Goal: Task Accomplishment & Management: Complete application form

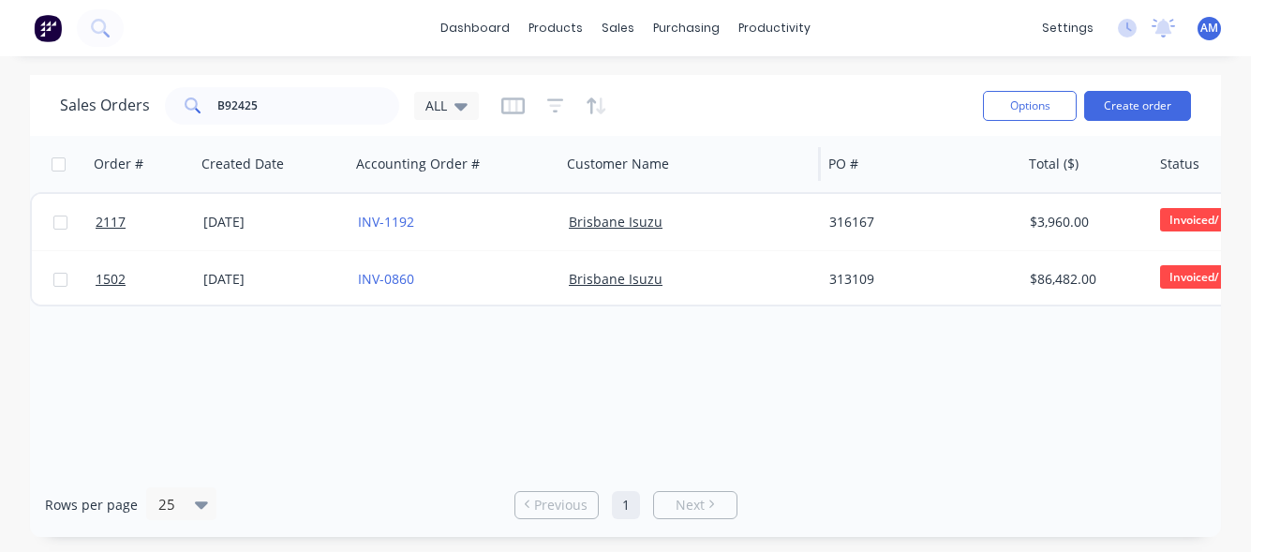
click at [687, 184] on div "Customer Name" at bounding box center [689, 164] width 261 height 56
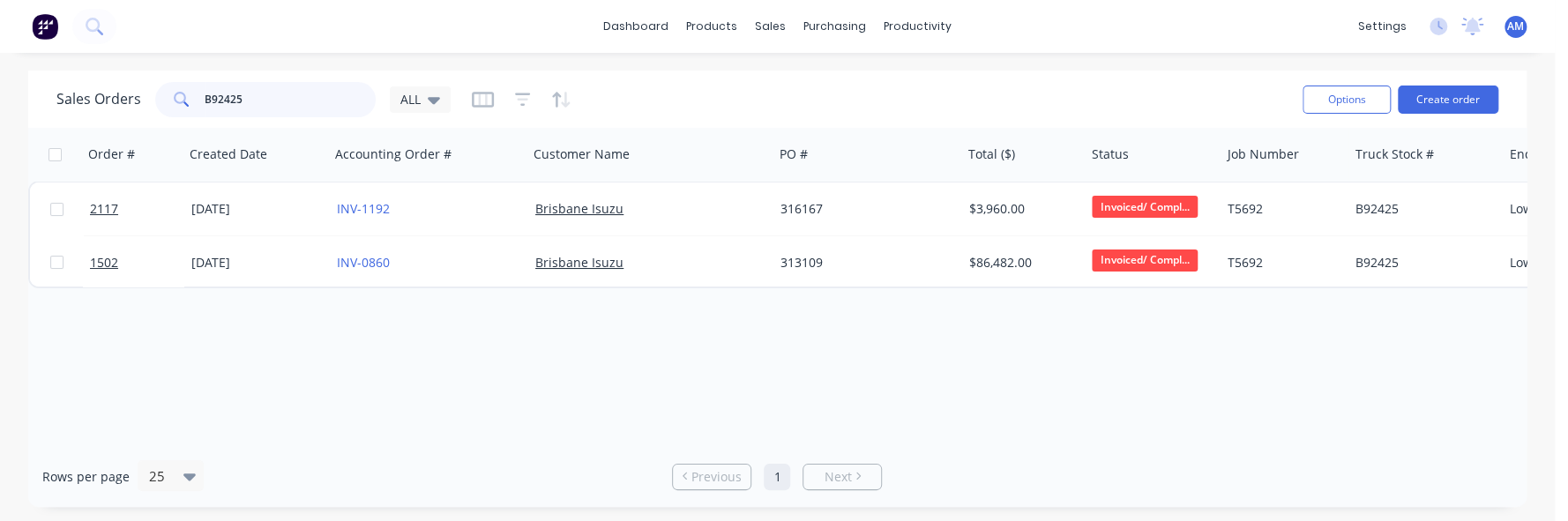
drag, startPoint x: 247, startPoint y: 103, endPoint x: 133, endPoint y: 104, distance: 114.0
click at [133, 104] on div "Sales Orders B92425 ALL" at bounding box center [253, 99] width 394 height 35
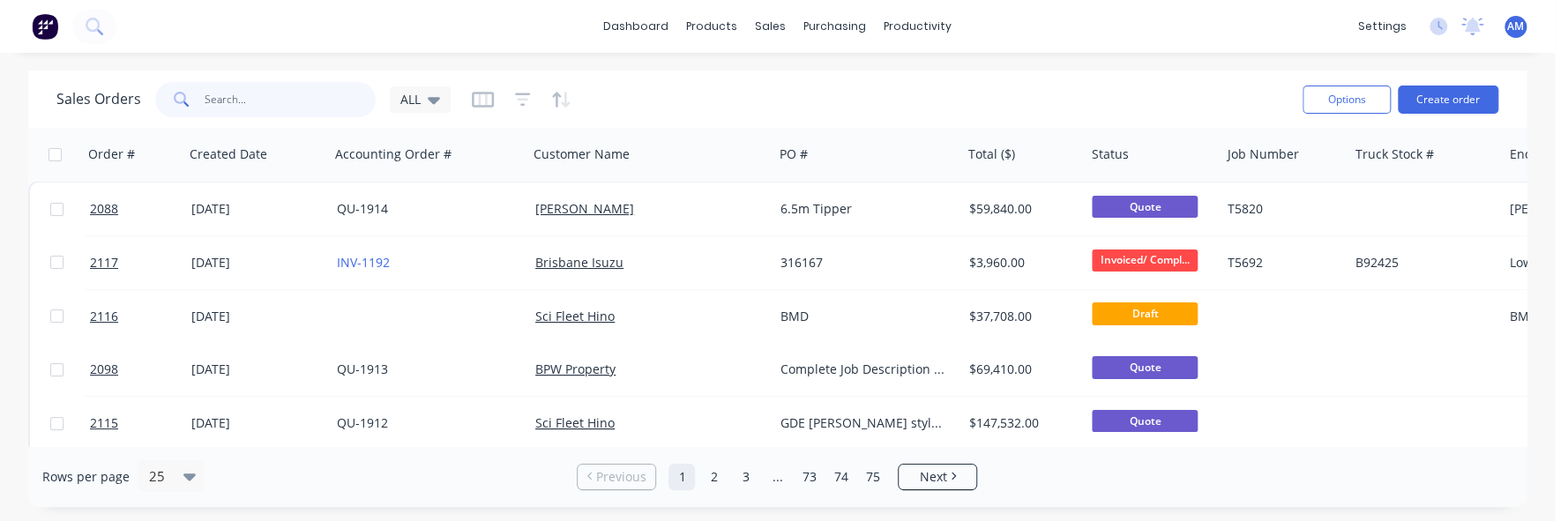
click at [235, 103] on input "text" at bounding box center [290, 99] width 172 height 35
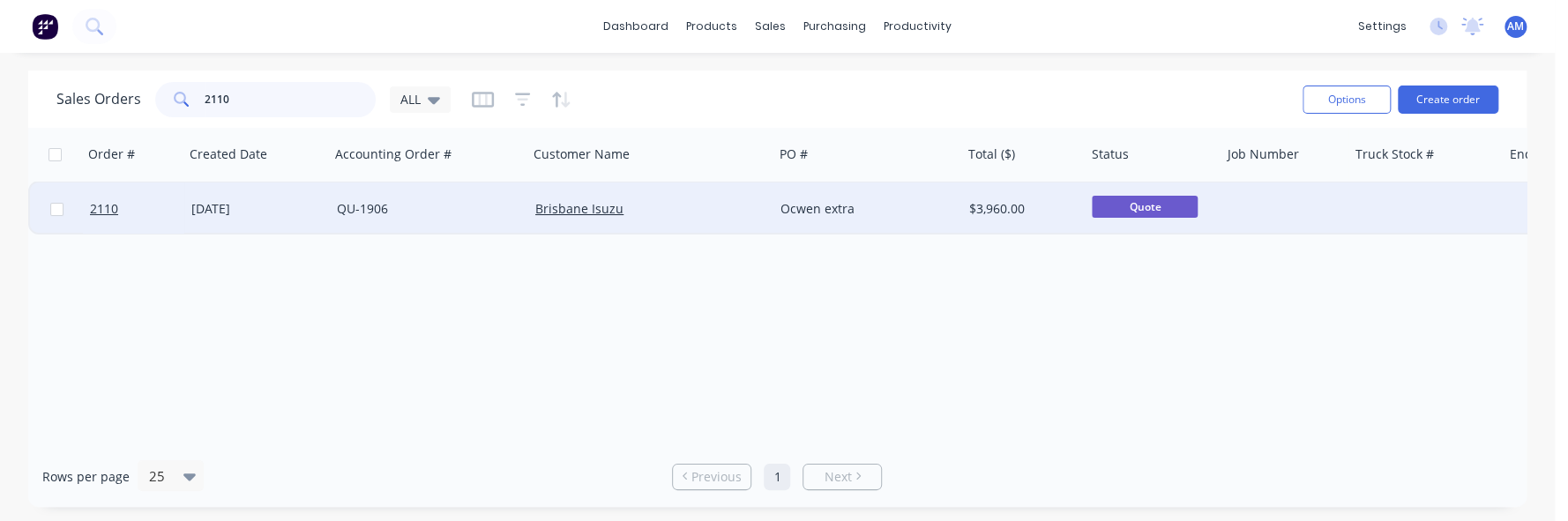
type input "2110"
click at [247, 204] on div "[DATE]" at bounding box center [257, 209] width 132 height 18
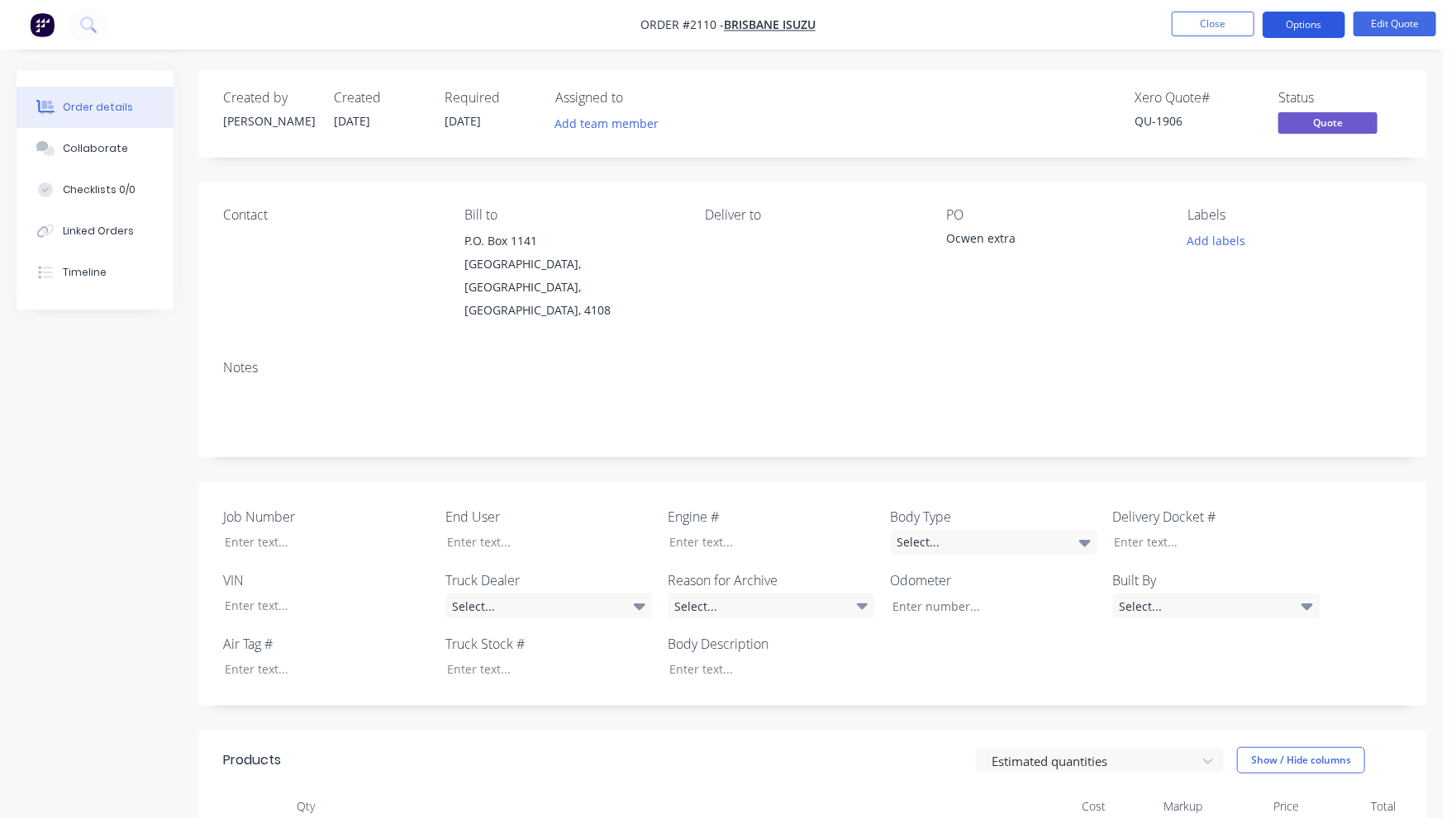
click at [1115, 21] on button "Options" at bounding box center [1304, 25] width 83 height 26
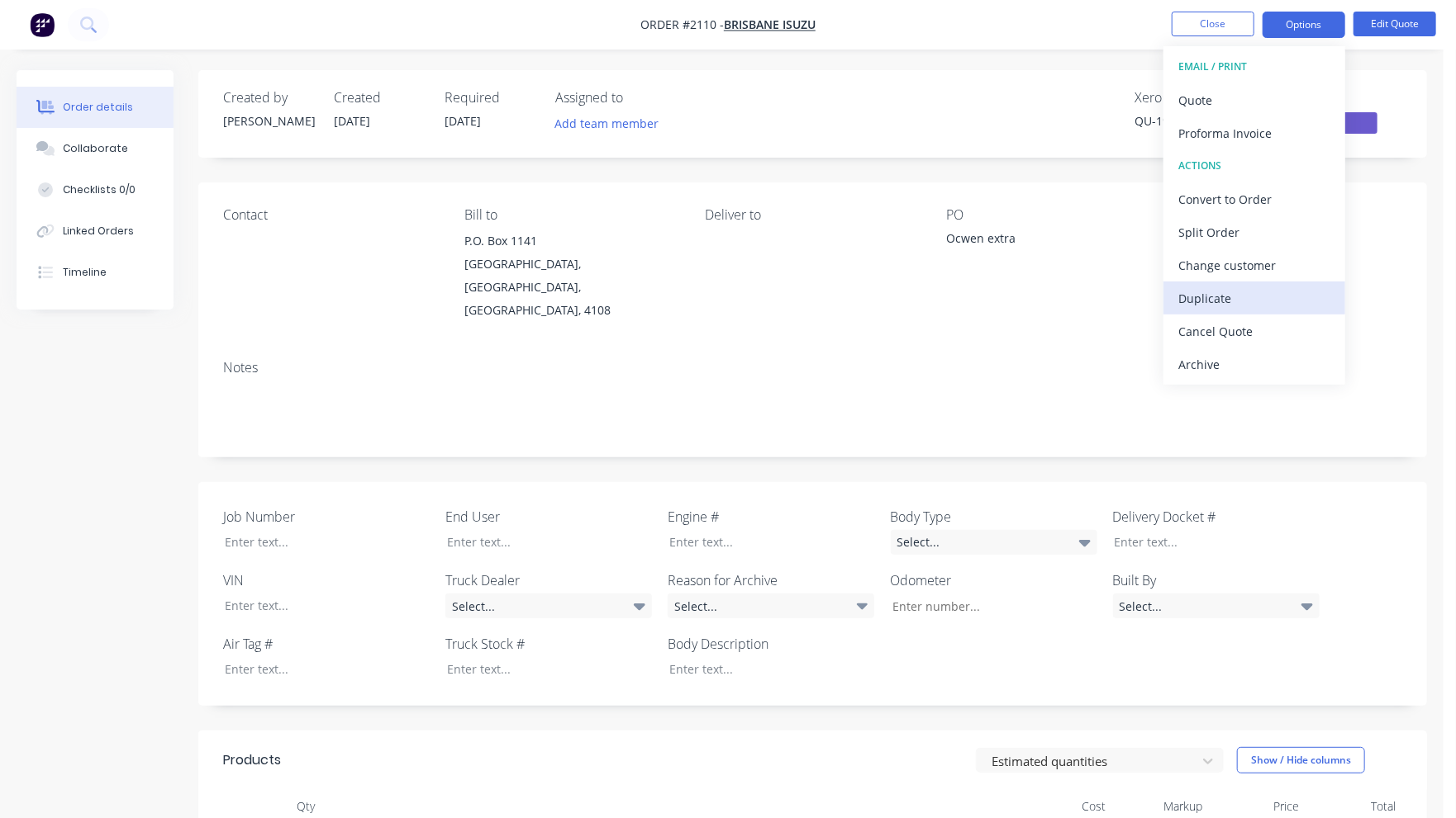
click at [1115, 294] on div "Duplicate" at bounding box center [1254, 298] width 152 height 24
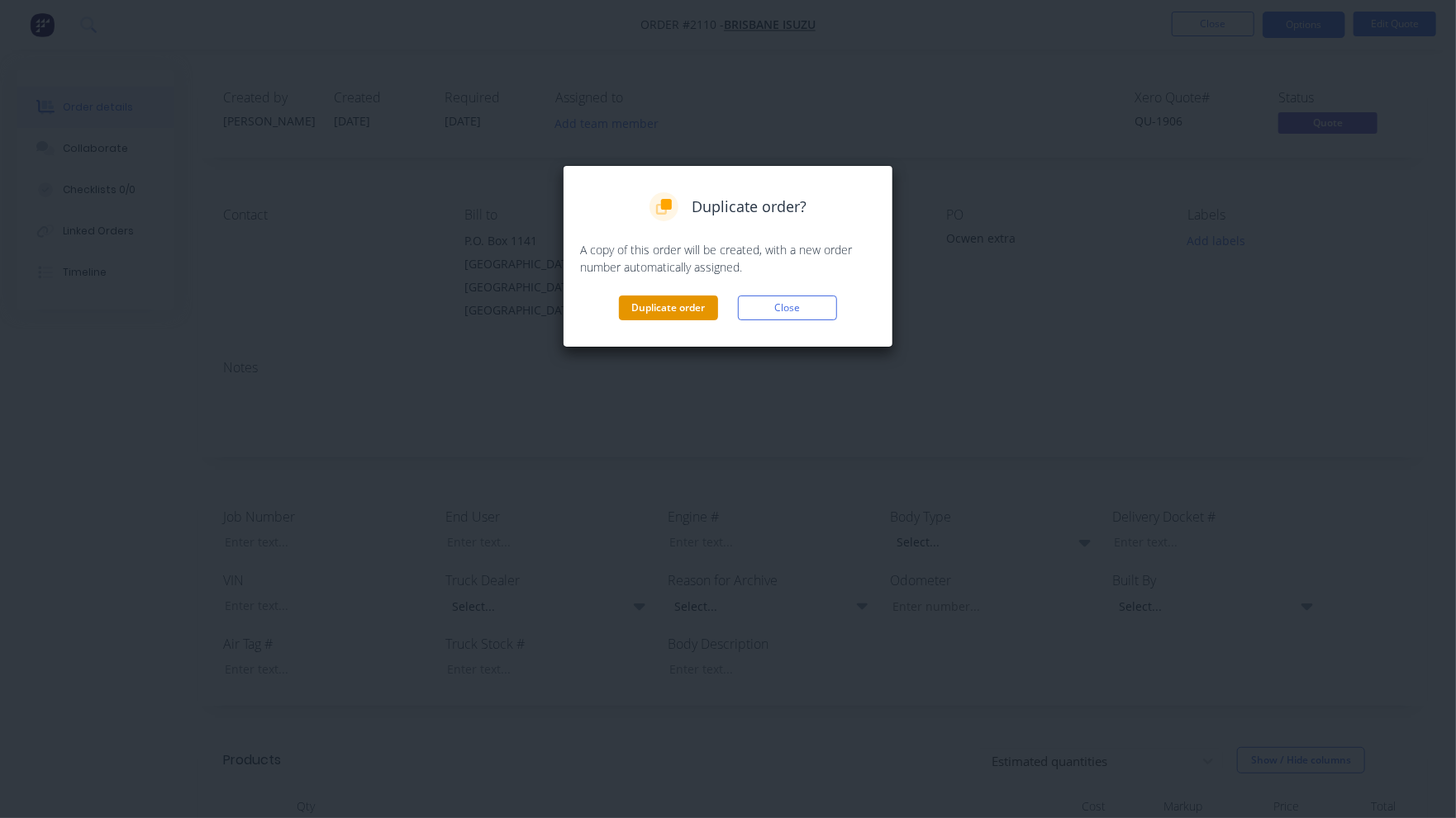
click at [695, 307] on button "Duplicate order" at bounding box center [668, 308] width 99 height 25
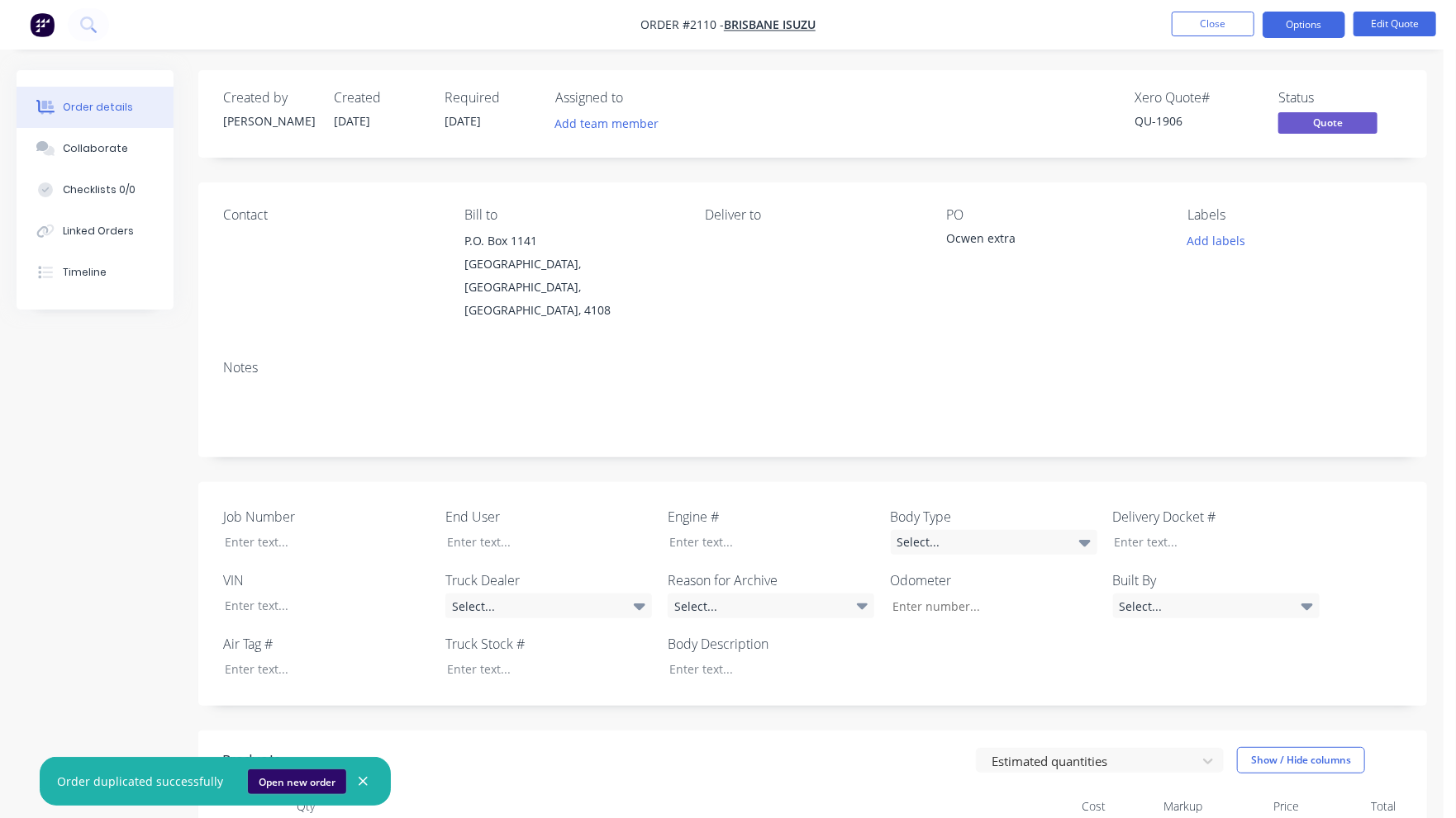
click at [278, 486] on button "Open new order" at bounding box center [296, 782] width 98 height 25
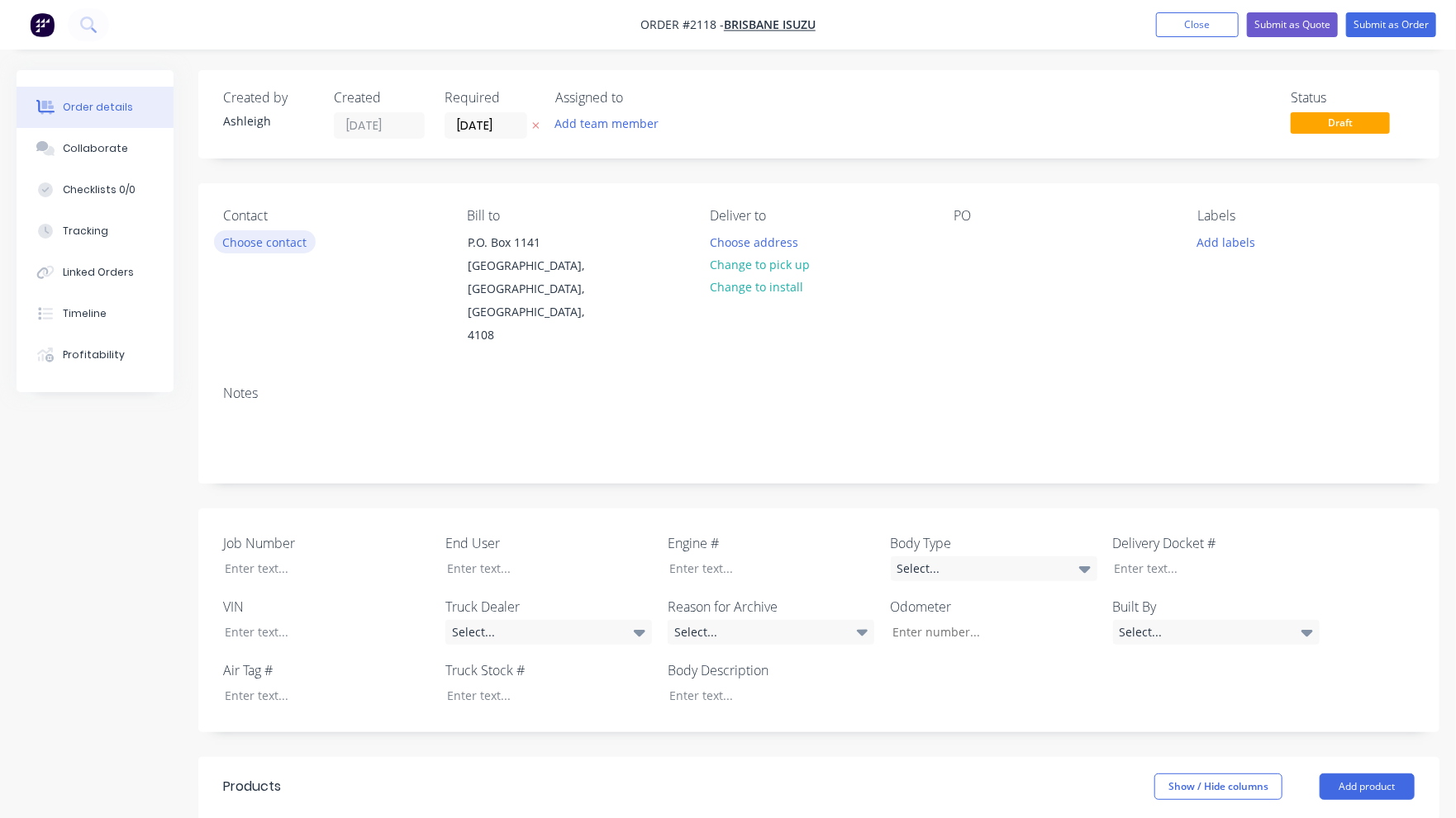
click at [295, 242] on button "Choose contact" at bounding box center [265, 241] width 101 height 22
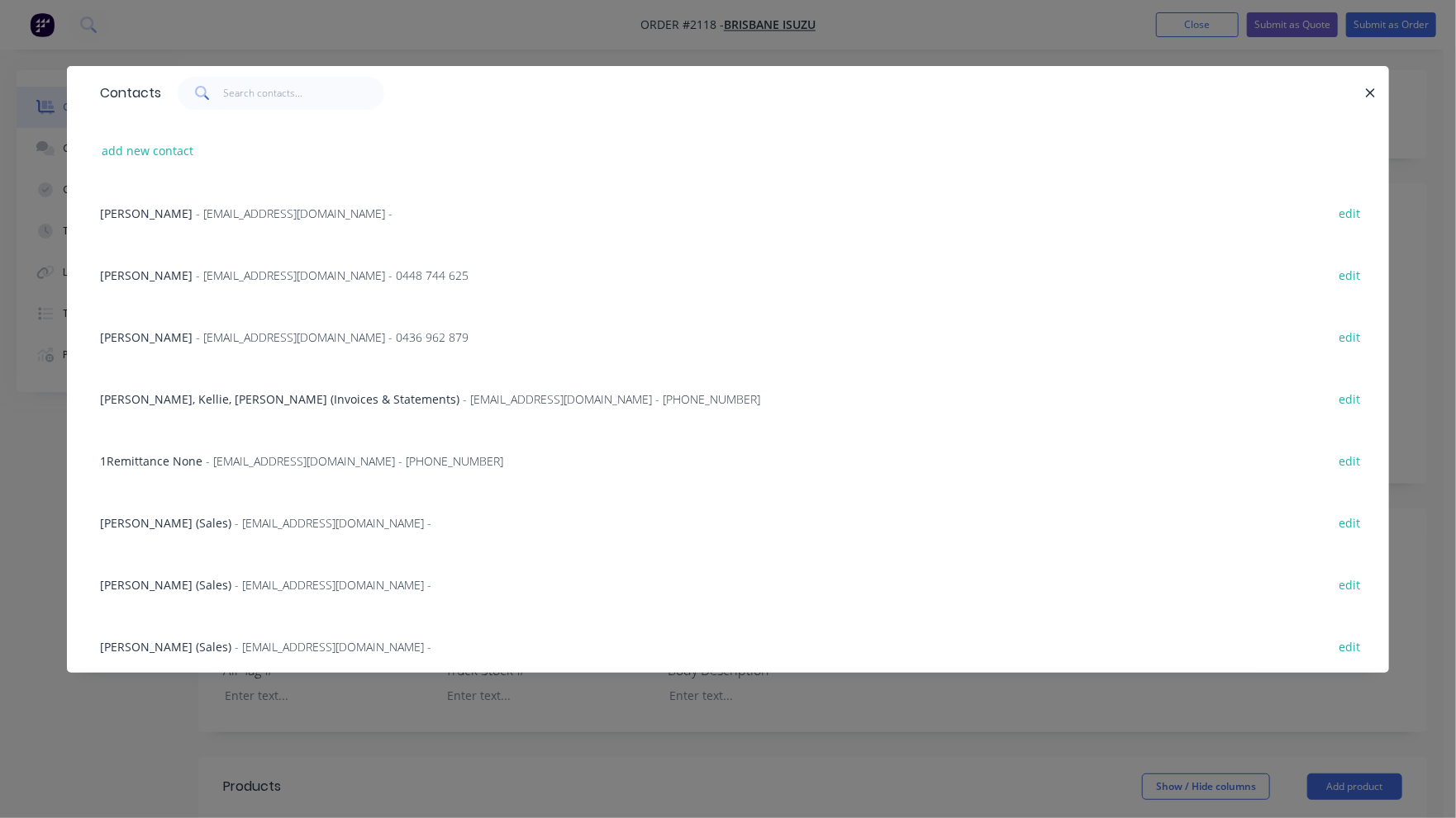
click at [146, 585] on span "Oscar Akbar (Sales)" at bounding box center [165, 585] width 131 height 16
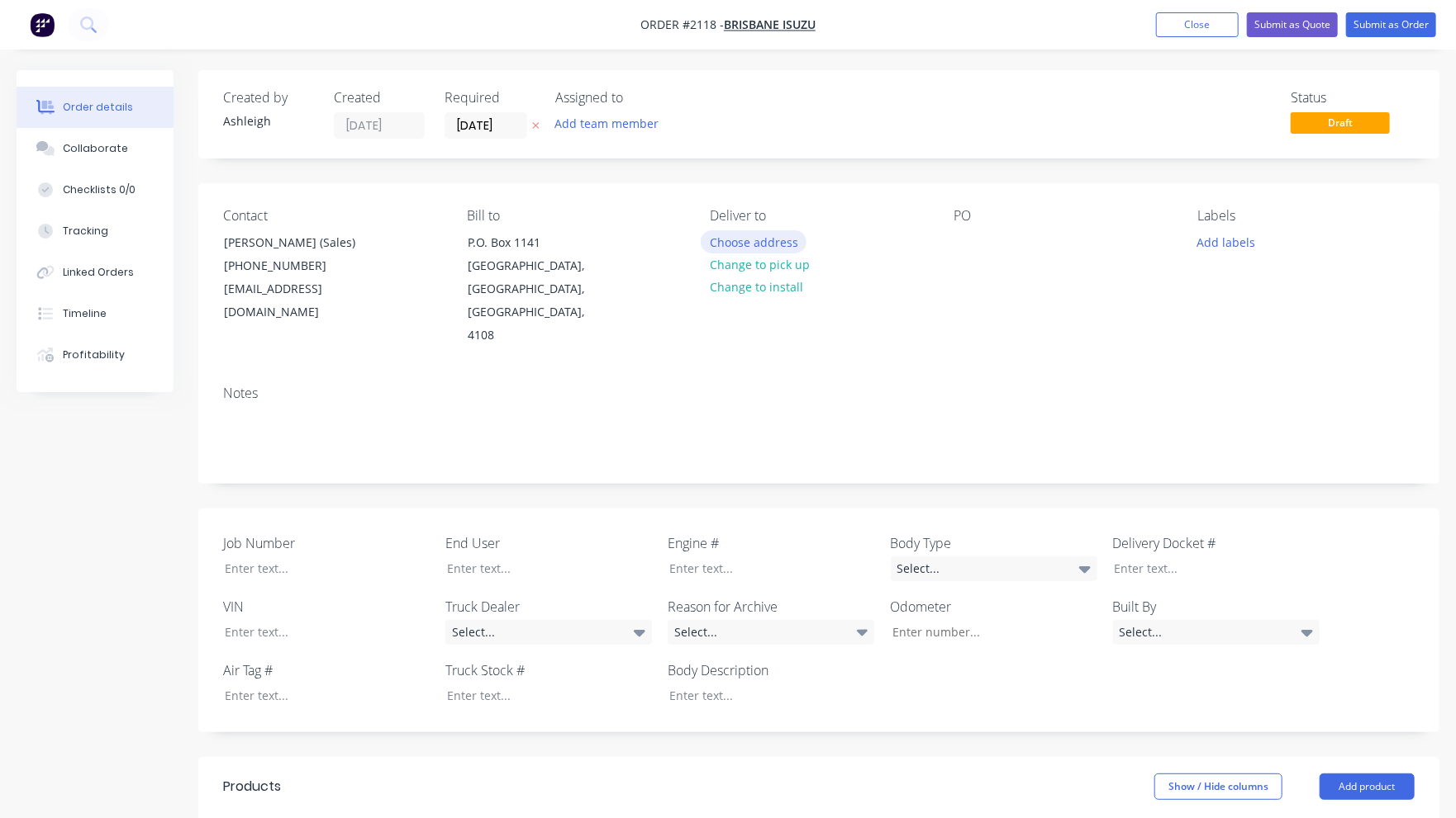
click at [753, 241] on button "Choose address" at bounding box center [753, 241] width 106 height 22
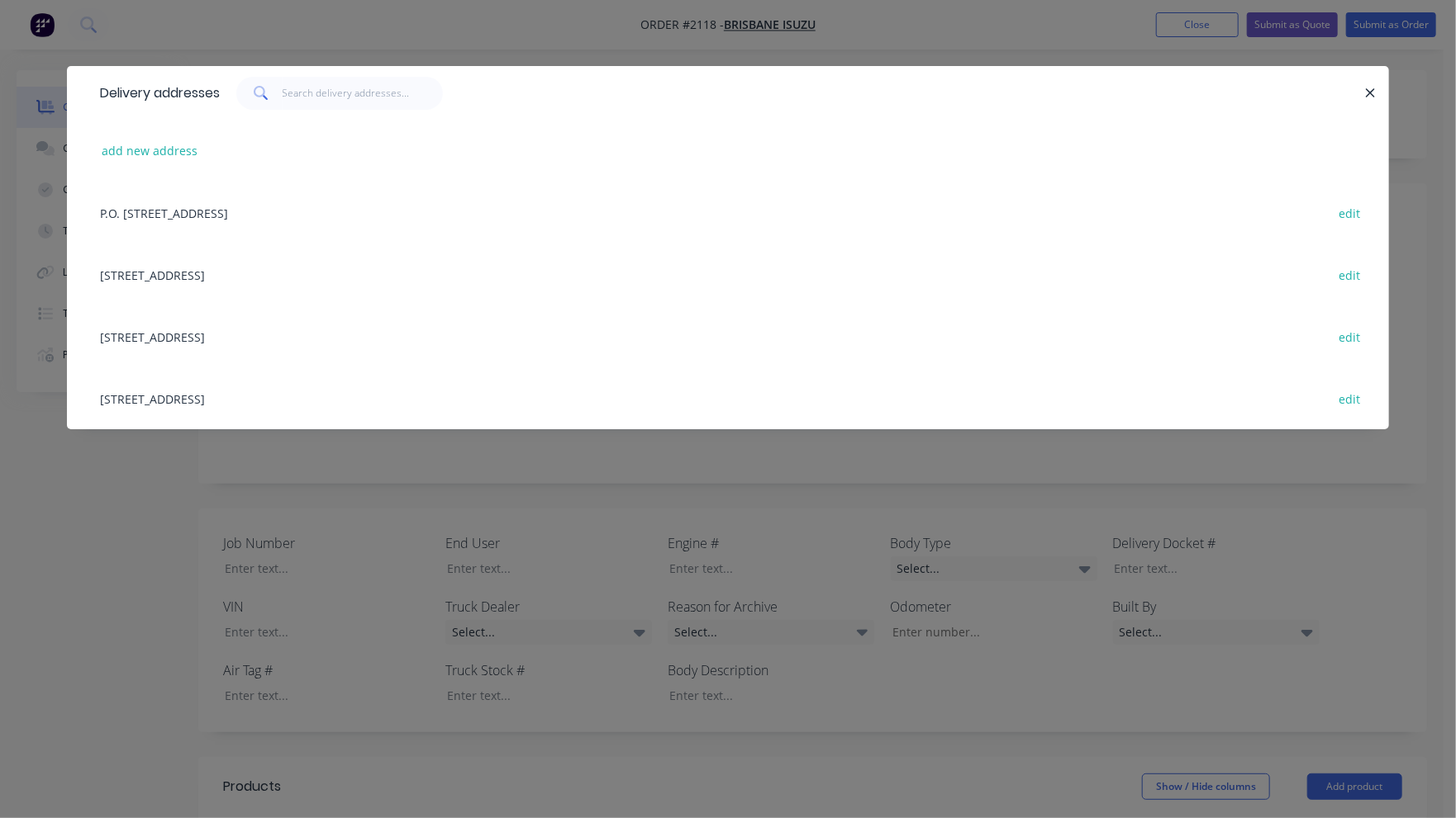
click at [284, 268] on div "208 Fison Avenue West, EAGLE FARM, Queensland, Australia, 4108 edit" at bounding box center [728, 274] width 1273 height 62
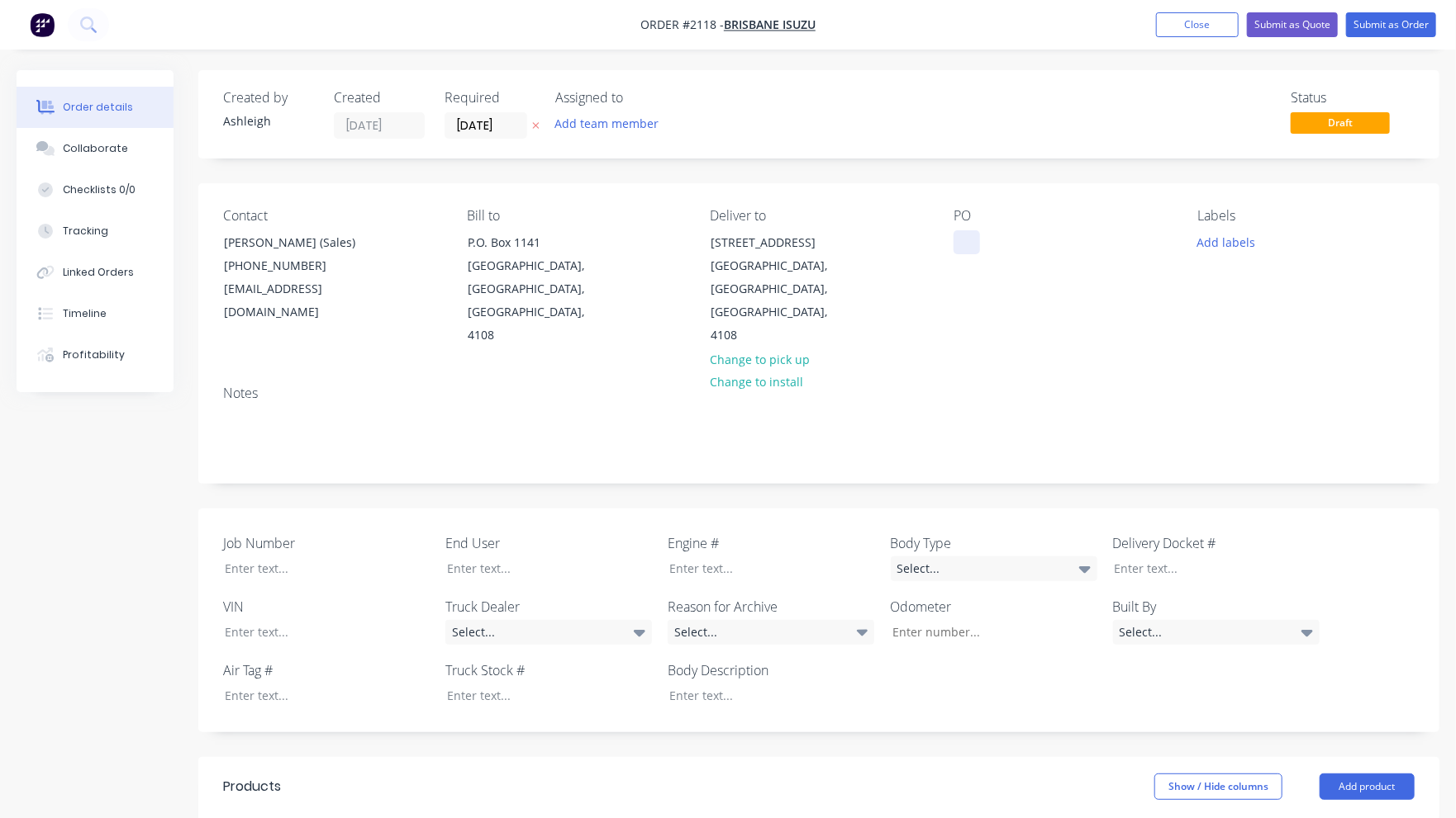
click at [970, 242] on div at bounding box center [967, 242] width 26 height 24
click at [490, 556] on div at bounding box center [537, 568] width 206 height 24
click at [763, 684] on div at bounding box center [759, 695] width 206 height 24
click at [618, 621] on div "Select..." at bounding box center [549, 633] width 206 height 25
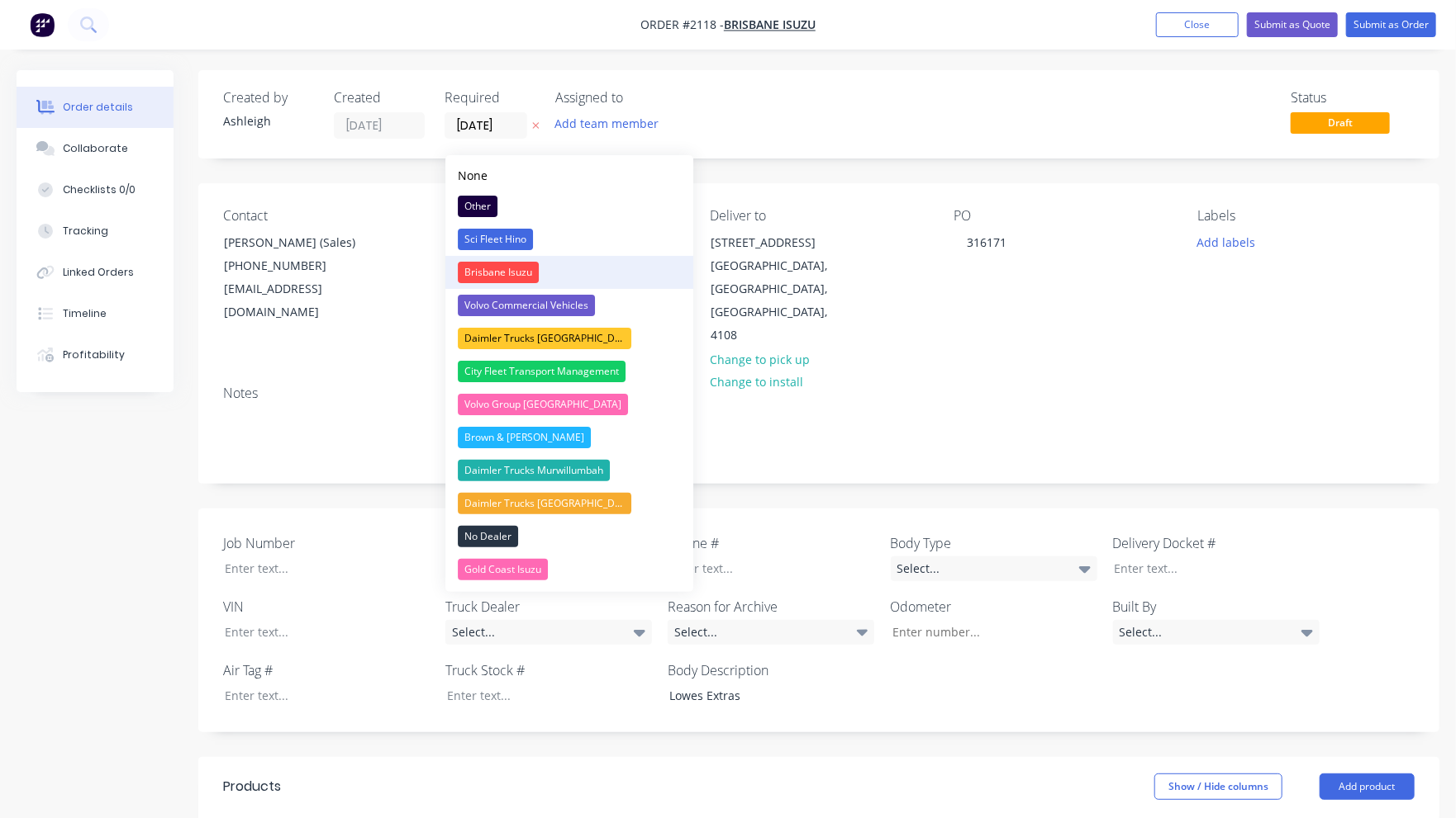
click at [482, 269] on div "Brisbane Isuzu" at bounding box center [498, 272] width 81 height 21
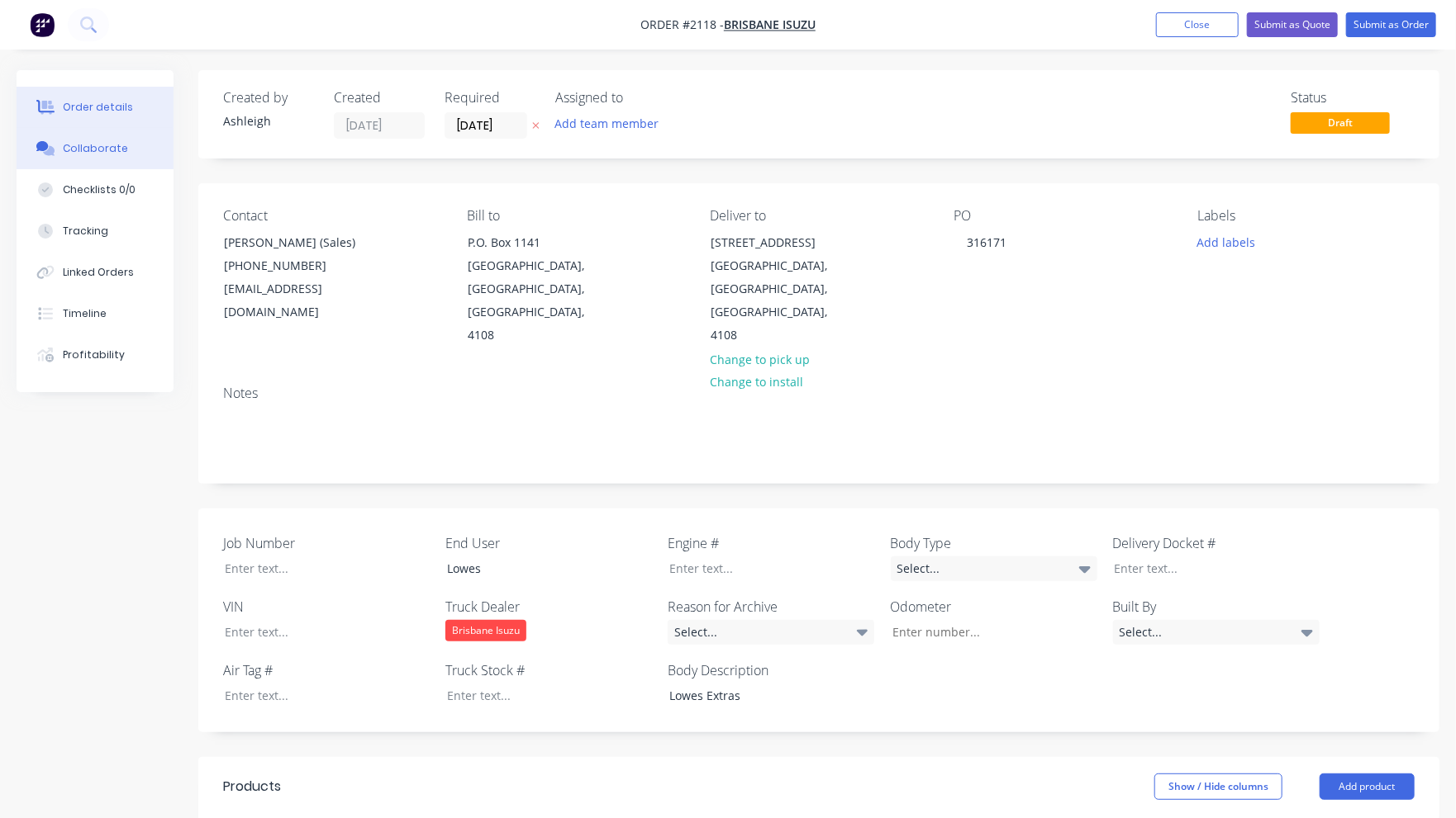
click at [88, 147] on div "Collaborate" at bounding box center [95, 148] width 65 height 15
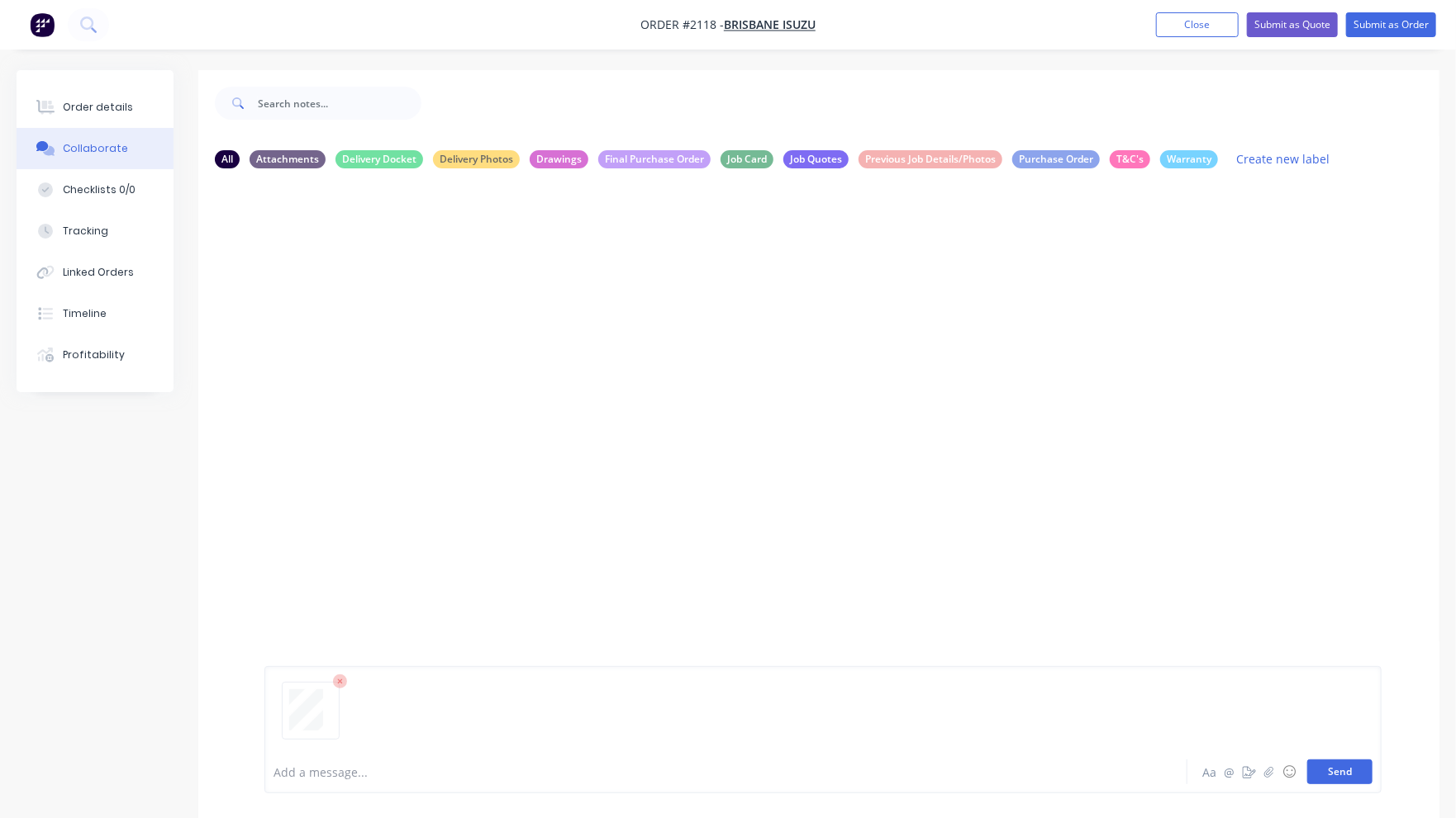
click at [1365, 772] on button "Send" at bounding box center [1340, 772] width 65 height 25
click at [119, 110] on div "Order details" at bounding box center [98, 107] width 71 height 15
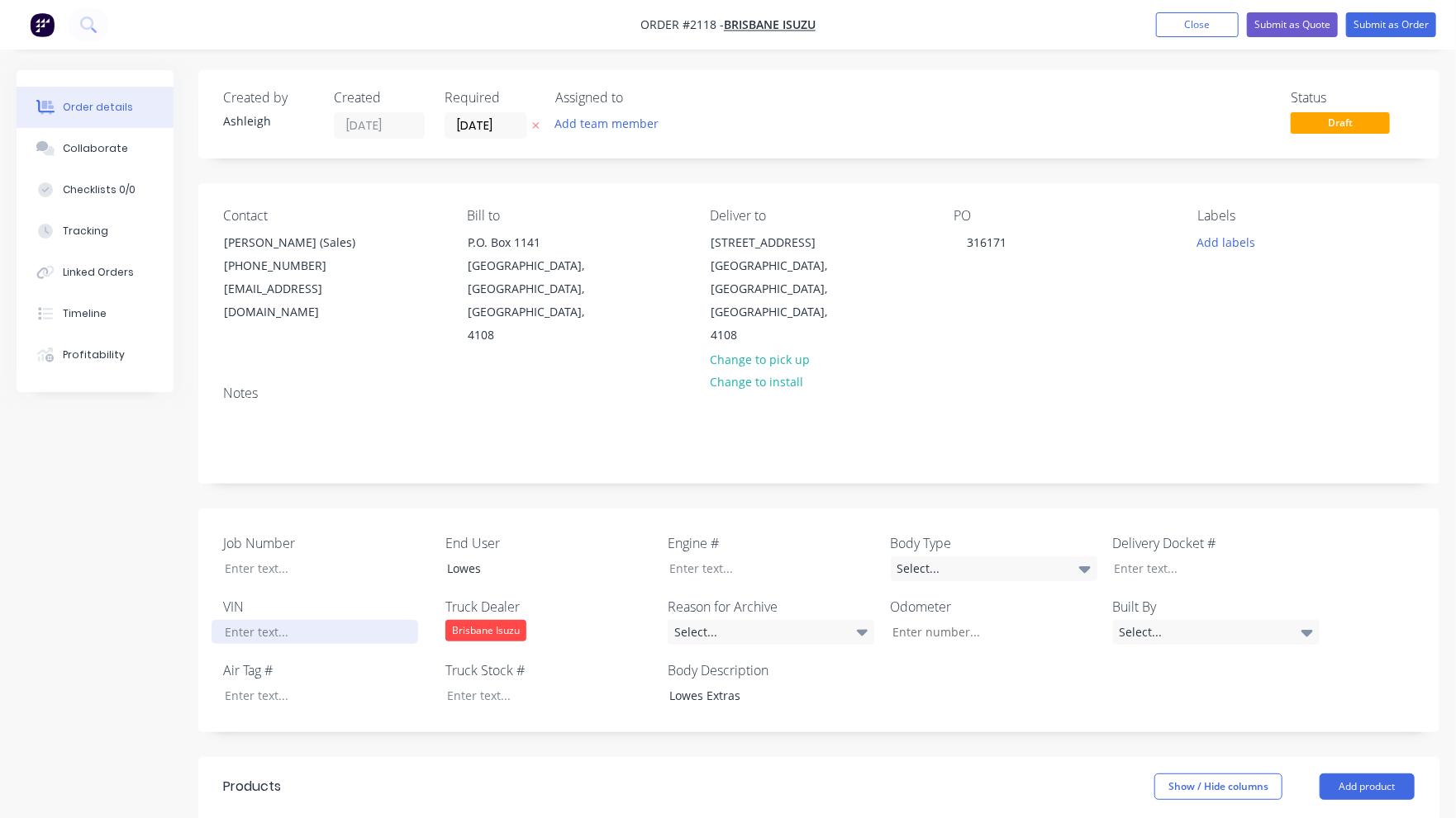
click at [272, 621] on div at bounding box center [315, 632] width 206 height 24
paste div
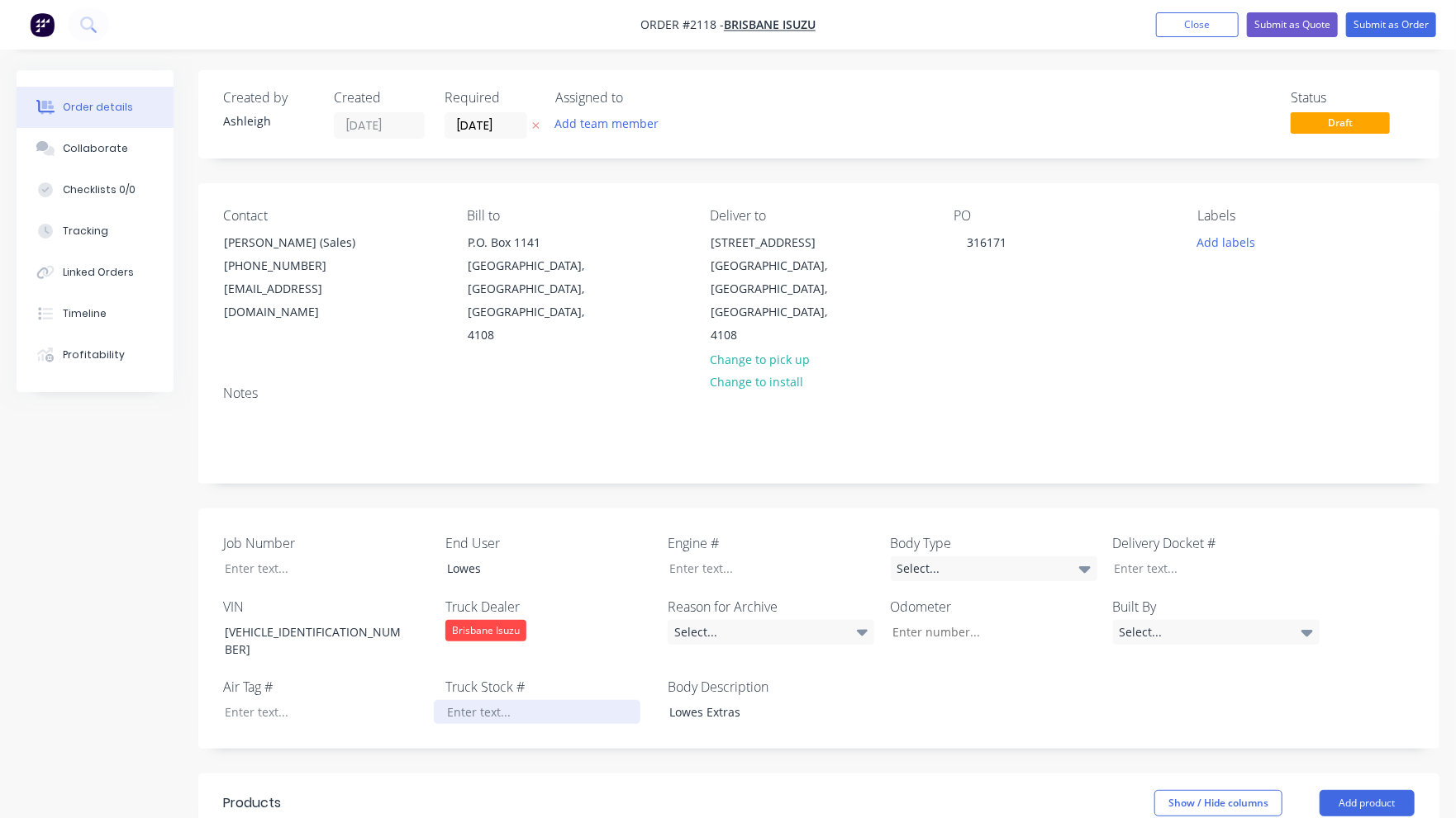
click at [454, 700] on div at bounding box center [537, 711] width 206 height 24
paste div
click at [566, 730] on div "Created by Ashleigh Created 29/09/25 Required 29/09/25 Assigned to Add team mem…" at bounding box center [818, 769] width 1241 height 1396
click at [1217, 28] on button "Close" at bounding box center [1198, 25] width 83 height 25
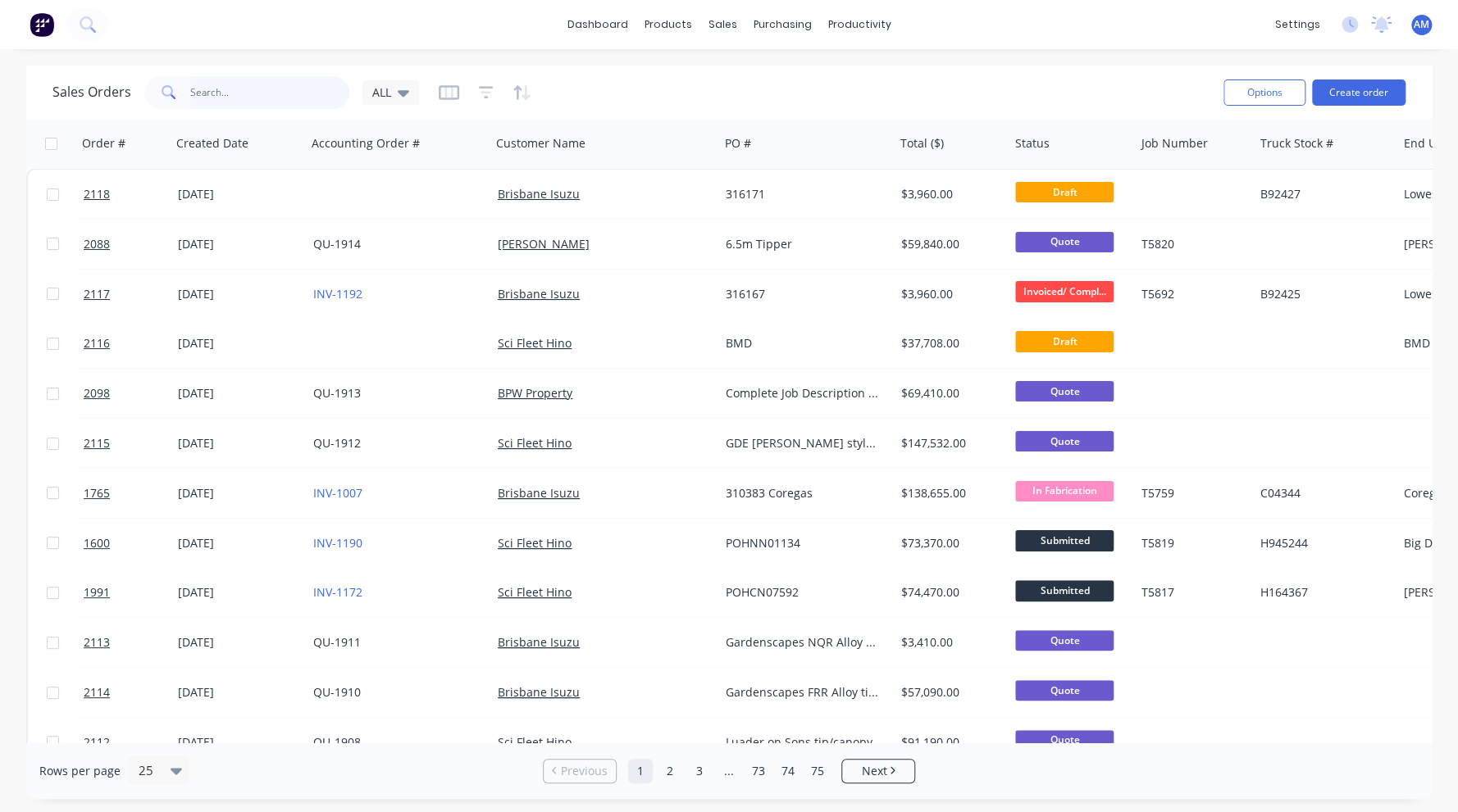
click at [209, 93] on input "text" at bounding box center [270, 92] width 160 height 32
paste input "B92427"
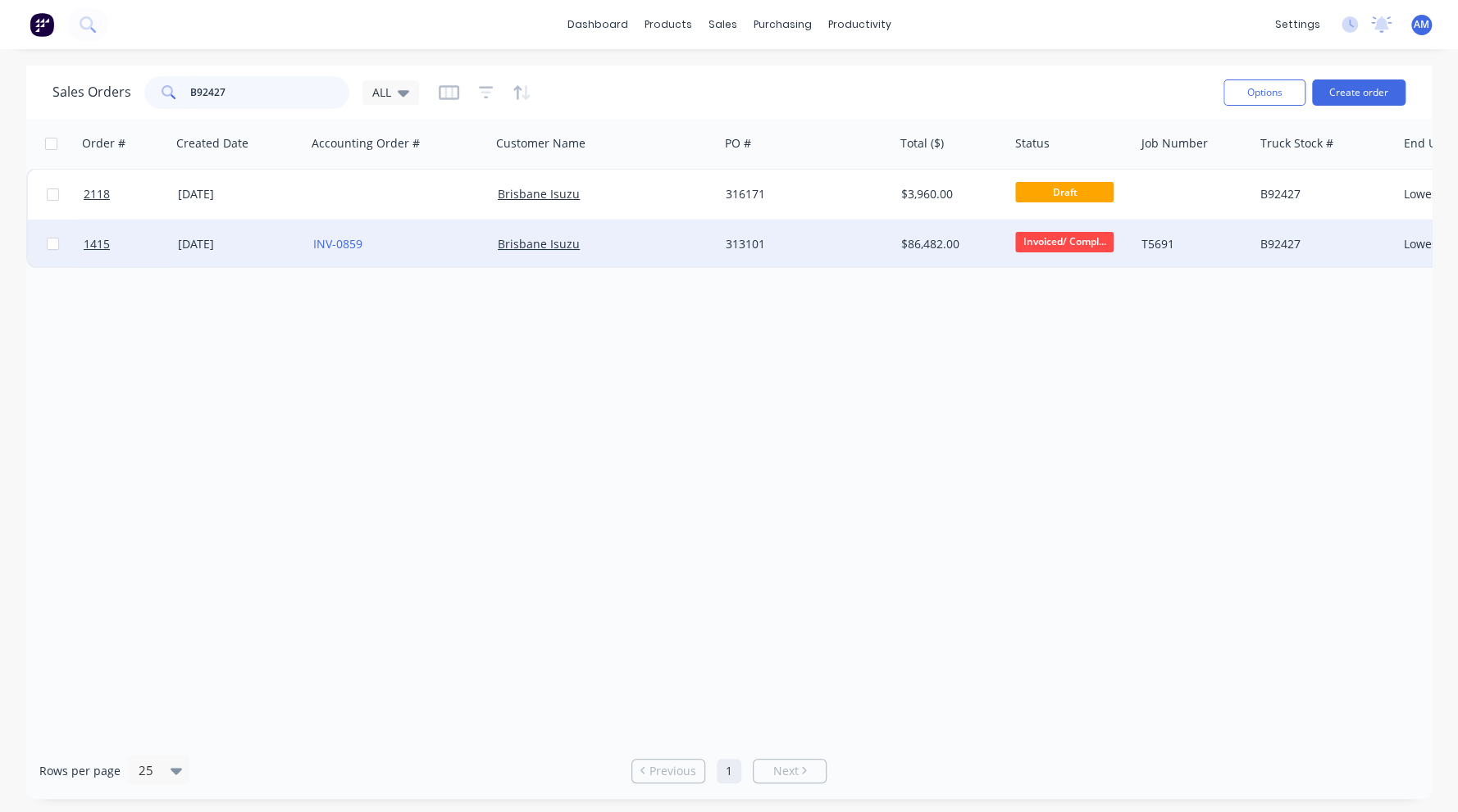
type input "B92427"
click at [207, 242] on div "[DATE]" at bounding box center [239, 244] width 123 height 17
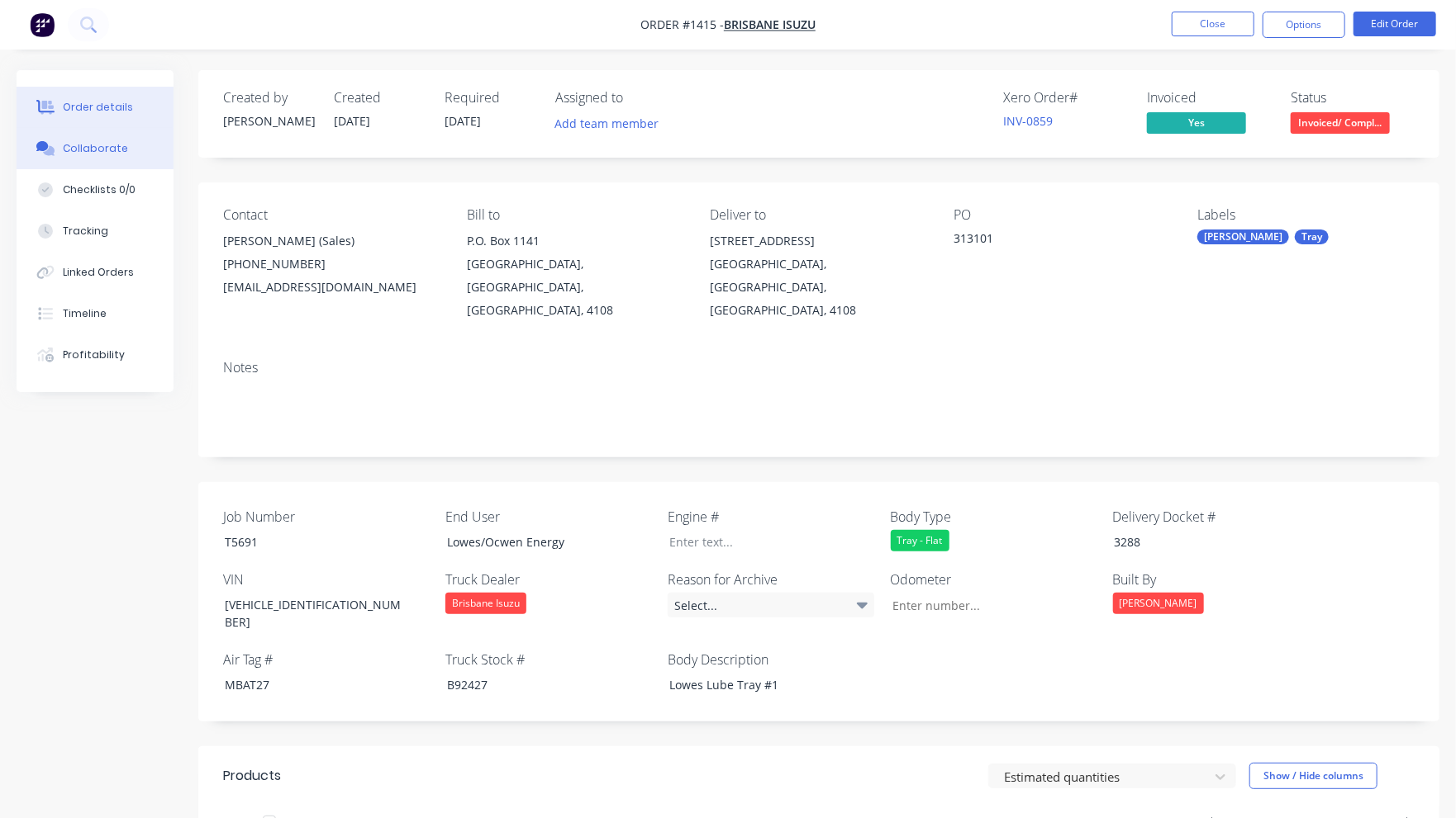
click at [103, 151] on div "Collaborate" at bounding box center [95, 148] width 65 height 15
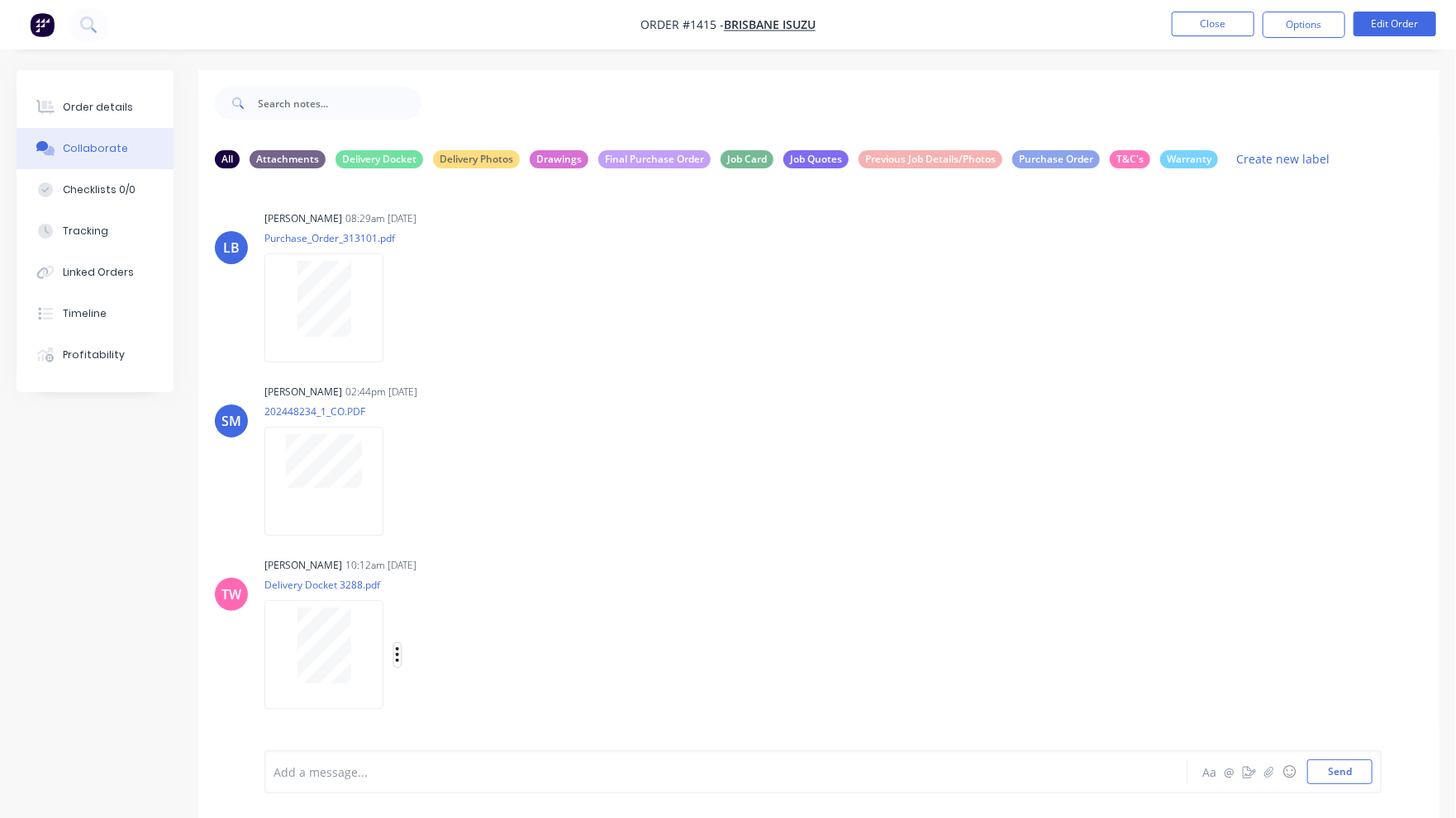
click at [398, 659] on icon "button" at bounding box center [398, 656] width 5 height 19
click at [452, 687] on button "Download" at bounding box center [505, 691] width 186 height 37
click at [102, 105] on div "Order details" at bounding box center [98, 107] width 71 height 15
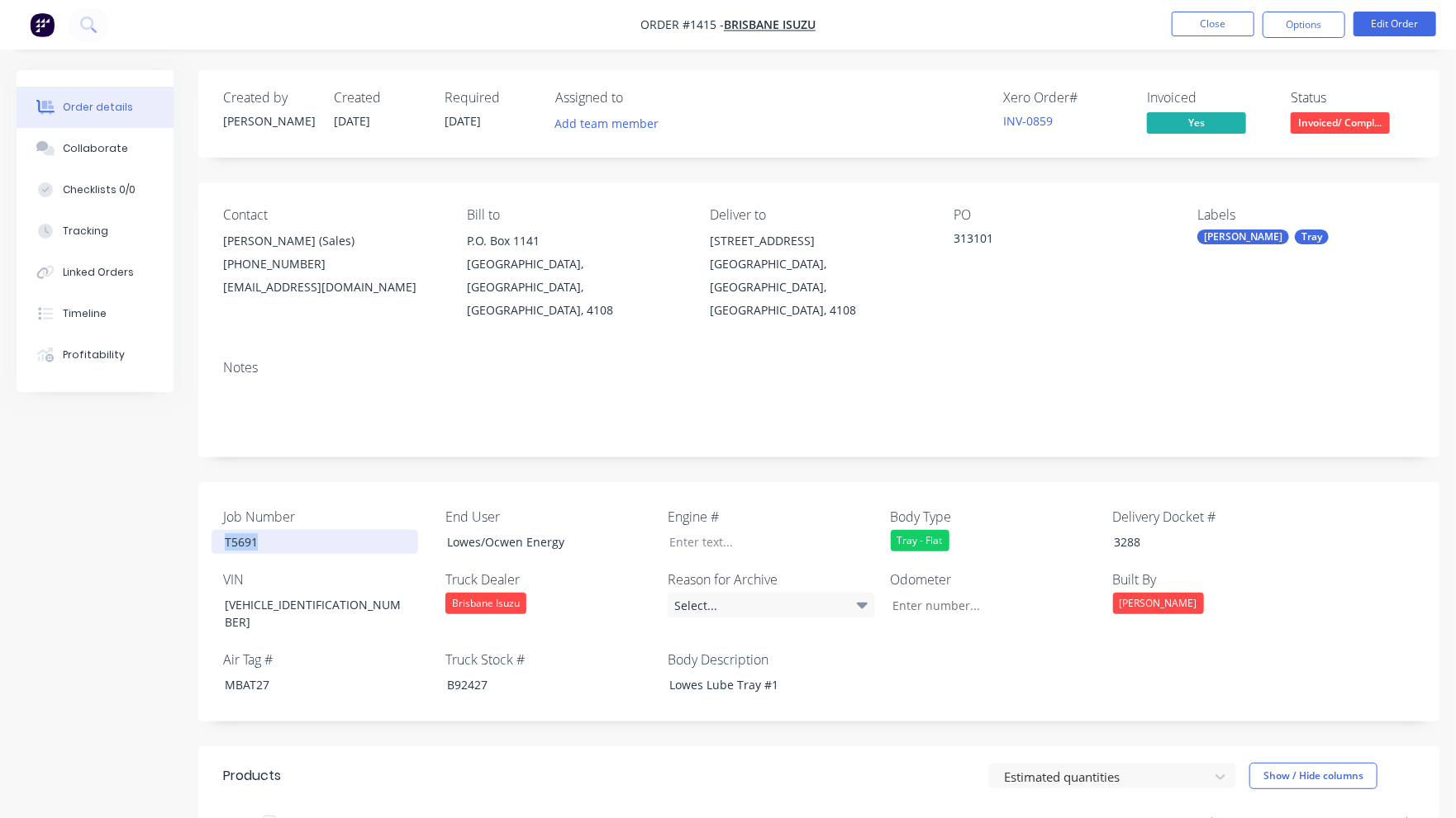
drag, startPoint x: 284, startPoint y: 522, endPoint x: 221, endPoint y: 521, distance: 63.0
click at [221, 530] on div "T5691" at bounding box center [315, 541] width 206 height 24
copy div "T5691"
click at [1222, 24] on button "Close" at bounding box center [1213, 24] width 83 height 25
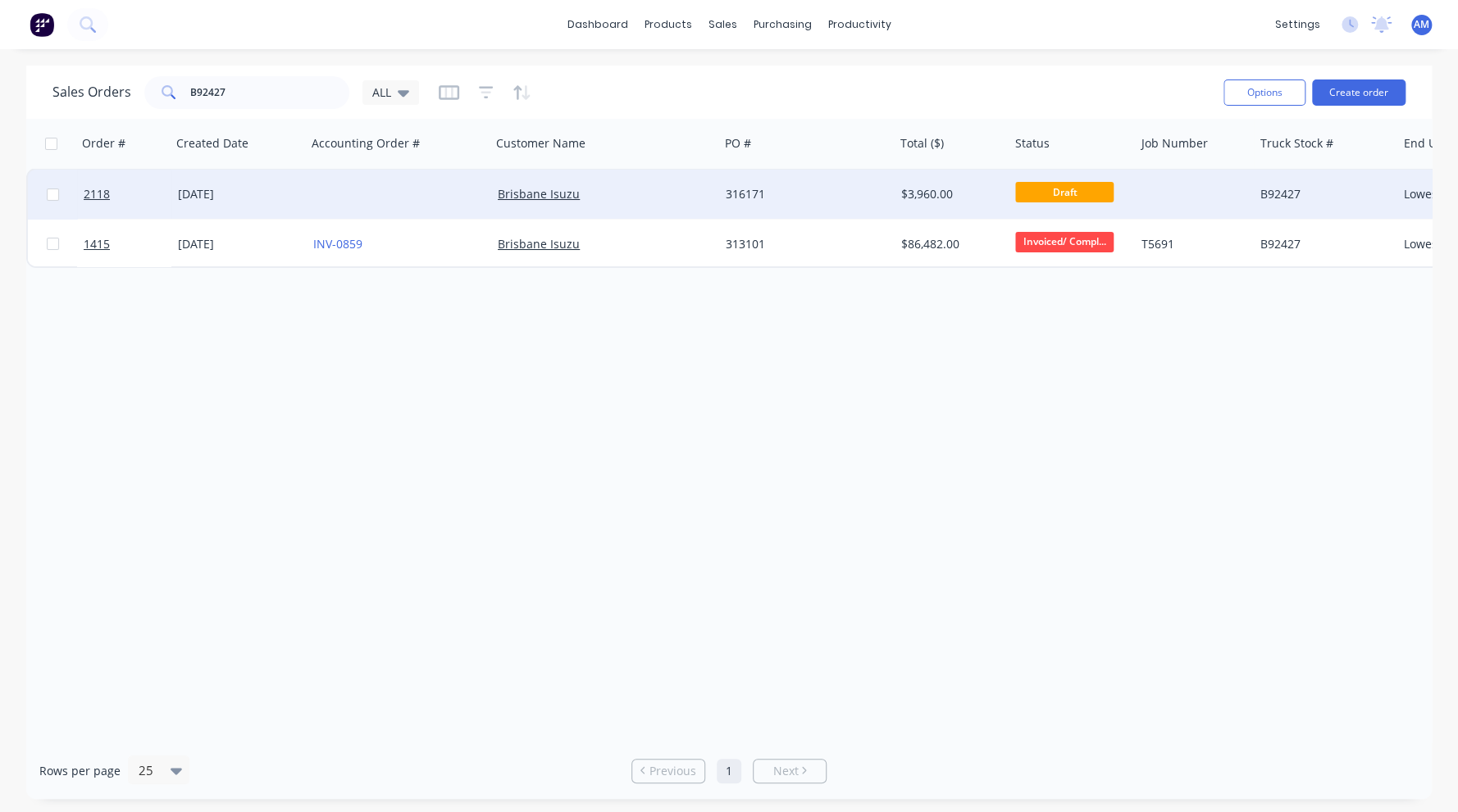
click at [1153, 194] on div at bounding box center [1195, 194] width 119 height 49
click at [1144, 175] on div at bounding box center [1195, 183] width 116 height 23
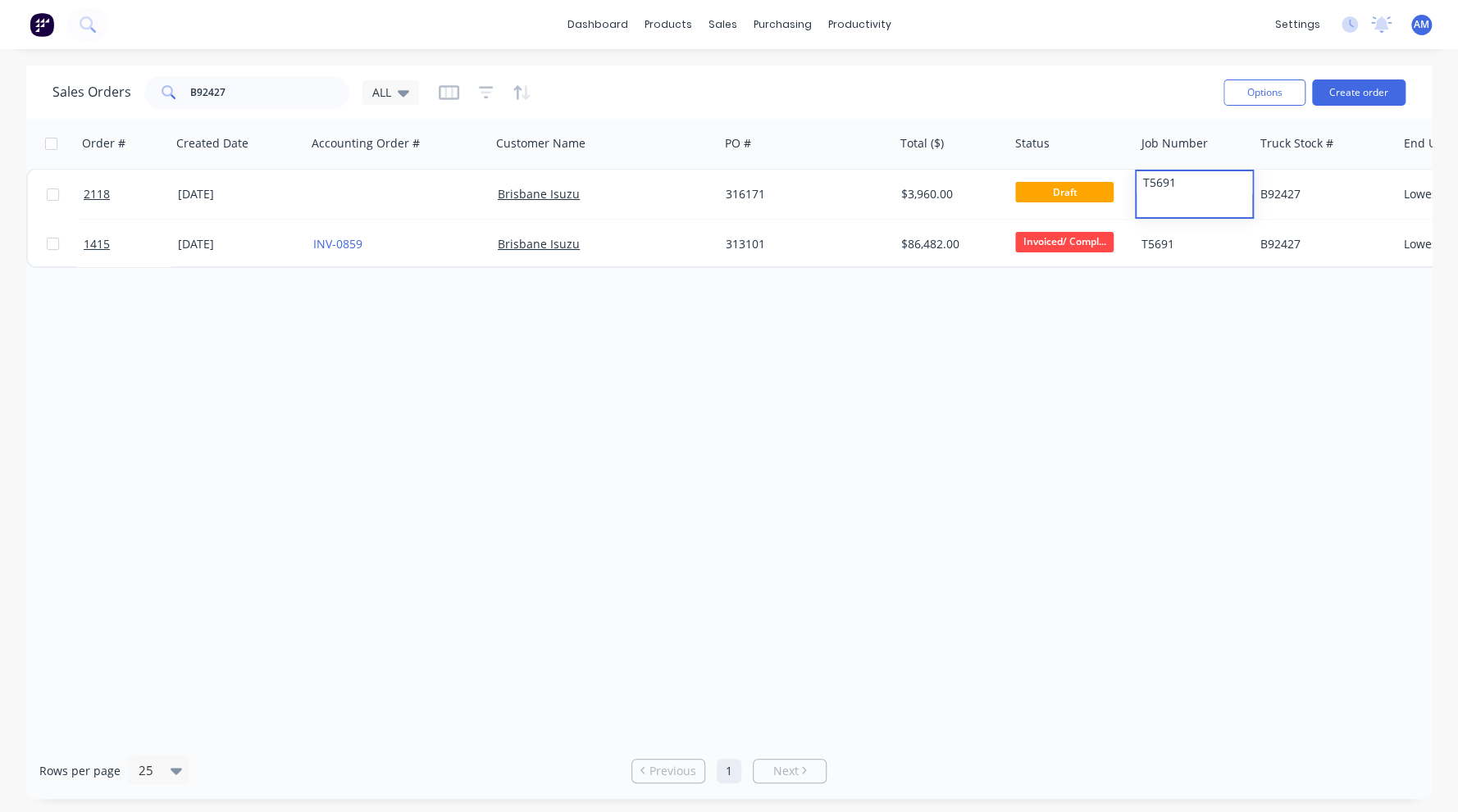
click at [1221, 332] on div "Order # Created Date Accounting Order # Customer Name PO # Total ($) Status Job…" at bounding box center [729, 430] width 1405 height 624
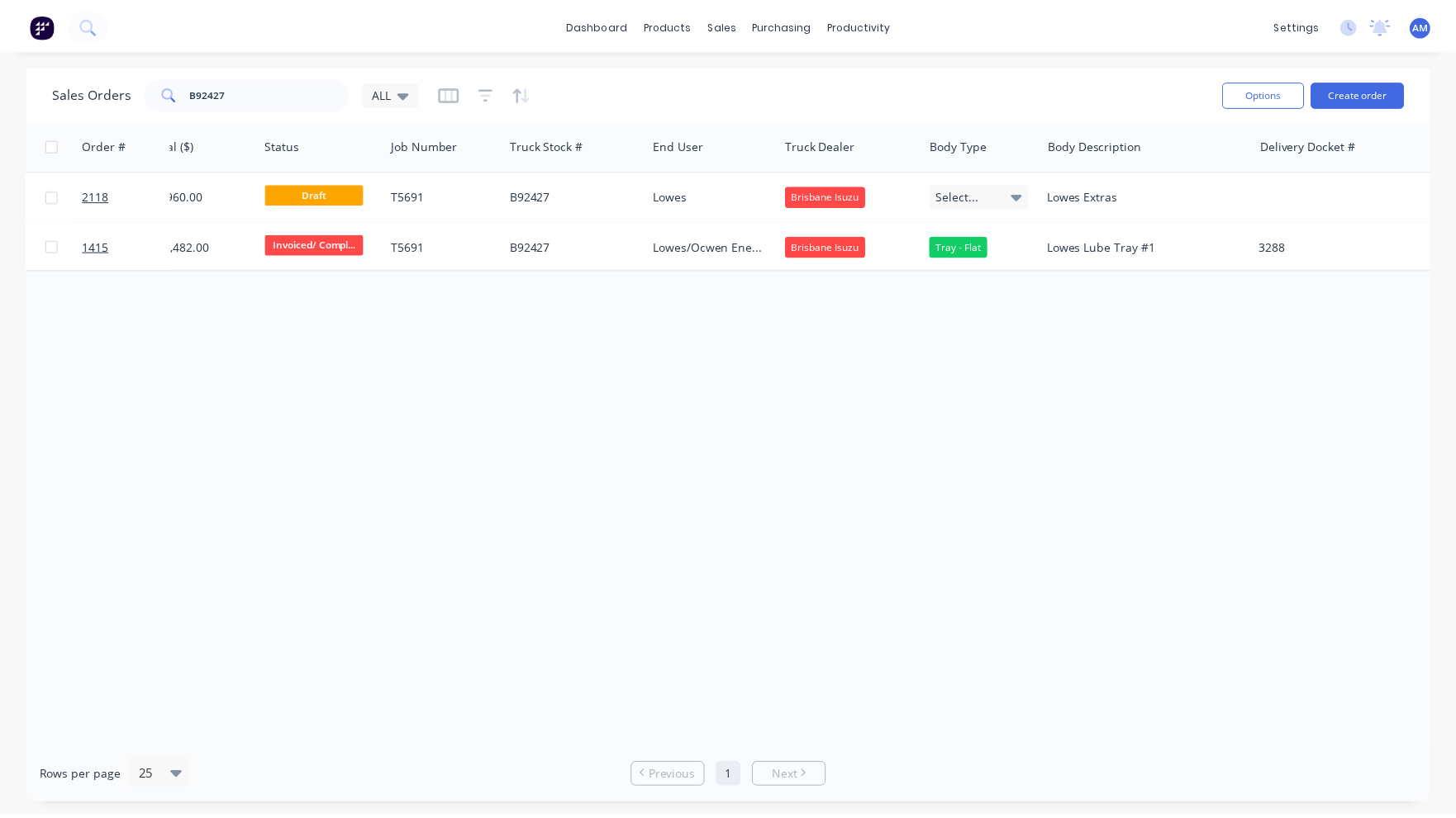
scroll to position [0, 758]
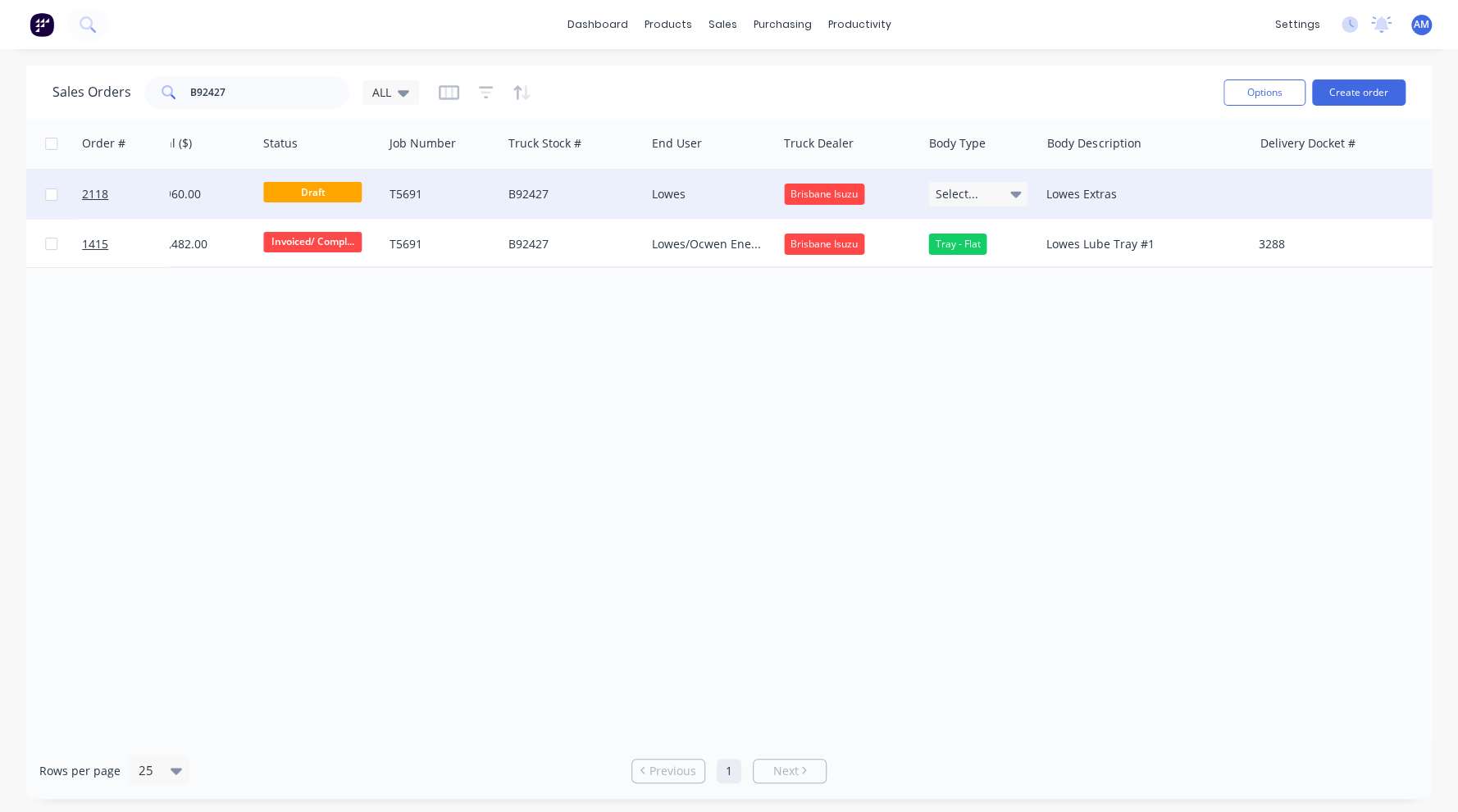
click at [1023, 190] on div "Select..." at bounding box center [978, 194] width 99 height 24
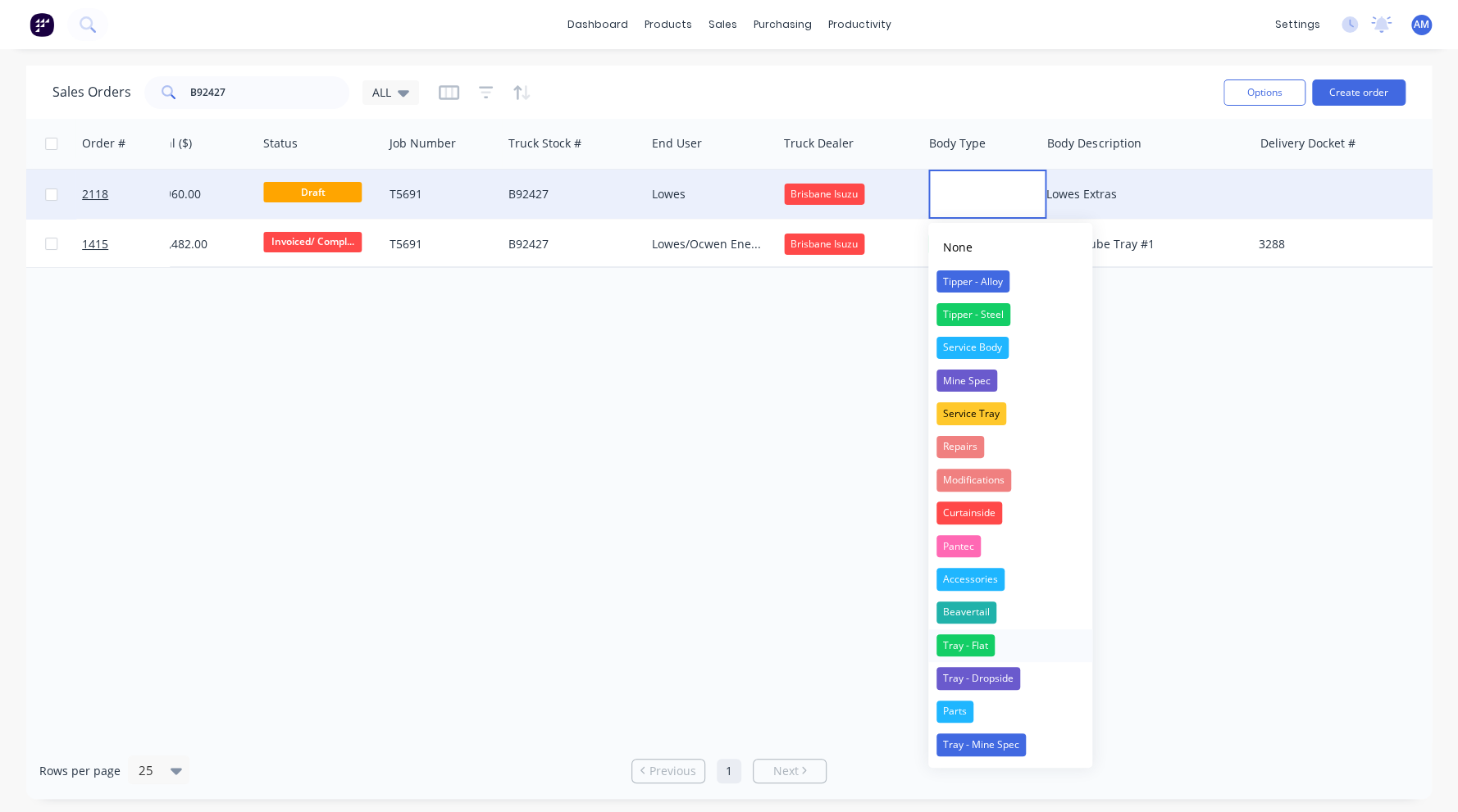
click at [976, 643] on div "Tray - Flat" at bounding box center [965, 646] width 59 height 23
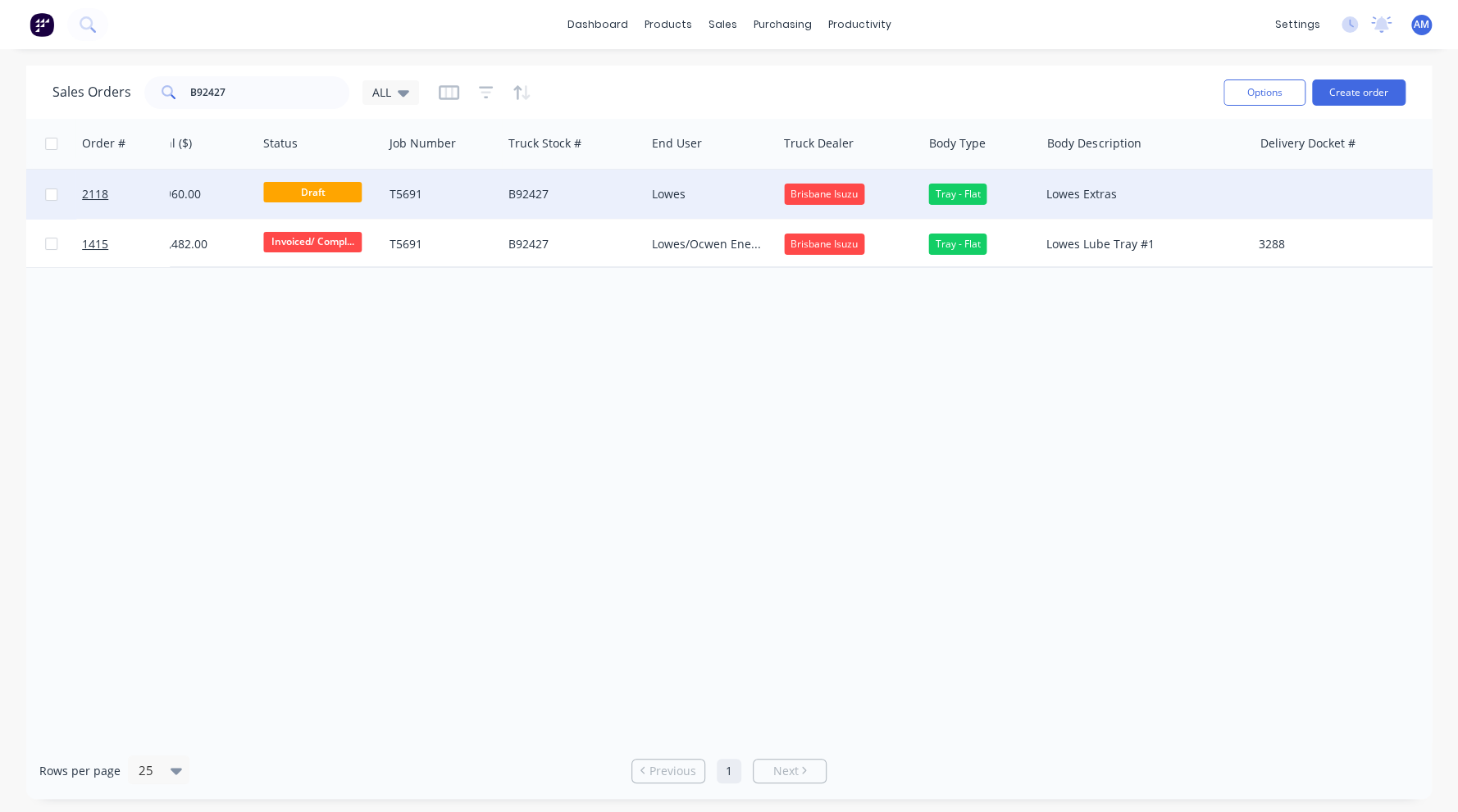
click at [1283, 175] on div at bounding box center [1339, 194] width 176 height 49
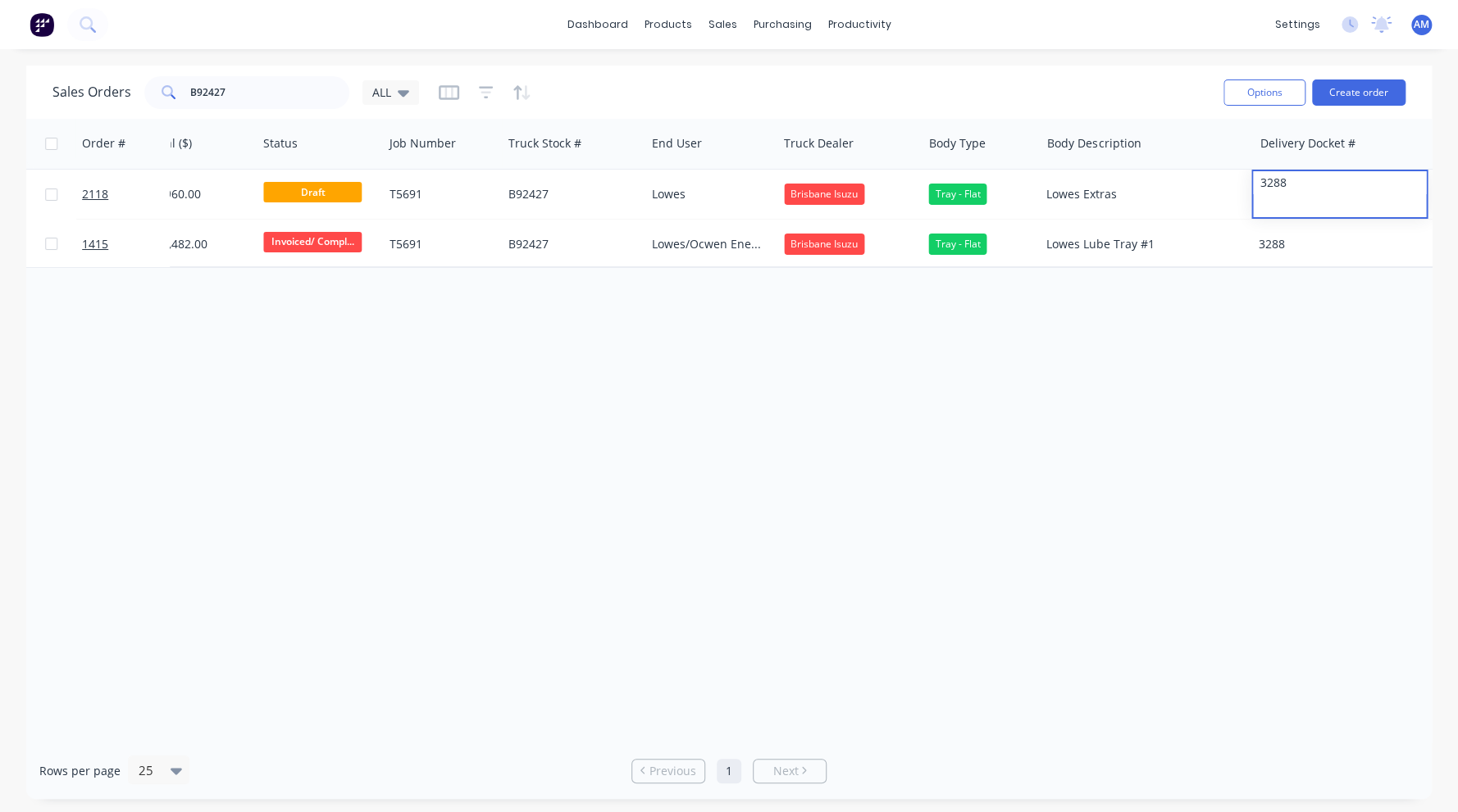
click at [1209, 405] on div "Order # Created Date Accounting Order # Customer Name PO # Total ($) Status Job…" at bounding box center [729, 430] width 1405 height 624
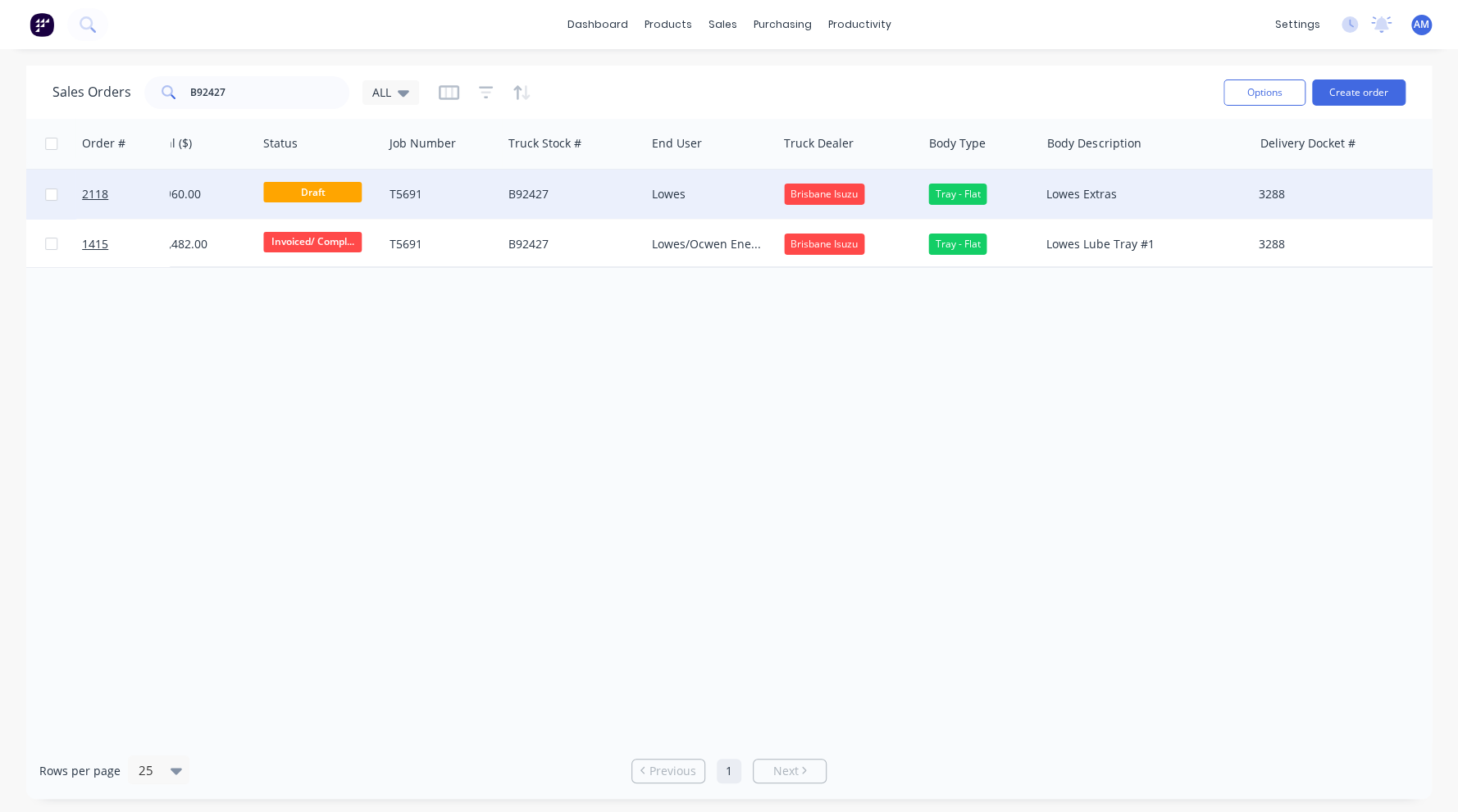
click at [186, 194] on div "$3,960.00" at bounding box center [198, 194] width 96 height 17
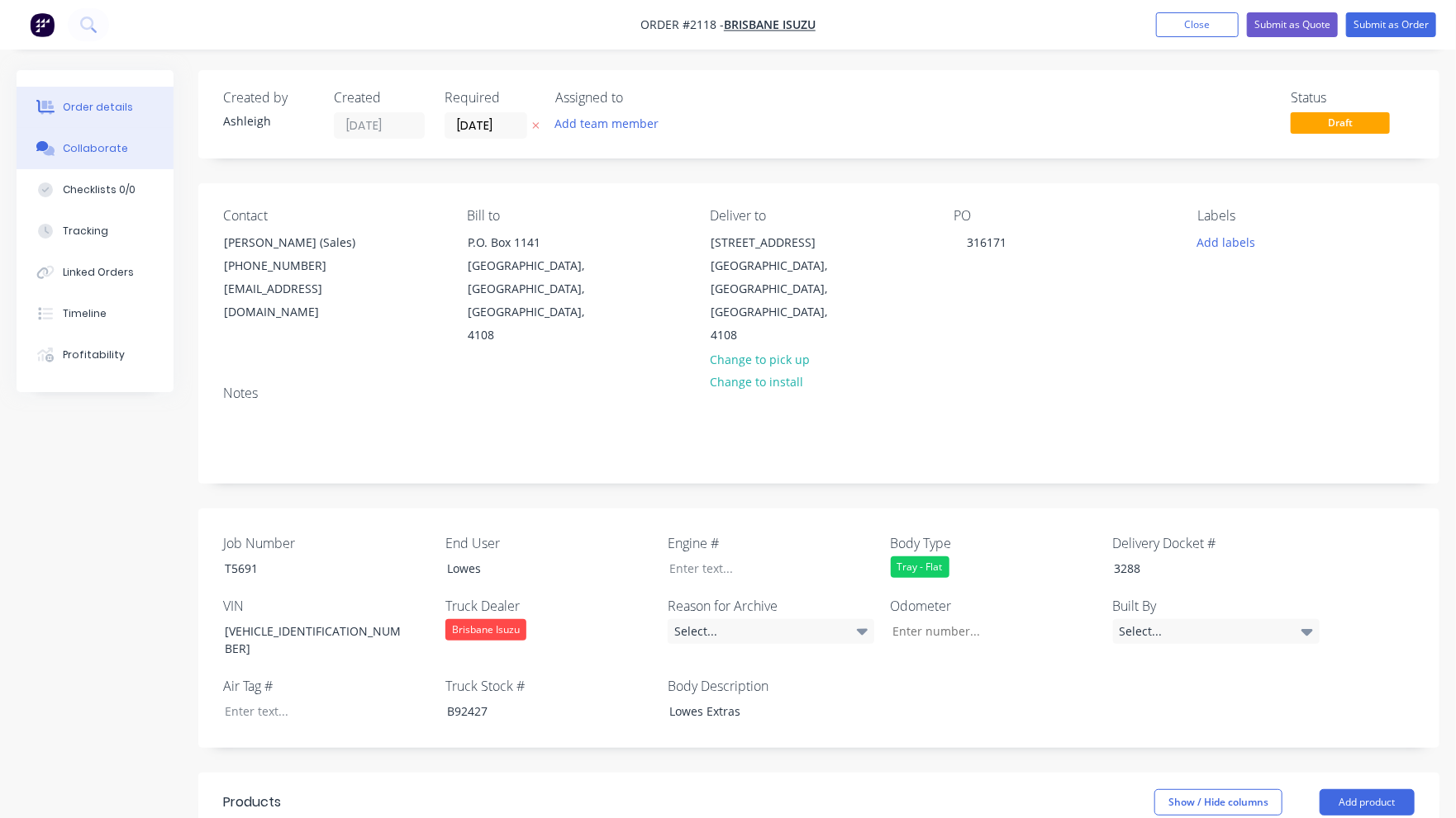
click at [96, 140] on button "Collaborate" at bounding box center [95, 148] width 157 height 41
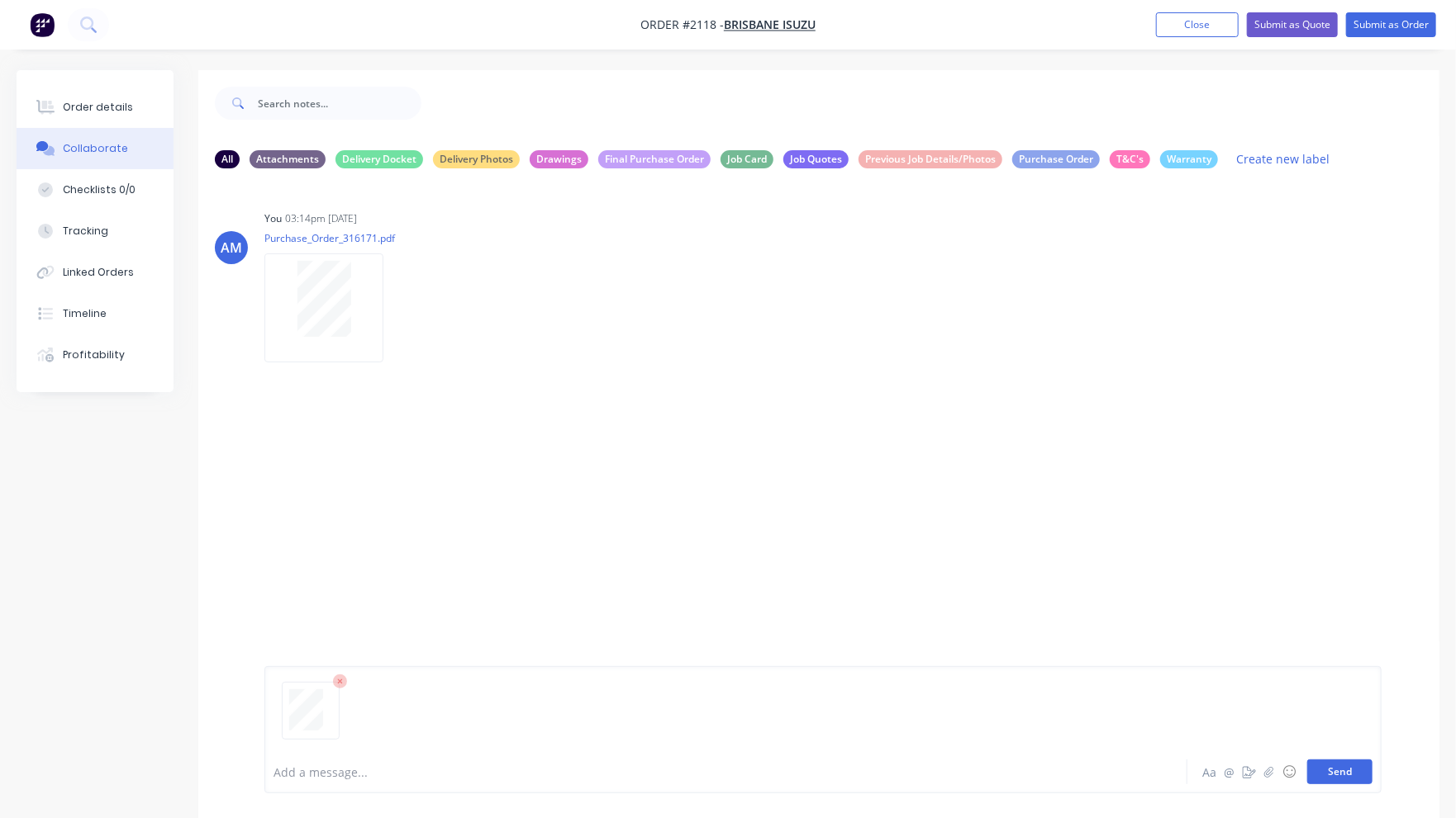
click at [1324, 779] on button "Send" at bounding box center [1340, 772] width 65 height 25
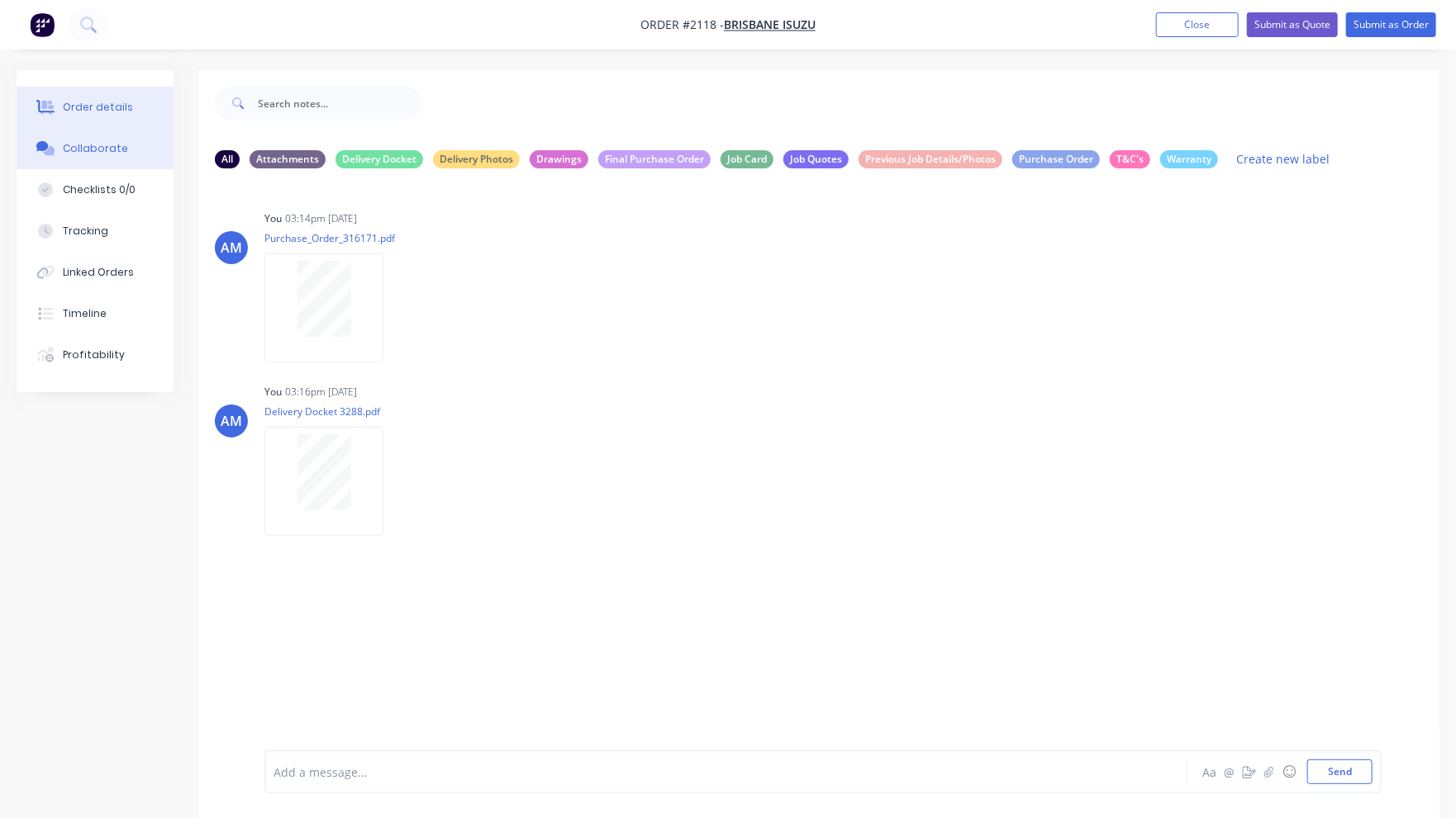
click at [125, 102] on div "Order details" at bounding box center [98, 107] width 71 height 15
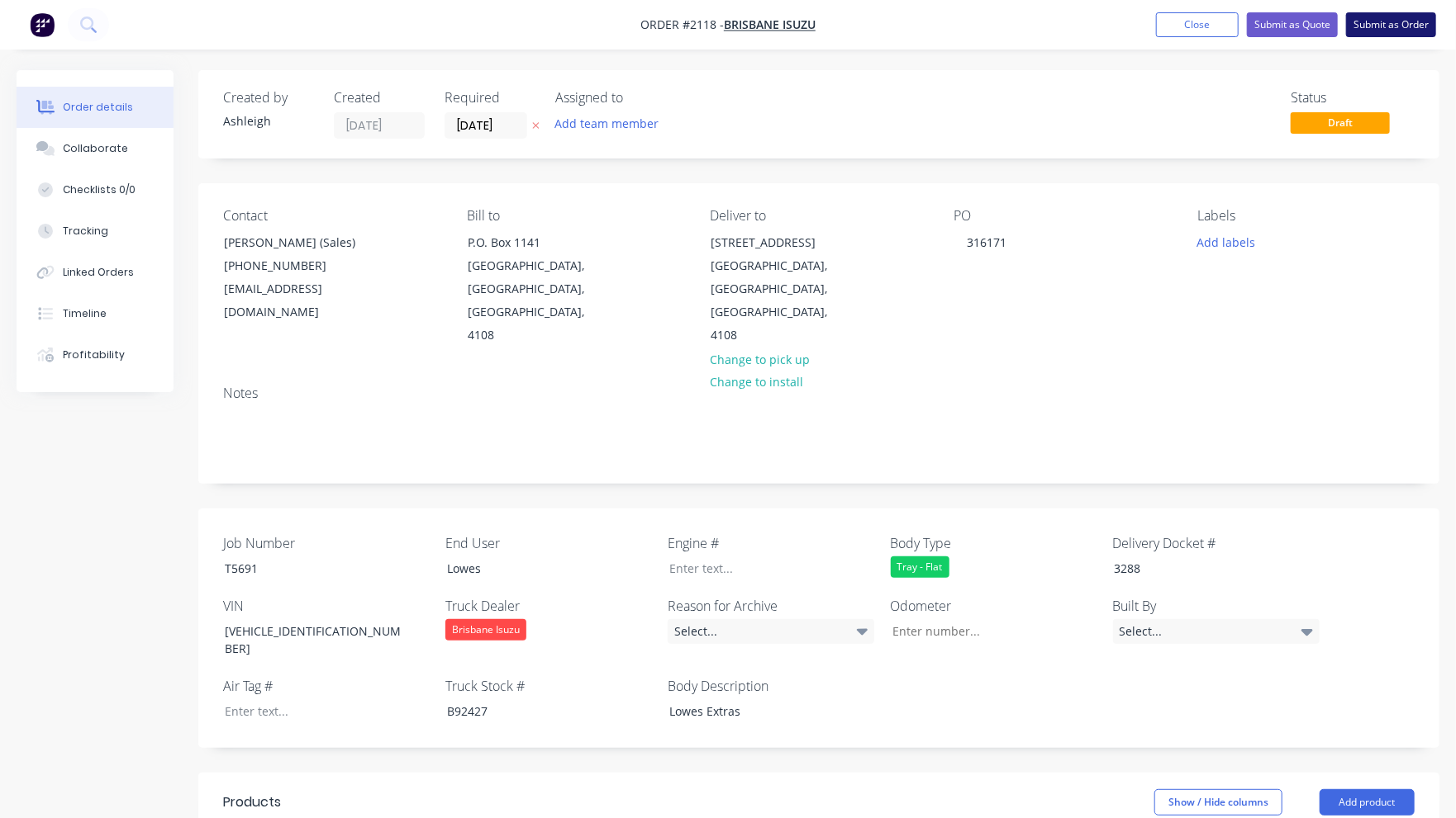
click at [1378, 19] on button "Submit as Order" at bounding box center [1391, 25] width 90 height 25
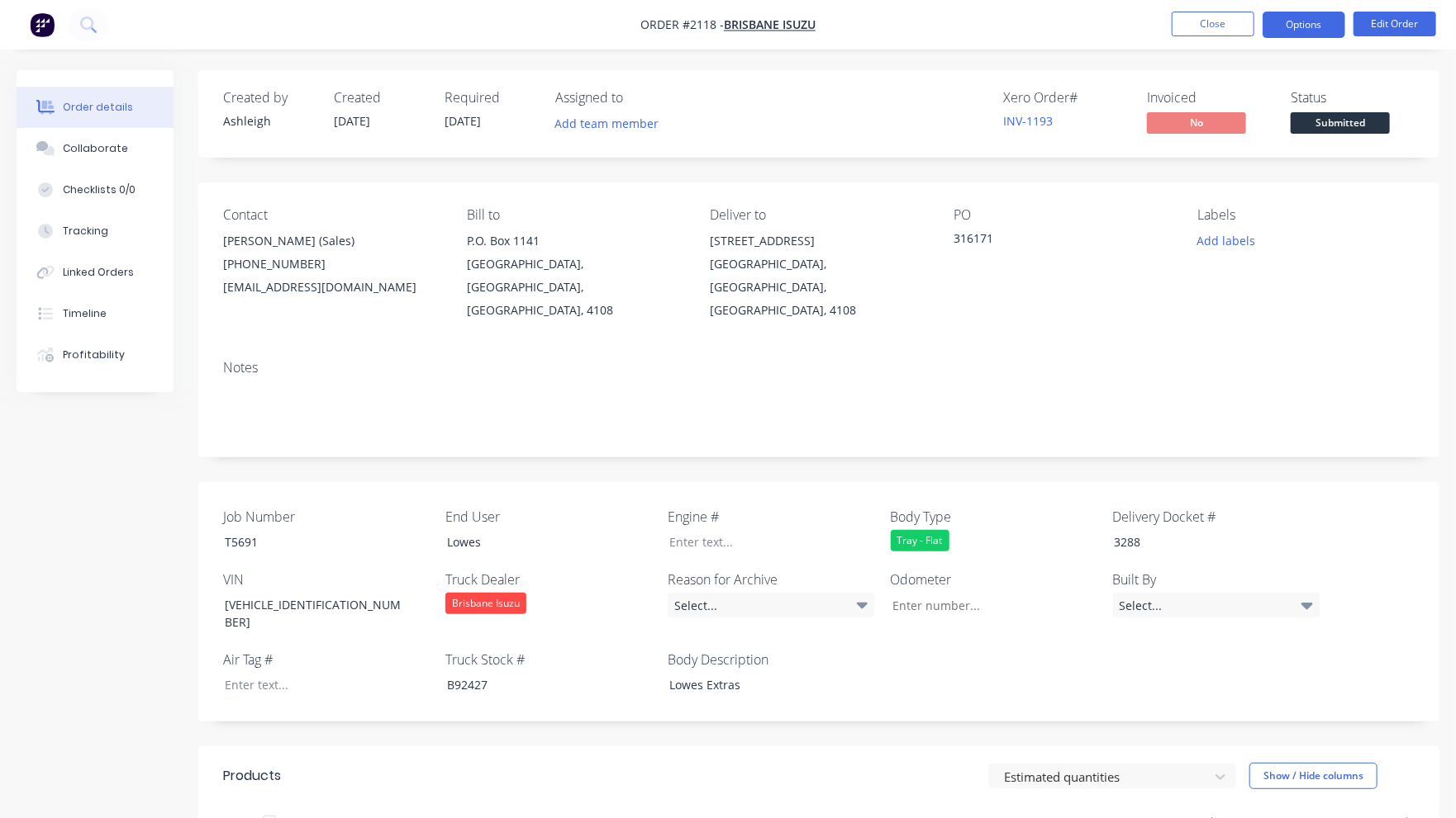
click at [1322, 24] on button "Options" at bounding box center [1304, 25] width 83 height 26
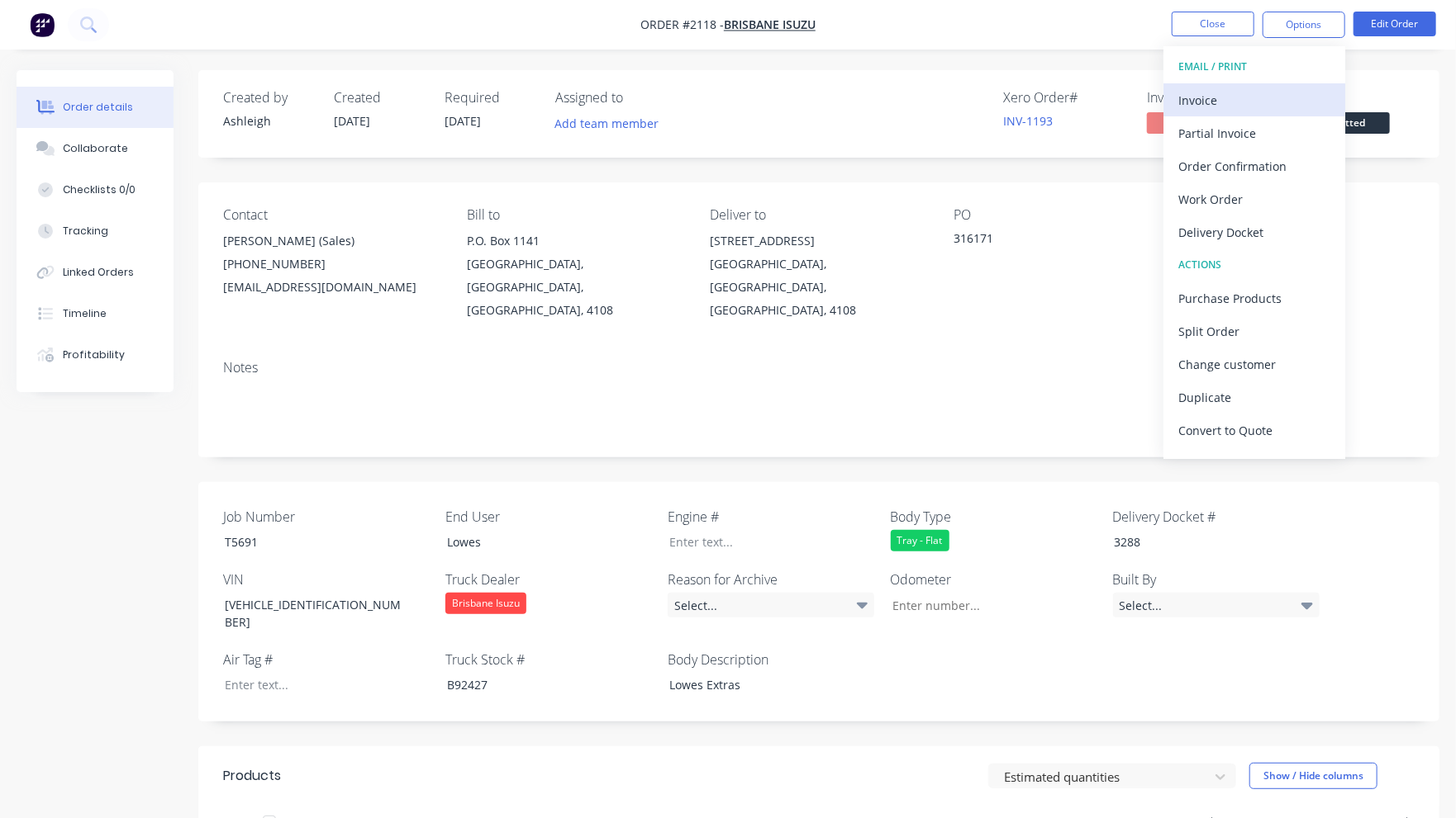
click at [1264, 97] on div "Invoice" at bounding box center [1254, 100] width 152 height 24
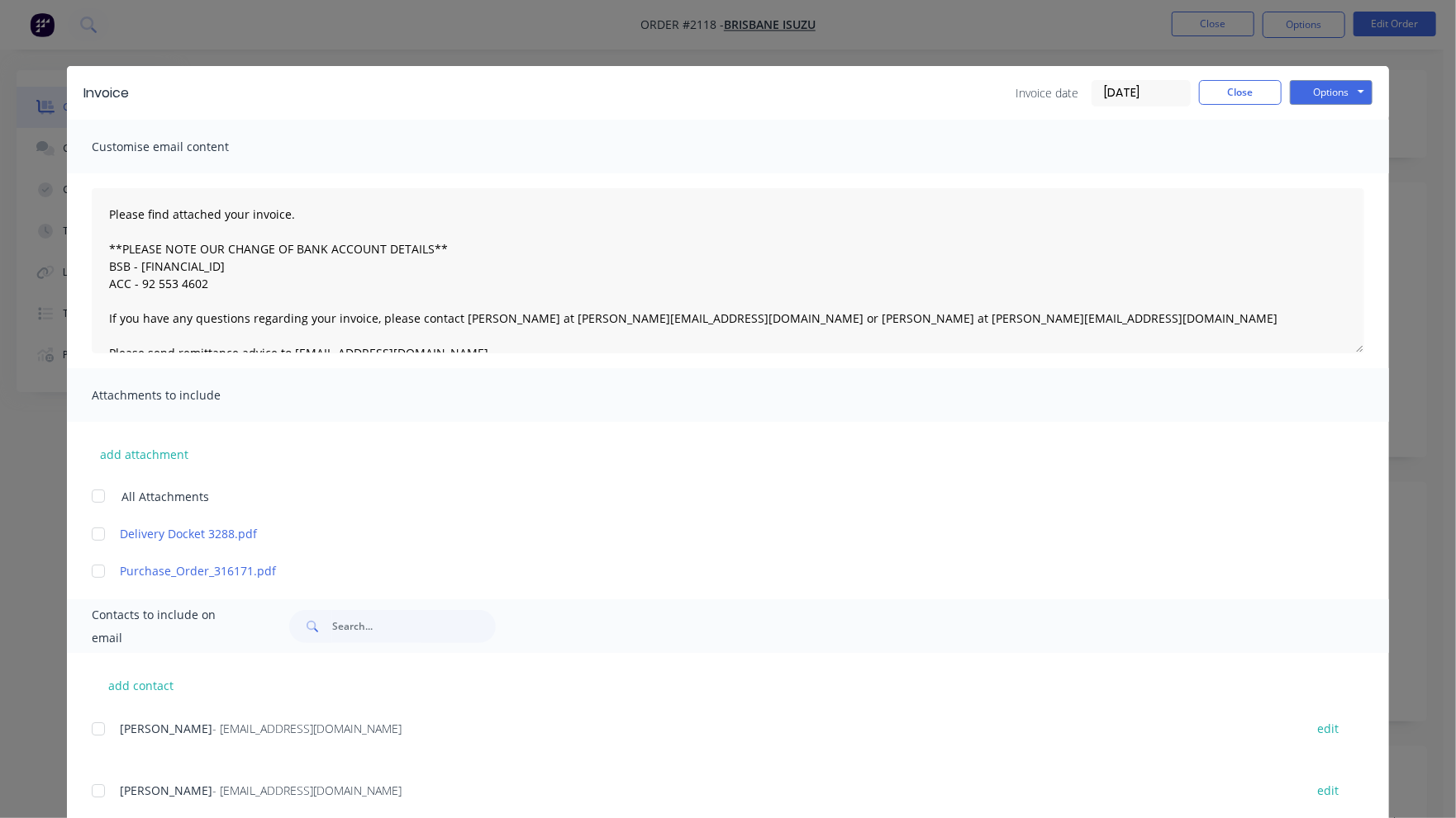
click at [92, 536] on div at bounding box center [98, 533] width 33 height 33
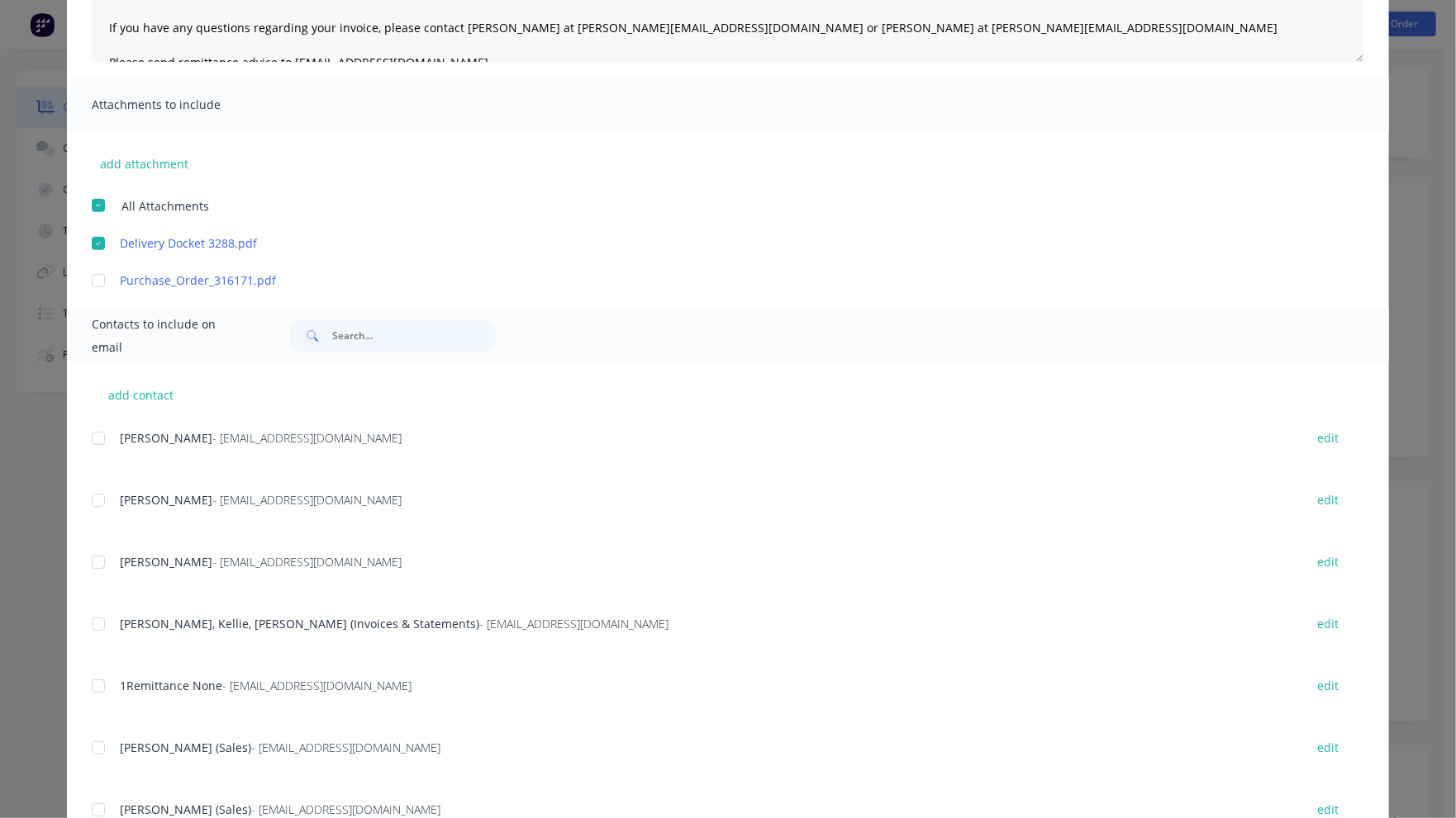
scroll to position [331, 0]
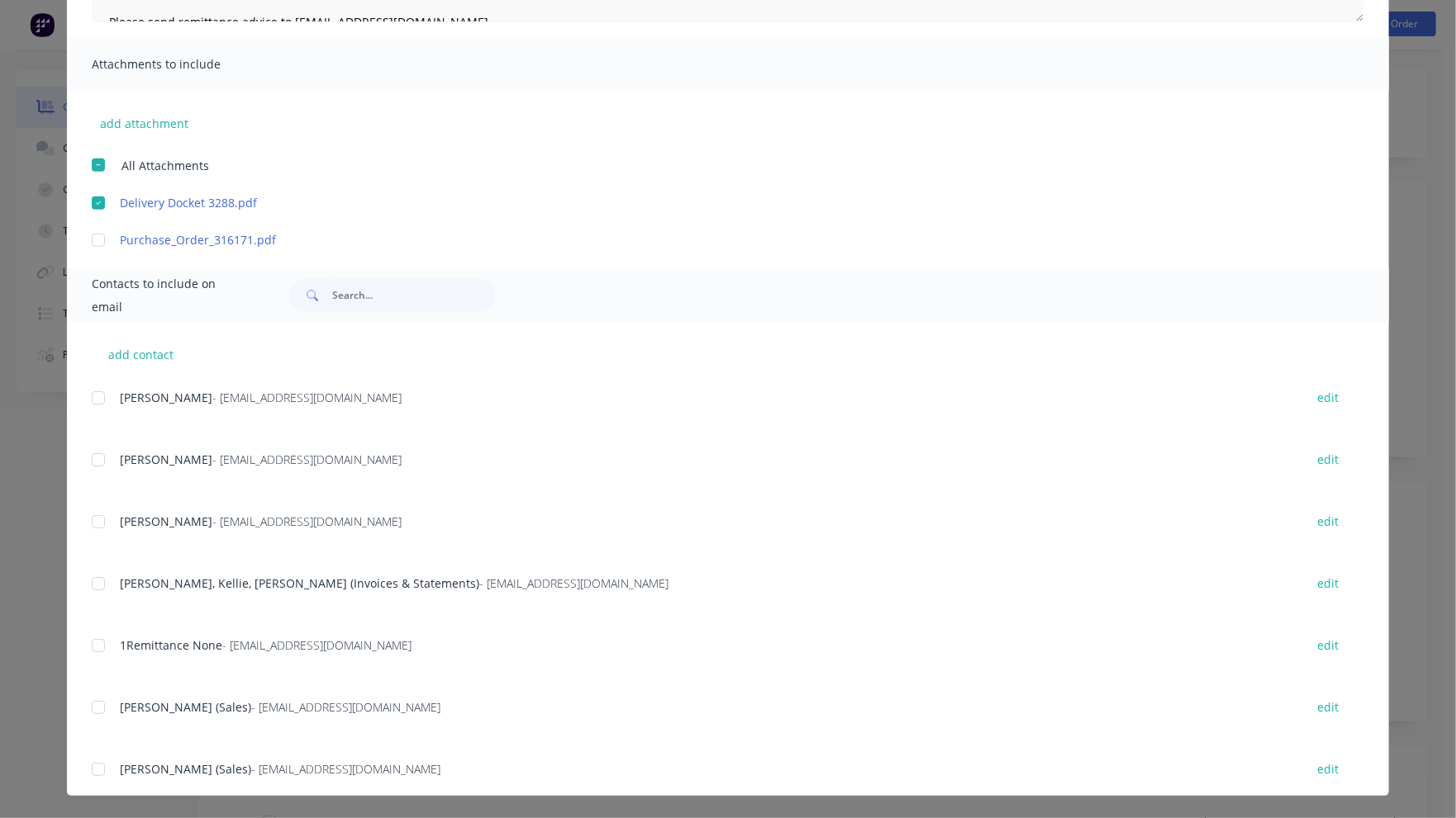
click at [90, 584] on div at bounding box center [98, 584] width 33 height 33
click at [93, 772] on div at bounding box center [98, 769] width 33 height 33
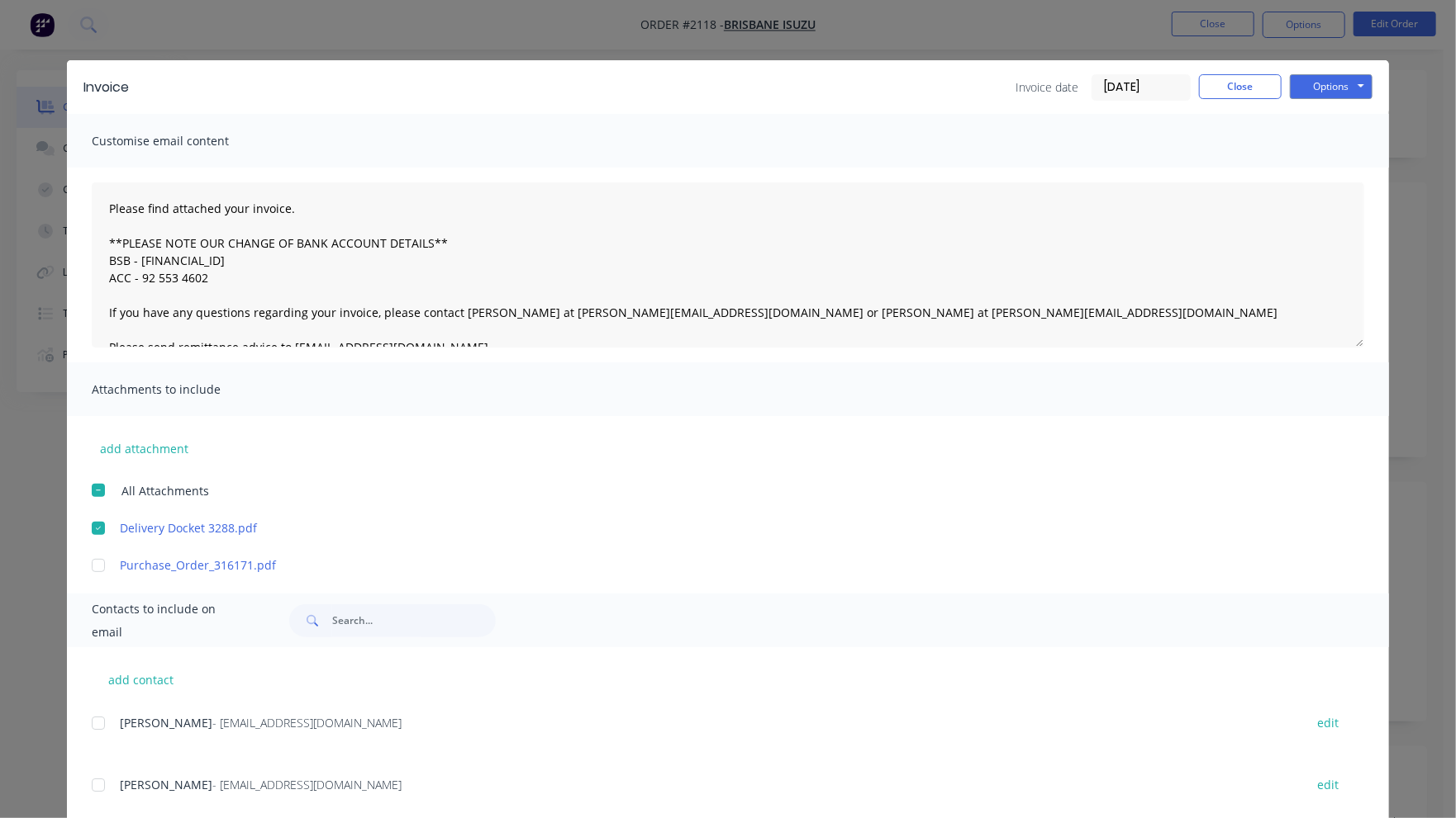
scroll to position [0, 0]
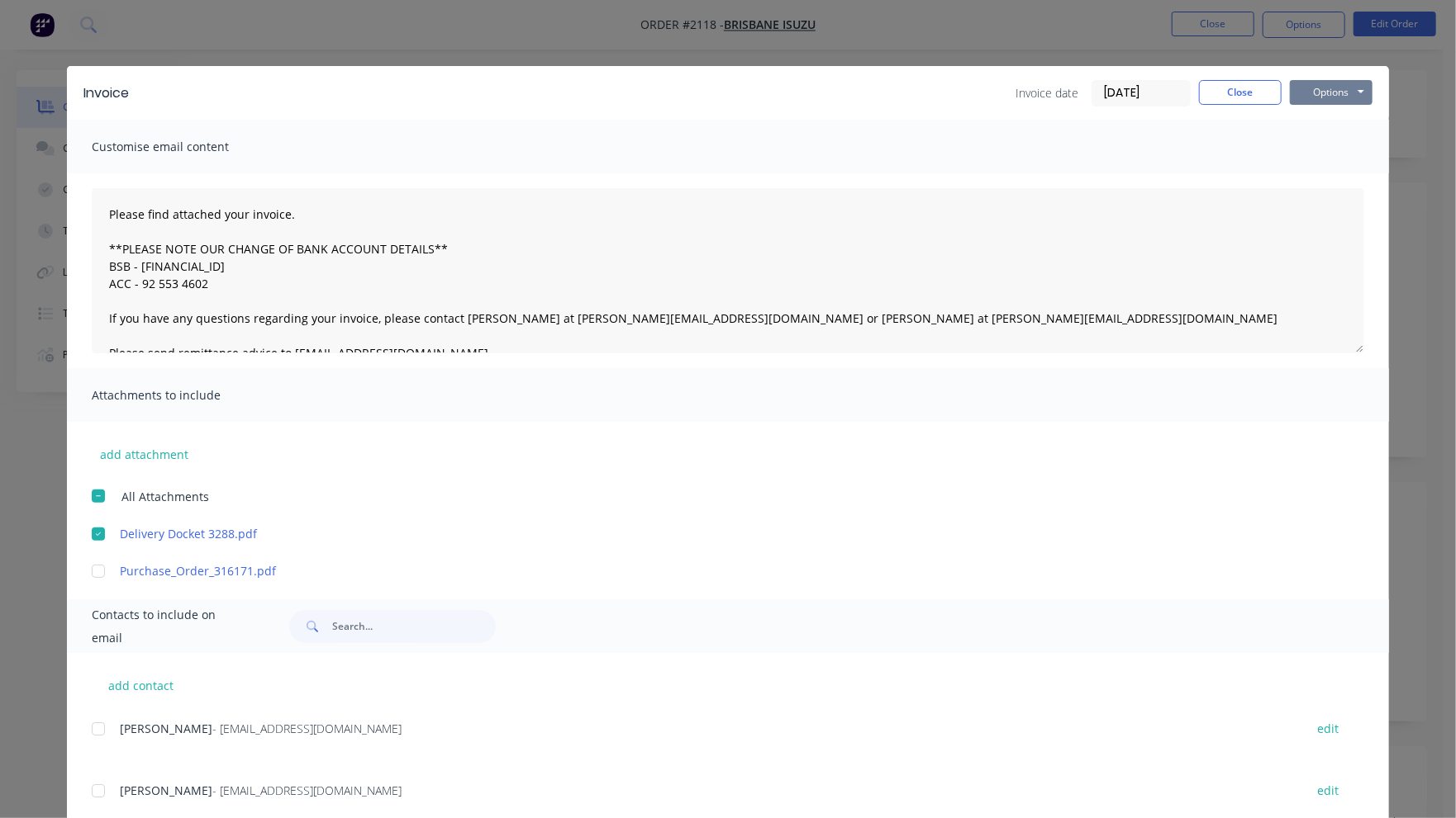
click at [1318, 84] on button "Options" at bounding box center [1331, 93] width 83 height 25
click at [1316, 170] on button "Email" at bounding box center [1342, 176] width 106 height 27
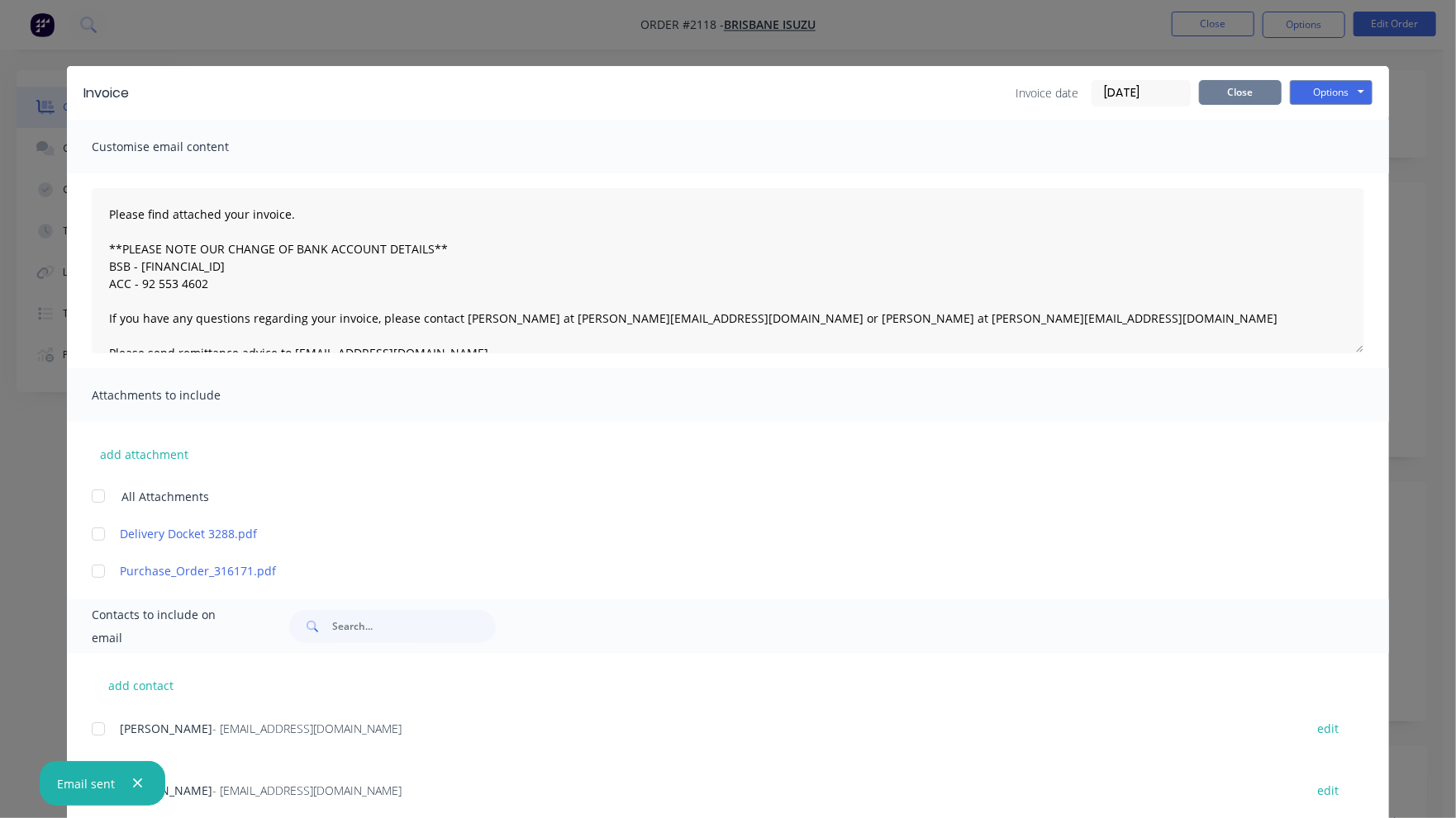
click at [1251, 98] on button "Close" at bounding box center [1240, 93] width 83 height 25
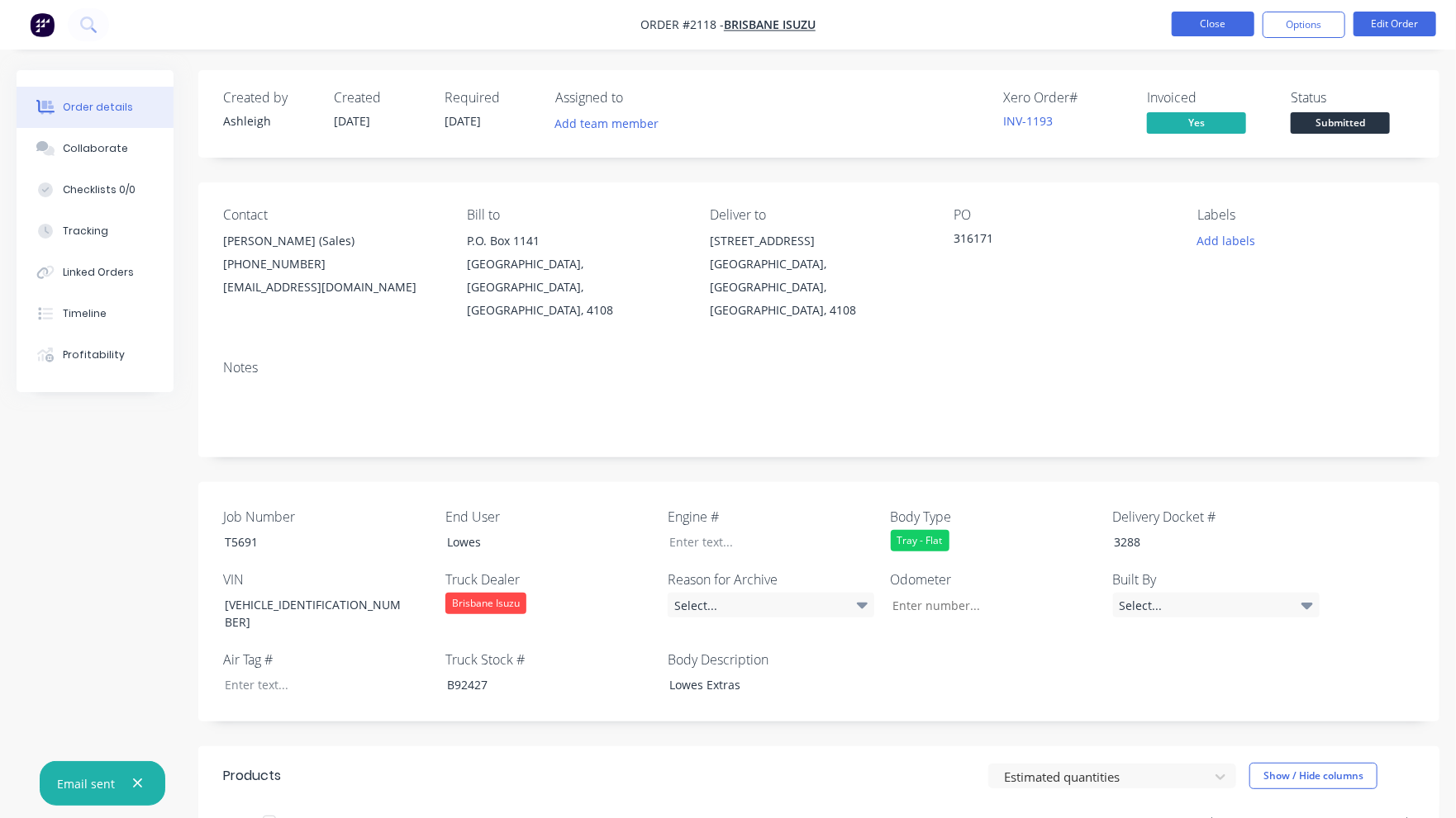
click at [1232, 21] on button "Close" at bounding box center [1213, 24] width 83 height 25
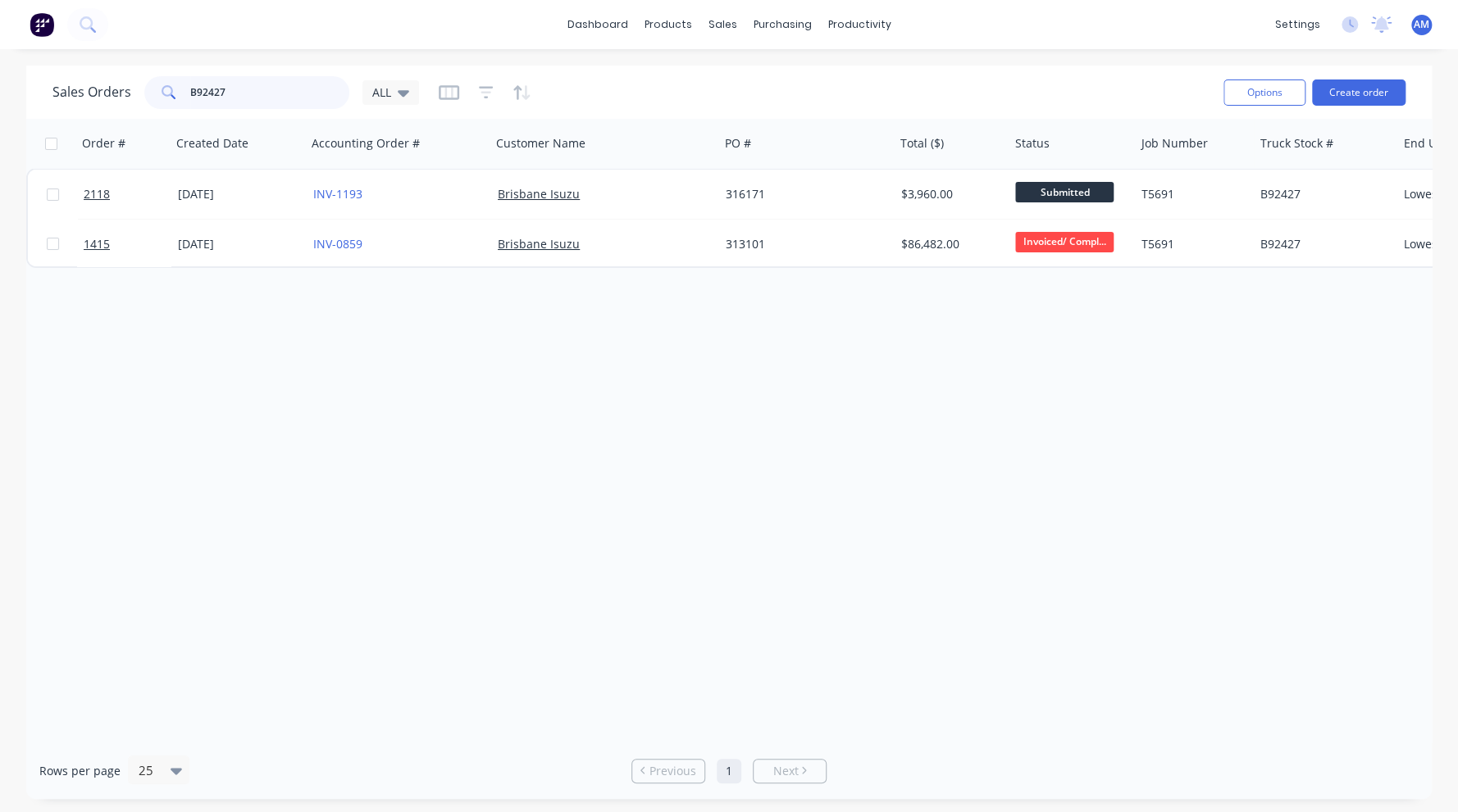
drag, startPoint x: 247, startPoint y: 90, endPoint x: 175, endPoint y: 101, distance: 72.8
click at [175, 101] on div "B92427" at bounding box center [247, 92] width 205 height 32
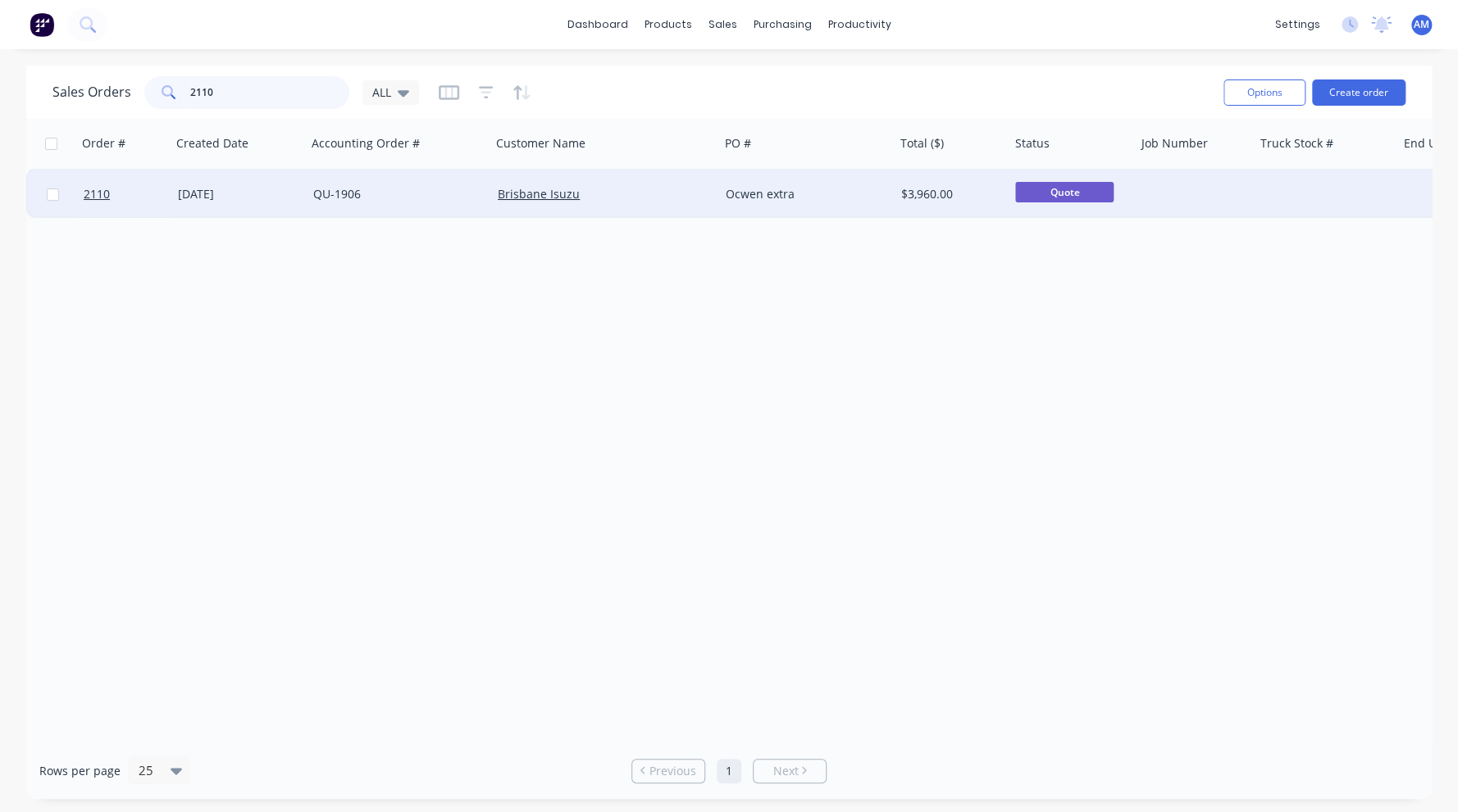
type input "2110"
click at [756, 190] on div "Ocwen extra" at bounding box center [803, 194] width 154 height 17
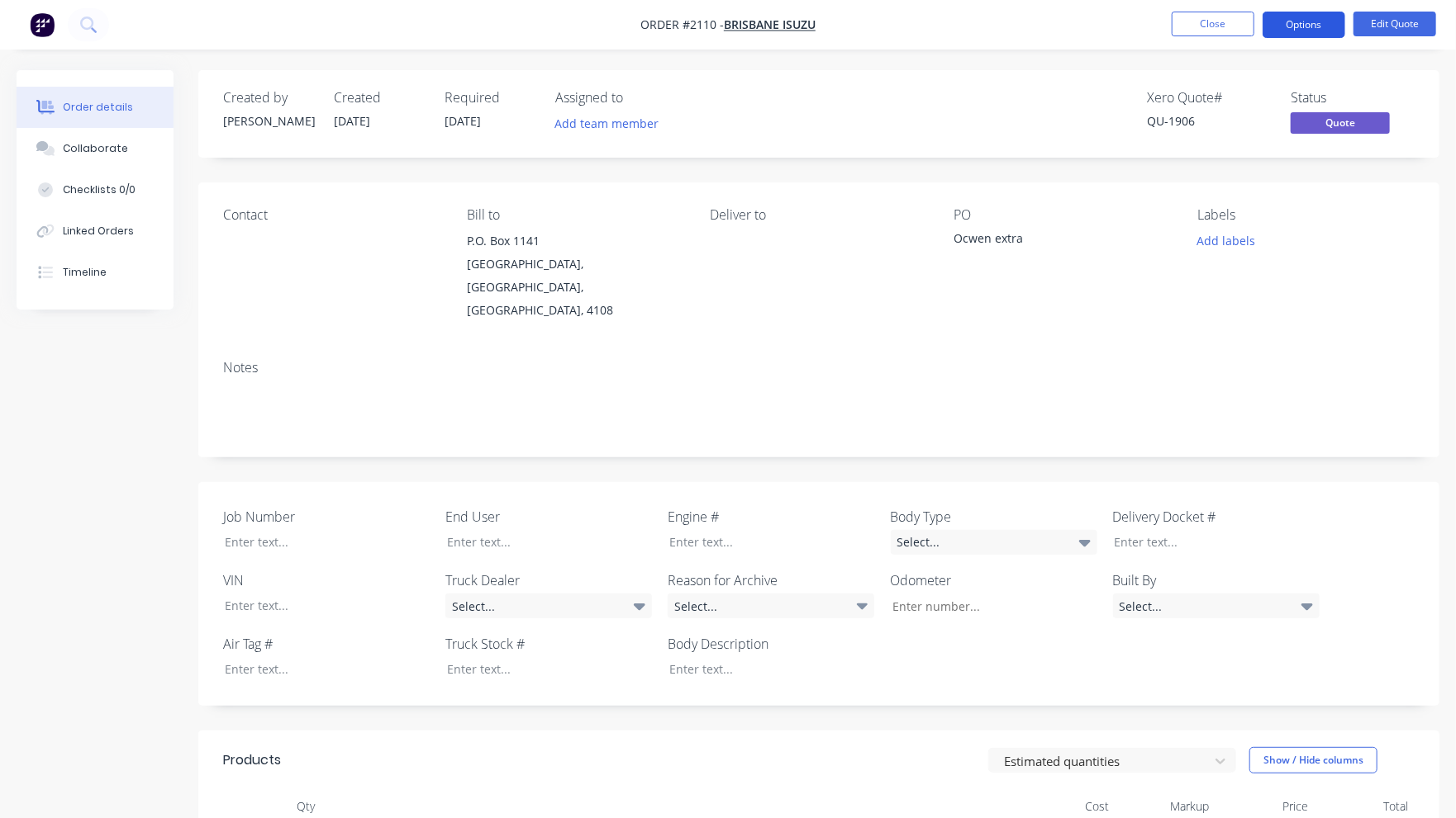
click at [1321, 26] on button "Options" at bounding box center [1304, 25] width 83 height 26
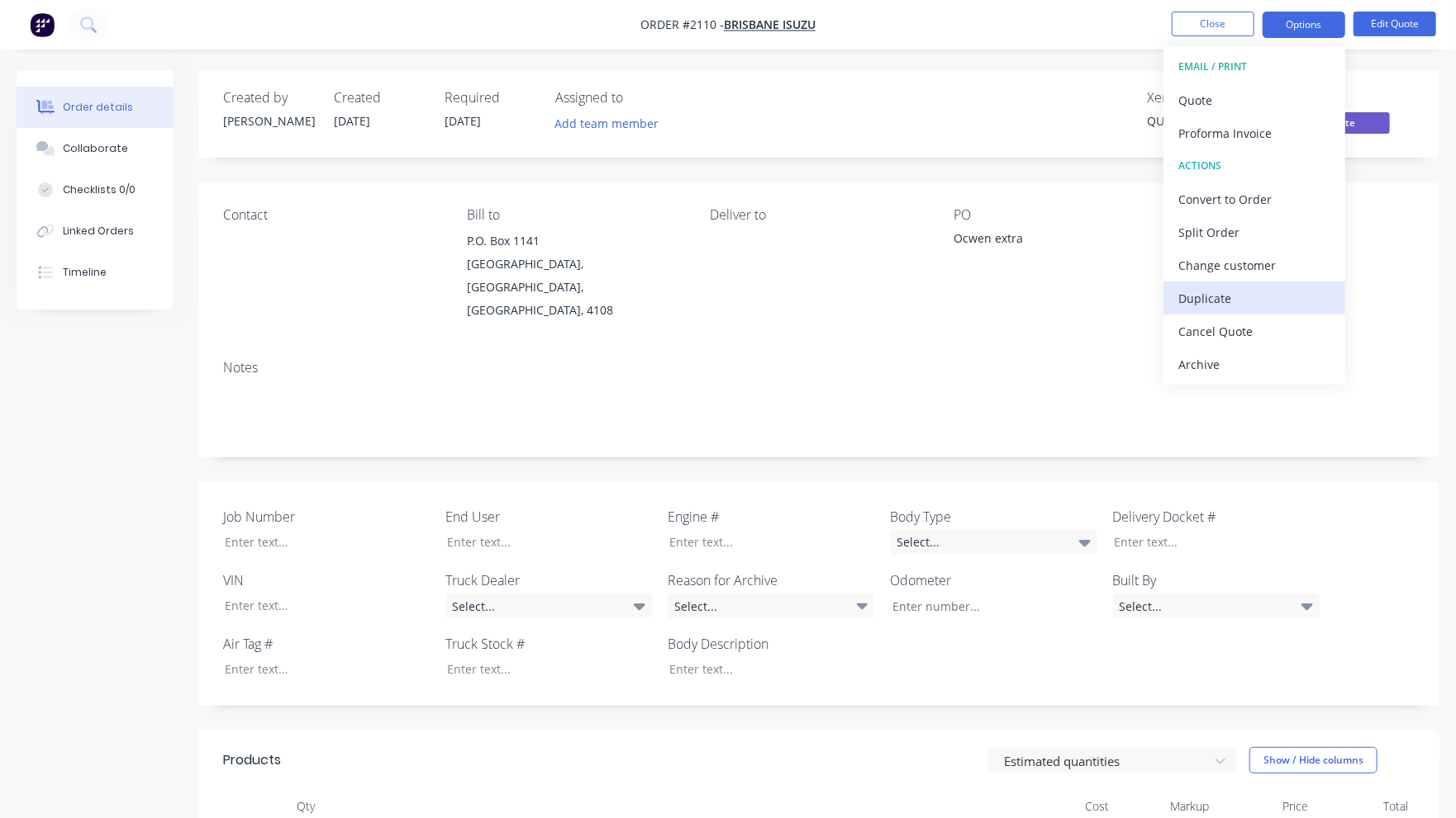
click at [1243, 305] on div "Duplicate" at bounding box center [1254, 298] width 152 height 24
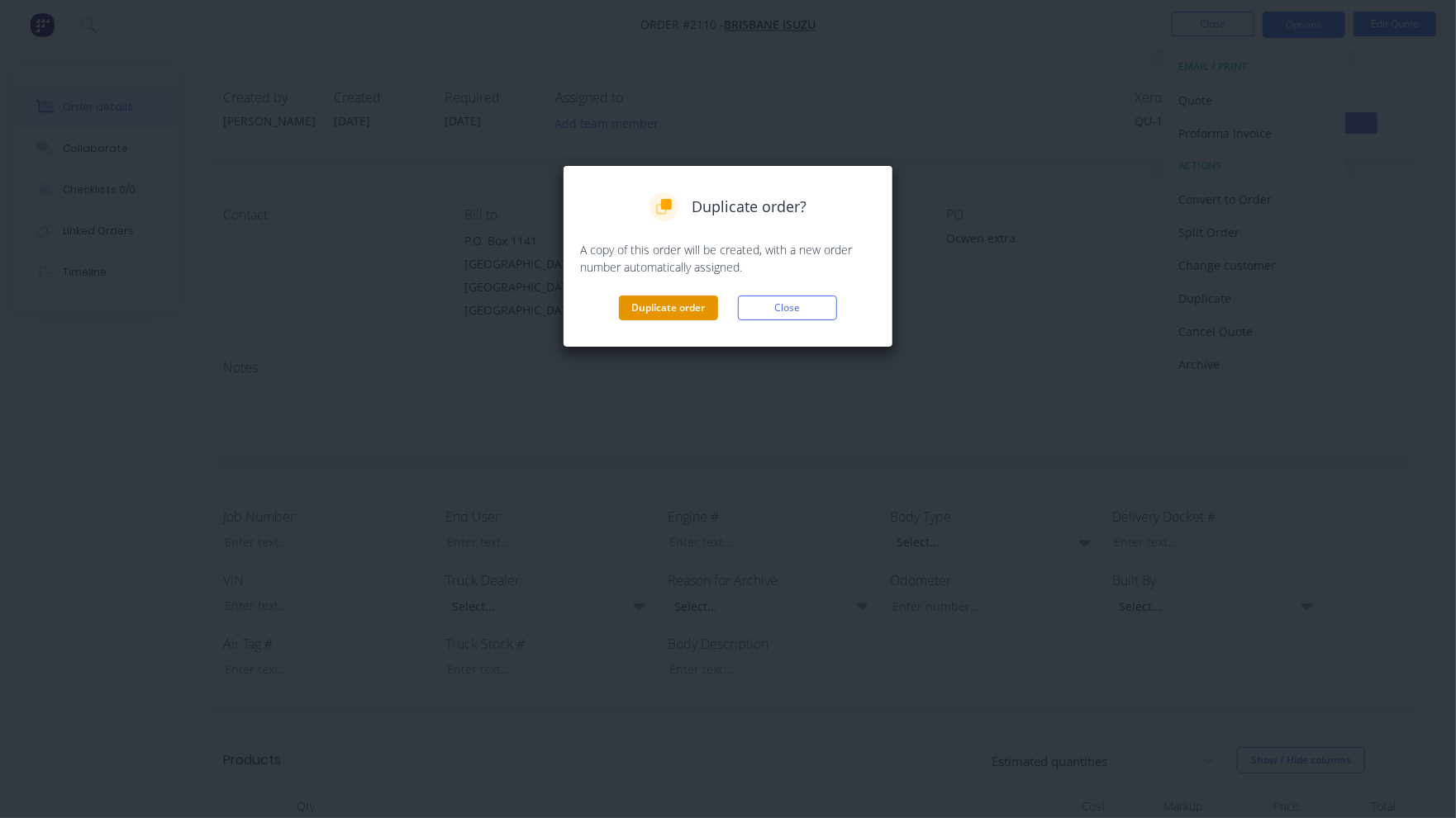
click at [687, 306] on button "Duplicate order" at bounding box center [668, 308] width 99 height 25
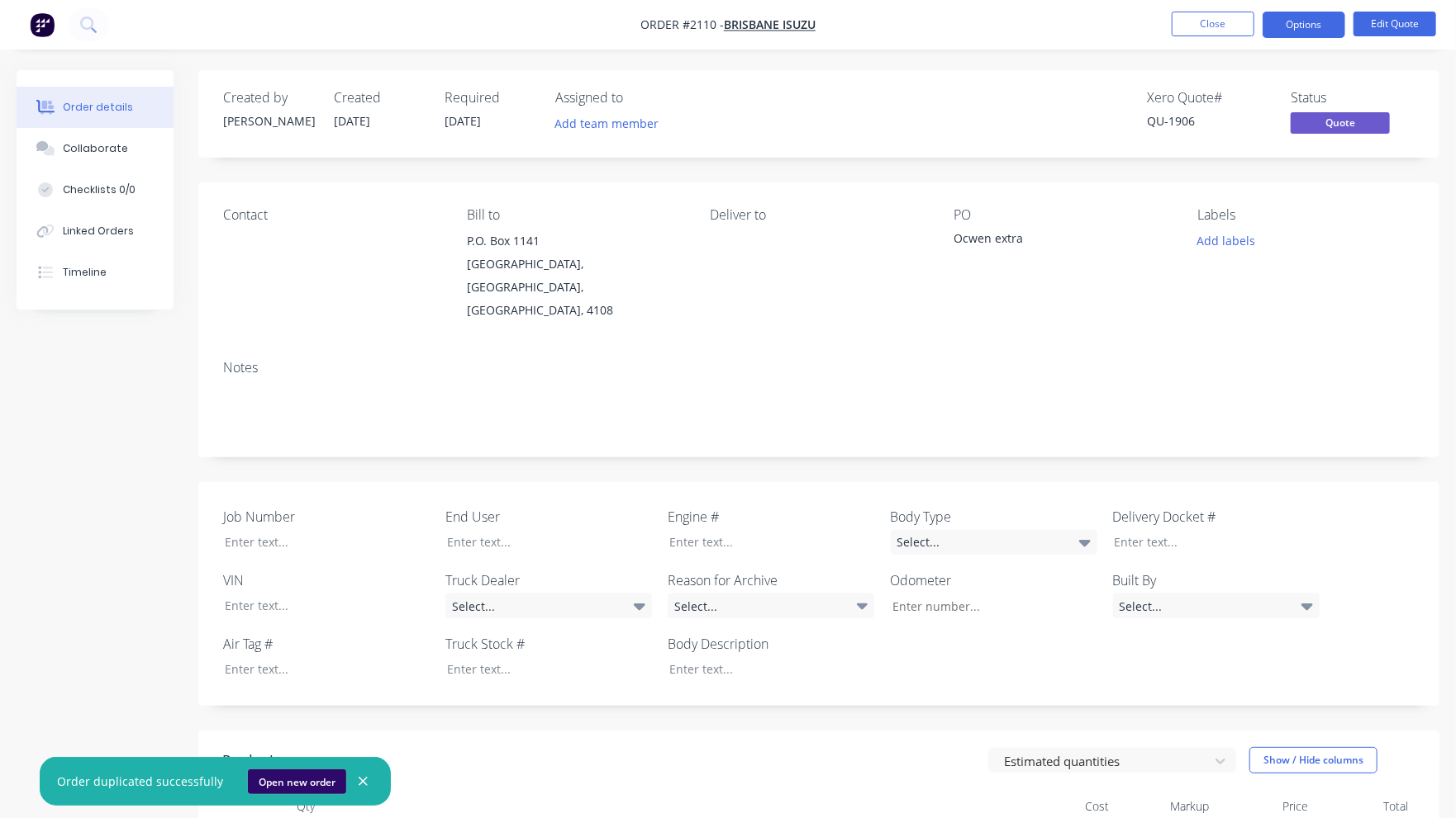
click at [282, 777] on button "Open new order" at bounding box center [296, 782] width 98 height 25
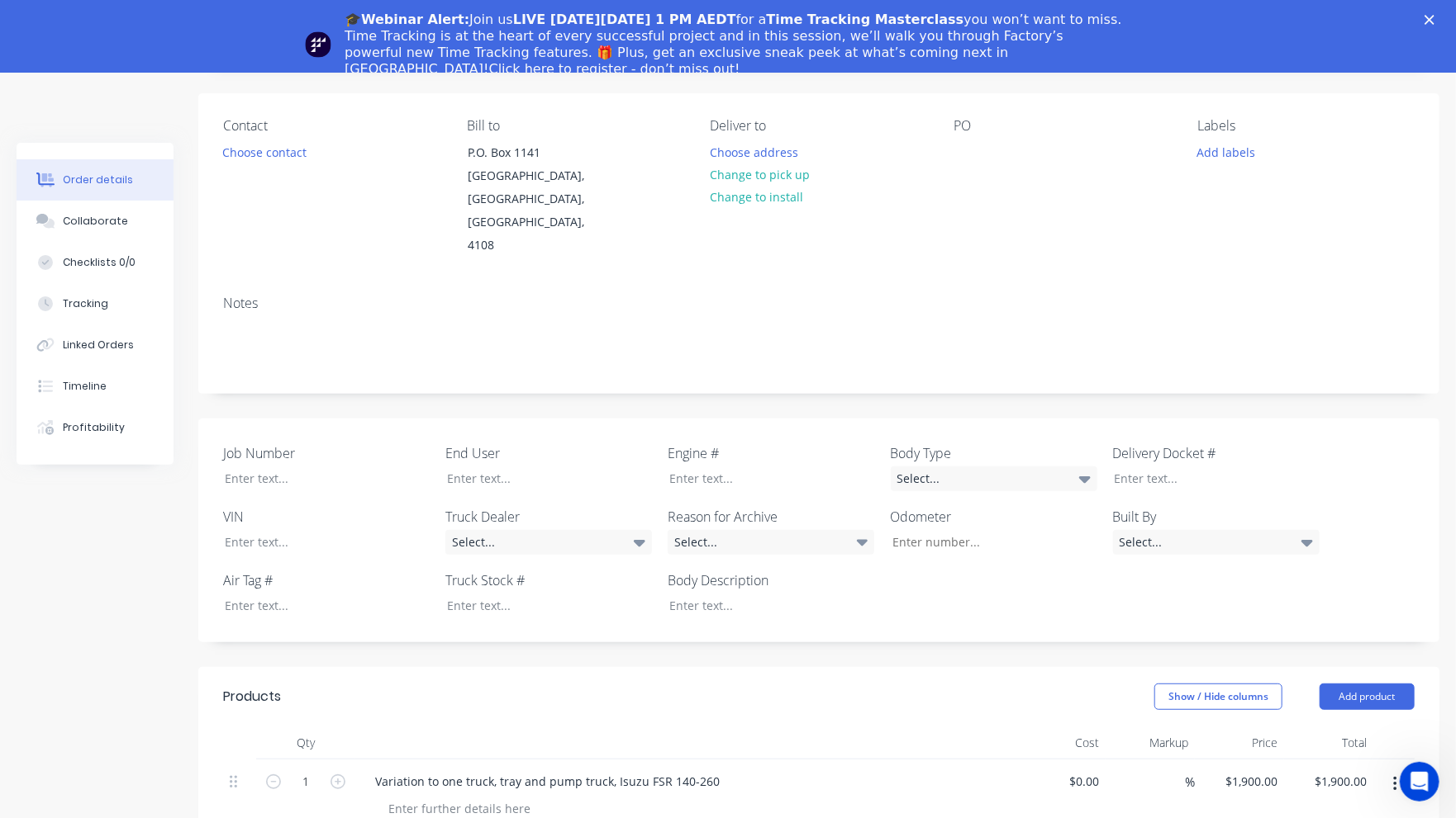
scroll to position [165, 0]
click at [1434, 19] on icon "Close" at bounding box center [1429, 19] width 10 height 10
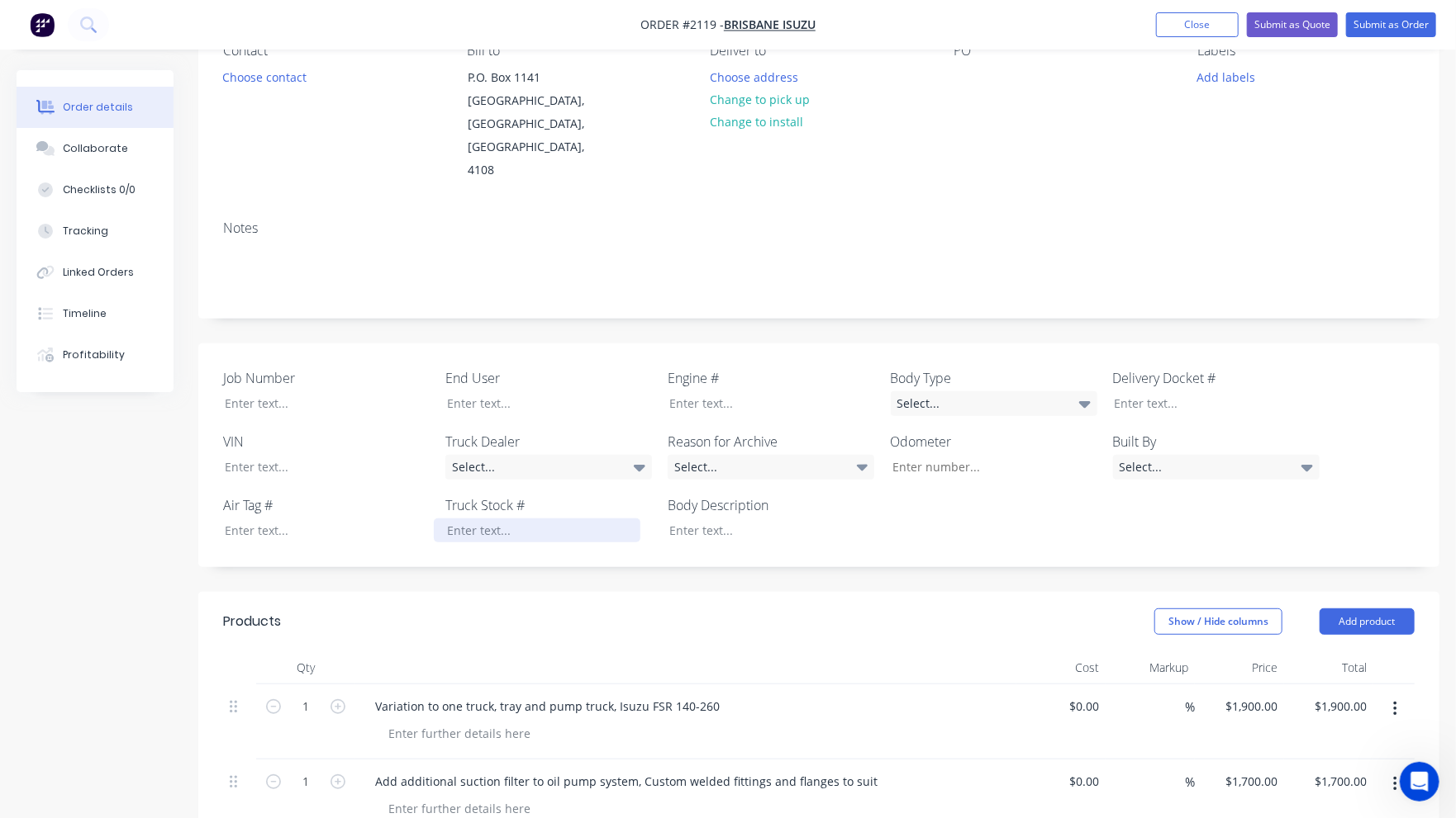
click at [463, 518] on div at bounding box center [537, 530] width 206 height 24
paste div
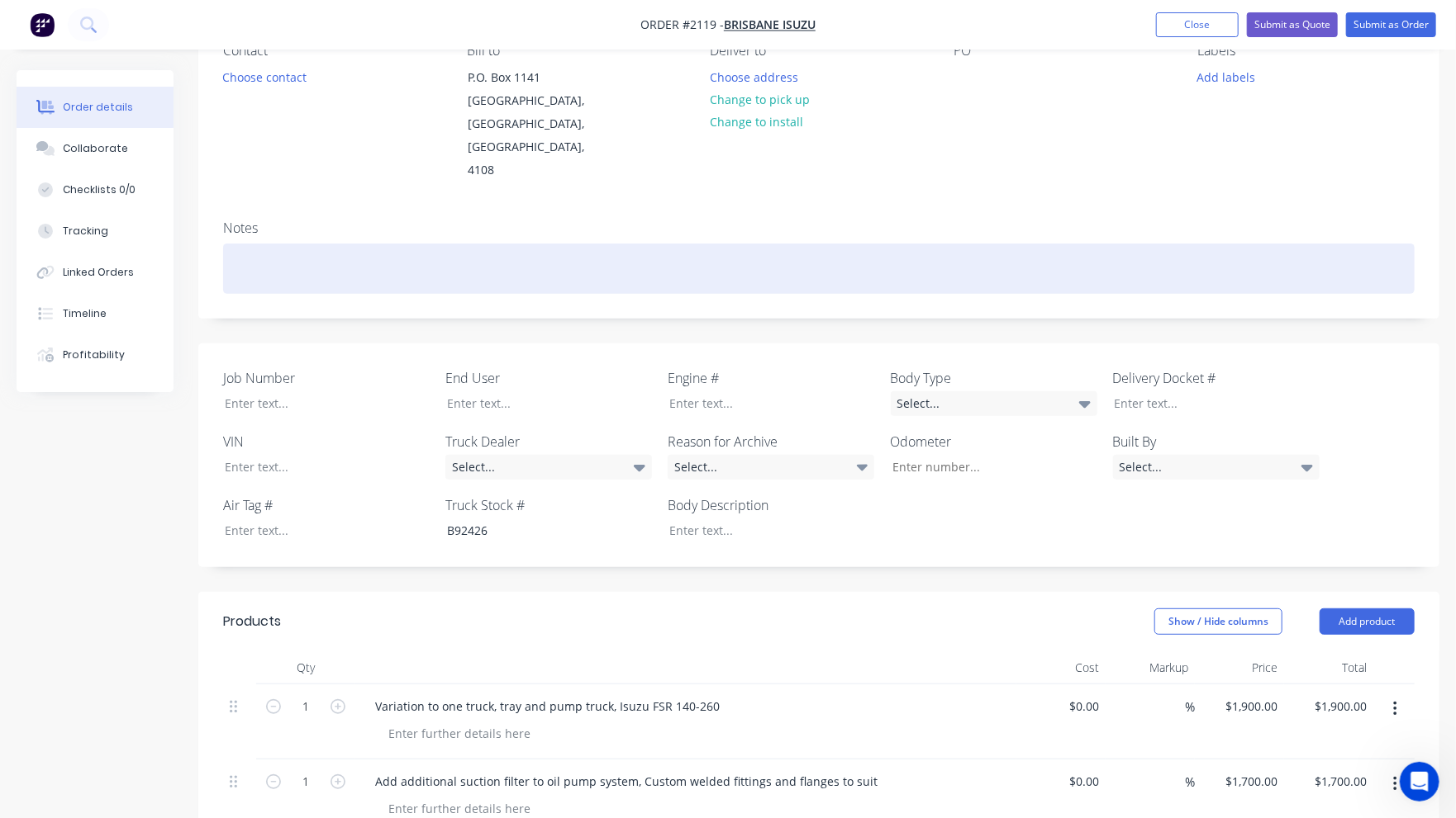
scroll to position [0, 0]
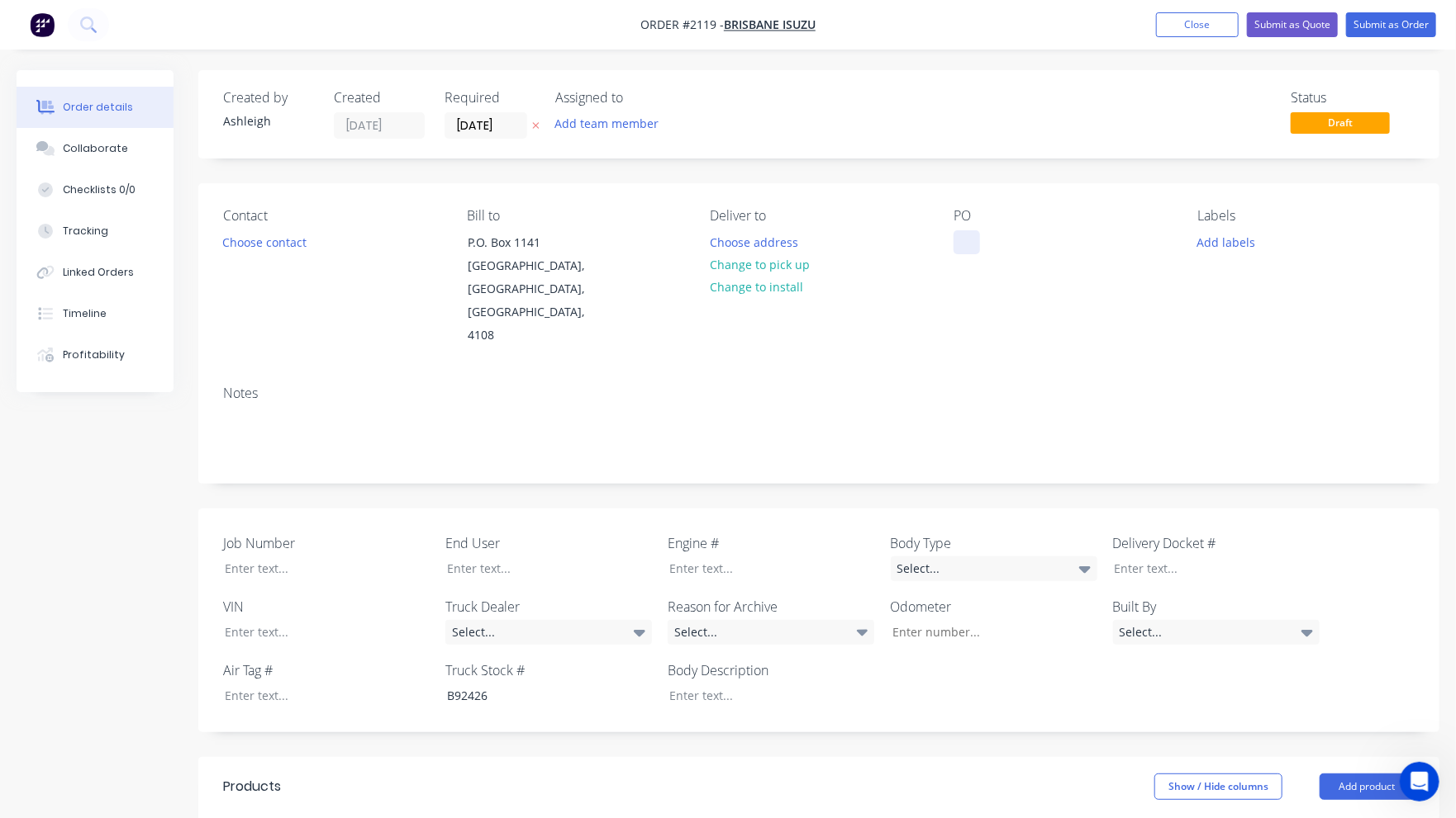
click at [971, 249] on div at bounding box center [967, 242] width 26 height 24
paste div
click at [796, 264] on button "Change to pick up" at bounding box center [758, 264] width 117 height 22
click at [776, 260] on button "Change to delivery" at bounding box center [760, 265] width 121 height 22
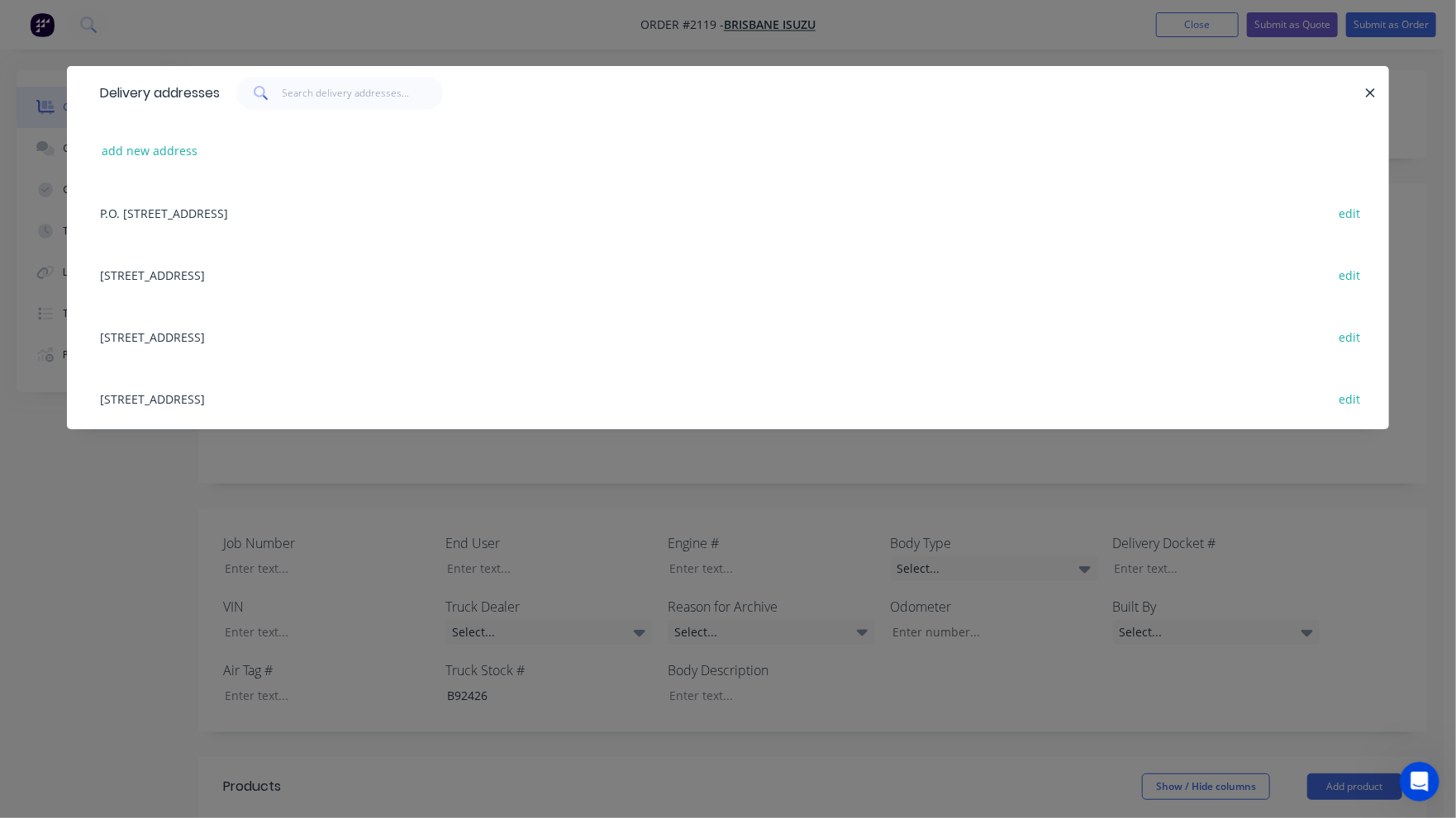
click at [218, 266] on div "[STREET_ADDRESS] edit" at bounding box center [728, 274] width 1273 height 62
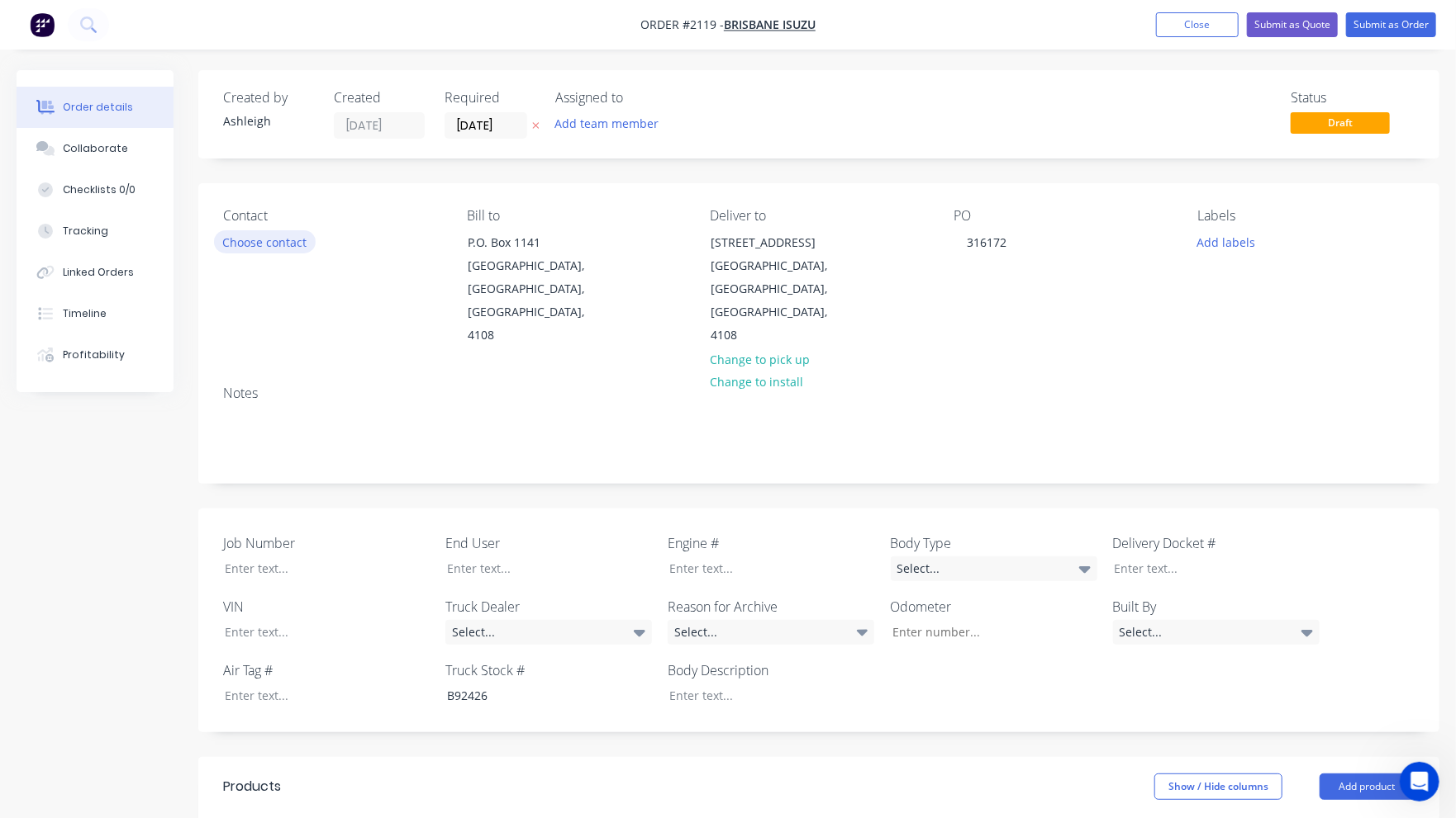
click at [284, 241] on button "Choose contact" at bounding box center [265, 241] width 101 height 22
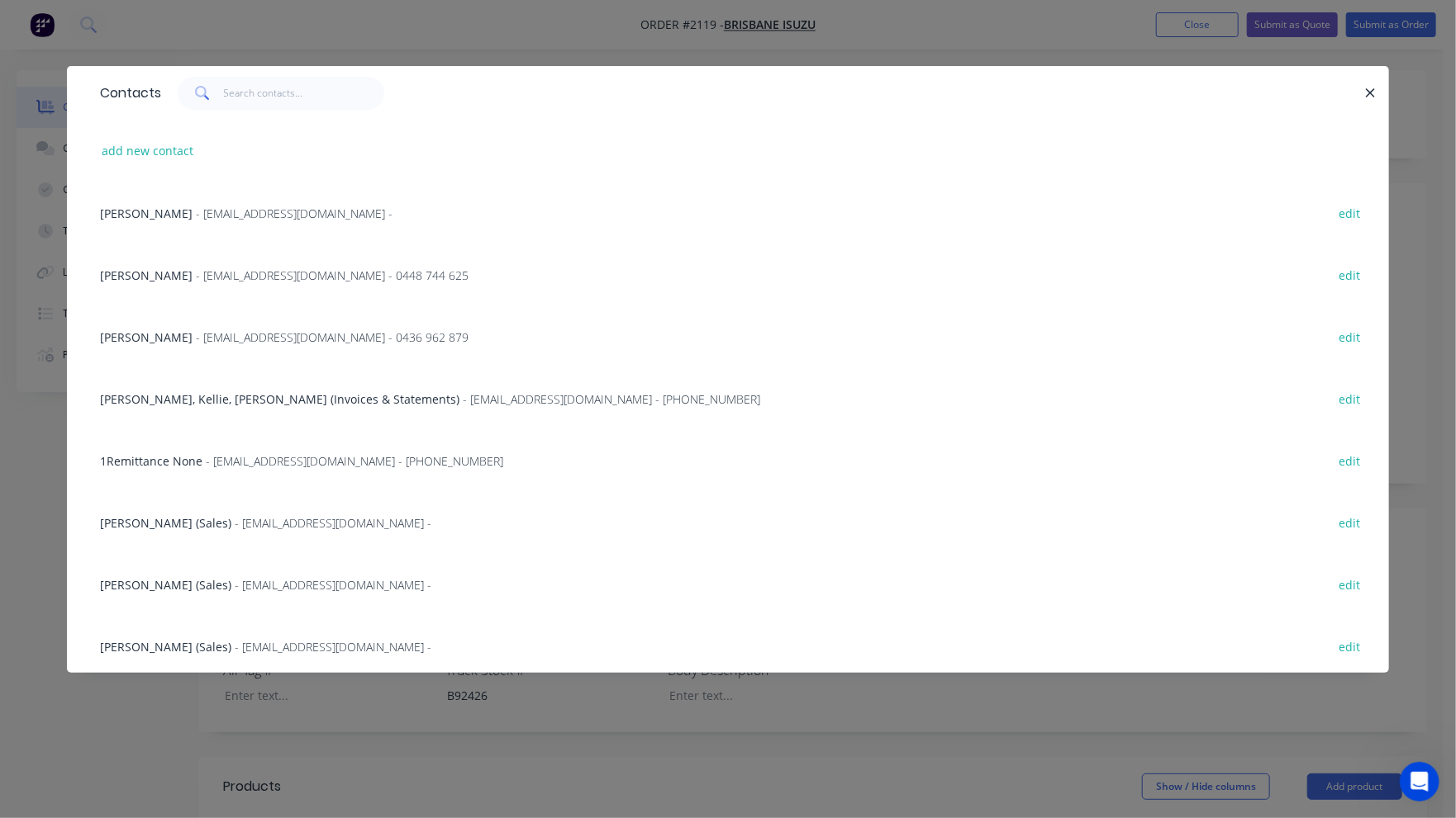
click at [138, 583] on span "[PERSON_NAME] (Sales)" at bounding box center [165, 585] width 131 height 16
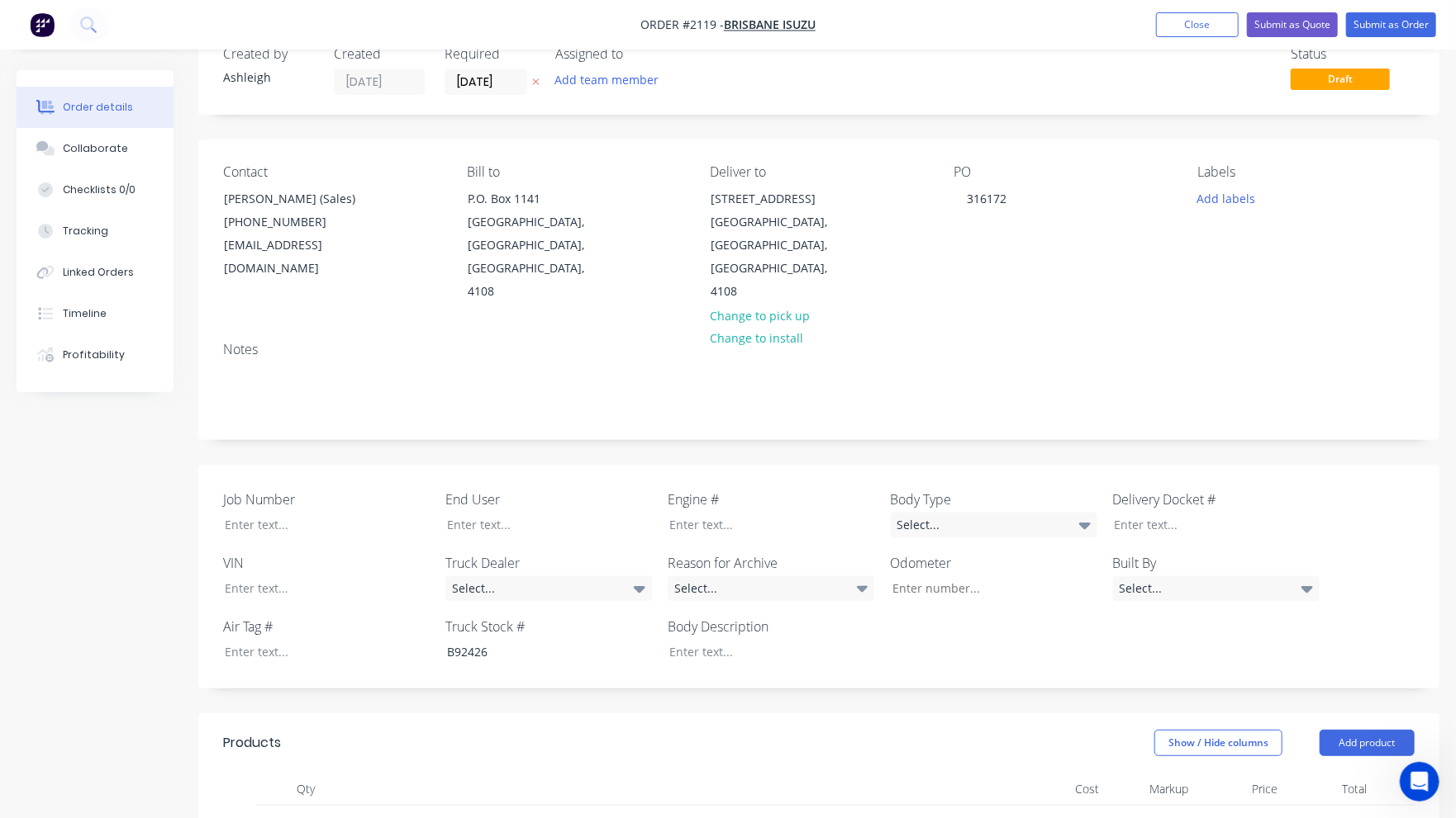
scroll to position [83, 0]
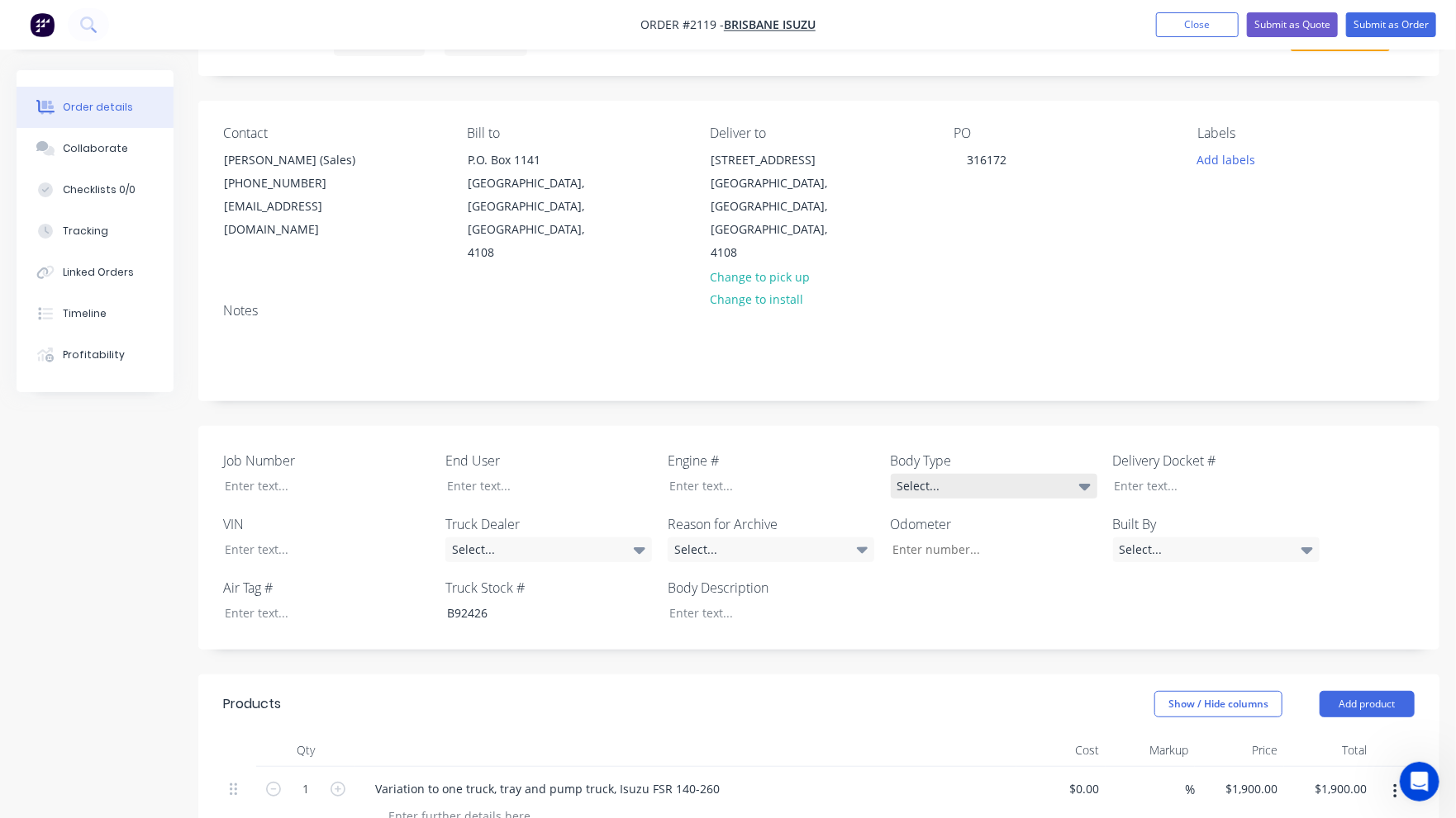
click at [1008, 474] on div "Select..." at bounding box center [994, 487] width 206 height 25
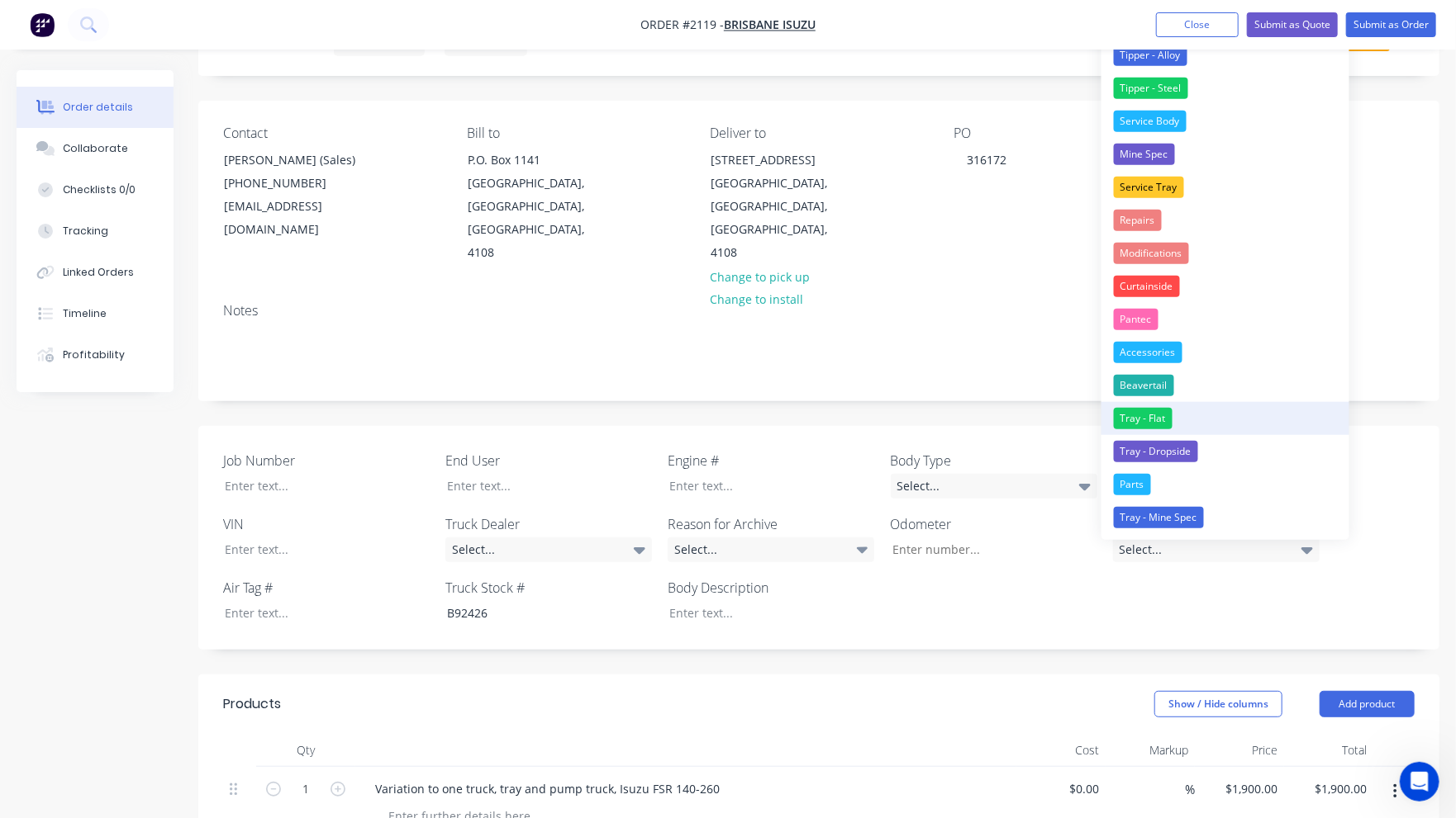
click at [1128, 418] on div "Tray - Flat" at bounding box center [1143, 419] width 59 height 21
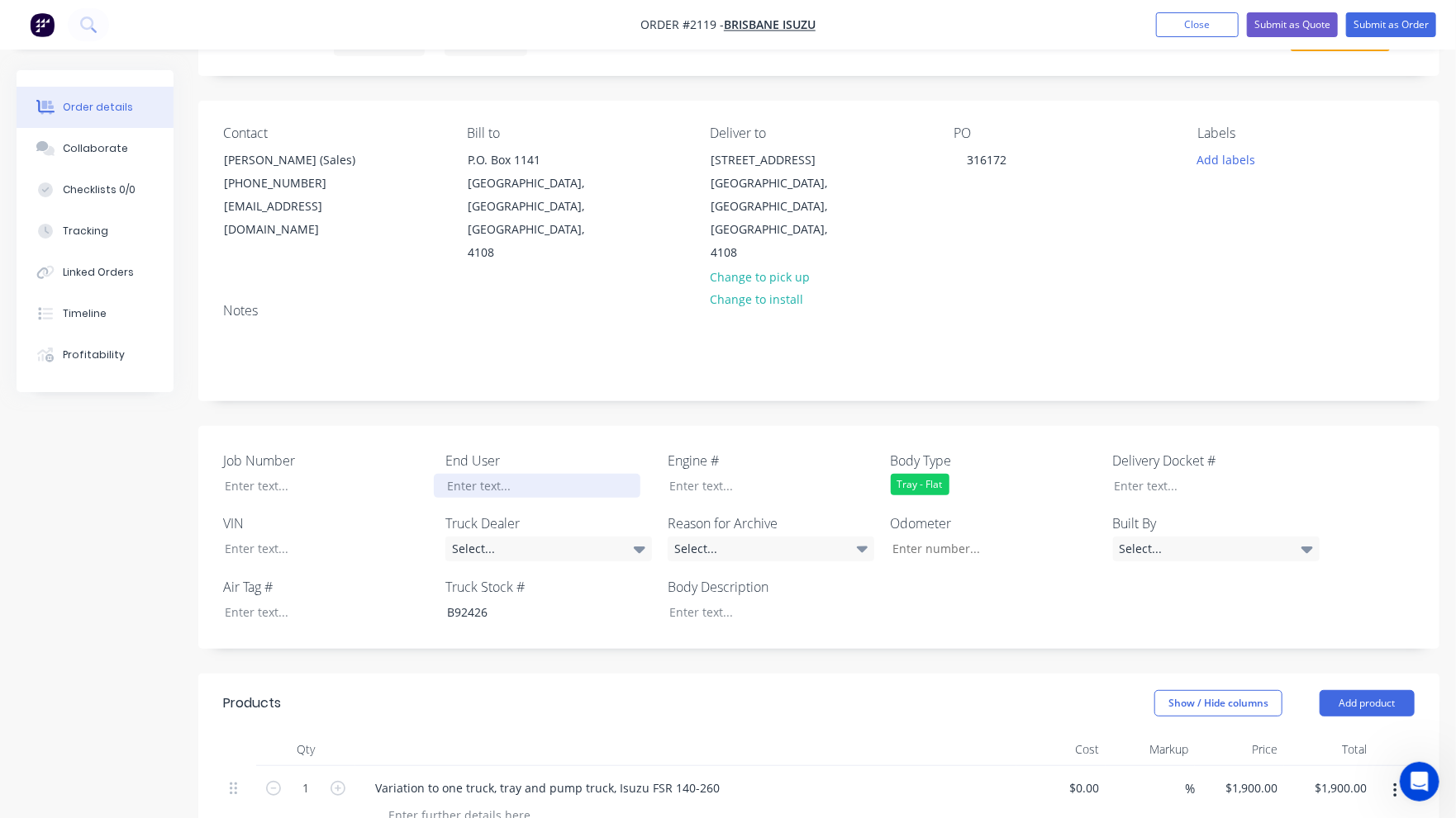
click at [476, 474] on div at bounding box center [537, 486] width 206 height 24
click at [713, 600] on div at bounding box center [759, 612] width 206 height 24
click at [549, 537] on div "Select..." at bounding box center [549, 549] width 206 height 25
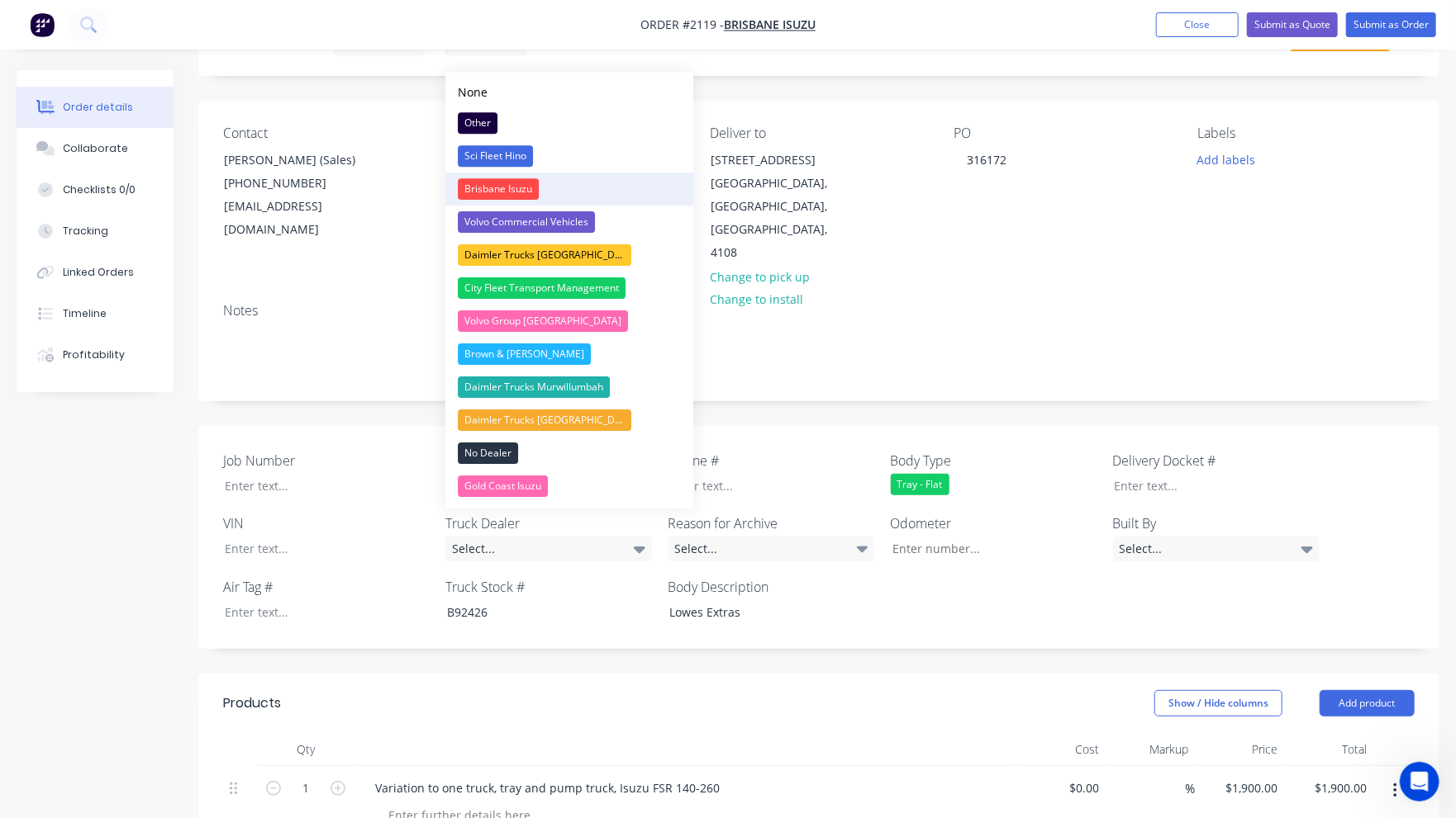
click at [489, 195] on div "Brisbane Isuzu" at bounding box center [498, 189] width 81 height 21
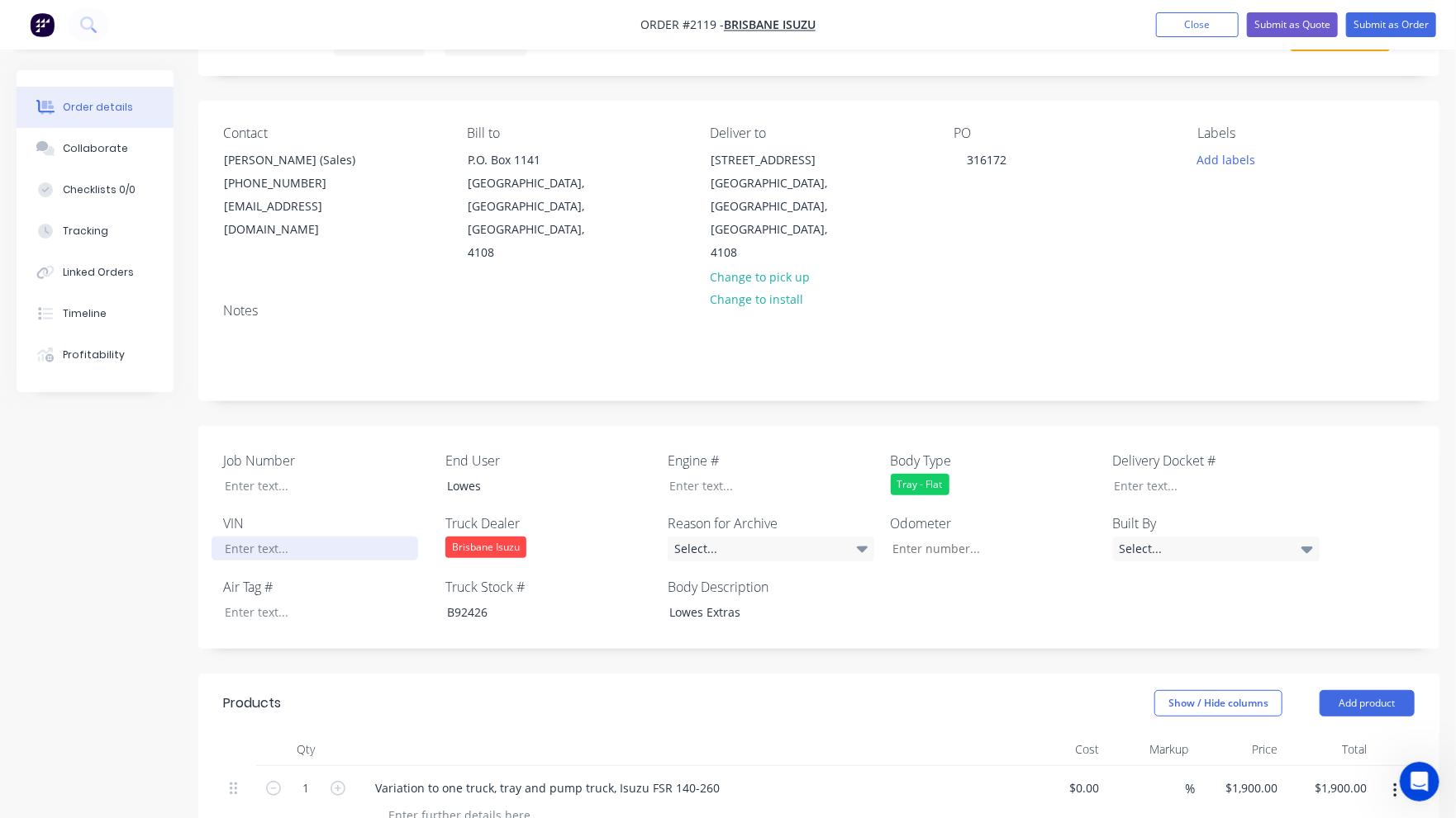
click at [227, 537] on div at bounding box center [315, 548] width 206 height 24
paste div
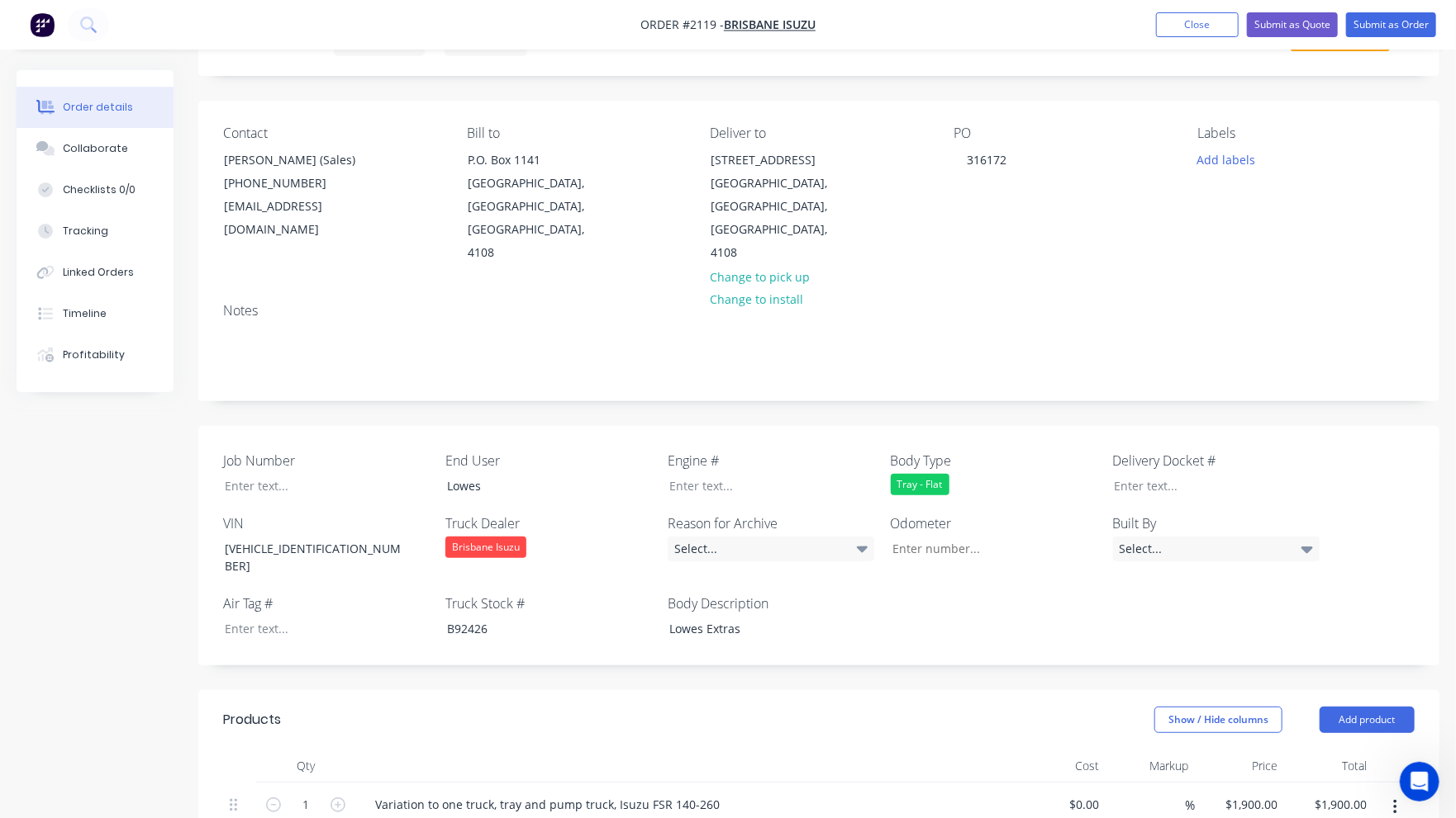
click at [382, 614] on div "Job Number End User Lowes Engine # Body Type Tray - Flat Delivery Docket # VIN …" at bounding box center [818, 546] width 1241 height 240
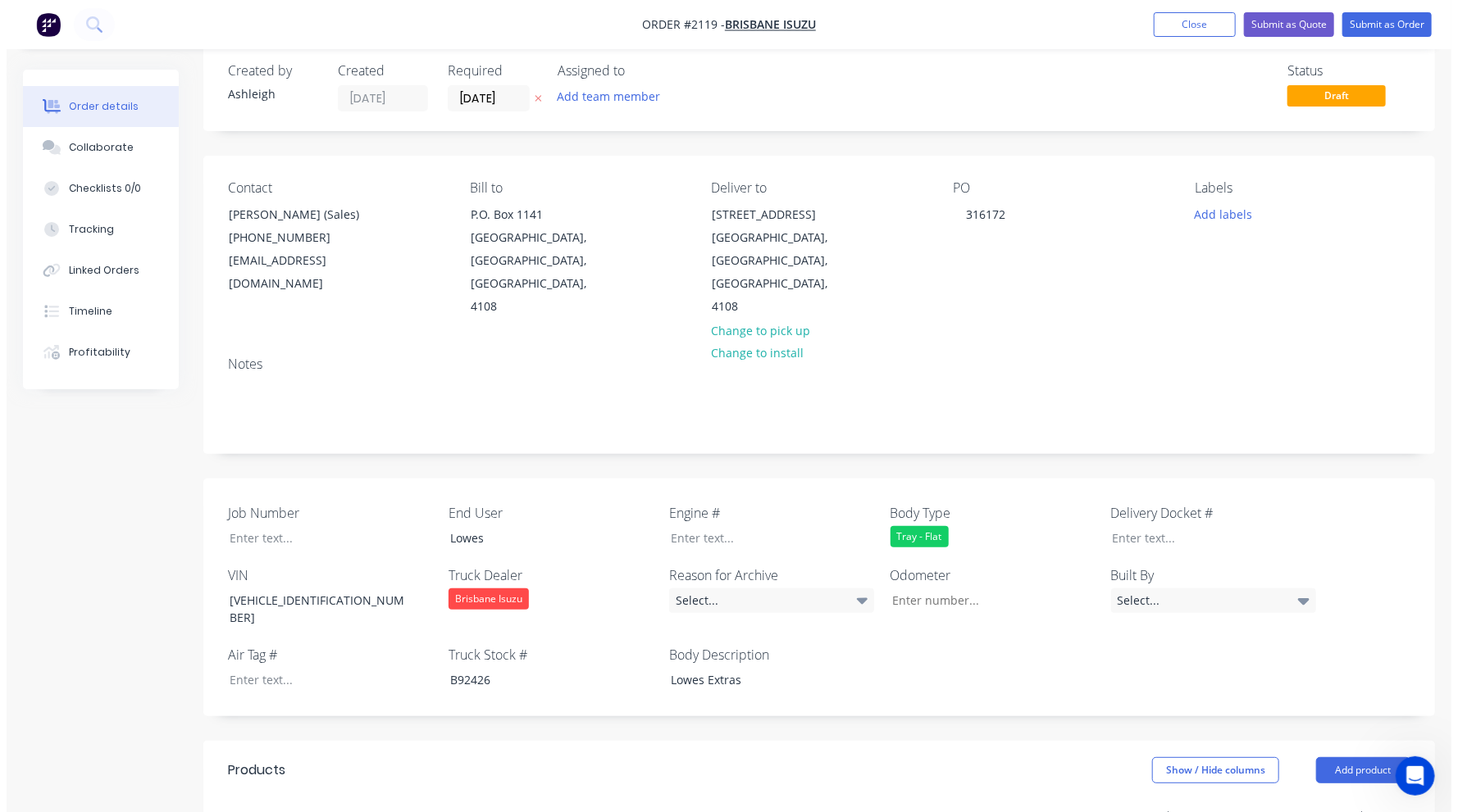
scroll to position [0, 0]
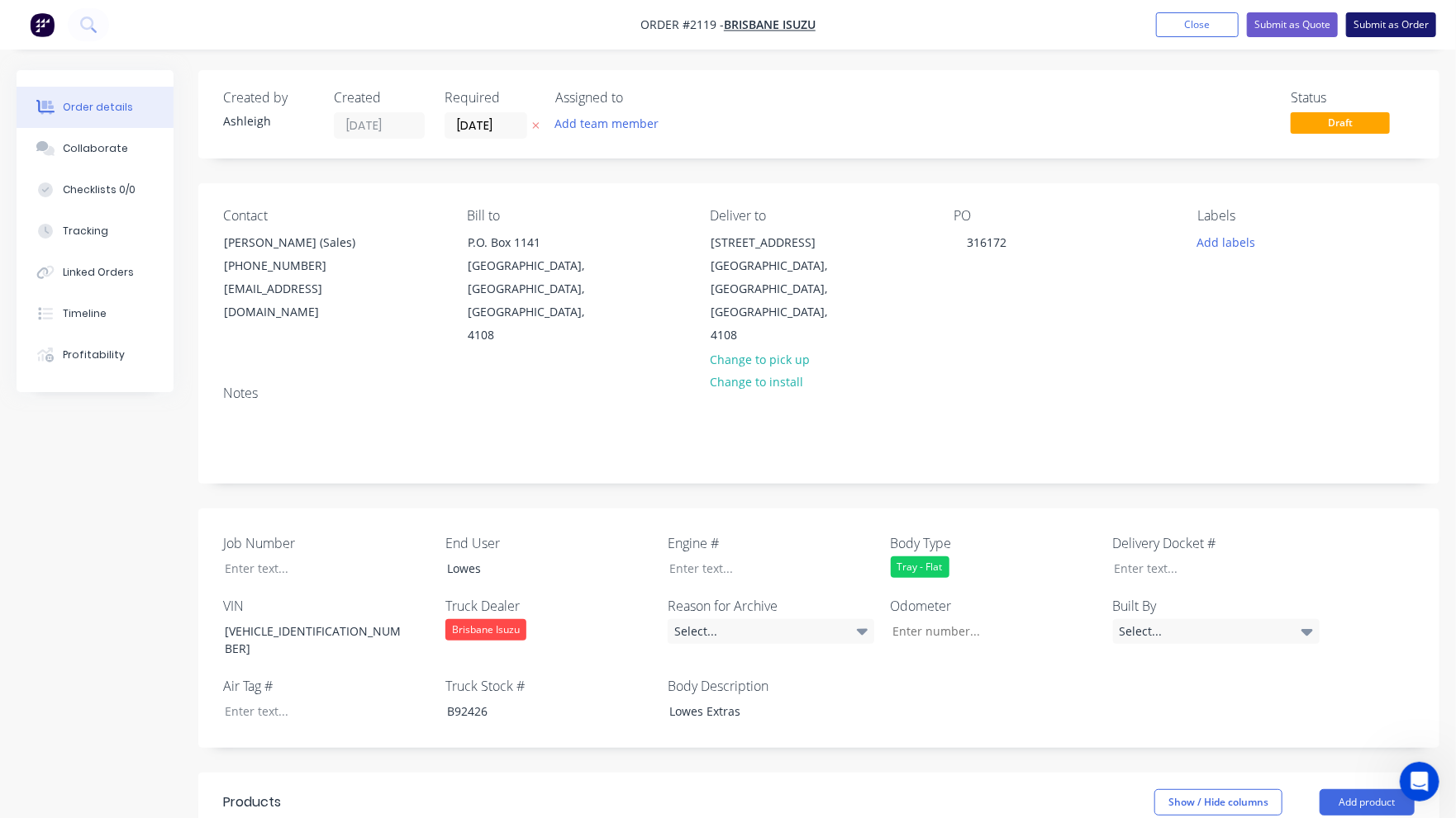
click at [1401, 28] on button "Submit as Order" at bounding box center [1391, 25] width 90 height 25
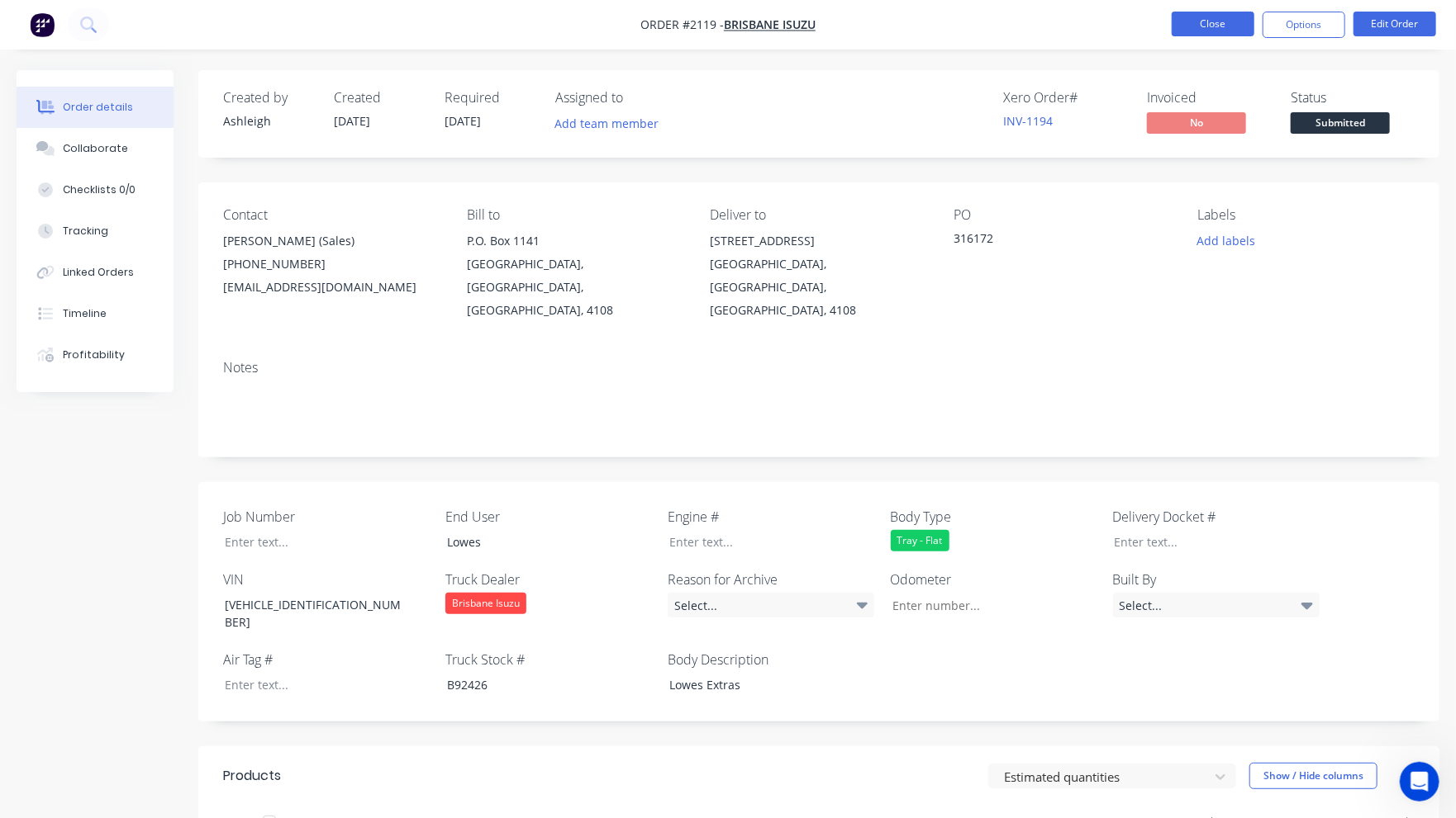
click at [1243, 30] on button "Close" at bounding box center [1213, 24] width 83 height 25
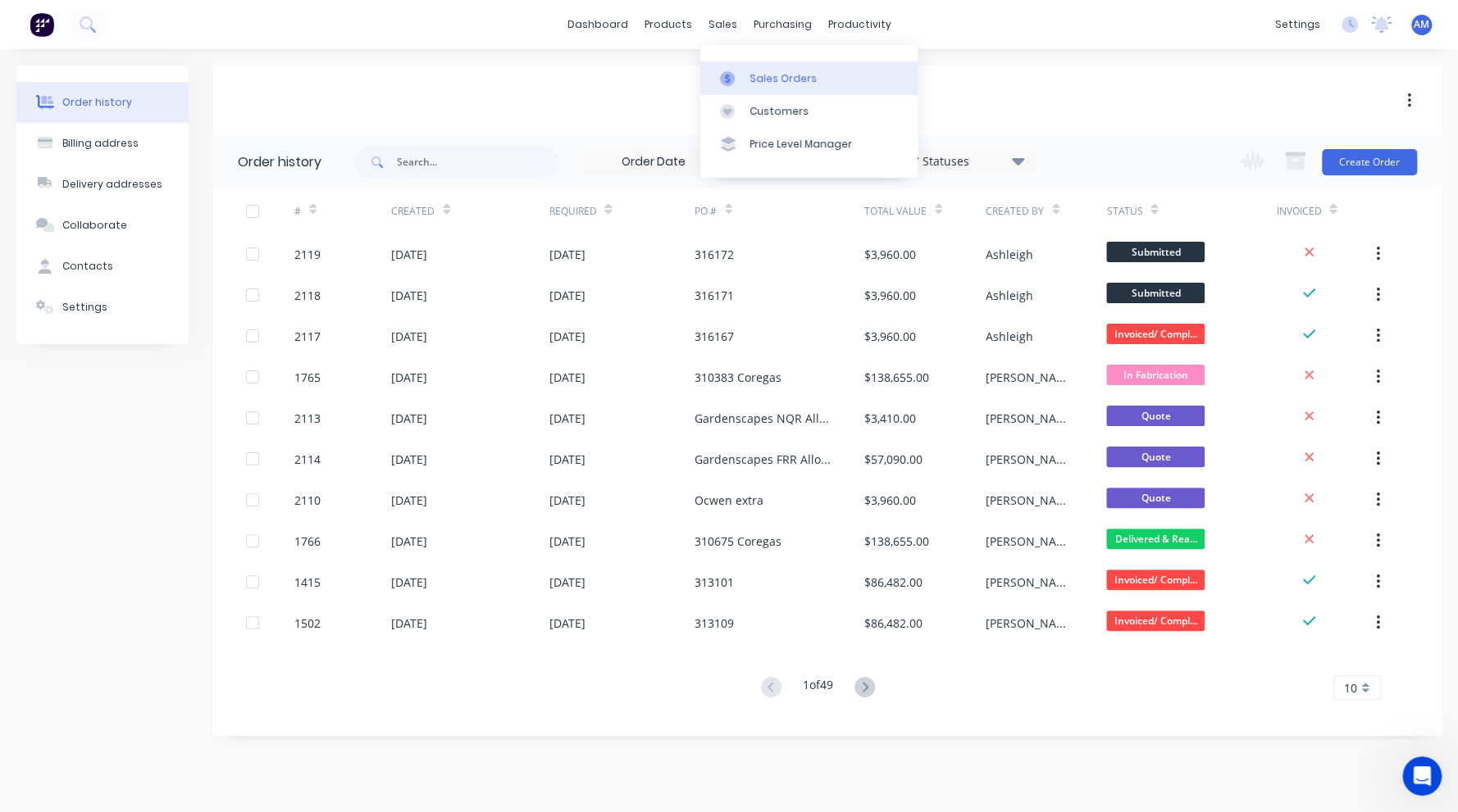
click at [753, 67] on link "Sales Orders" at bounding box center [809, 77] width 217 height 32
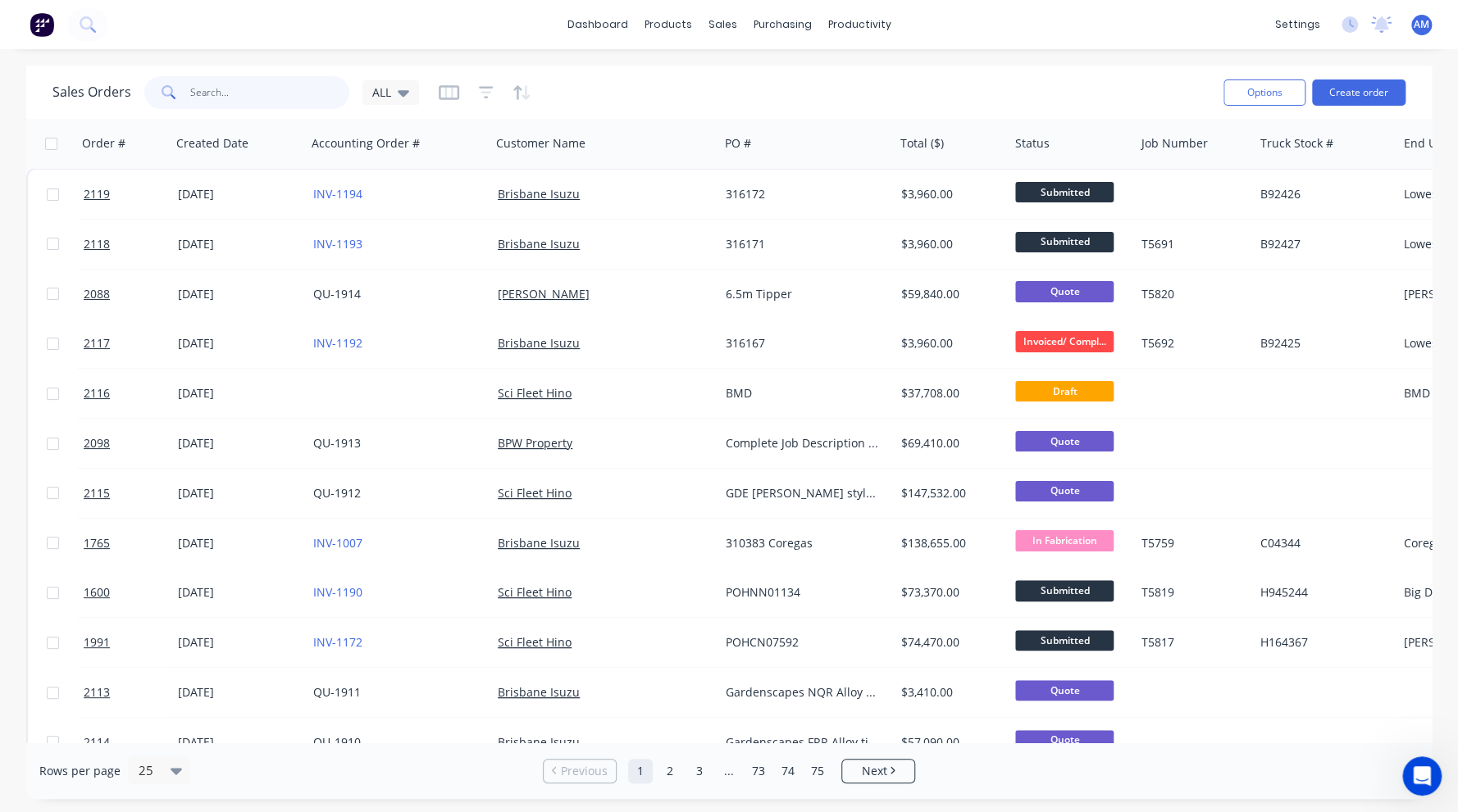
click at [197, 91] on input "text" at bounding box center [270, 92] width 160 height 32
paste input "JALFSR34UN7000534"
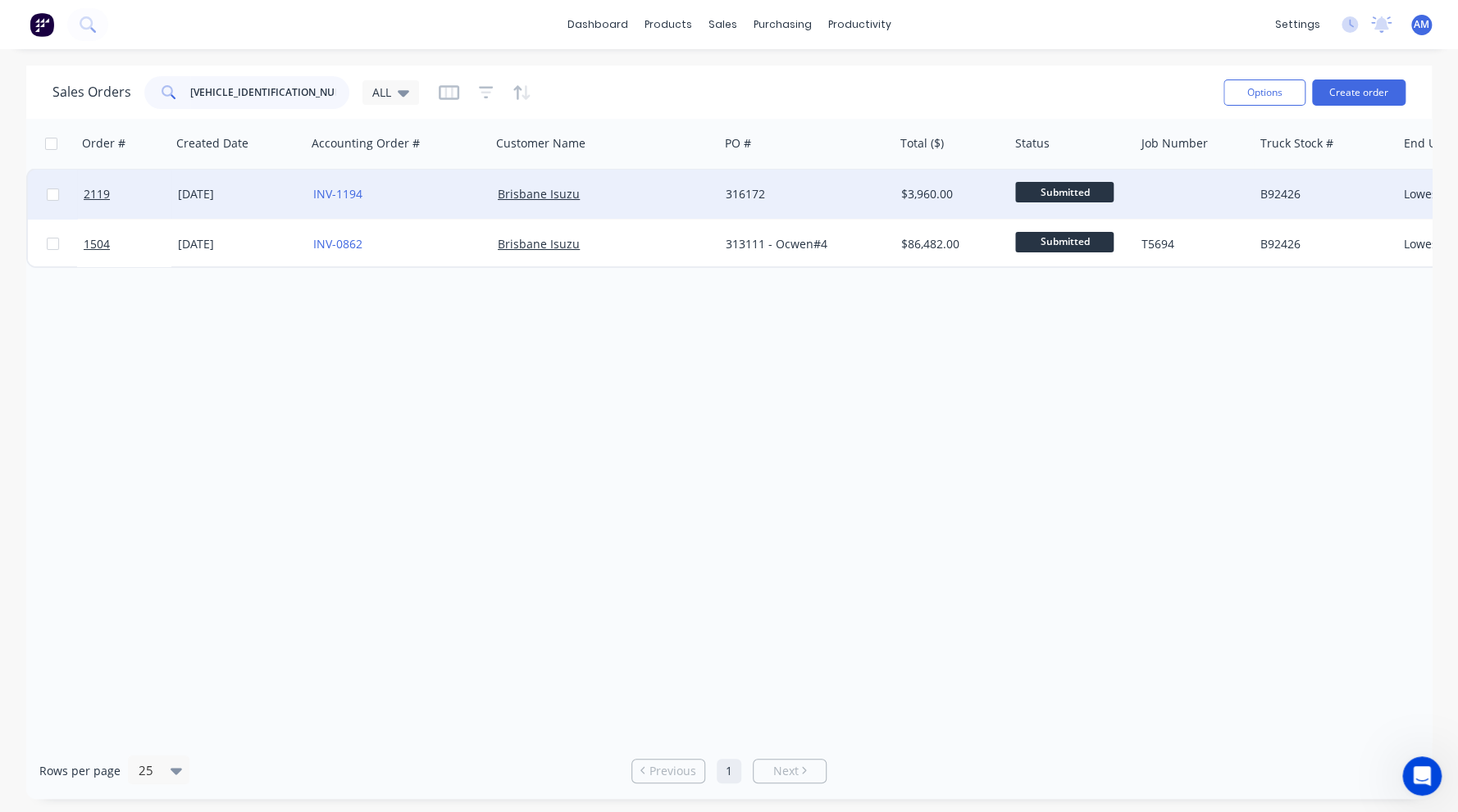
type input "JALFSR34UN7000534"
click at [1155, 187] on div at bounding box center [1195, 194] width 119 height 49
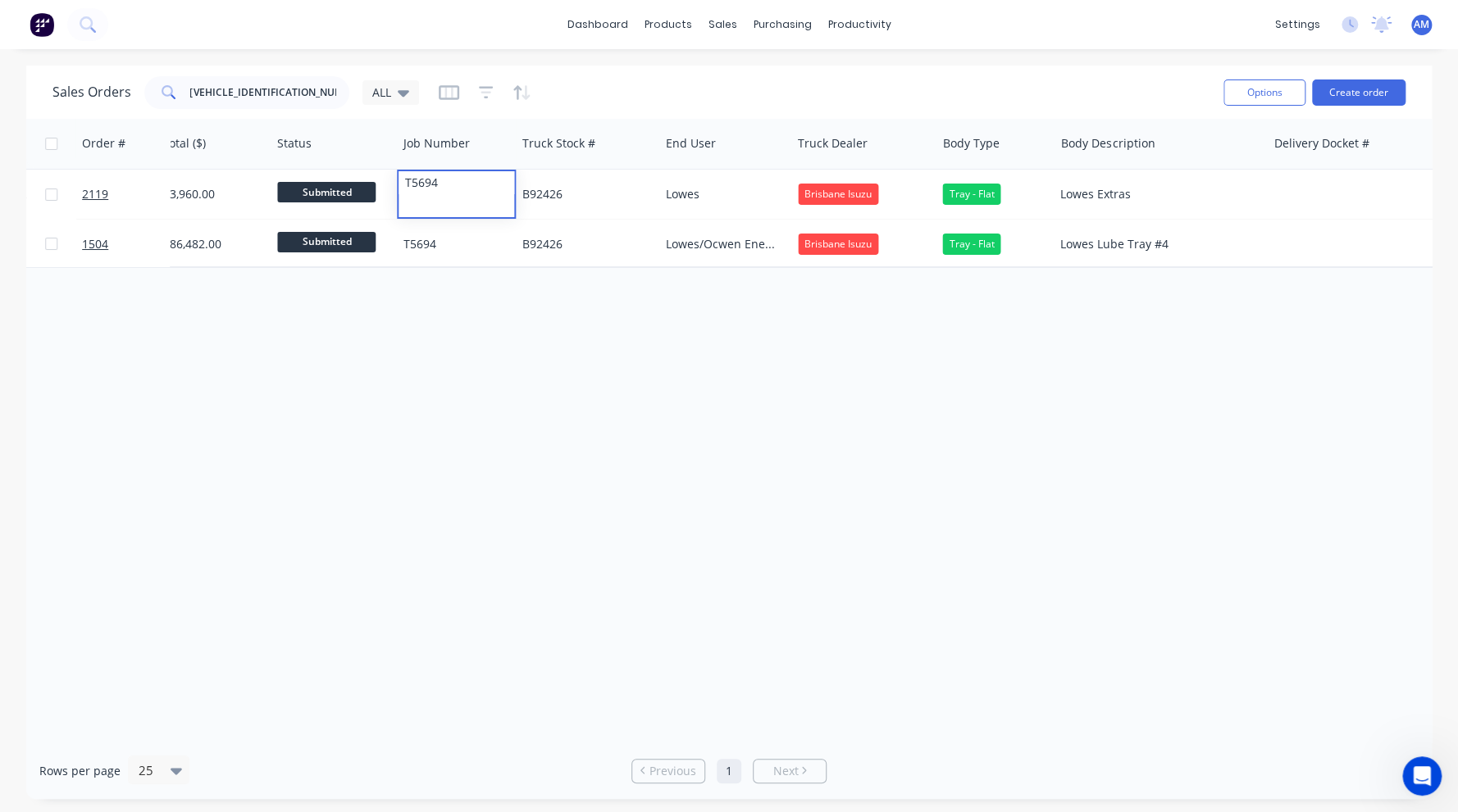
scroll to position [0, 738]
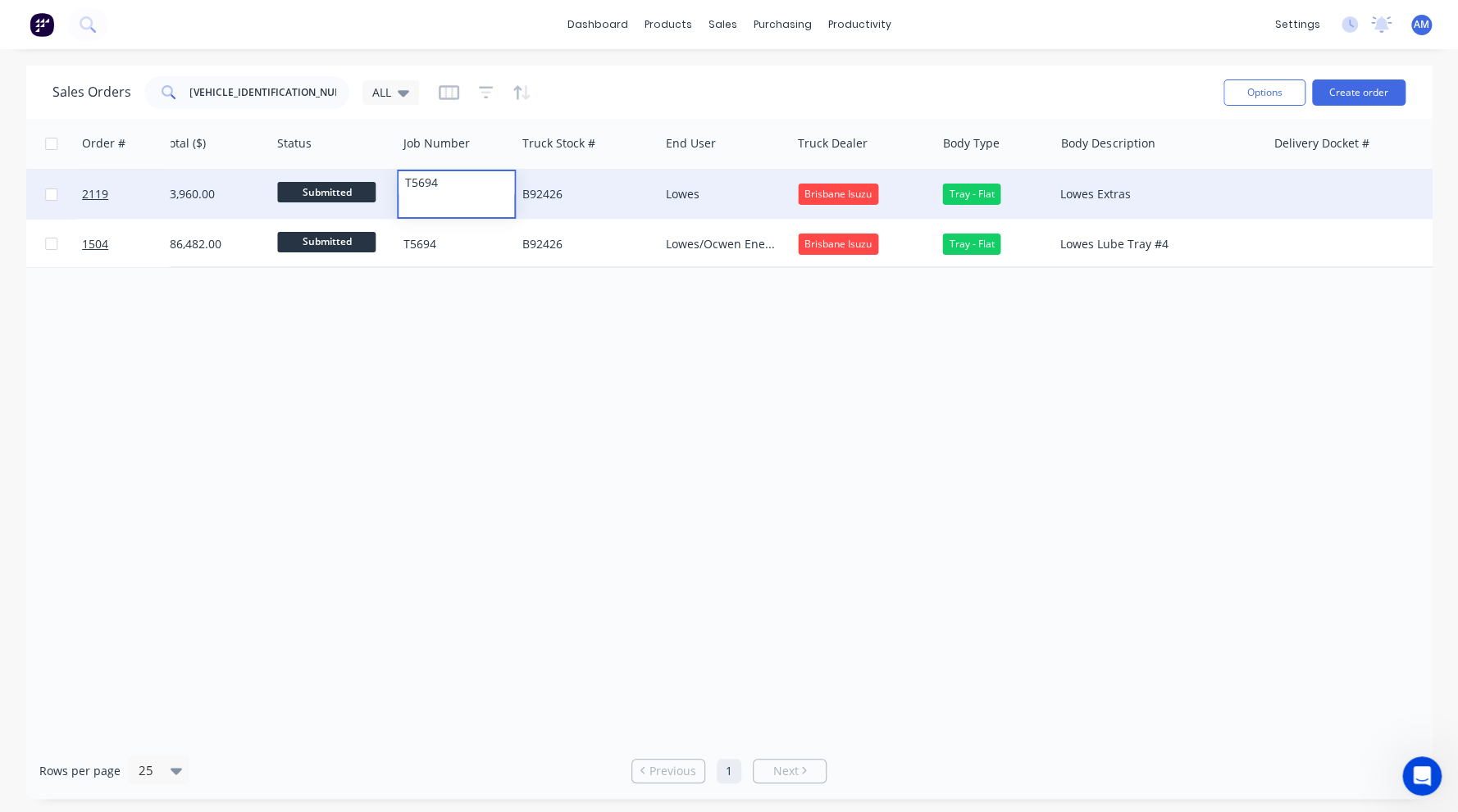
click at [1146, 196] on div "Lowes Extras" at bounding box center [1153, 194] width 188 height 17
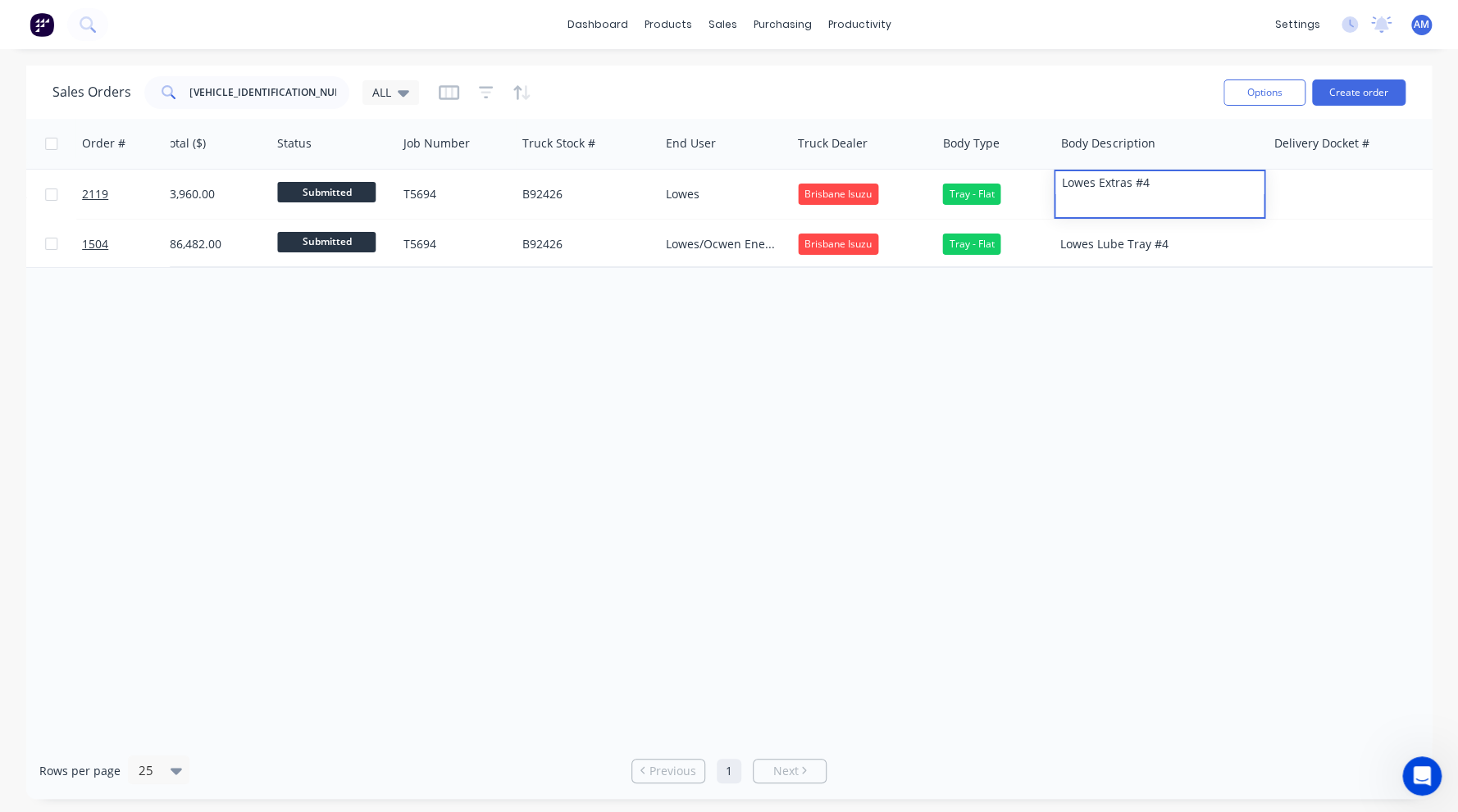
click at [1108, 360] on div "Order # Created Date Accounting Order # Customer Name PO # Total ($) Status Job…" at bounding box center [729, 430] width 1405 height 624
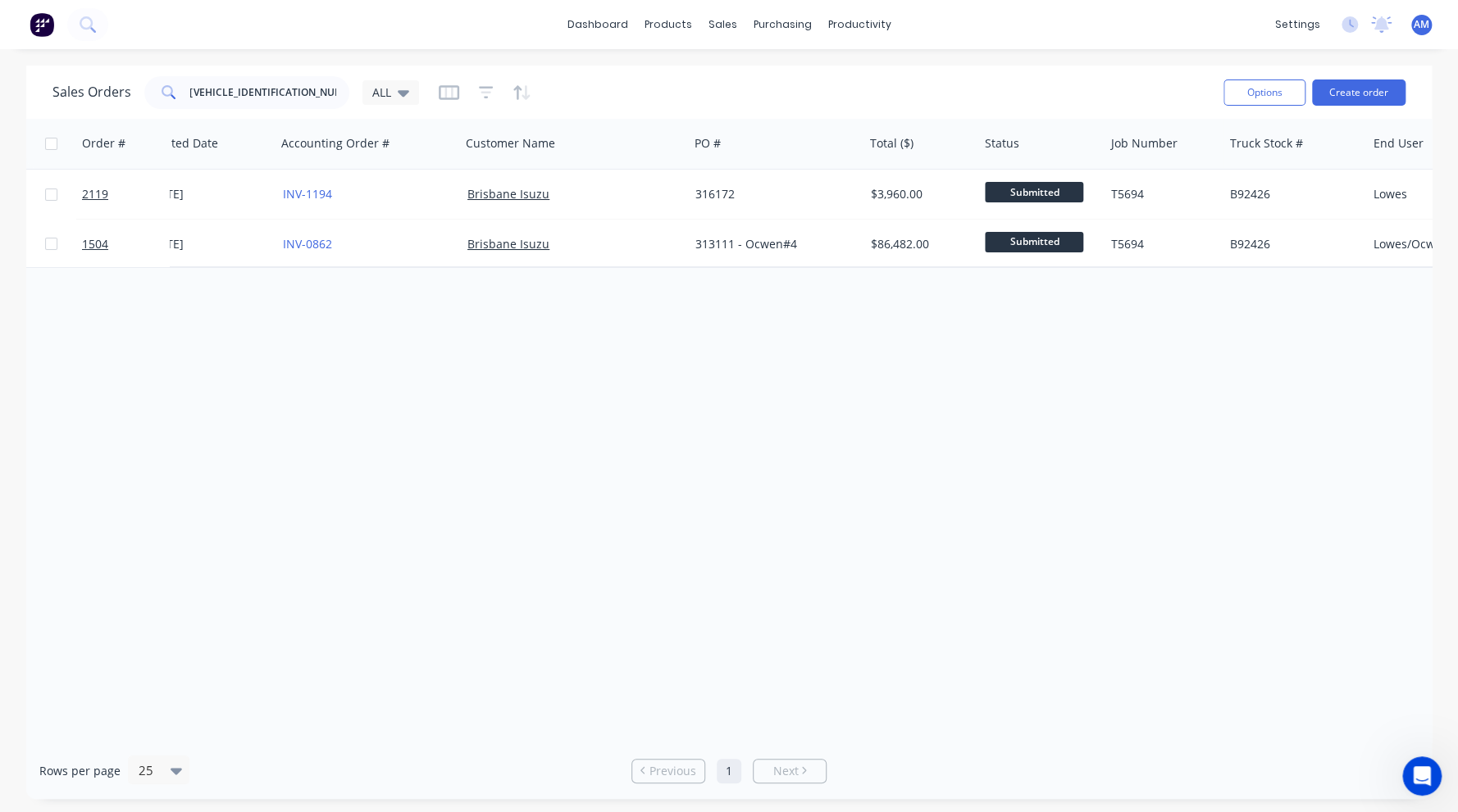
scroll to position [0, 0]
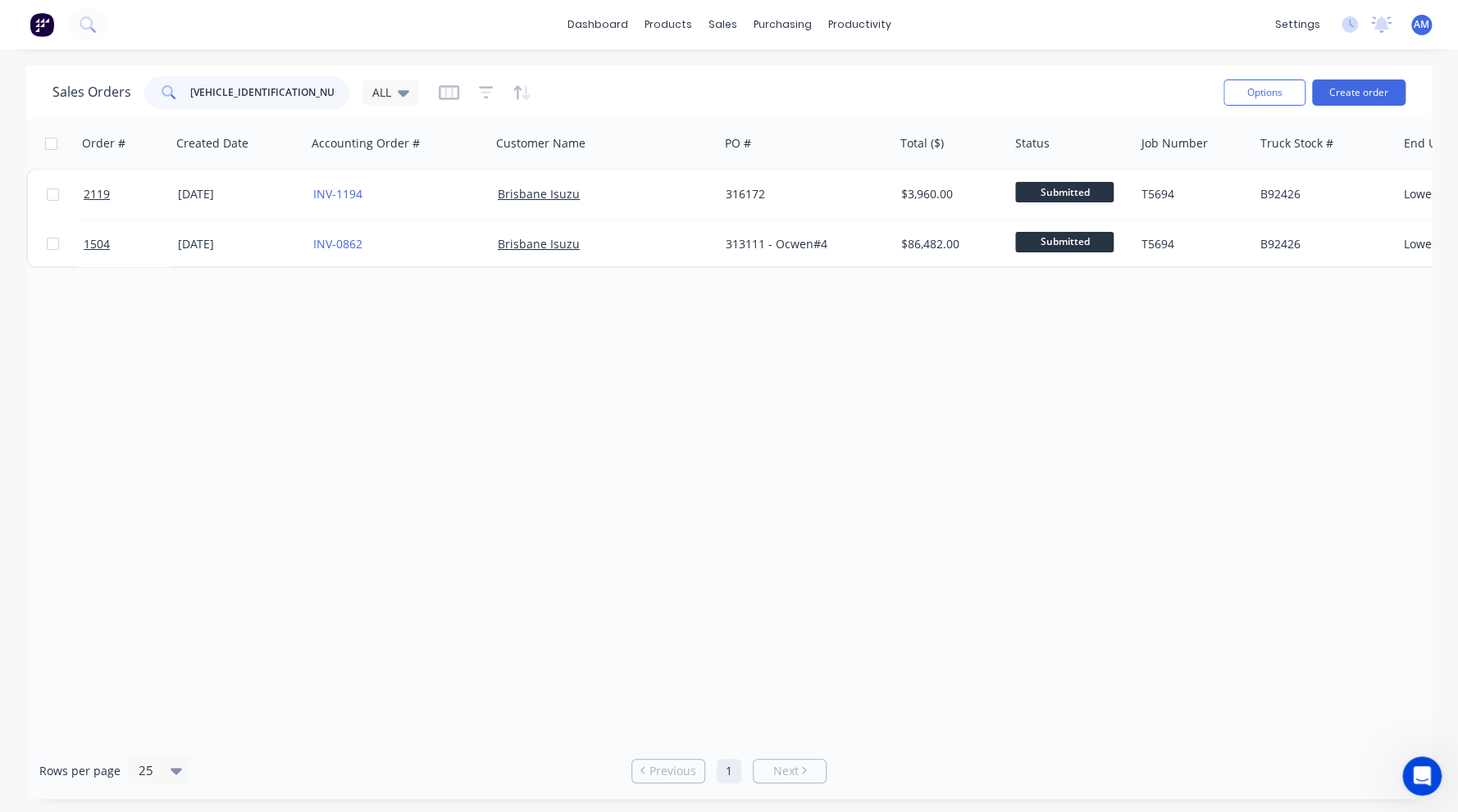
drag, startPoint x: 300, startPoint y: 88, endPoint x: 151, endPoint y: 93, distance: 149.1
click at [151, 93] on div "JALFSR34UN7000534" at bounding box center [247, 92] width 205 height 32
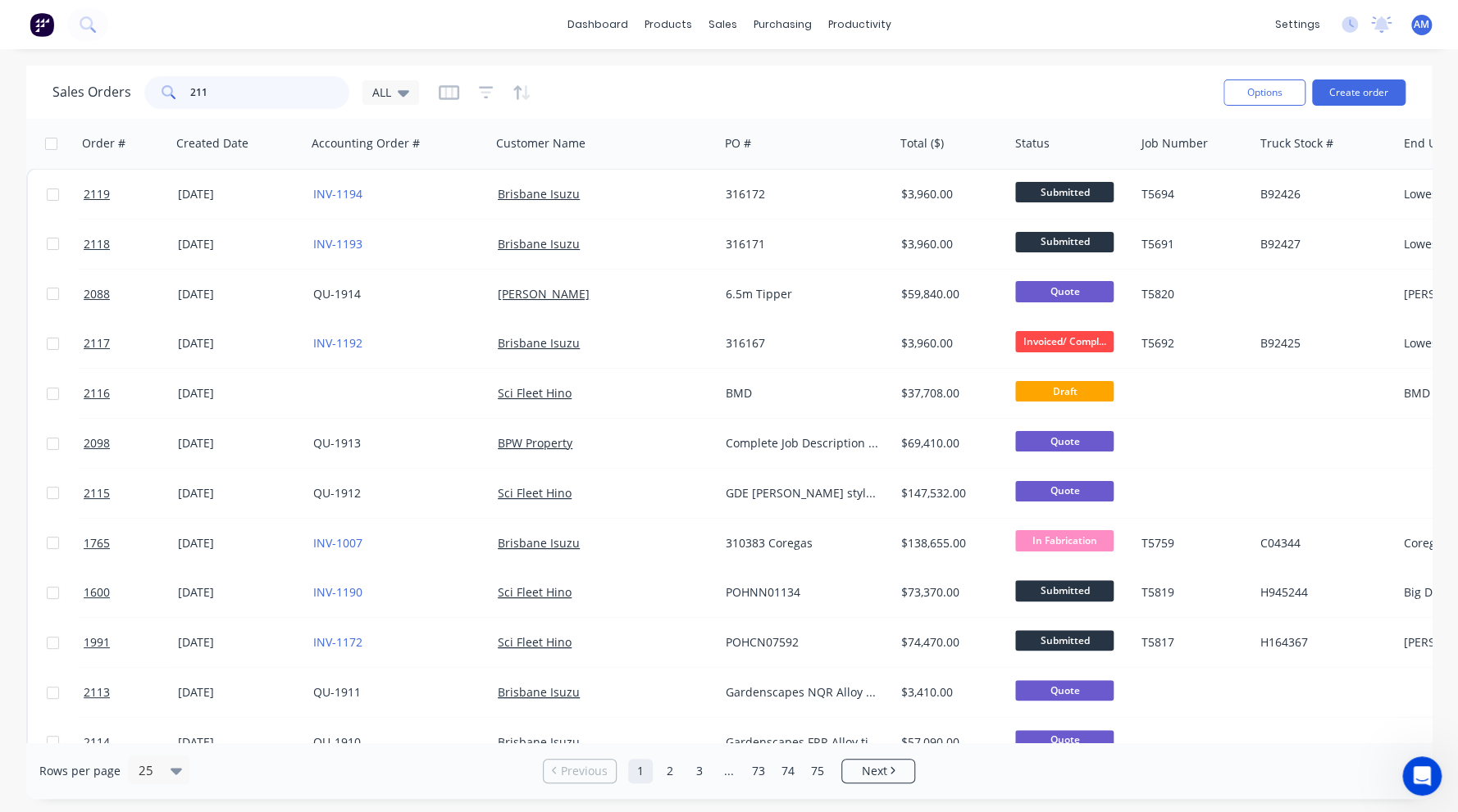
type input "2110"
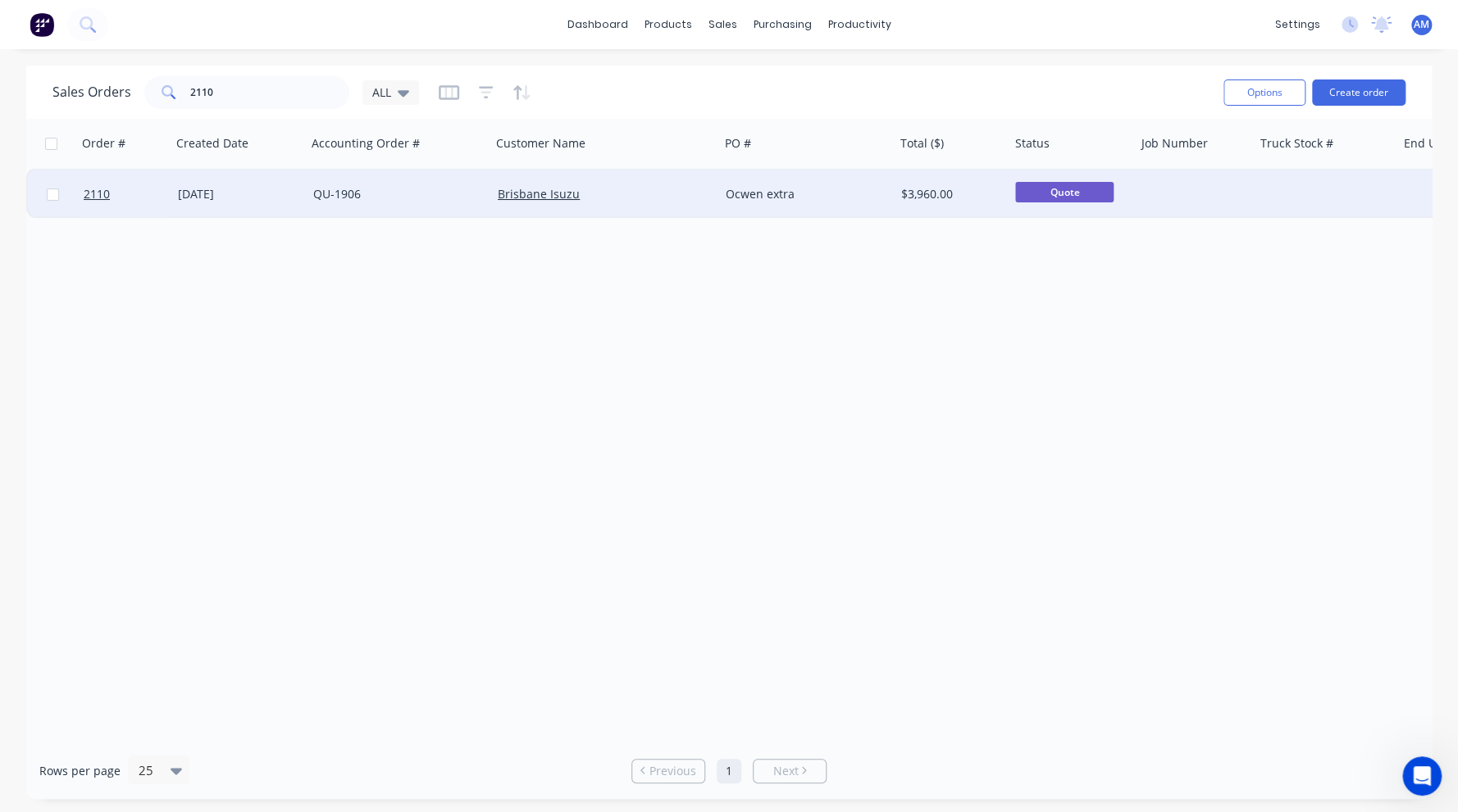
click at [238, 196] on div "[DATE]" at bounding box center [239, 194] width 123 height 17
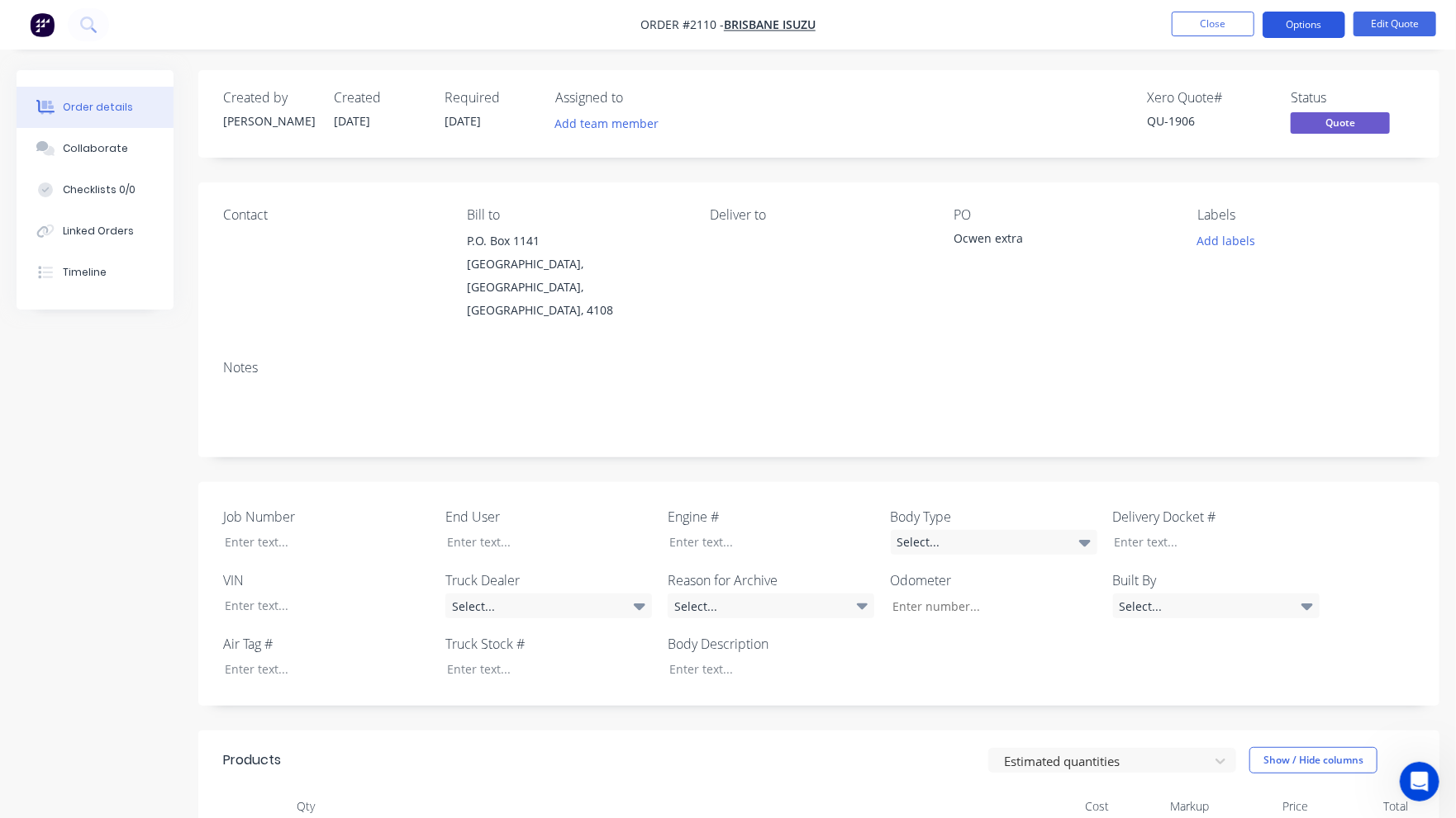
click at [1316, 26] on button "Options" at bounding box center [1304, 25] width 83 height 26
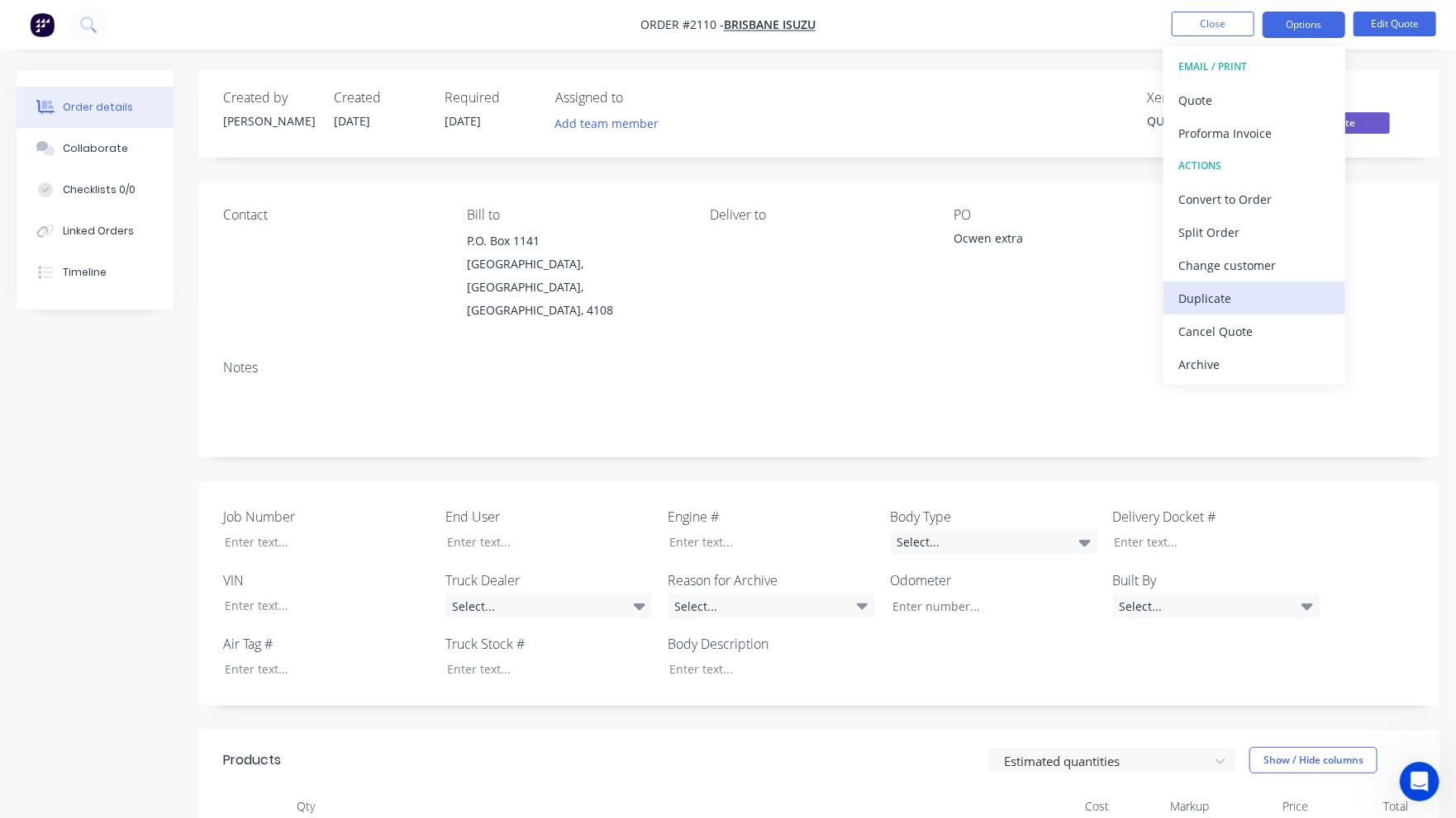
click at [1218, 299] on div "Duplicate" at bounding box center [1254, 298] width 152 height 24
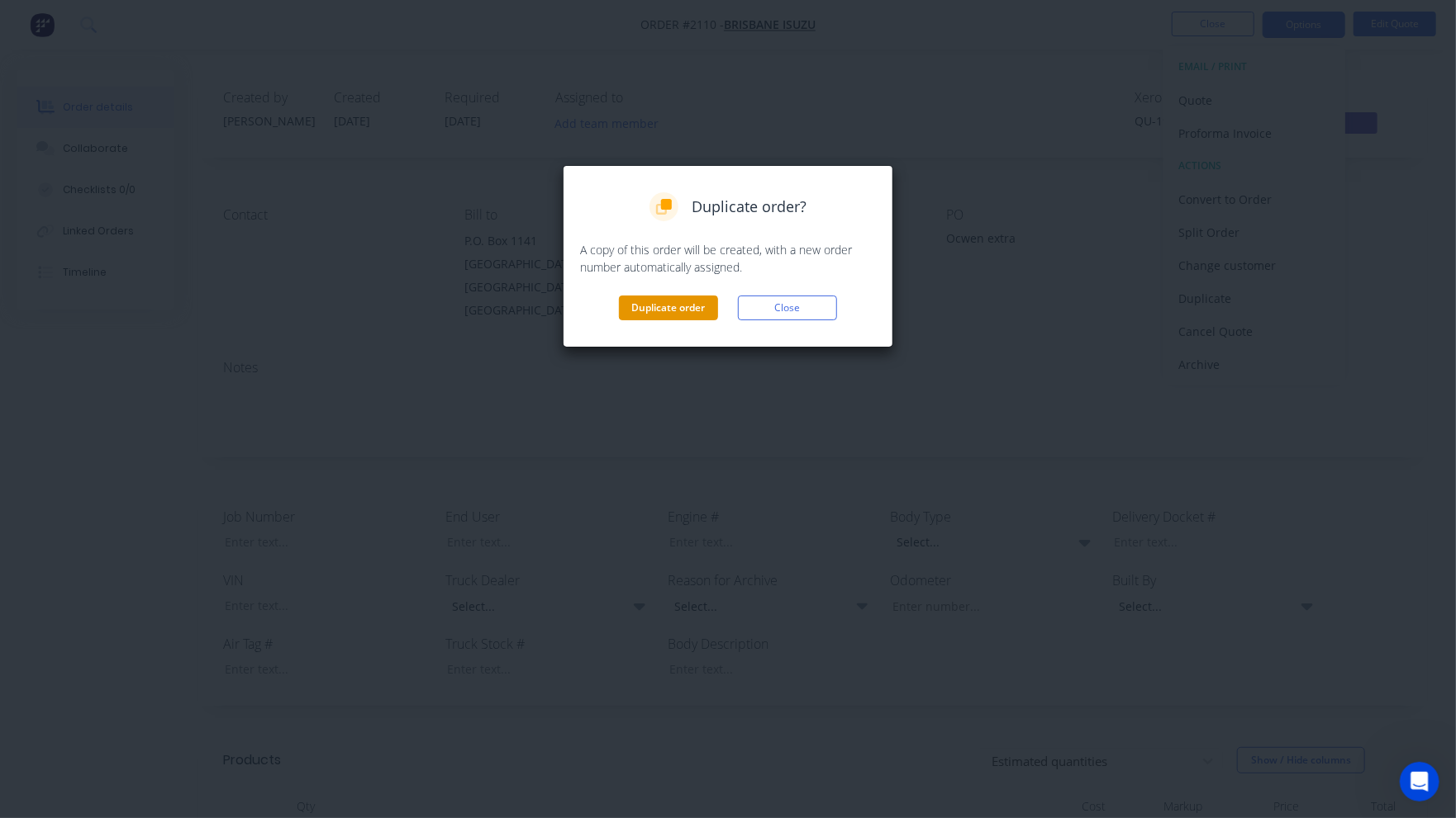
click at [691, 310] on button "Duplicate order" at bounding box center [668, 308] width 99 height 25
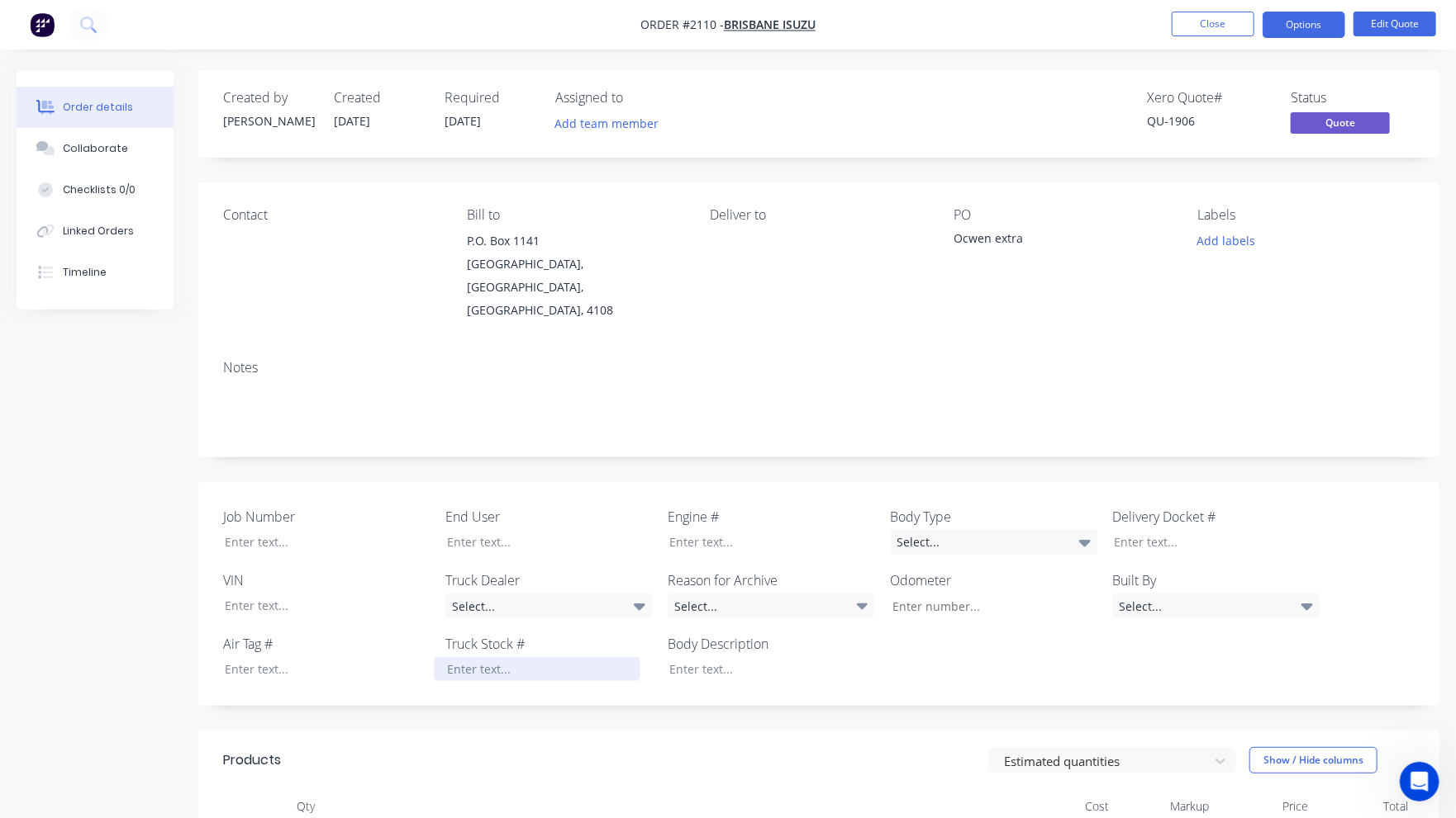
click at [459, 658] on div at bounding box center [537, 669] width 206 height 24
paste div
drag, startPoint x: 505, startPoint y: 641, endPoint x: 428, endPoint y: 657, distance: 78.6
click at [429, 657] on div "Job Number End User Engine # Body Type Select... Delivery Docket # VIN Truck De…" at bounding box center [818, 594] width 1241 height 224
click at [1229, 30] on button "Close" at bounding box center [1213, 24] width 83 height 25
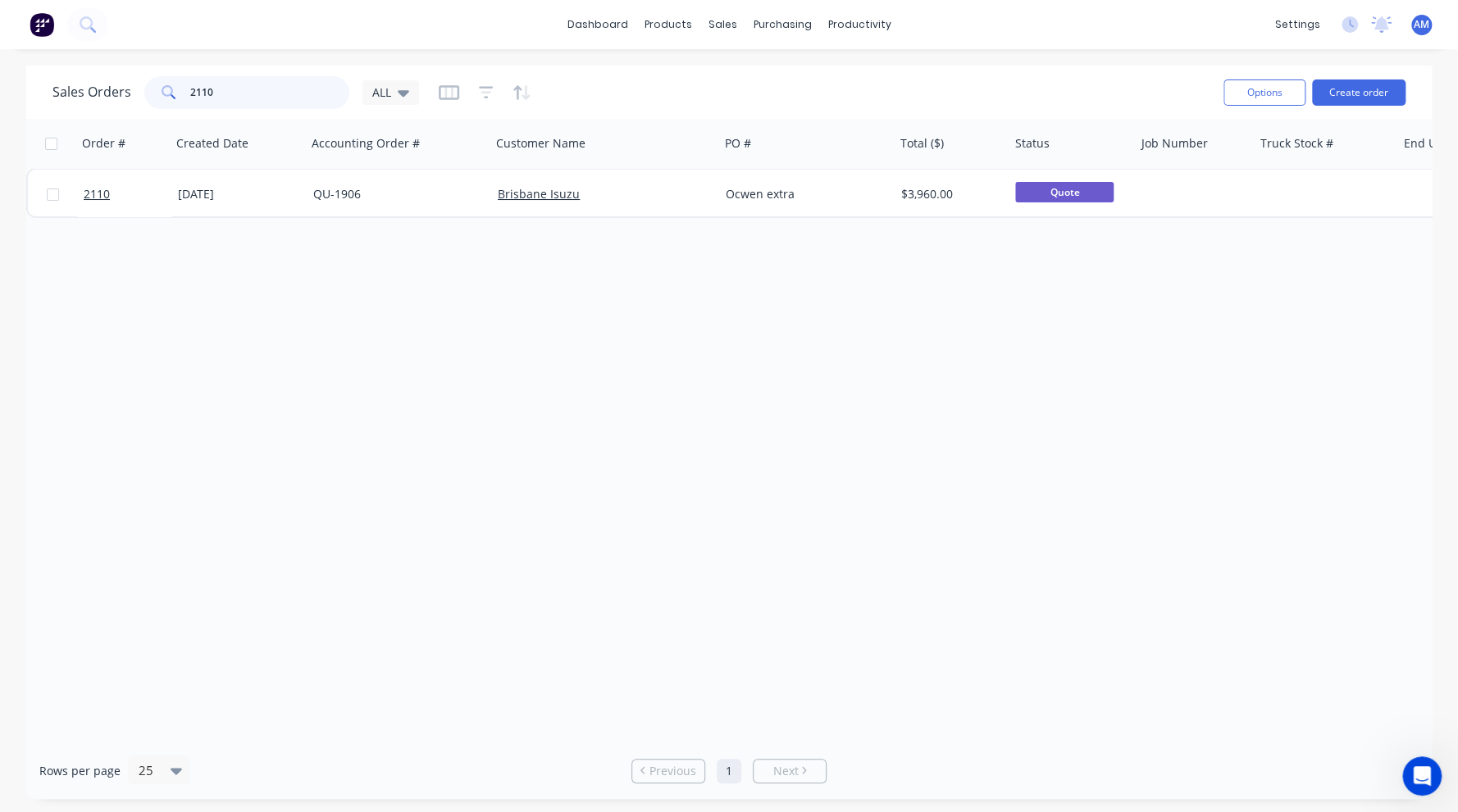
drag, startPoint x: 256, startPoint y: 91, endPoint x: 161, endPoint y: 91, distance: 95.0
click at [161, 91] on div "2110" at bounding box center [247, 92] width 205 height 32
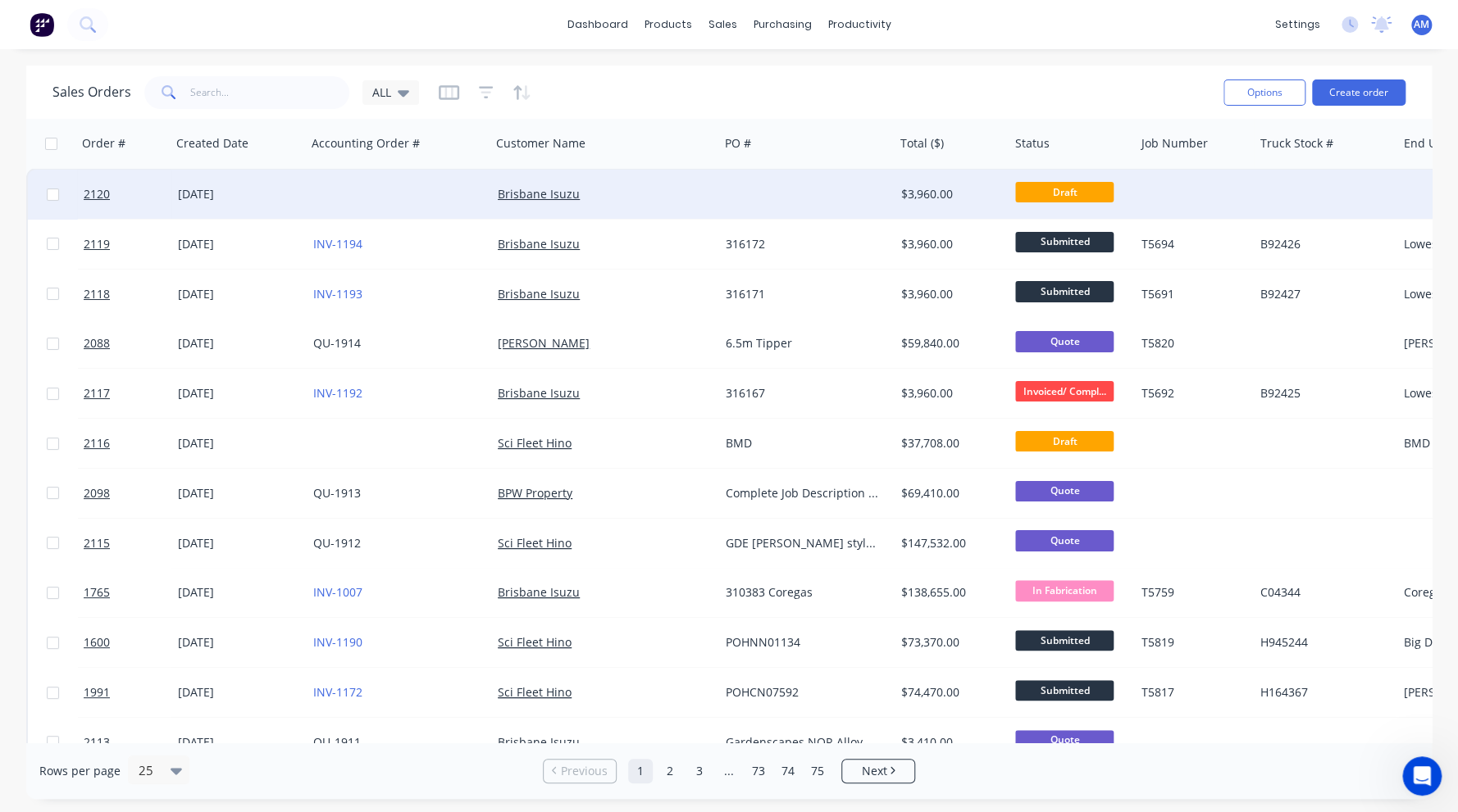
click at [325, 181] on div at bounding box center [398, 194] width 185 height 49
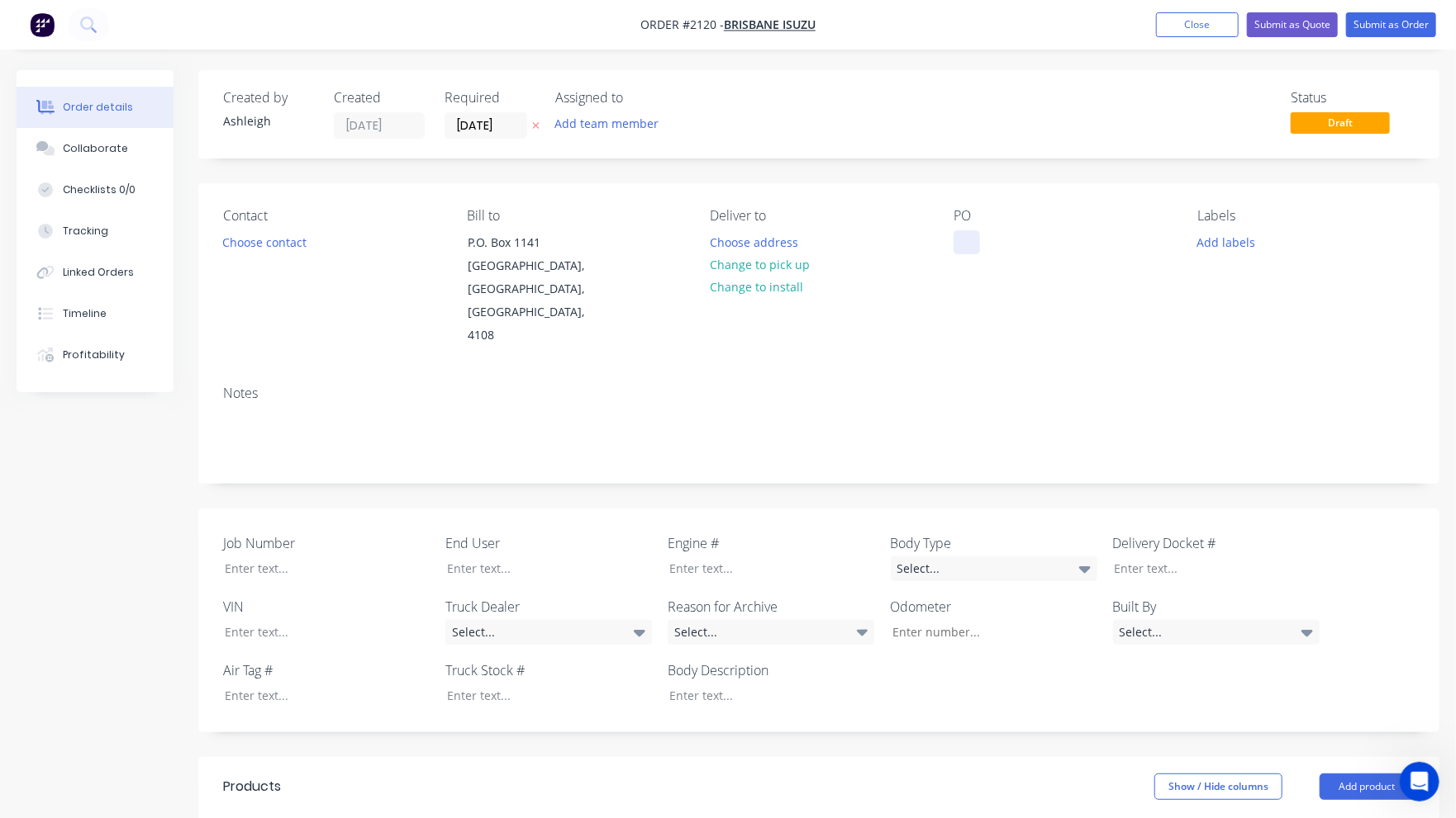
click at [972, 238] on div at bounding box center [967, 242] width 26 height 24
paste div
click at [293, 239] on button "Choose contact" at bounding box center [265, 241] width 101 height 22
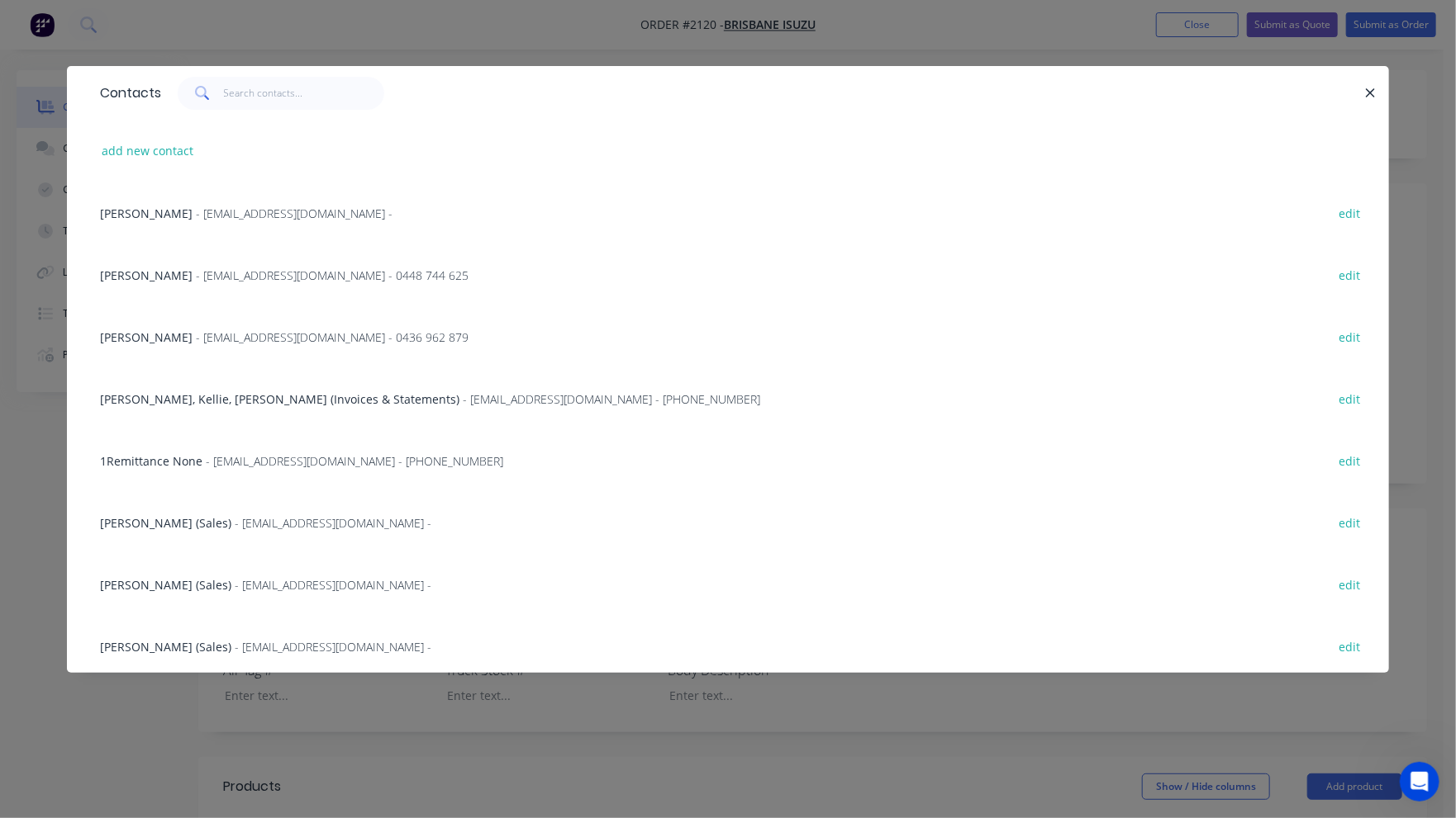
click at [141, 591] on span "Oscar Akbar (Sales)" at bounding box center [165, 585] width 131 height 16
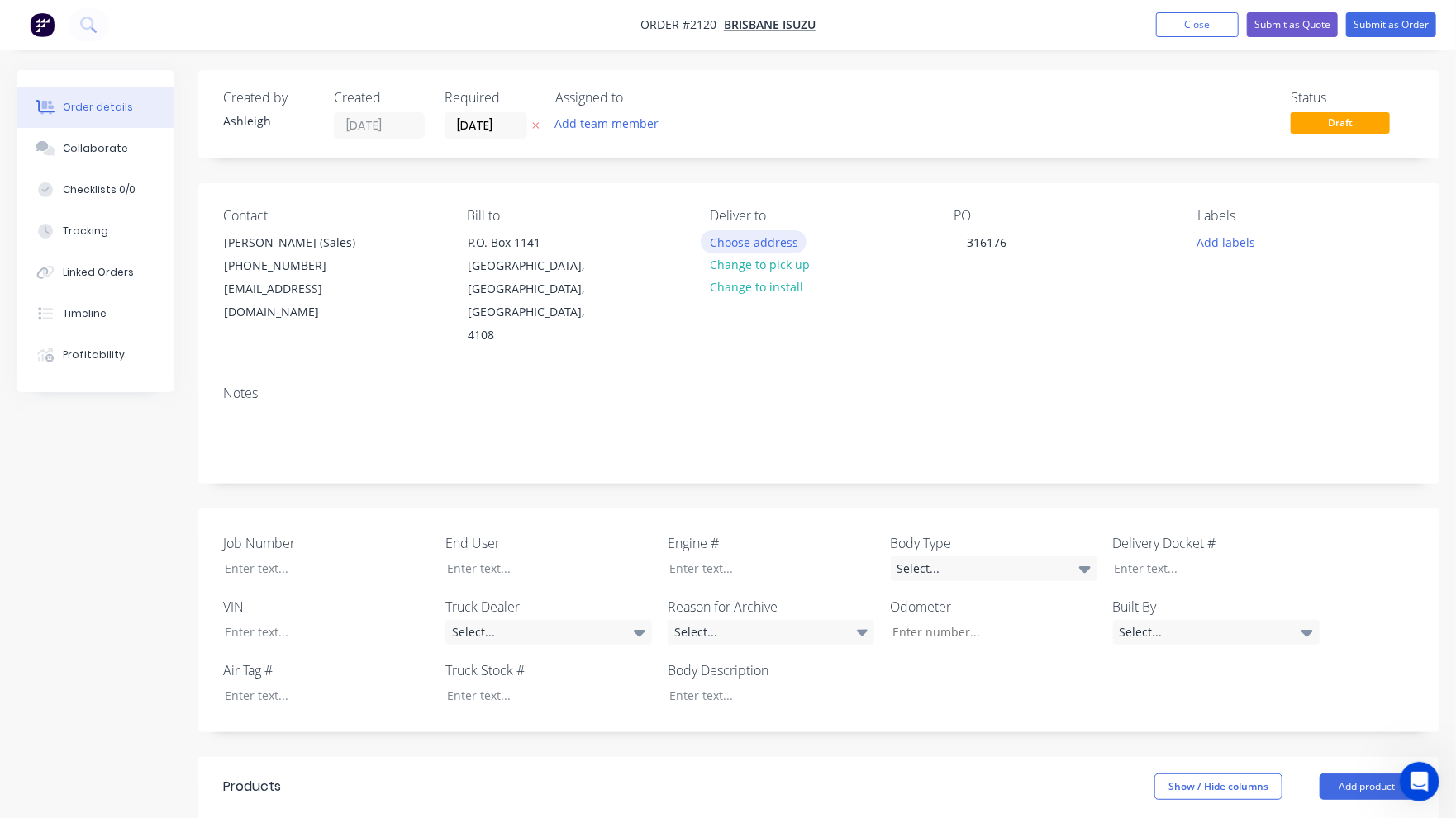
click at [760, 239] on button "Choose address" at bounding box center [753, 241] width 106 height 22
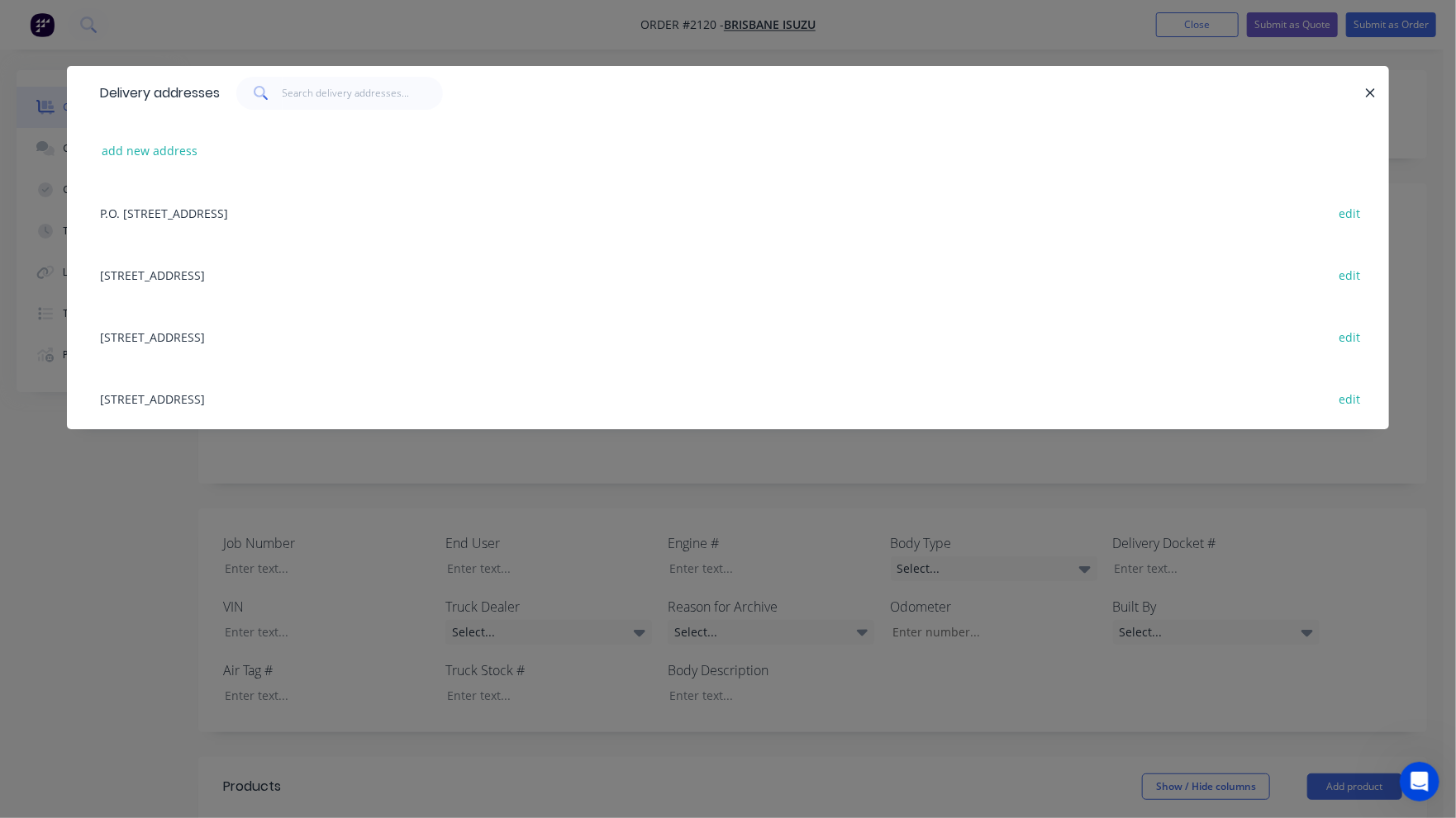
click at [347, 275] on div "208 Fison Avenue West, EAGLE FARM, Queensland, Australia, 4108 edit" at bounding box center [728, 274] width 1273 height 62
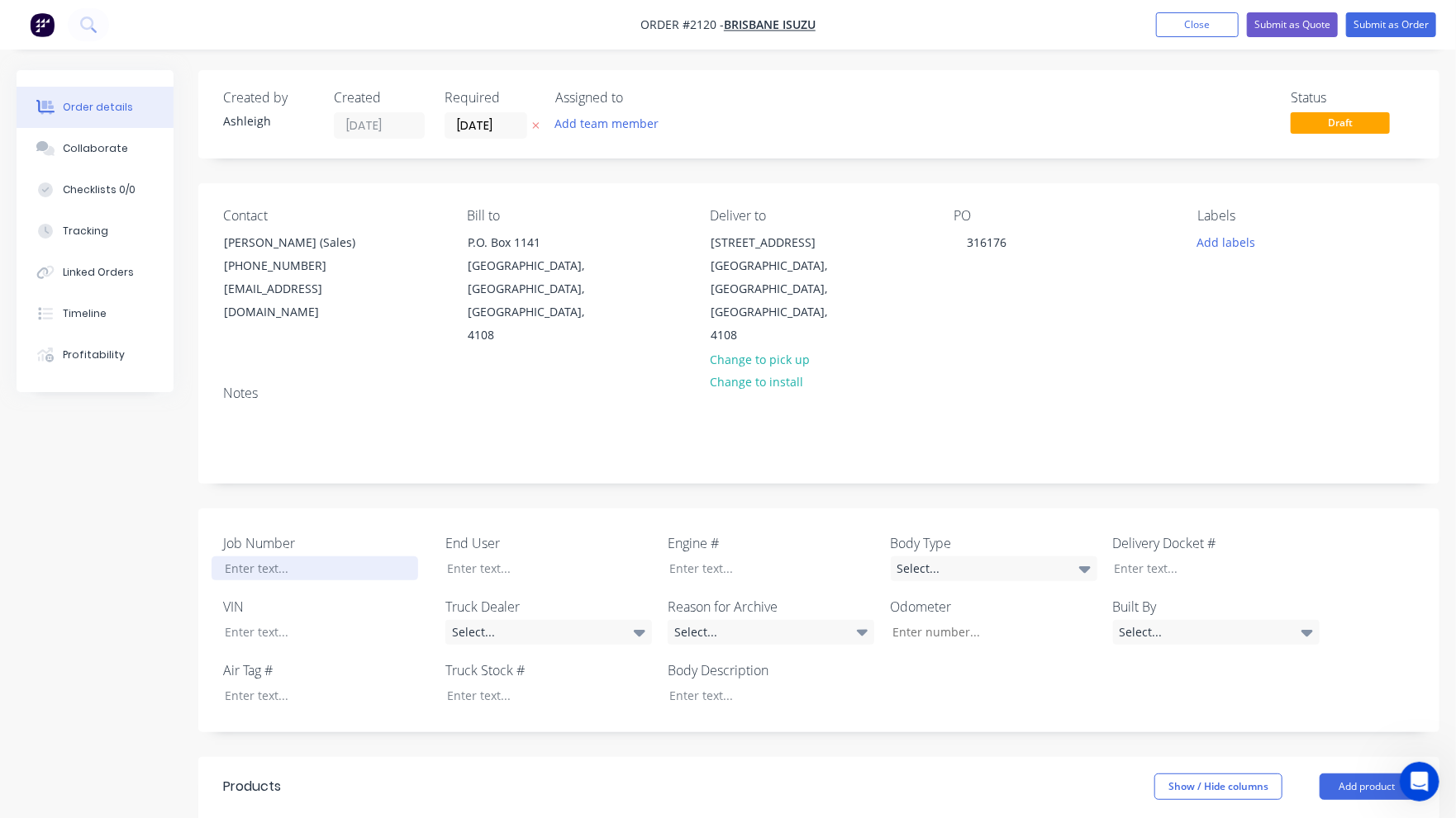
click at [265, 556] on div at bounding box center [315, 568] width 206 height 24
click at [511, 684] on div at bounding box center [537, 695] width 206 height 24
paste div
click at [223, 621] on div at bounding box center [315, 632] width 206 height 24
paste div
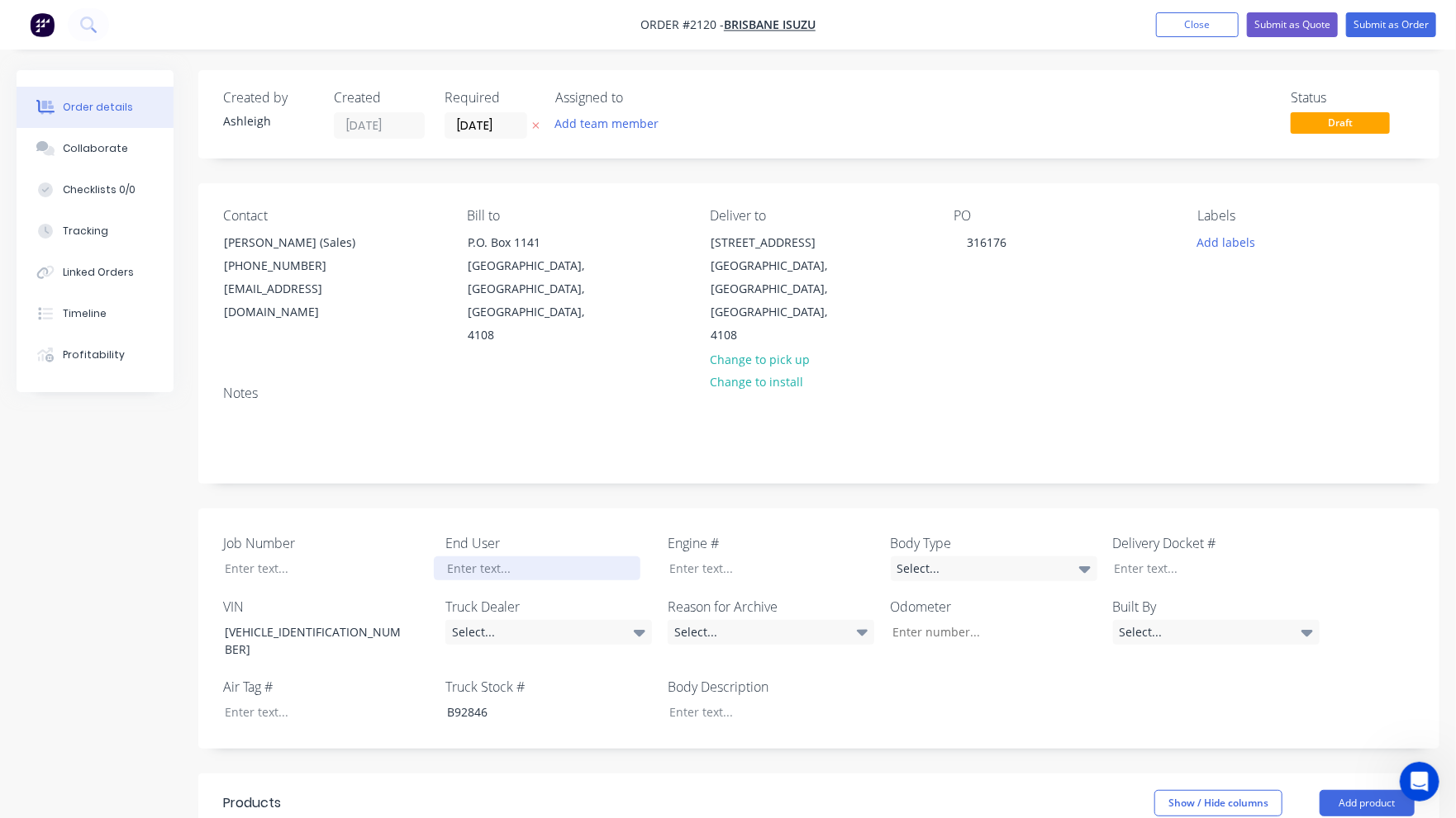
click at [478, 556] on div at bounding box center [537, 568] width 206 height 24
click at [719, 700] on div at bounding box center [759, 711] width 206 height 24
click at [1007, 556] on div "Select..." at bounding box center [994, 569] width 206 height 25
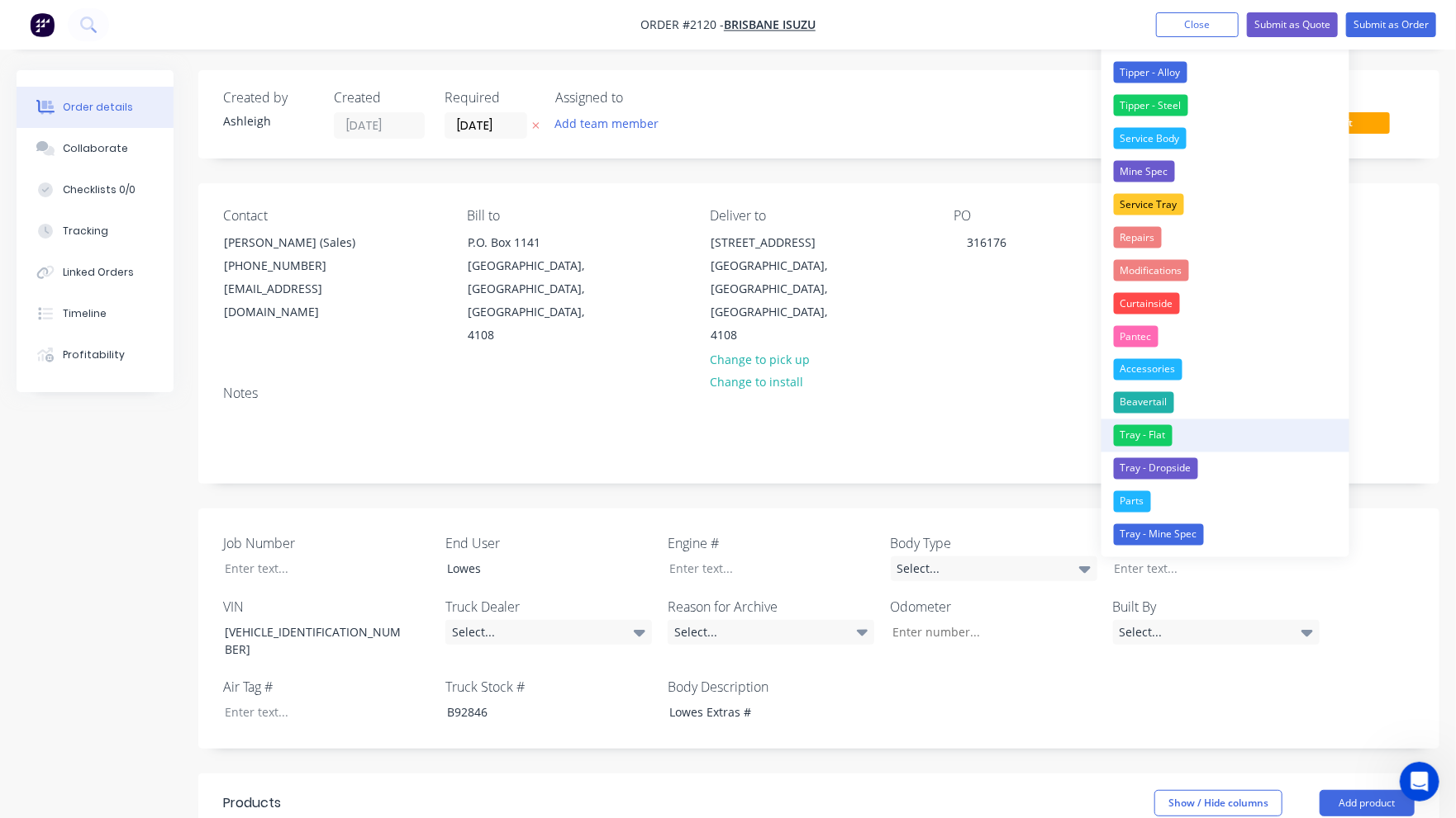
click at [1125, 440] on div "Tray - Flat" at bounding box center [1143, 435] width 59 height 21
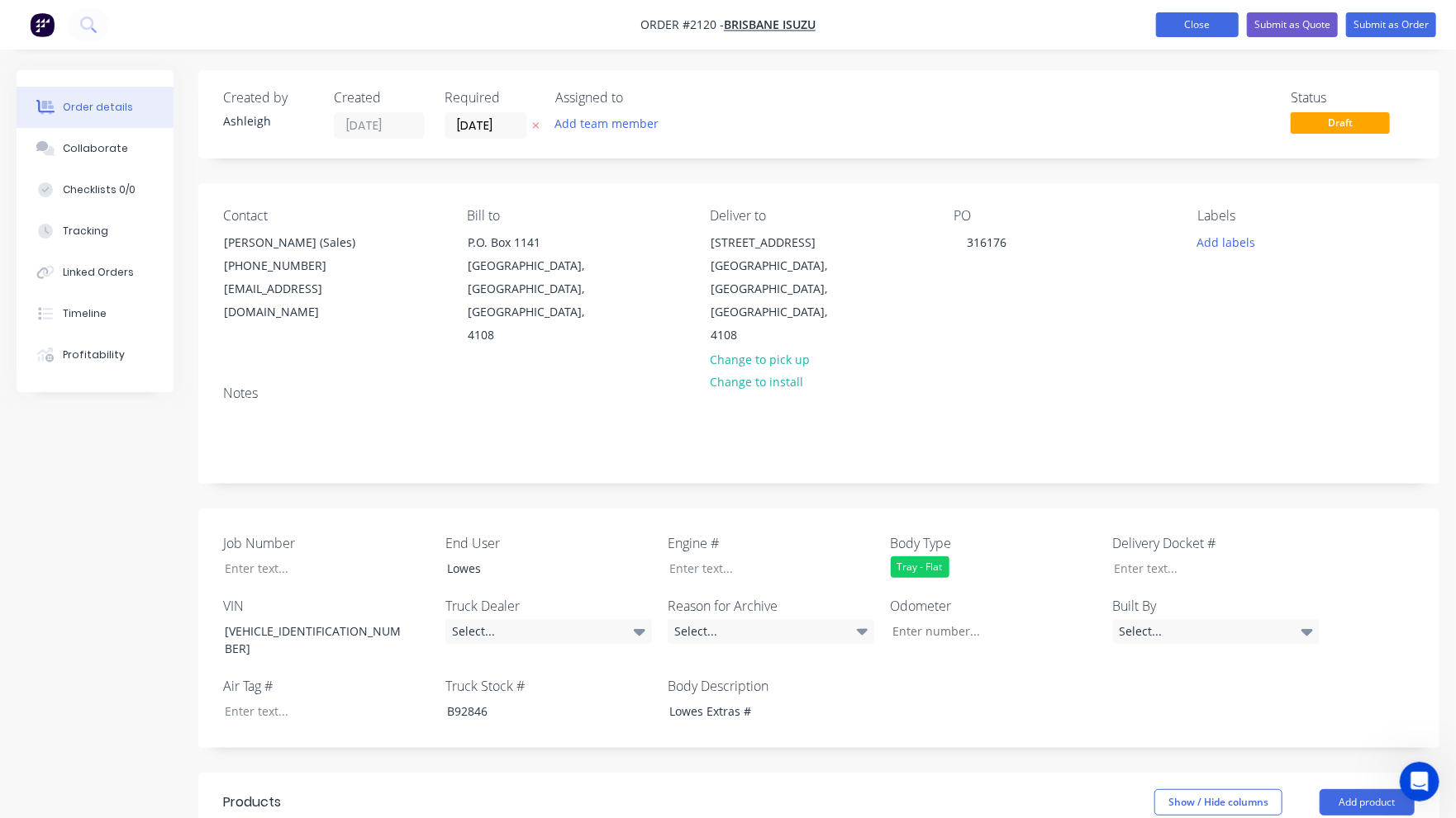
click at [1203, 29] on button "Close" at bounding box center [1198, 25] width 83 height 25
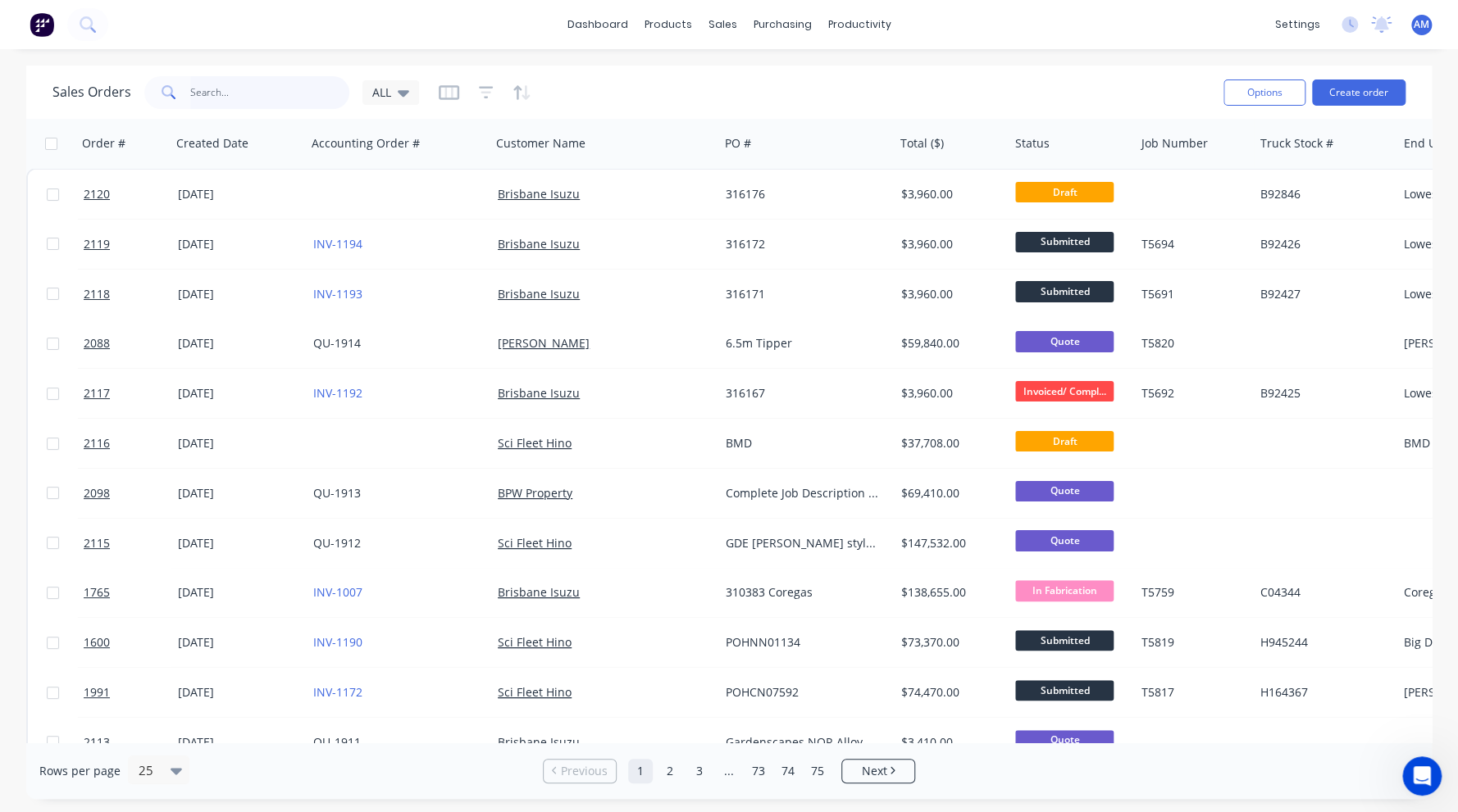
click at [288, 94] on input "text" at bounding box center [270, 92] width 160 height 32
paste input "JALFSR34UN7000556"
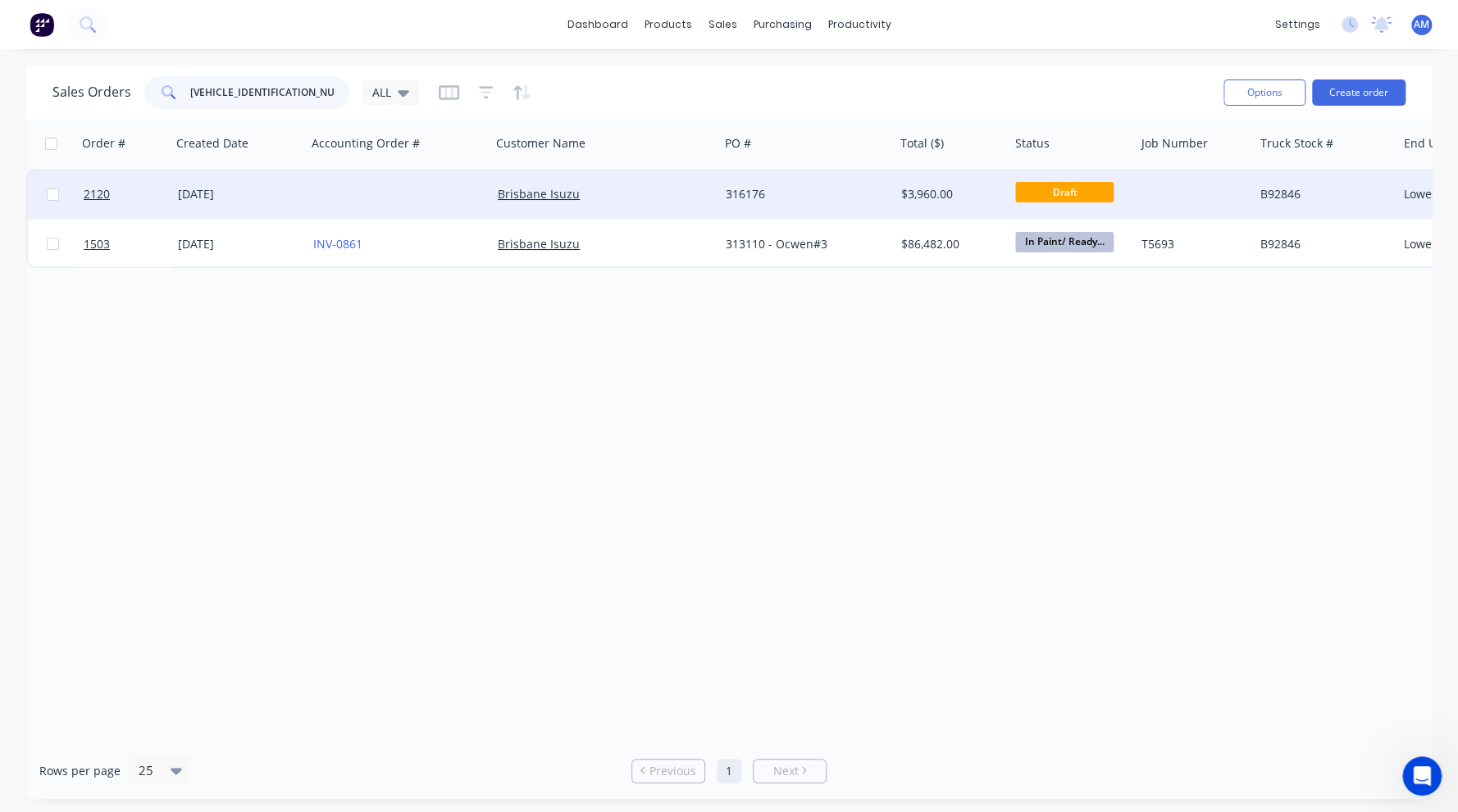
type input "JALFSR34UN7000556"
click at [1167, 187] on div at bounding box center [1195, 194] width 119 height 49
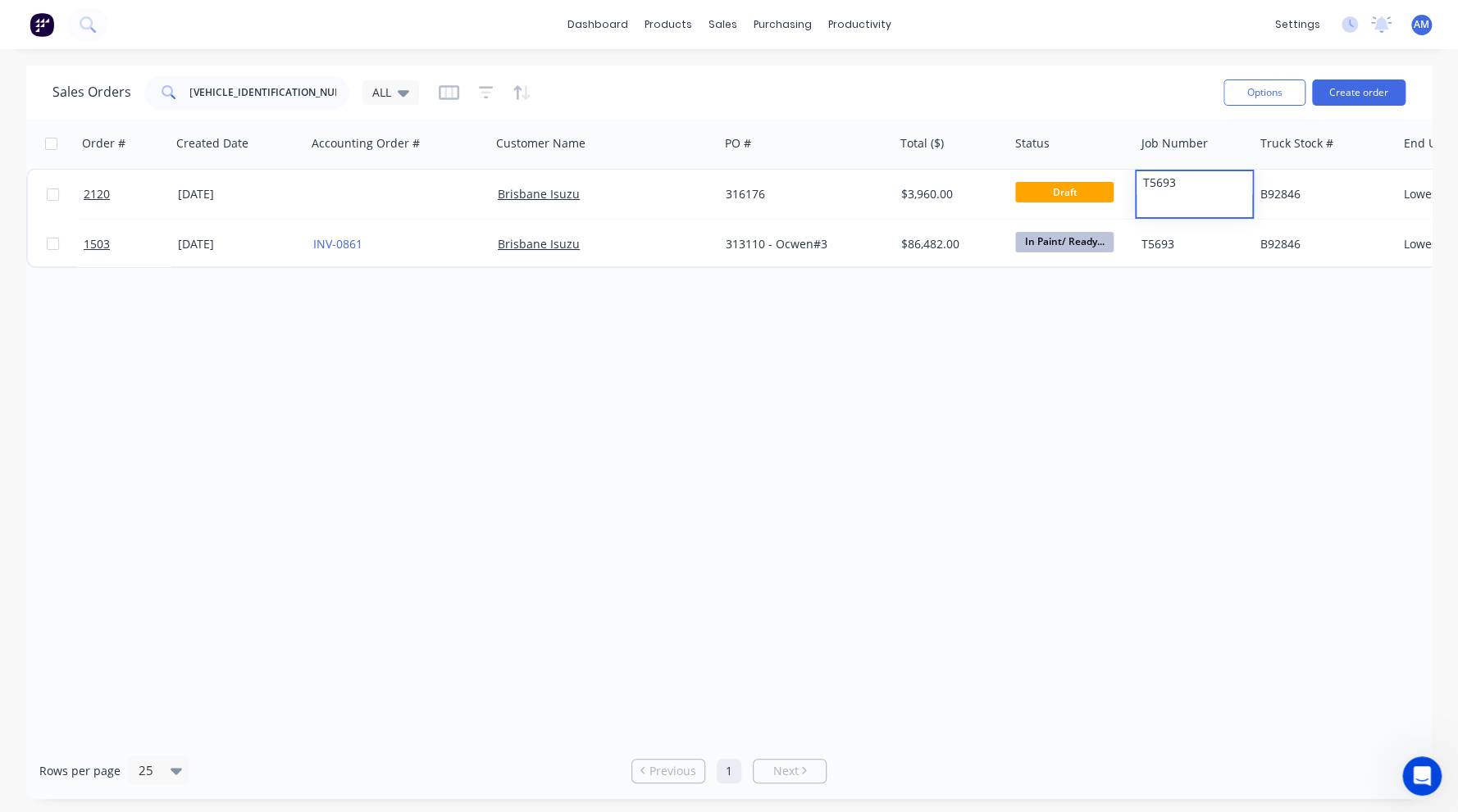
click at [1203, 317] on div "Order # Created Date Accounting Order # Customer Name PO # Total ($) Status Job…" at bounding box center [729, 430] width 1405 height 624
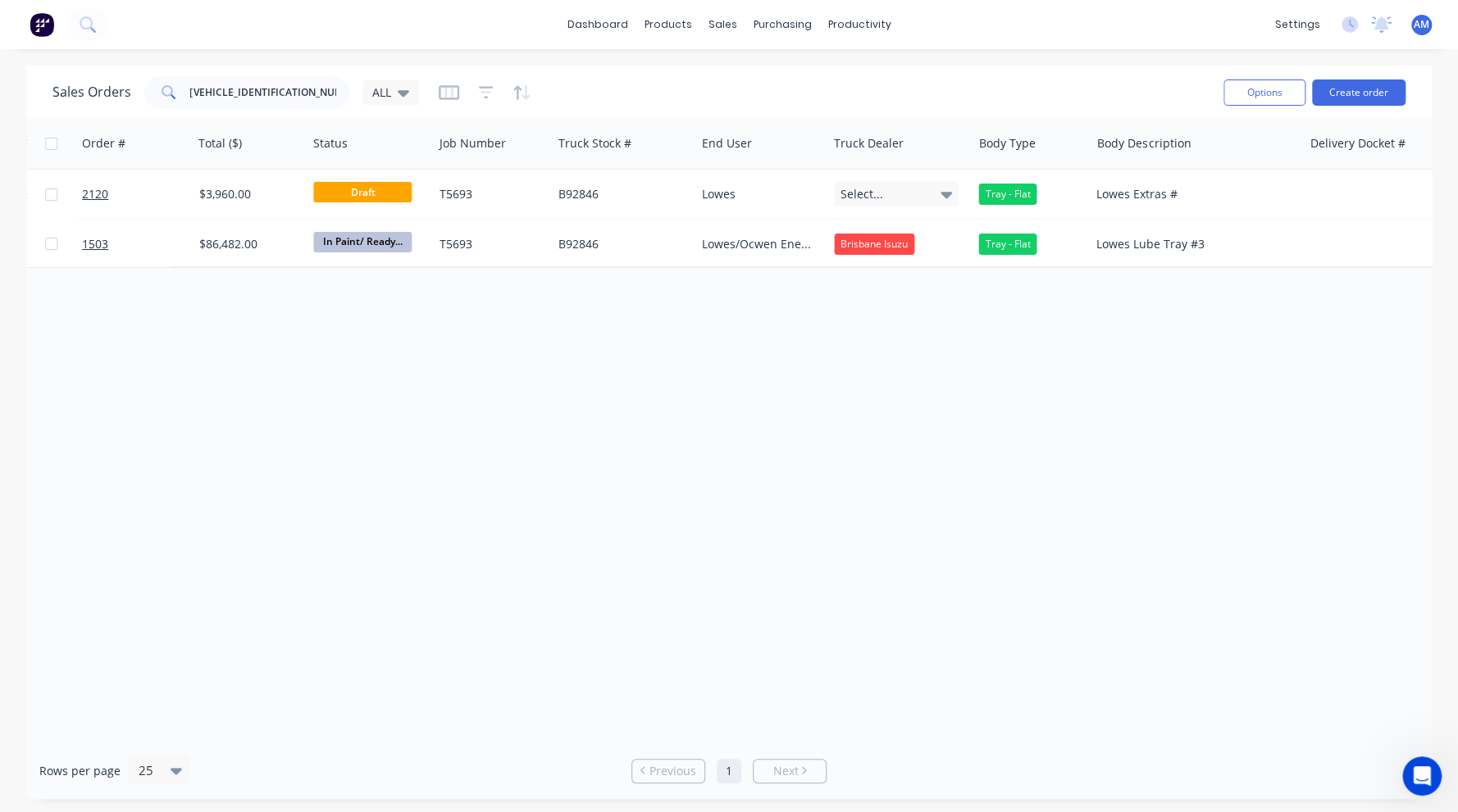
scroll to position [0, 734]
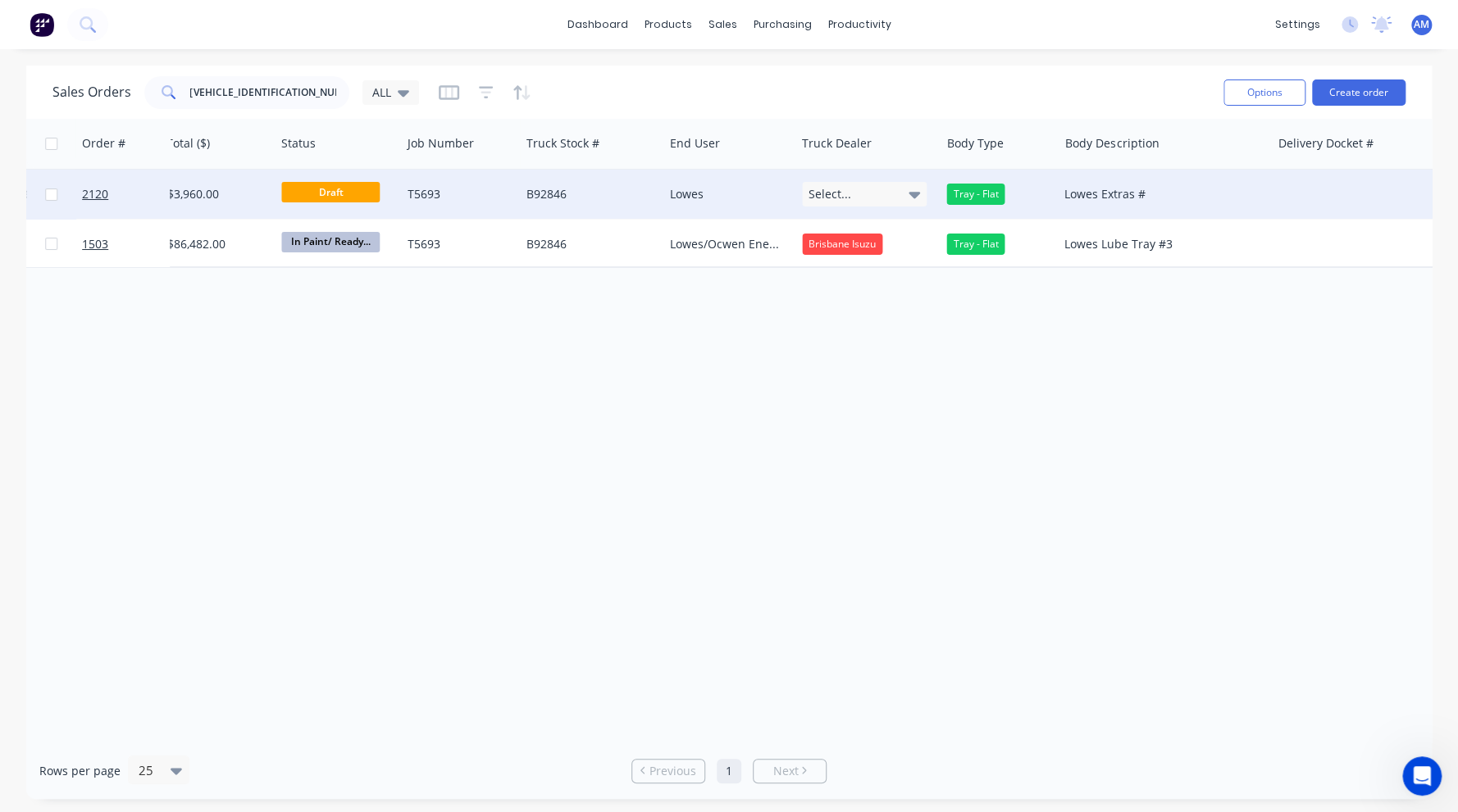
click at [917, 189] on icon at bounding box center [914, 194] width 11 height 18
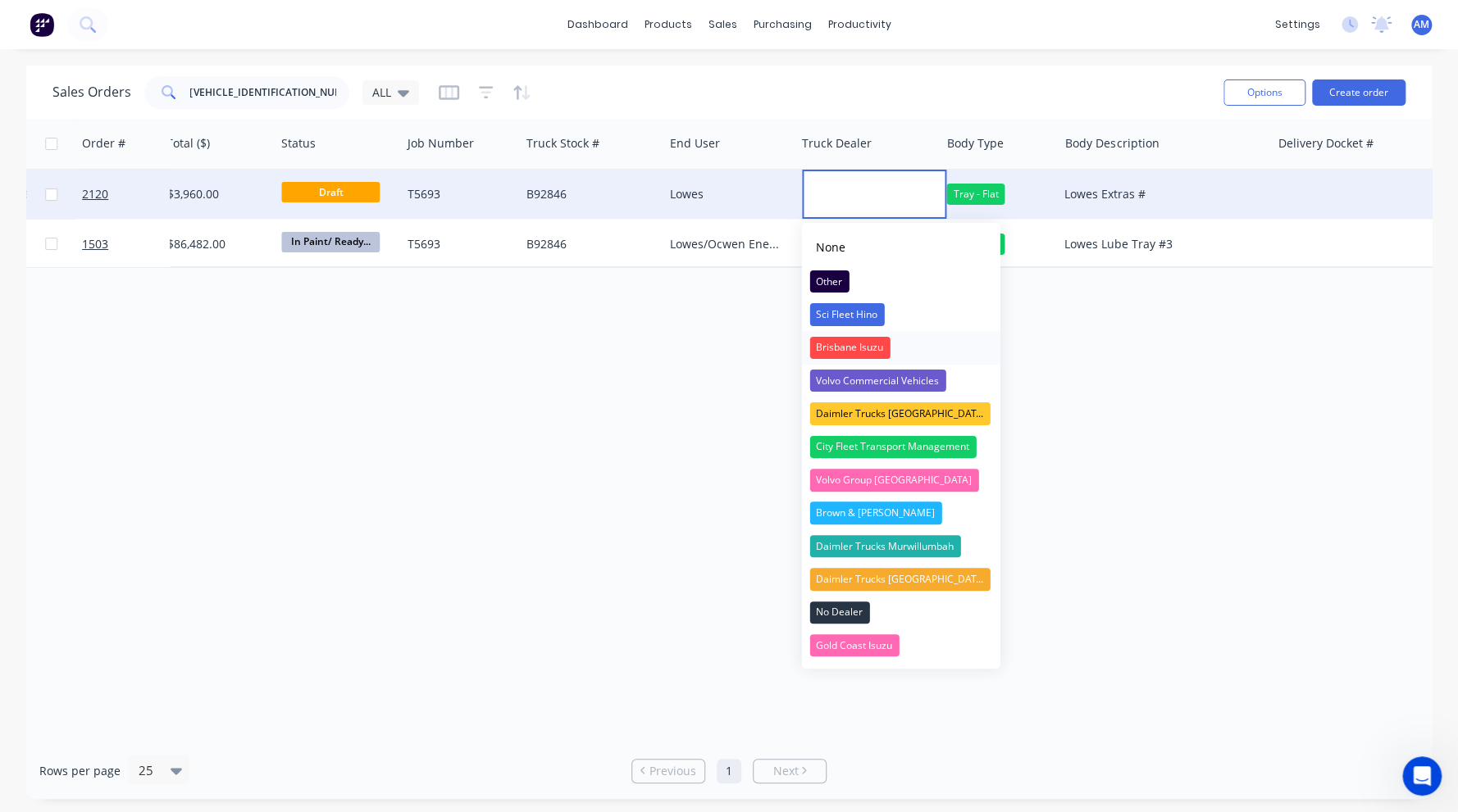
click at [852, 352] on div "Brisbane Isuzu" at bounding box center [850, 348] width 81 height 23
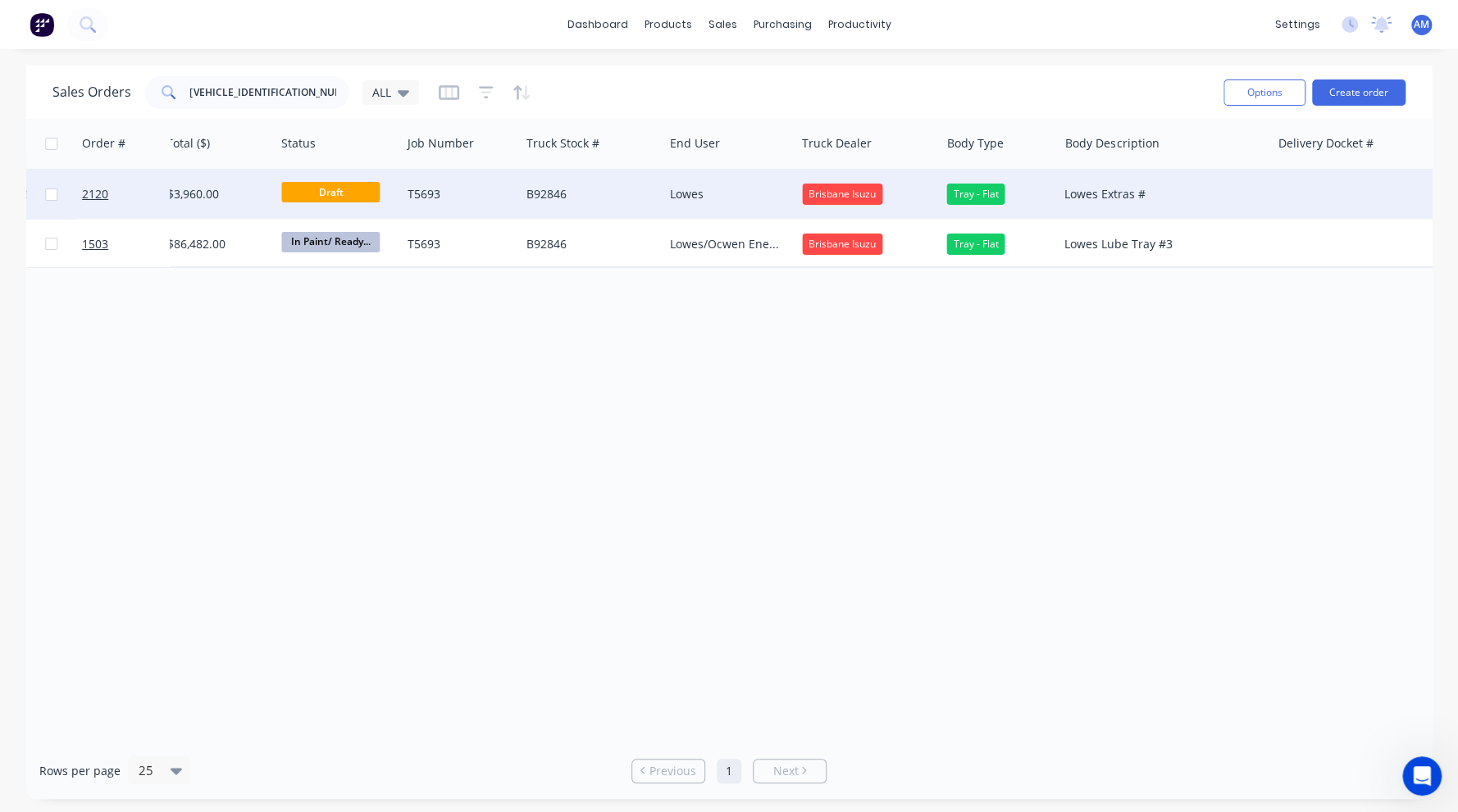
click at [1161, 196] on div "Lowes Extras #" at bounding box center [1158, 194] width 188 height 17
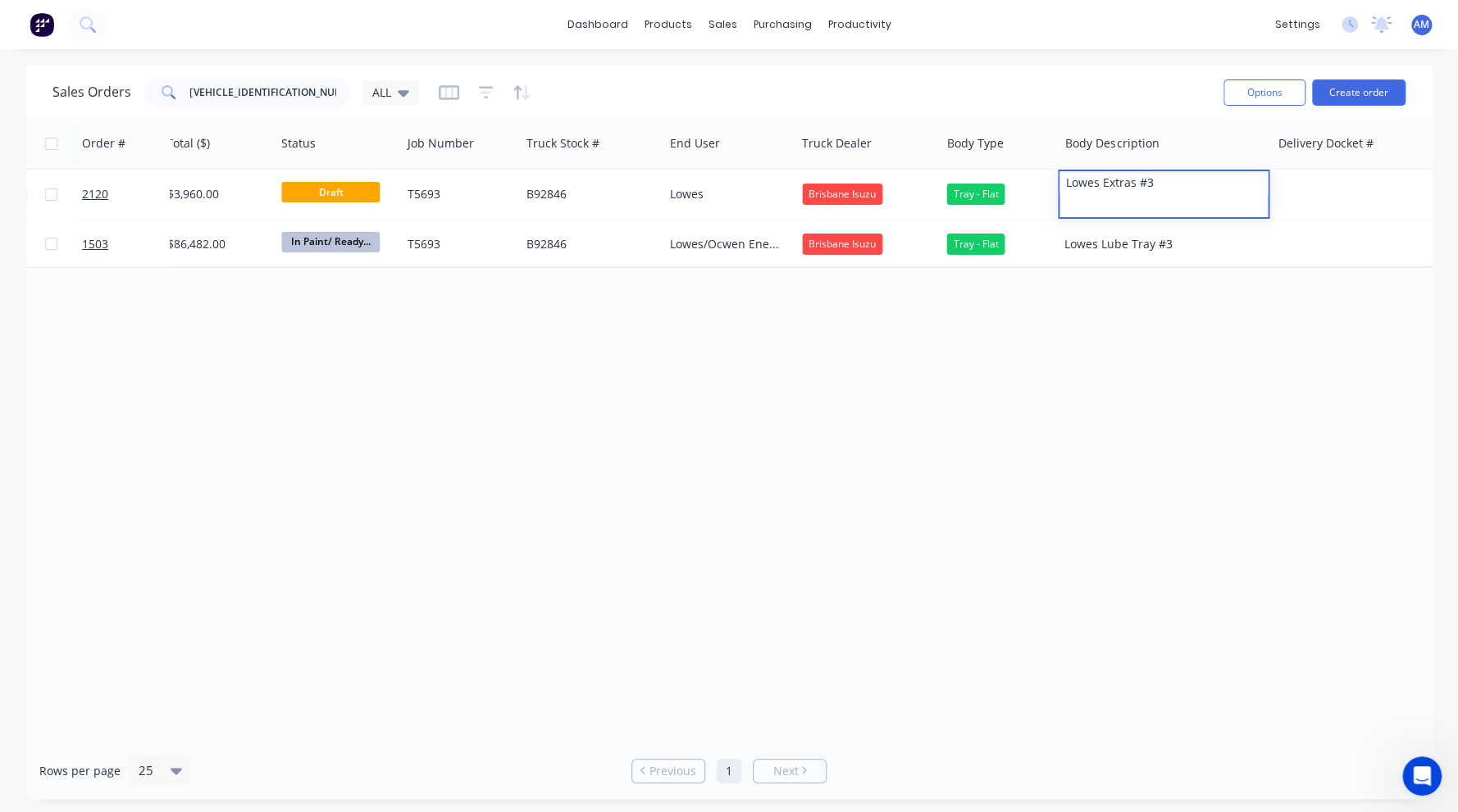
click at [1093, 324] on div "Order # Created Date Accounting Order # Customer Name PO # Total ($) Status Job…" at bounding box center [729, 430] width 1405 height 624
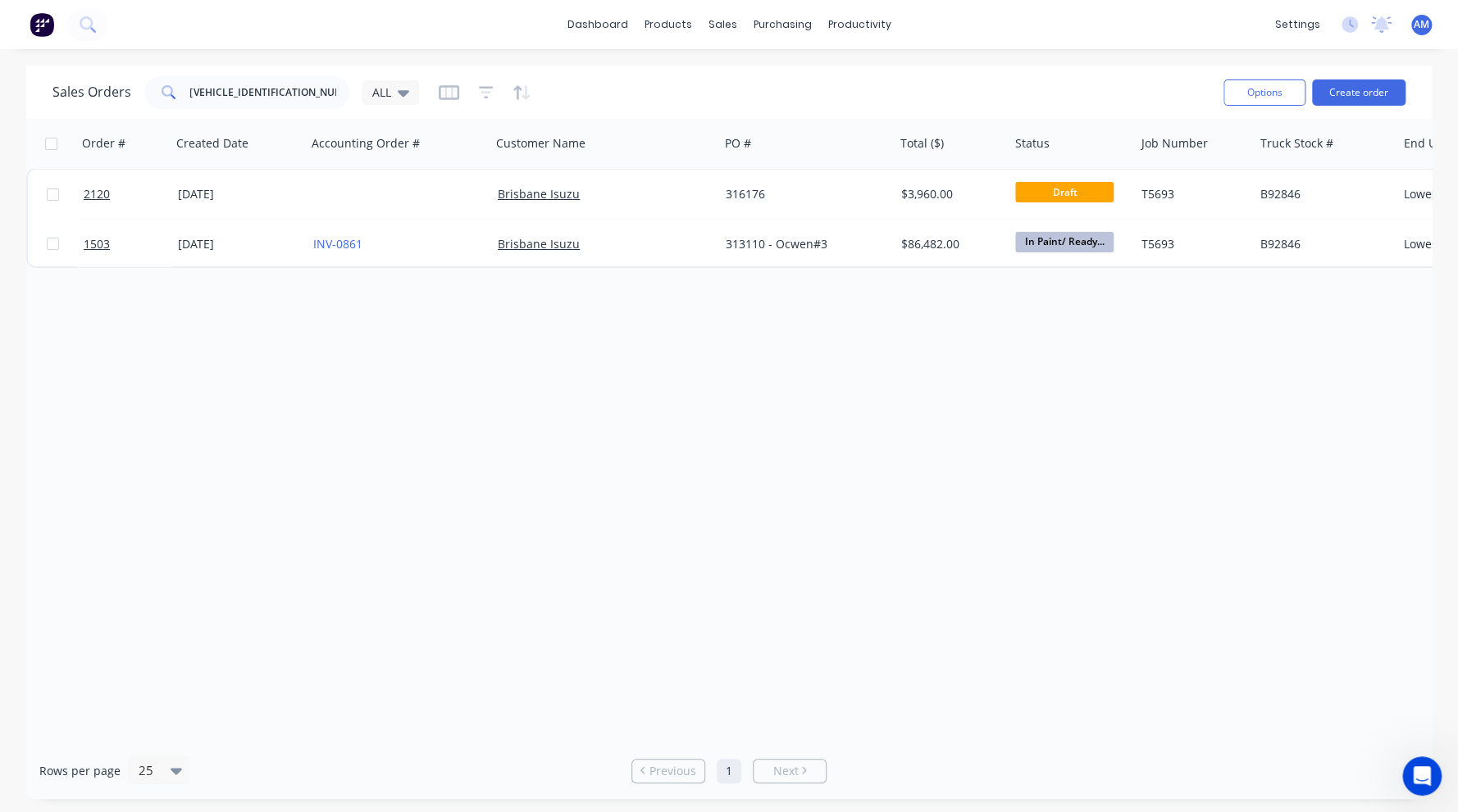
scroll to position [0, 0]
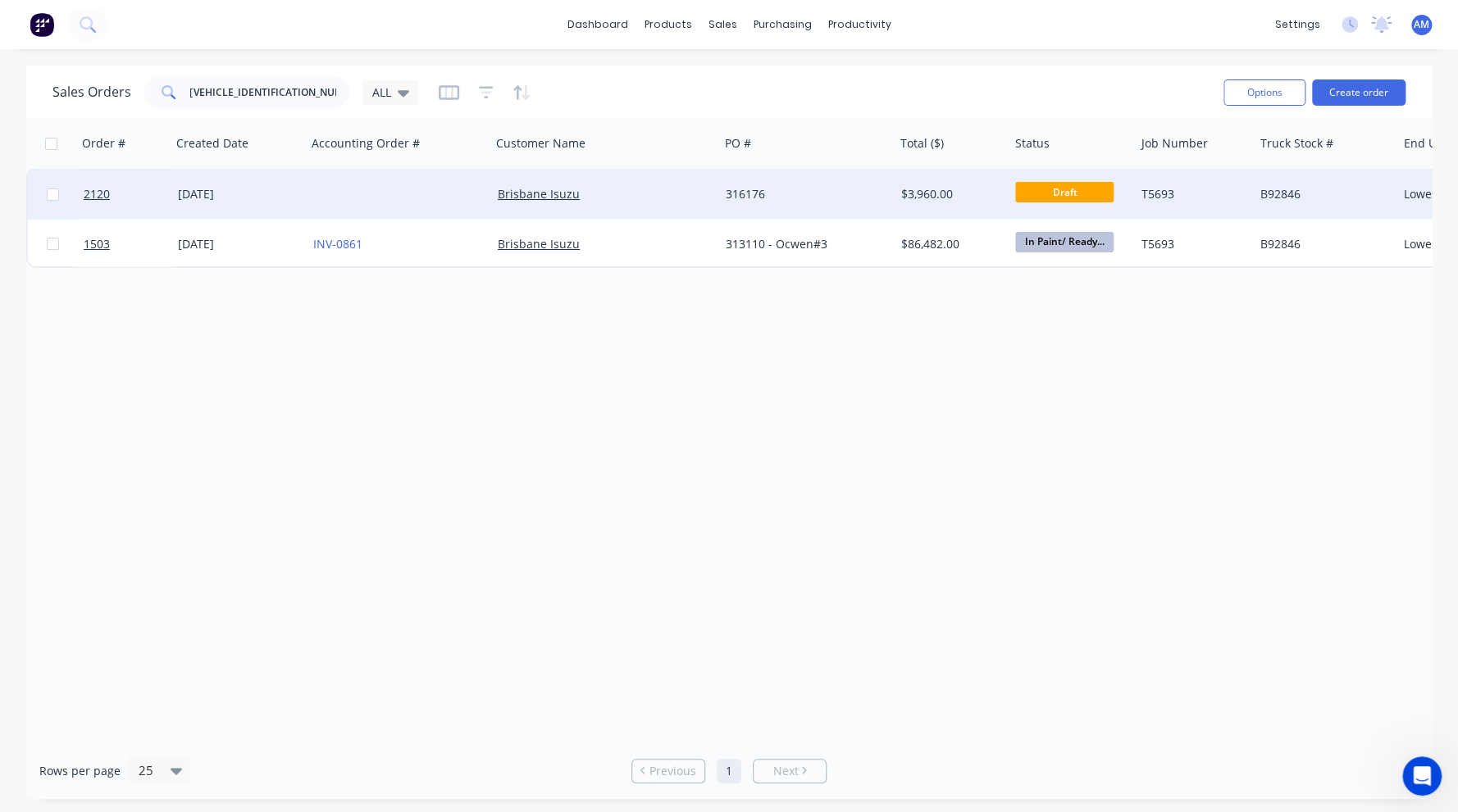
click at [202, 189] on div "[DATE]" at bounding box center [239, 194] width 123 height 17
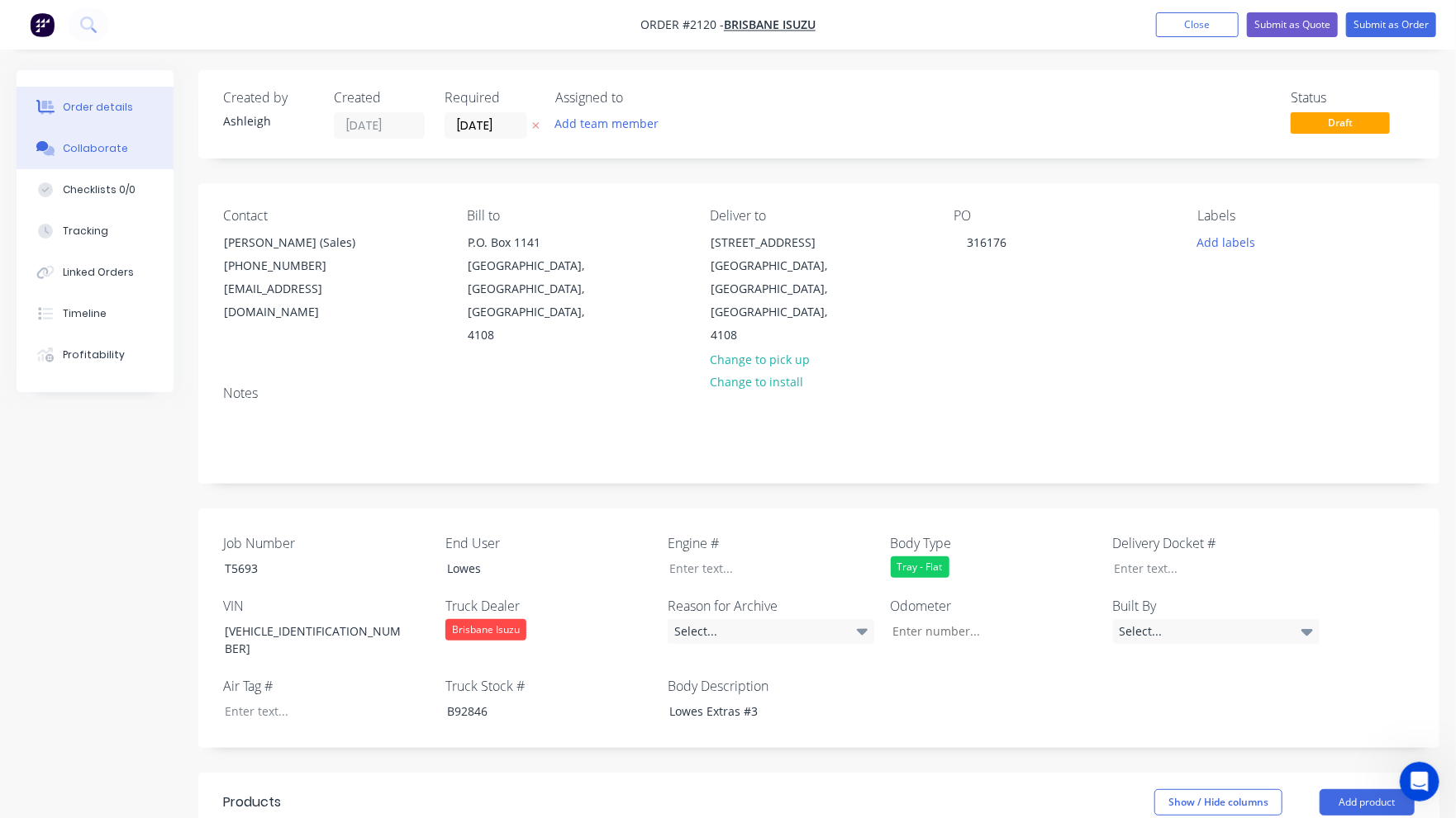
click at [83, 140] on button "Collaborate" at bounding box center [95, 148] width 157 height 41
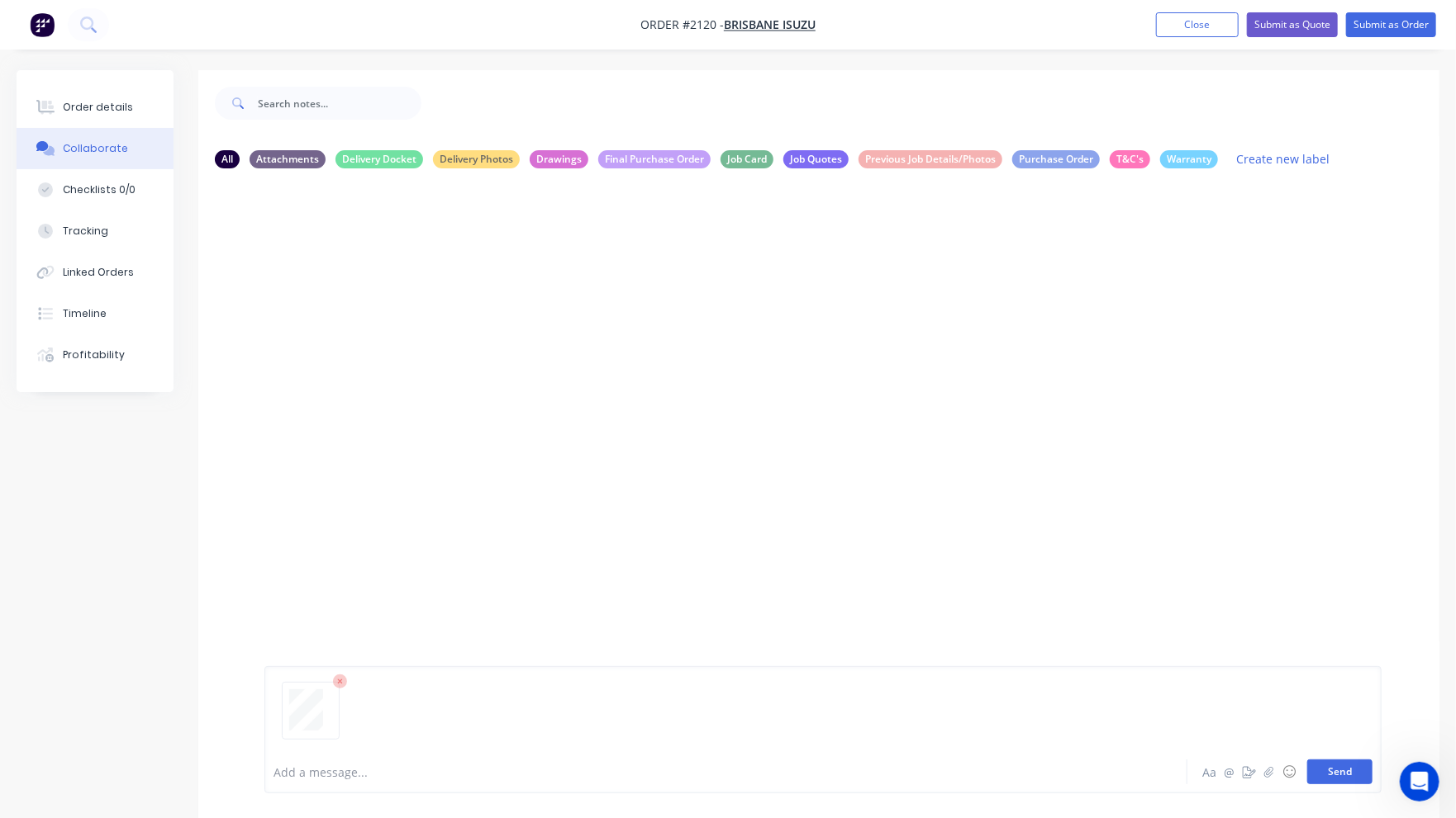
click at [1362, 778] on button "Send" at bounding box center [1340, 772] width 65 height 25
click at [85, 104] on div "Order details" at bounding box center [98, 107] width 71 height 15
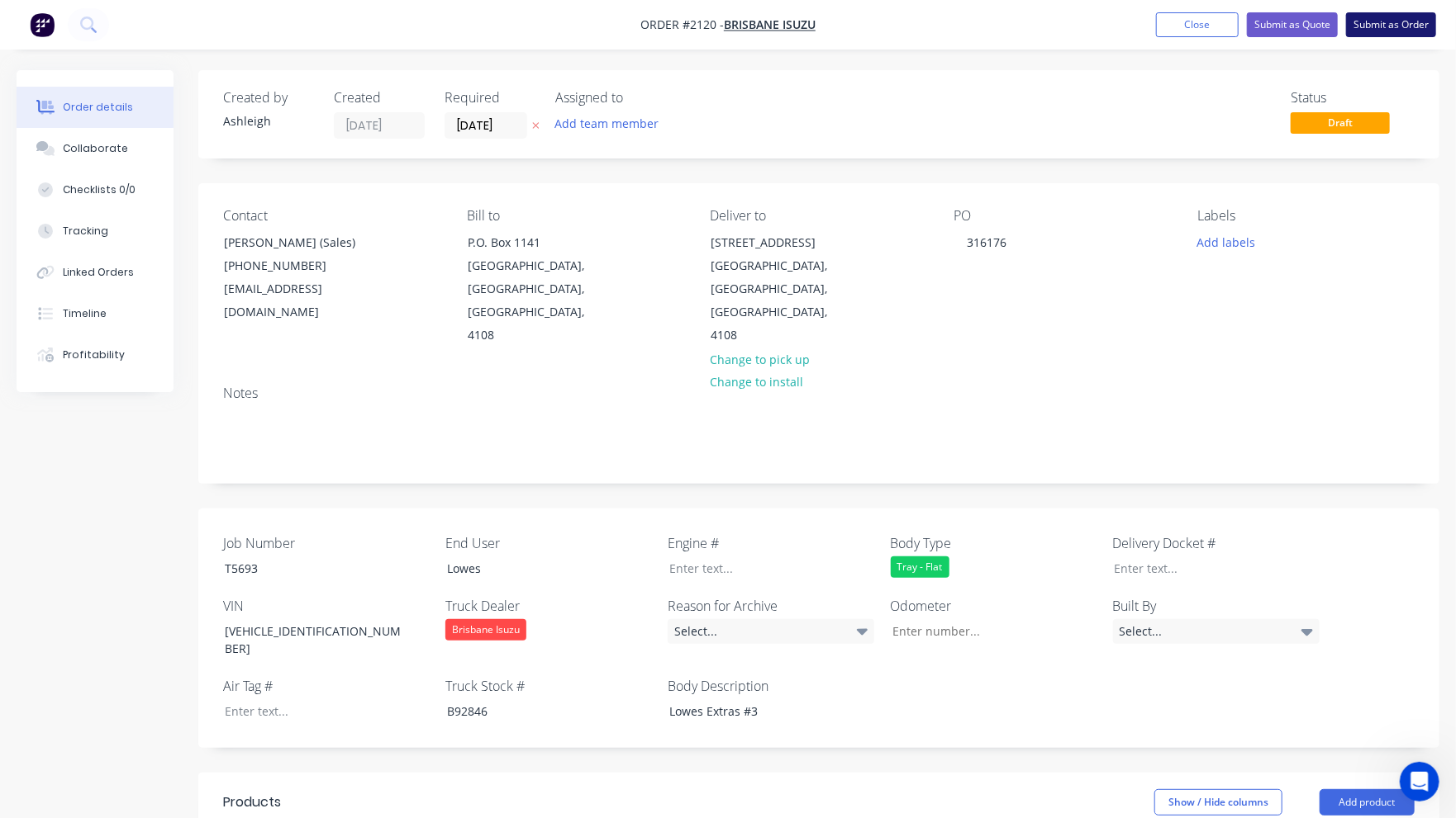
click at [1385, 22] on button "Submit as Order" at bounding box center [1391, 25] width 90 height 25
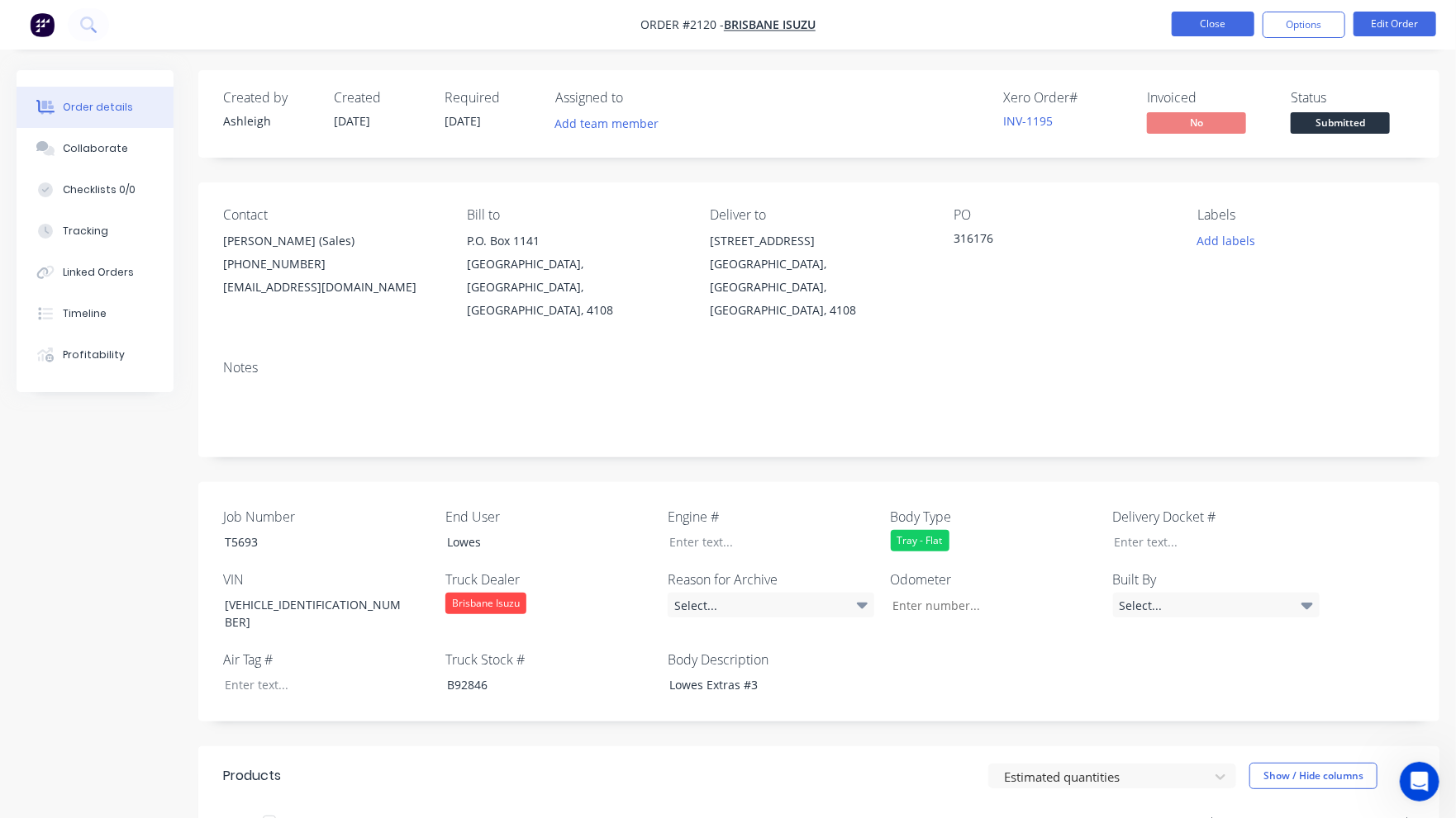
click at [1224, 29] on button "Close" at bounding box center [1213, 24] width 83 height 25
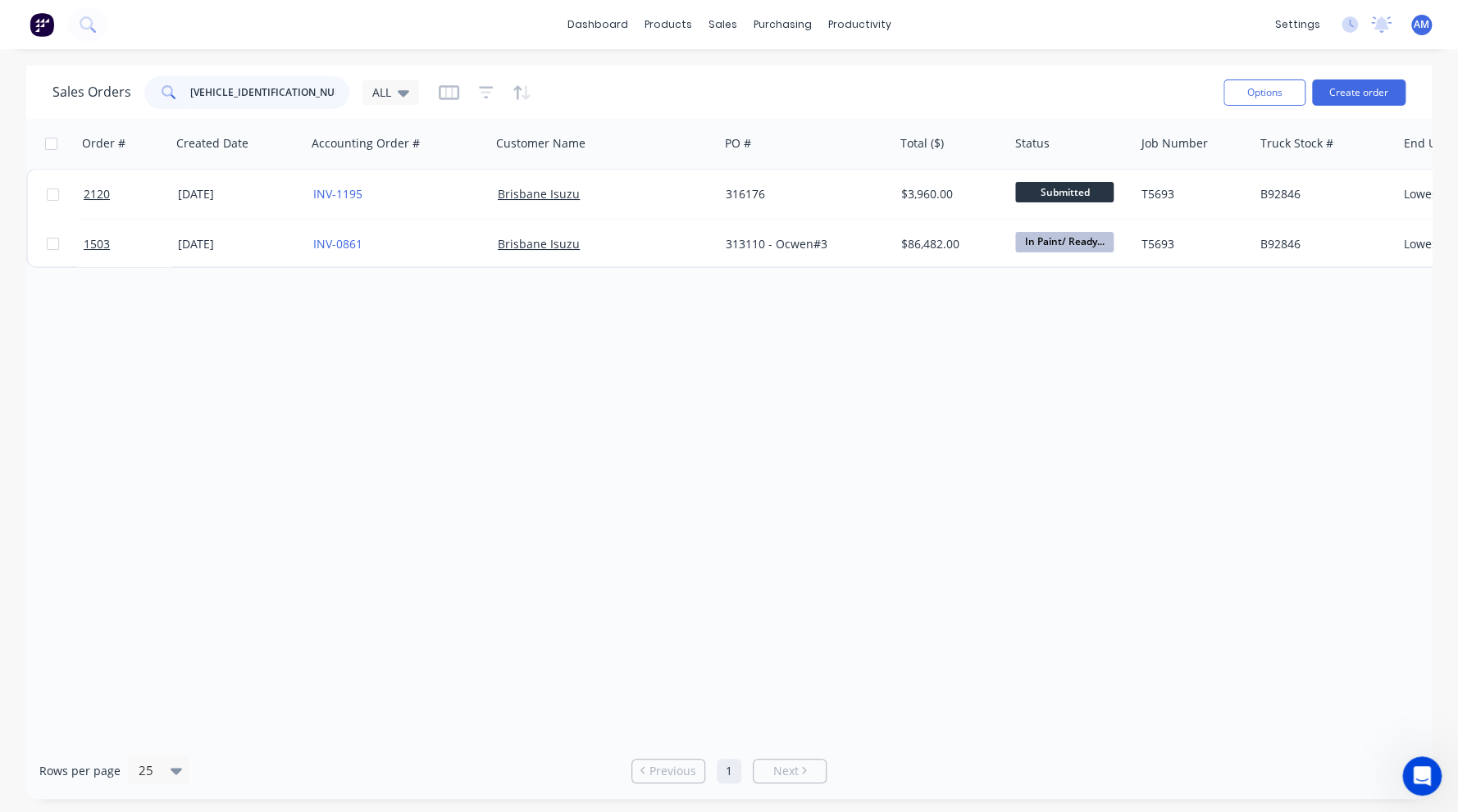
drag, startPoint x: 324, startPoint y: 89, endPoint x: 119, endPoint y: 101, distance: 205.4
click at [119, 101] on div "Sales Orders JALFSR34UN7000556 ALL" at bounding box center [235, 92] width 367 height 32
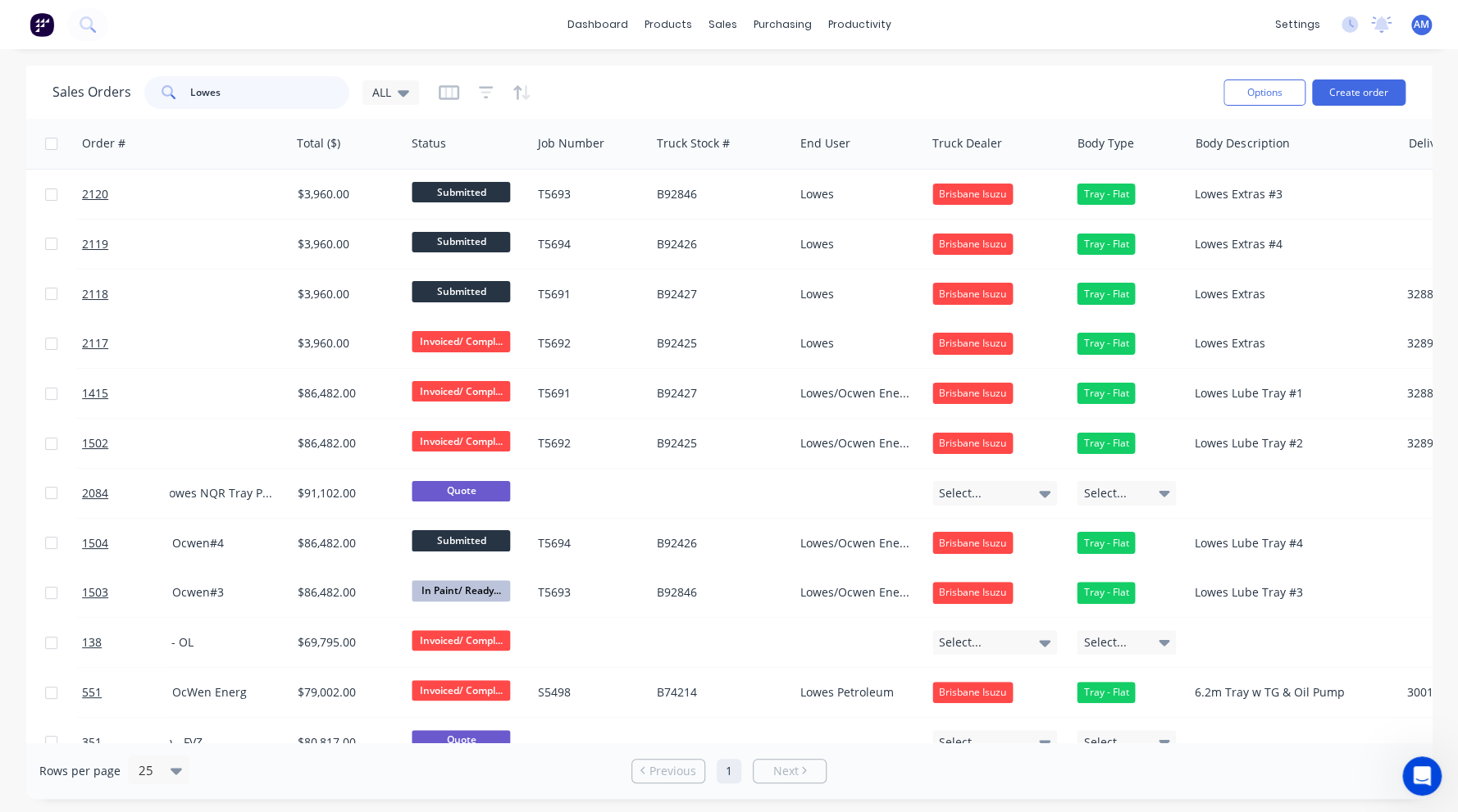
scroll to position [0, 628]
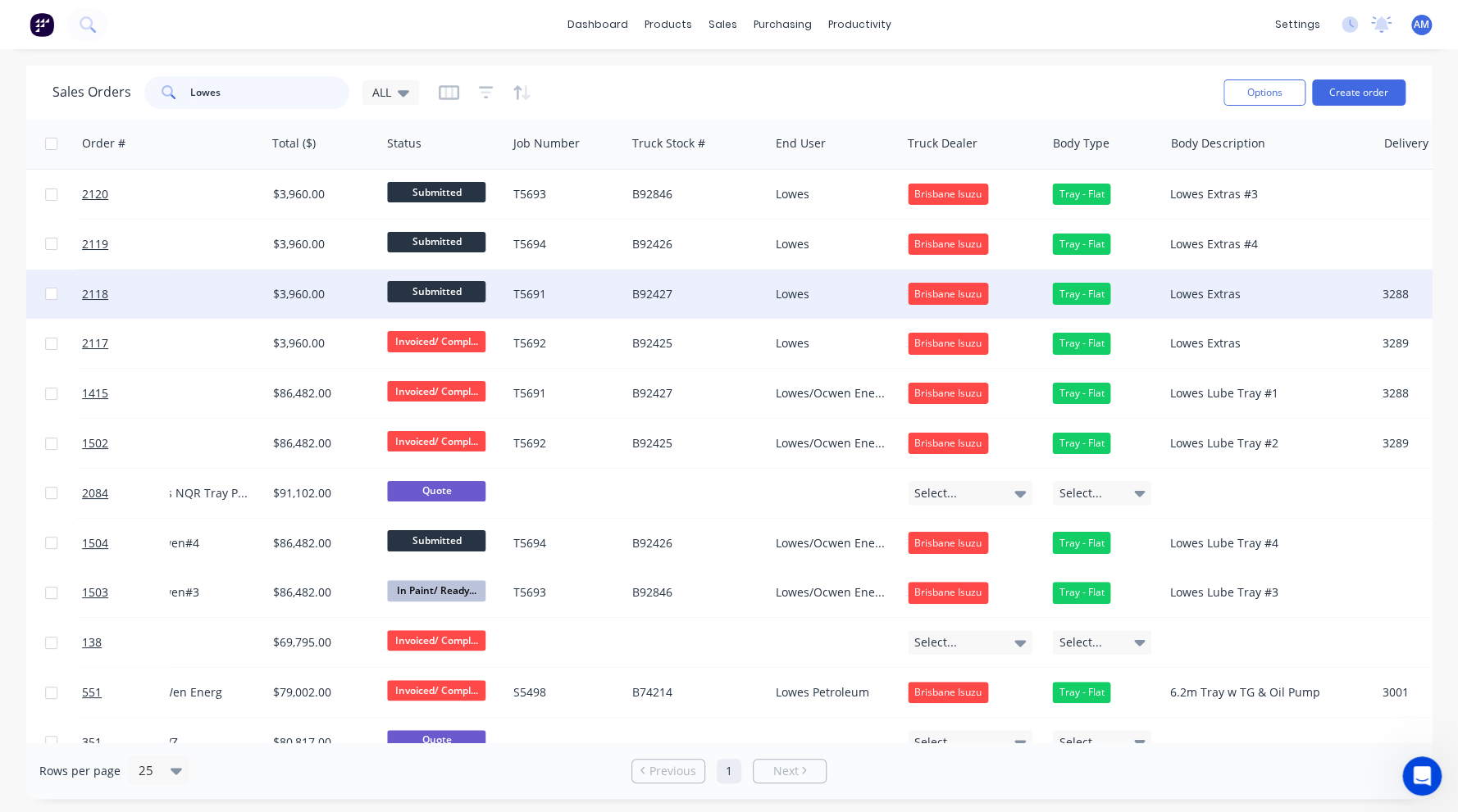
type input "Lowes"
click at [1246, 291] on div "Lowes Extras" at bounding box center [1264, 294] width 188 height 17
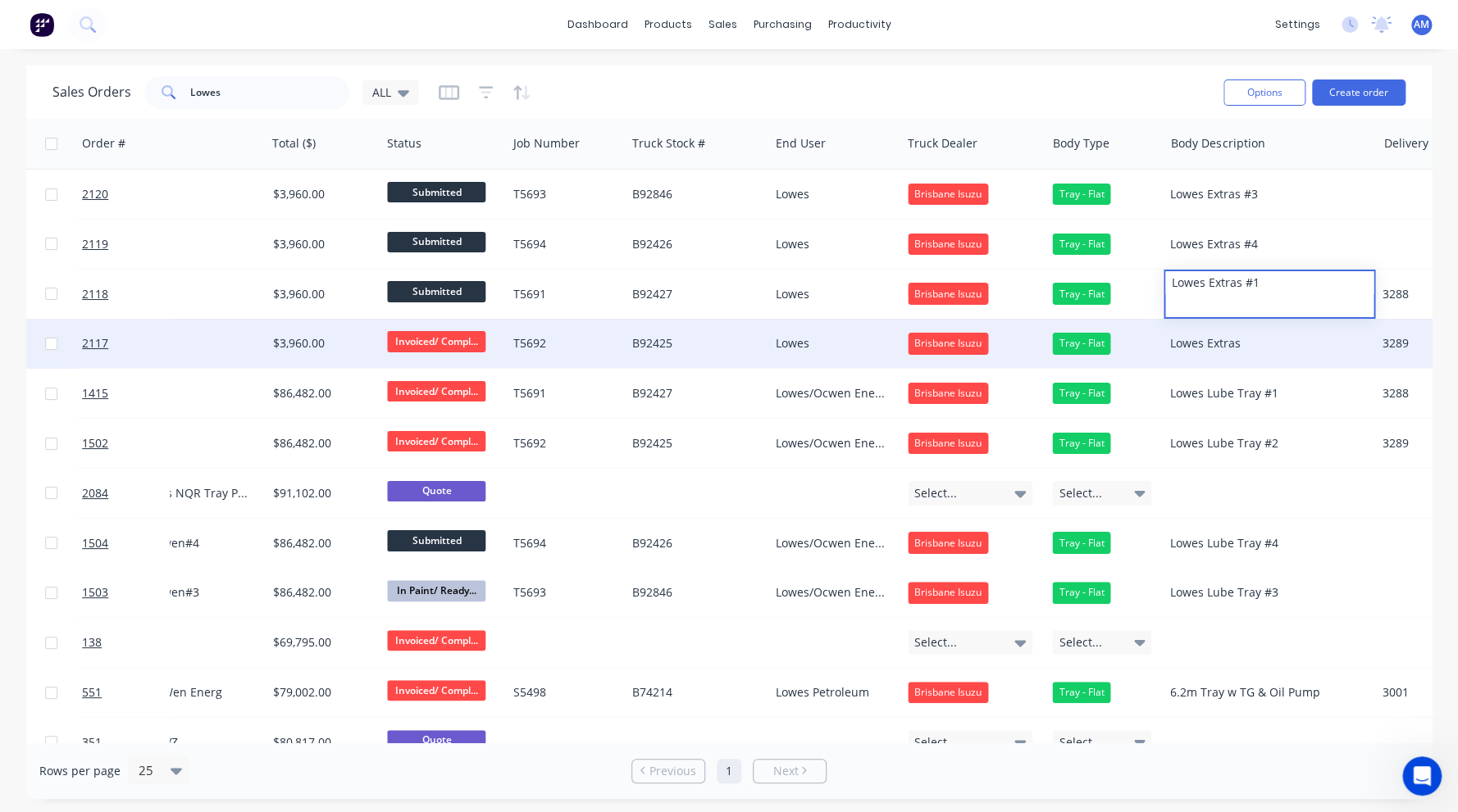
click at [1229, 343] on div "Lowes Extras" at bounding box center [1264, 343] width 188 height 17
click at [1258, 342] on div "Lowes Extras" at bounding box center [1264, 343] width 188 height 17
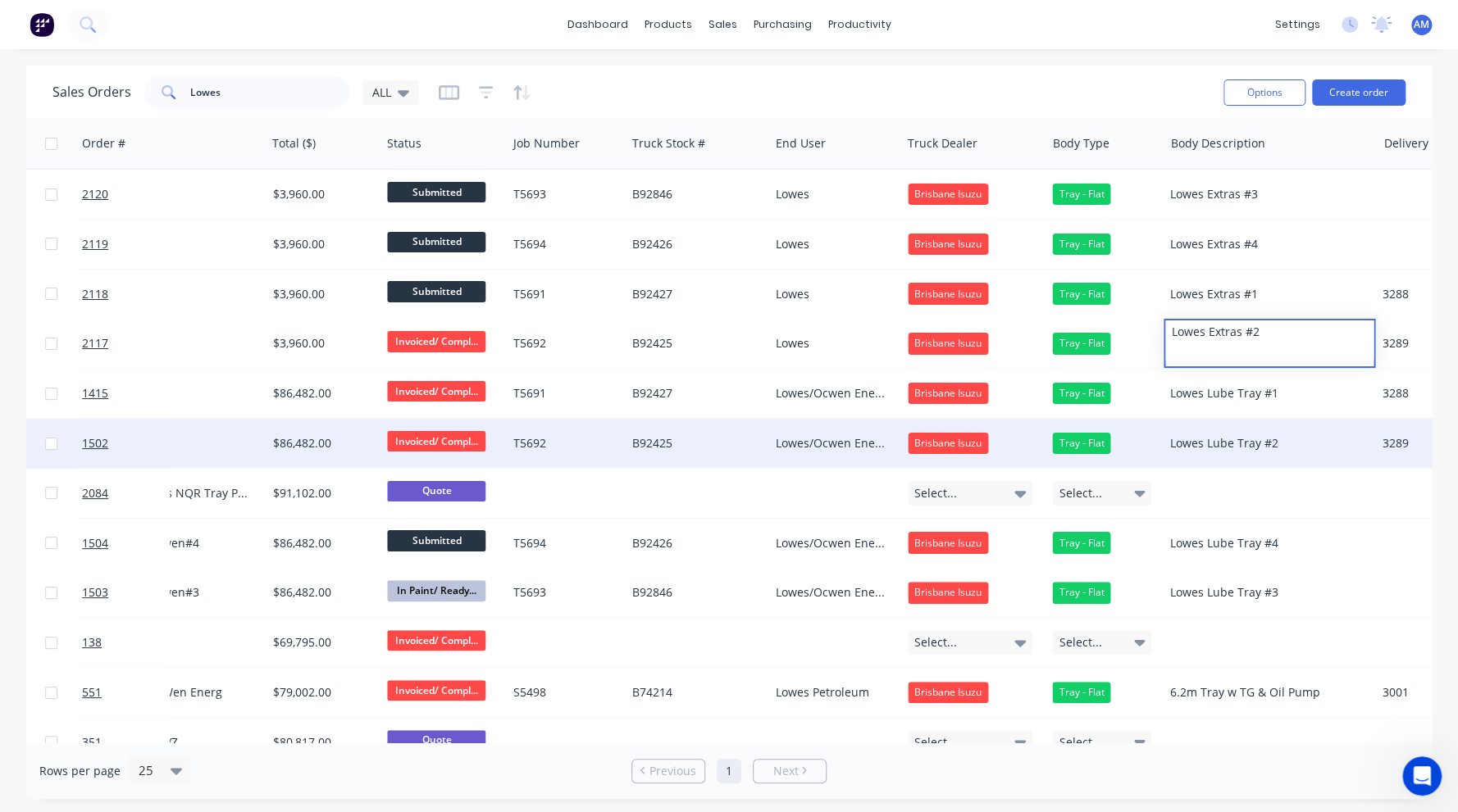
click at [1315, 442] on div "Lowes Lube Tray #2" at bounding box center [1264, 443] width 188 height 17
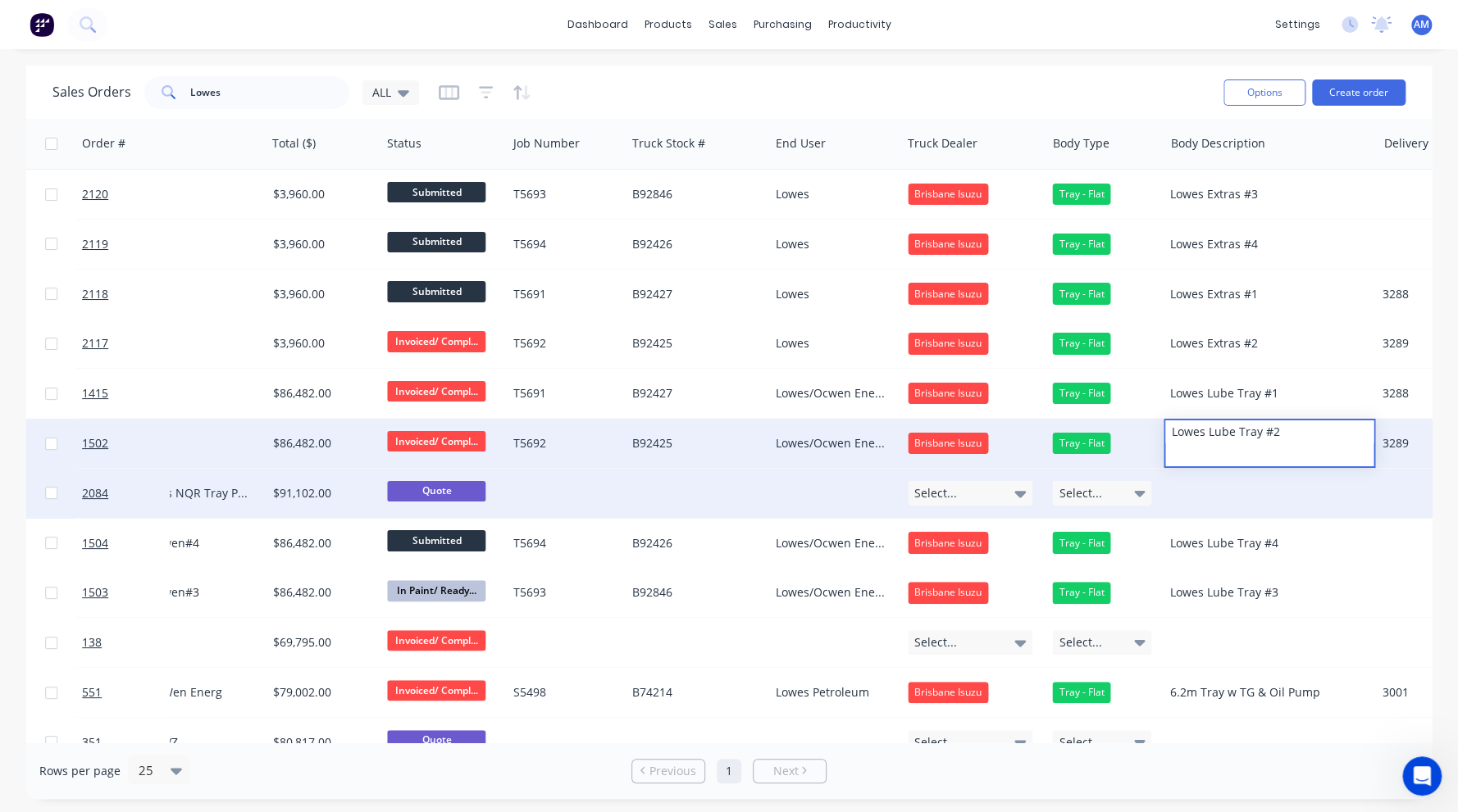
click at [1321, 500] on div at bounding box center [1269, 494] width 212 height 49
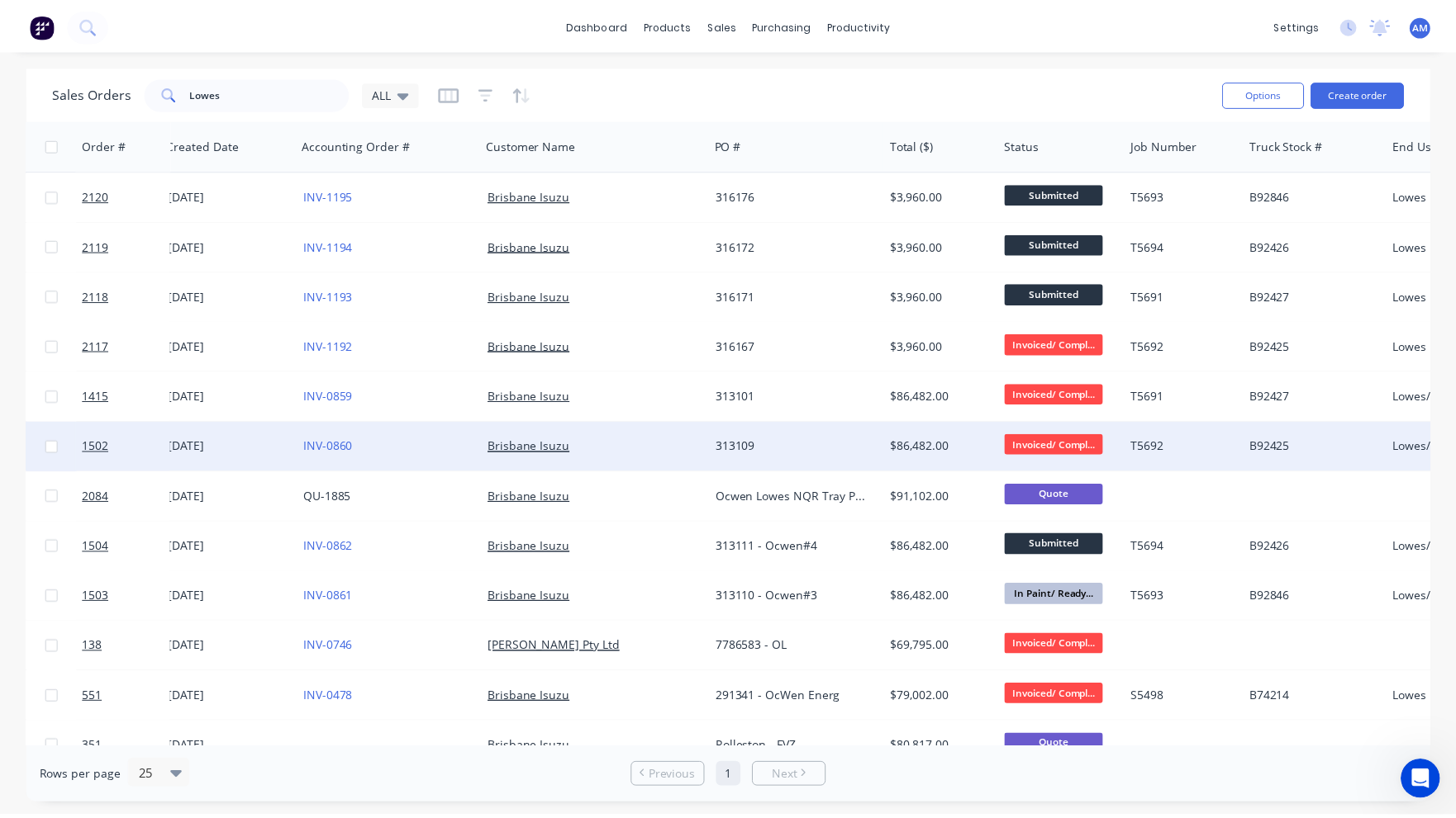
scroll to position [0, 0]
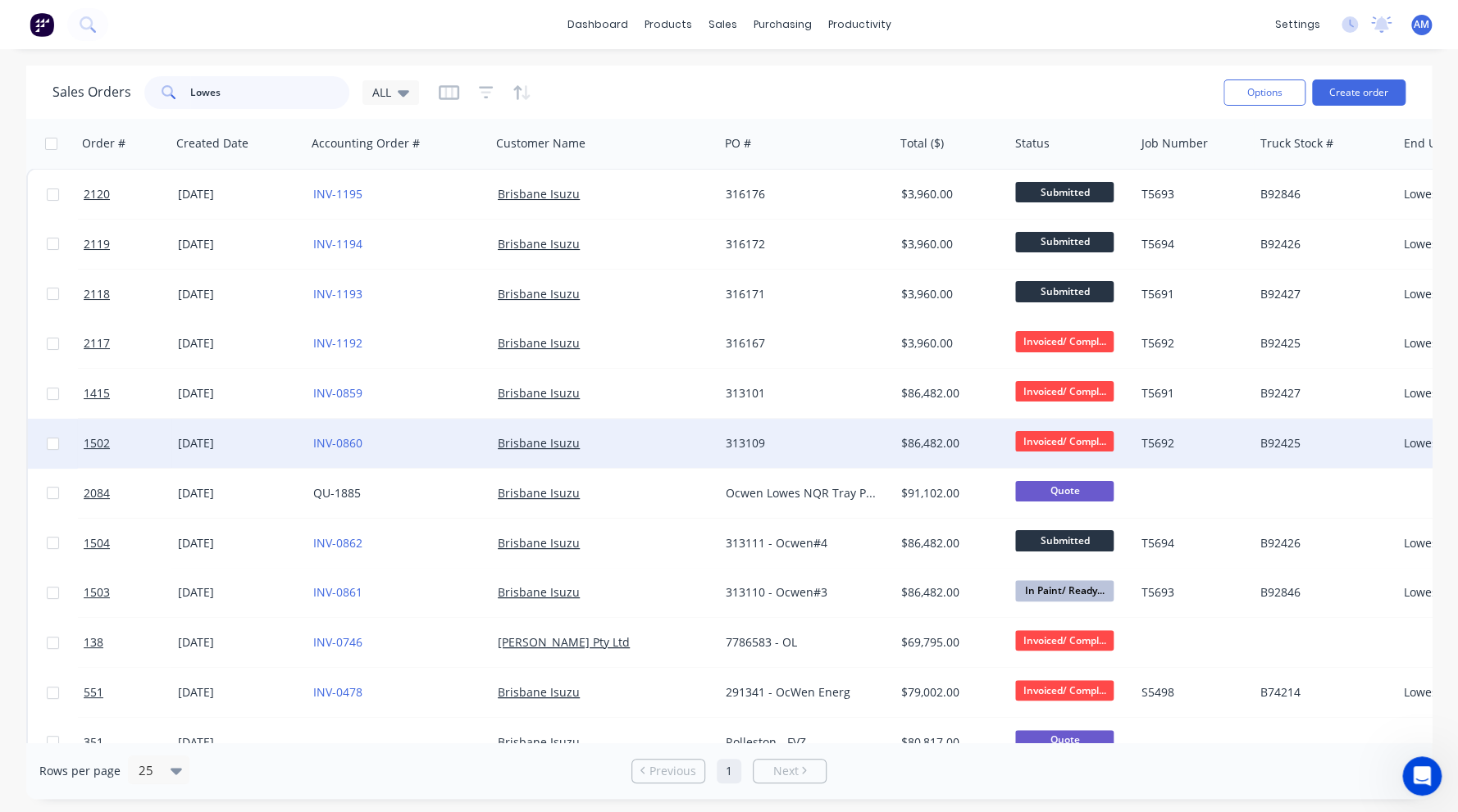
drag, startPoint x: 246, startPoint y: 94, endPoint x: 144, endPoint y: 93, distance: 102.0
click at [144, 93] on div "Lowes" at bounding box center [247, 92] width 205 height 32
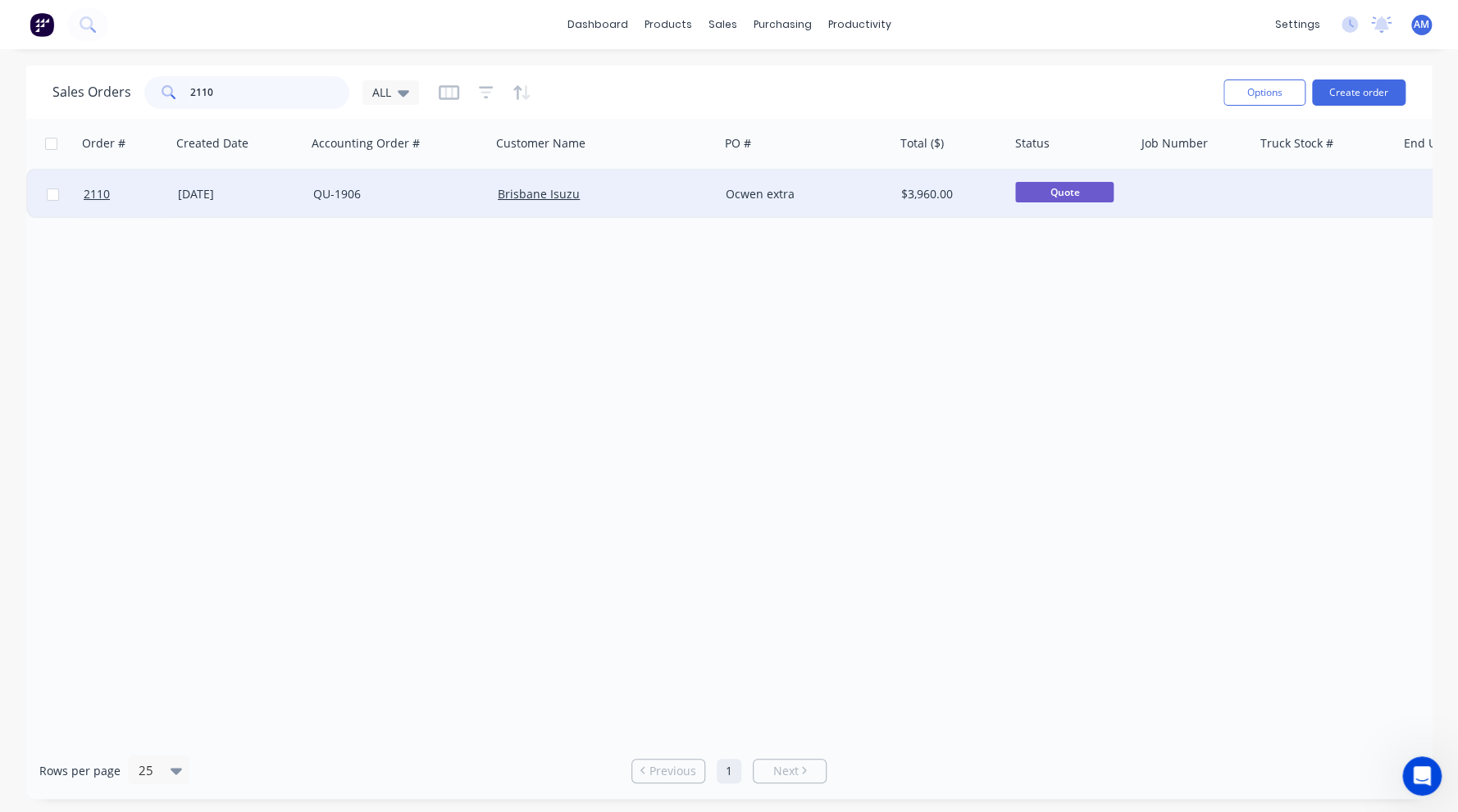
type input "2110"
click at [207, 186] on div "[DATE]" at bounding box center [239, 194] width 123 height 17
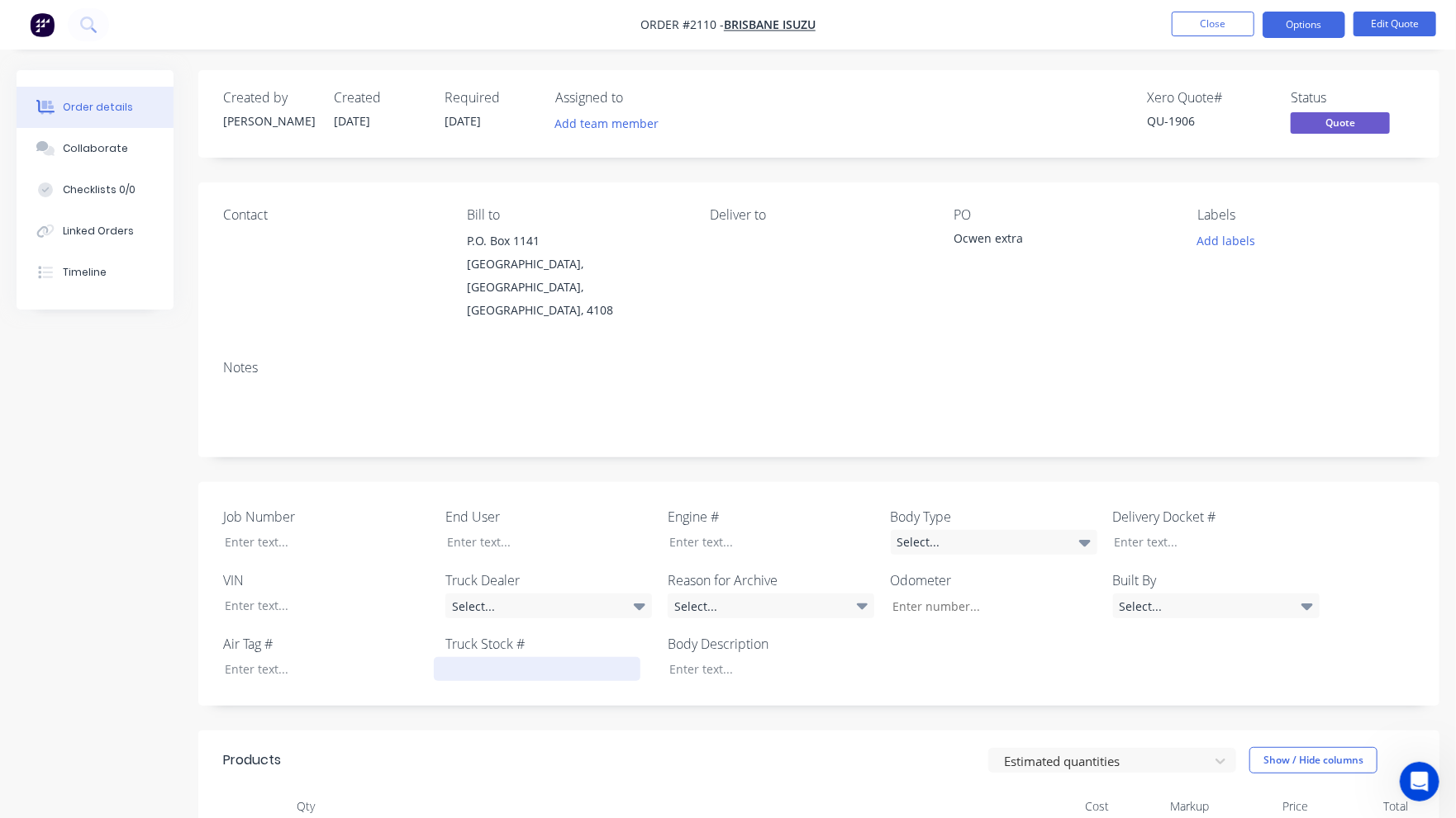
click at [471, 658] on div at bounding box center [537, 669] width 206 height 24
paste div
click at [1038, 241] on div "Ocwen extra" at bounding box center [1057, 241] width 206 height 23
click at [1027, 237] on div "Ocwen extra" at bounding box center [1057, 241] width 206 height 23
click at [1396, 25] on button "Edit Quote" at bounding box center [1395, 24] width 83 height 25
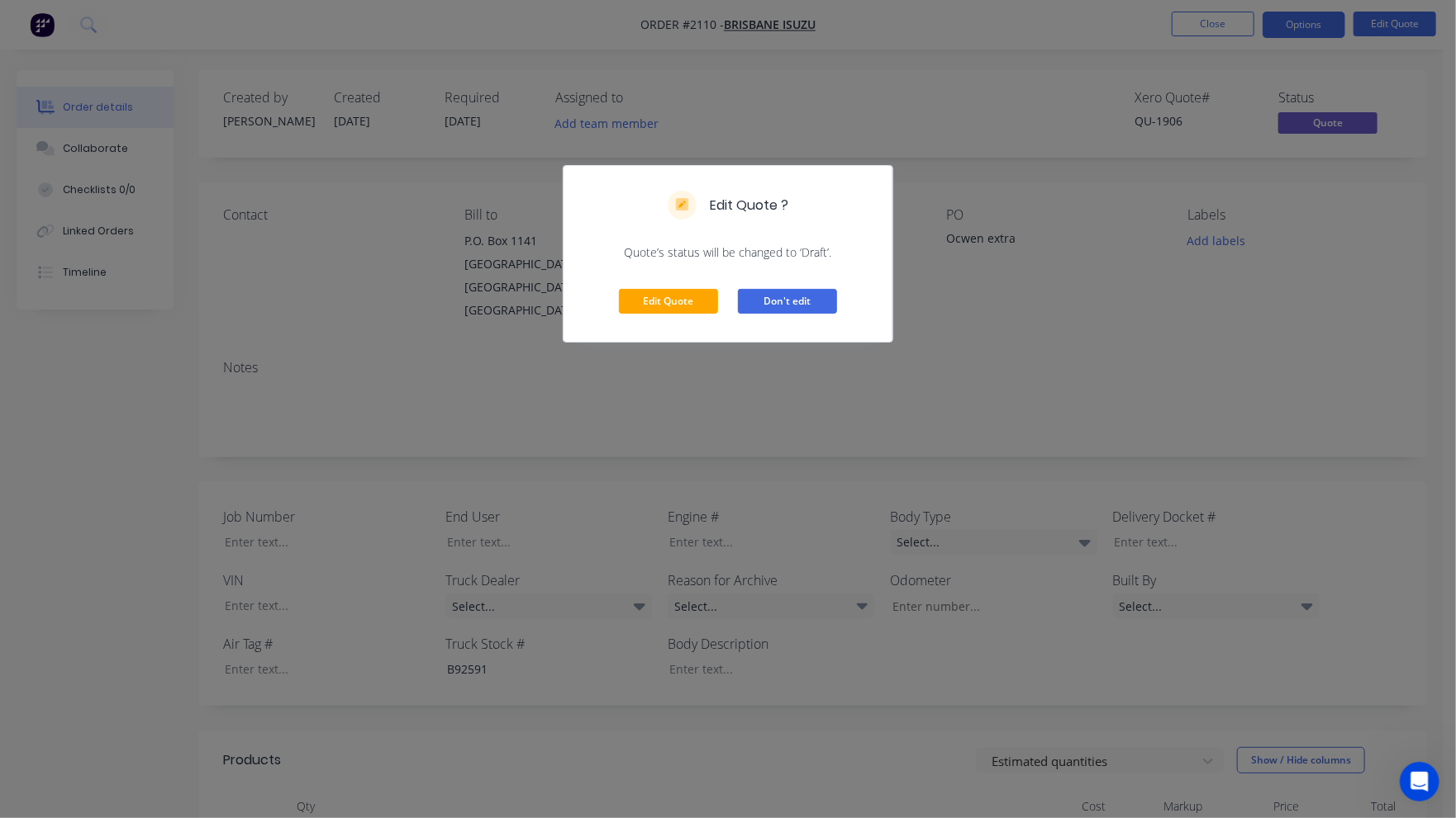
click at [787, 300] on button "Don't edit" at bounding box center [788, 301] width 99 height 25
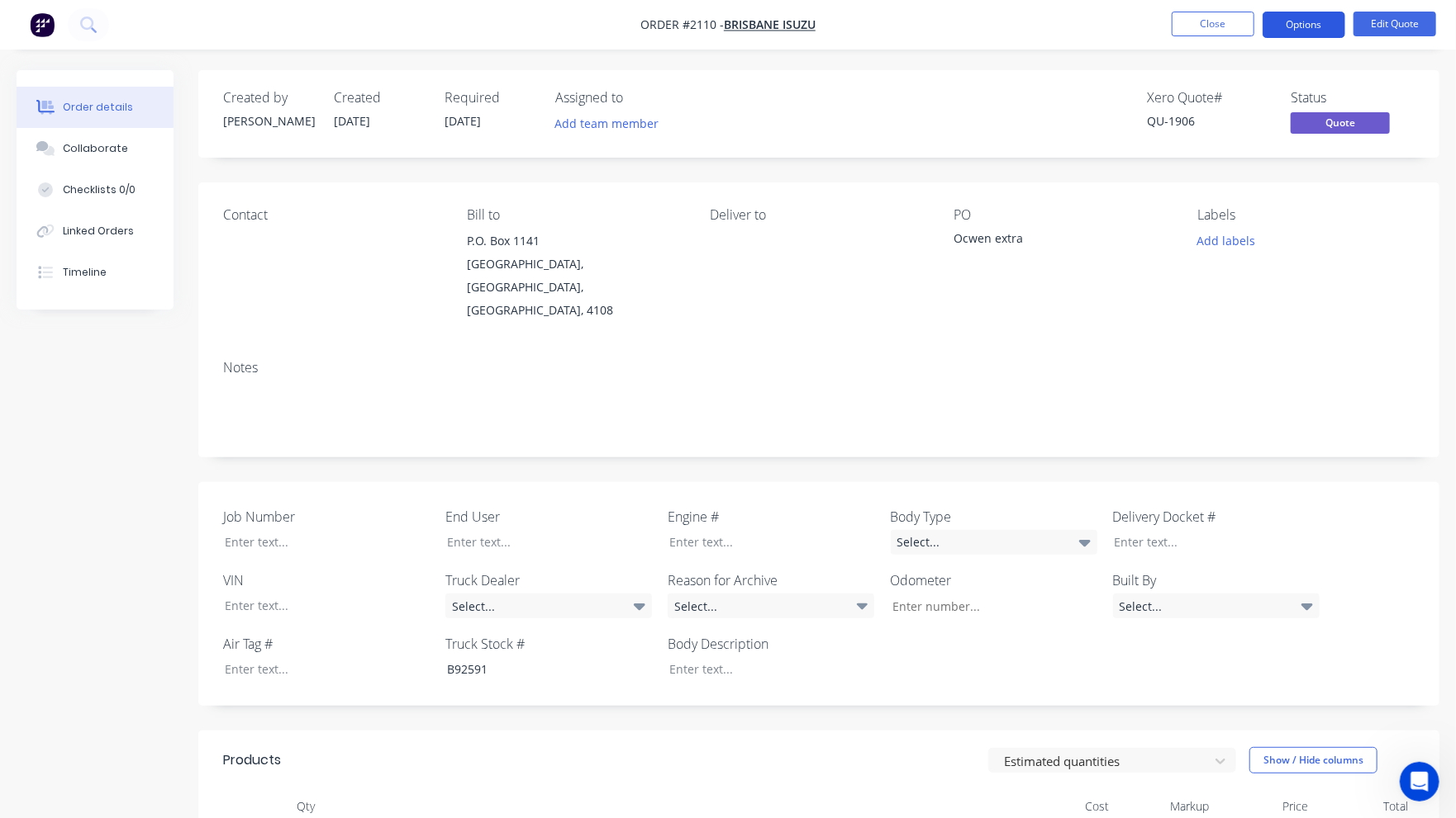
click at [1319, 21] on button "Options" at bounding box center [1304, 25] width 83 height 26
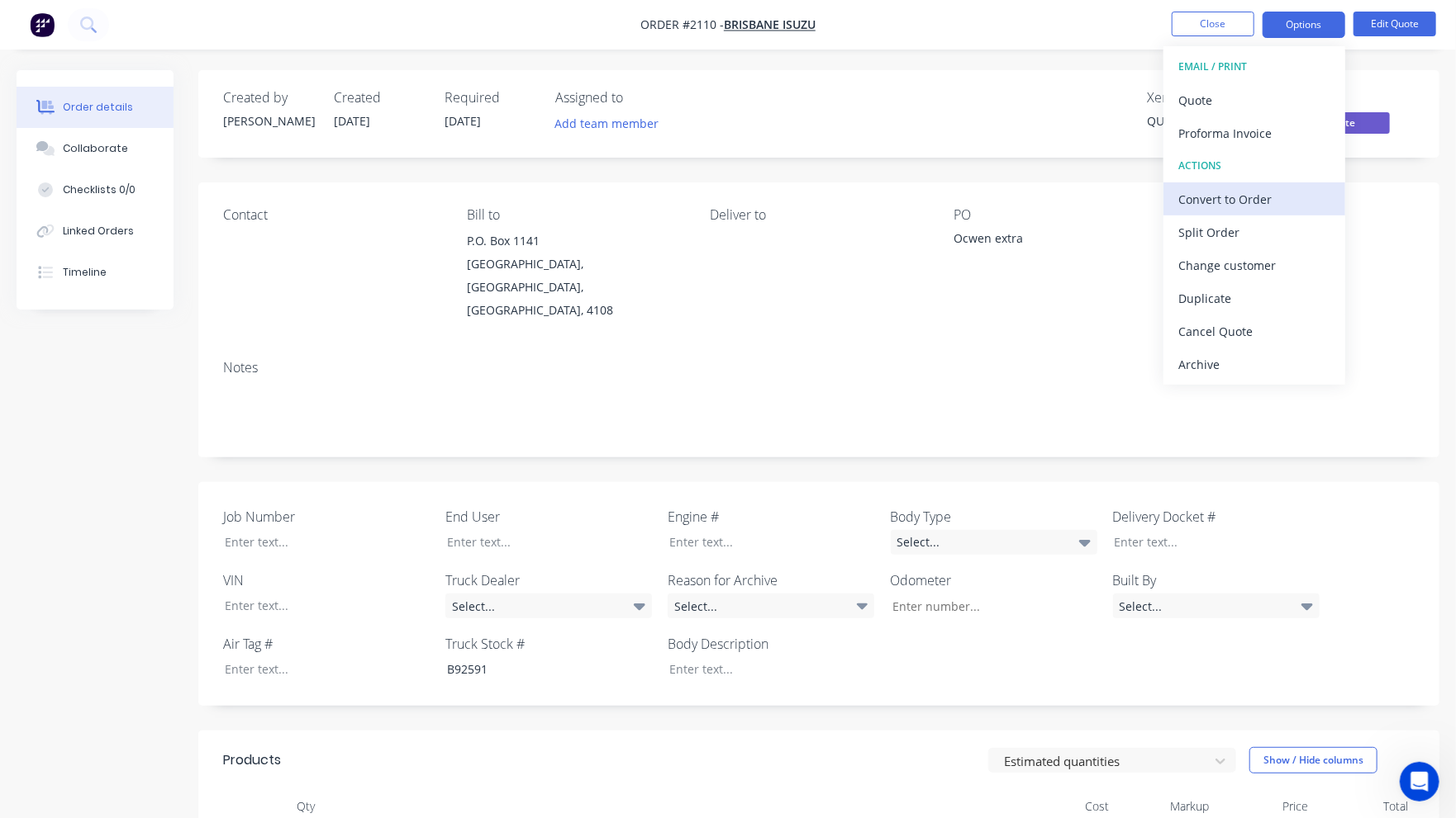
click at [1272, 188] on div "Convert to Order" at bounding box center [1254, 199] width 152 height 24
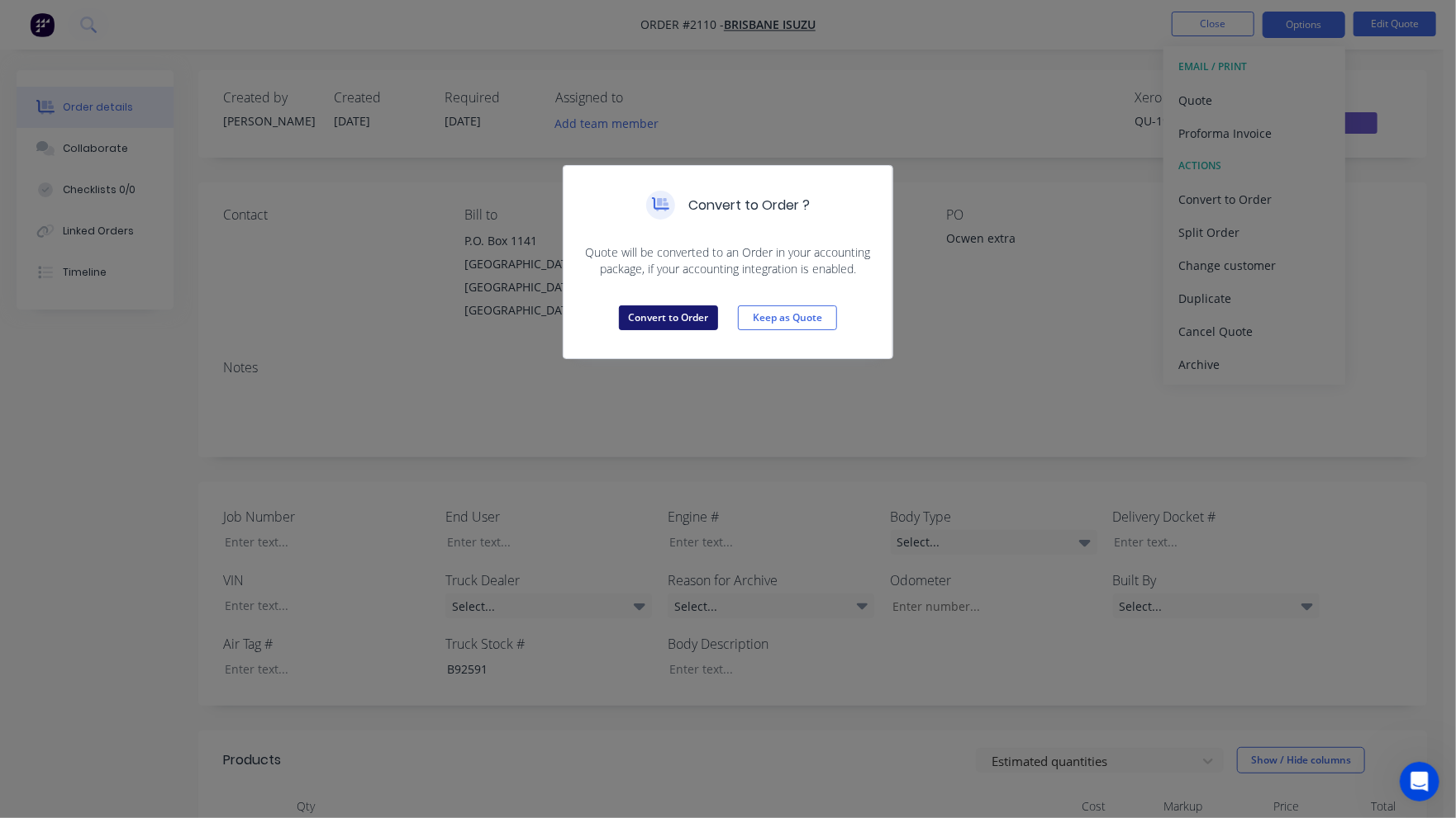
click at [686, 324] on button "Convert to Order" at bounding box center [668, 318] width 99 height 25
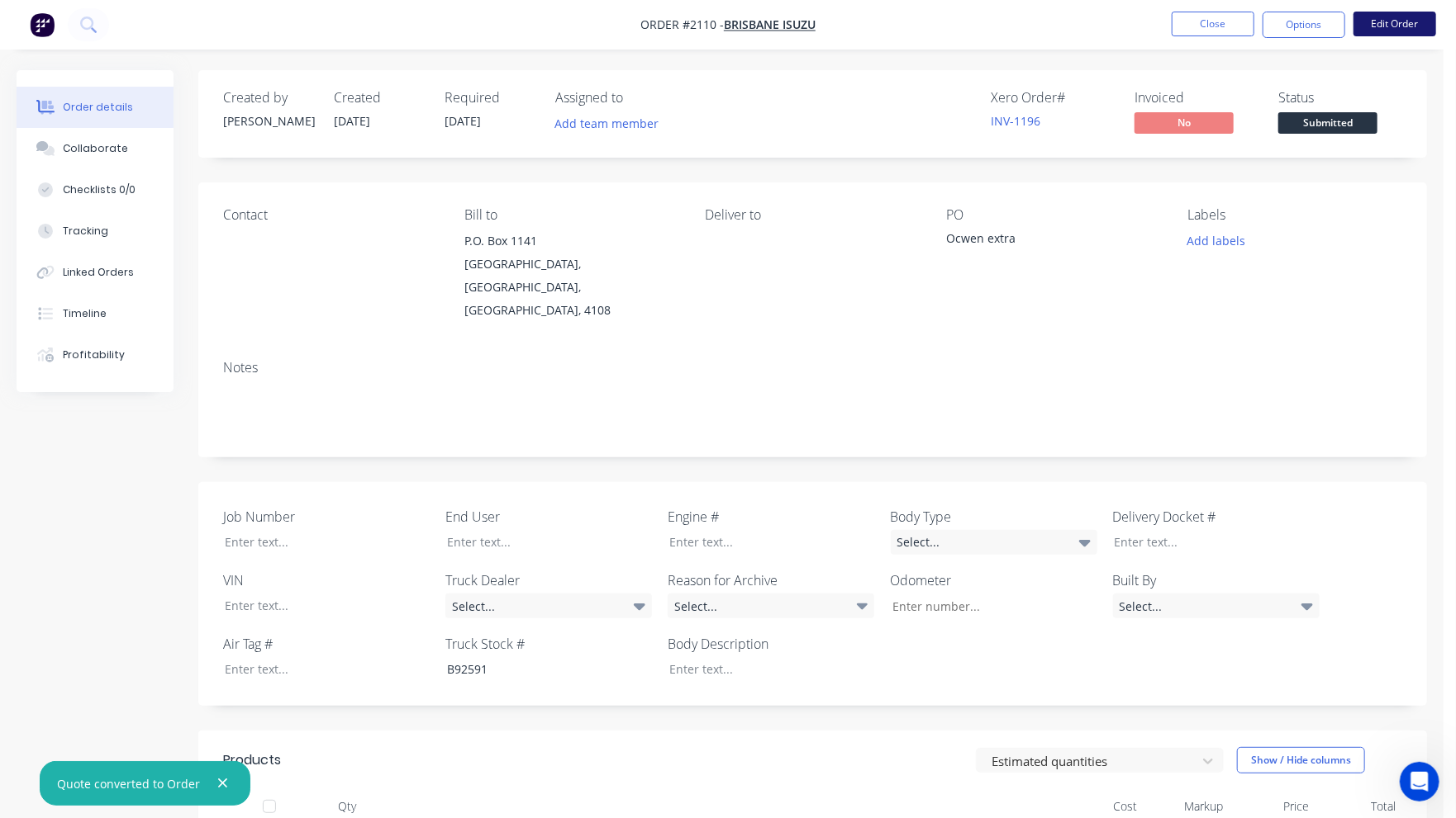
click at [1399, 22] on button "Edit Order" at bounding box center [1395, 24] width 83 height 25
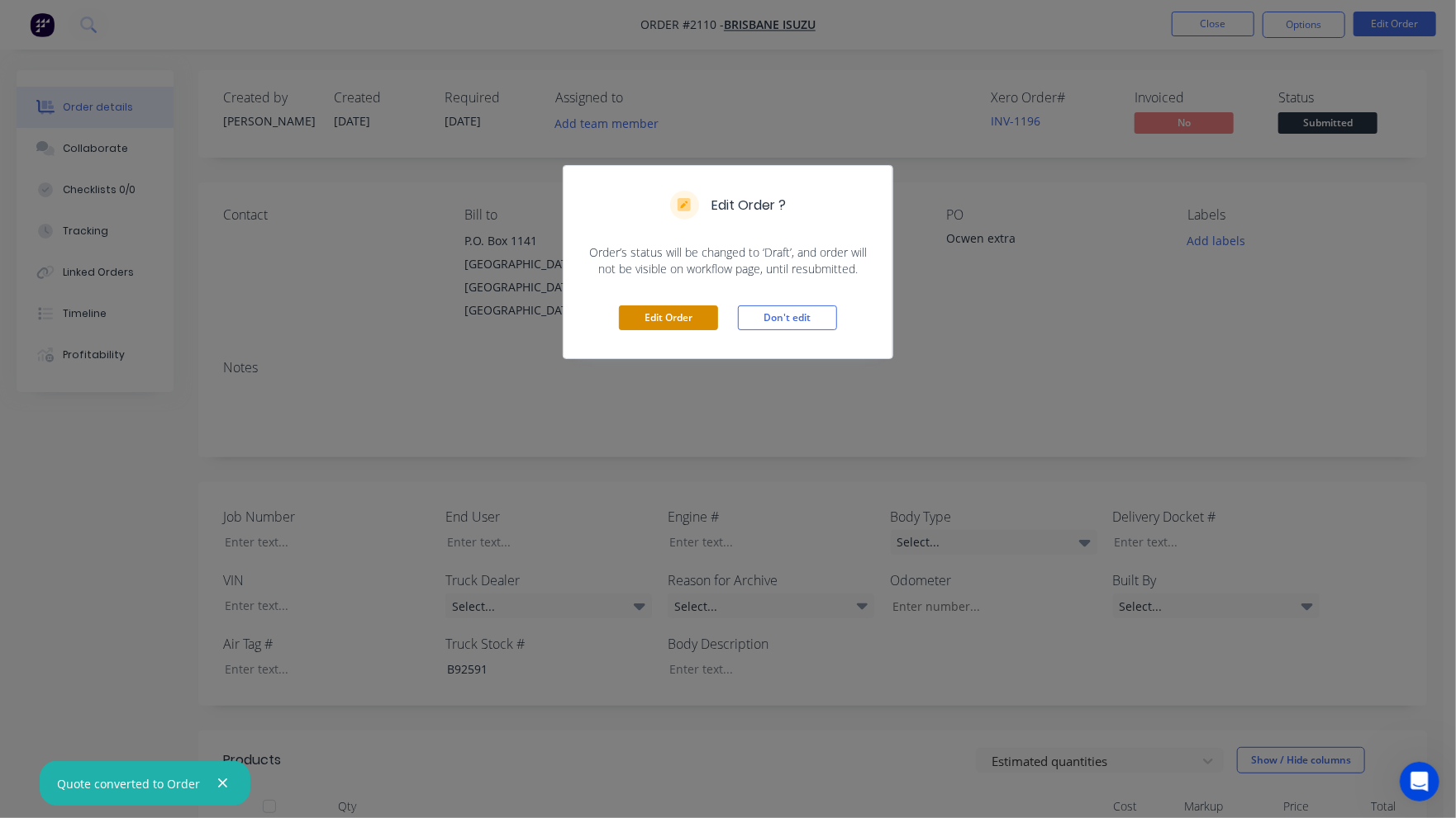
click at [682, 315] on button "Edit Order" at bounding box center [668, 318] width 99 height 25
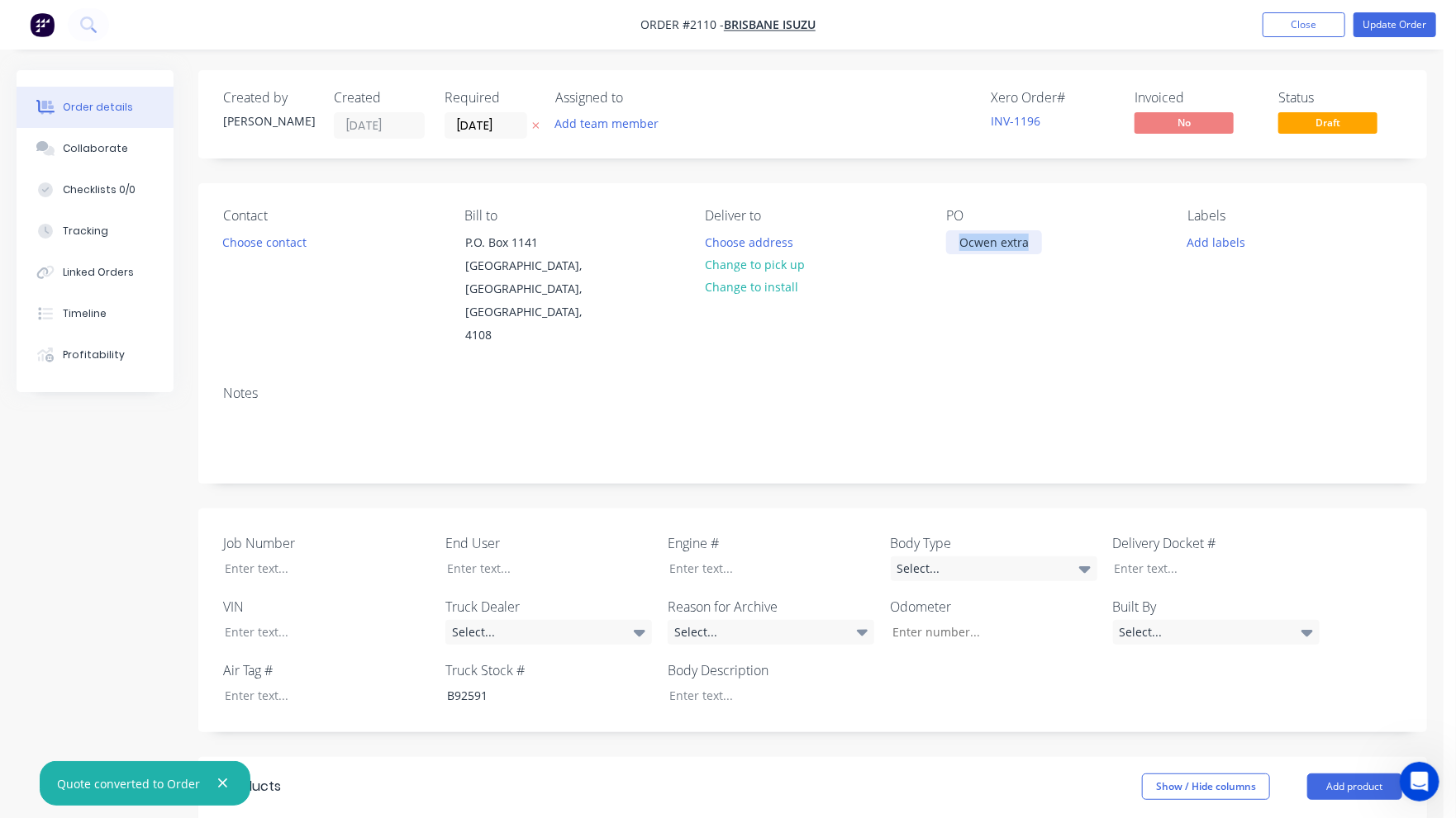
drag, startPoint x: 1034, startPoint y: 244, endPoint x: 950, endPoint y: 249, distance: 84.1
click at [950, 249] on div "Ocwen extra" at bounding box center [994, 242] width 96 height 24
paste div
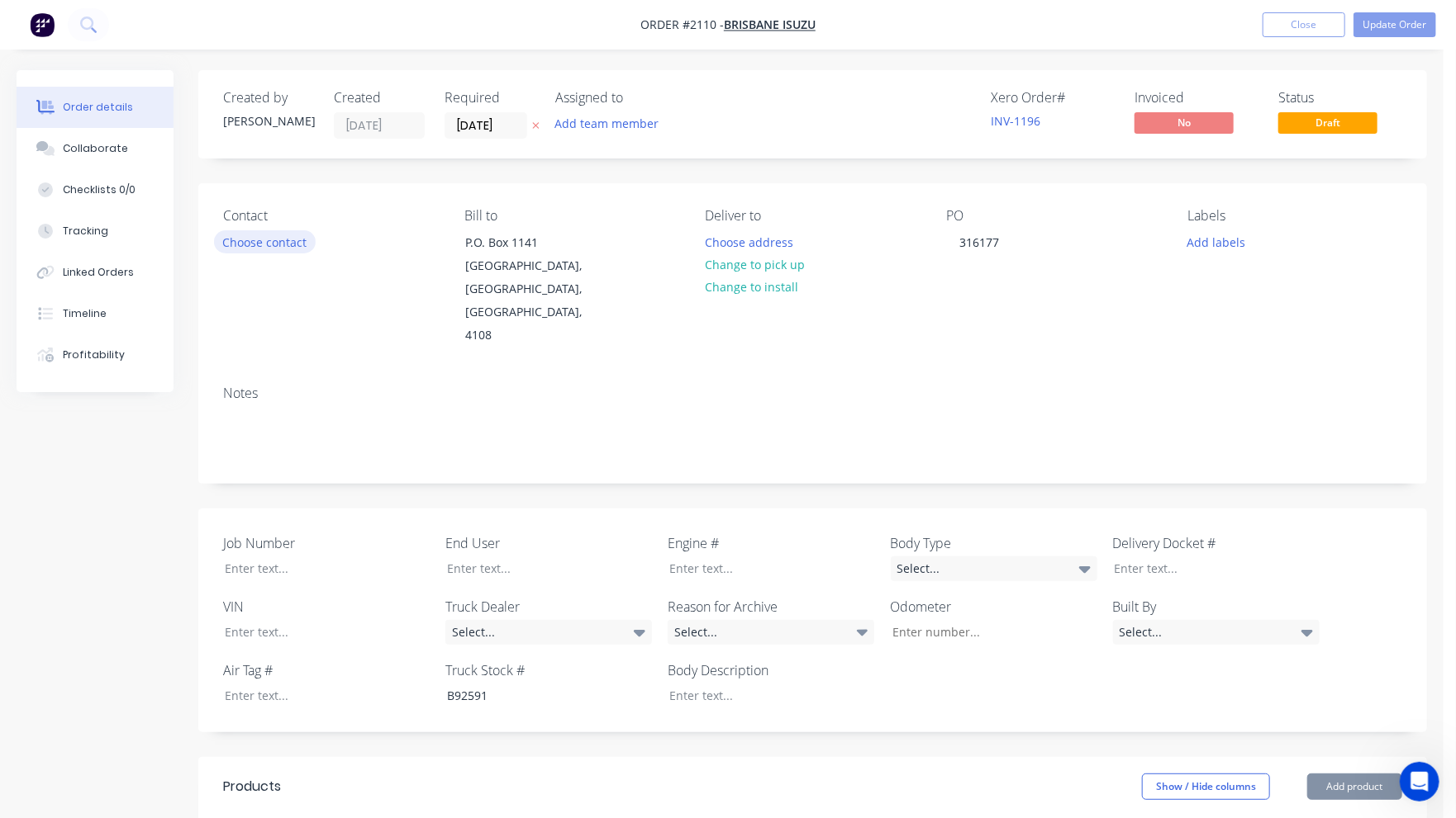
click at [257, 246] on button "Choose contact" at bounding box center [265, 241] width 101 height 22
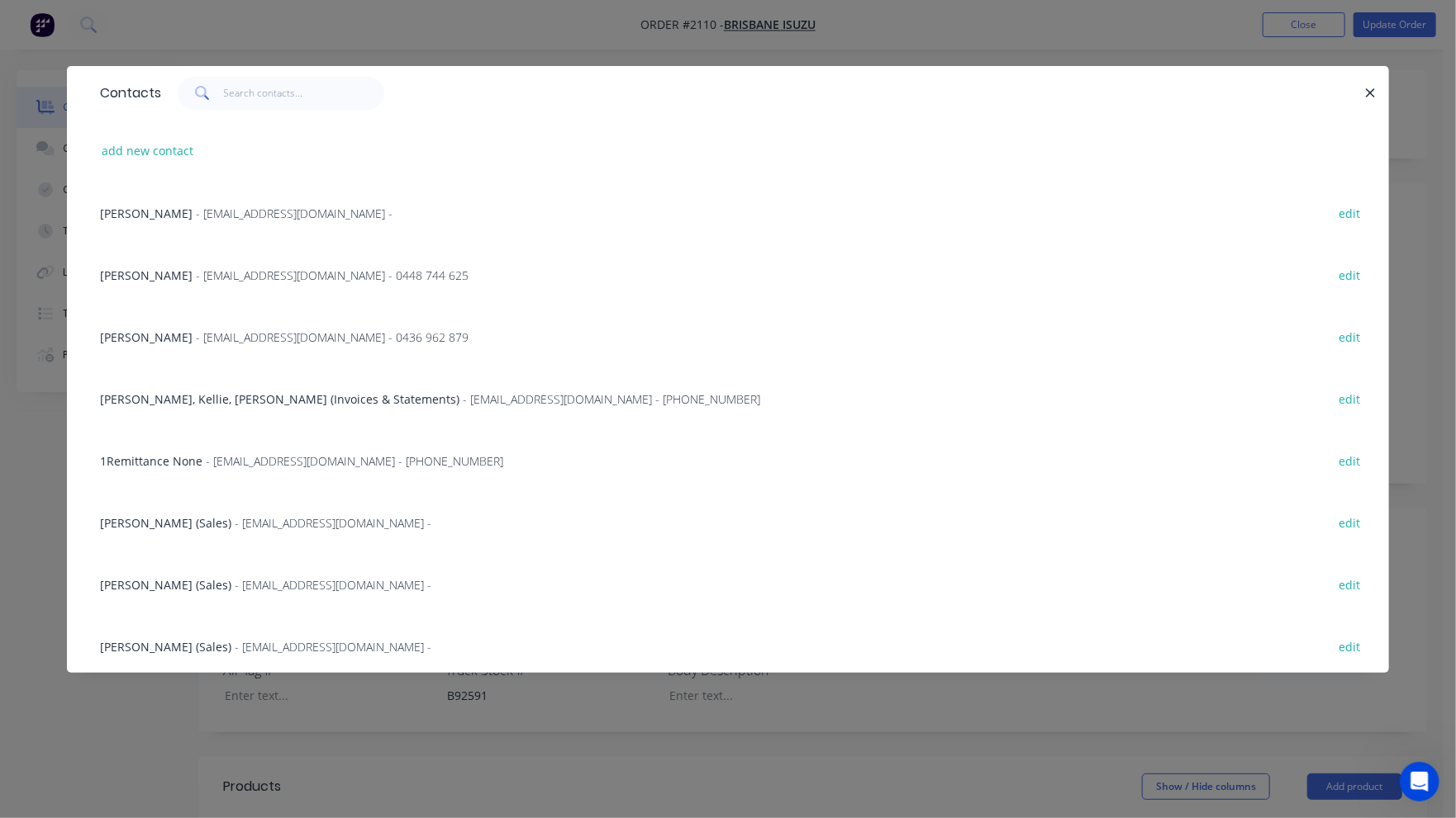
click at [130, 584] on span "Oscar Akbar (Sales)" at bounding box center [165, 585] width 131 height 16
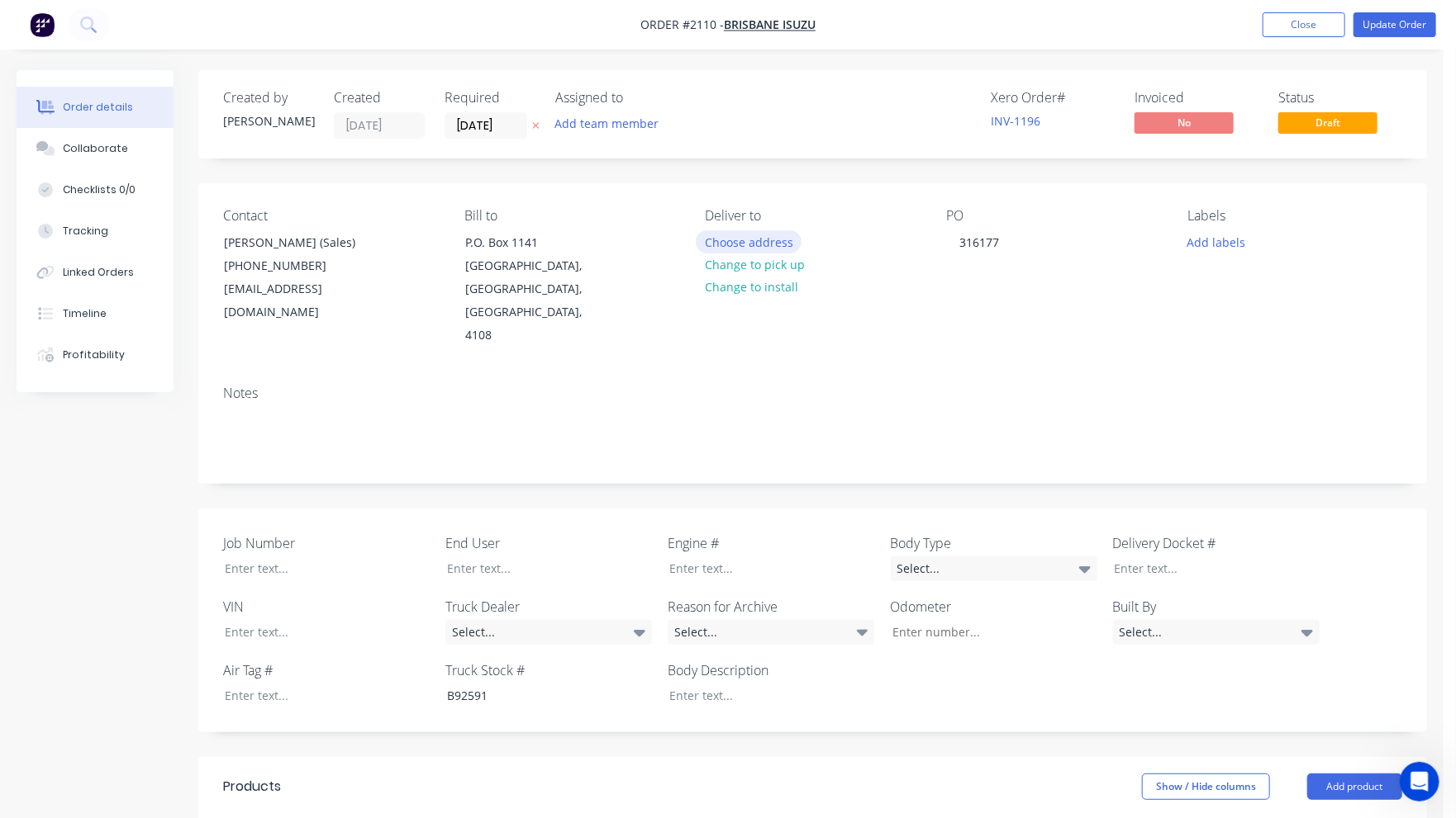
click at [770, 243] on button "Choose address" at bounding box center [749, 241] width 106 height 22
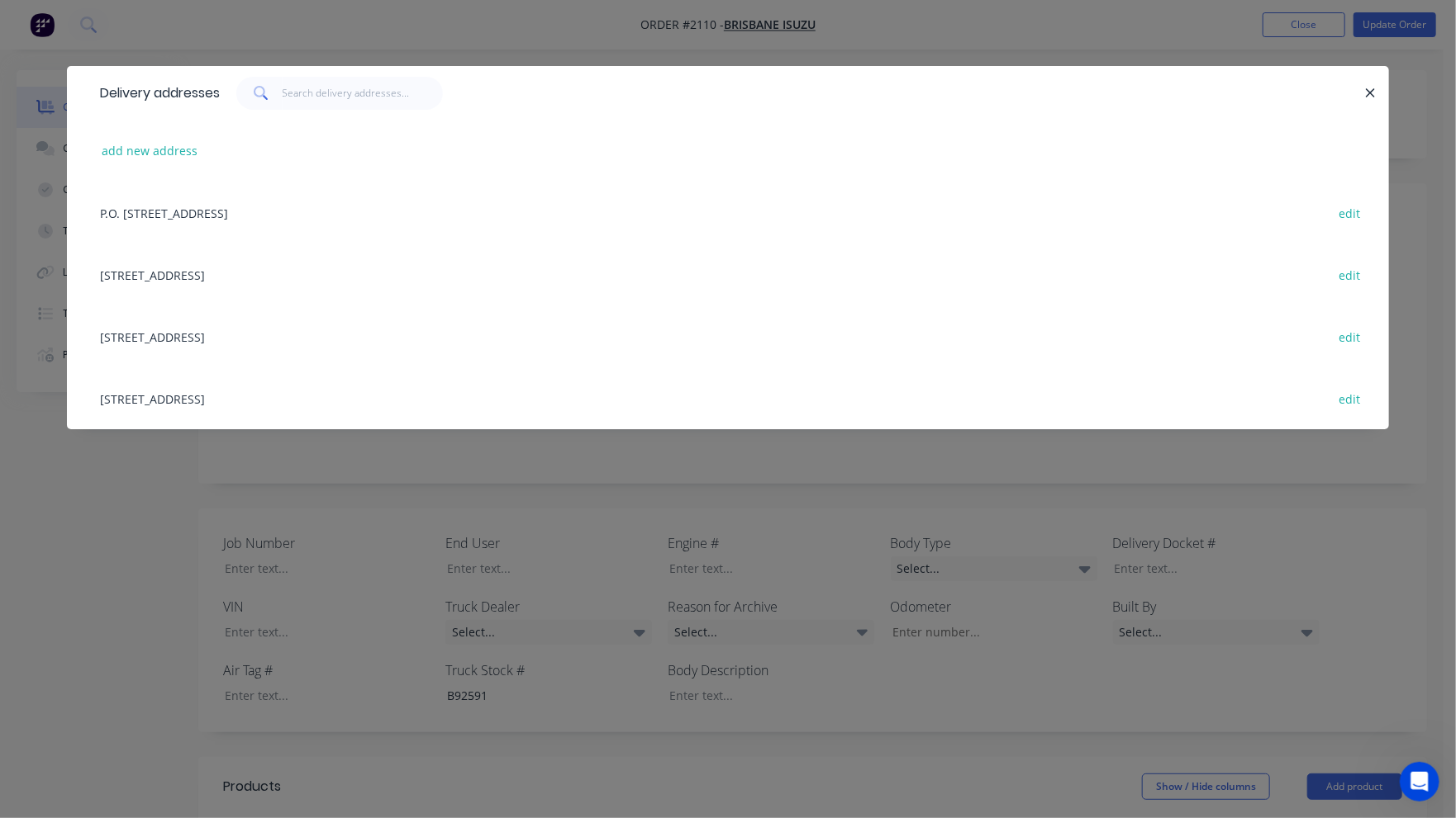
click at [251, 278] on div "208 Fison Avenue West, EAGLE FARM, Queensland, Australia, 4108 edit" at bounding box center [728, 274] width 1273 height 62
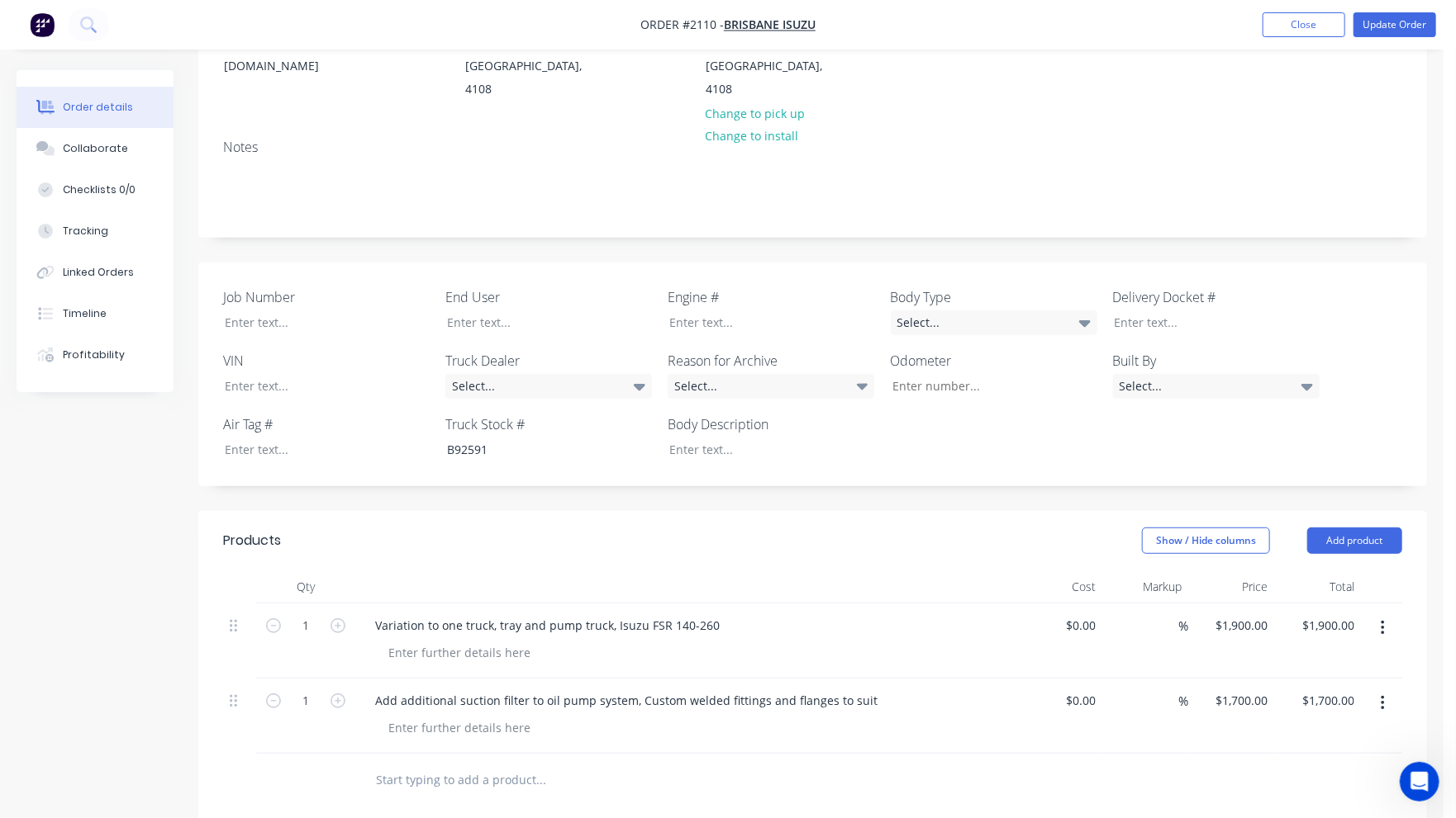
scroll to position [248, 0]
click at [505, 373] on div "Select..." at bounding box center [549, 385] width 206 height 25
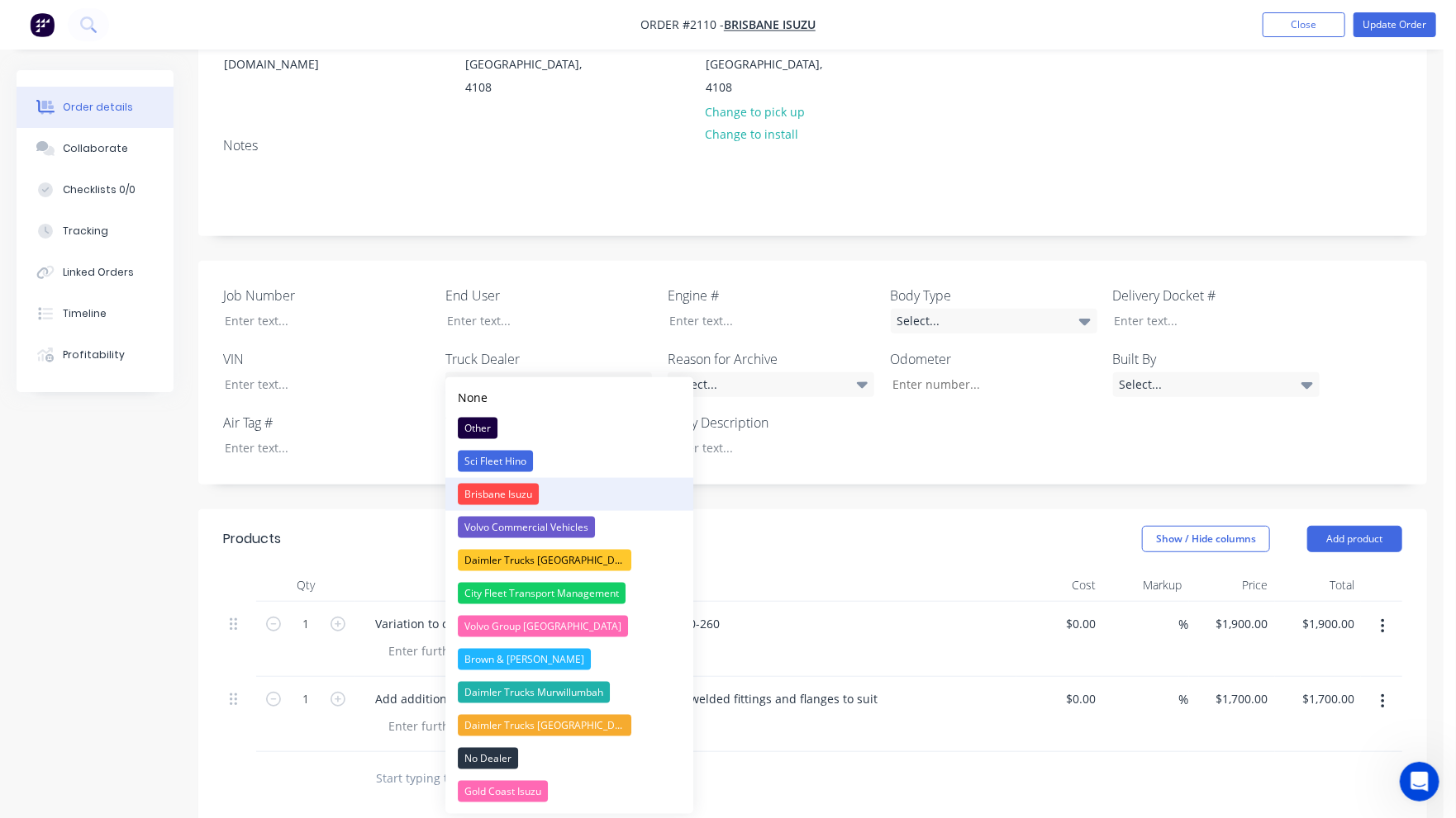
click at [522, 490] on div "Brisbane Isuzu" at bounding box center [498, 495] width 81 height 21
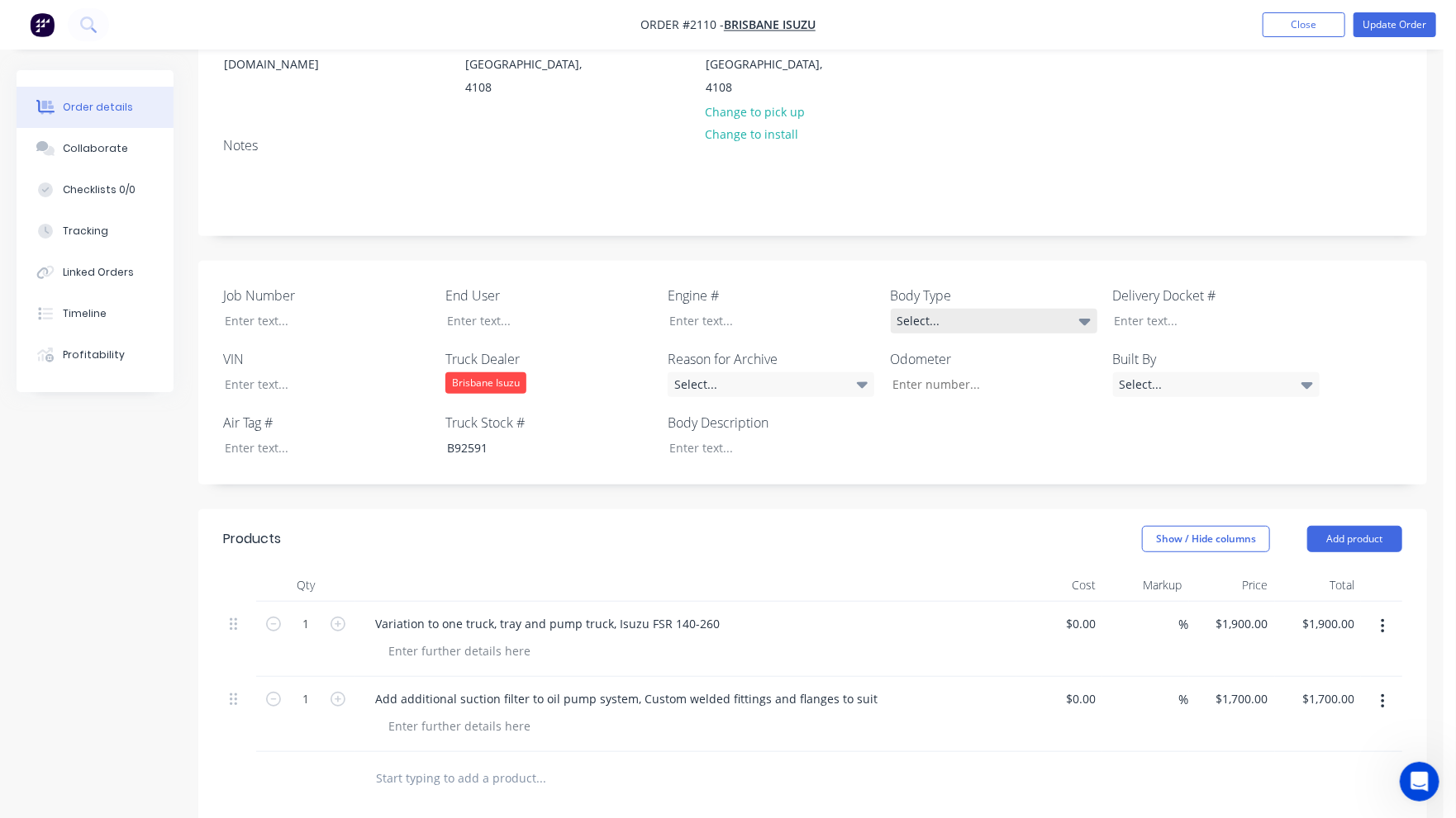
click at [958, 309] on div "Select..." at bounding box center [994, 321] width 206 height 25
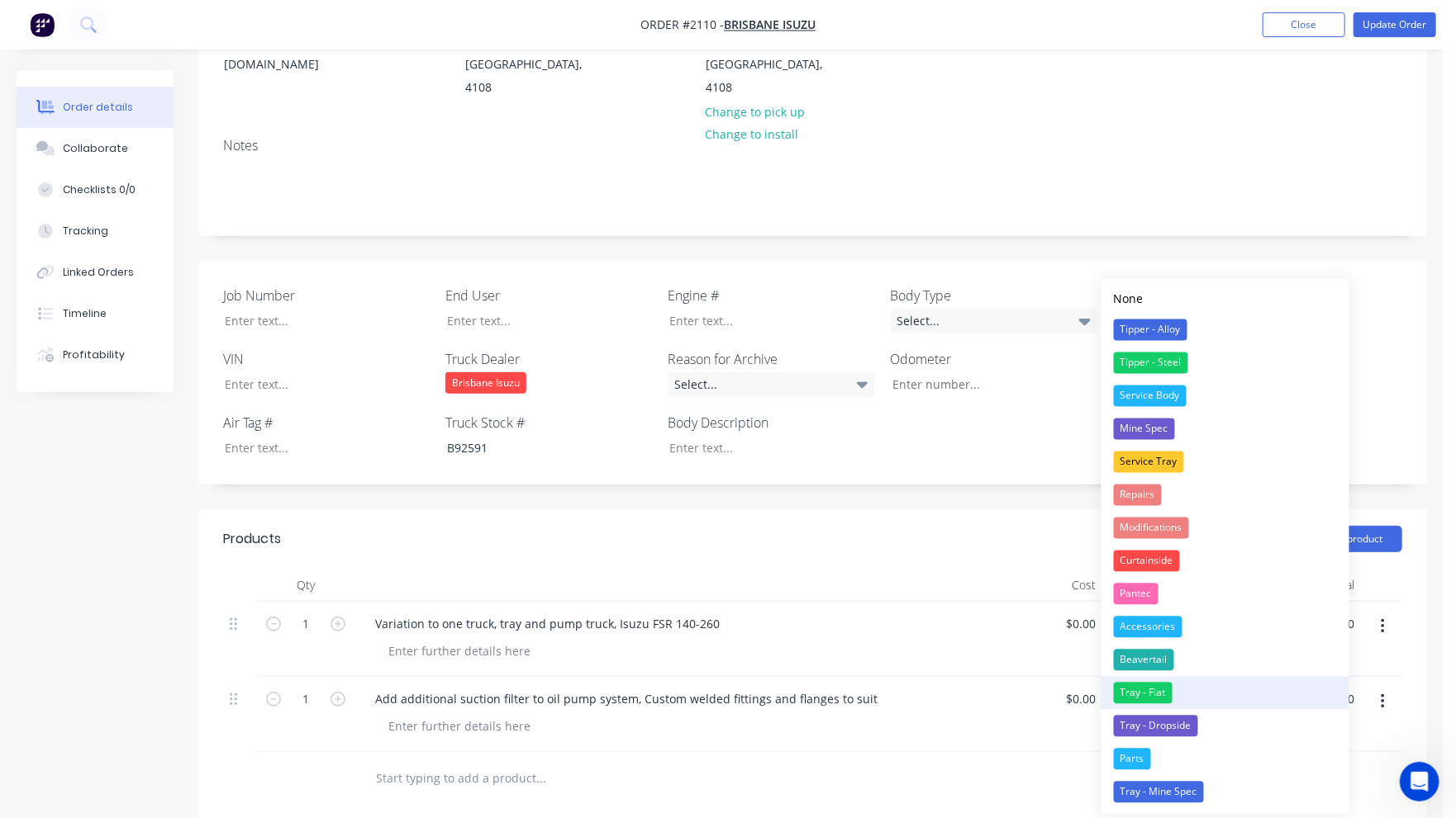
click at [1161, 697] on div "Tray - Flat" at bounding box center [1143, 694] width 59 height 21
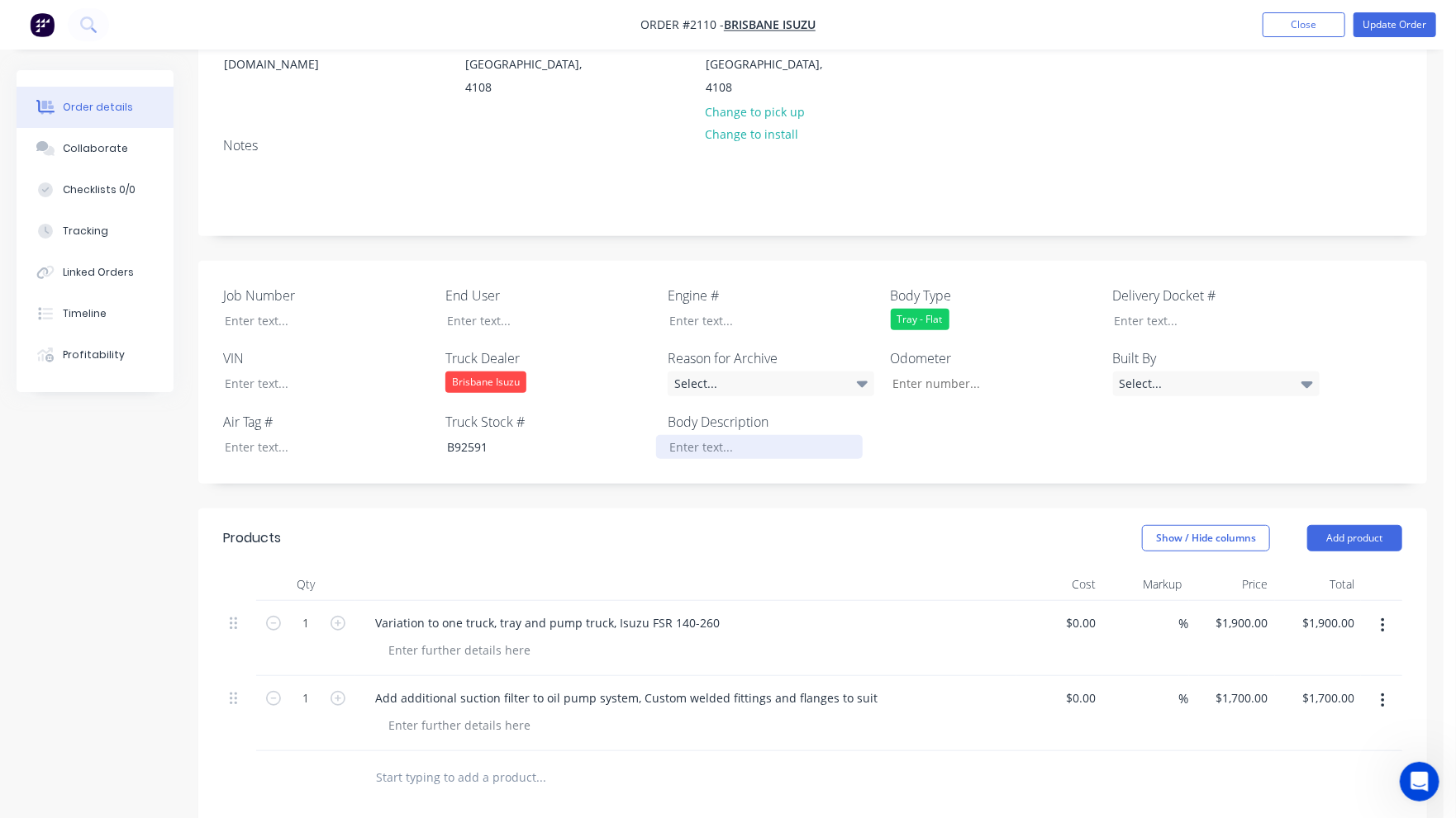
click at [682, 435] on div at bounding box center [759, 447] width 206 height 24
click at [235, 372] on div at bounding box center [315, 383] width 206 height 24
paste div
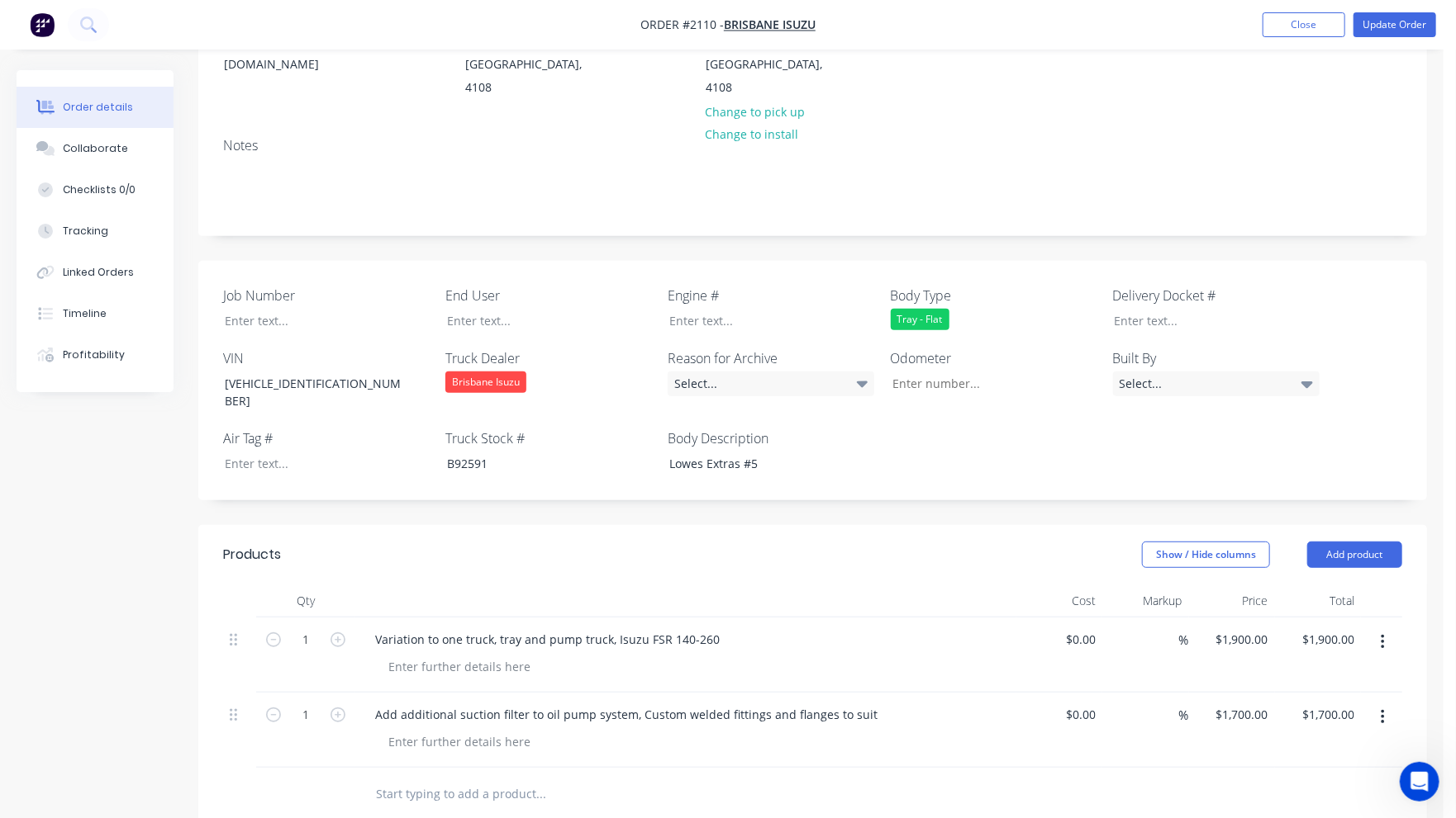
click at [362, 479] on div "Created by Stephen Created 29/09/25 Required 25/09/25 Assigned to Add team memb…" at bounding box center [812, 520] width 1228 height 1395
click at [255, 309] on div at bounding box center [315, 320] width 206 height 24
click at [995, 388] on div "Job Number T5821 End User Engine # Body Type Tray - Flat Delivery Docket # VIN …" at bounding box center [812, 381] width 1228 height 240
drag, startPoint x: 1375, startPoint y: 12, endPoint x: 1388, endPoint y: 16, distance: 13.6
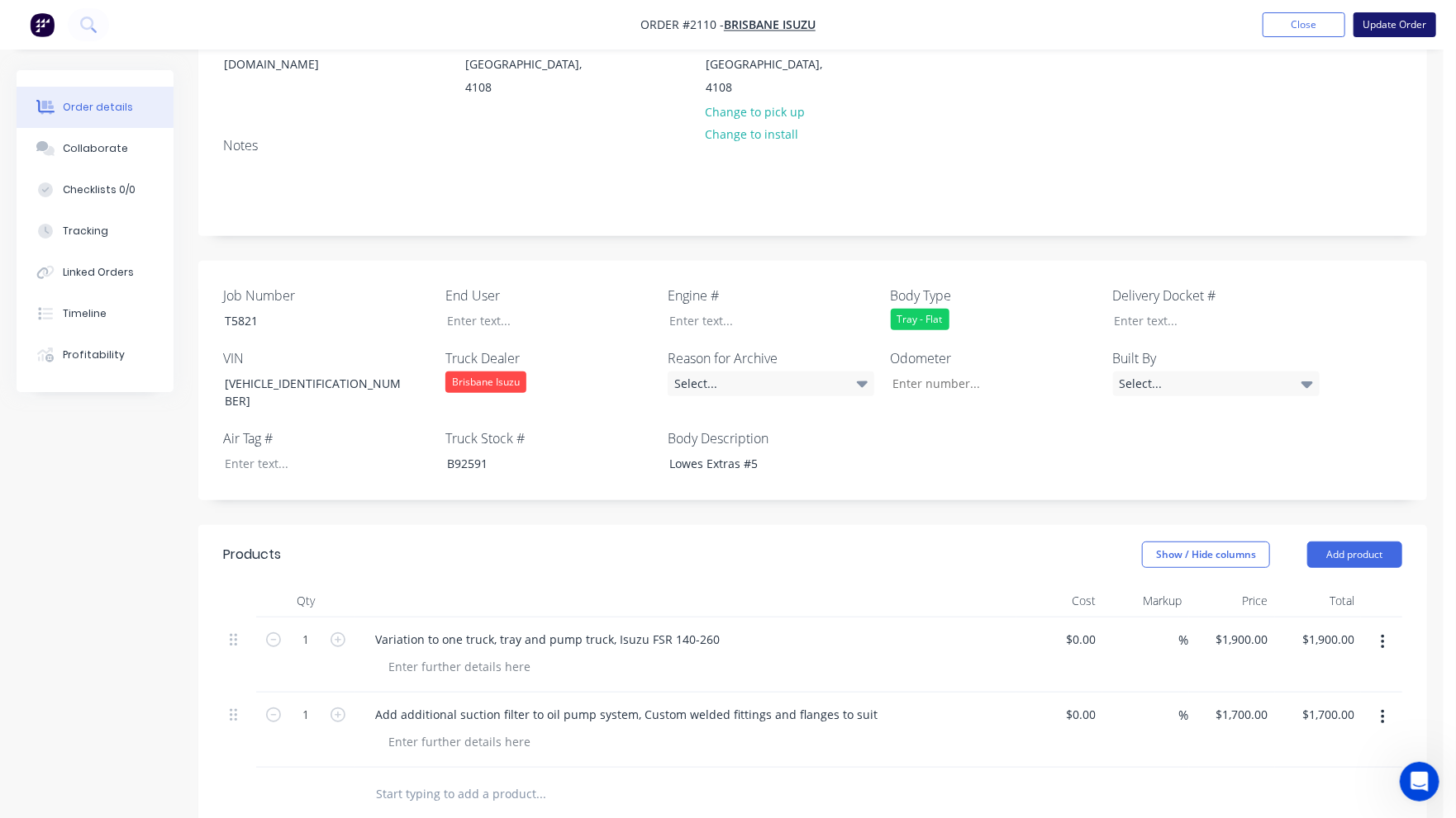
click at [1376, 12] on button "Update Order" at bounding box center [1395, 25] width 83 height 25
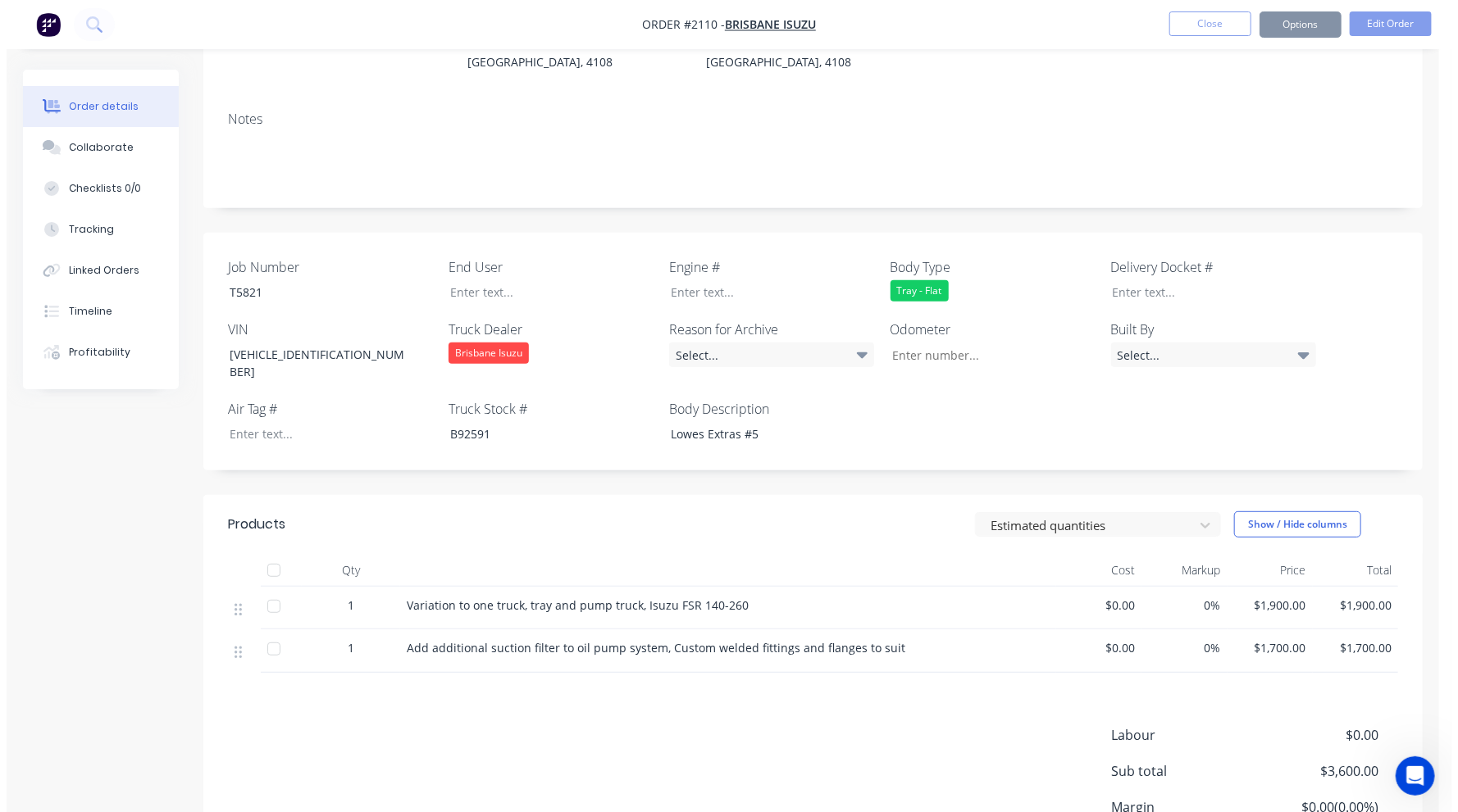
scroll to position [0, 0]
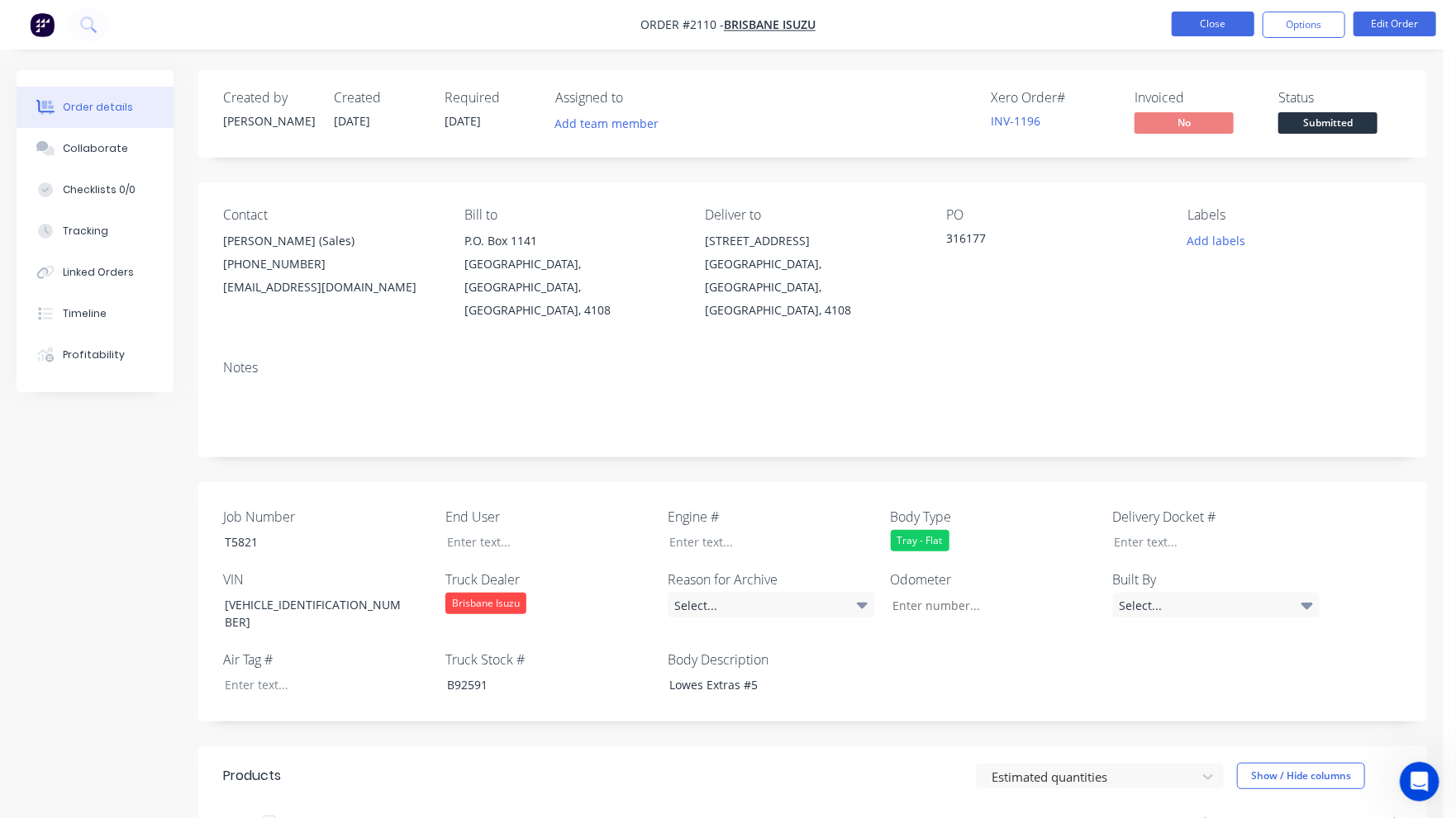
click at [1237, 28] on button "Close" at bounding box center [1213, 24] width 83 height 25
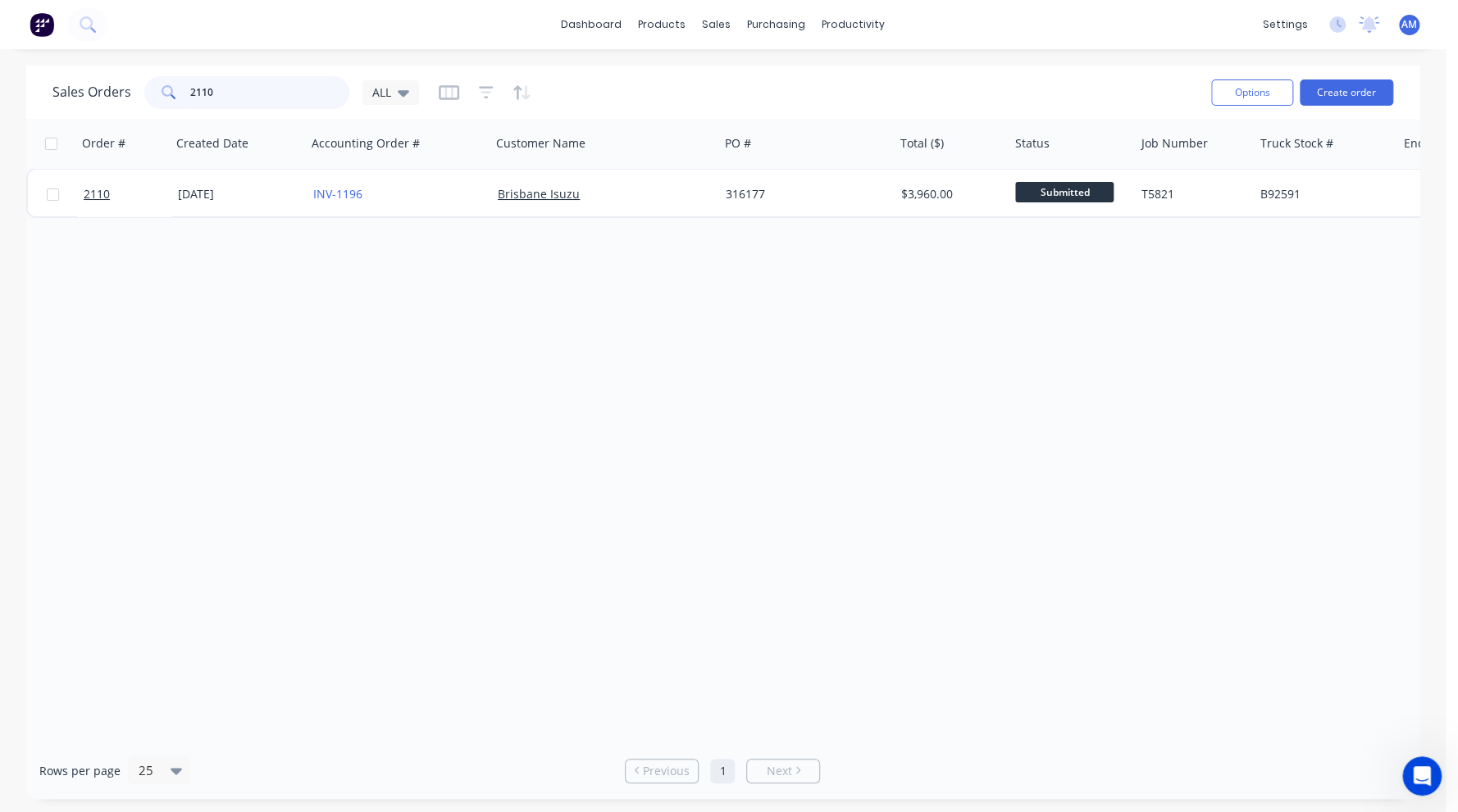
drag, startPoint x: 201, startPoint y: 97, endPoint x: 130, endPoint y: 91, distance: 71.3
click at [130, 91] on div "Sales Orders 2110 ALL" at bounding box center [235, 92] width 367 height 32
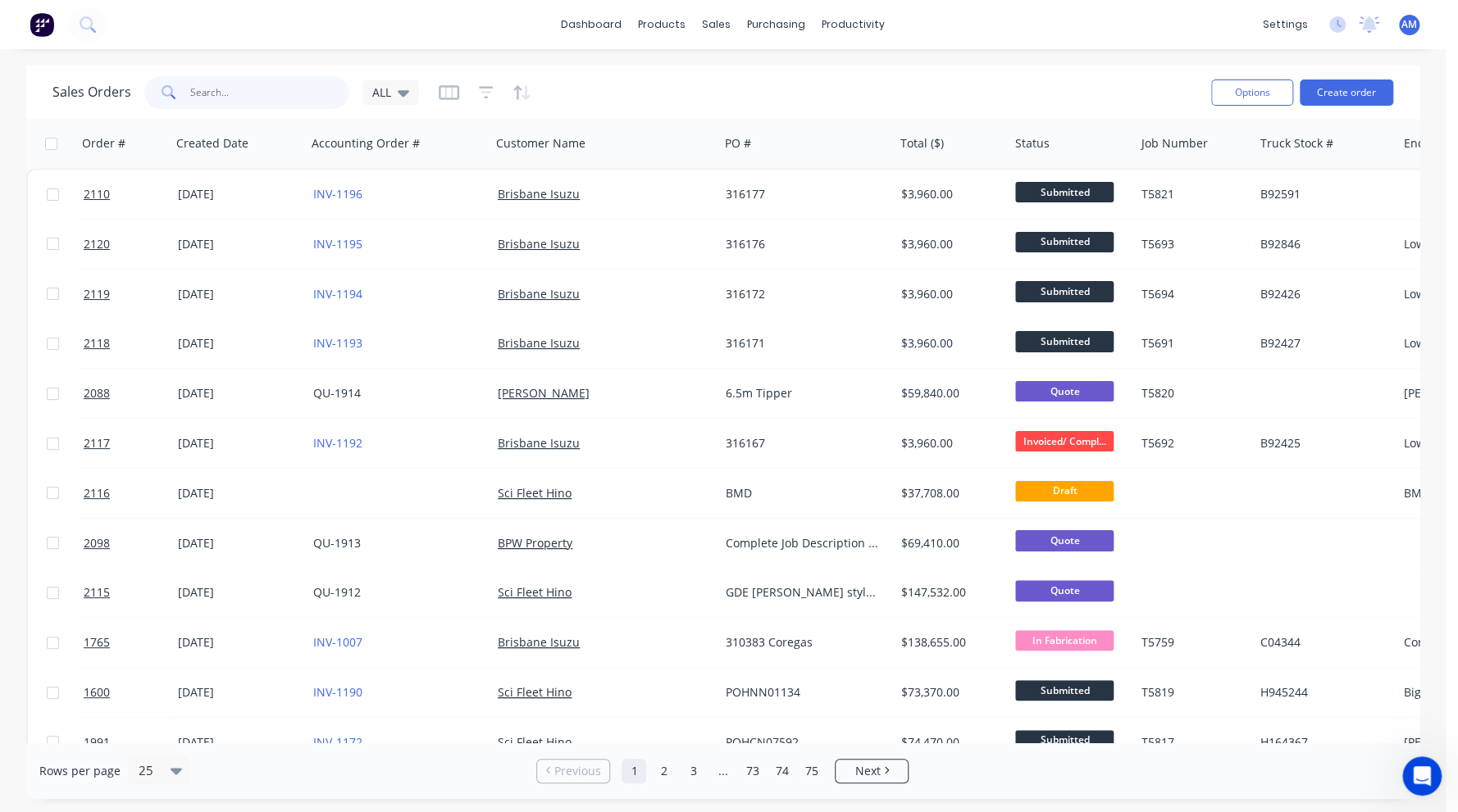
click at [206, 88] on input "text" at bounding box center [270, 92] width 160 height 32
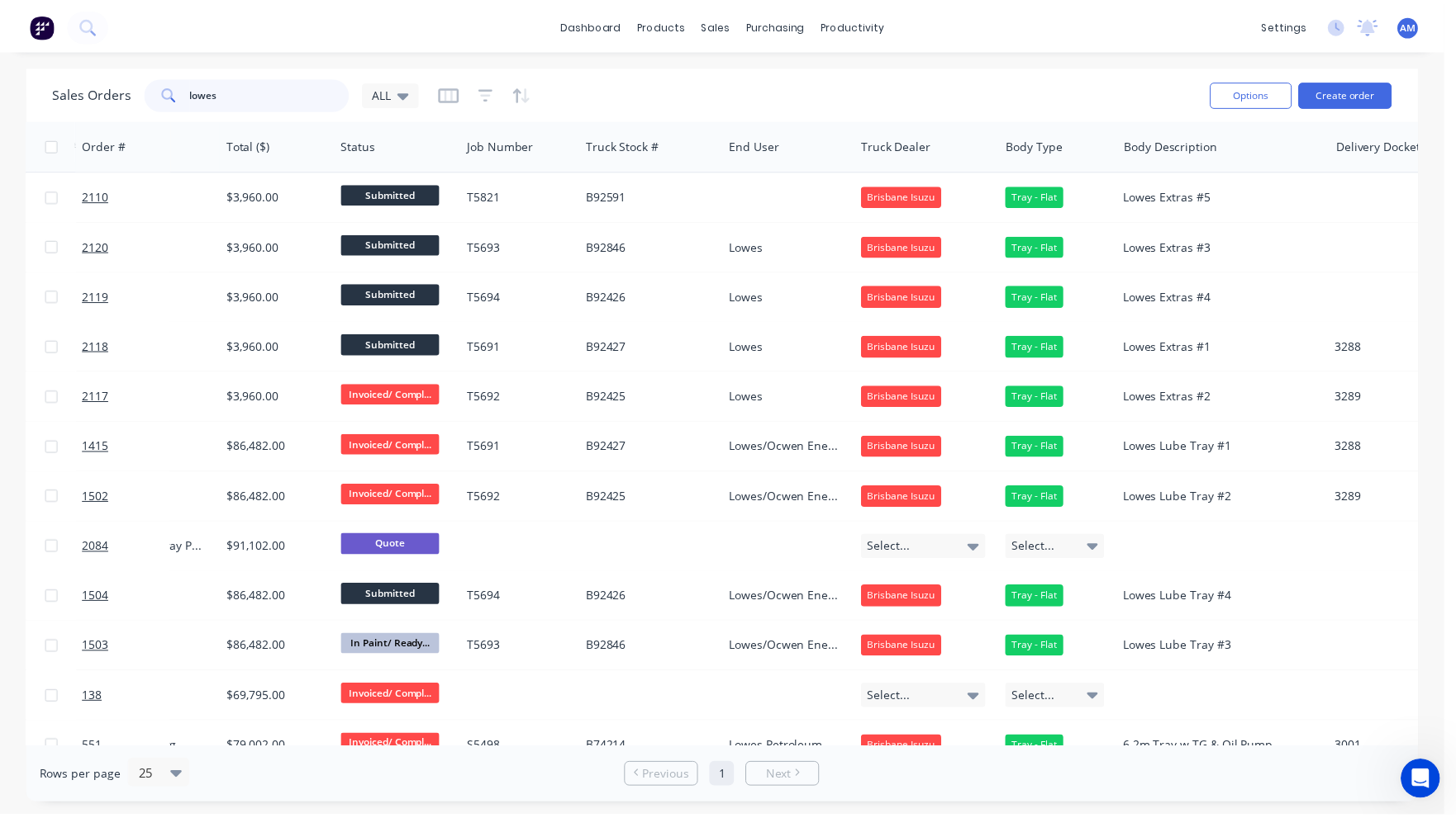
scroll to position [0, 702]
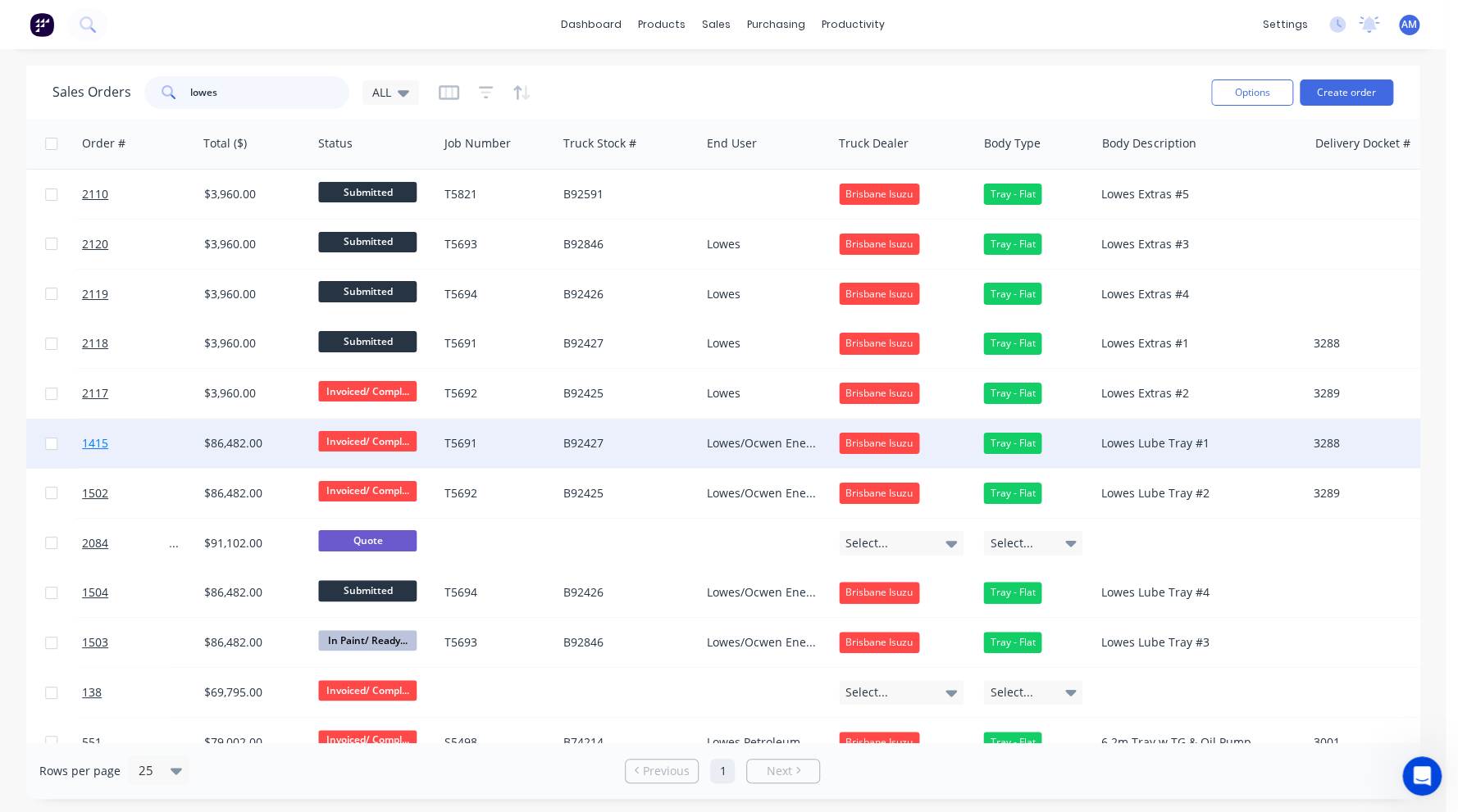
type input "lowes"
click at [171, 442] on link "1415" at bounding box center [130, 444] width 95 height 49
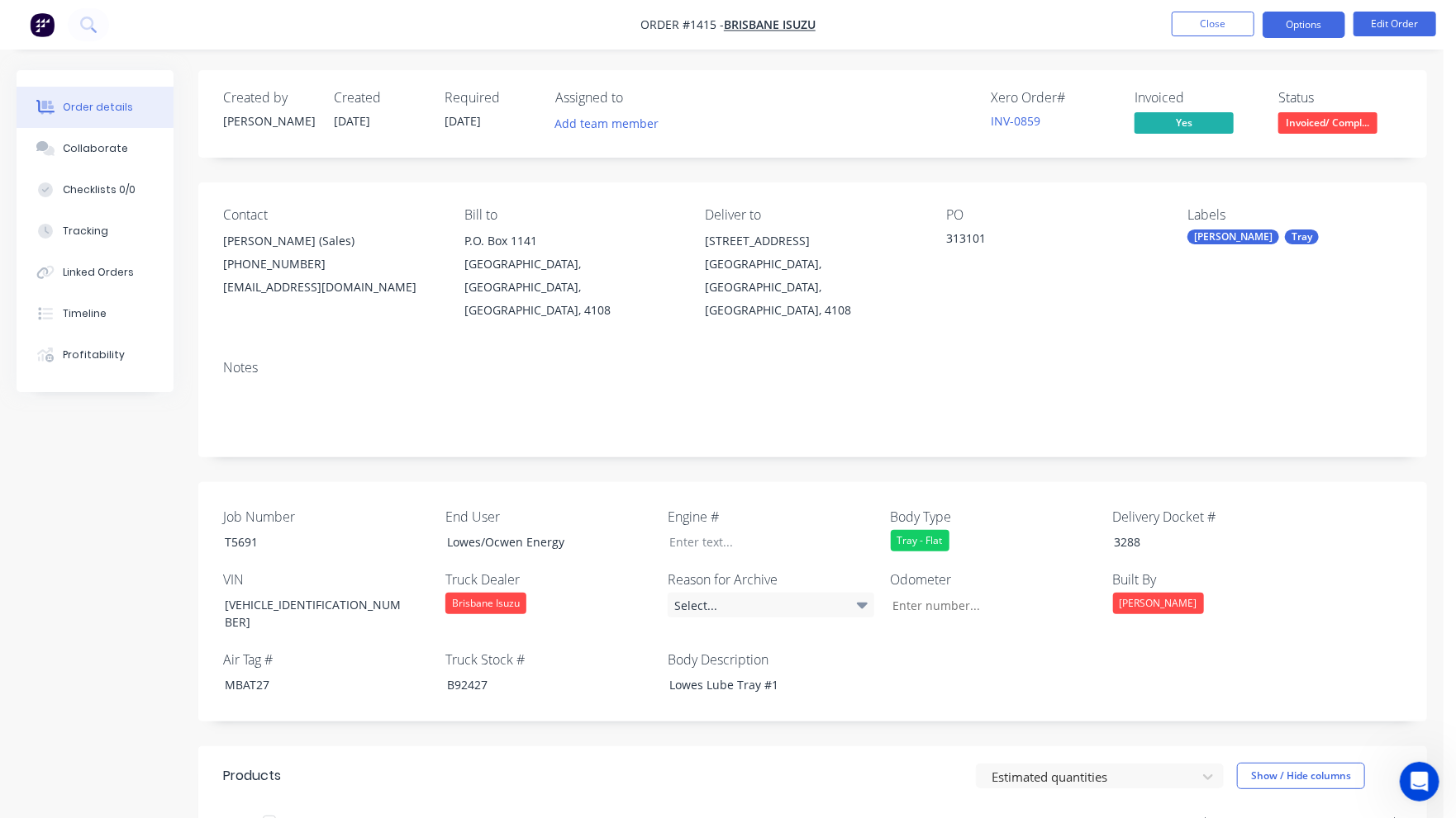
click at [1310, 16] on button "Options" at bounding box center [1304, 25] width 83 height 26
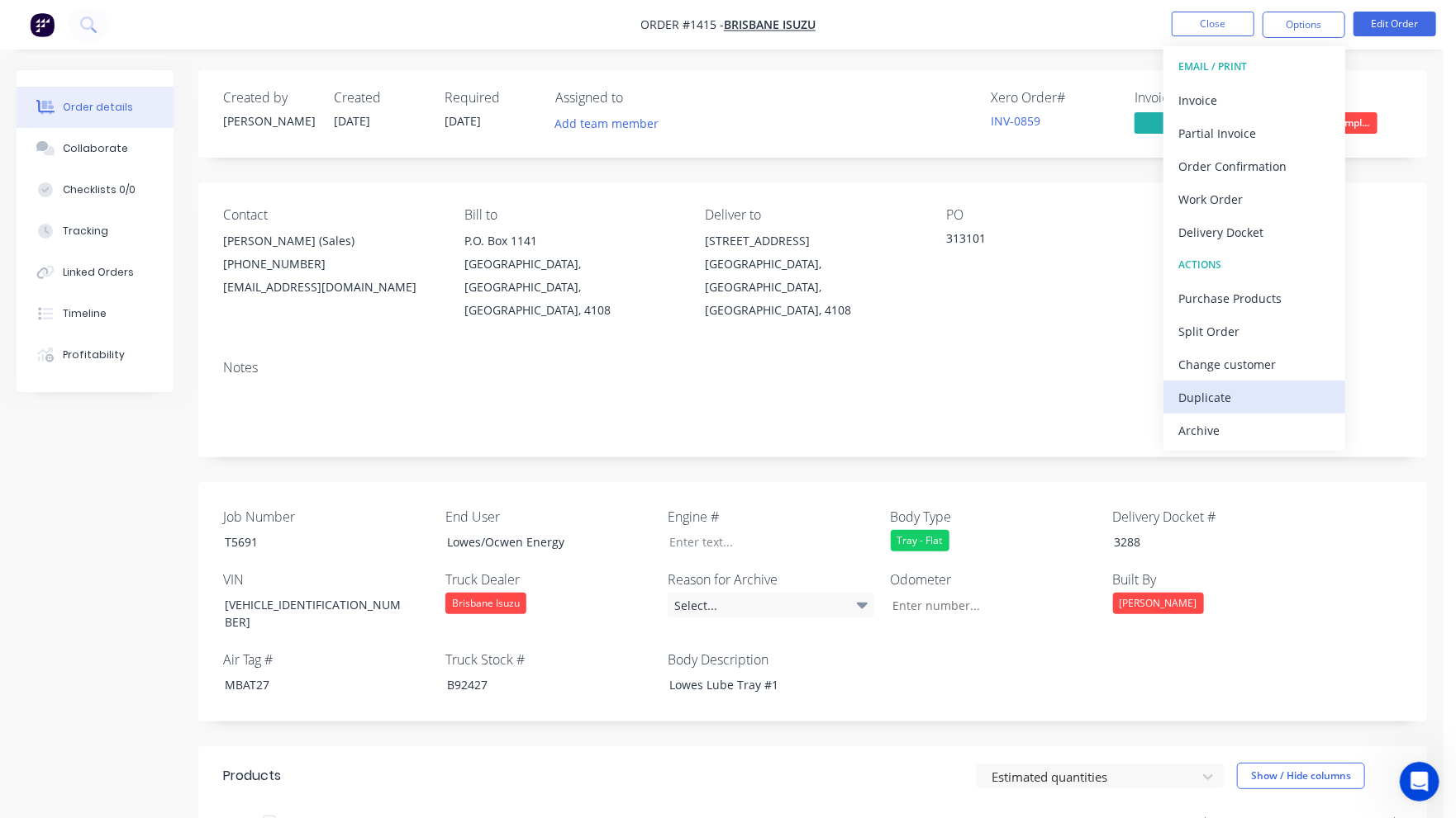
click at [1258, 396] on div "Duplicate" at bounding box center [1254, 398] width 152 height 24
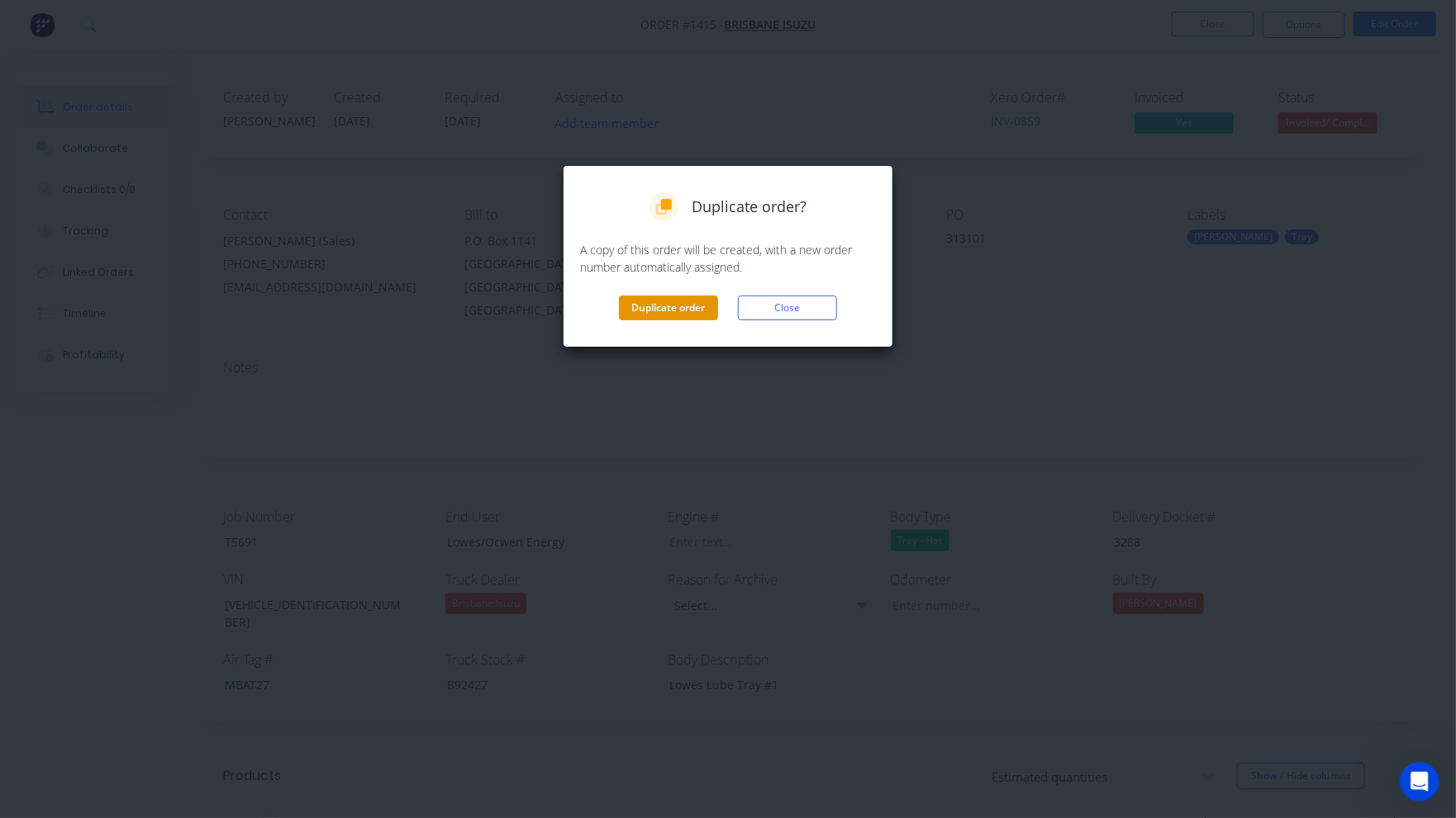
click at [647, 307] on button "Duplicate order" at bounding box center [668, 308] width 99 height 25
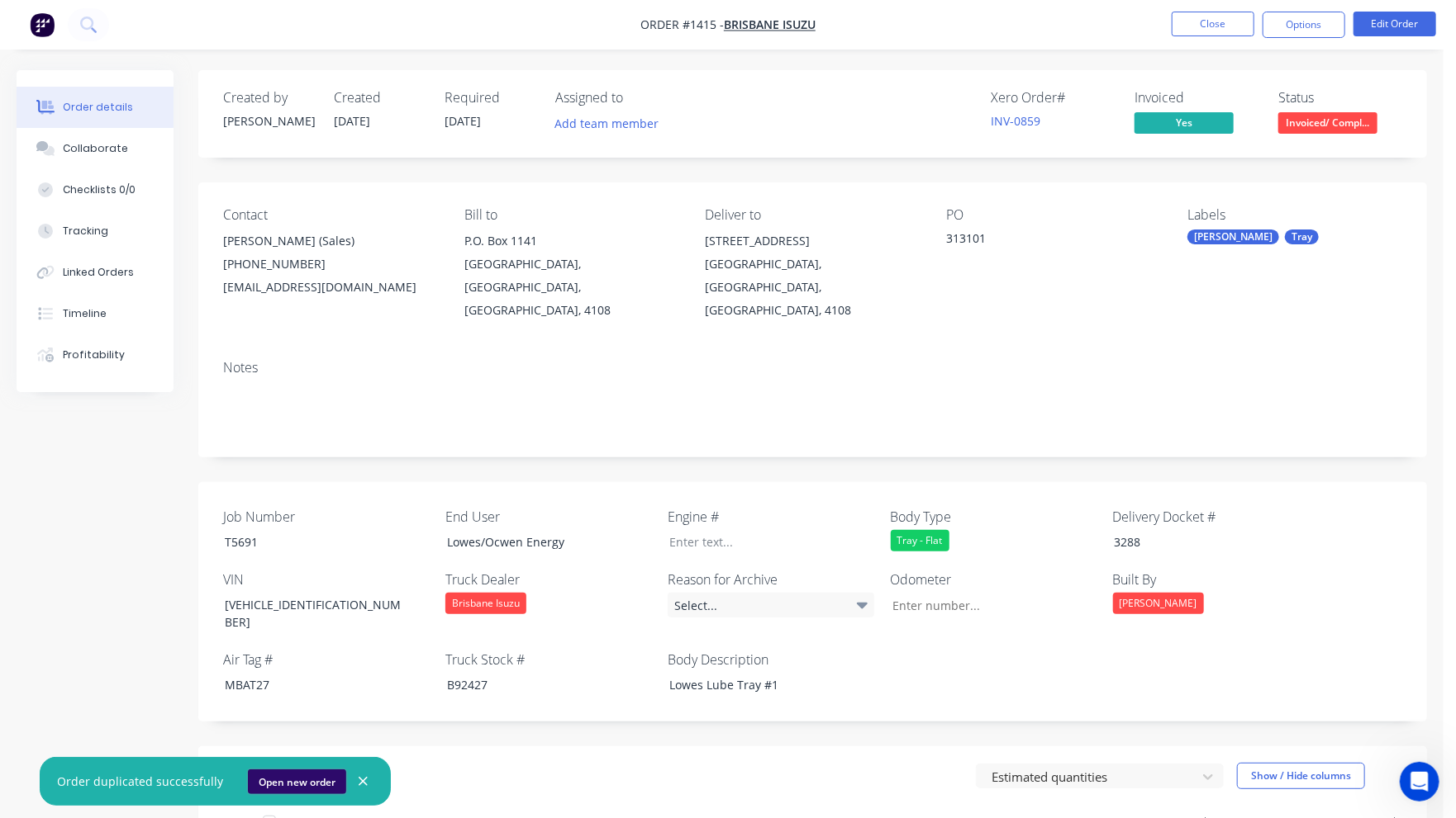
click at [296, 777] on button "Open new order" at bounding box center [296, 782] width 98 height 25
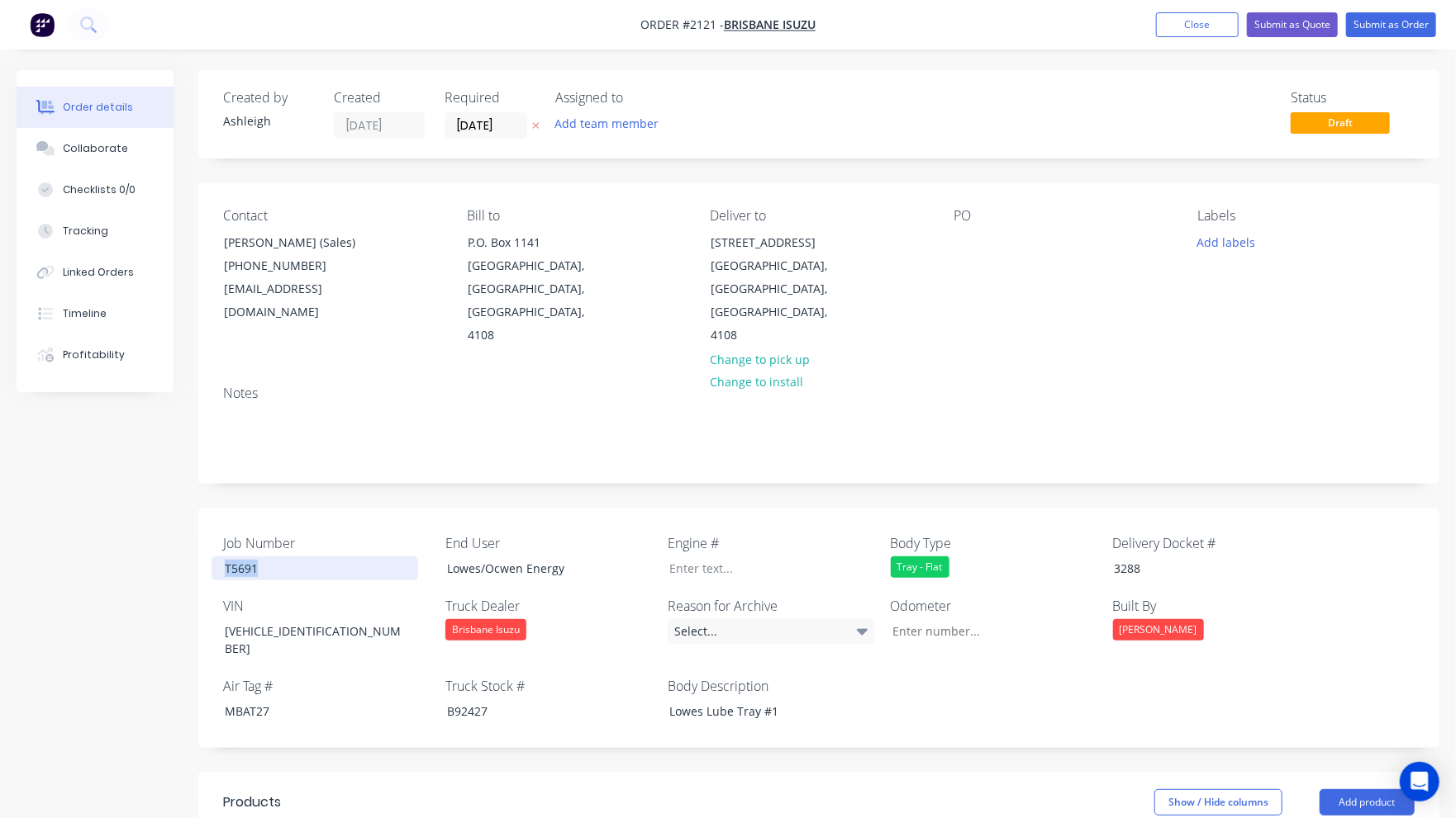
drag, startPoint x: 265, startPoint y: 544, endPoint x: 215, endPoint y: 545, distance: 50.0
click at [215, 556] on div "T5691" at bounding box center [315, 568] width 206 height 24
click at [321, 596] on label "VIN" at bounding box center [326, 606] width 206 height 19
drag, startPoint x: 350, startPoint y: 604, endPoint x: 202, endPoint y: 606, distance: 148.0
click at [202, 606] on div "Job Number T5821 End User Lowes/Ocwen Energy Engine # Body Type Tray - Flat Del…" at bounding box center [818, 628] width 1241 height 240
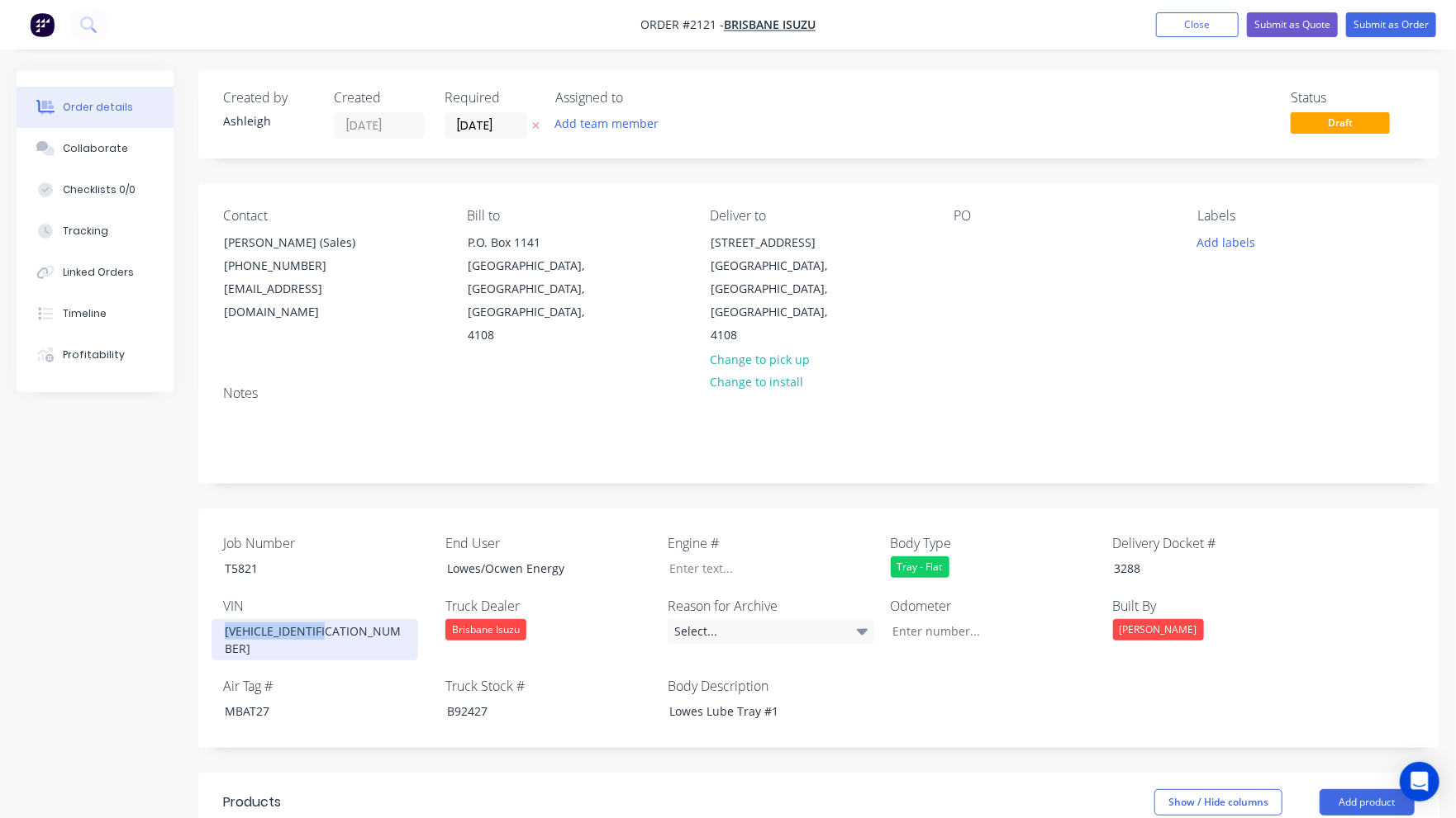
paste div
drag, startPoint x: 286, startPoint y: 676, endPoint x: 168, endPoint y: 674, distance: 118.0
click at [1159, 556] on div "3288" at bounding box center [1204, 568] width 206 height 24
drag, startPoint x: 1146, startPoint y: 547, endPoint x: 1071, endPoint y: 547, distance: 75.0
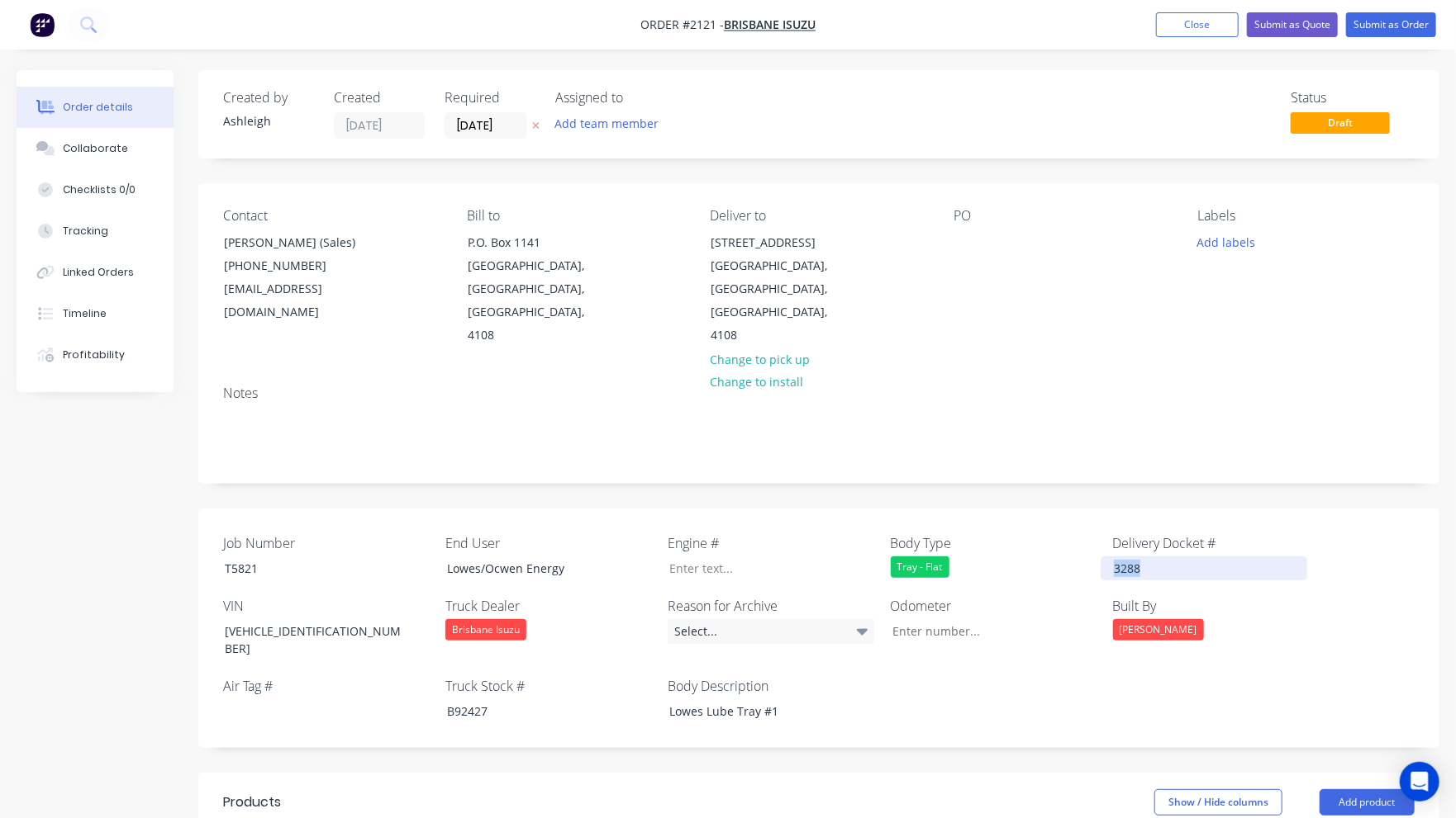
click at [1071, 547] on div "Job Number T5821 End User Lowes/Ocwen Energy Engine # Body Type Tray - Flat Del…" at bounding box center [818, 628] width 1241 height 240
click at [1144, 620] on div "[PERSON_NAME]" at bounding box center [1158, 630] width 91 height 21
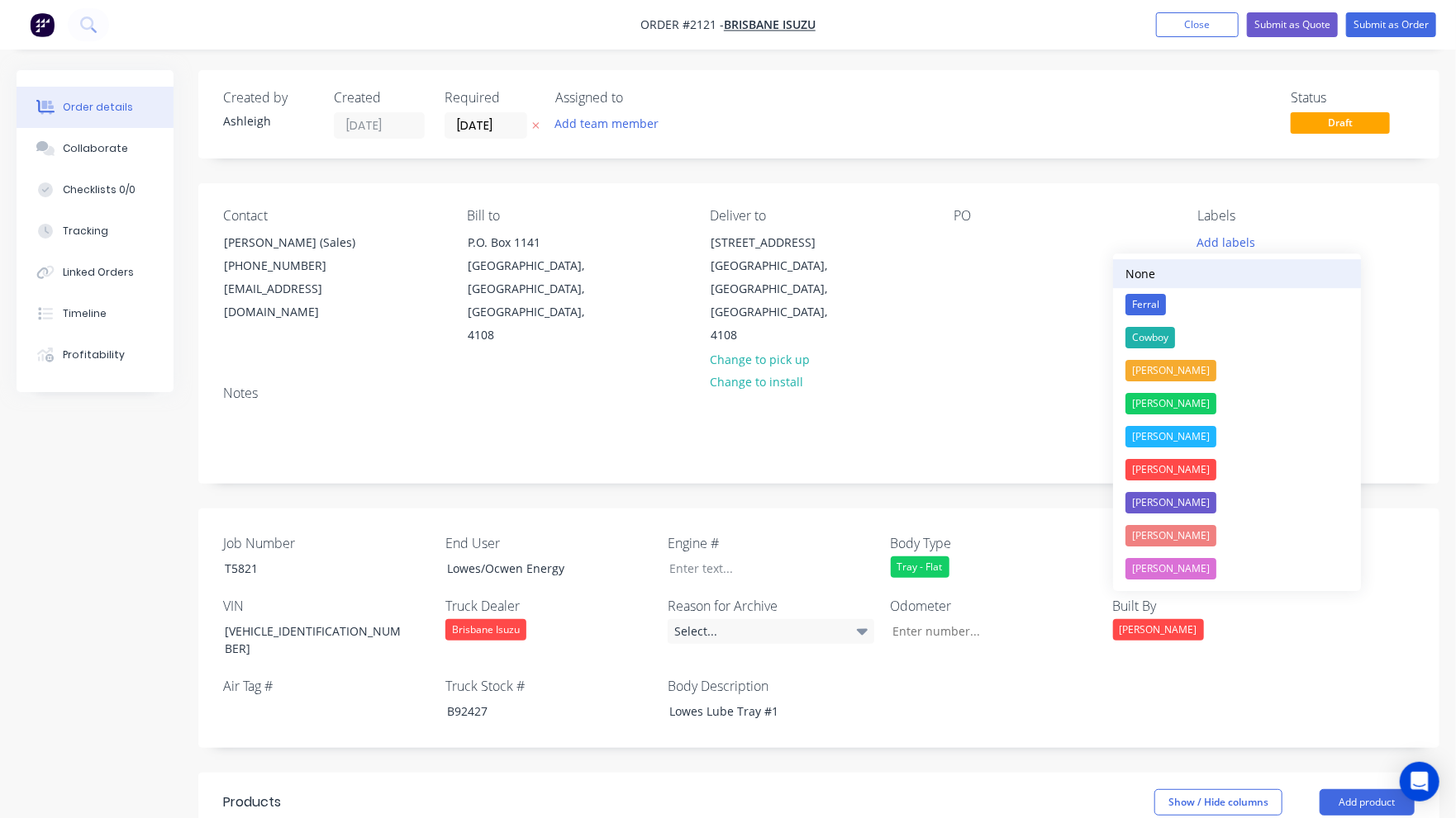
click at [1146, 268] on div "None" at bounding box center [1140, 274] width 30 height 18
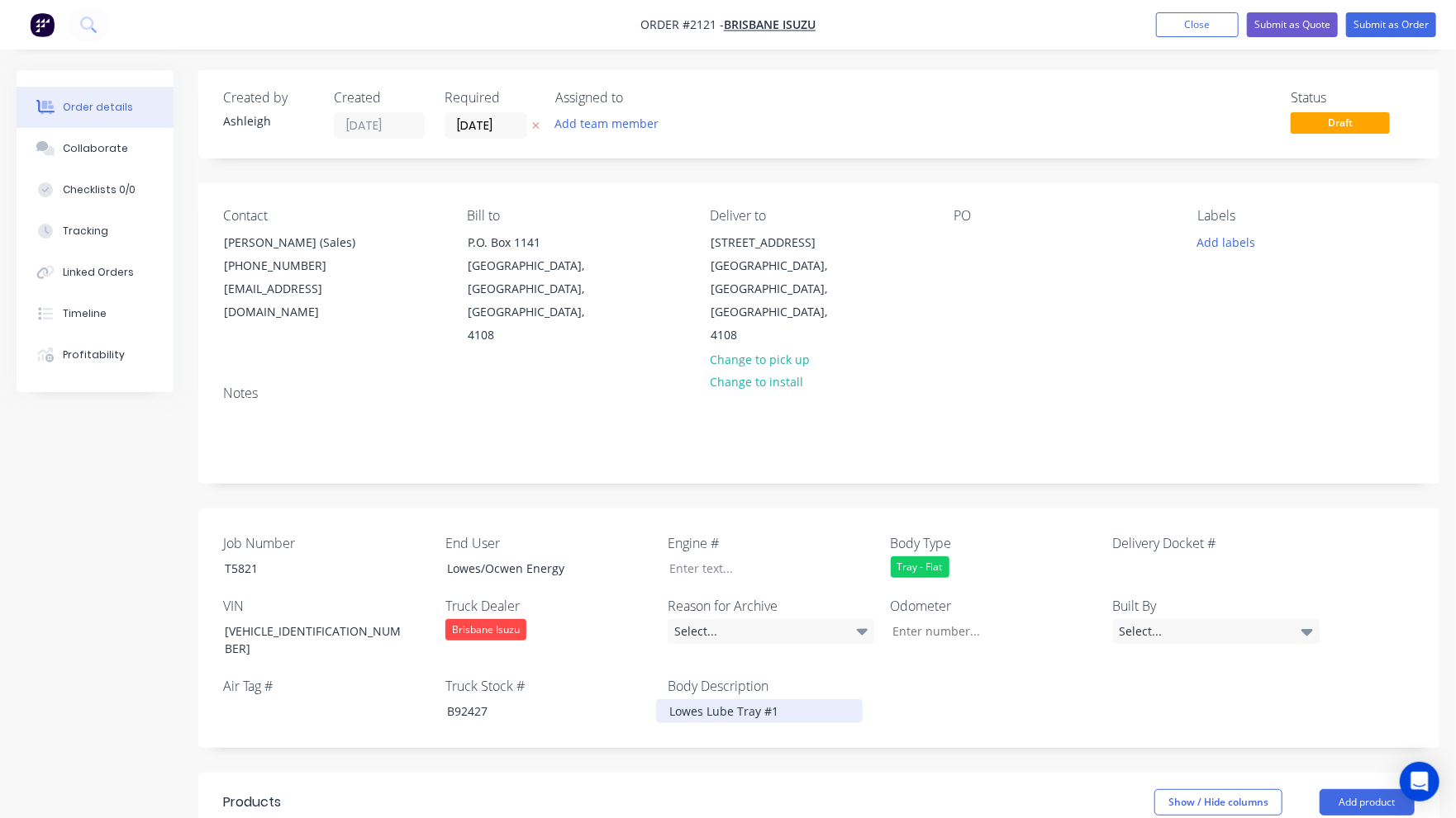
click at [783, 700] on div "Lowes Lube Tray #1" at bounding box center [759, 711] width 206 height 24
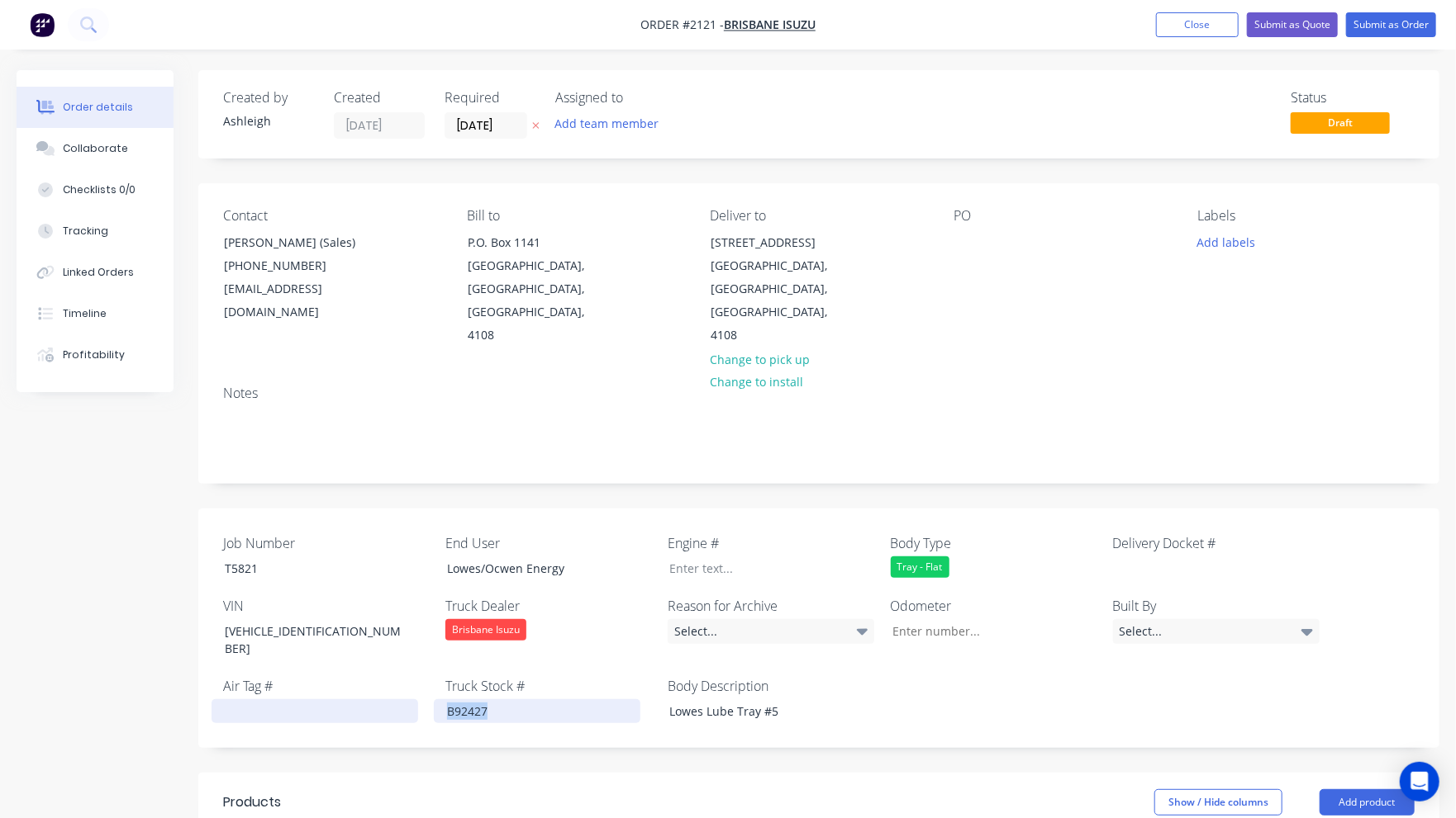
drag, startPoint x: 514, startPoint y: 668, endPoint x: 413, endPoint y: 669, distance: 101.0
click at [413, 669] on div "Job Number T5821 End User Lowes/Ocwen Energy Engine # Body Type Tray - Flat Del…" at bounding box center [818, 628] width 1241 height 240
paste div
click at [573, 688] on div "Job Number T5821 End User Lowes/Ocwen Energy Engine # Body Type Tray - Flat Del…" at bounding box center [818, 628] width 1241 height 240
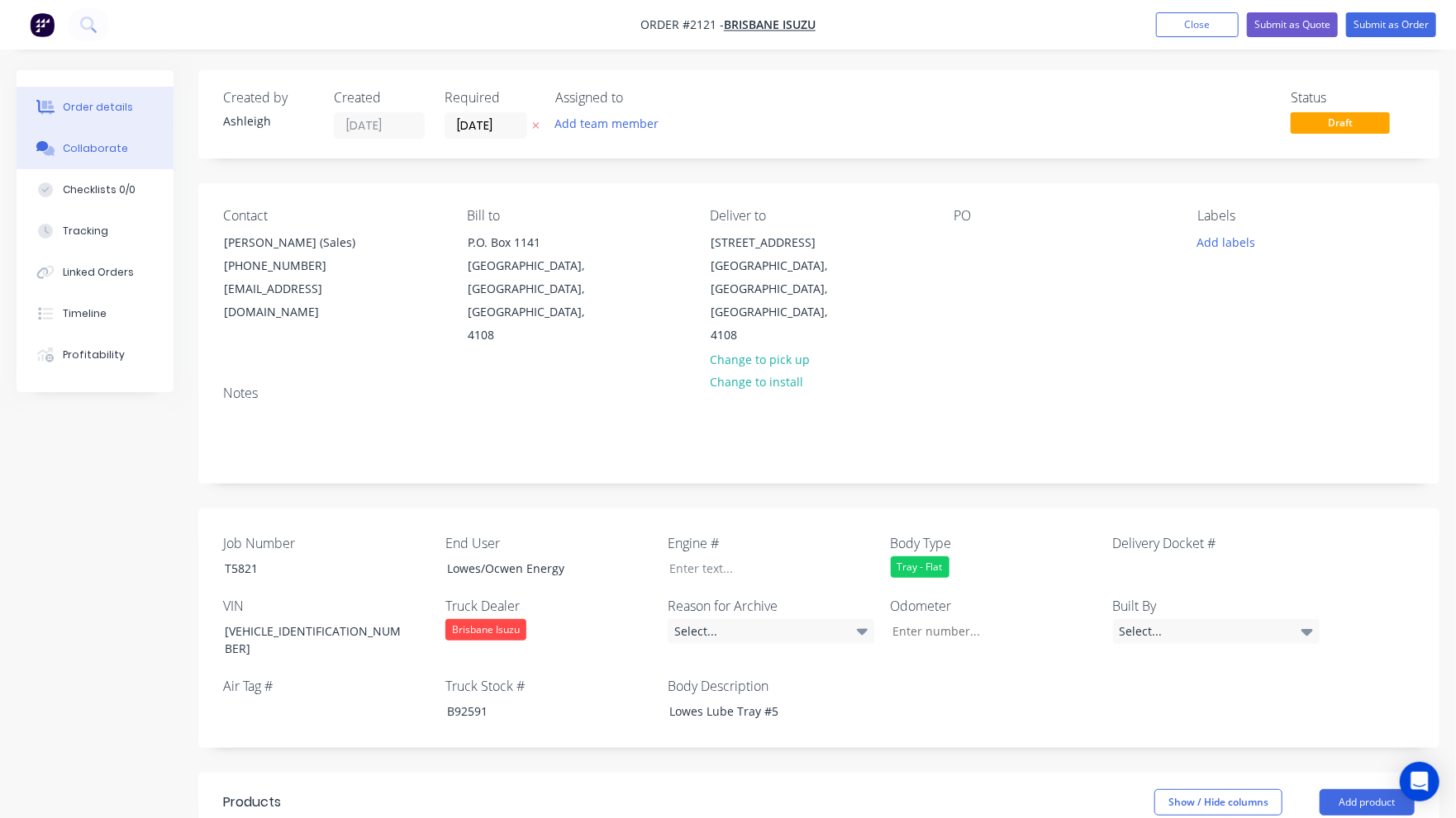
click at [89, 145] on div "Collaborate" at bounding box center [95, 148] width 65 height 15
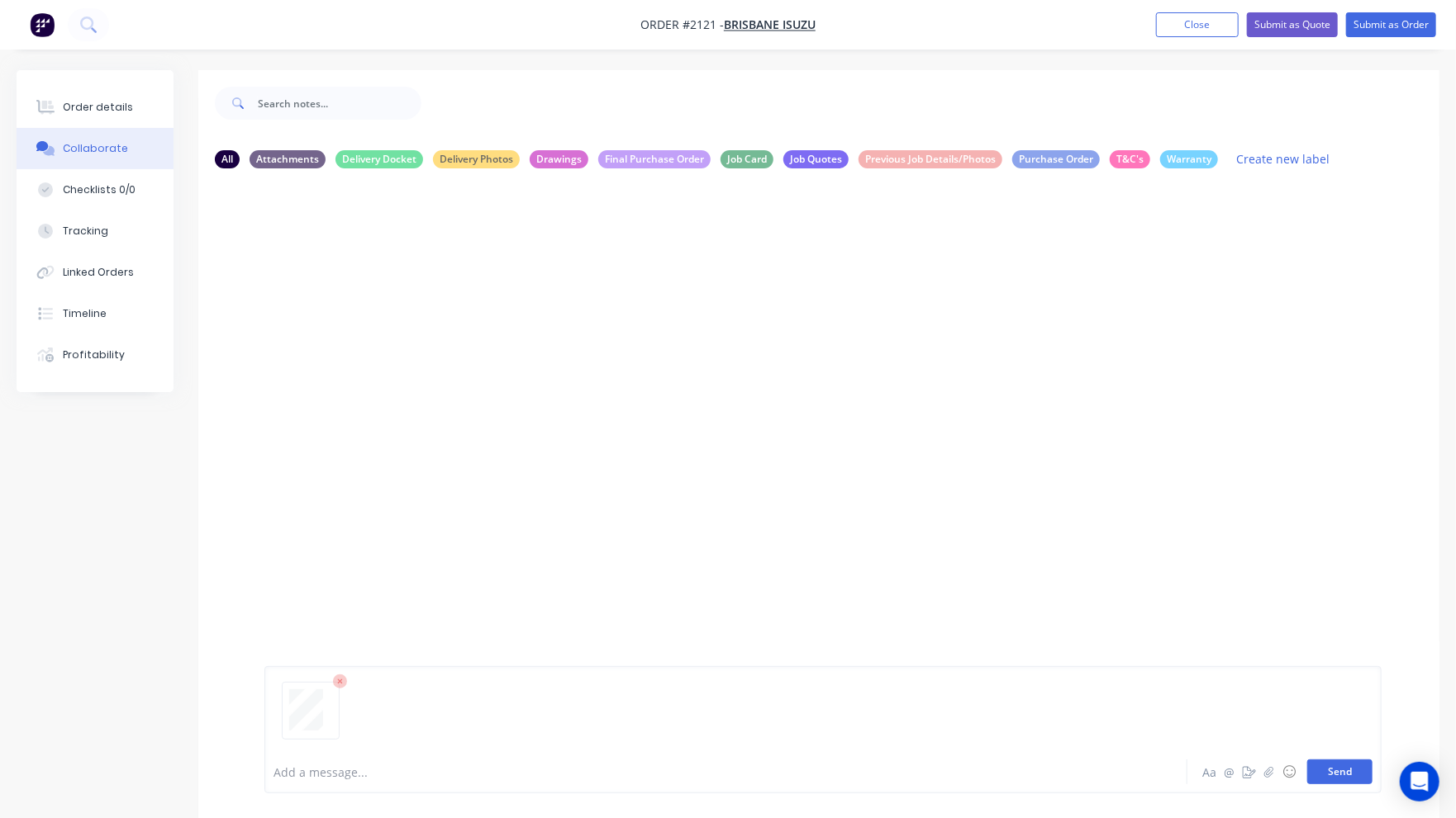
click at [1352, 781] on button "Send" at bounding box center [1340, 772] width 65 height 25
drag, startPoint x: 94, startPoint y: 108, endPoint x: 131, endPoint y: 120, distance: 38.9
click at [94, 108] on div "Order details" at bounding box center [98, 107] width 71 height 15
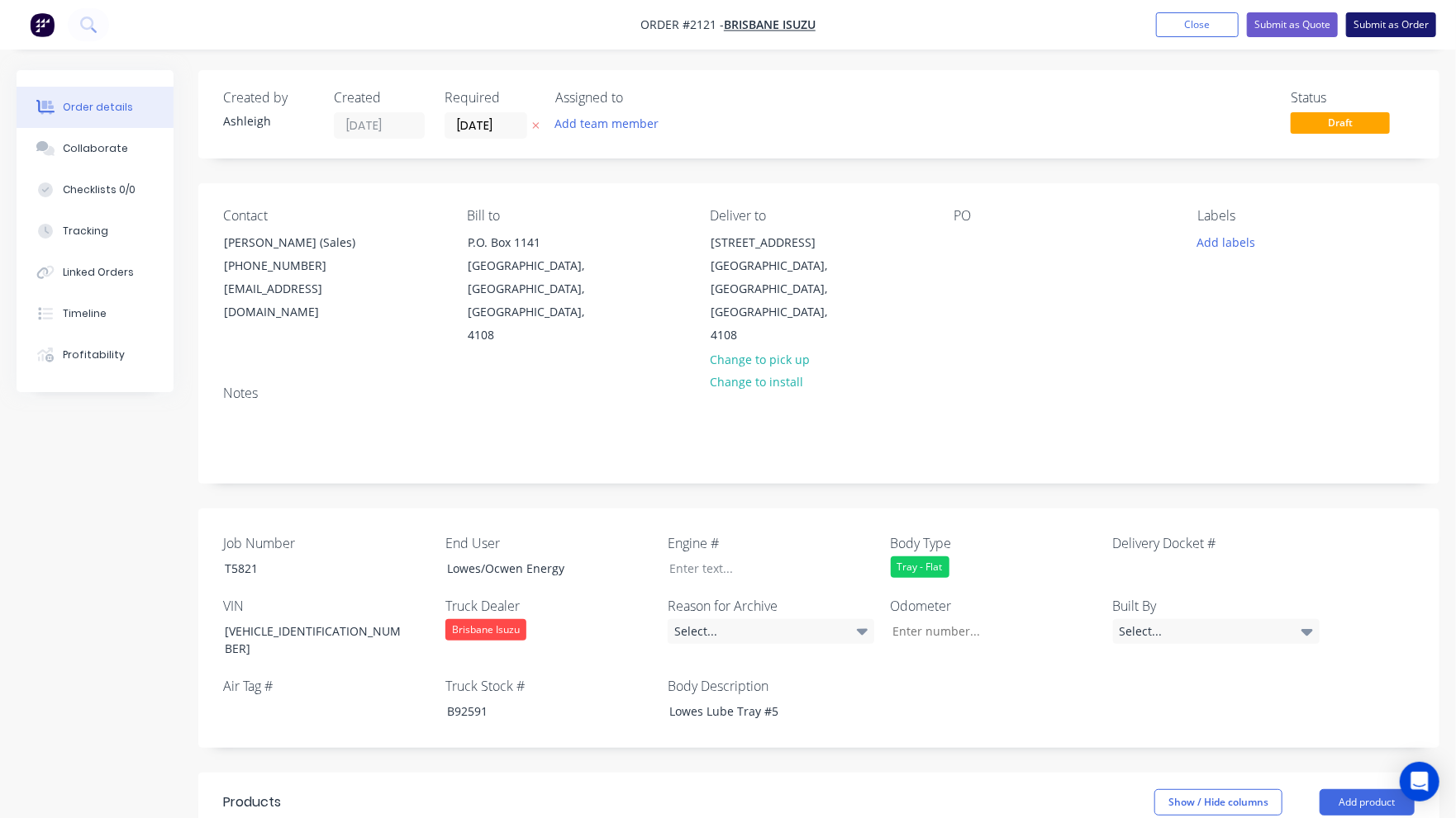
click at [1398, 29] on button "Submit as Order" at bounding box center [1391, 25] width 90 height 25
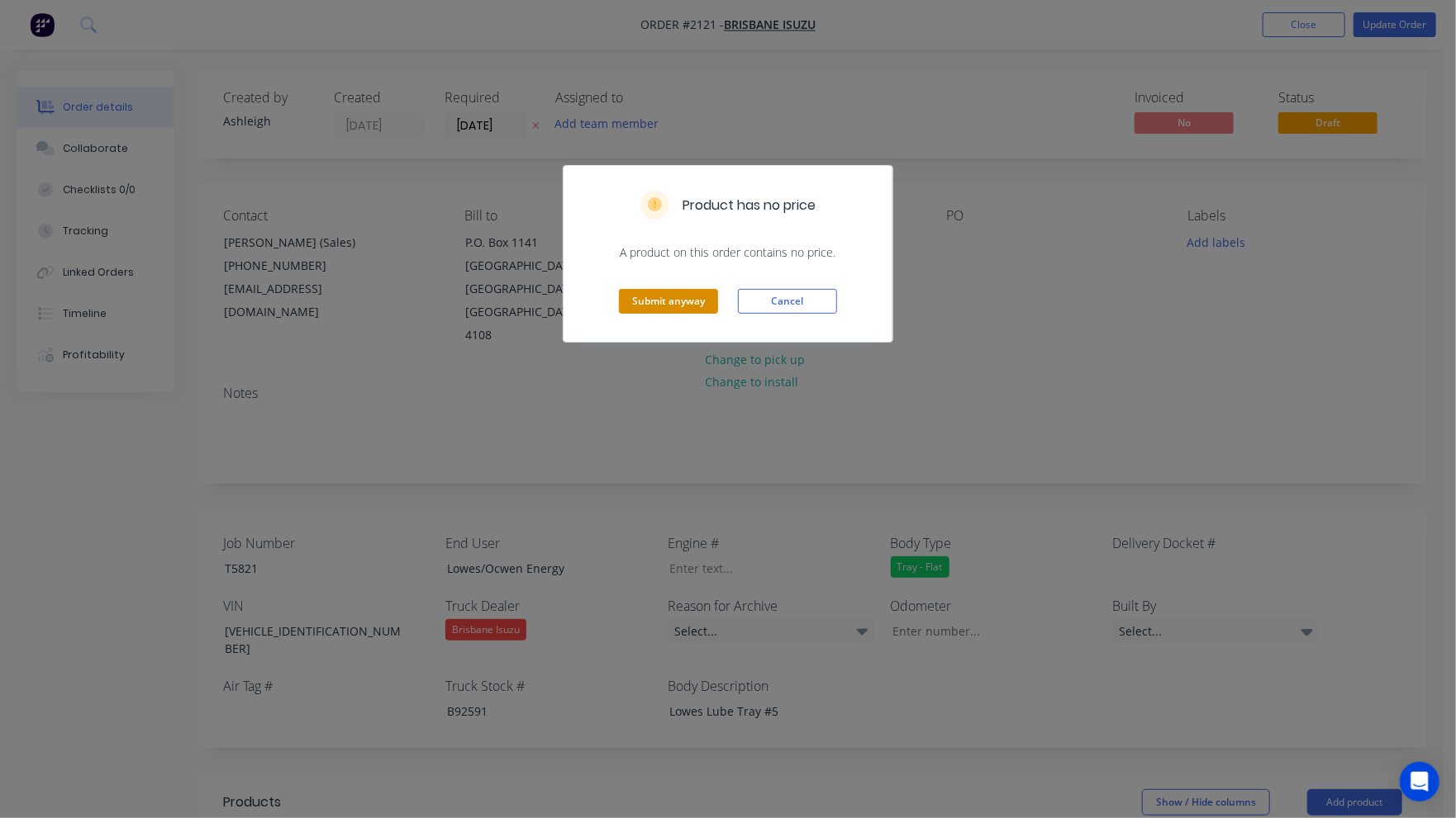
click at [699, 291] on button "Submit anyway" at bounding box center [668, 301] width 99 height 25
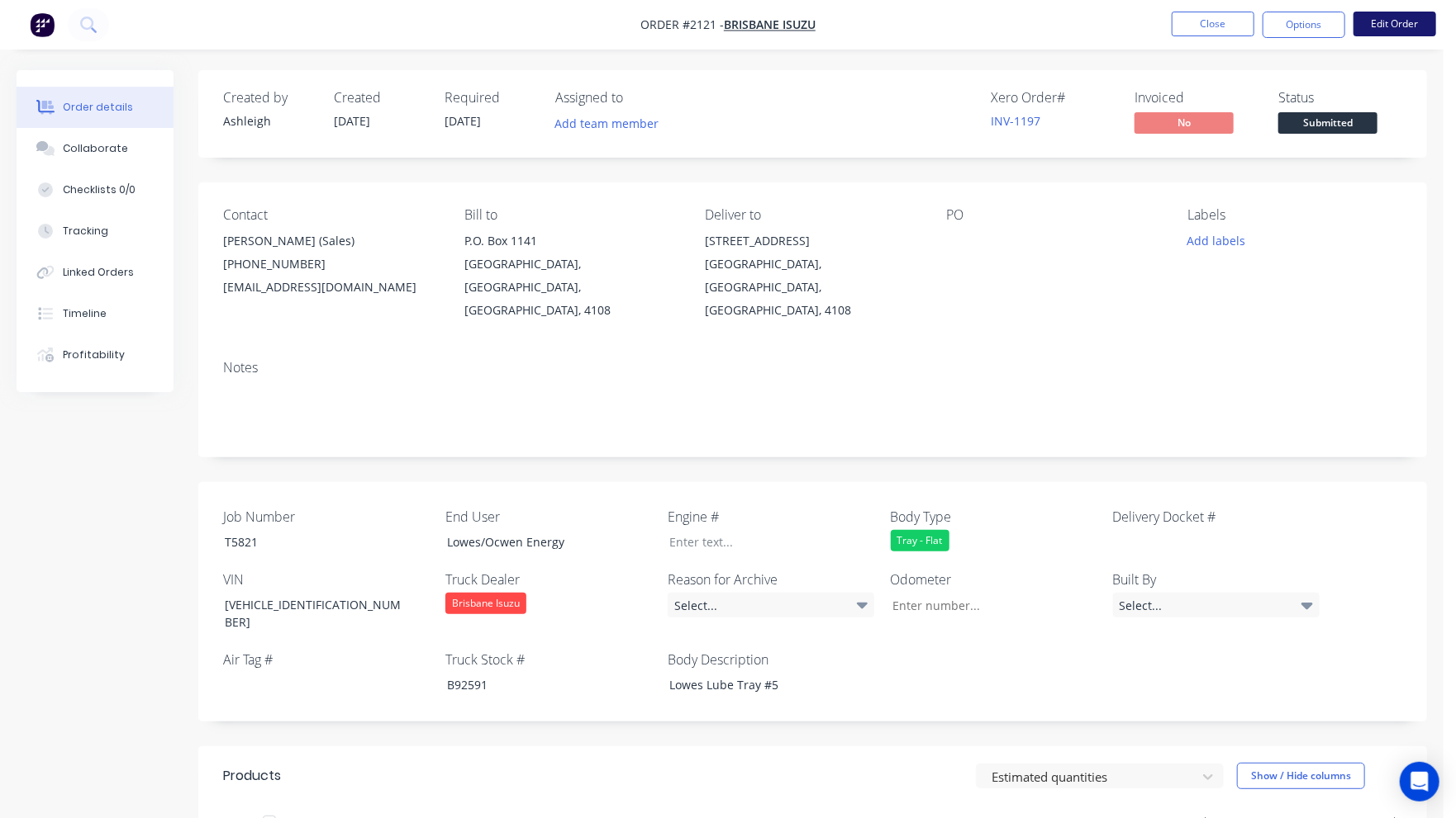
click at [1407, 24] on button "Edit Order" at bounding box center [1395, 24] width 83 height 25
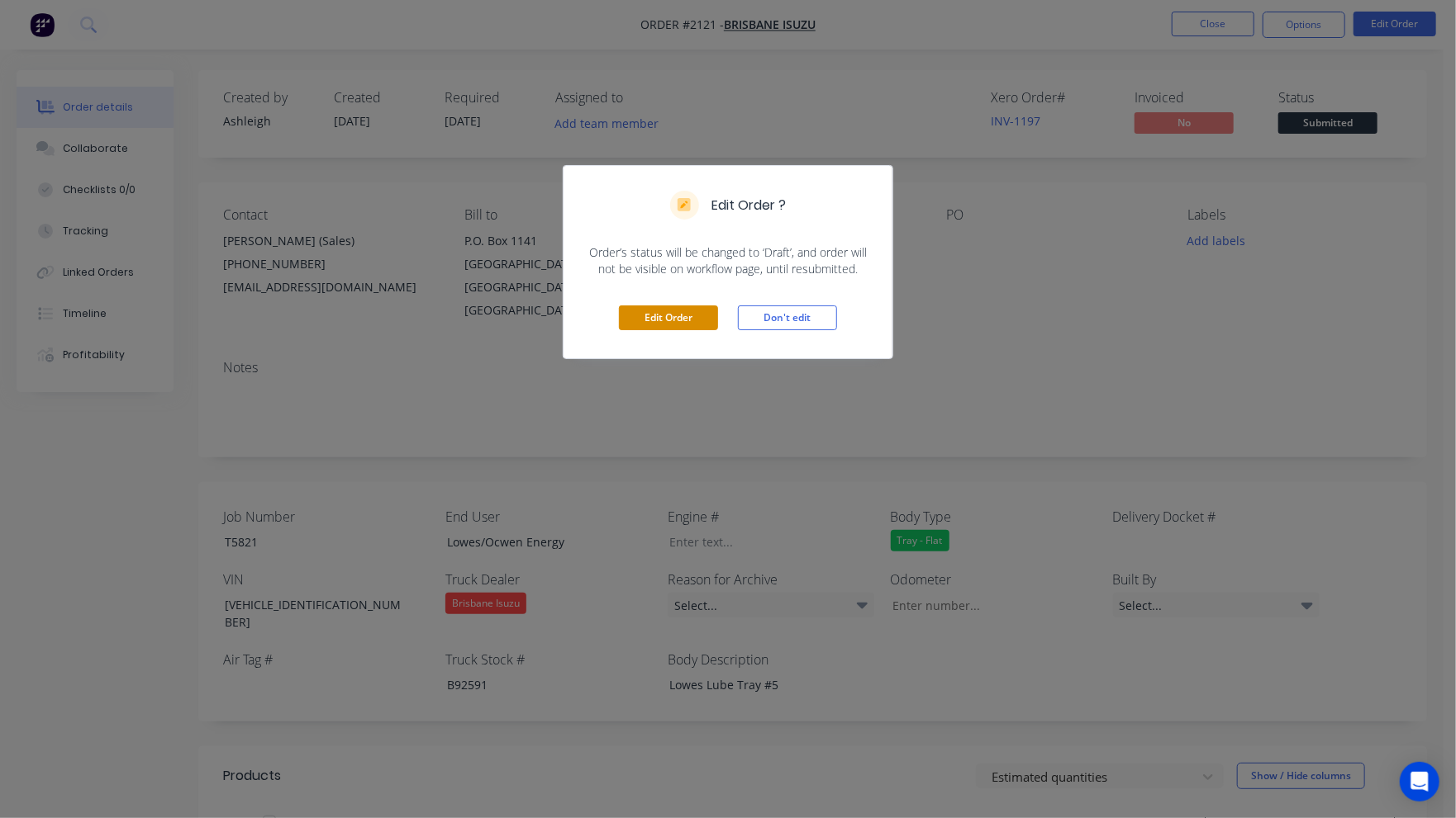
click at [655, 324] on button "Edit Order" at bounding box center [668, 318] width 99 height 25
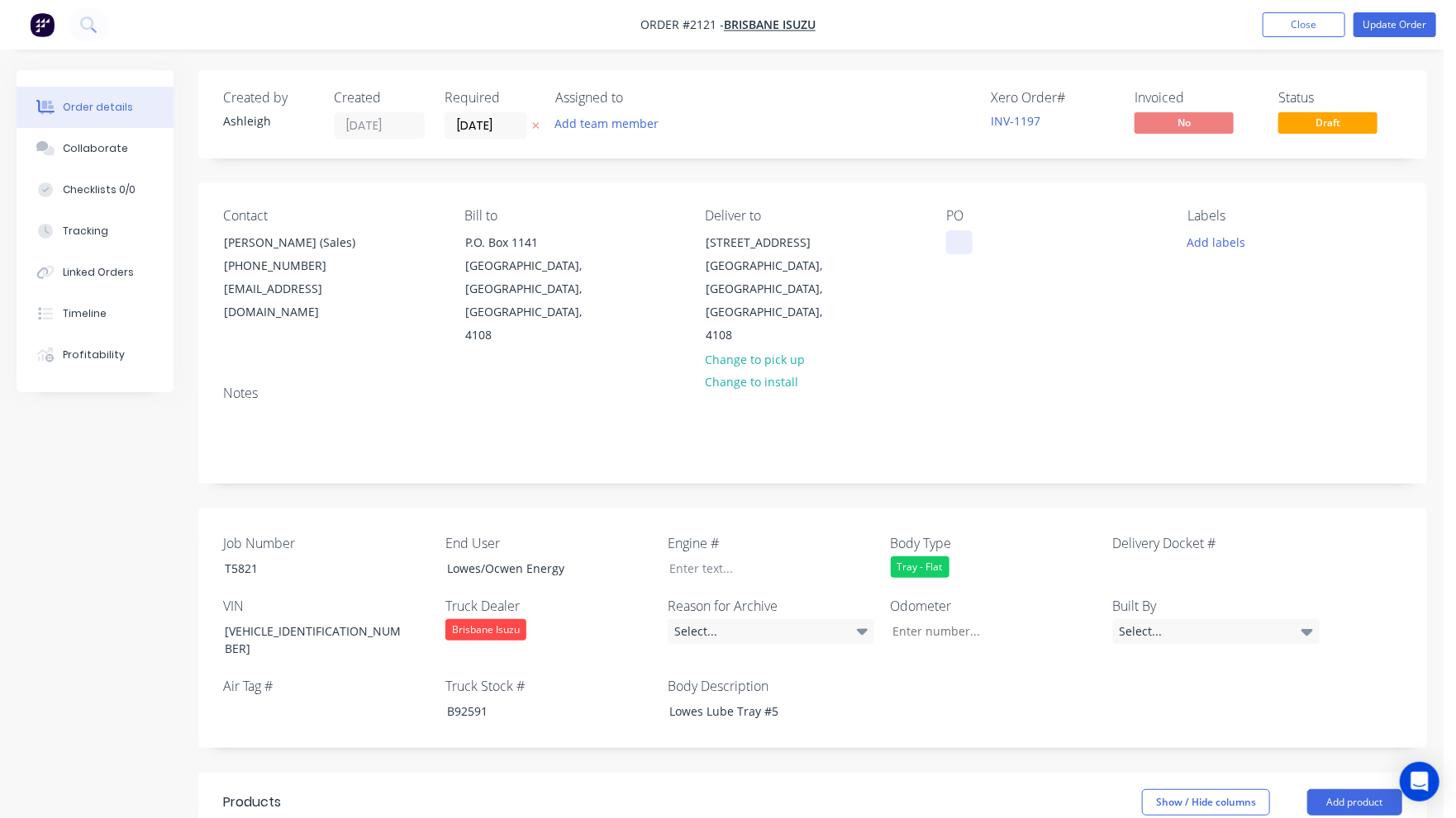
click at [959, 241] on div at bounding box center [959, 242] width 26 height 24
paste div
click at [1325, 25] on button "Close" at bounding box center [1304, 25] width 83 height 25
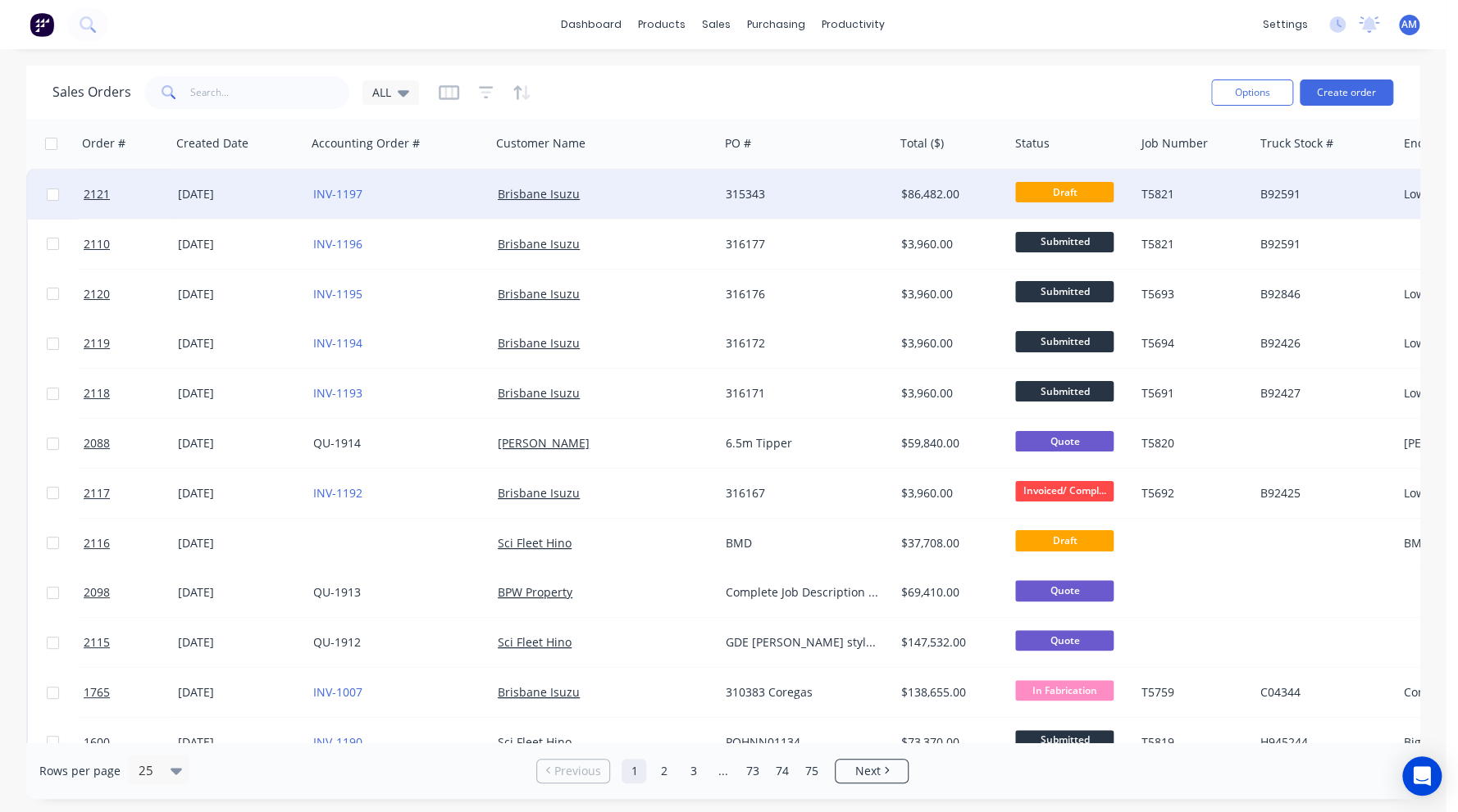
click at [782, 190] on div "315343" at bounding box center [803, 194] width 154 height 17
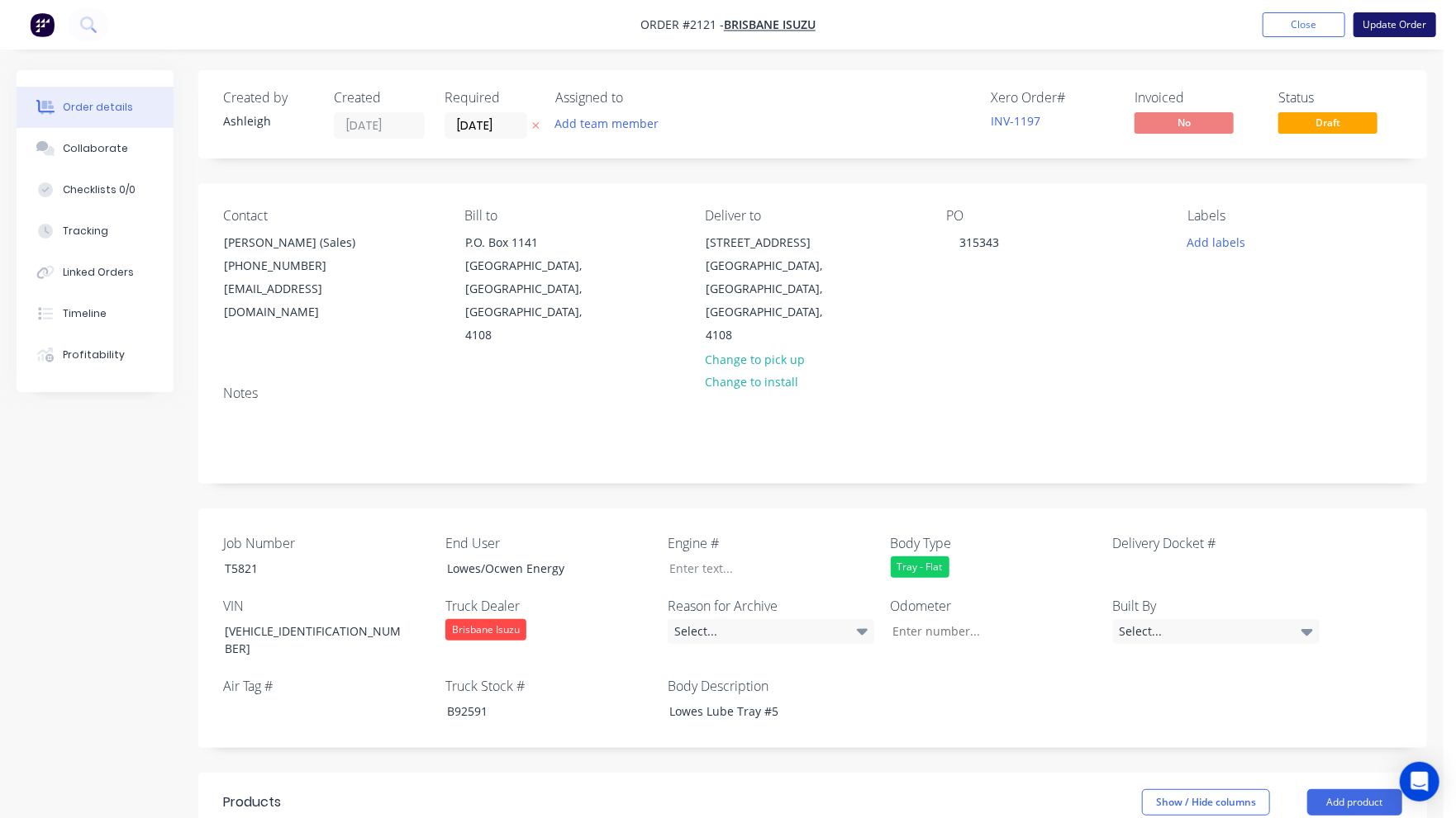
click at [1391, 17] on button "Update Order" at bounding box center [1395, 25] width 83 height 25
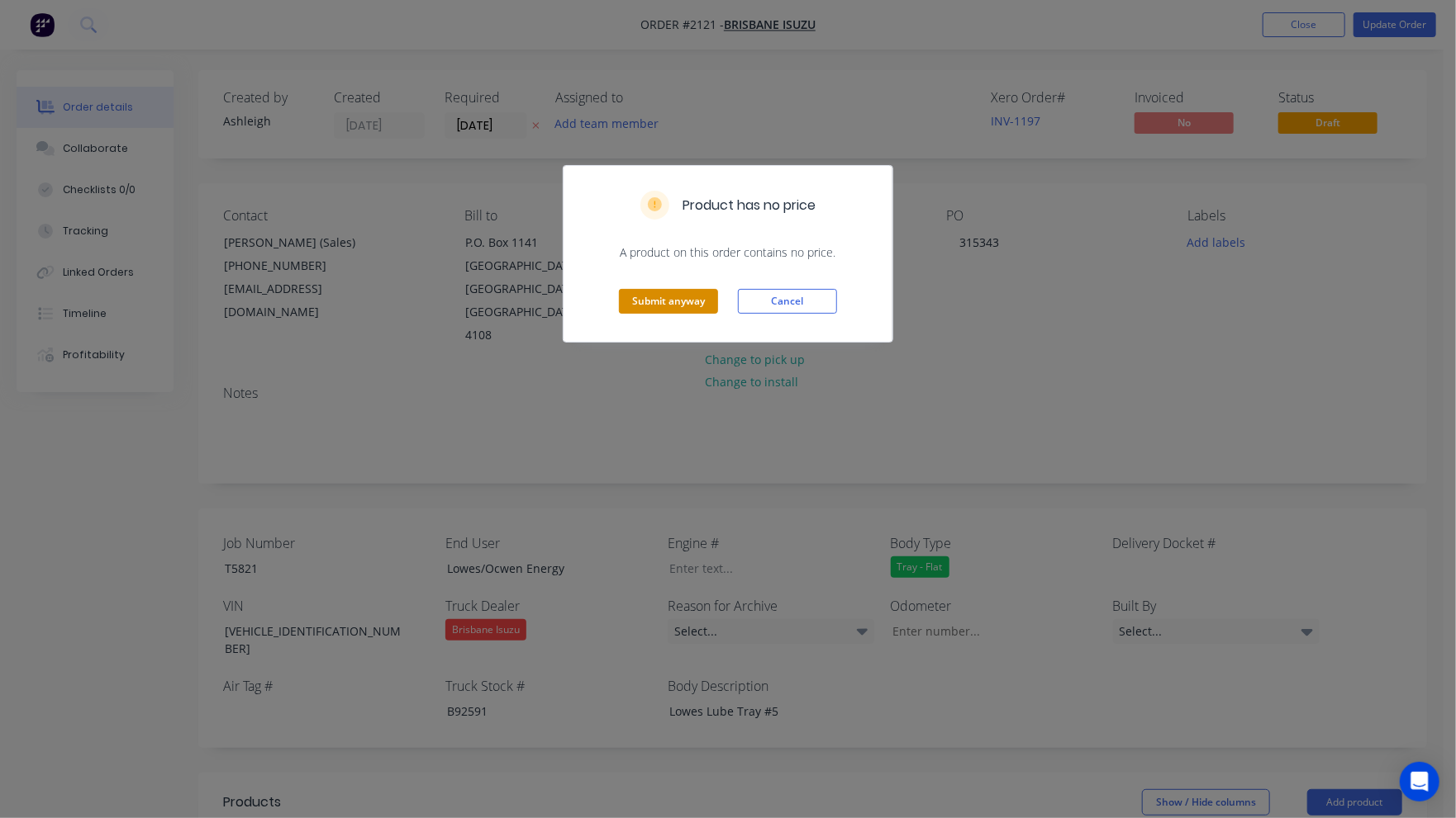
click at [683, 307] on button "Submit anyway" at bounding box center [668, 301] width 99 height 25
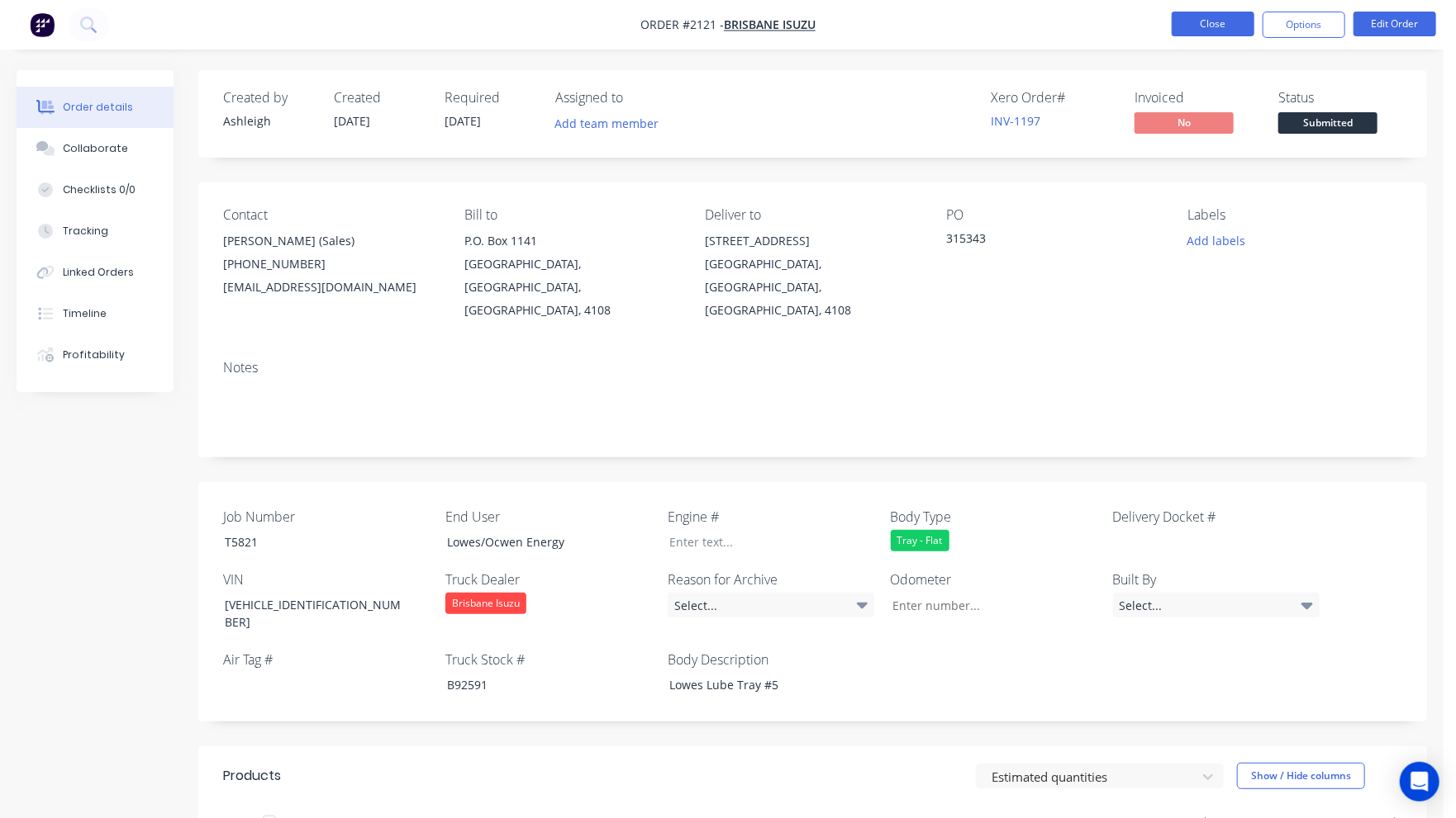
click at [1190, 26] on button "Close" at bounding box center [1213, 24] width 83 height 25
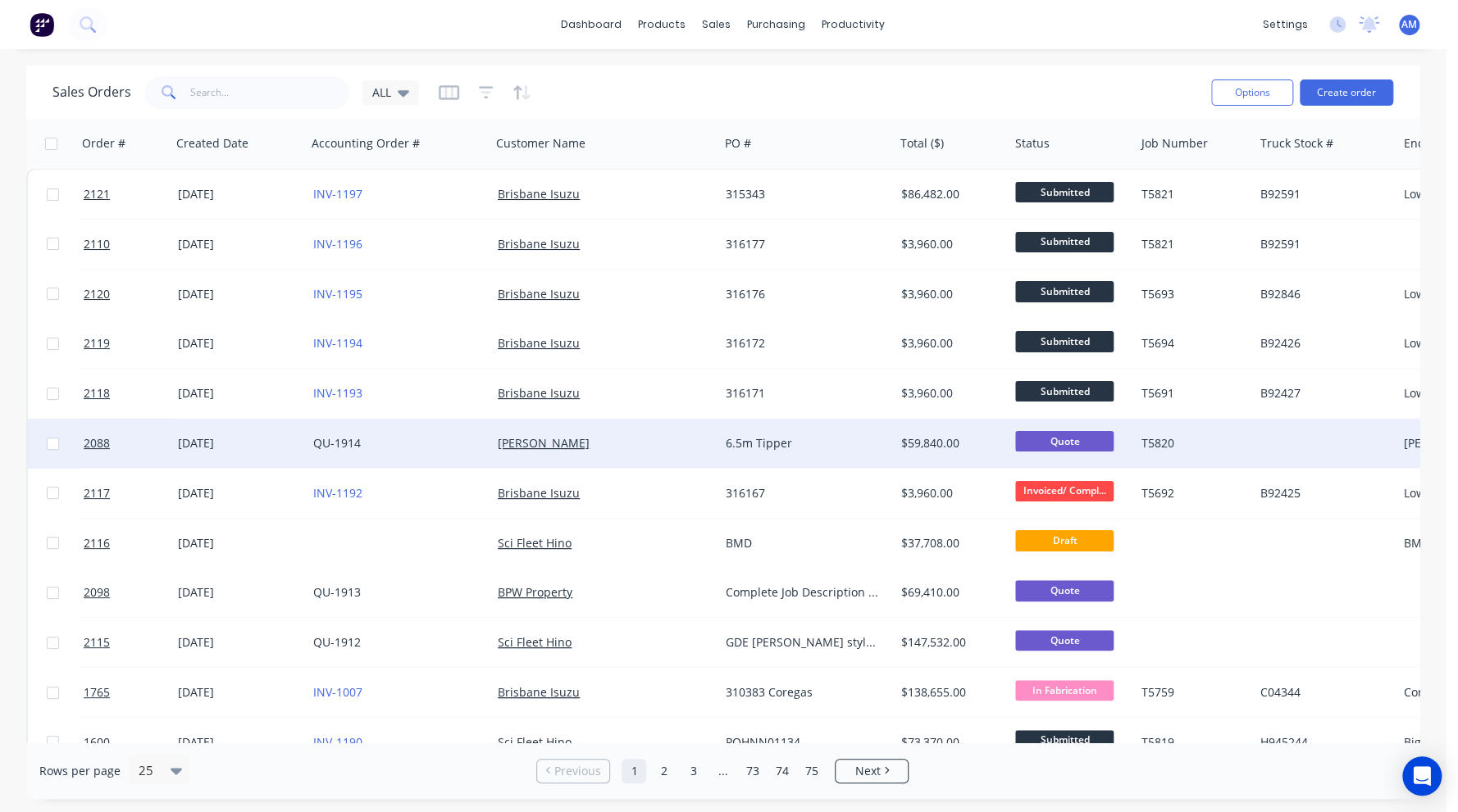
click at [277, 442] on div "[DATE]" at bounding box center [239, 443] width 123 height 17
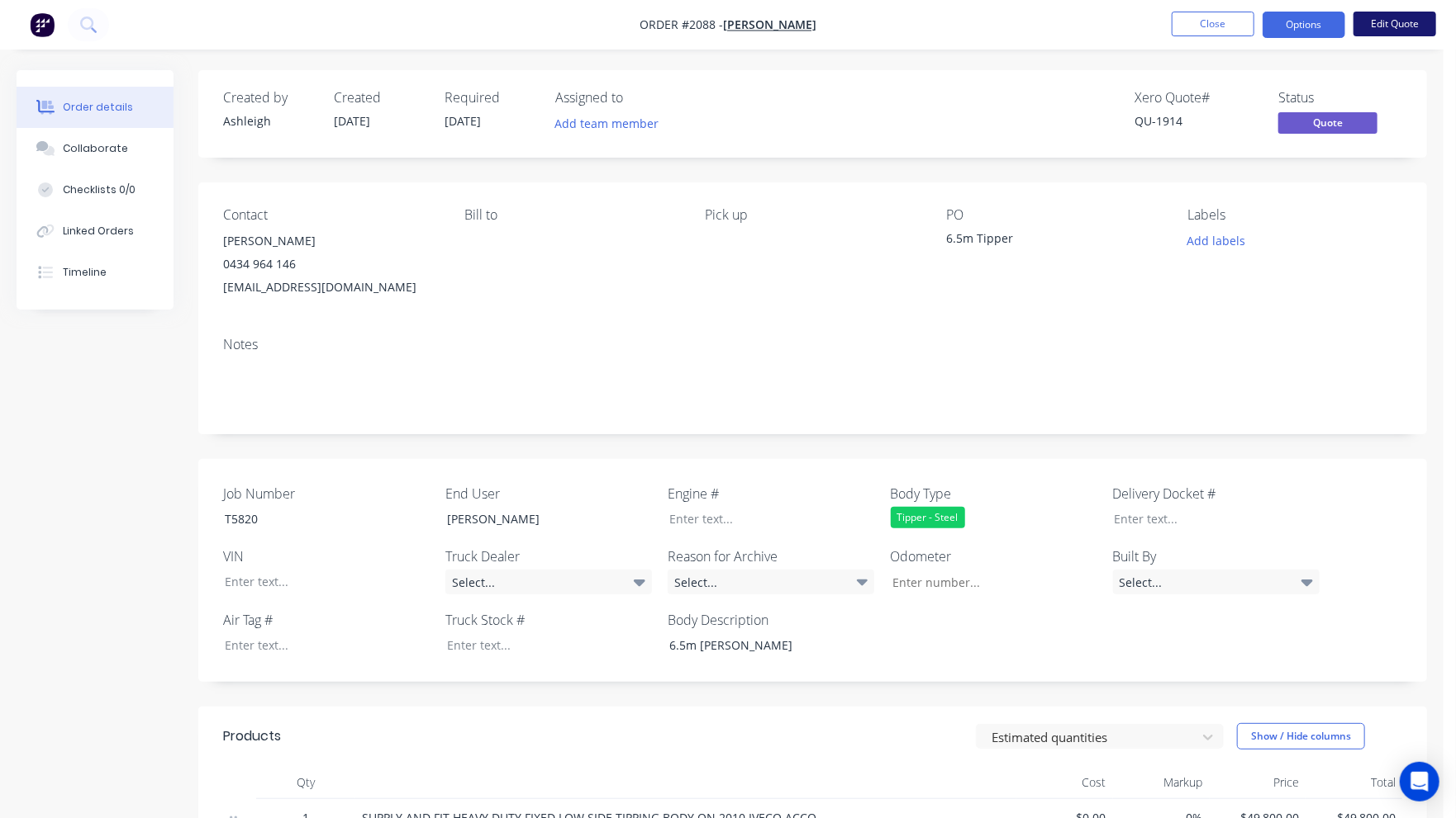
click at [1388, 26] on button "Edit Quote" at bounding box center [1395, 24] width 83 height 25
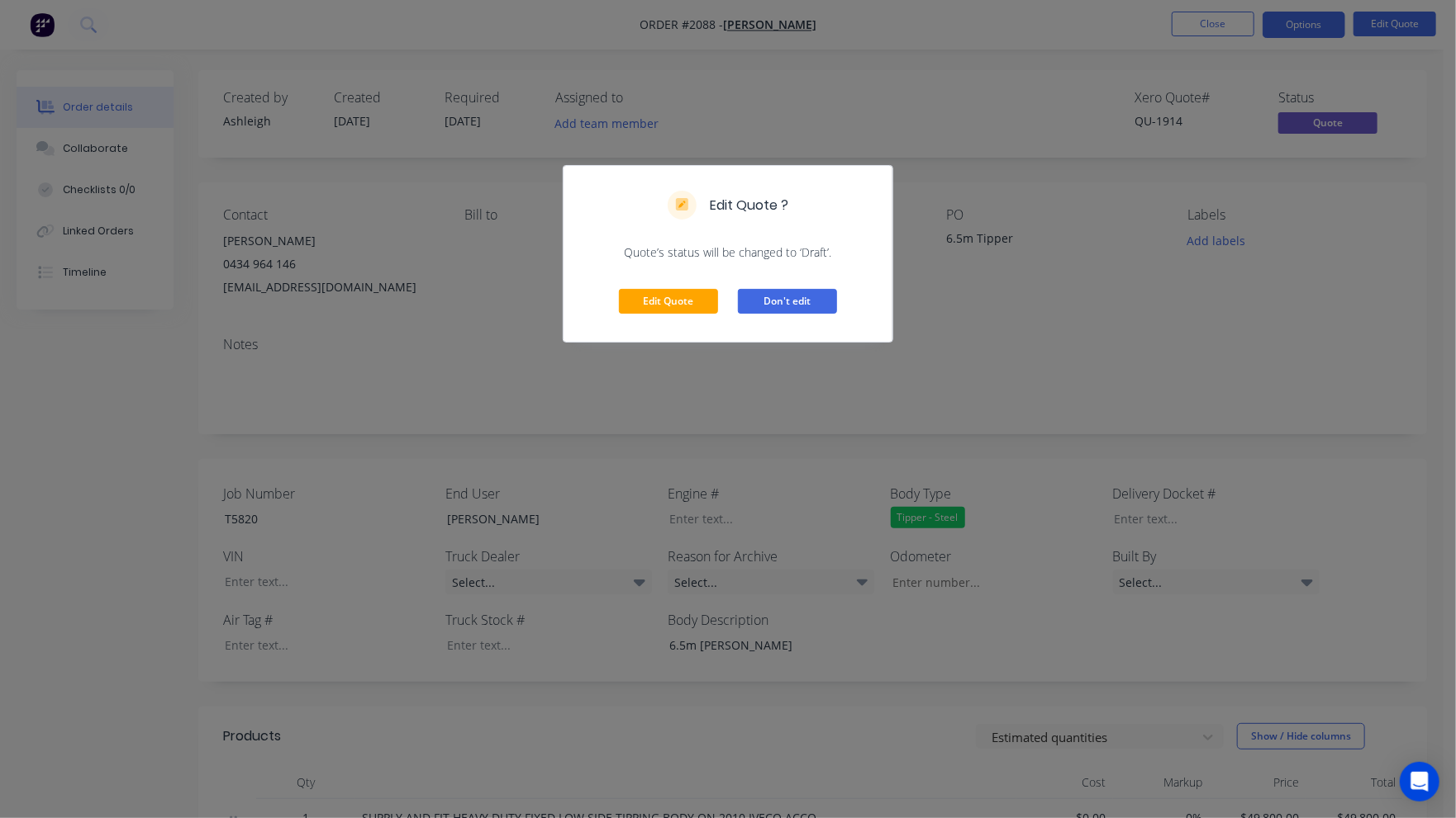
click at [784, 306] on button "Don't edit" at bounding box center [788, 301] width 99 height 25
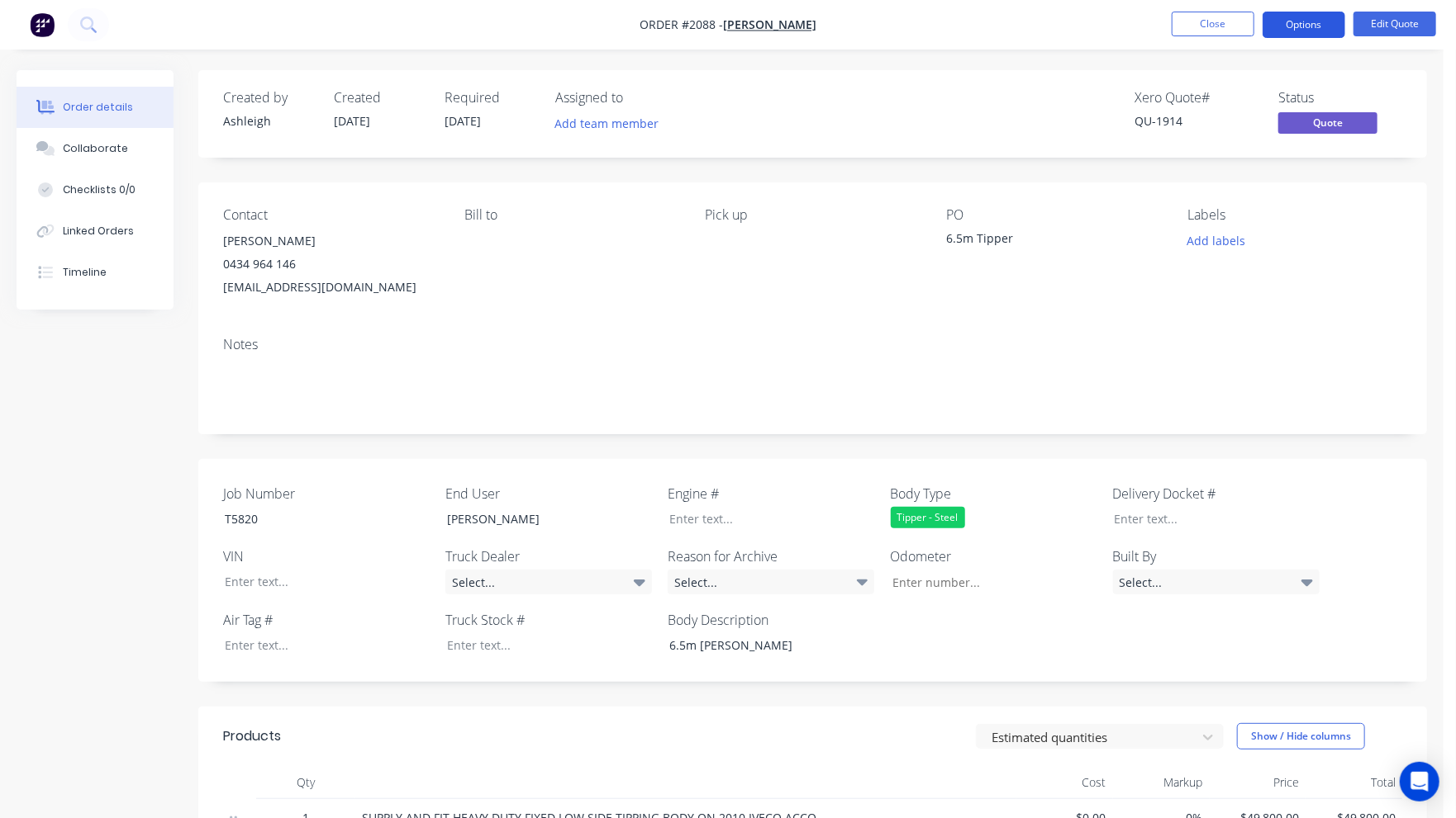
click at [1320, 27] on button "Options" at bounding box center [1304, 25] width 83 height 26
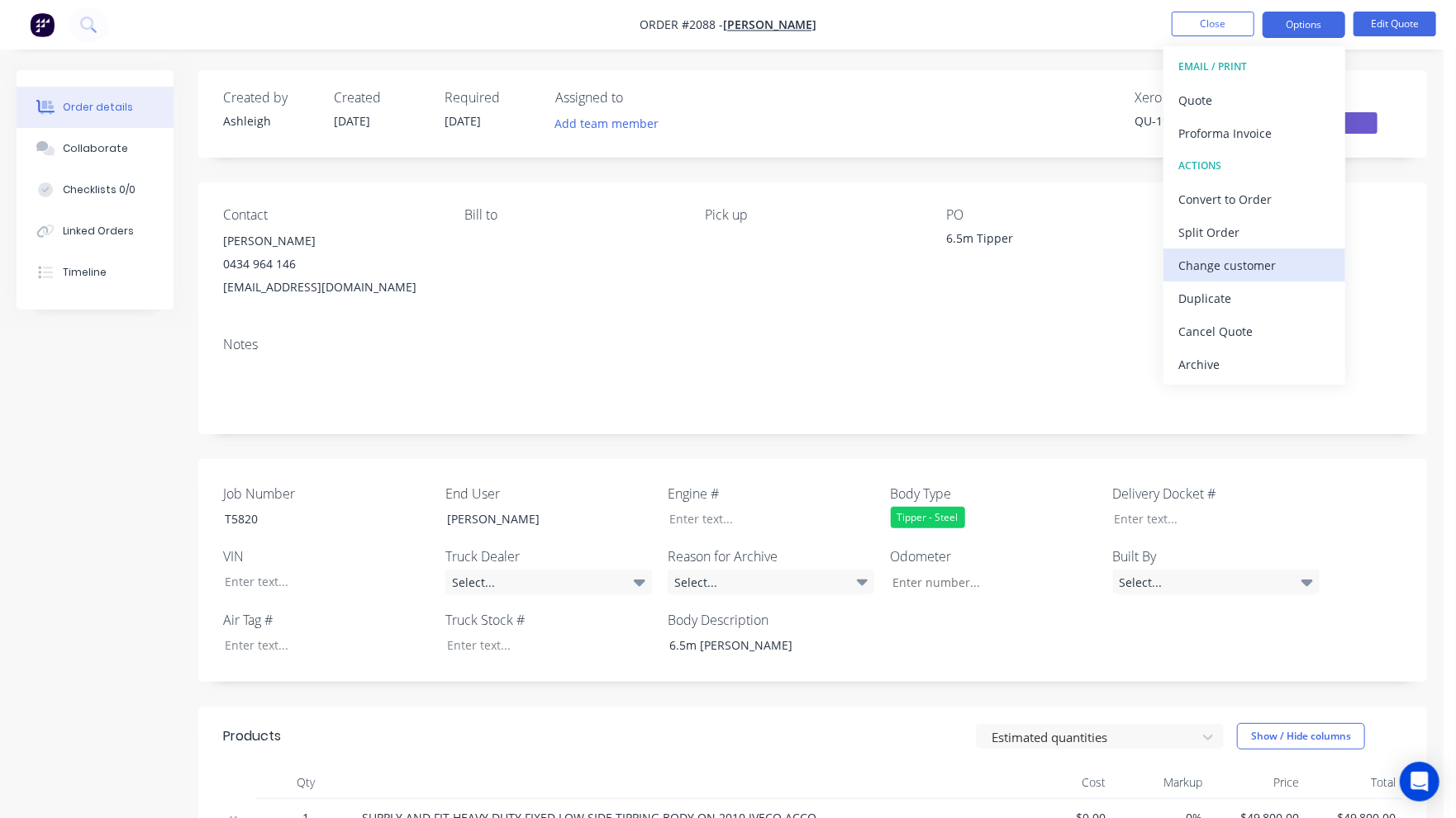
click at [1251, 266] on div "Change customer" at bounding box center [1254, 265] width 152 height 24
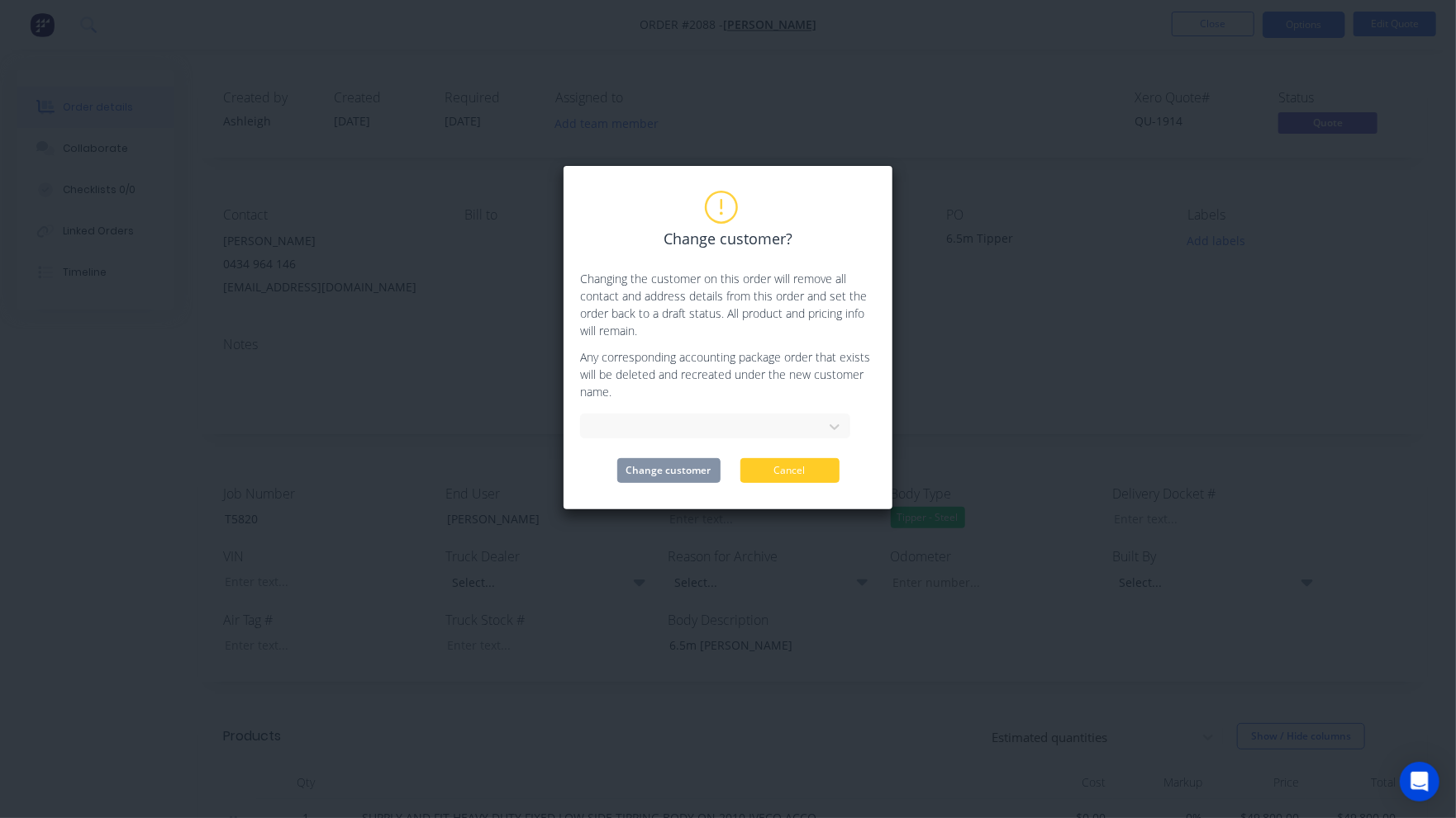
click at [810, 470] on button "Cancel" at bounding box center [789, 471] width 99 height 25
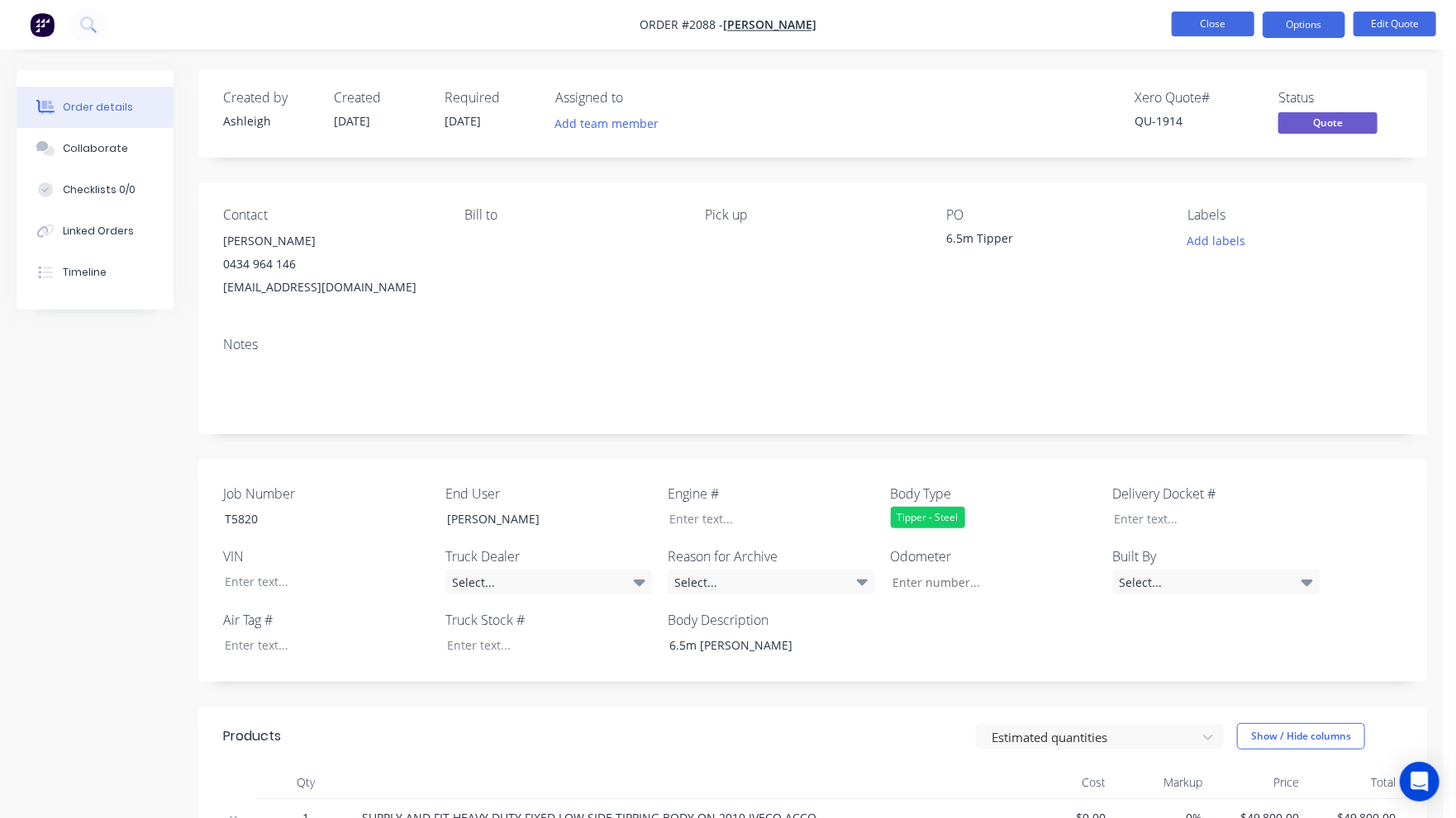
click at [1236, 17] on button "Close" at bounding box center [1213, 24] width 83 height 25
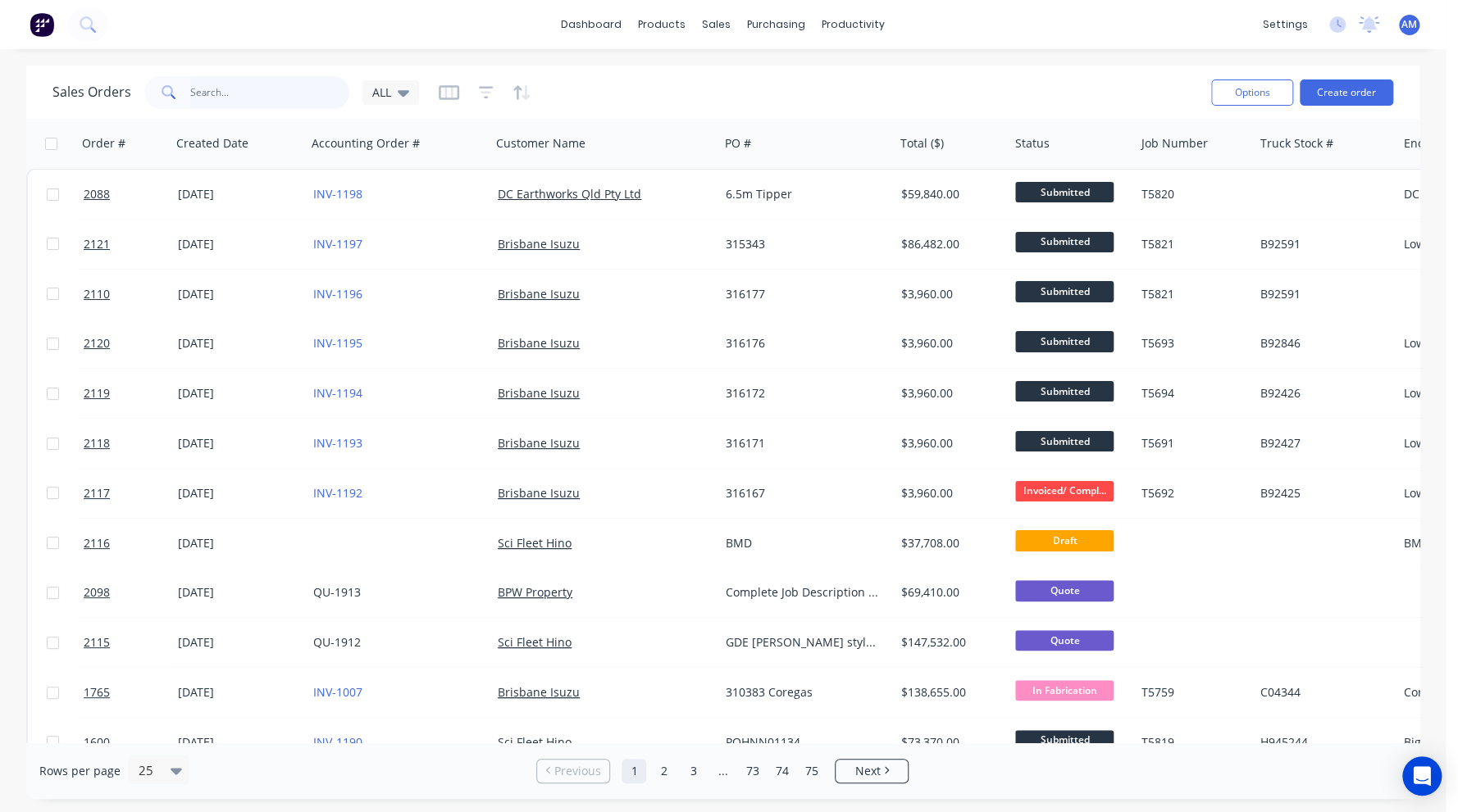
click at [242, 88] on input "text" at bounding box center [270, 92] width 160 height 32
click at [210, 96] on input "text" at bounding box center [270, 92] width 160 height 32
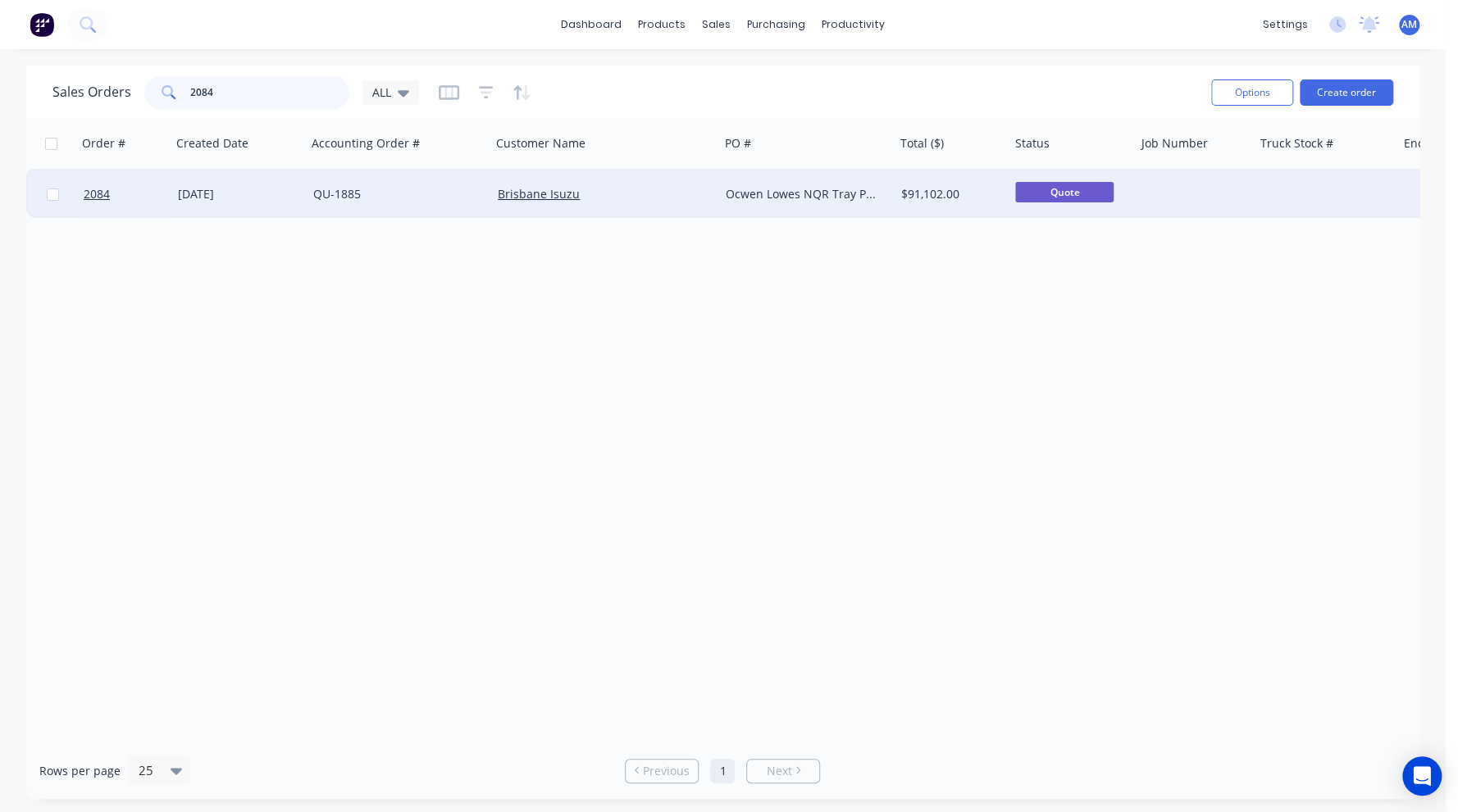
type input "2084"
click at [253, 190] on div "[DATE]" at bounding box center [239, 194] width 123 height 17
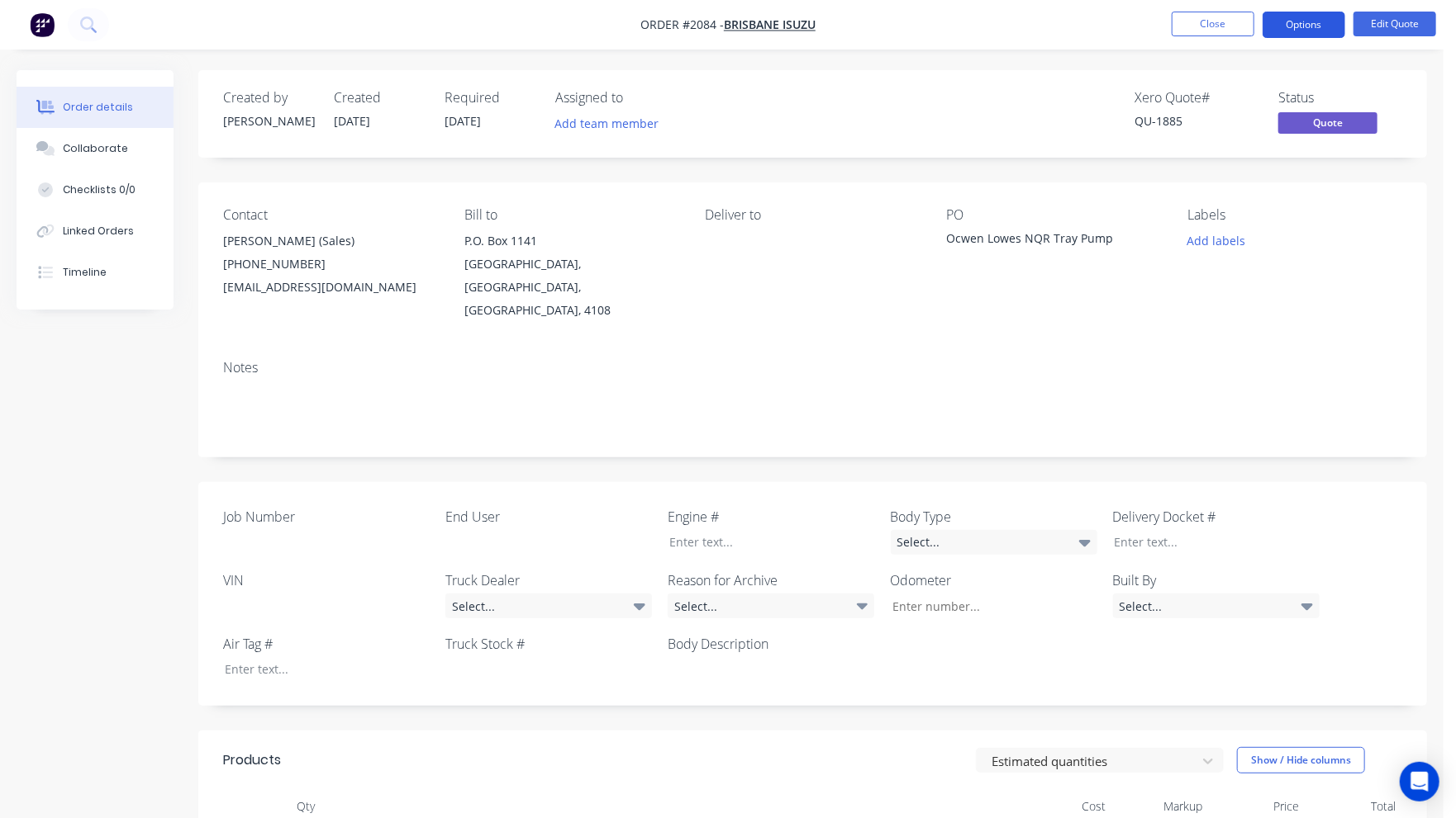
click at [1313, 19] on button "Options" at bounding box center [1304, 25] width 83 height 26
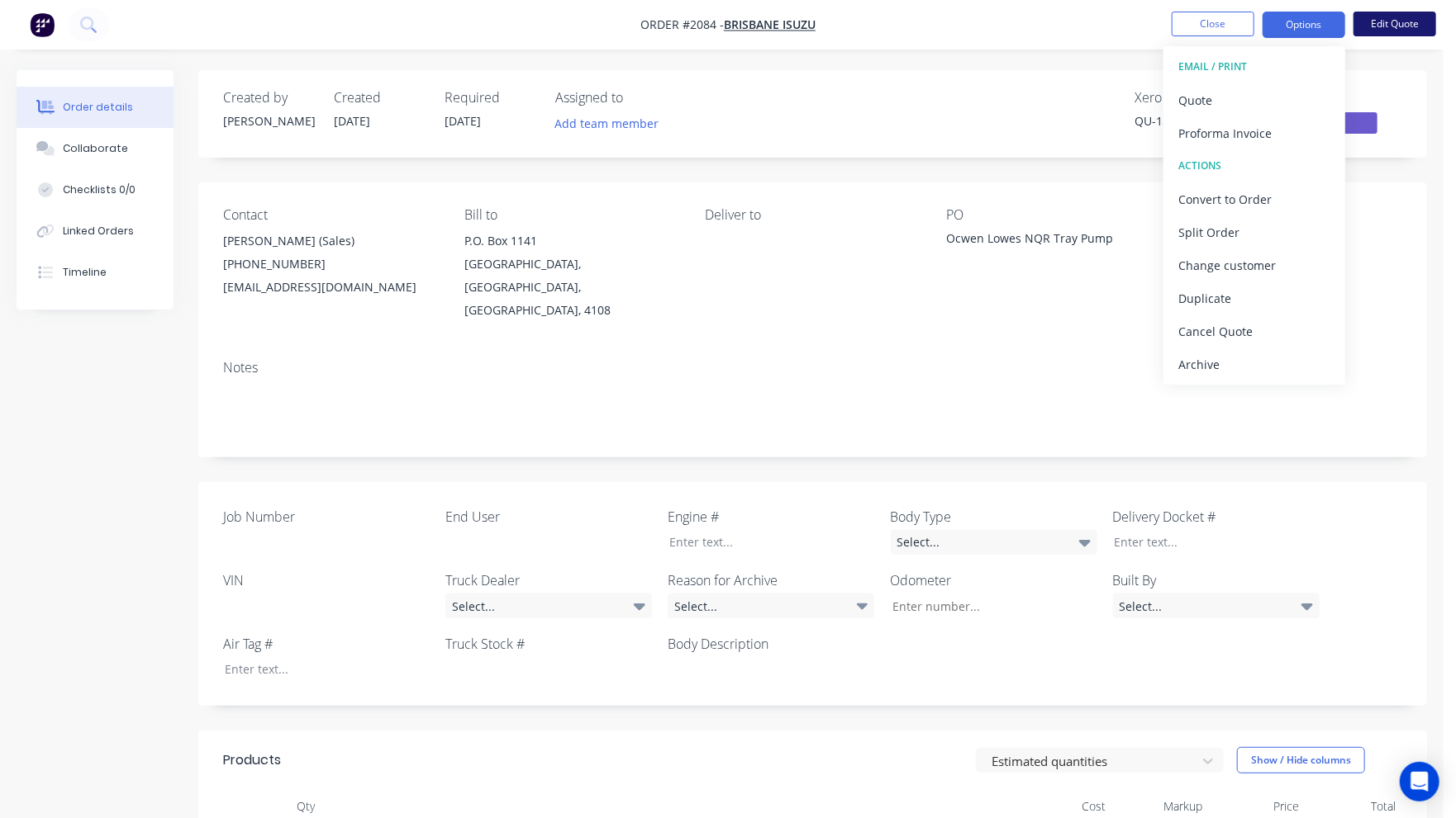
click at [1399, 26] on button "Edit Quote" at bounding box center [1395, 24] width 83 height 25
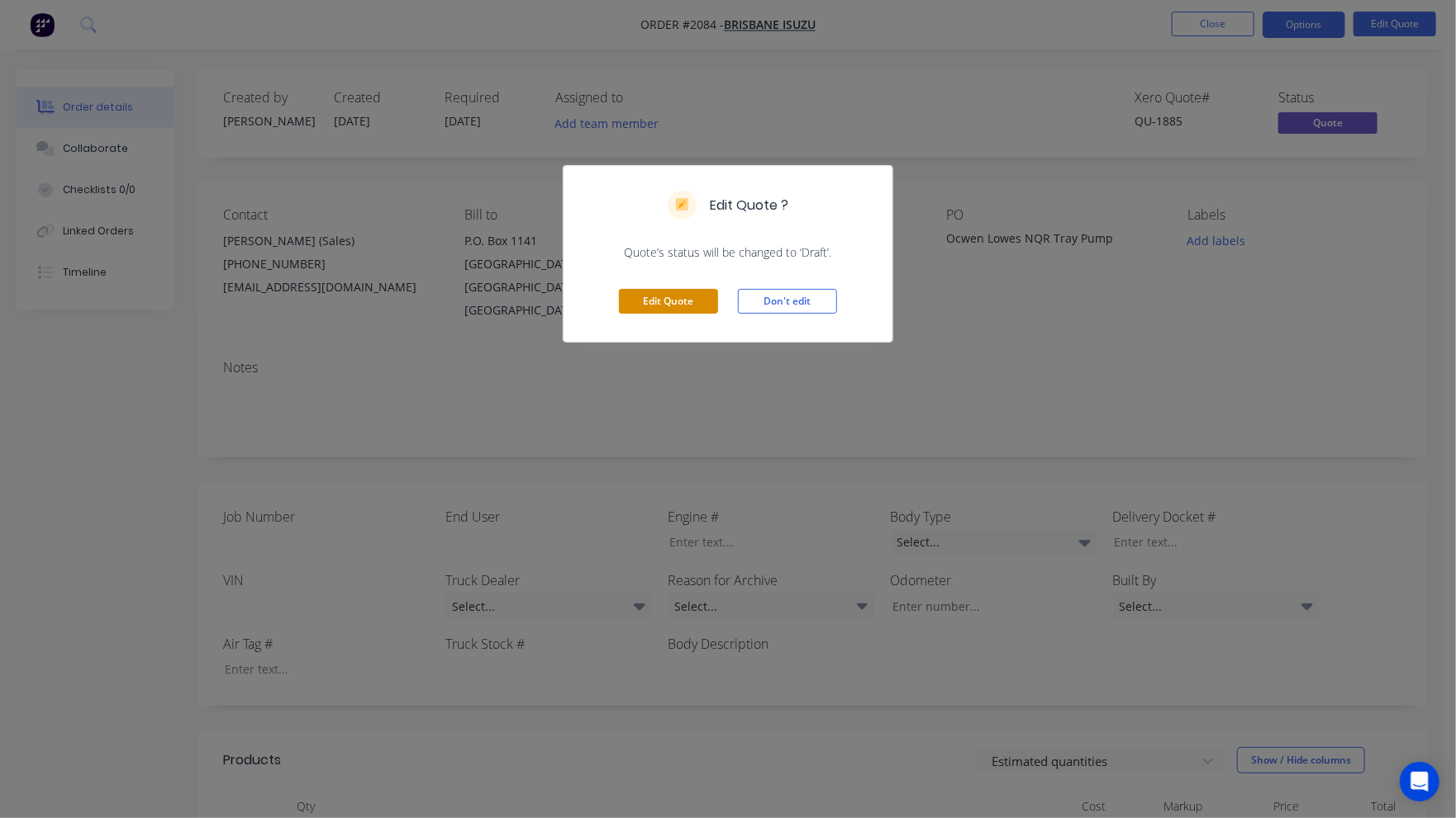
click at [693, 294] on button "Edit Quote" at bounding box center [668, 301] width 99 height 25
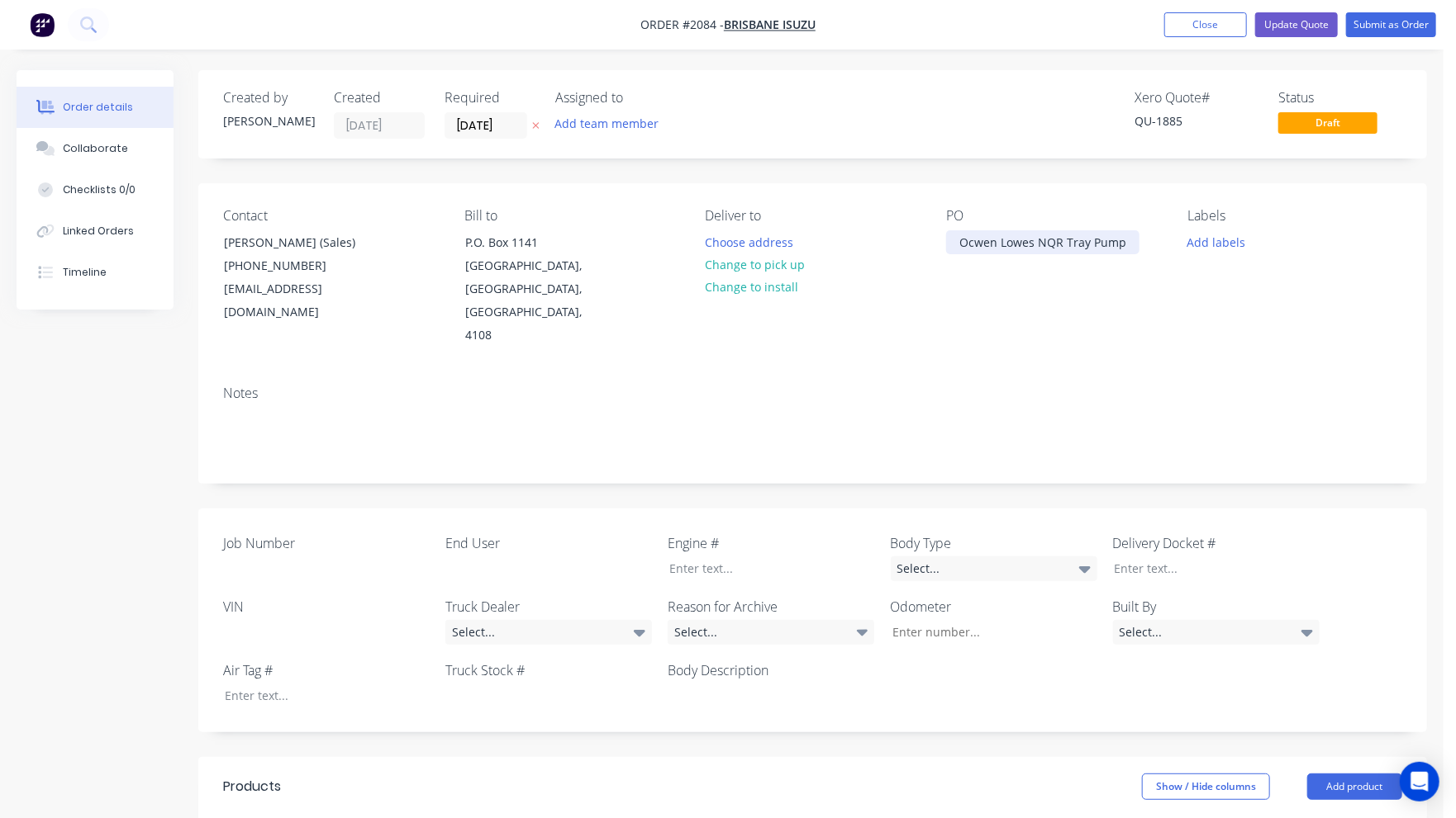
click at [991, 248] on div "Ocwen Lowes NQR Tray Pump" at bounding box center [1042, 242] width 193 height 24
click at [1080, 242] on div "Ocwen Lowes NQR Tray Pump" at bounding box center [1042, 242] width 193 height 24
drag, startPoint x: 1124, startPoint y: 241, endPoint x: 934, endPoint y: 244, distance: 190.0
click at [934, 244] on div "Contact Oscar Akbar (Sales) (07) 3373 2400 oakbar@brisbaneisuzu.com.au Bill to …" at bounding box center [812, 278] width 1228 height 190
paste div
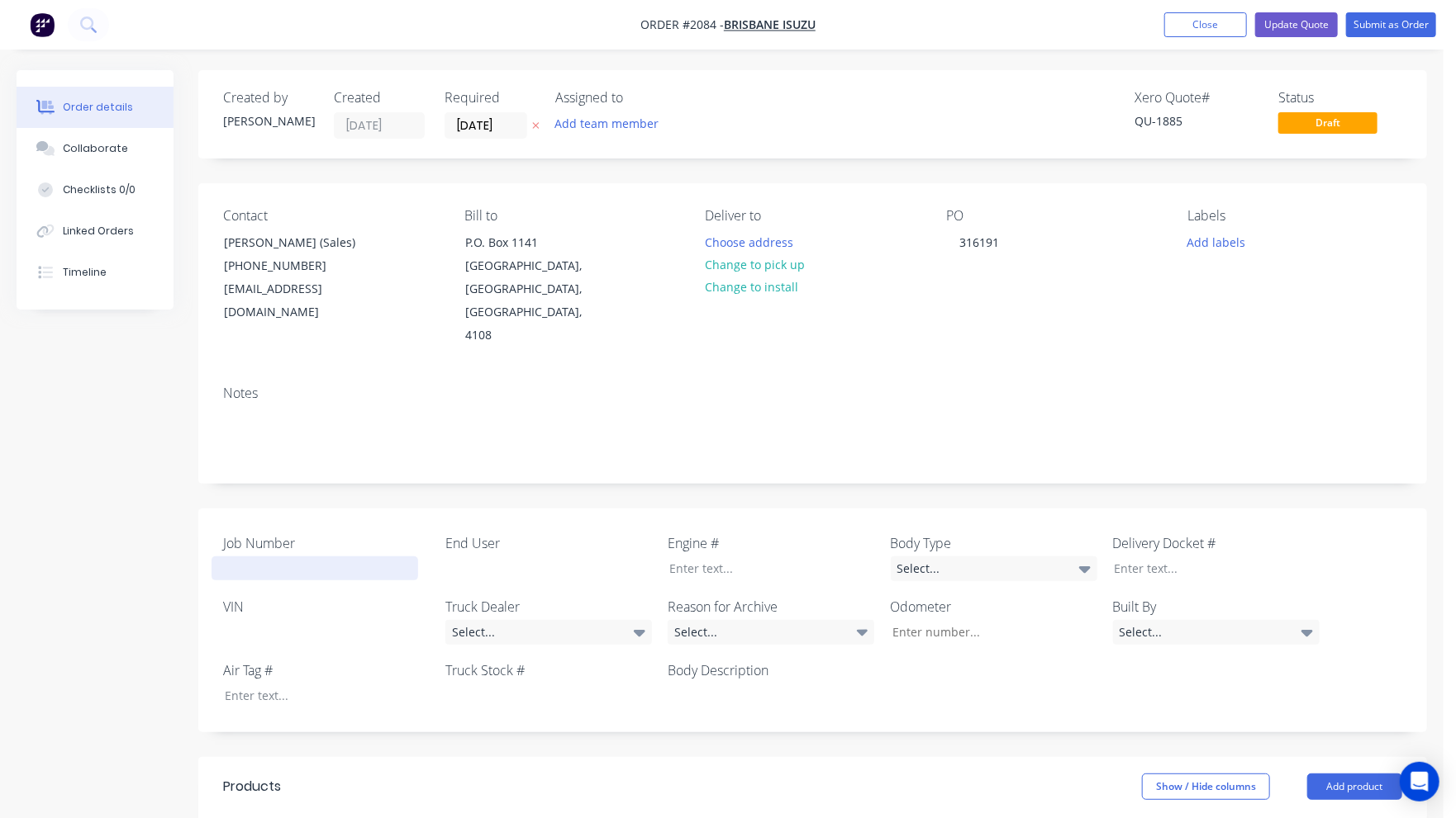
click at [237, 556] on div at bounding box center [315, 568] width 206 height 24
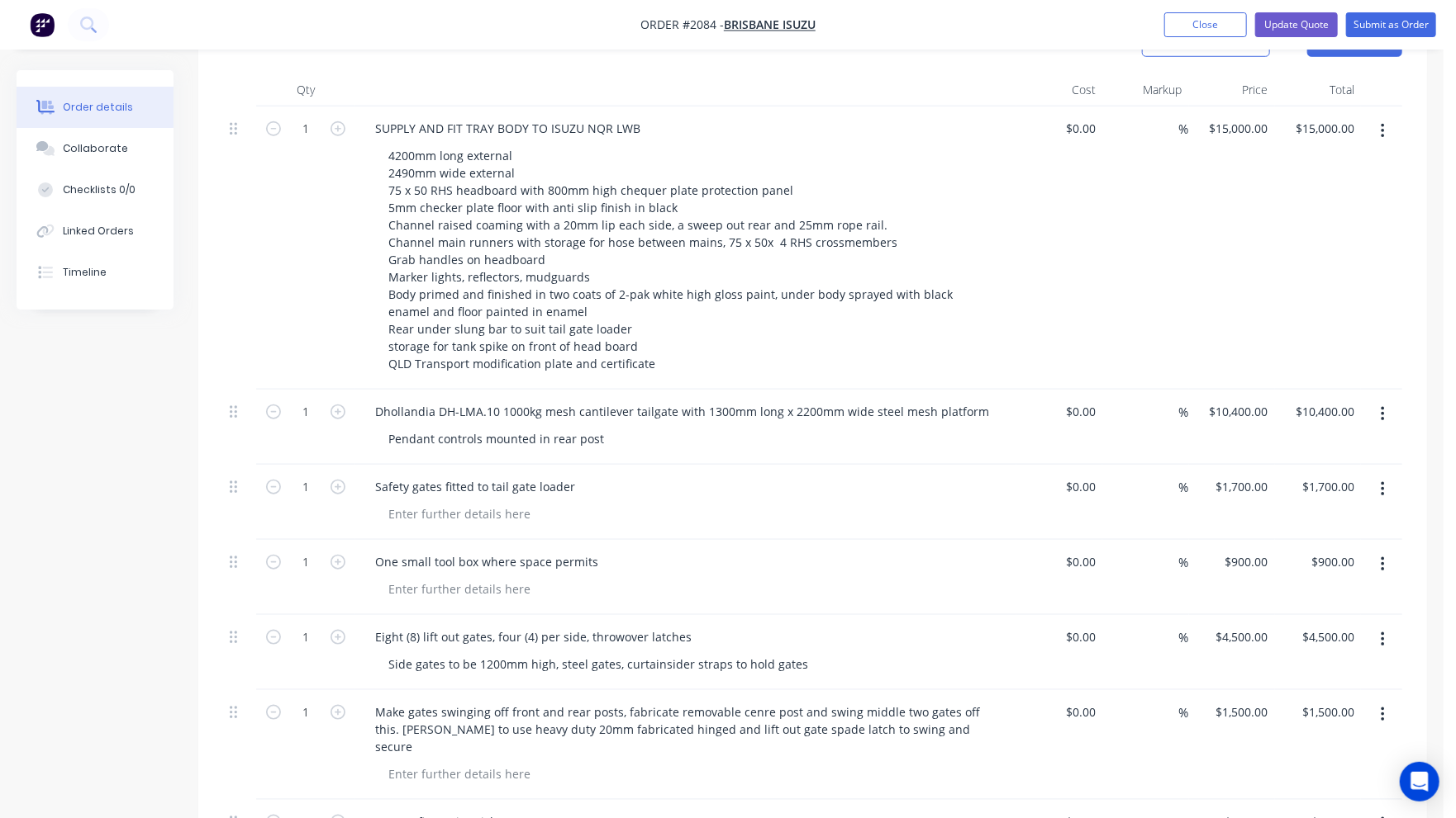
scroll to position [661, 0]
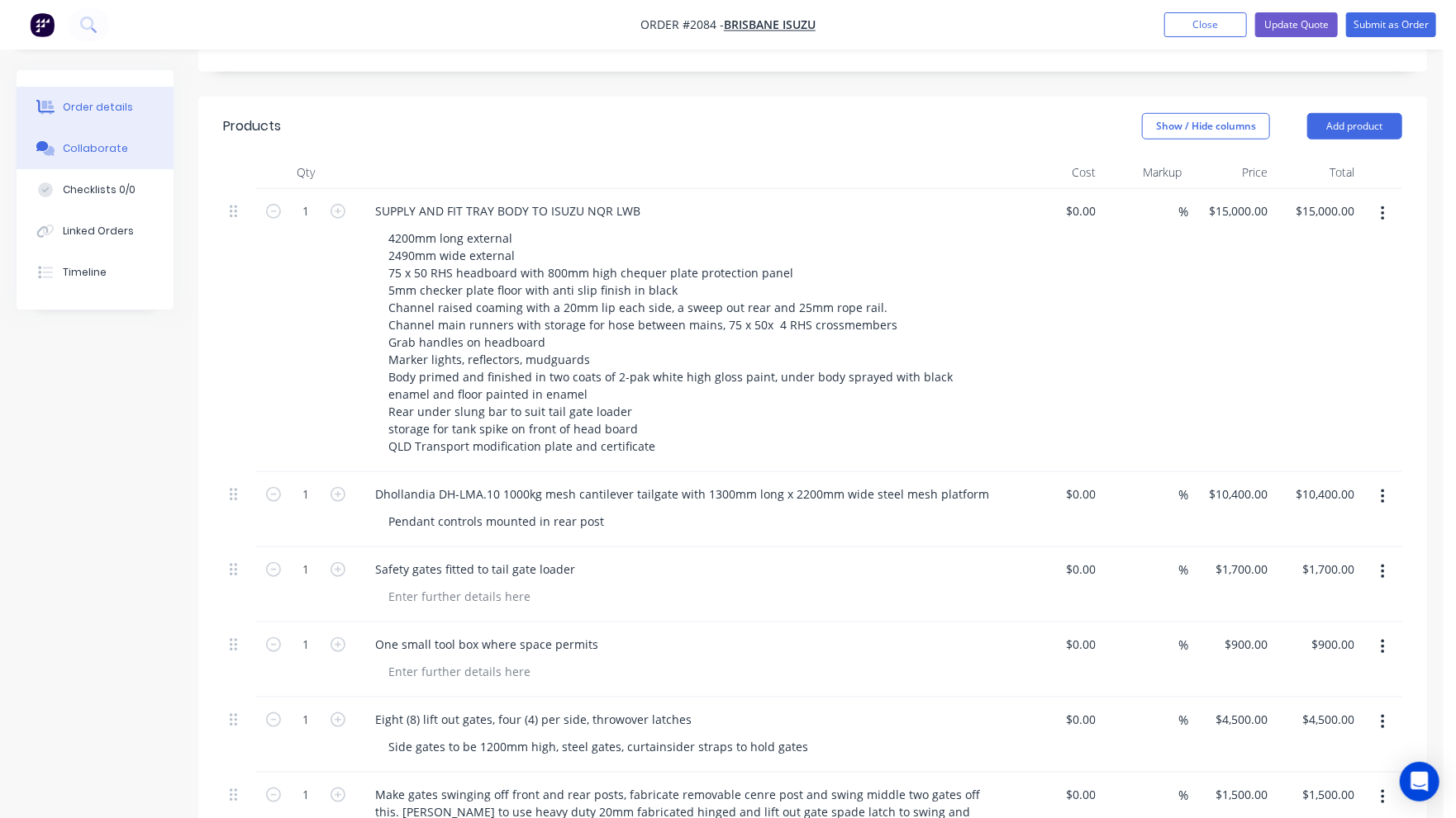
click at [72, 145] on div "Collaborate" at bounding box center [95, 148] width 65 height 15
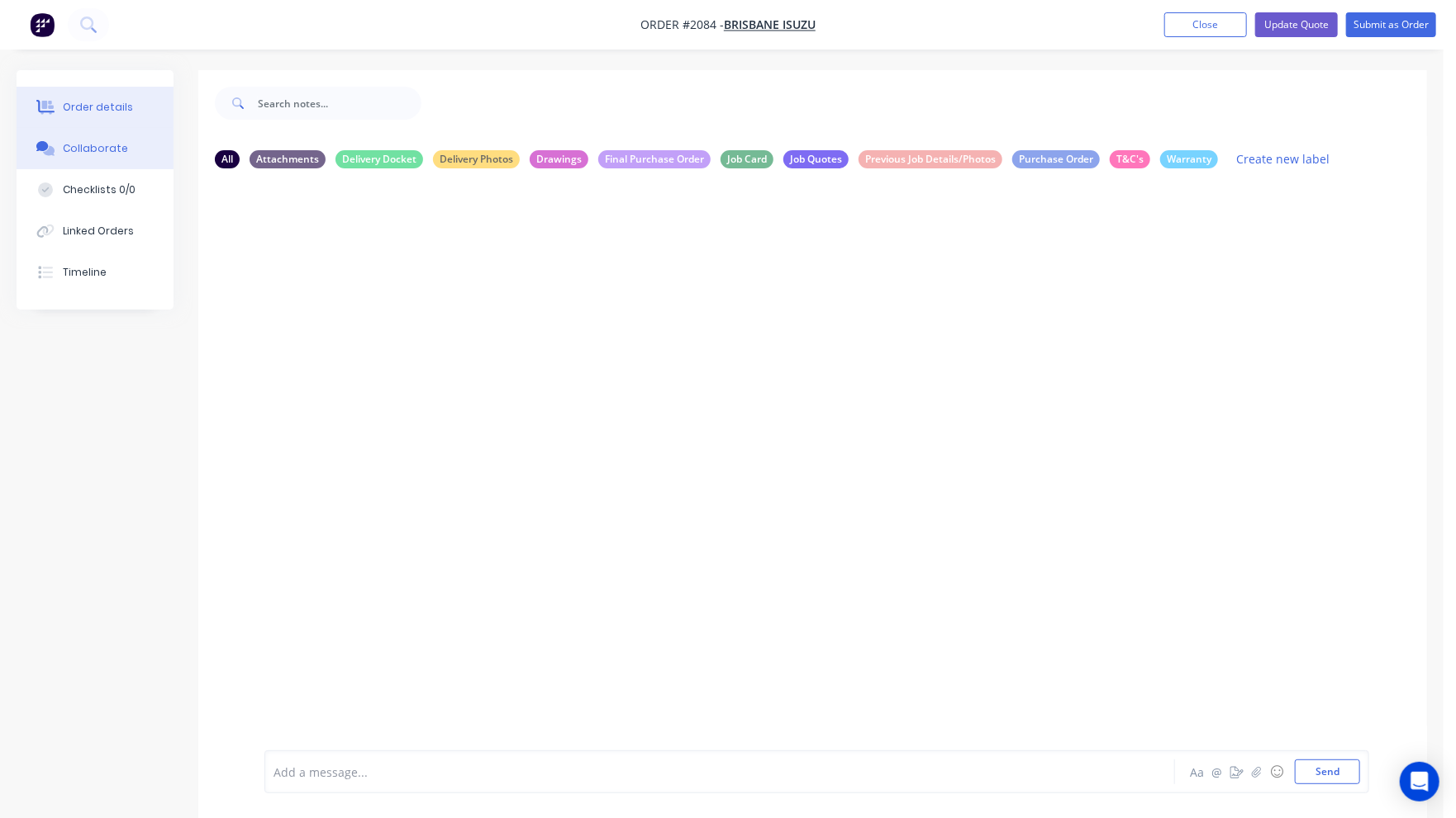
drag, startPoint x: 69, startPoint y: 96, endPoint x: 134, endPoint y: 111, distance: 66.7
click at [69, 97] on button "Order details" at bounding box center [95, 107] width 157 height 41
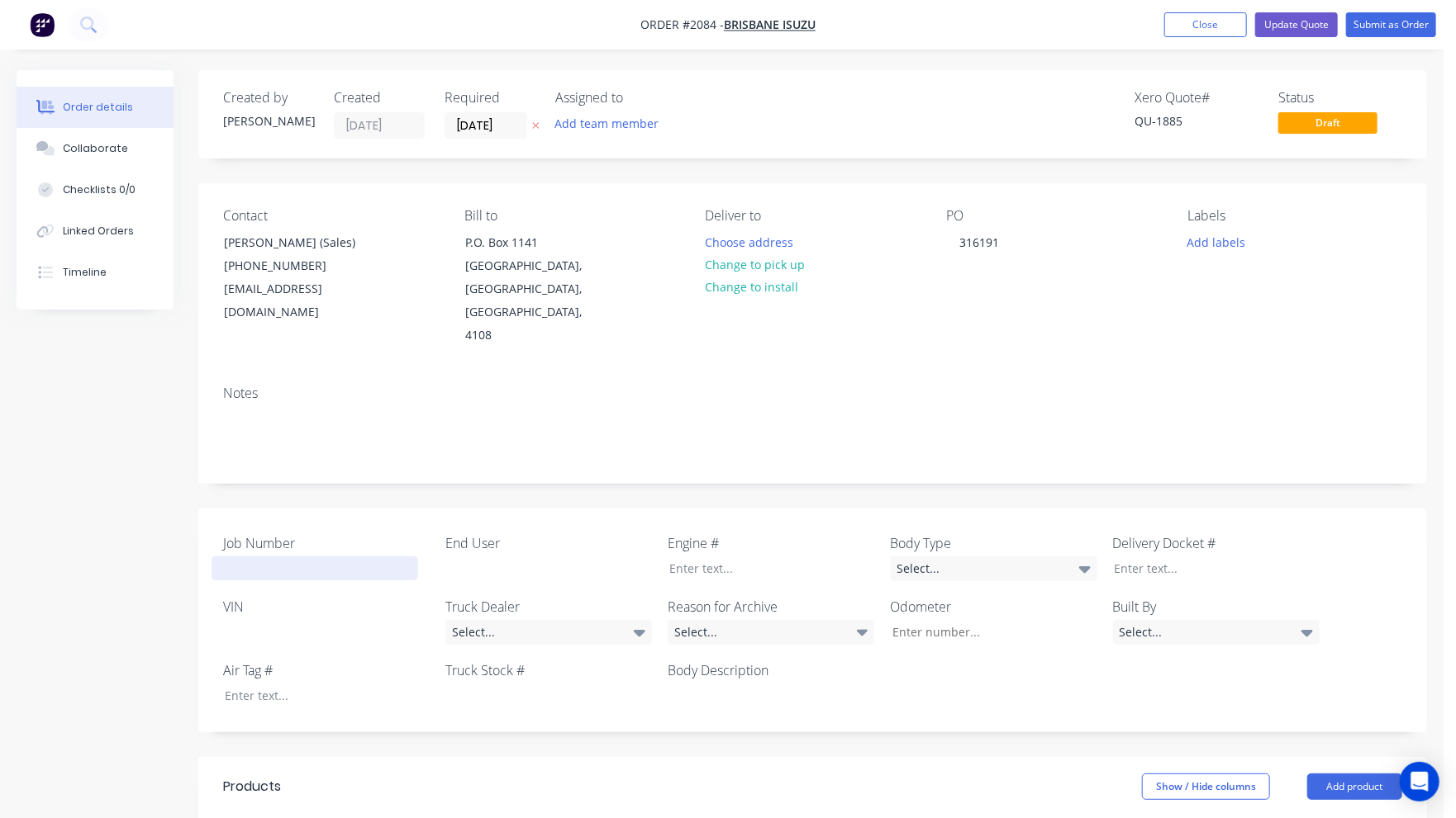
click at [274, 556] on div at bounding box center [315, 568] width 206 height 24
click at [480, 556] on div at bounding box center [537, 568] width 206 height 24
click at [517, 621] on div "Select..." at bounding box center [549, 633] width 206 height 25
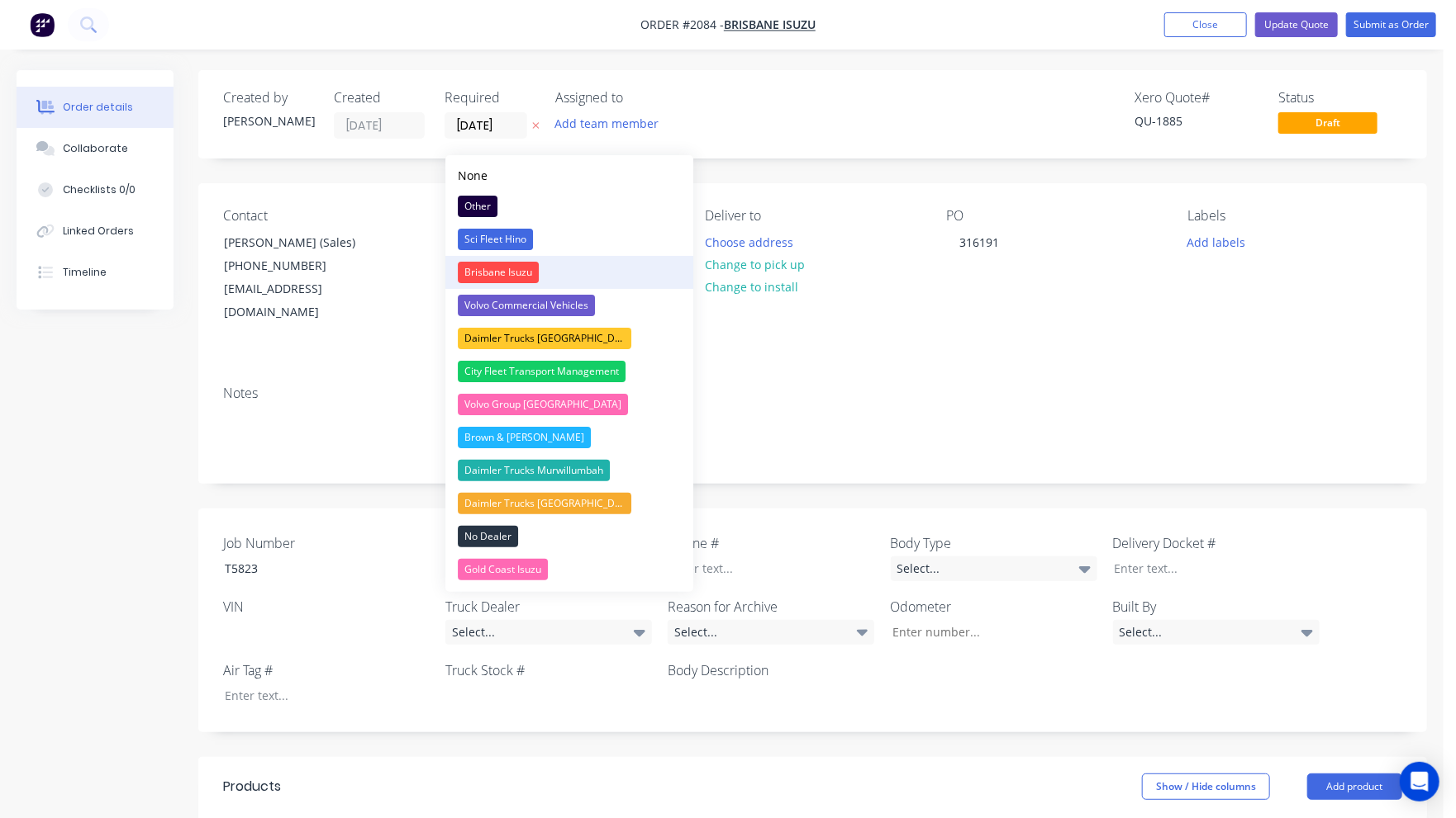
click at [499, 272] on div "Brisbane Isuzu" at bounding box center [498, 272] width 81 height 21
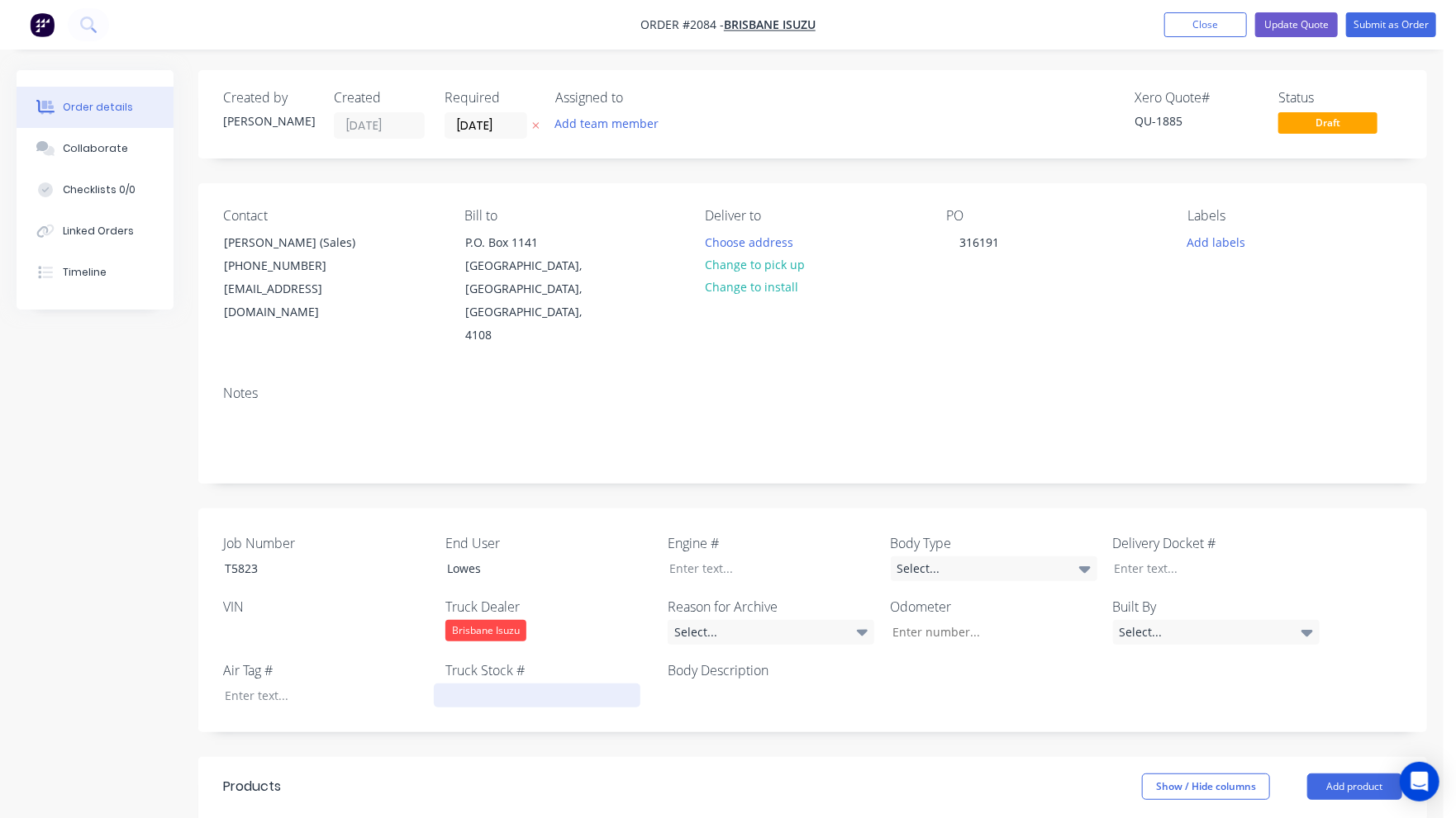
click at [456, 684] on div at bounding box center [537, 695] width 206 height 24
click at [455, 684] on div at bounding box center [537, 695] width 206 height 24
click at [243, 621] on div at bounding box center [315, 632] width 206 height 24
paste div
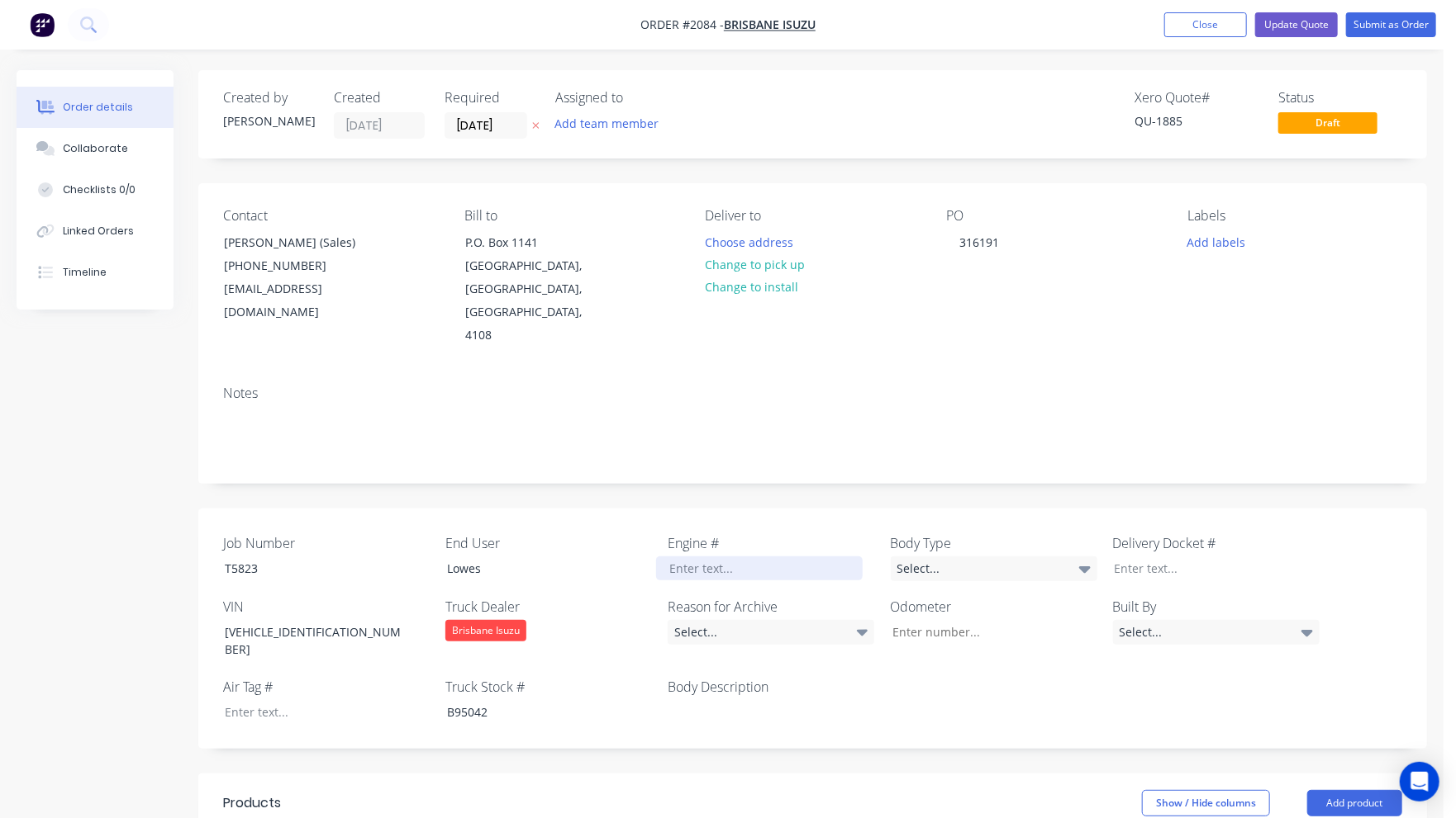
click at [694, 556] on div at bounding box center [759, 568] width 206 height 24
paste div
click at [750, 700] on div at bounding box center [759, 711] width 206 height 24
click at [940, 556] on div "Select..." at bounding box center [994, 569] width 206 height 25
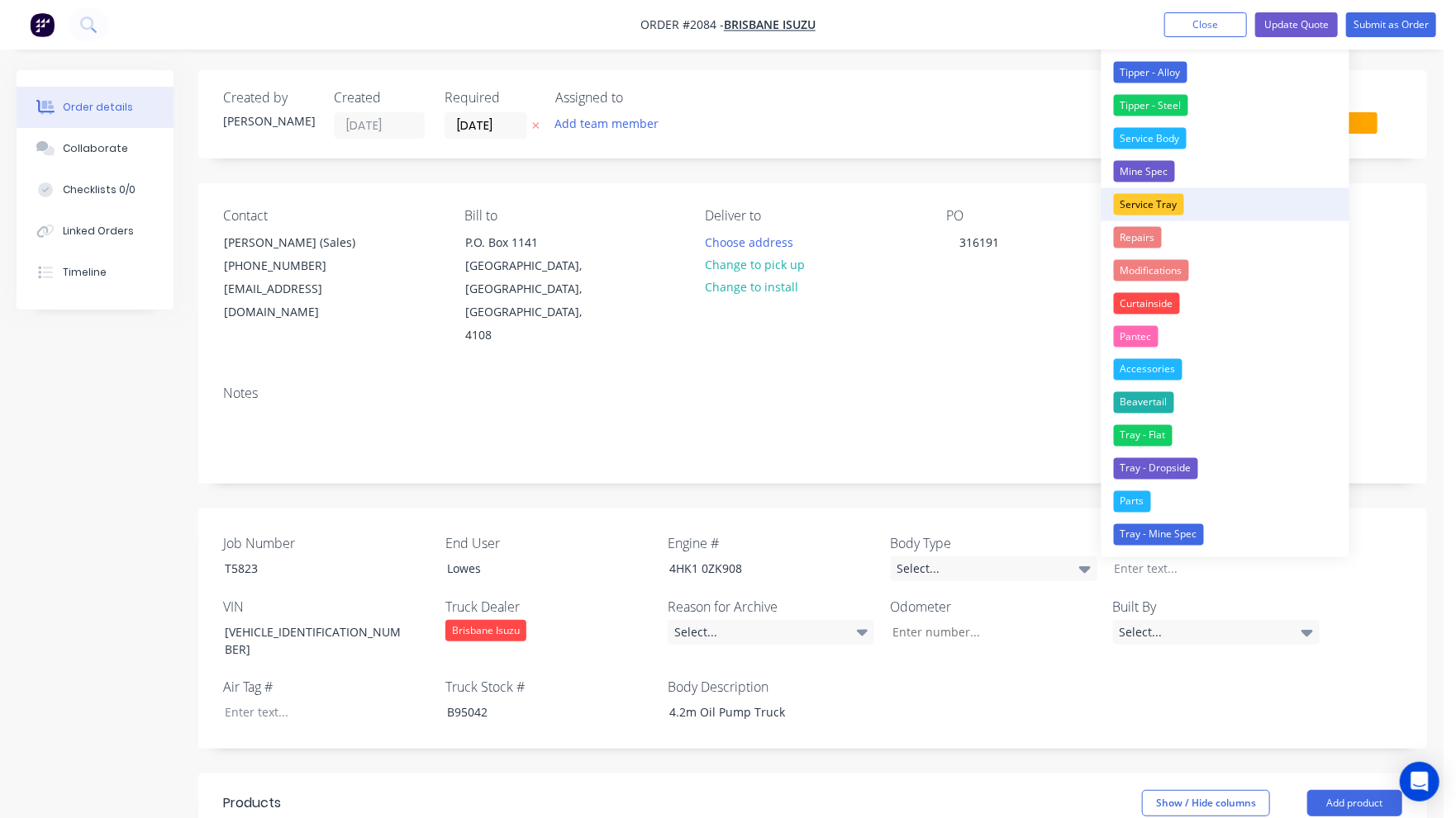
click at [1159, 204] on div "Service Tray" at bounding box center [1149, 204] width 71 height 21
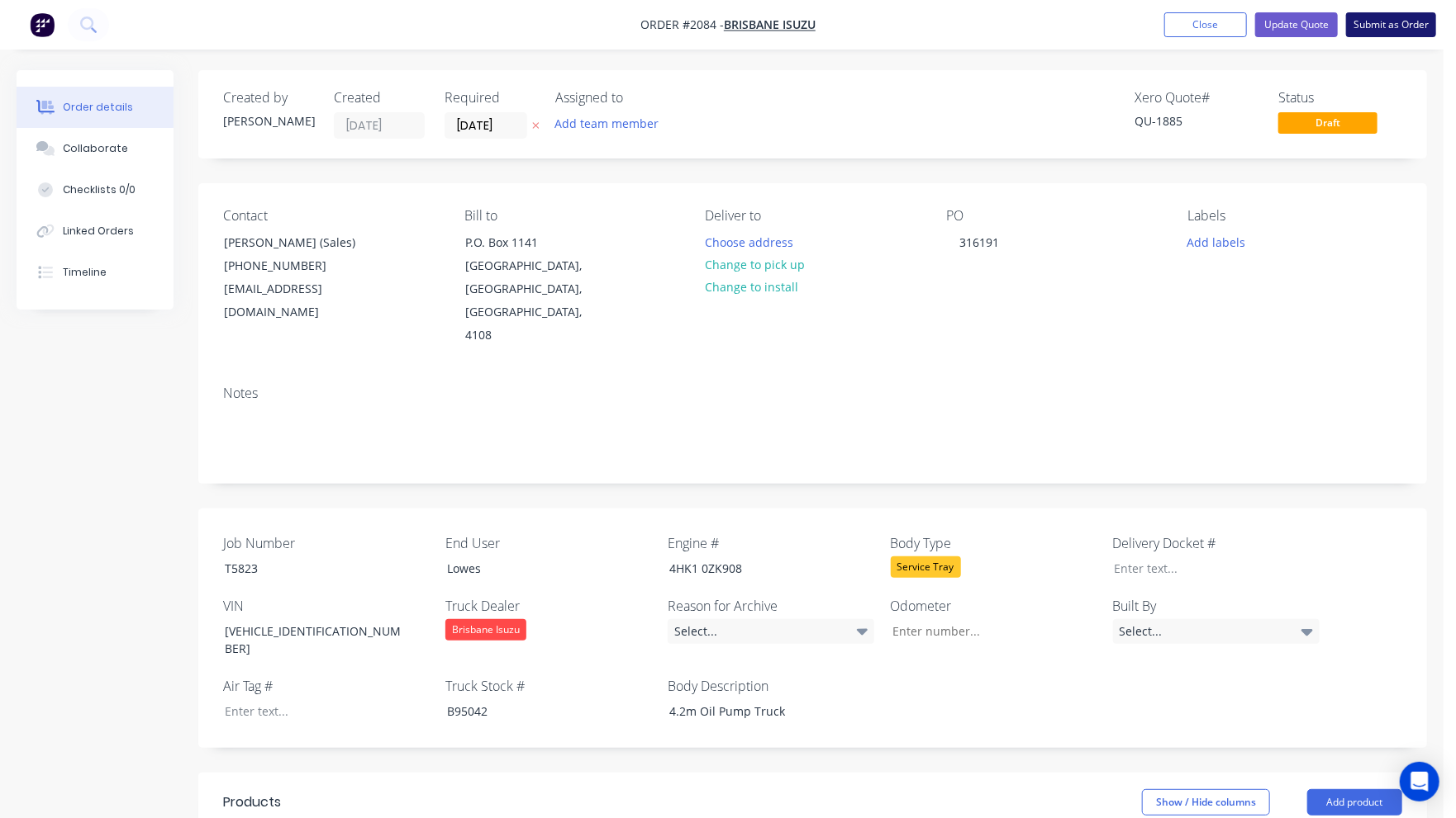
click at [1410, 22] on button "Submit as Order" at bounding box center [1391, 25] width 90 height 25
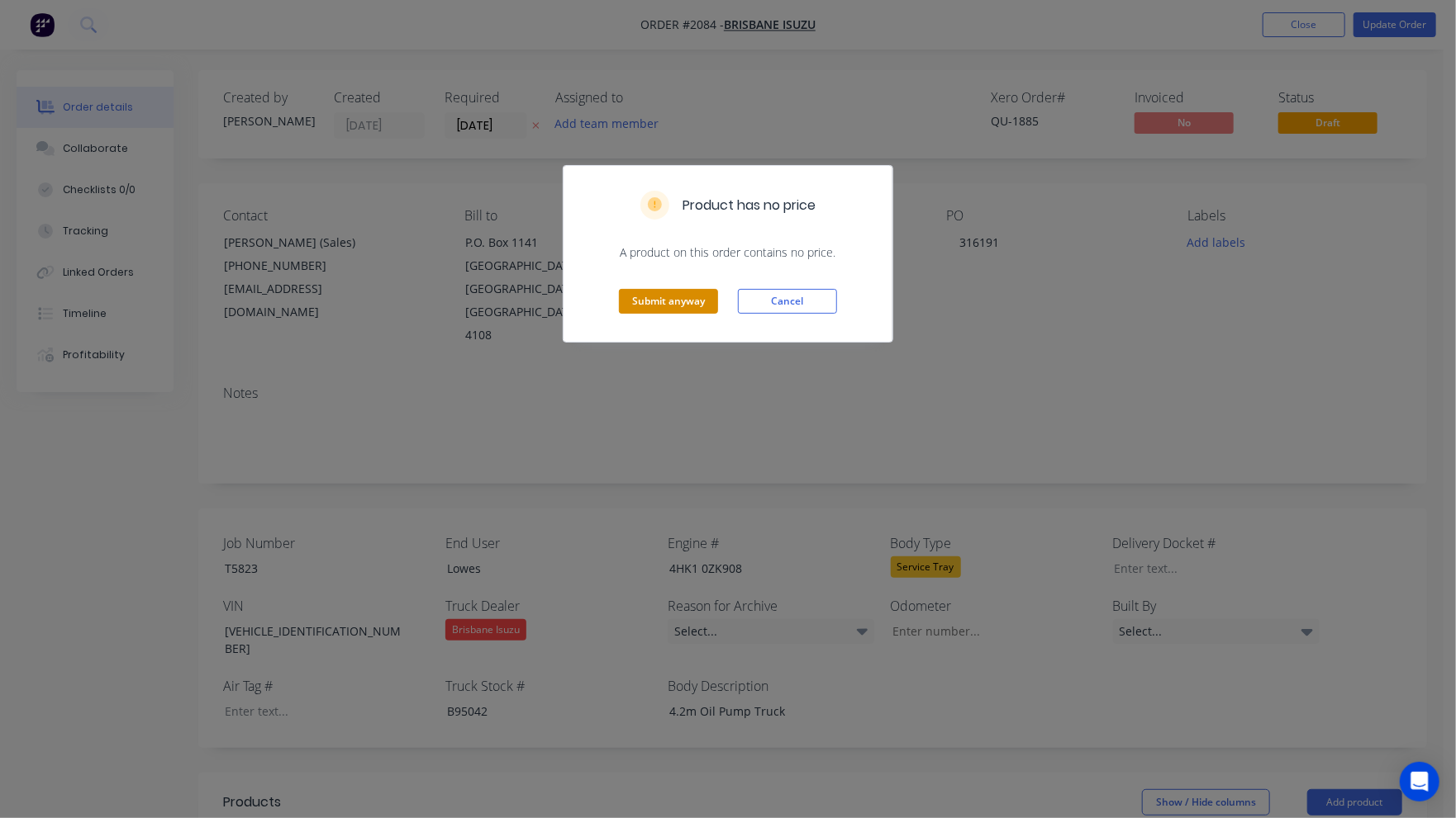
click at [691, 299] on button "Submit anyway" at bounding box center [668, 301] width 99 height 25
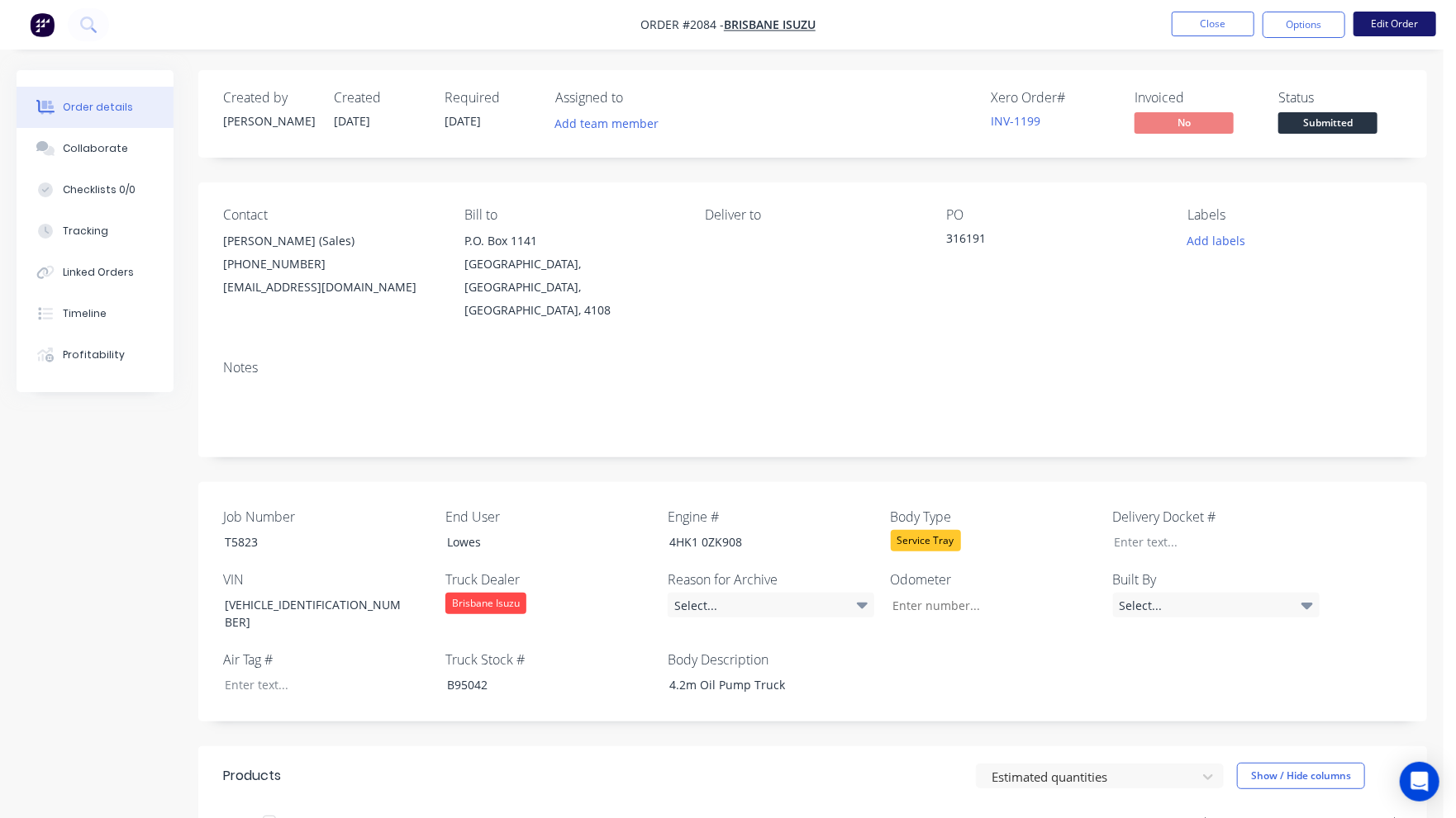
click at [1410, 16] on button "Edit Order" at bounding box center [1395, 24] width 83 height 25
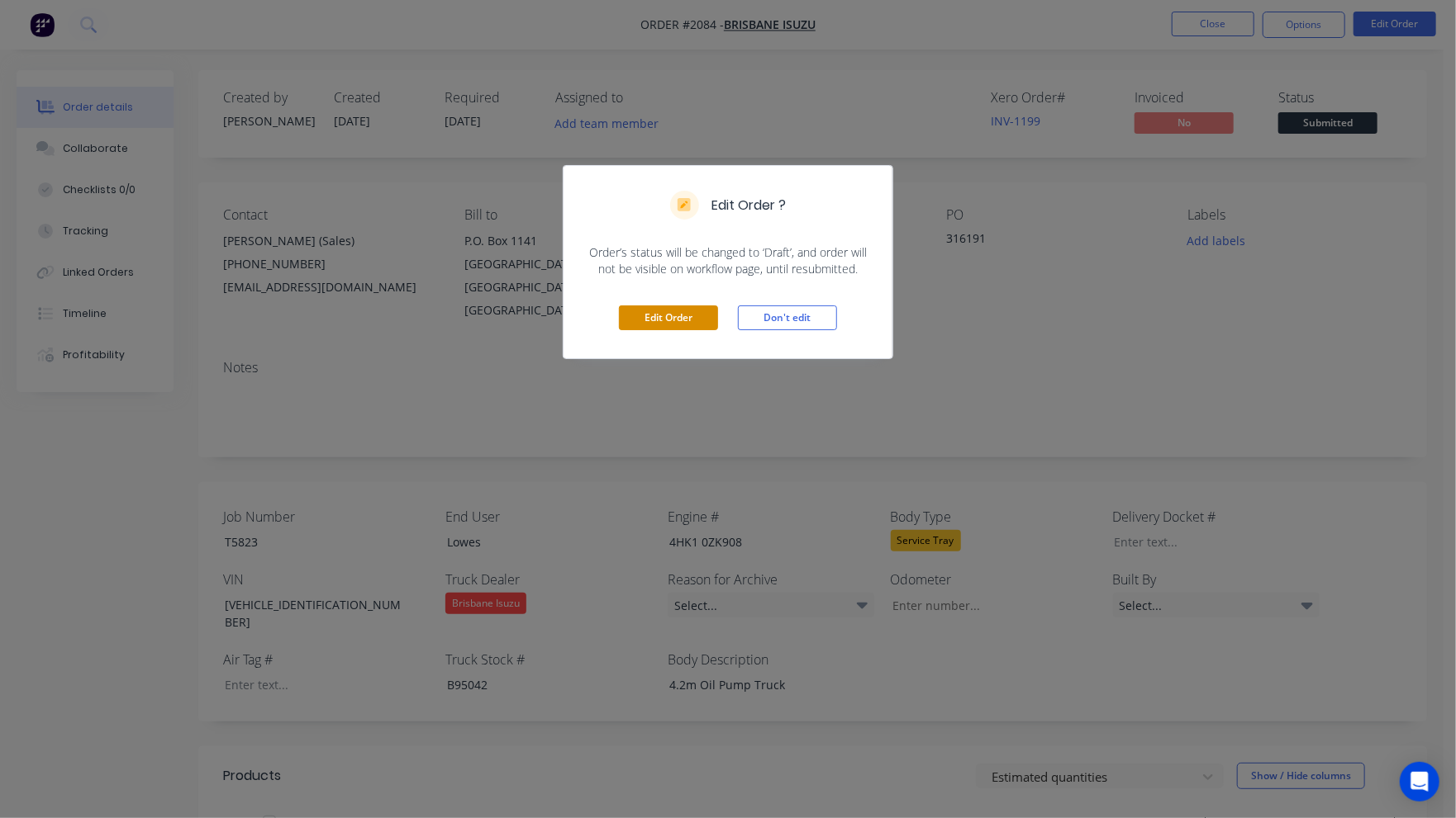
click at [707, 311] on button "Edit Order" at bounding box center [668, 318] width 99 height 25
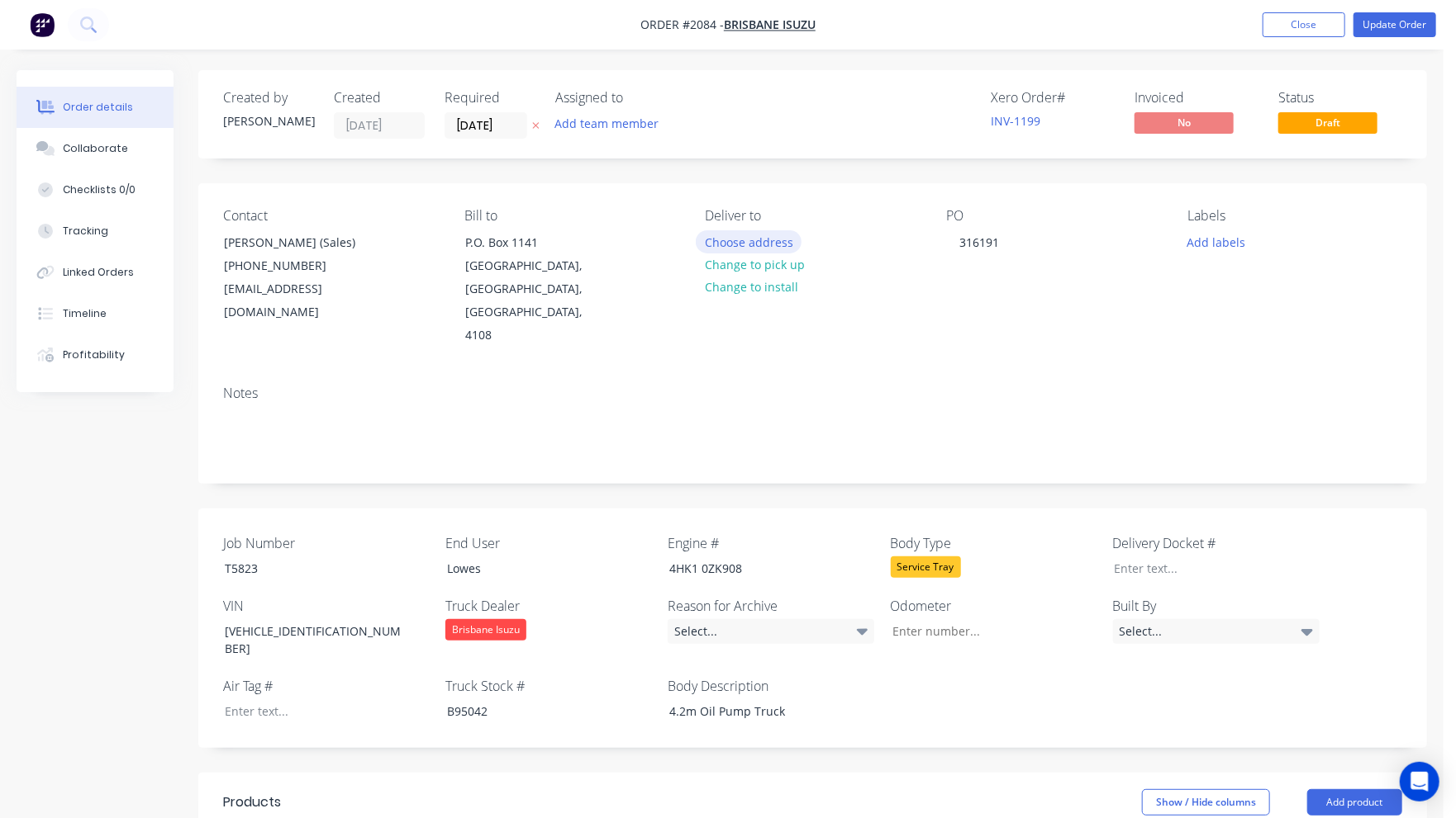
click at [750, 243] on button "Choose address" at bounding box center [749, 241] width 106 height 22
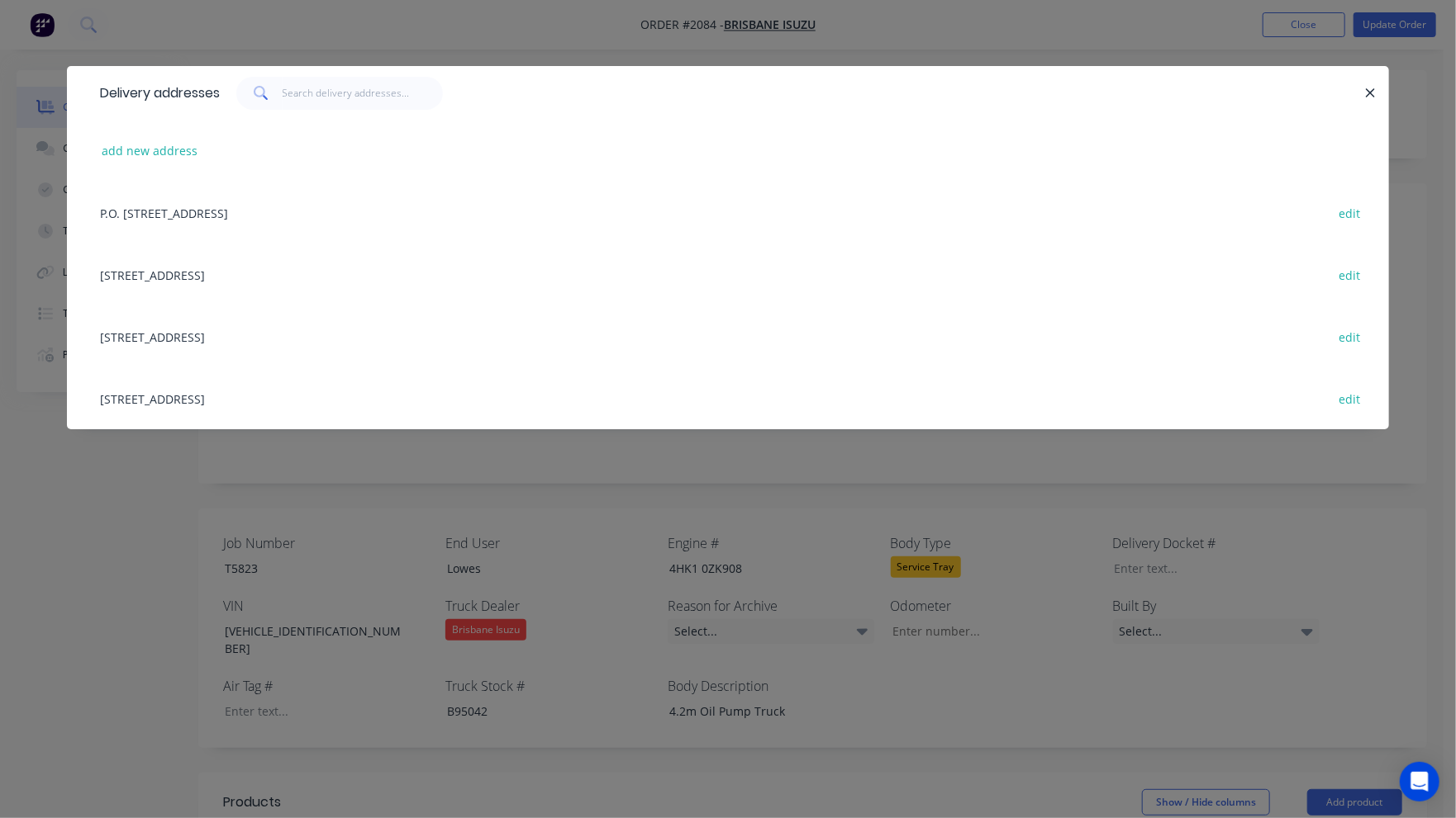
click at [269, 273] on div "208 Fison Avenue West, EAGLE FARM, Queensland, Australia, 4108 edit" at bounding box center [728, 274] width 1273 height 62
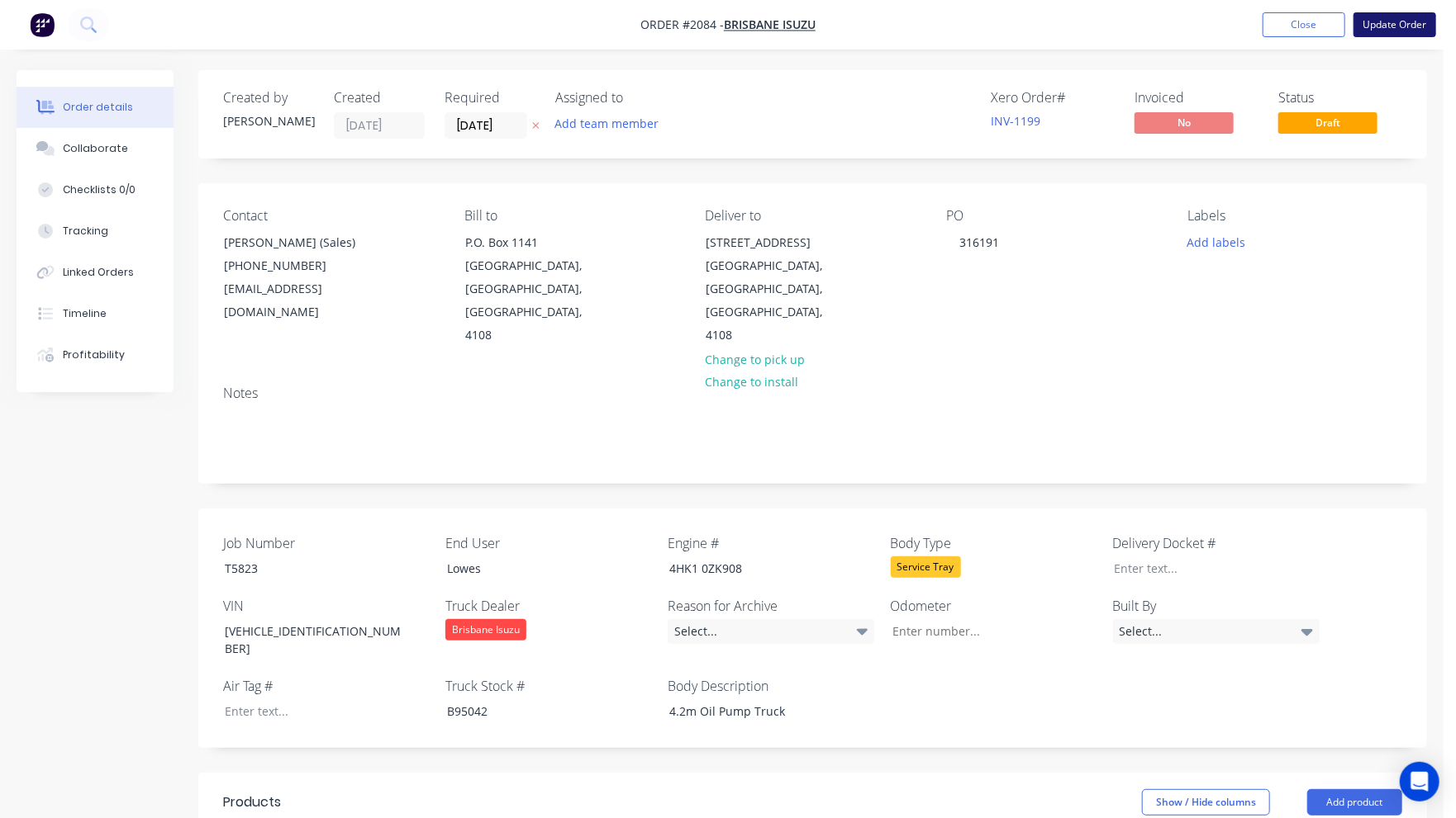
click at [1378, 21] on button "Update Order" at bounding box center [1395, 25] width 83 height 25
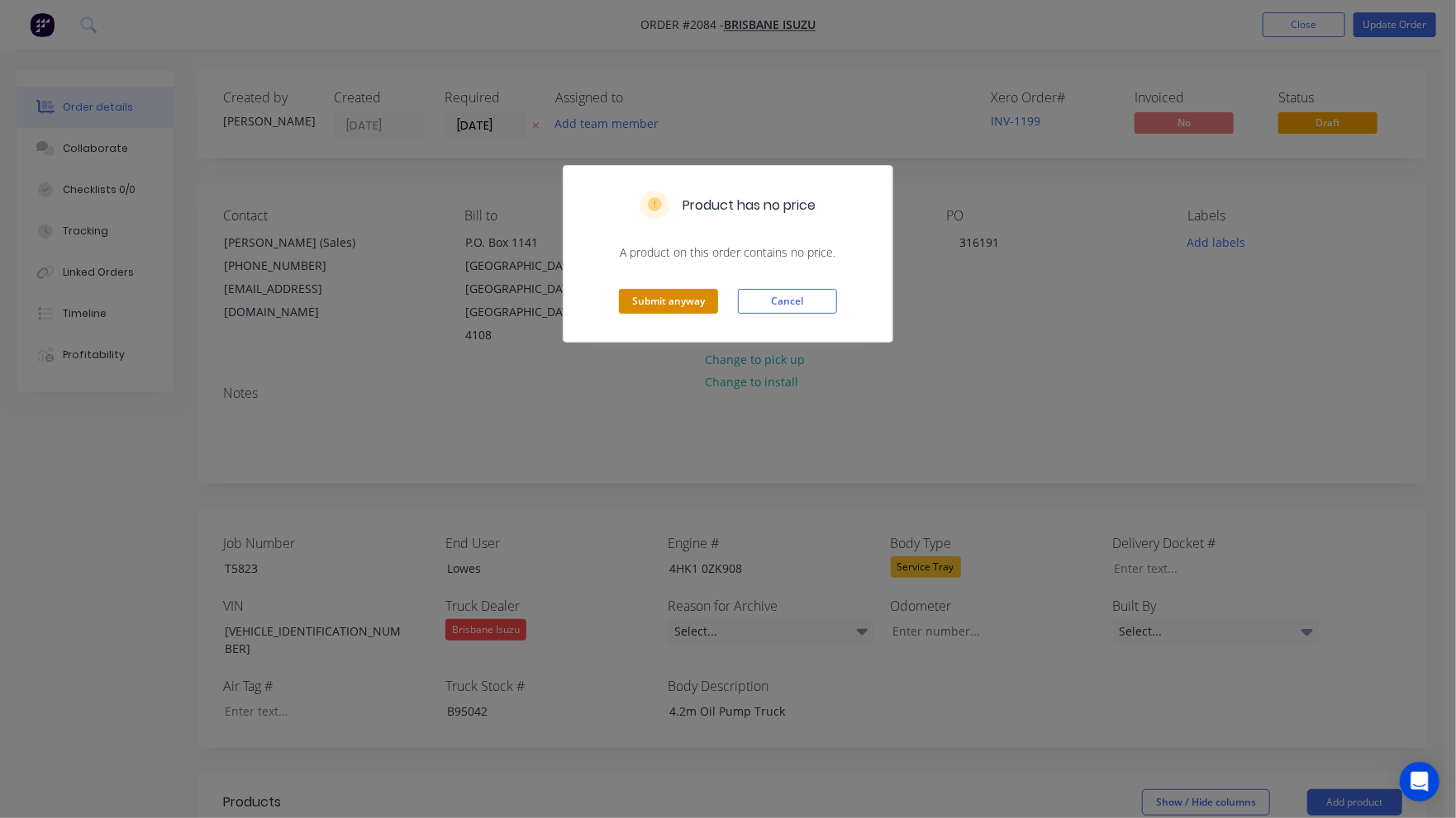
click at [684, 307] on button "Submit anyway" at bounding box center [668, 301] width 99 height 25
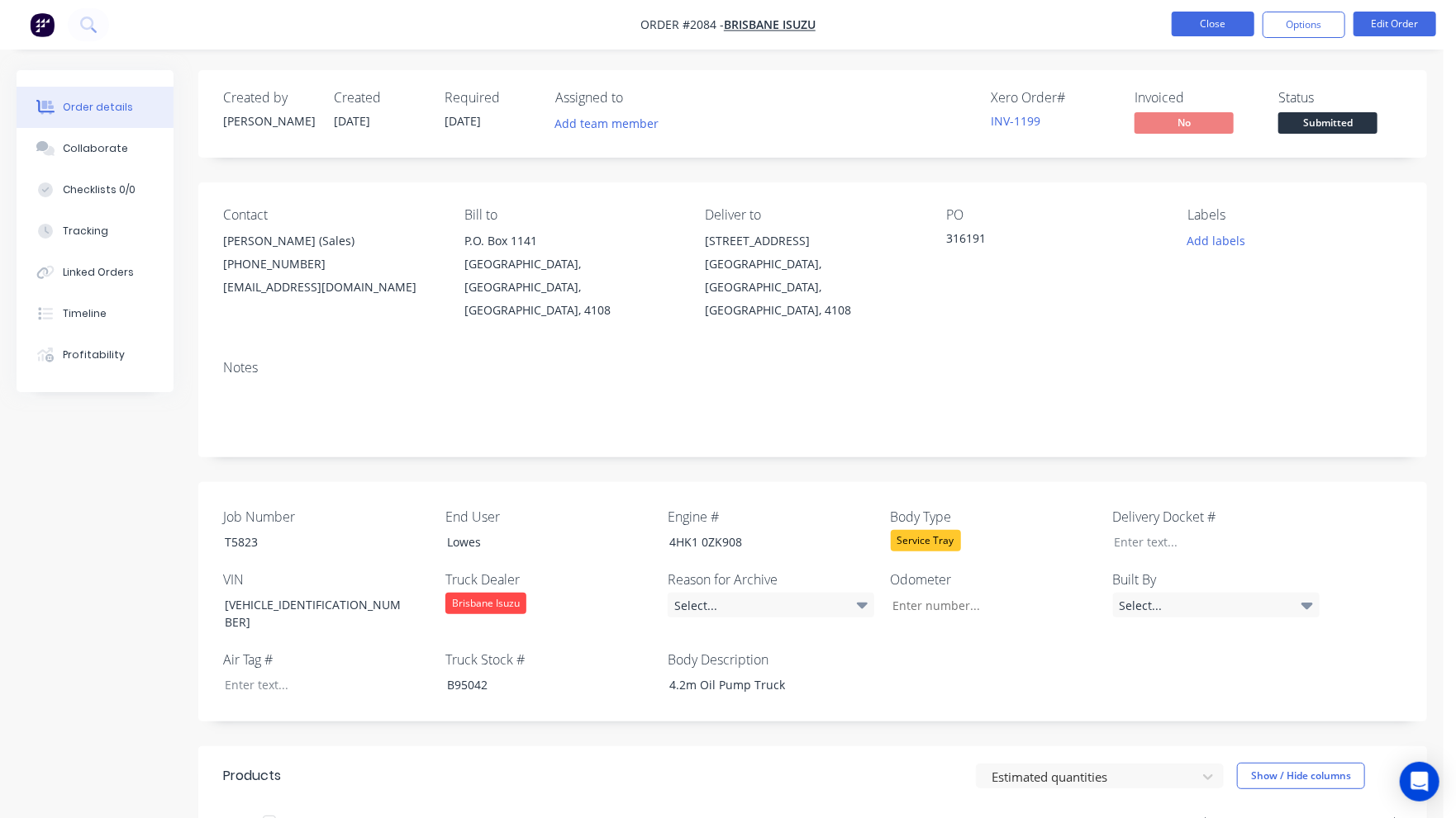
click at [1221, 26] on button "Close" at bounding box center [1213, 24] width 83 height 25
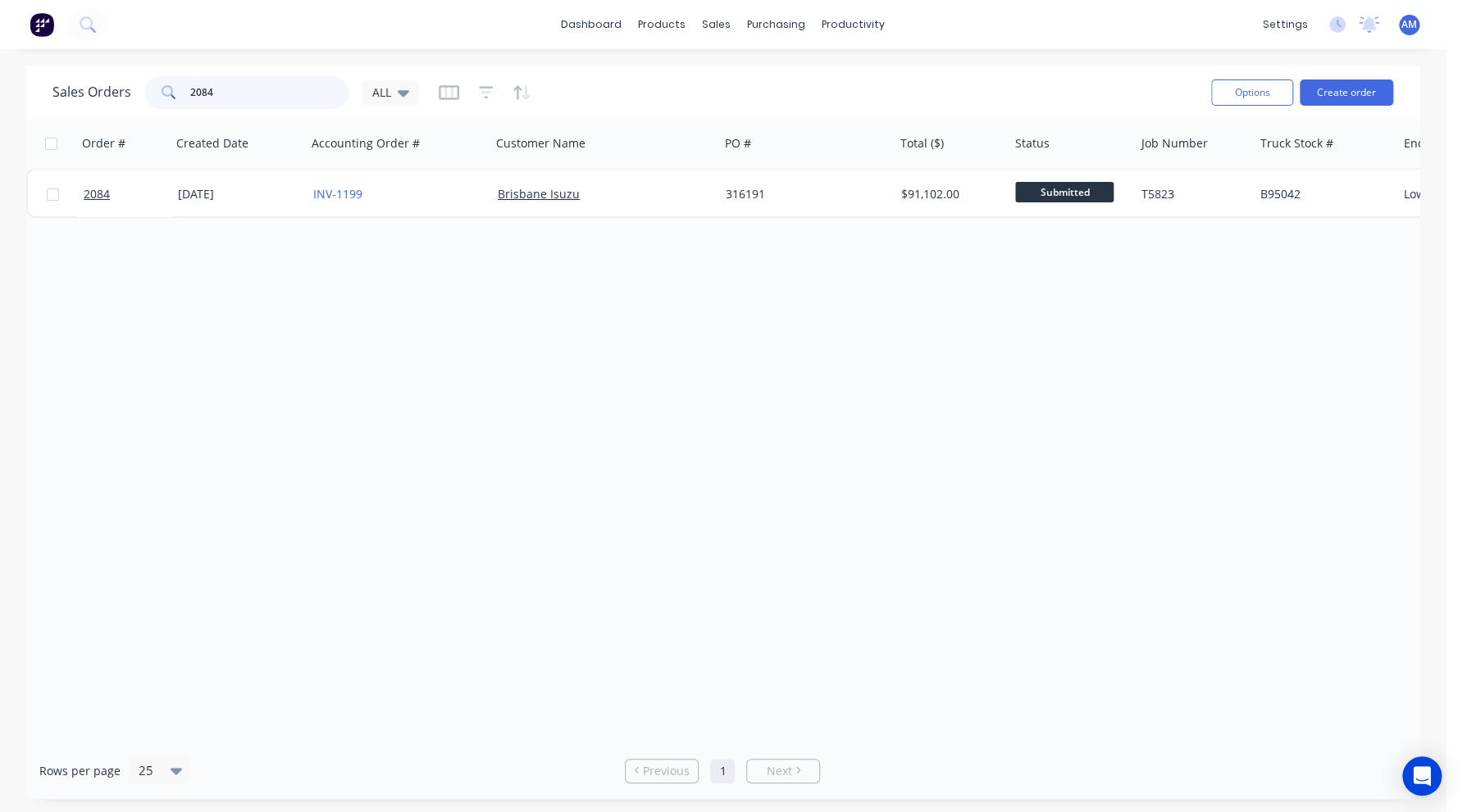
drag, startPoint x: 227, startPoint y: 93, endPoint x: 154, endPoint y: 94, distance: 73.0
click at [154, 94] on div "2084" at bounding box center [247, 92] width 205 height 32
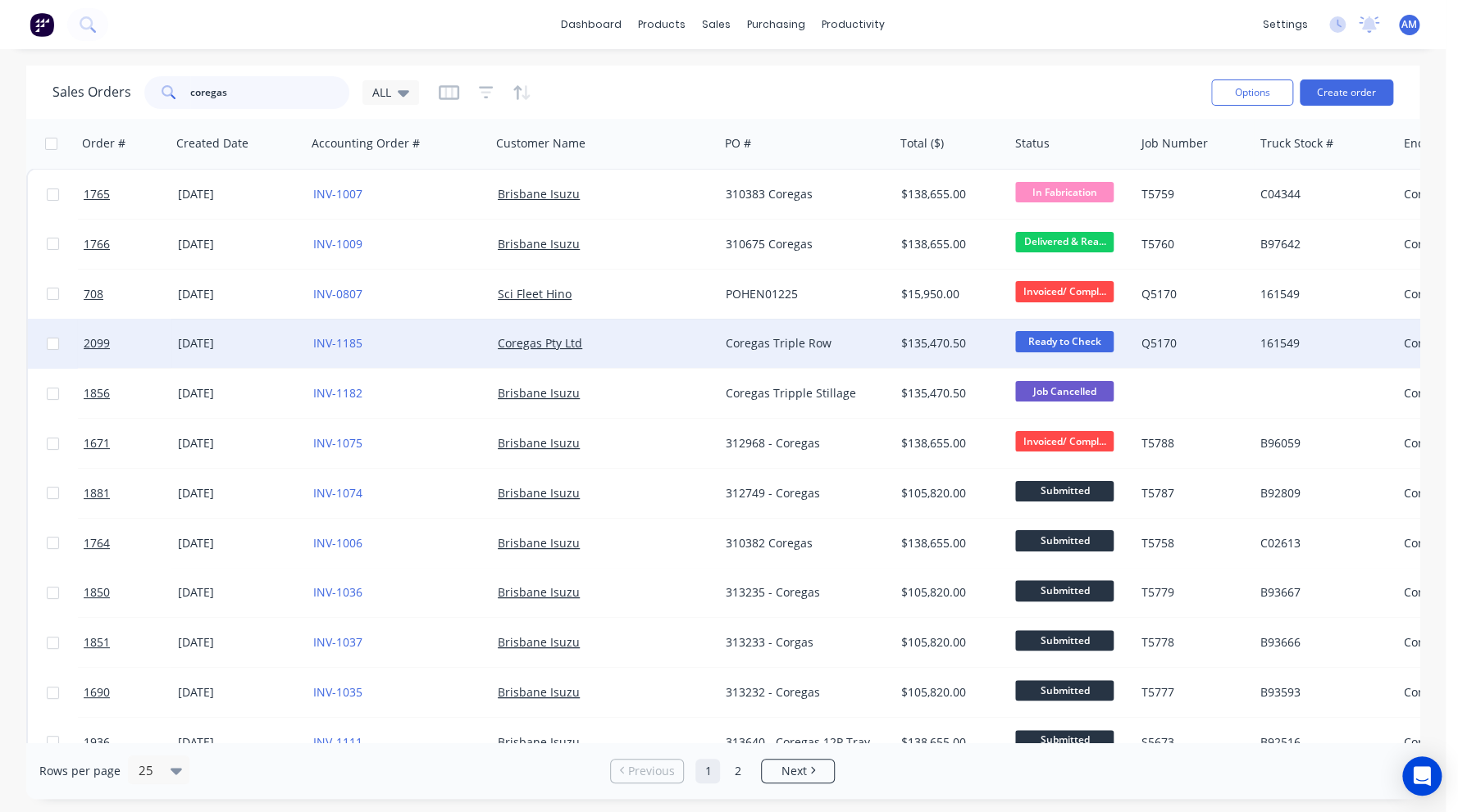
type input "coregas"
click at [782, 344] on div "Coregas Triple Row" at bounding box center [803, 343] width 154 height 17
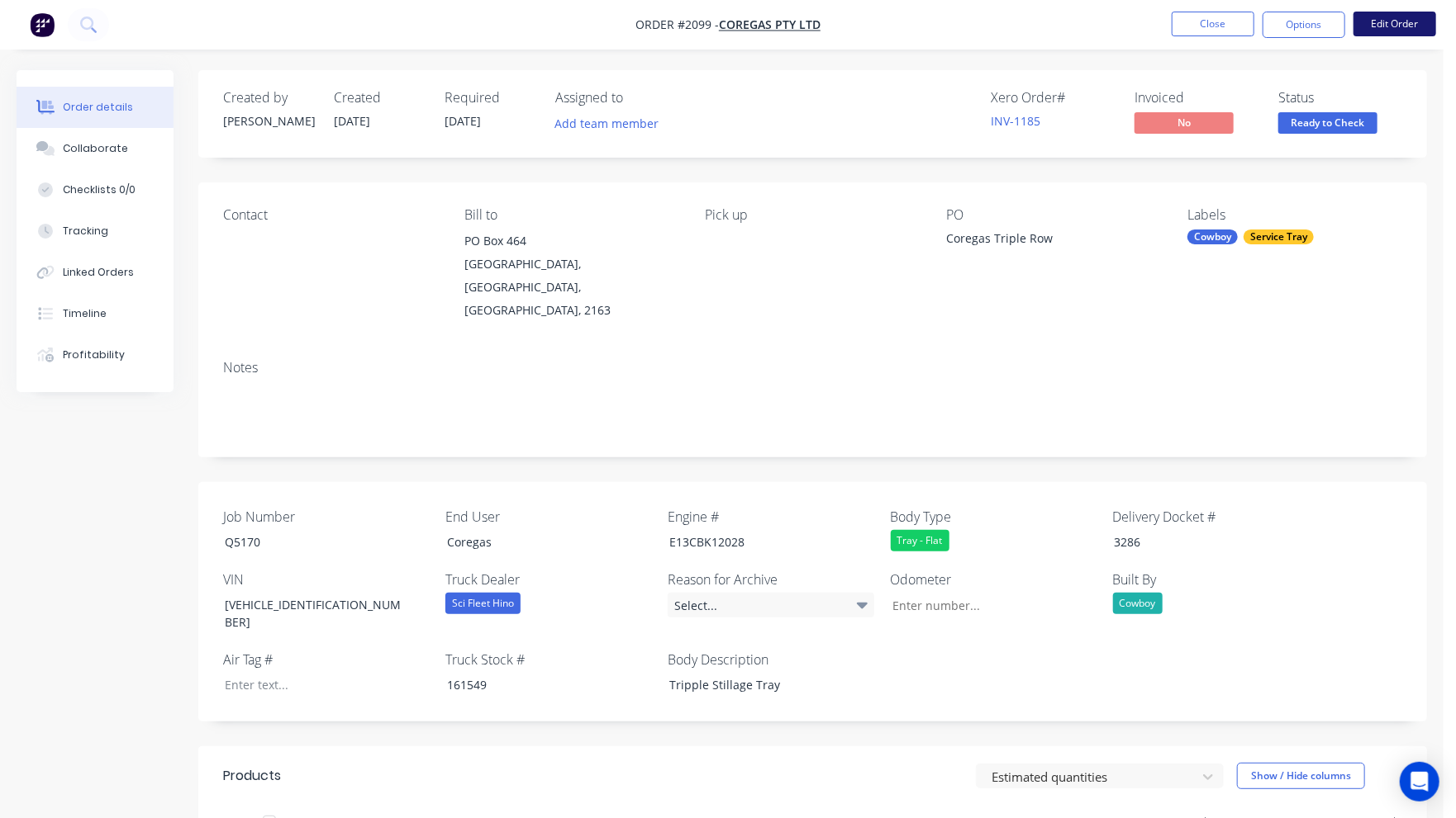
click at [1401, 16] on button "Edit Order" at bounding box center [1395, 24] width 83 height 25
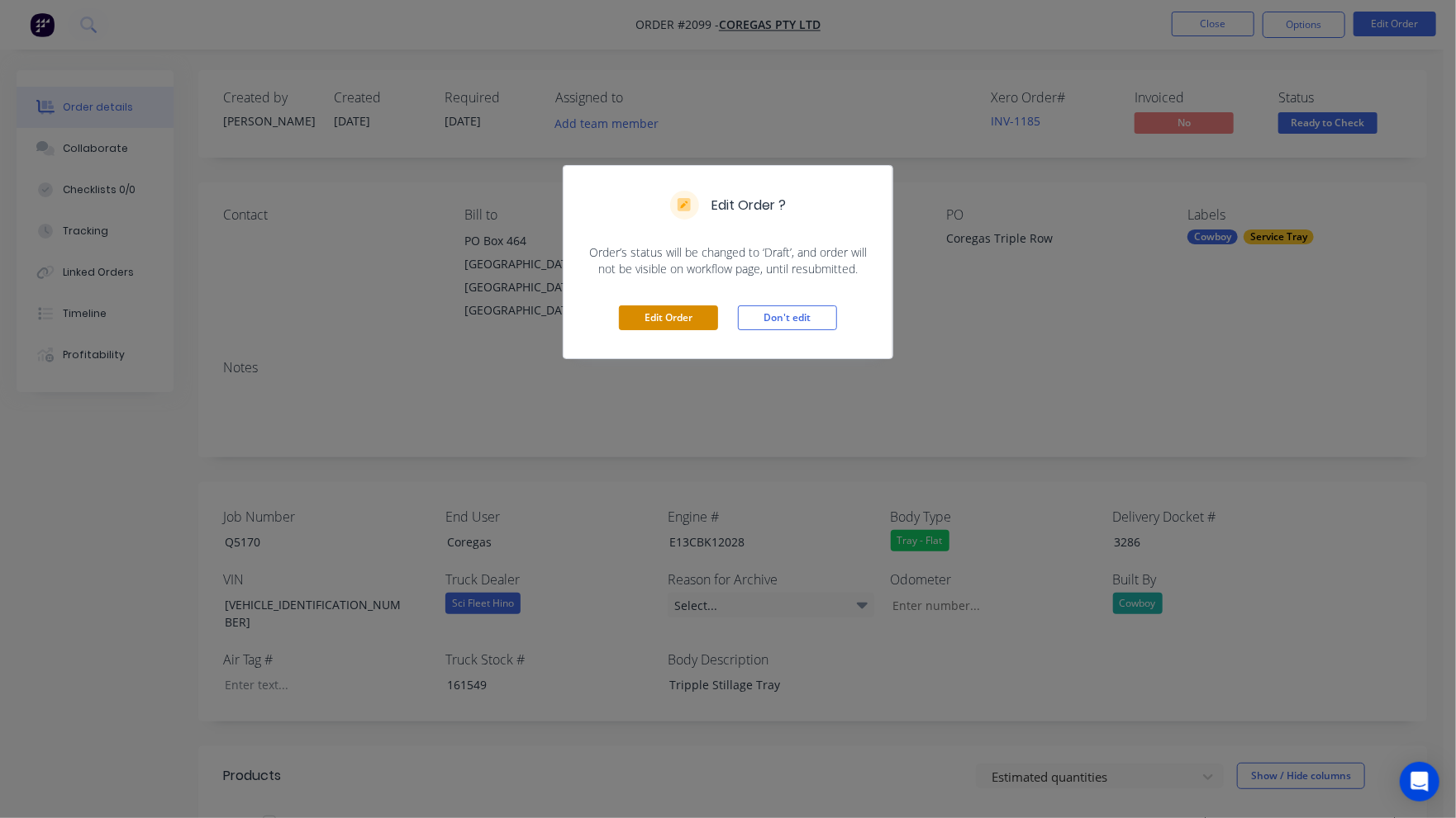
click at [691, 316] on button "Edit Order" at bounding box center [668, 318] width 99 height 25
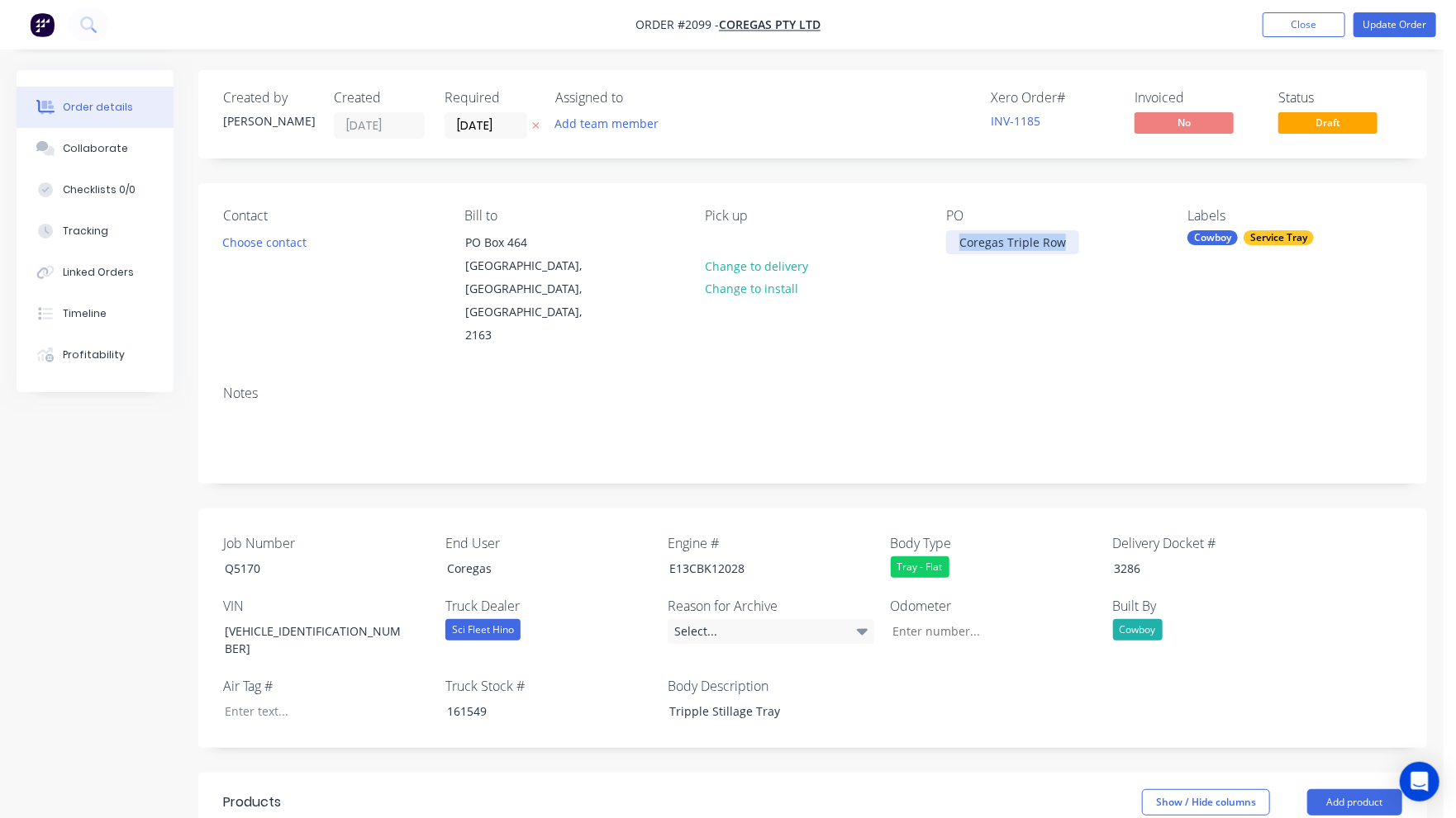
drag, startPoint x: 1067, startPoint y: 245, endPoint x: 959, endPoint y: 249, distance: 108.1
click at [959, 249] on div "Coregas Triple Row" at bounding box center [1012, 242] width 133 height 24
paste div
click at [943, 386] on div "Notes" at bounding box center [812, 394] width 1179 height 16
click at [270, 241] on button "Choose contact" at bounding box center [265, 241] width 101 height 22
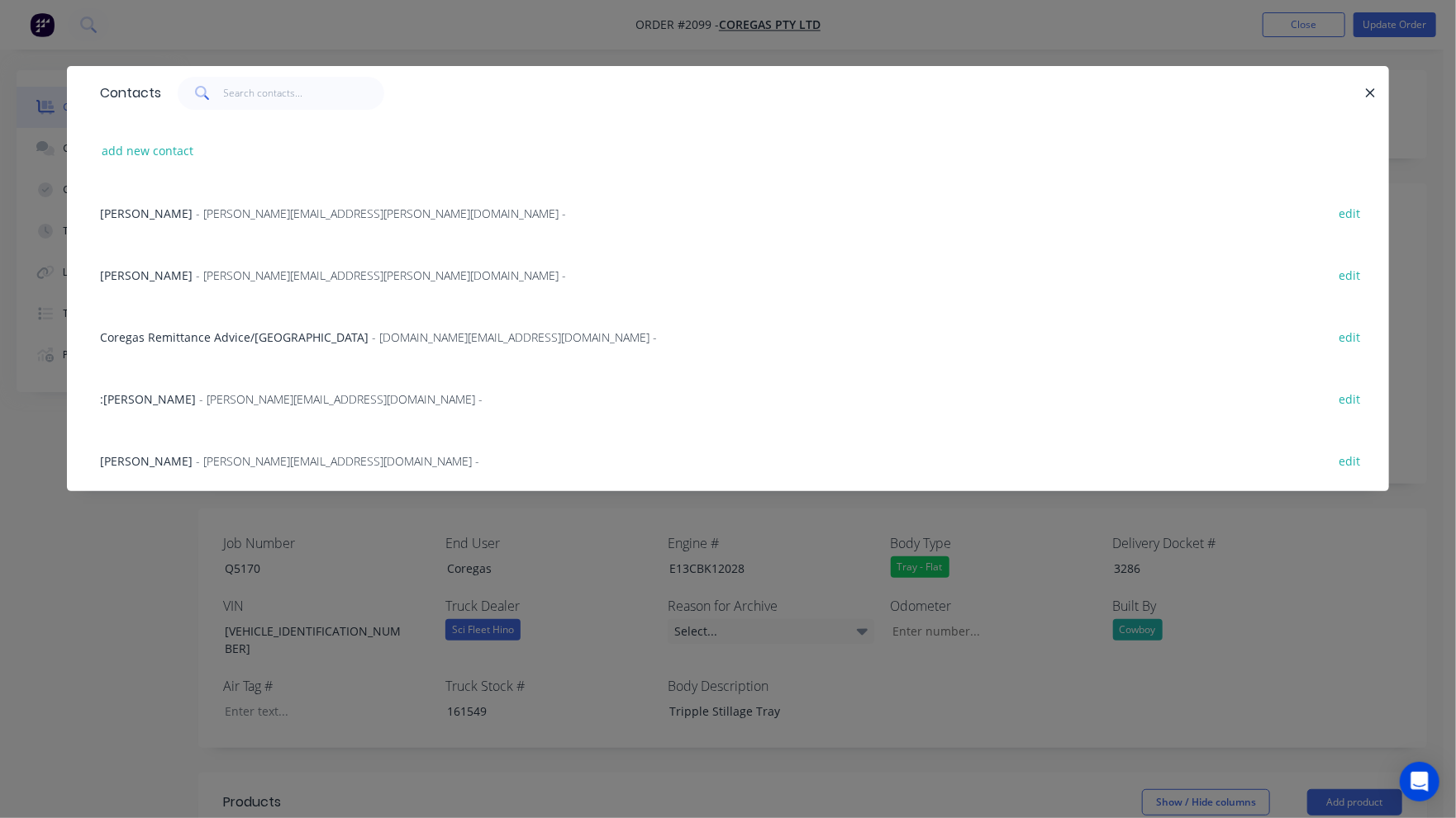
click at [223, 460] on span "- craig@netallaus.com.au -" at bounding box center [337, 461] width 283 height 16
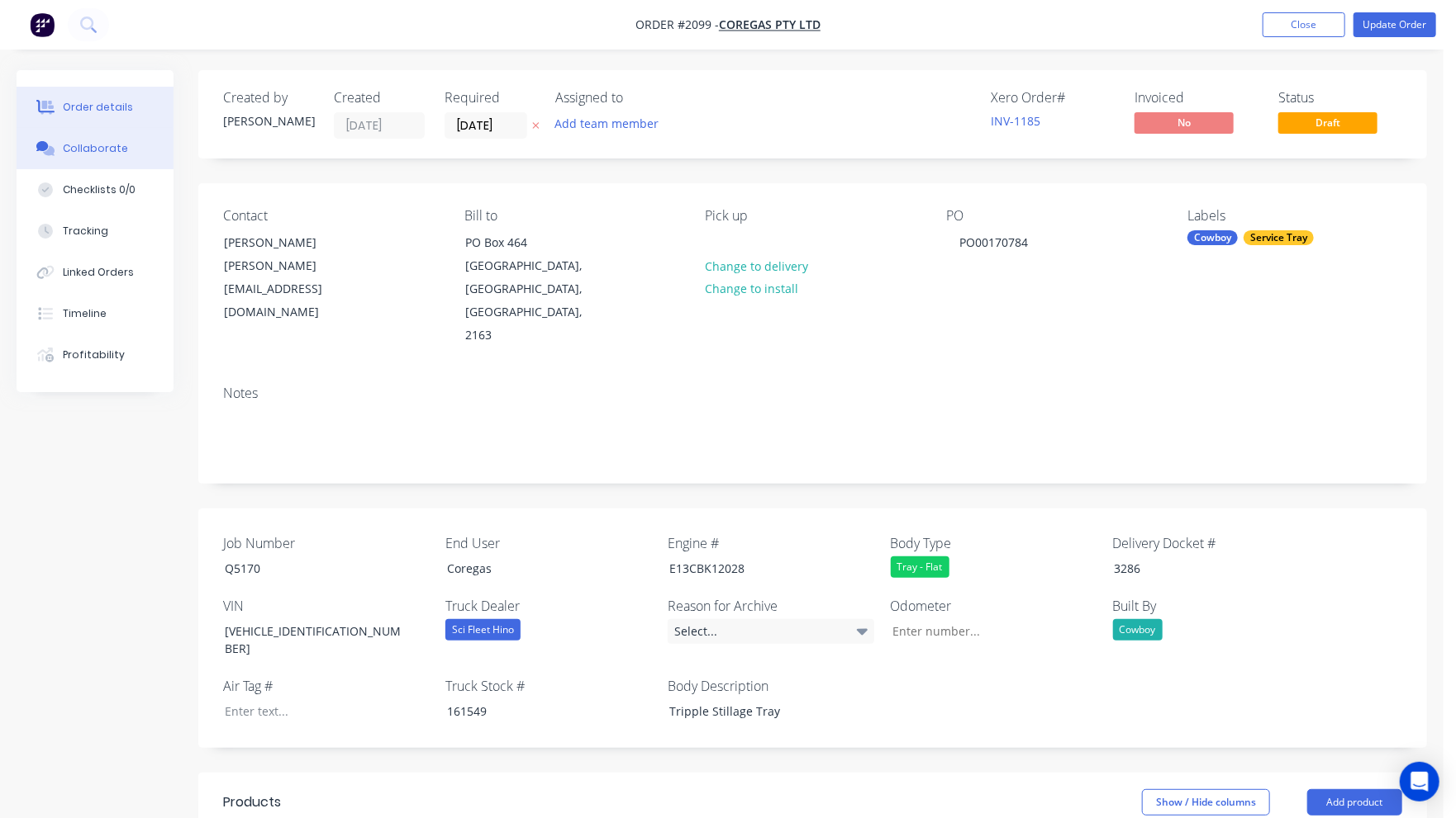
click at [96, 147] on div "Collaborate" at bounding box center [95, 148] width 65 height 15
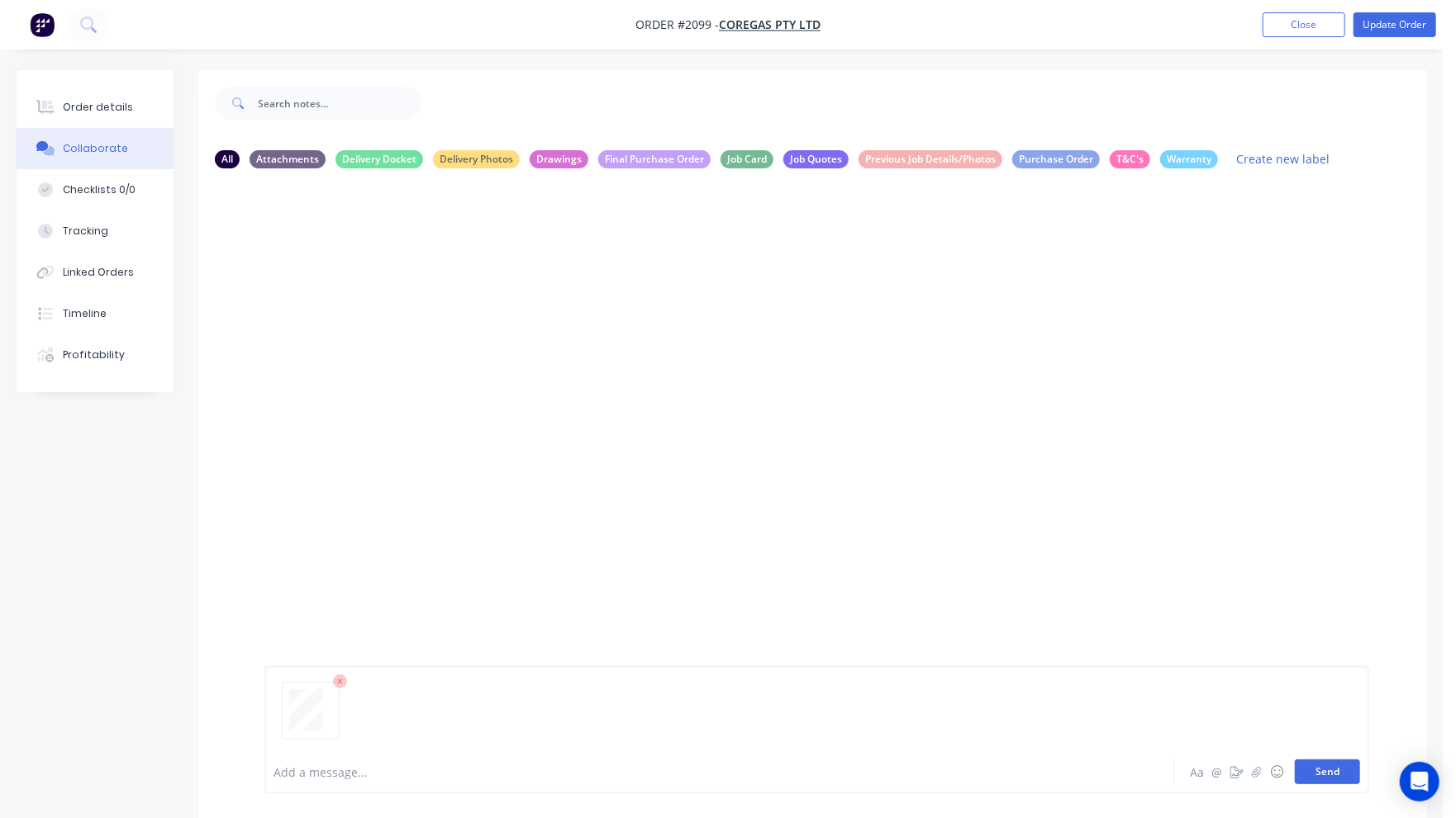
click at [1339, 781] on button "Send" at bounding box center [1327, 772] width 65 height 25
click at [96, 108] on div "Order details" at bounding box center [98, 107] width 71 height 15
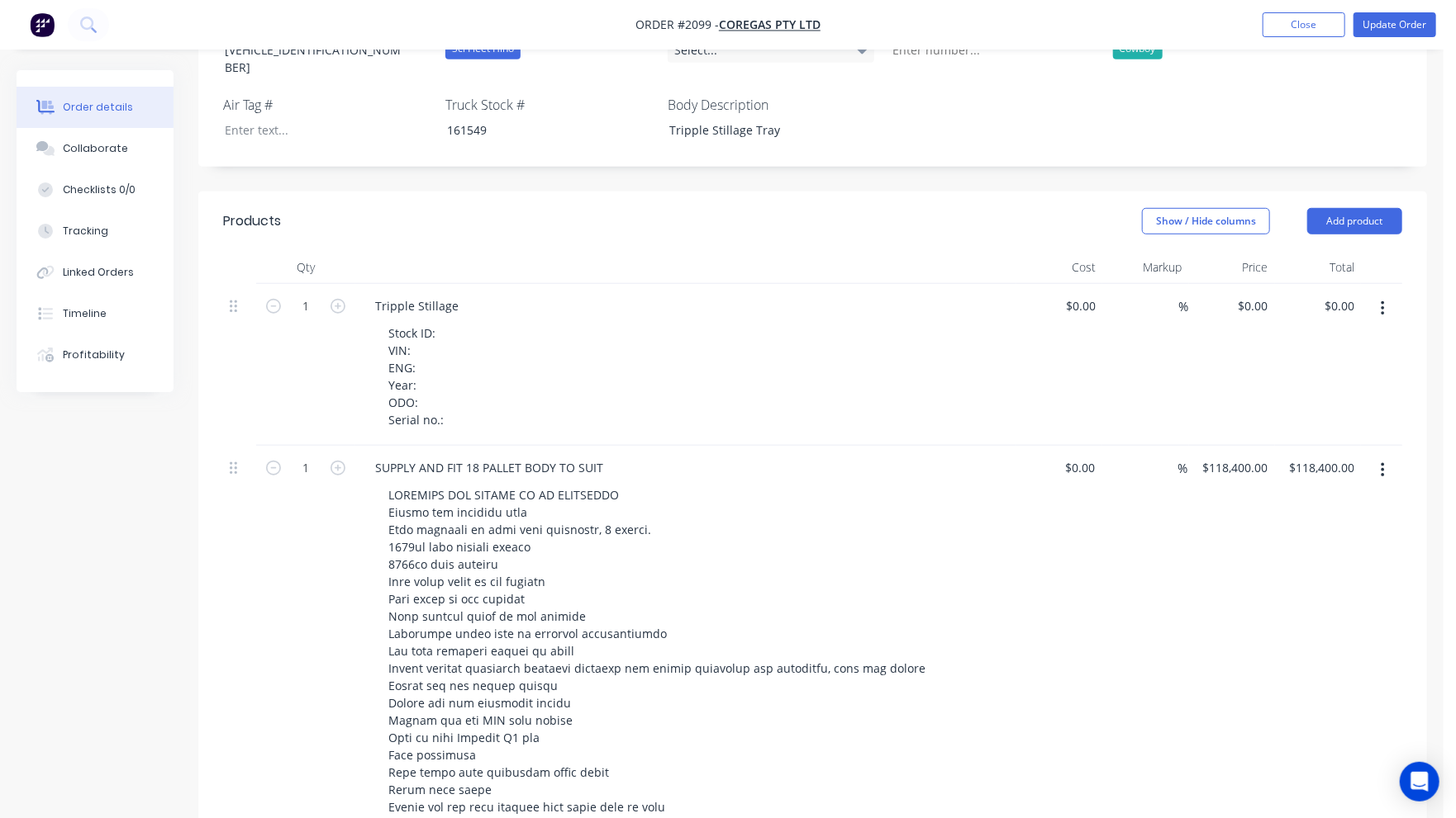
scroll to position [578, 0]
click at [1385, 303] on icon "button" at bounding box center [1383, 312] width 4 height 19
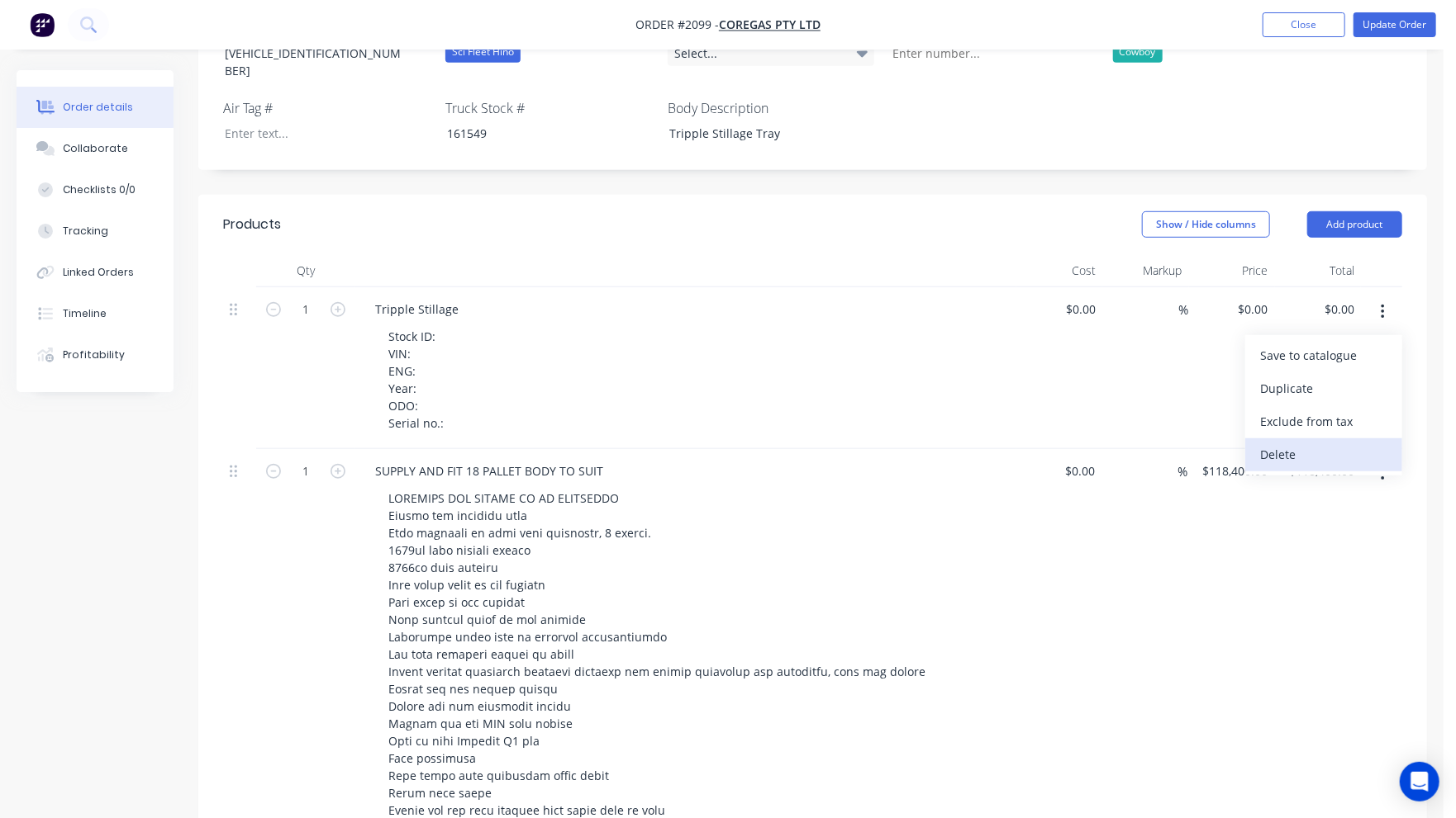
click at [1318, 442] on div "Delete" at bounding box center [1324, 454] width 127 height 24
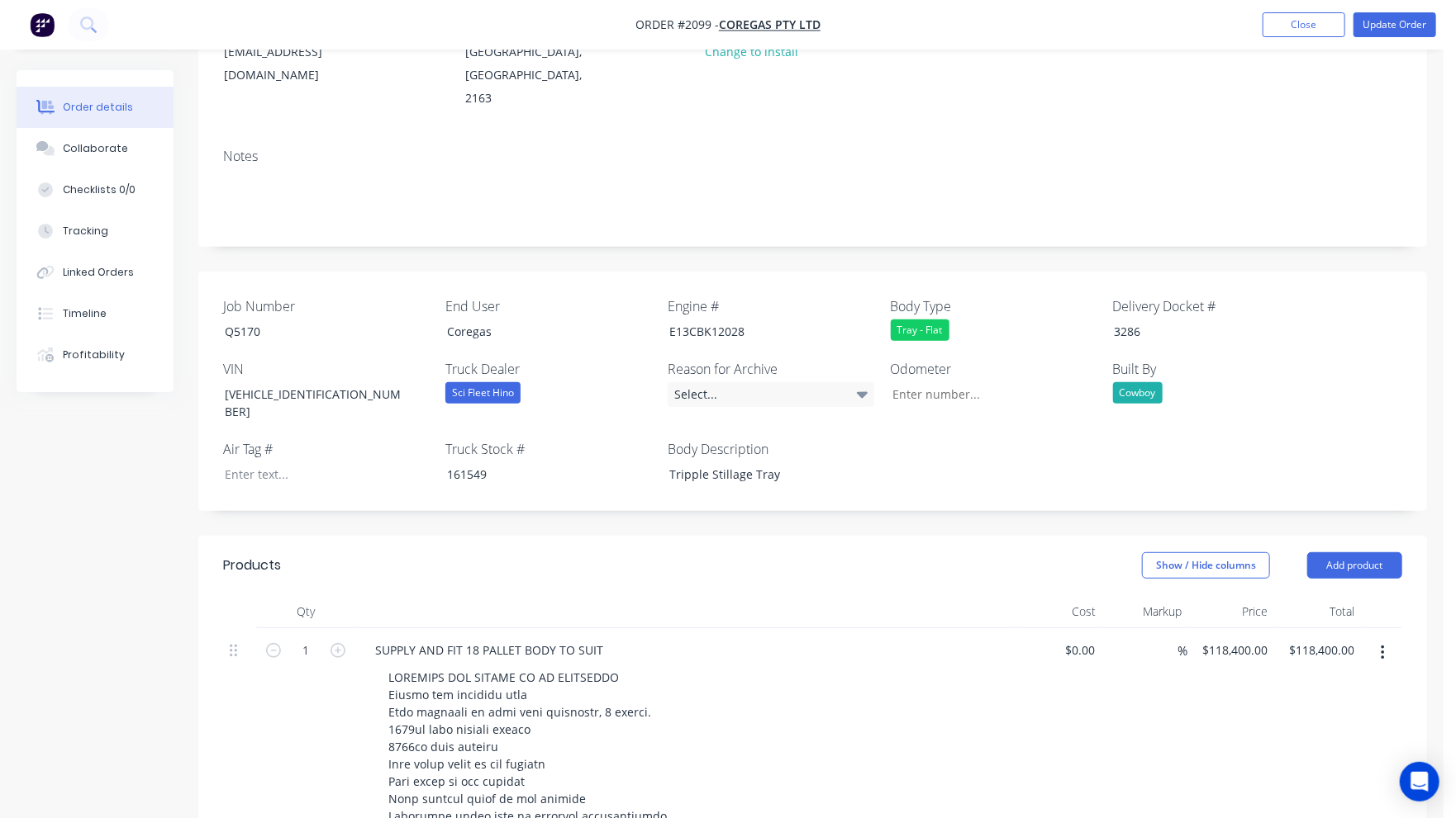
scroll to position [165, 0]
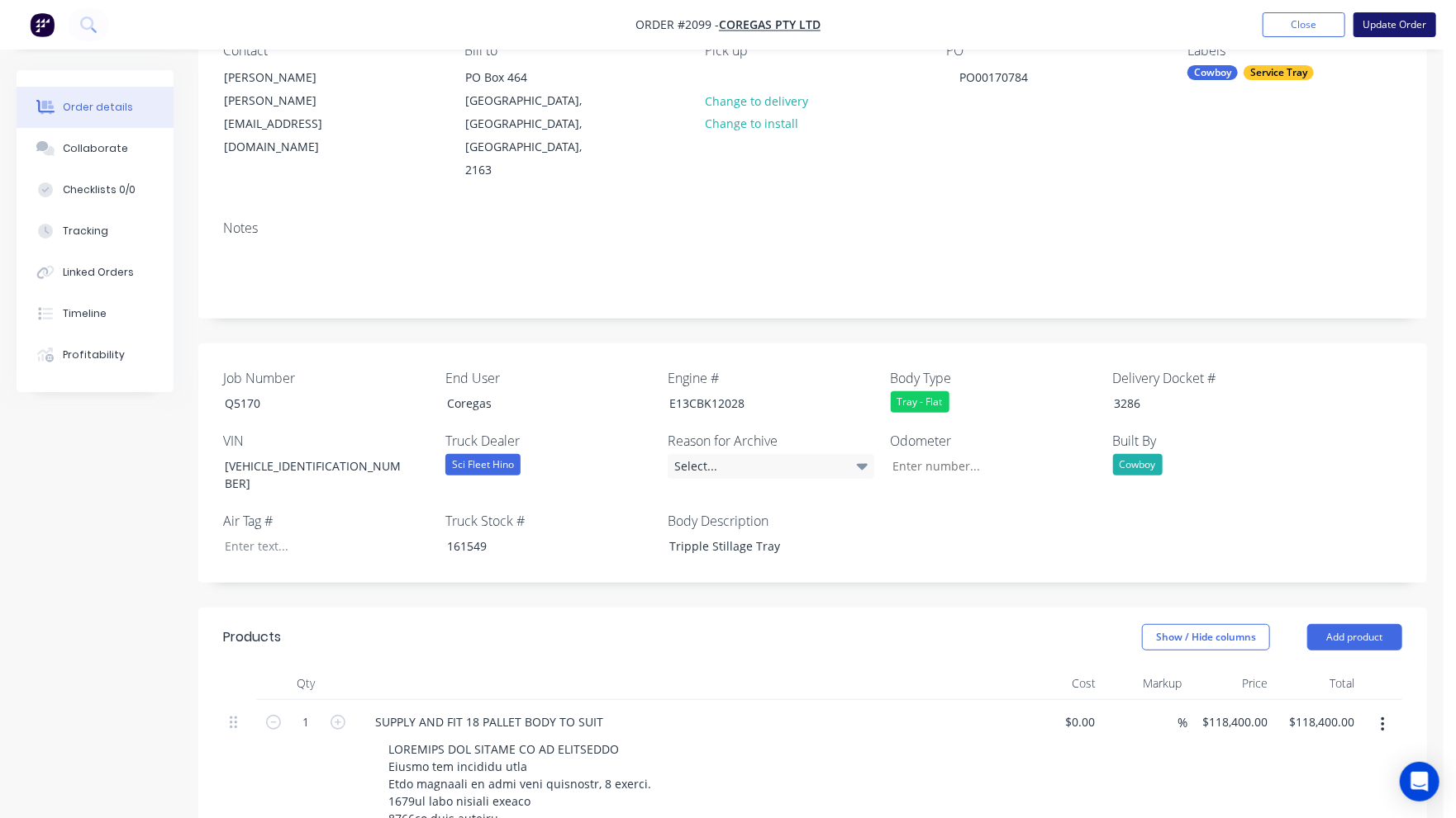
click at [1401, 22] on button "Update Order" at bounding box center [1395, 25] width 83 height 25
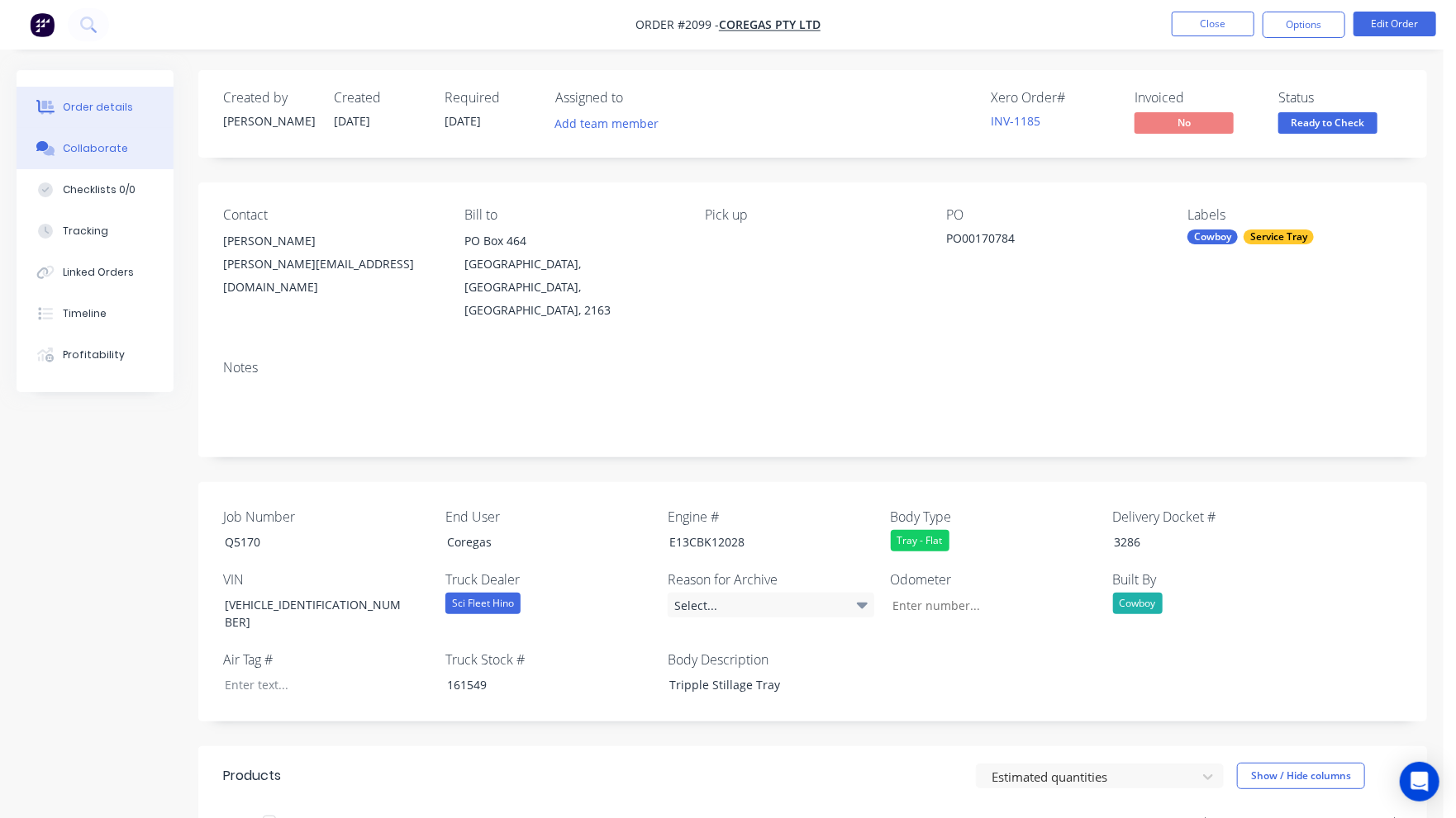
click at [106, 144] on div "Collaborate" at bounding box center [95, 148] width 65 height 15
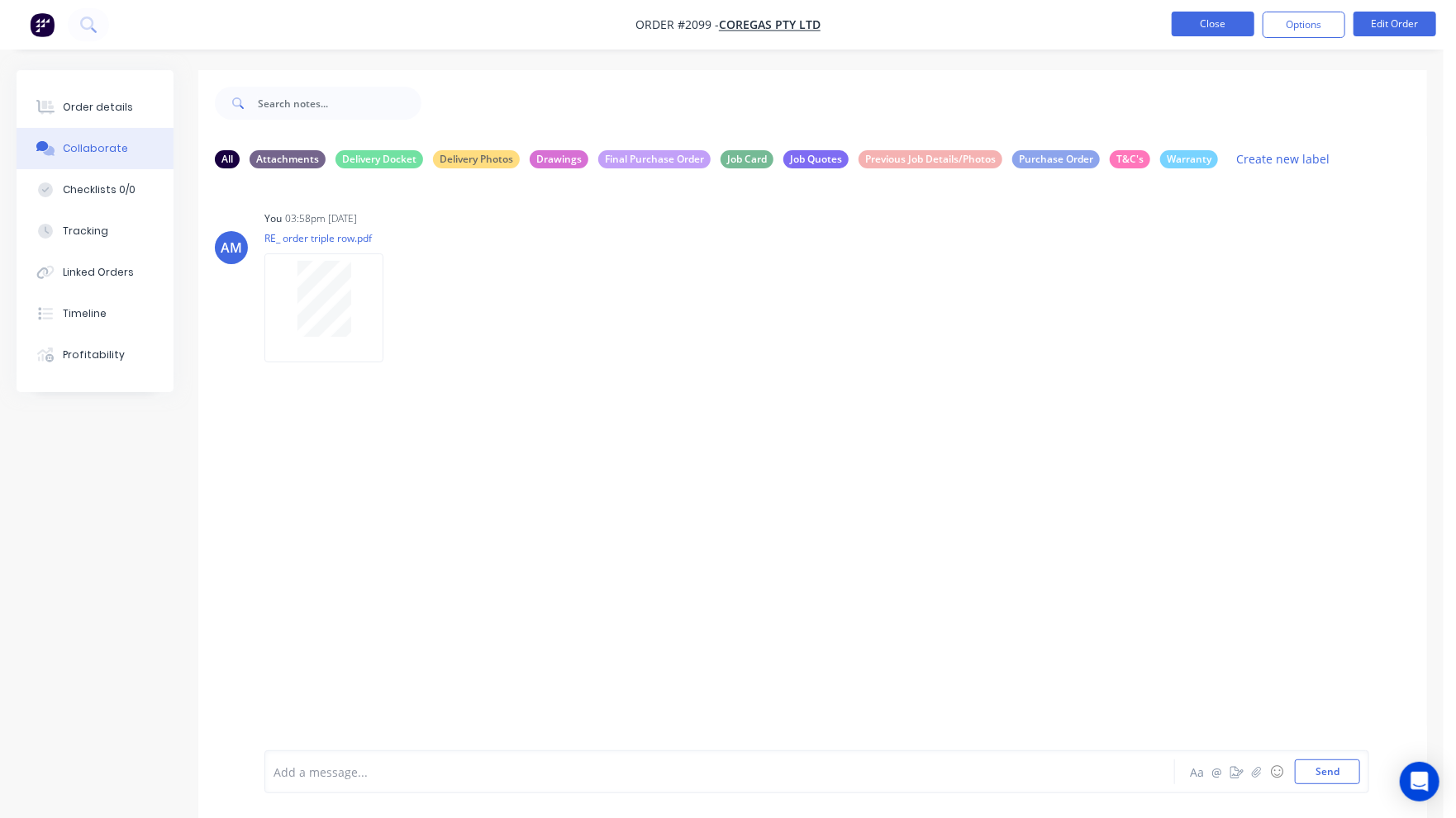
click at [1243, 31] on button "Close" at bounding box center [1213, 24] width 83 height 25
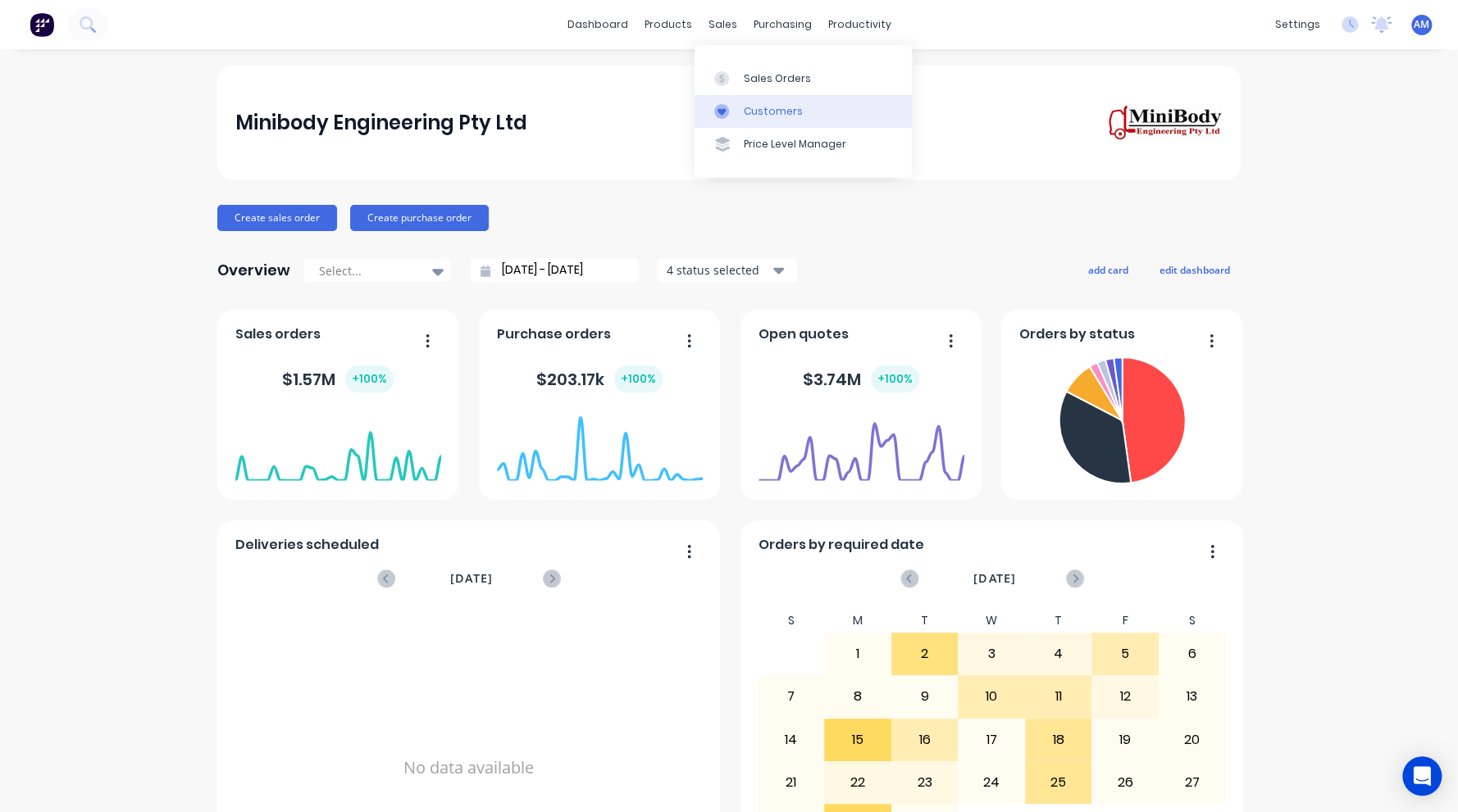
click at [779, 110] on div "Customers" at bounding box center [773, 111] width 59 height 15
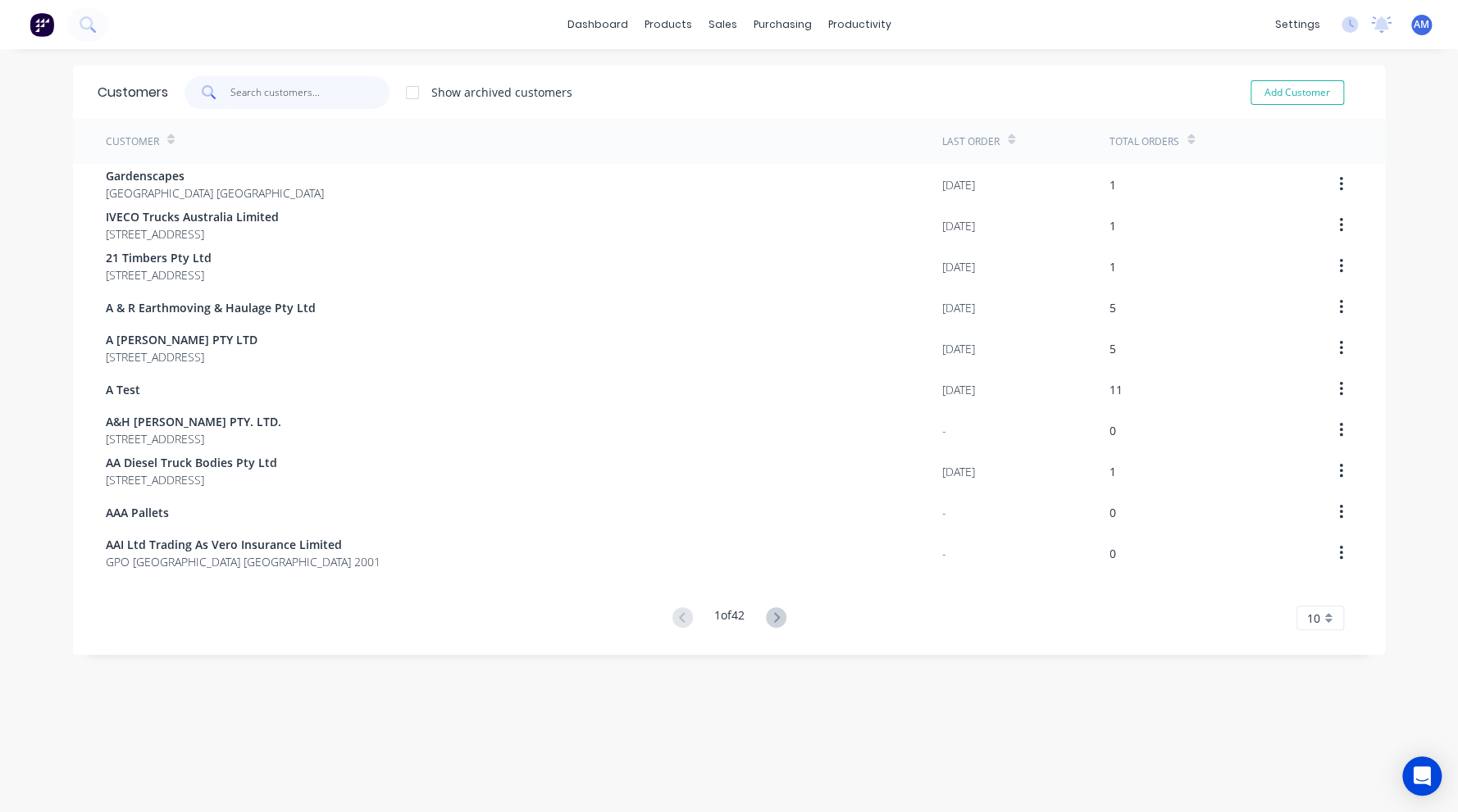
click at [292, 91] on input "text" at bounding box center [310, 92] width 160 height 32
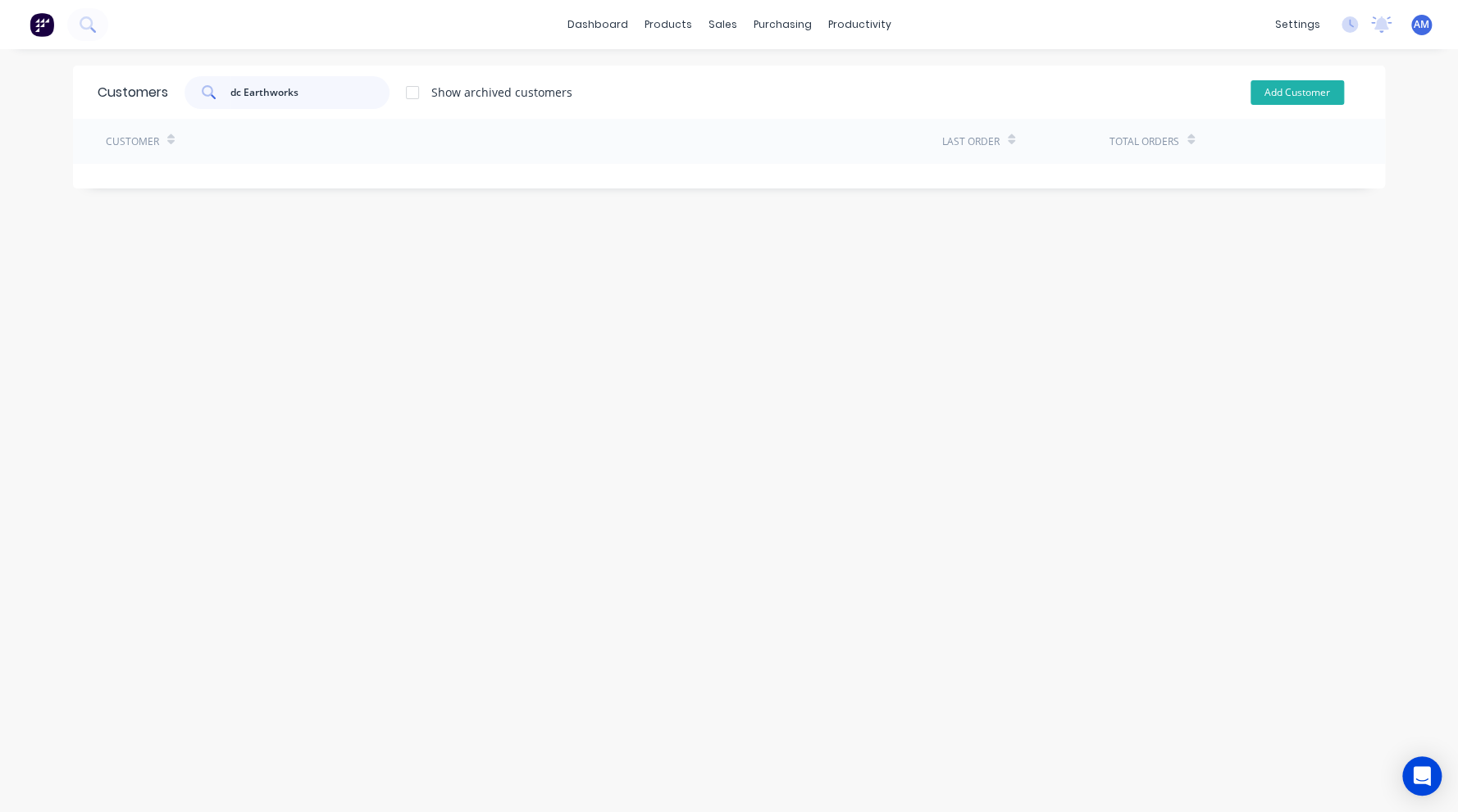
type input "dc Earthworks"
click at [1267, 94] on button "Add Customer" at bounding box center [1297, 93] width 94 height 24
select select "AU"
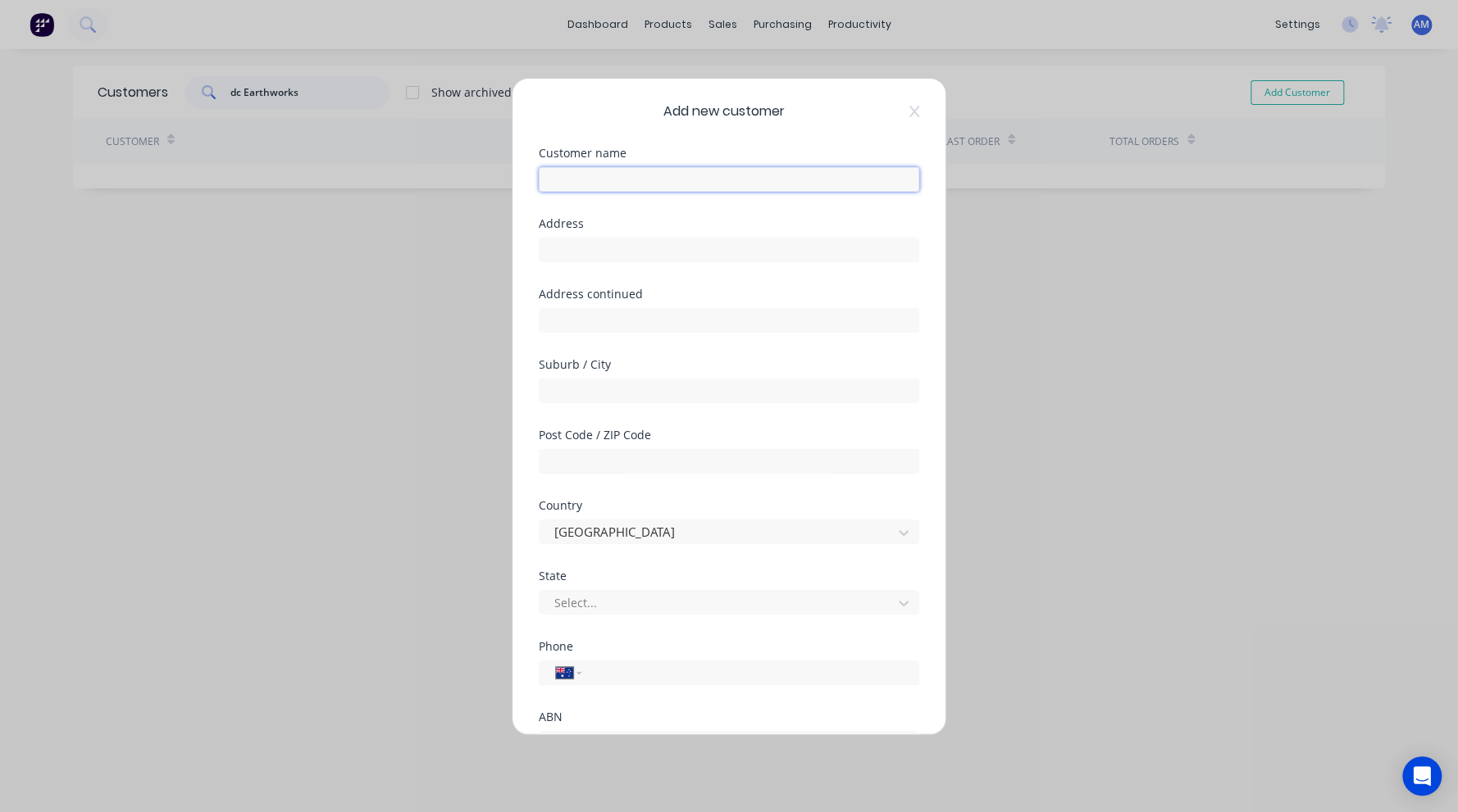
click at [571, 172] on input "text" at bounding box center [729, 179] width 381 height 24
type input "DC Earthworks"
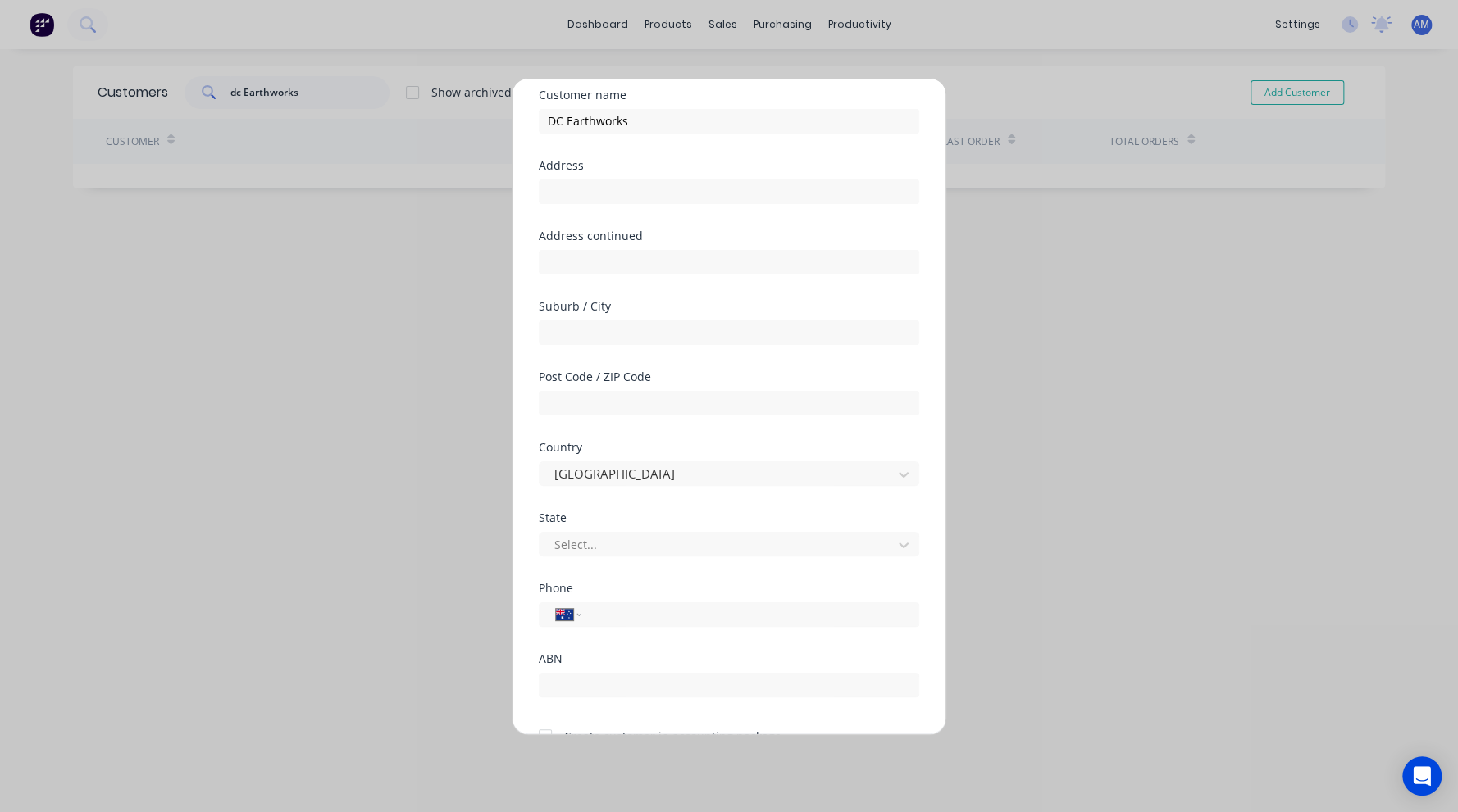
scroll to position [144, 0]
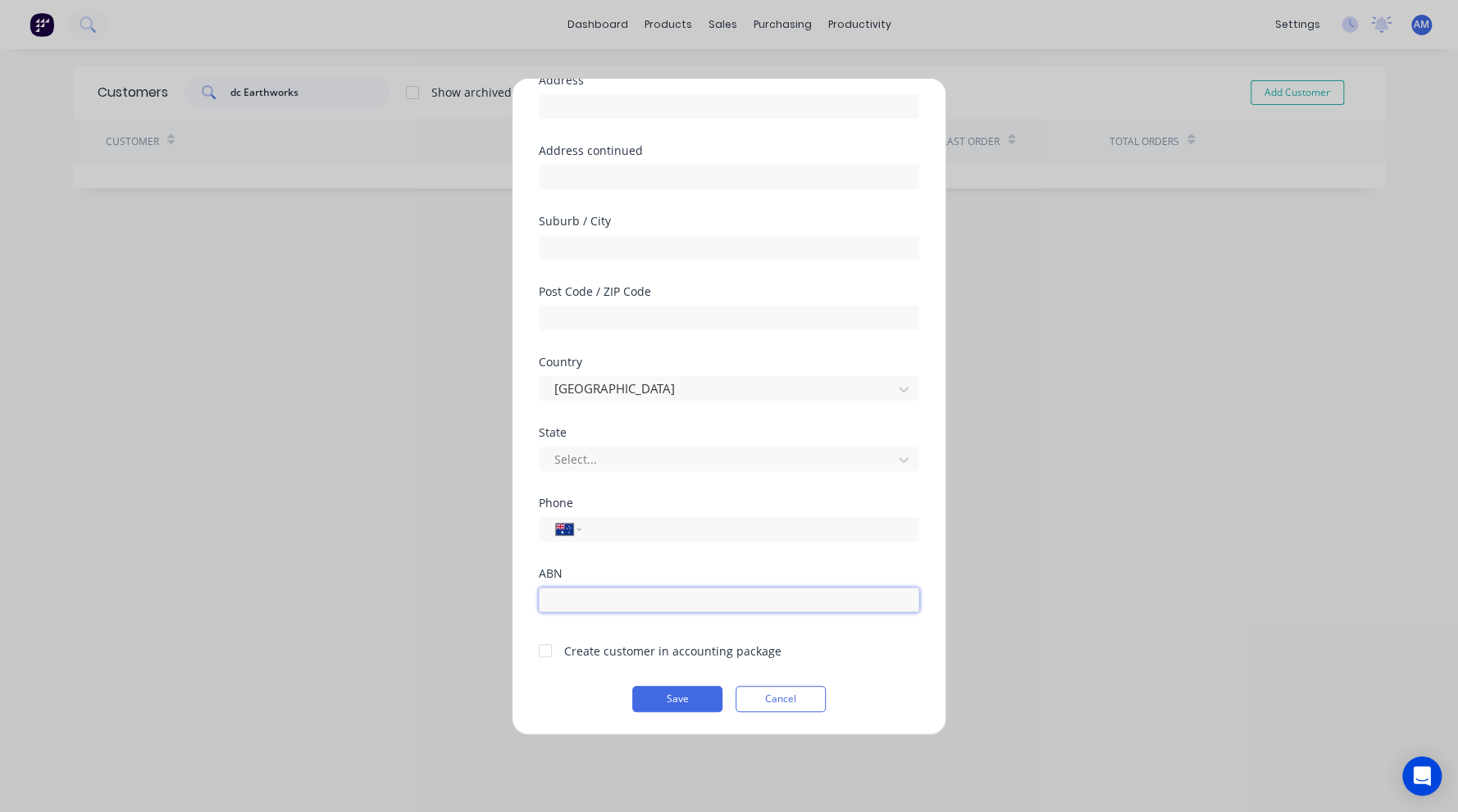
click at [595, 599] on input "text" at bounding box center [729, 600] width 381 height 24
paste input "67 630 302 765"
type input "67 630 302 765"
click at [550, 650] on div at bounding box center [544, 650] width 32 height 32
click at [615, 457] on div at bounding box center [718, 458] width 332 height 20
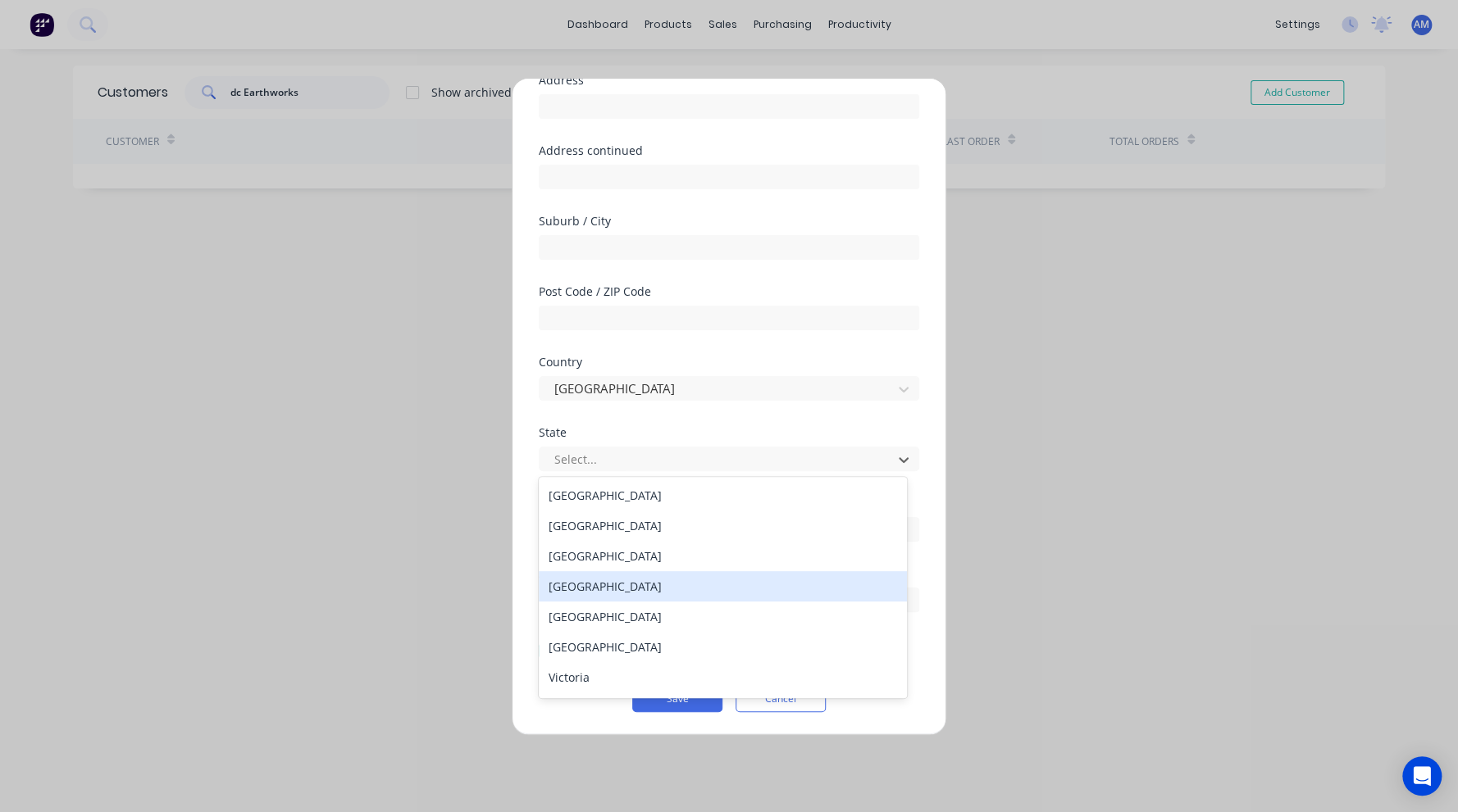
click at [603, 581] on div "[GEOGRAPHIC_DATA]" at bounding box center [723, 586] width 368 height 31
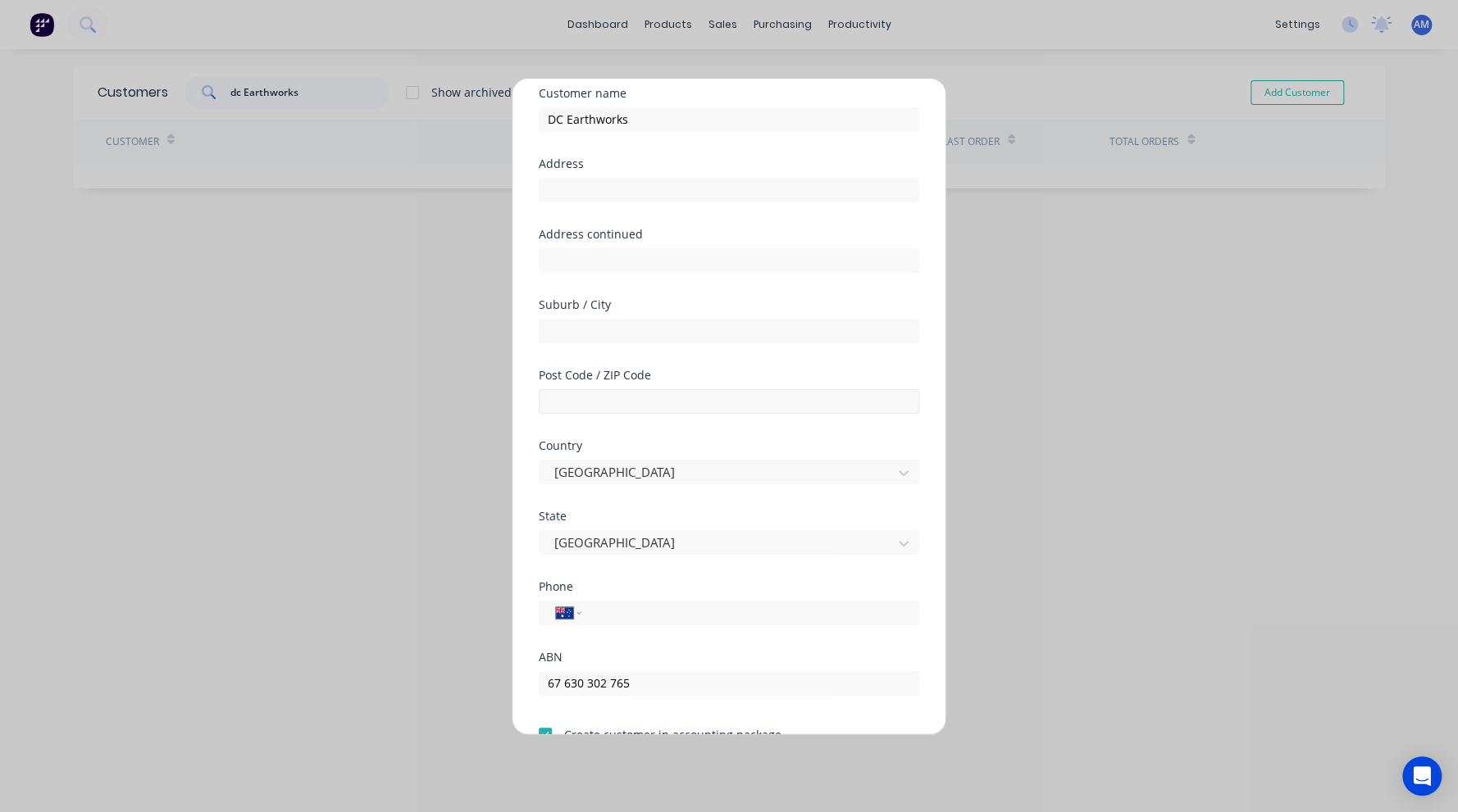
scroll to position [0, 0]
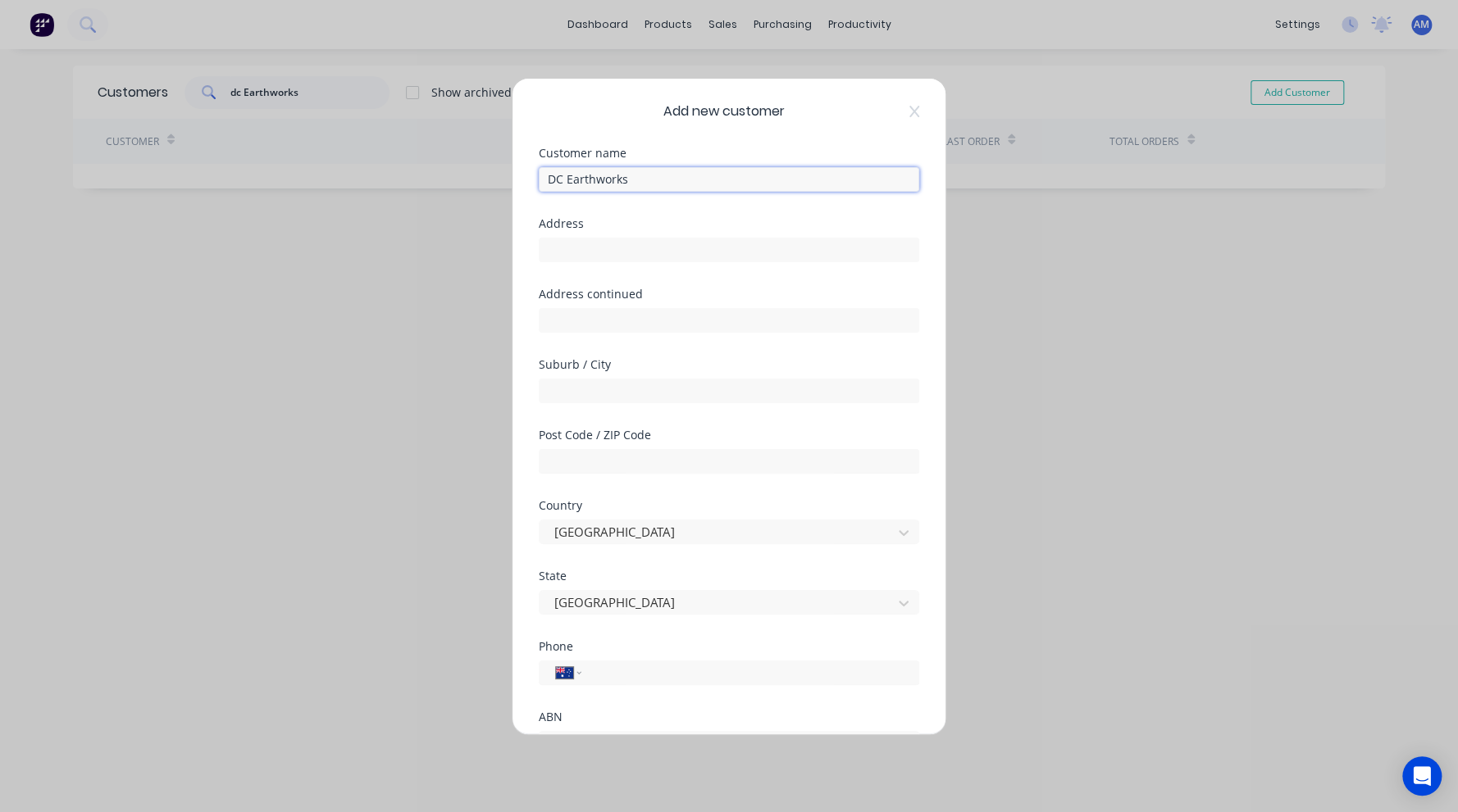
click at [548, 181] on input "DC Earthworks" at bounding box center [729, 179] width 381 height 24
paste input "The Trustee for Bliss Family Trust"
click at [838, 174] on input "The Trustee for Bliss Family Trust TA DC Earthworks" at bounding box center [729, 179] width 381 height 24
click at [837, 175] on input "The Trustee for Bliss Family Trust TA DC Earthworks QLd Pty Ltd" at bounding box center [729, 179] width 381 height 24
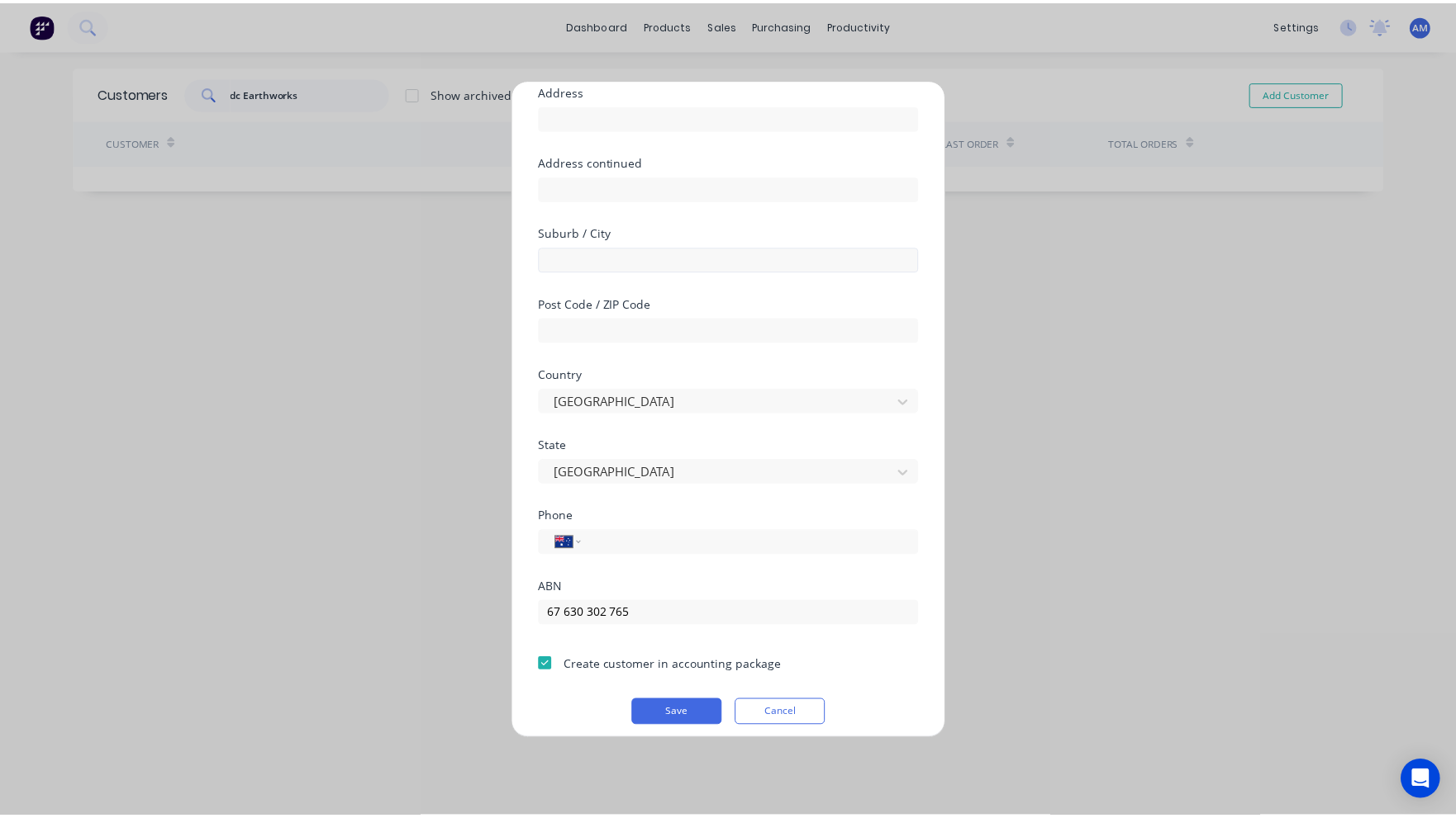
scroll to position [145, 0]
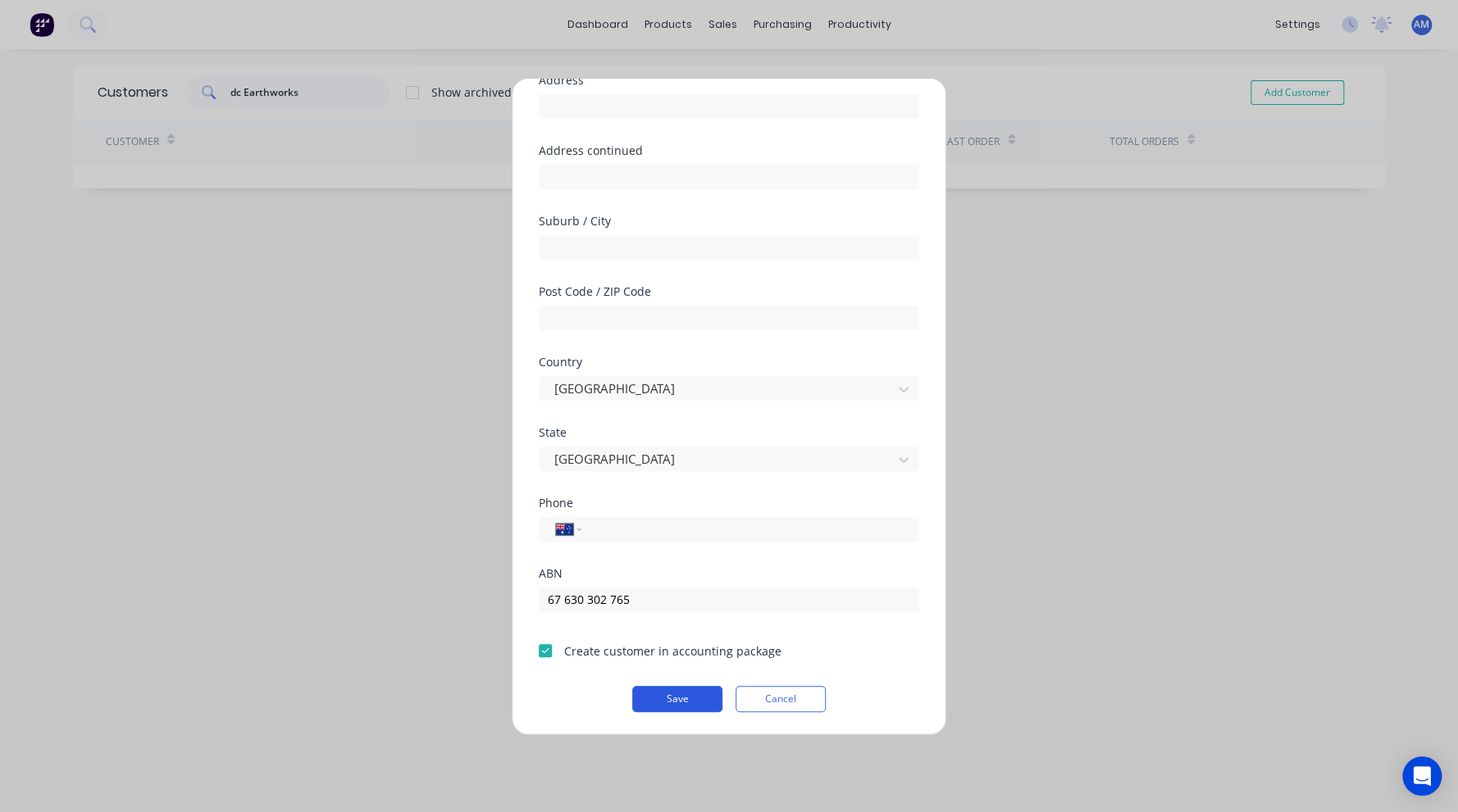
type input "The Trustee for Bliss Family Trust TA DC Earthworks Qld Pty Ltd"
click at [677, 701] on button "Save" at bounding box center [676, 699] width 90 height 26
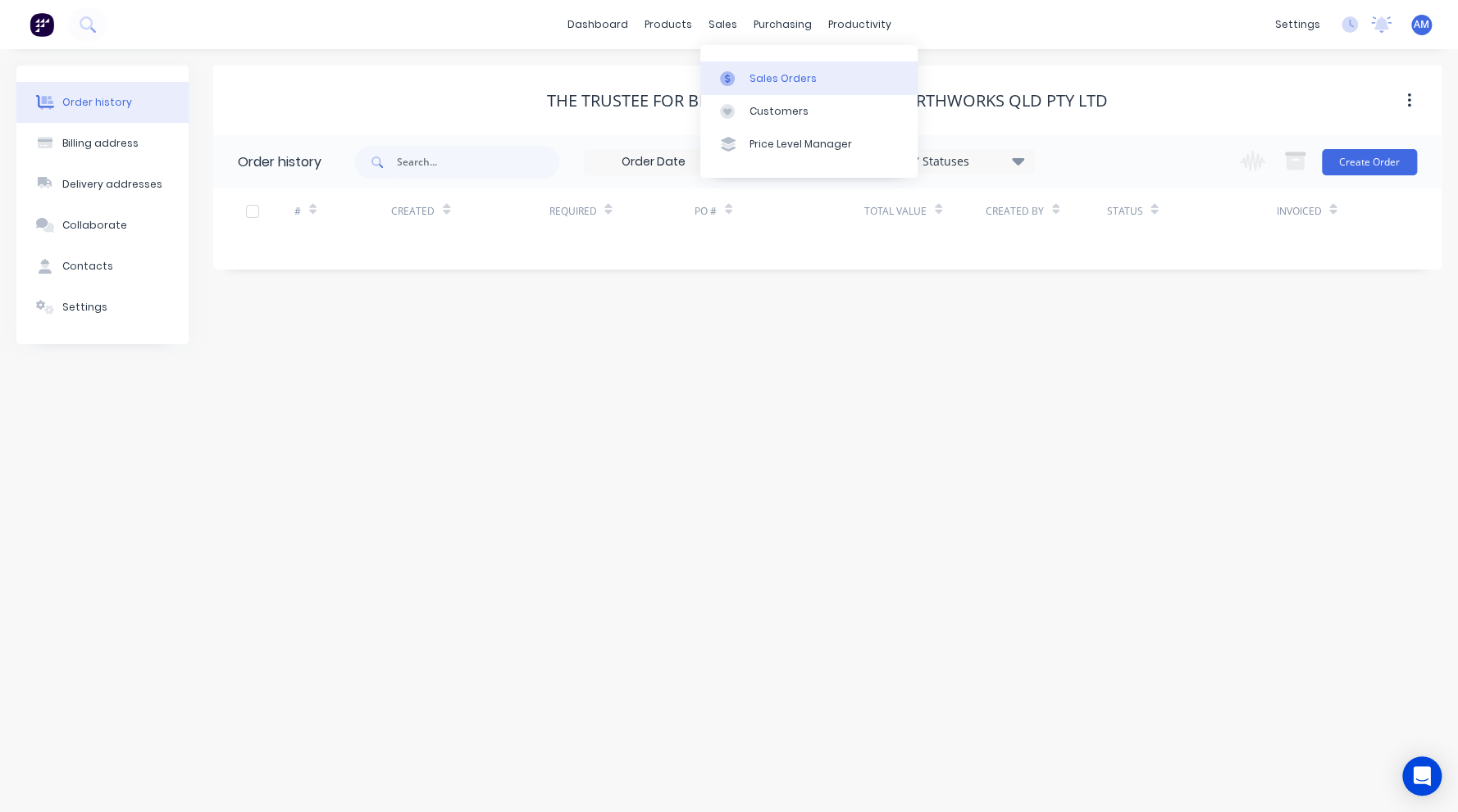
click at [741, 78] on div at bounding box center [733, 79] width 25 height 15
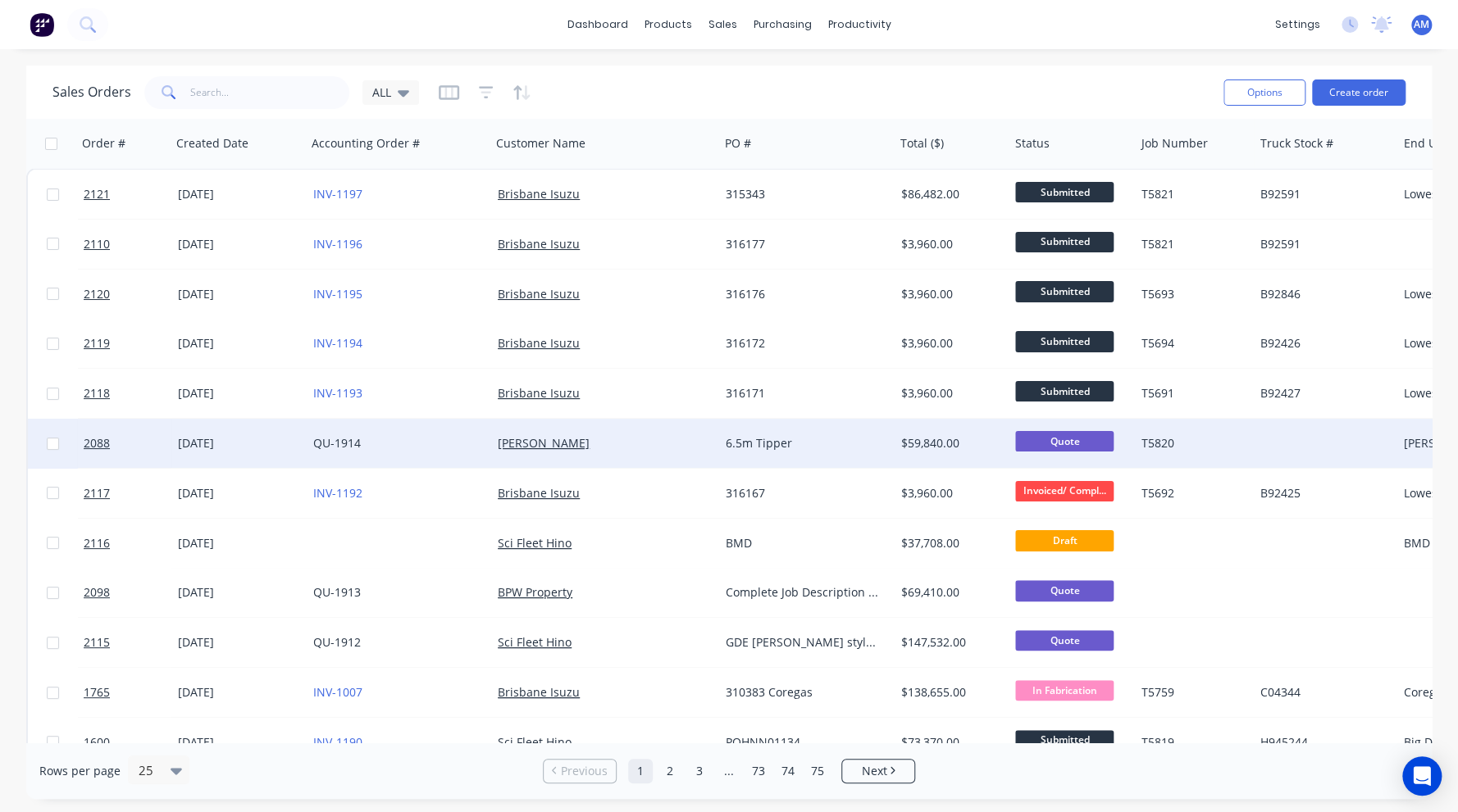
click at [214, 444] on div "[DATE]" at bounding box center [239, 443] width 123 height 17
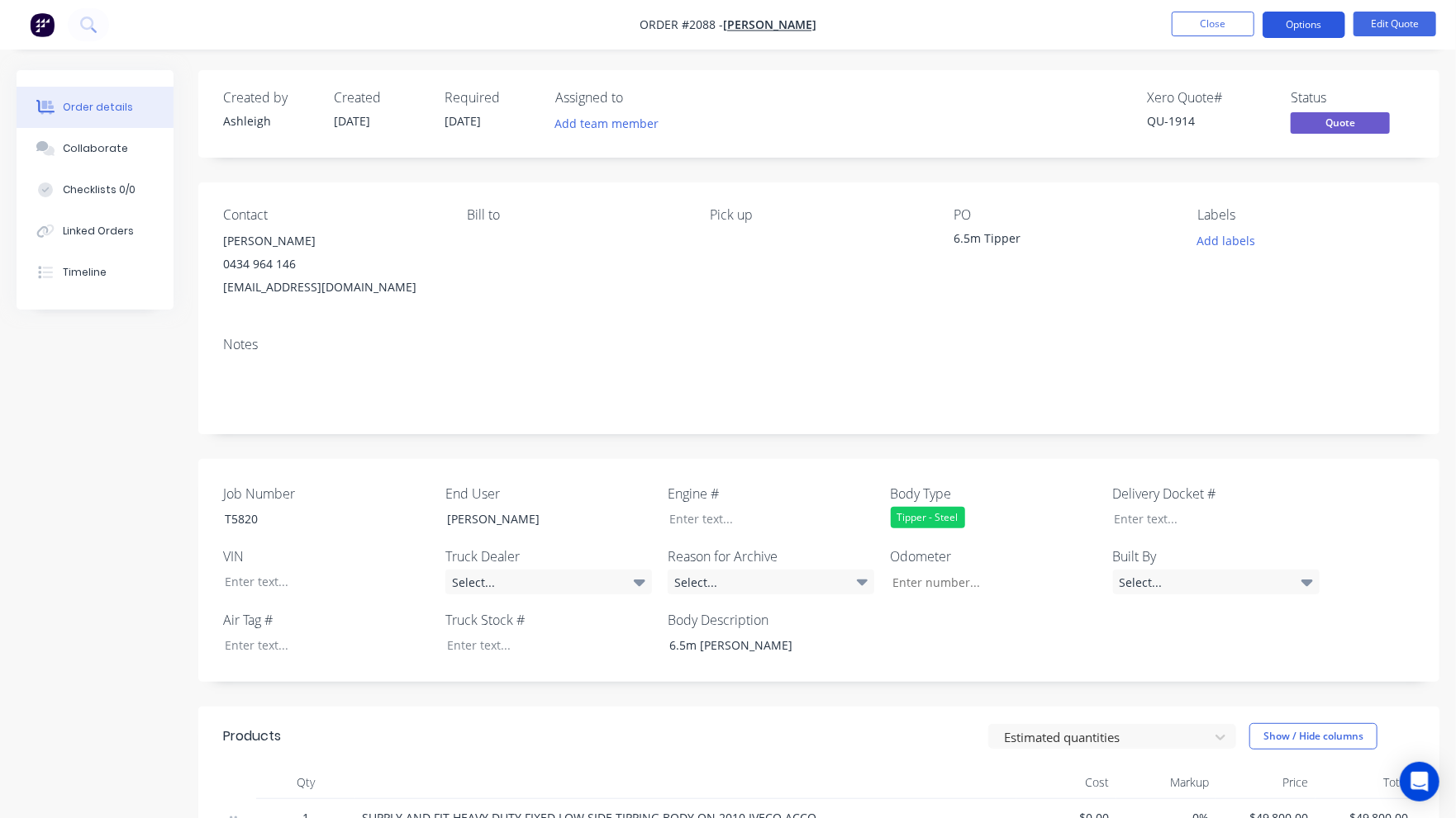
click at [1307, 19] on button "Options" at bounding box center [1304, 25] width 83 height 26
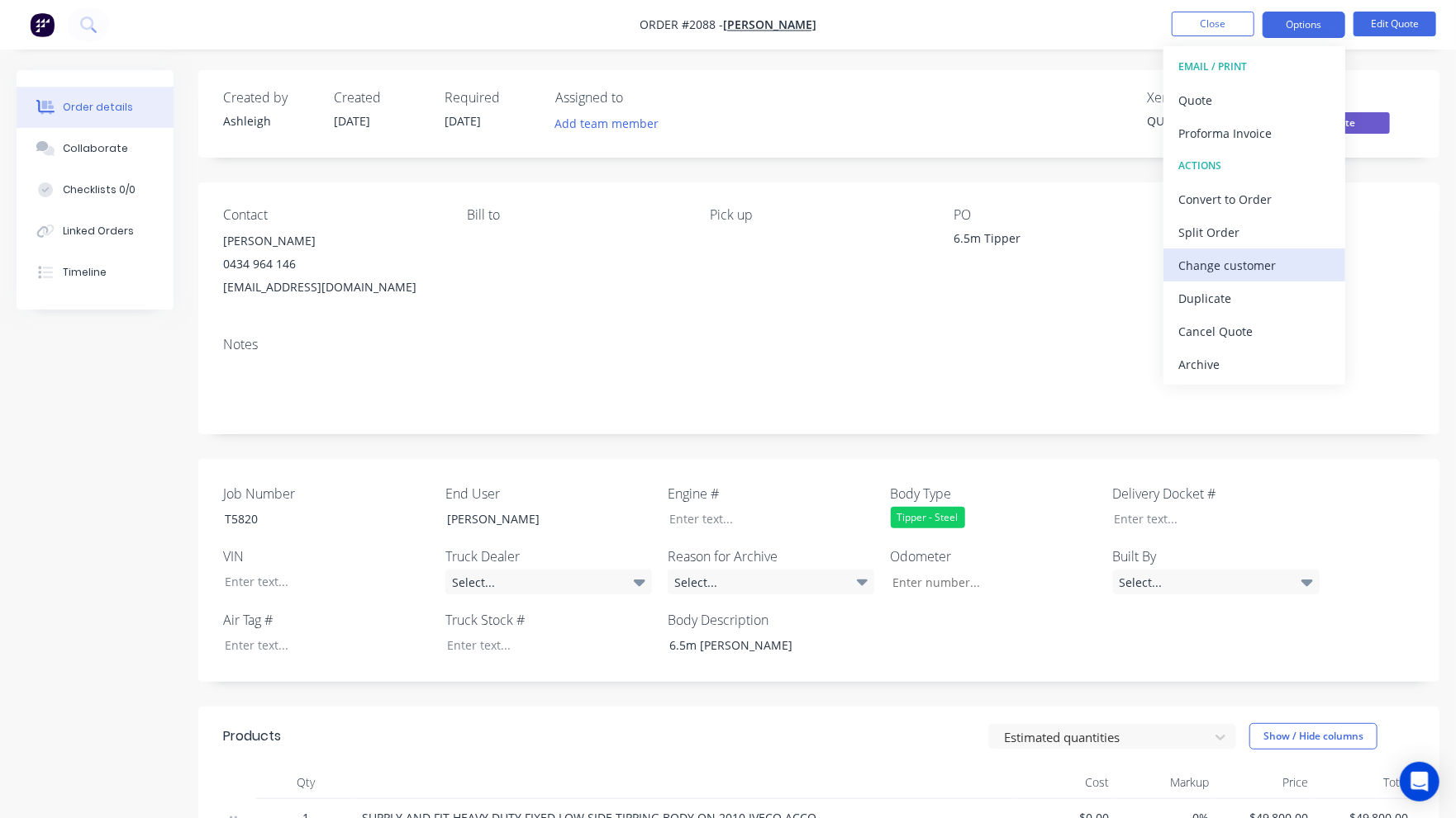
click at [1251, 259] on div "Change customer" at bounding box center [1254, 265] width 152 height 24
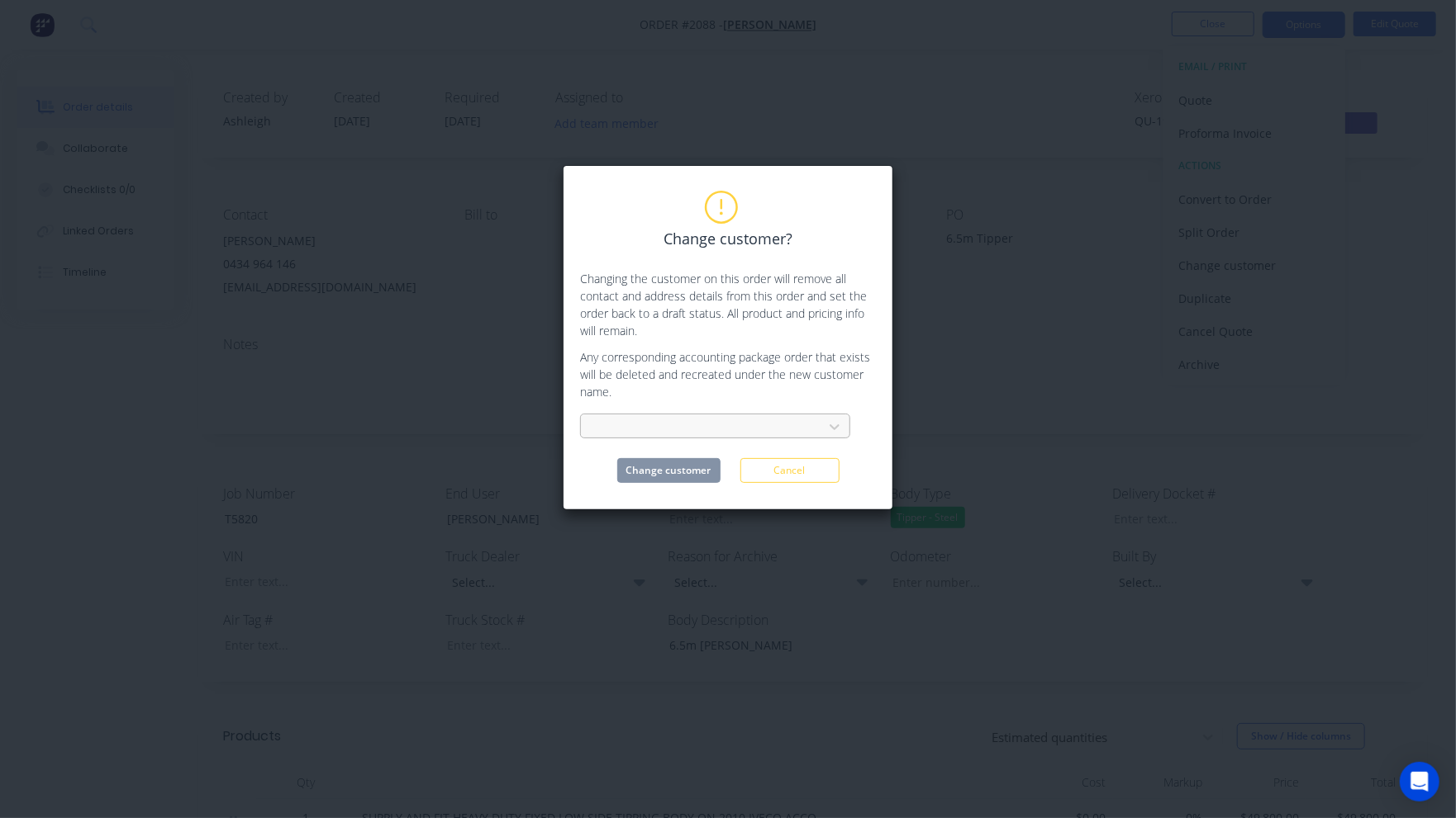
click at [711, 427] on div at bounding box center [705, 427] width 220 height 20
type input "bliss"
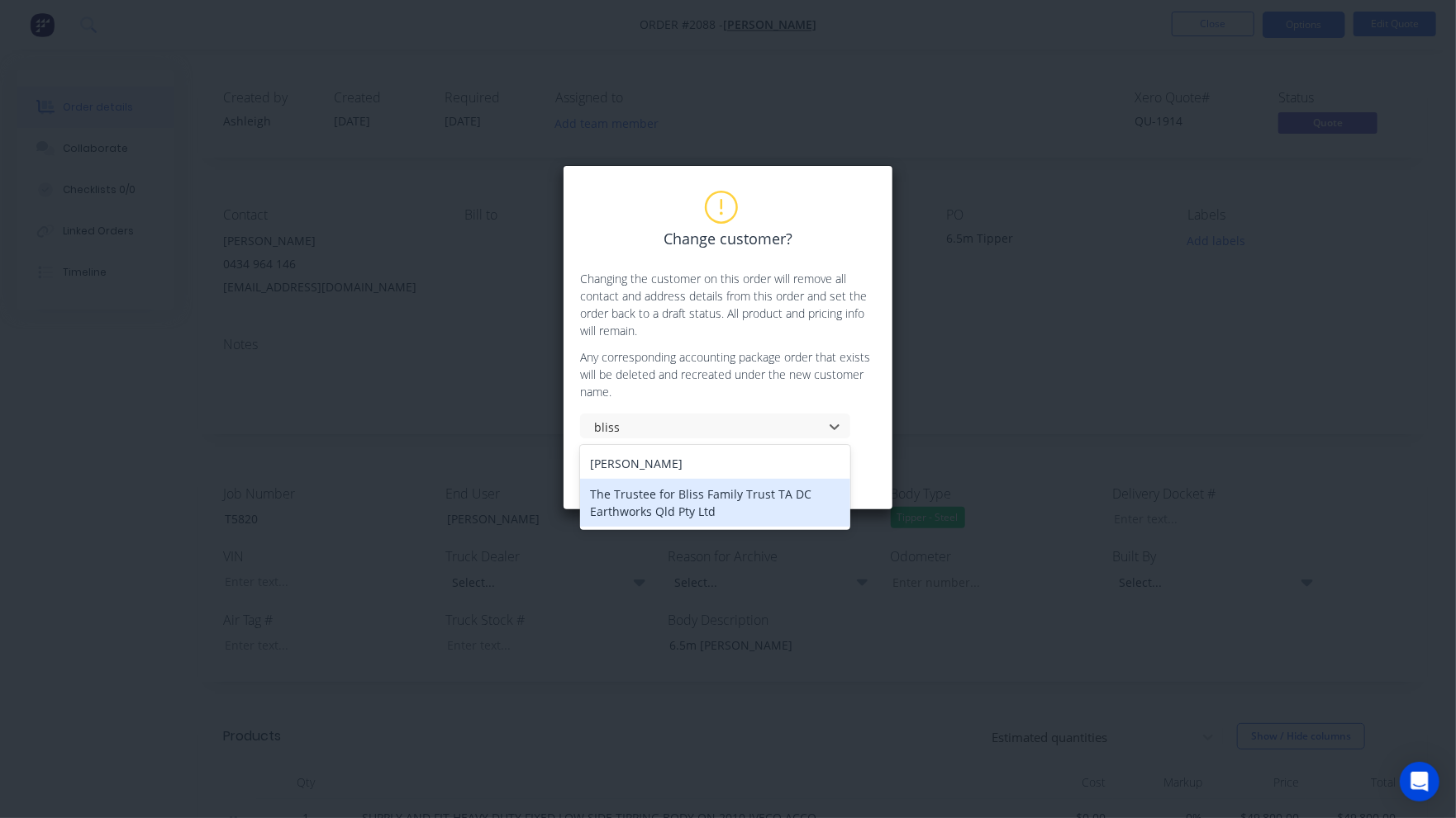
click at [690, 495] on div "The Trustee for Bliss Family Trust TA DC Earthworks Qld Pty Ltd" at bounding box center [715, 502] width 270 height 48
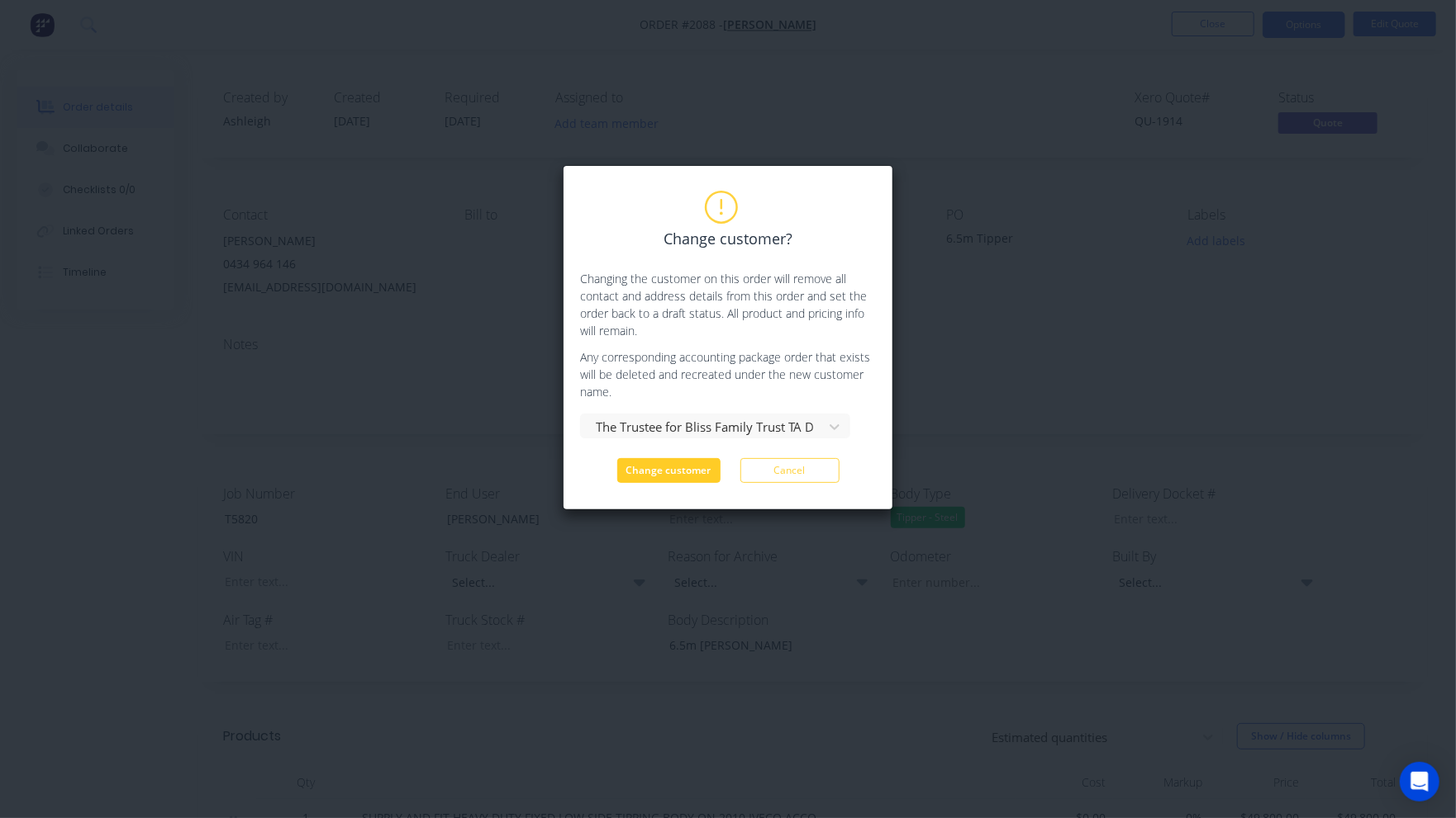
click at [683, 471] on button "Change customer" at bounding box center [668, 471] width 103 height 25
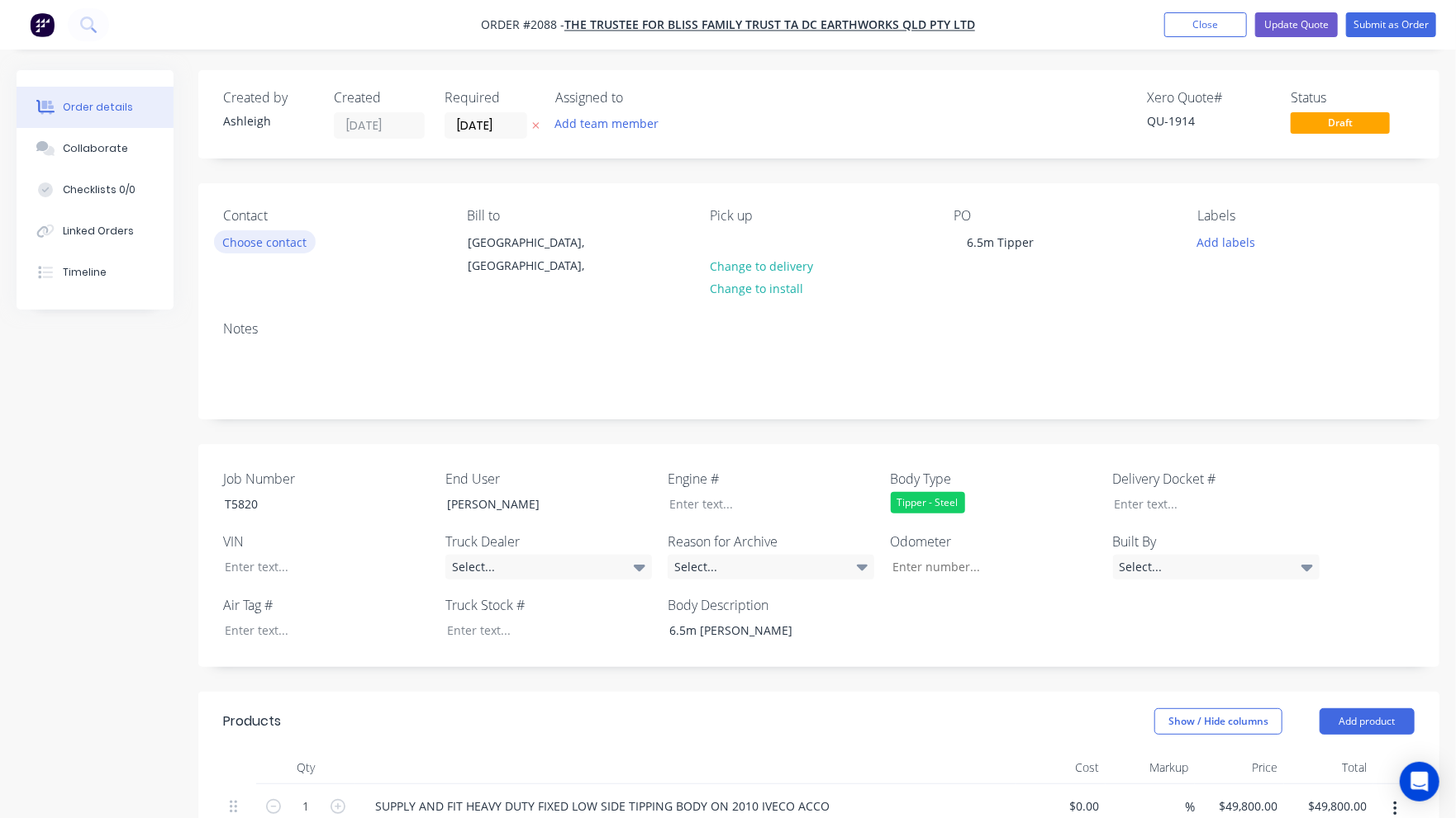
click at [299, 241] on button "Choose contact" at bounding box center [265, 241] width 101 height 22
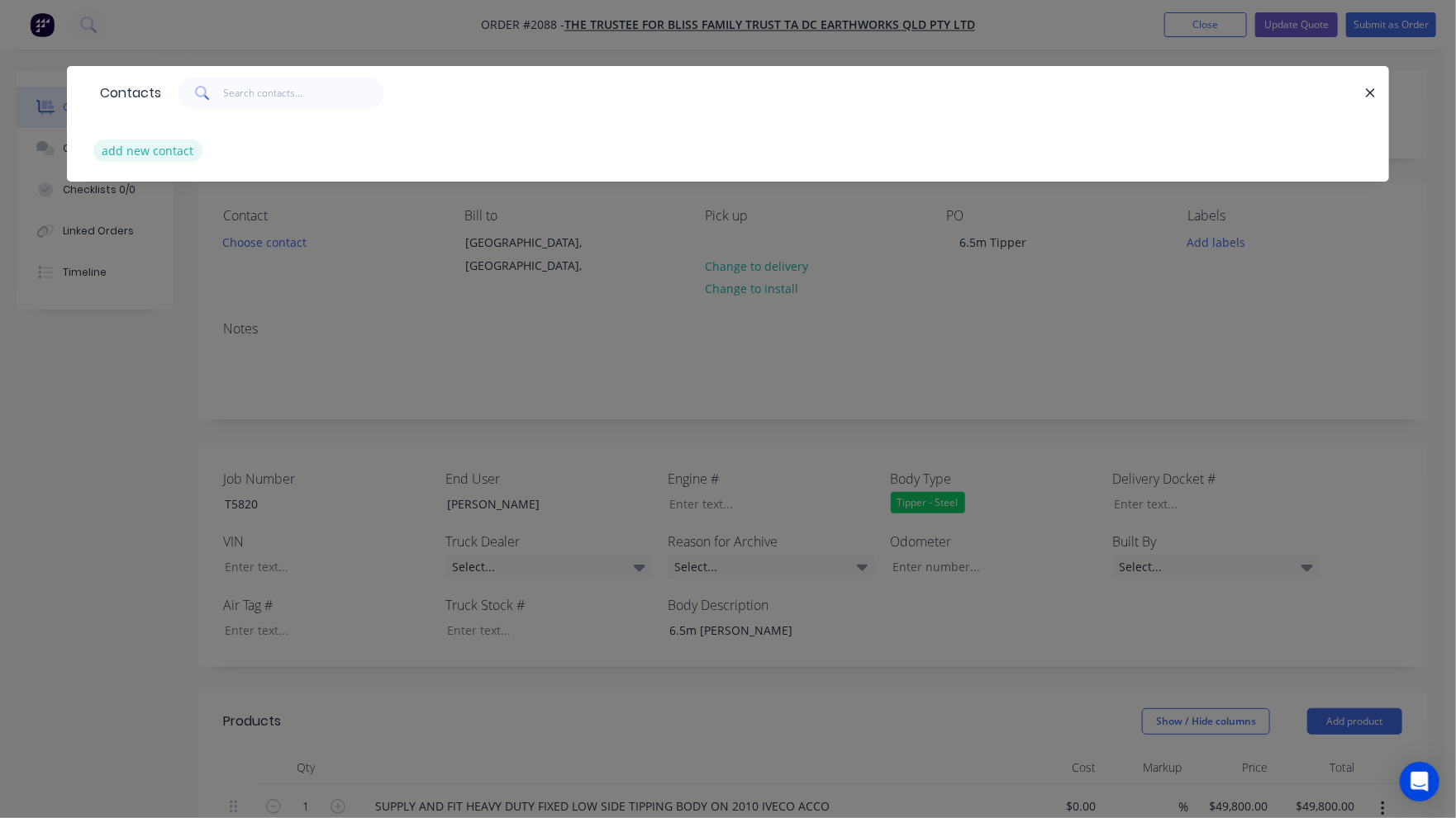
click at [162, 146] on button "add new contact" at bounding box center [148, 150] width 109 height 22
select select "AU"
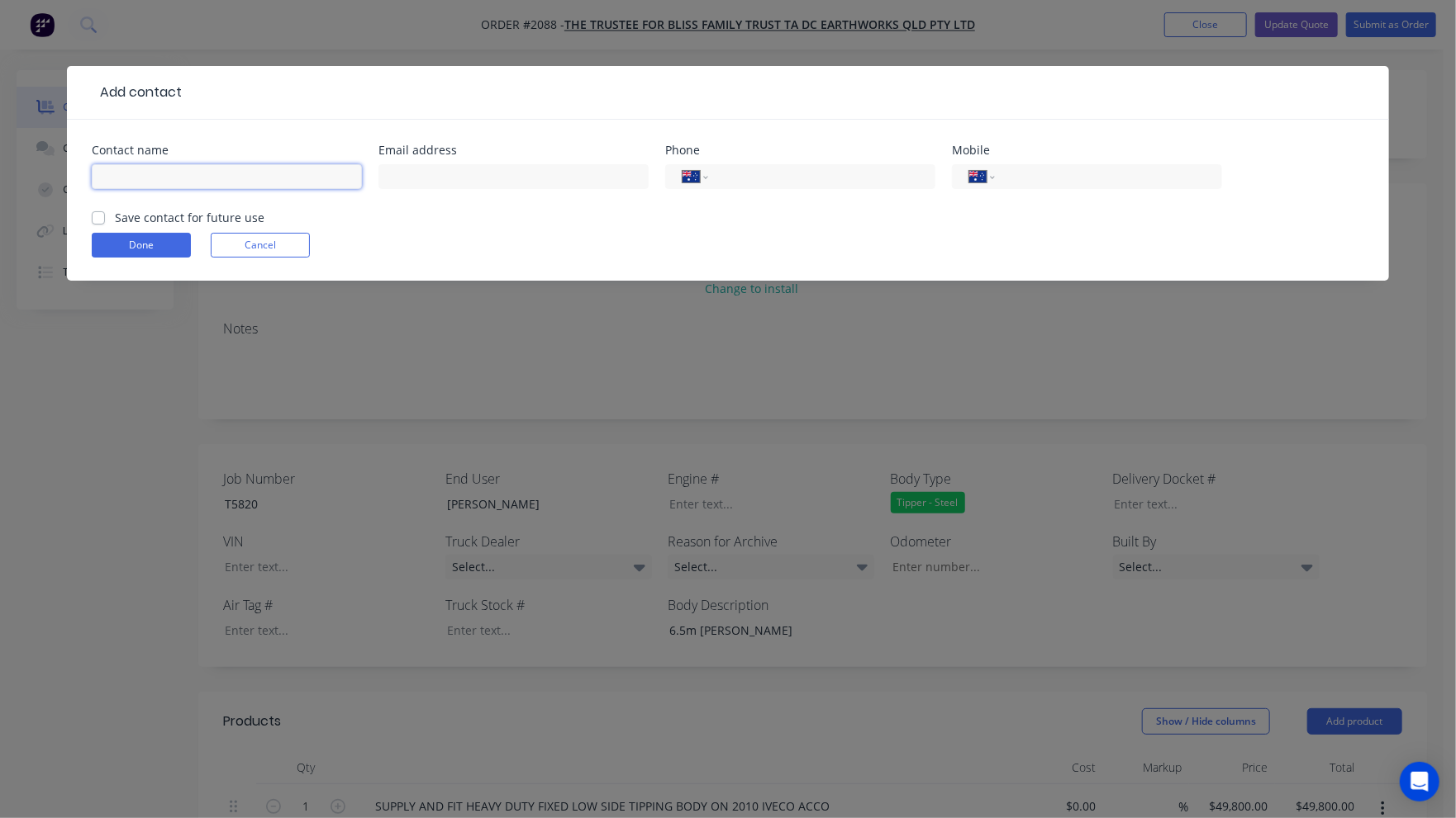
click at [209, 184] on input "text" at bounding box center [227, 176] width 270 height 25
type input "[PERSON_NAME]"
click at [443, 178] on input "text" at bounding box center [513, 176] width 270 height 25
click at [449, 182] on input "text" at bounding box center [513, 176] width 270 height 25
paste input "[PERSON_NAME] <[EMAIL_ADDRESS][PERSON_NAME][DOMAIN_NAME]>"
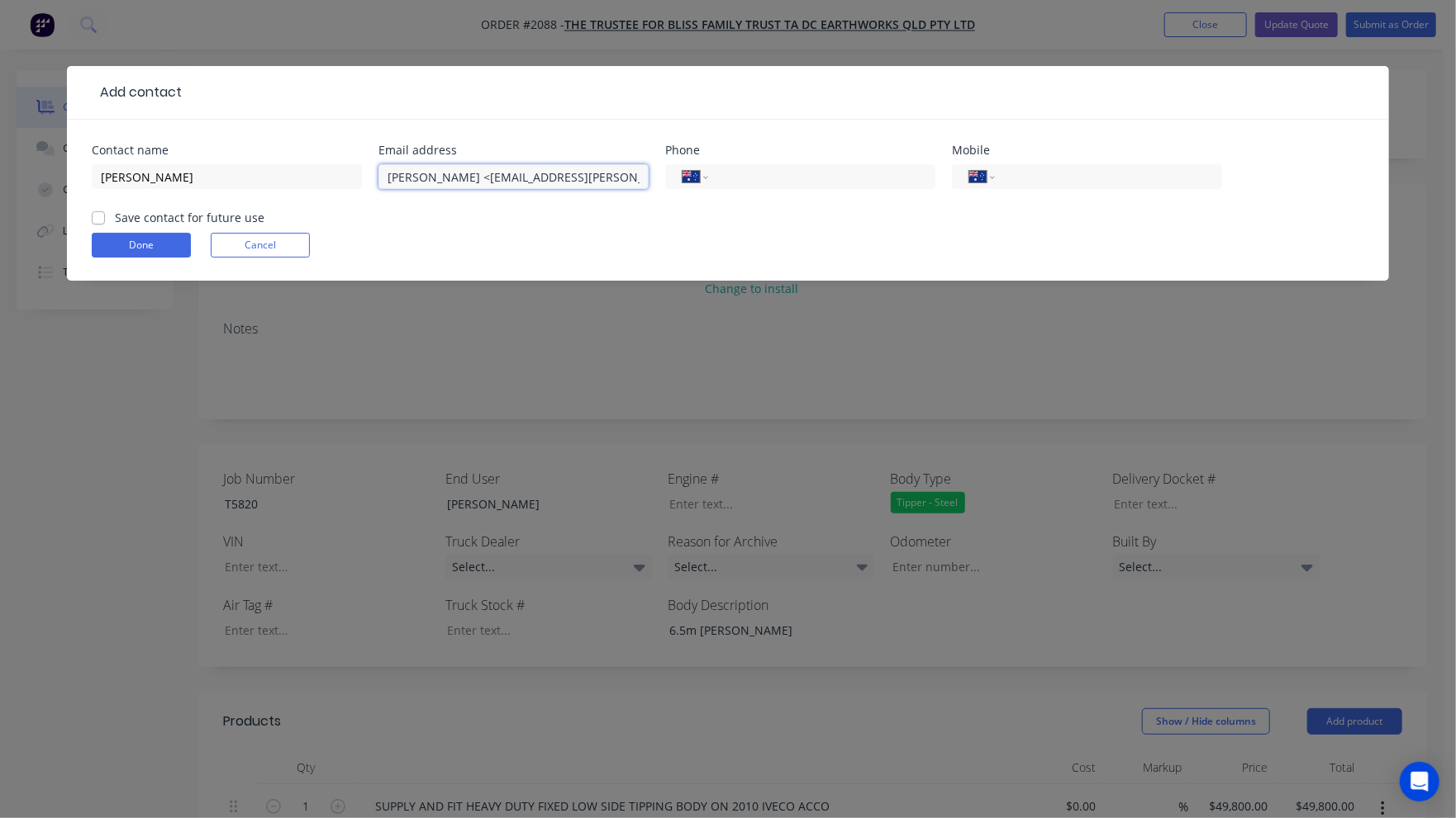
click at [458, 175] on input "[PERSON_NAME] <[EMAIL_ADDRESS][PERSON_NAME][DOMAIN_NAME]>" at bounding box center [513, 176] width 270 height 25
click at [539, 178] on input "[EMAIL_ADDRESS][DOMAIN_NAME]>" at bounding box center [513, 176] width 270 height 25
type input "[EMAIL_ADDRESS][DOMAIN_NAME]"
click at [115, 217] on label "Save contact for future use" at bounding box center [190, 218] width 150 height 18
click at [101, 217] on input "Save contact for future use" at bounding box center [98, 217] width 13 height 16
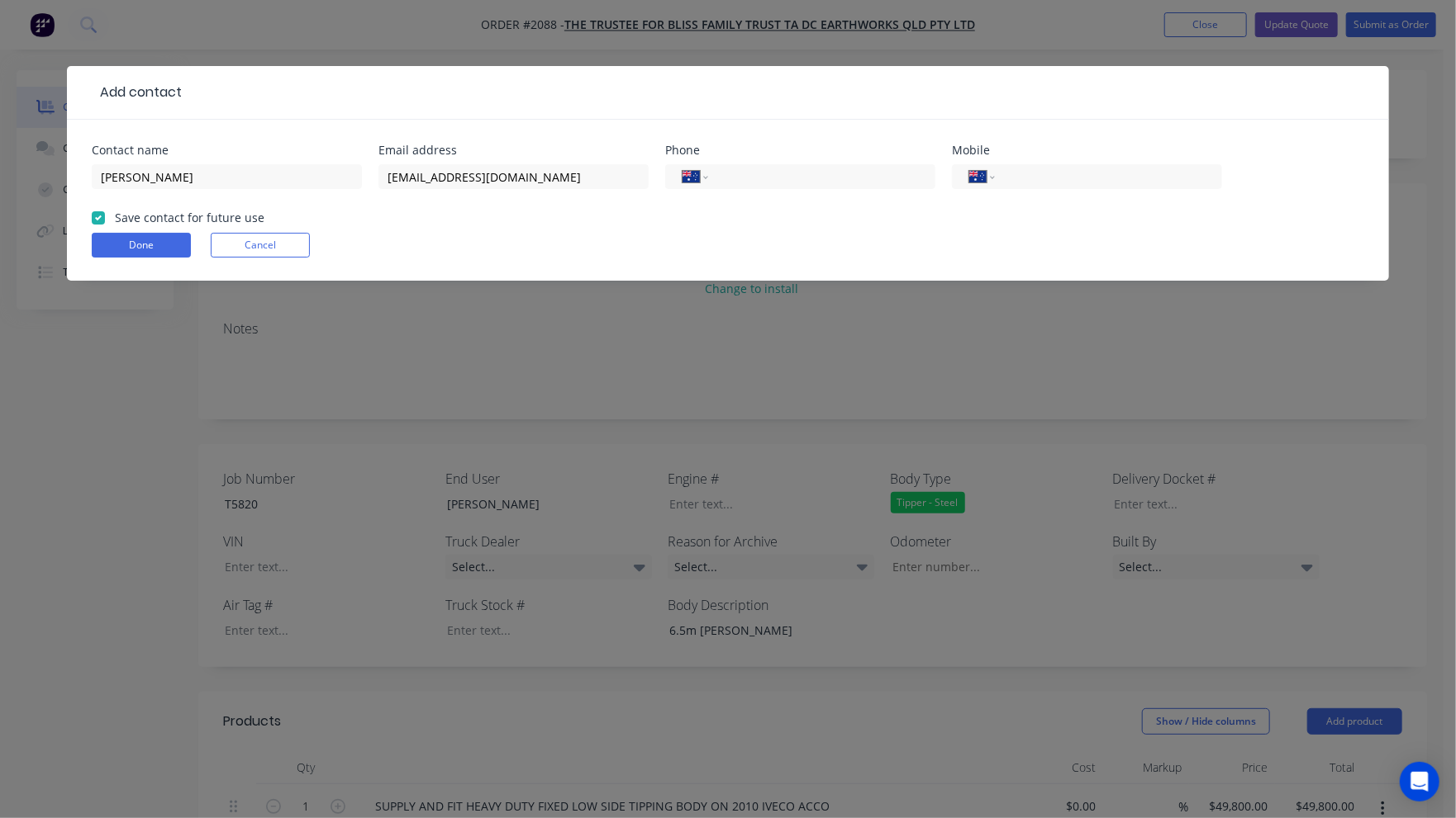
checkbox input "true"
click at [1038, 177] on input "tel" at bounding box center [1105, 177] width 198 height 19
type input "0434 964 146"
click at [145, 243] on button "Done" at bounding box center [141, 245] width 99 height 25
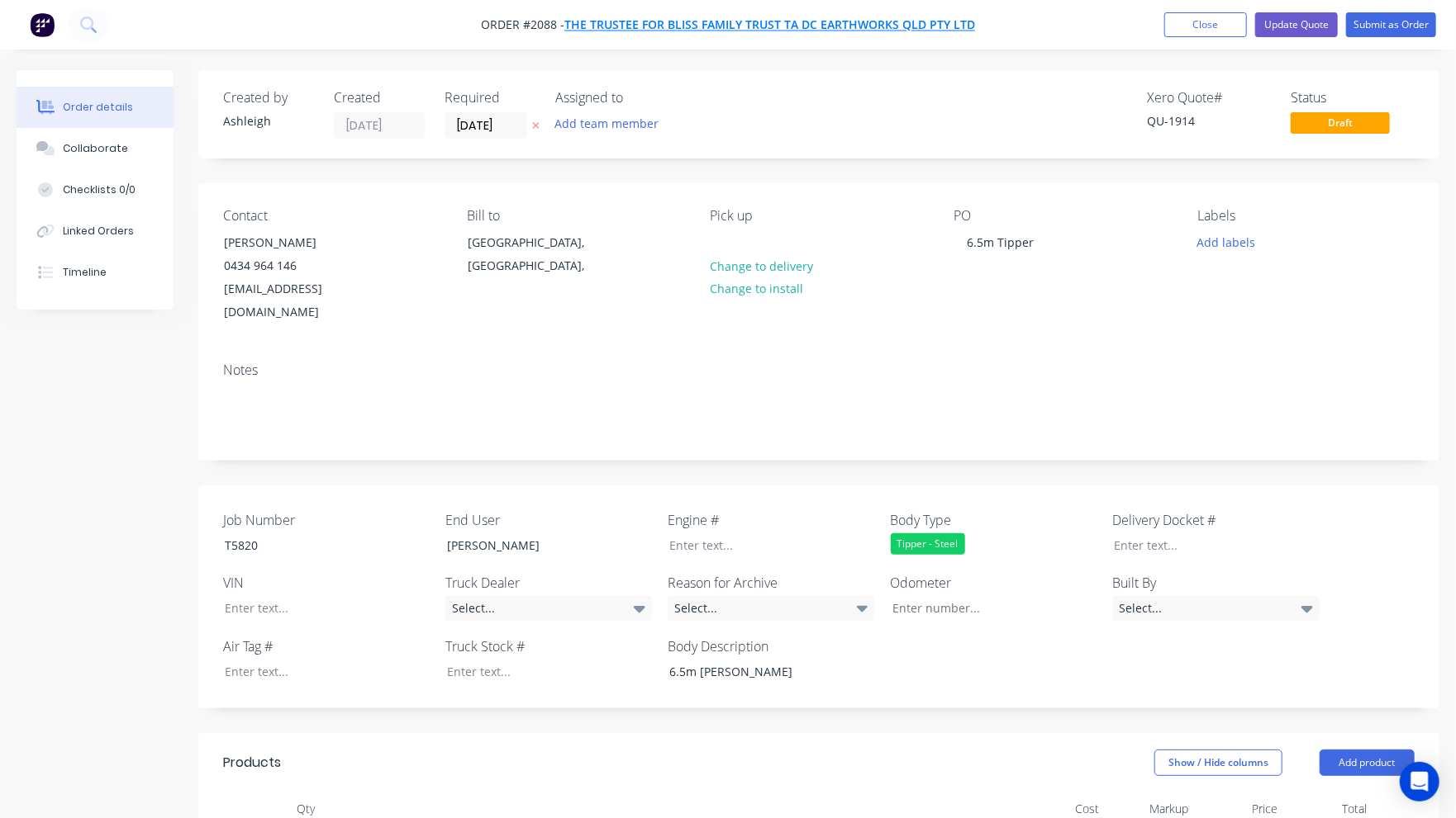
click at [658, 26] on span "The Trustee for Bliss Family Trust TA DC Earthworks Qld Pty Ltd" at bounding box center [770, 26] width 411 height 16
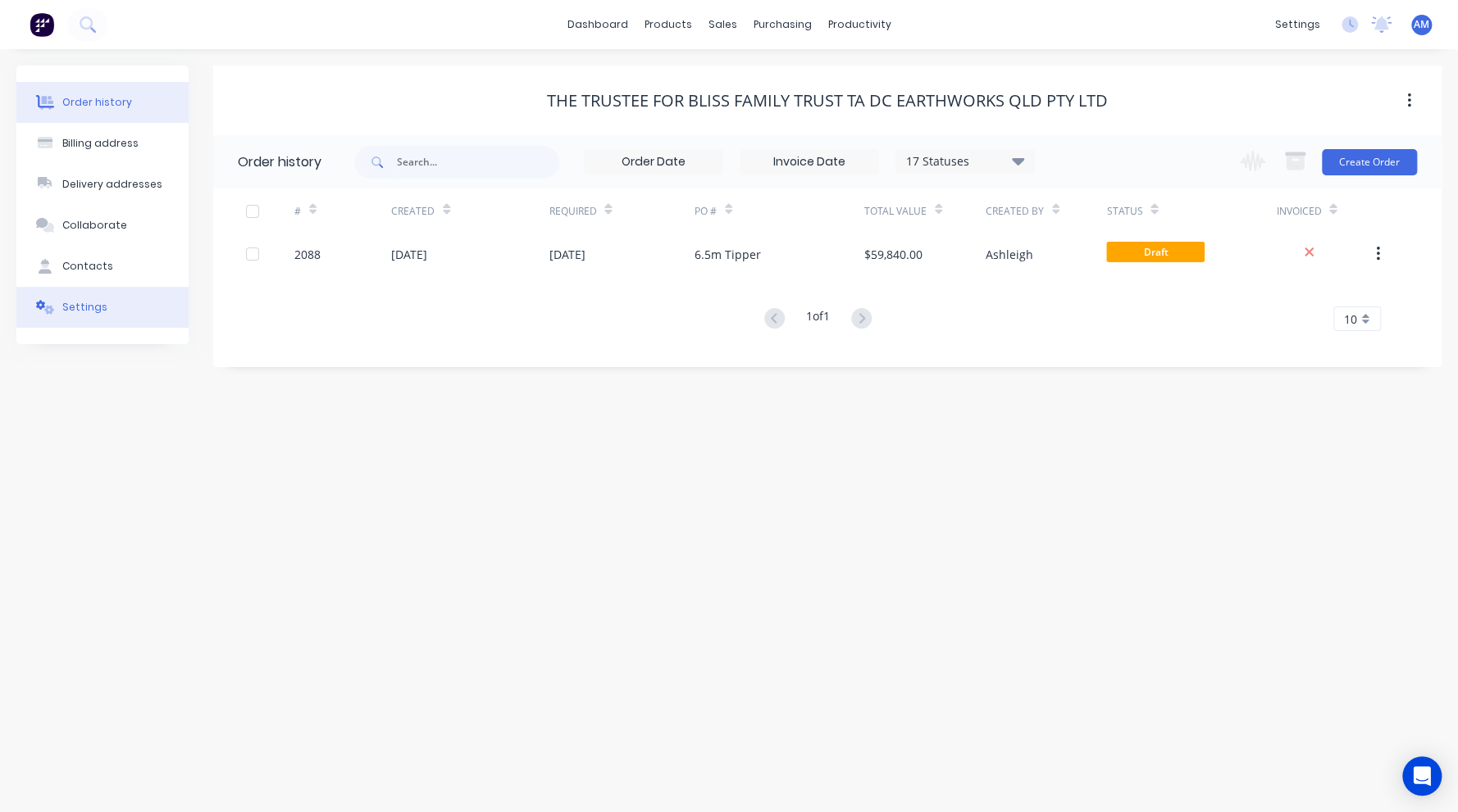
click at [88, 303] on div "Settings" at bounding box center [85, 307] width 46 height 15
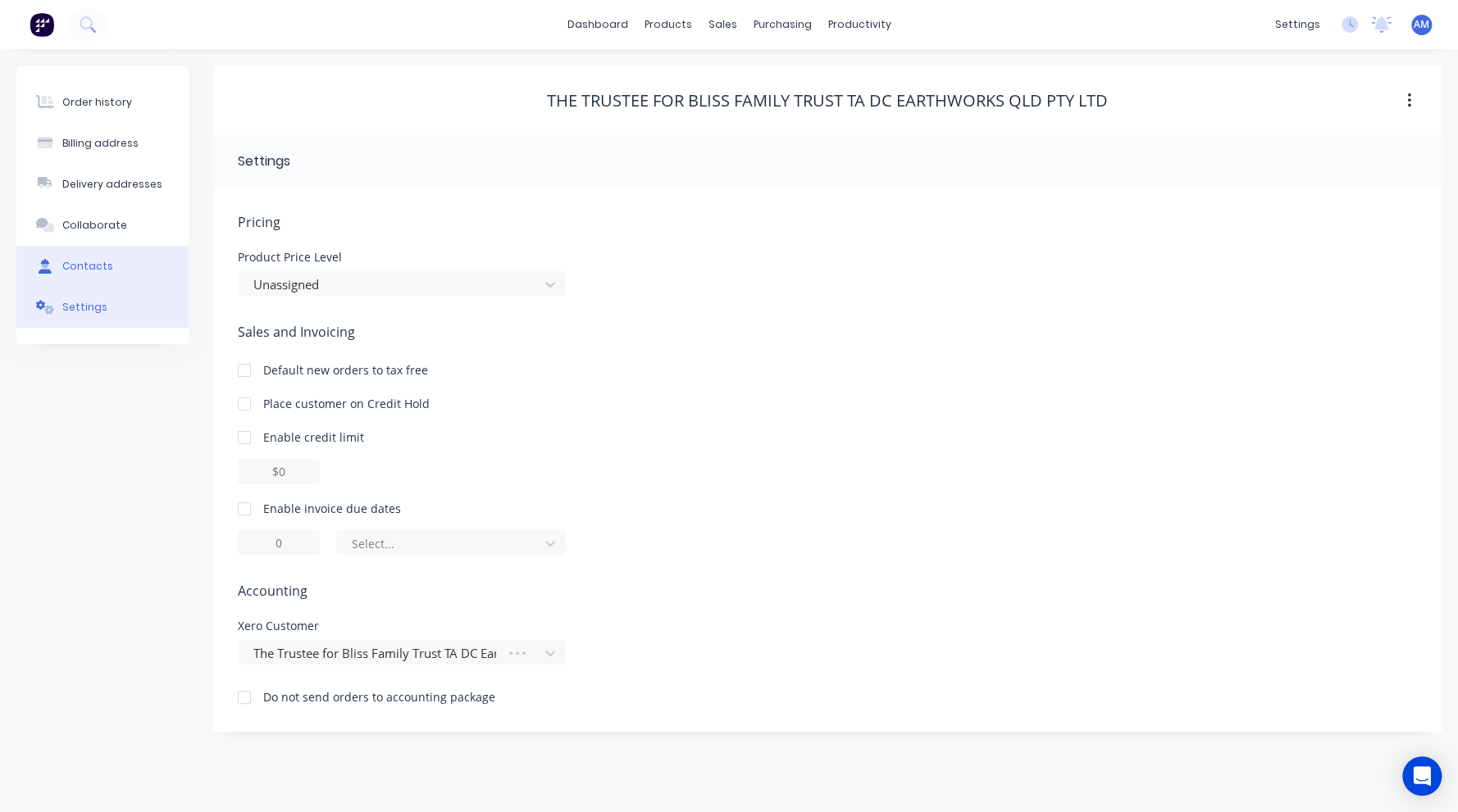
click at [99, 257] on button "Contacts" at bounding box center [102, 266] width 172 height 41
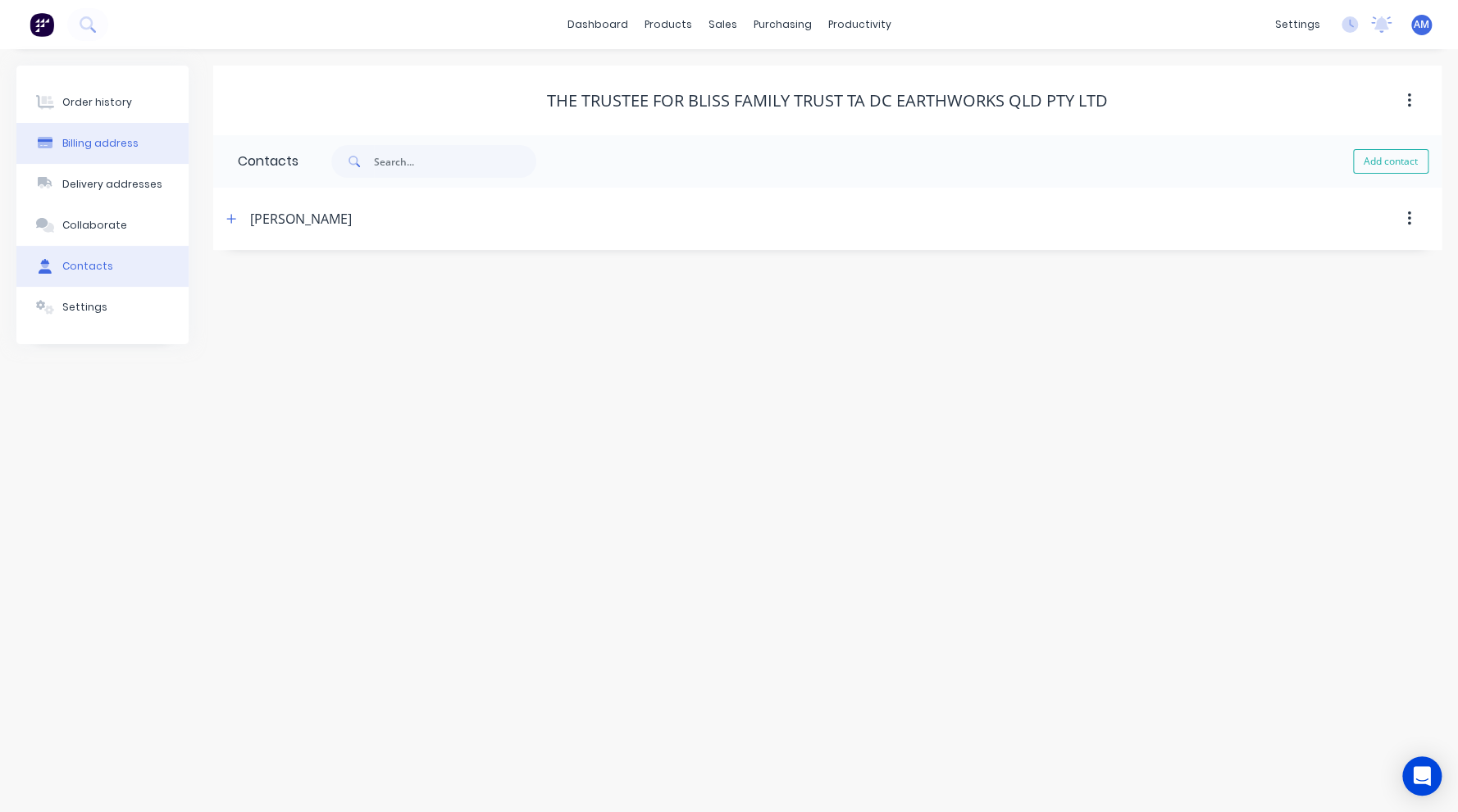
click at [111, 146] on div "Billing address" at bounding box center [100, 144] width 76 height 15
select select "AU"
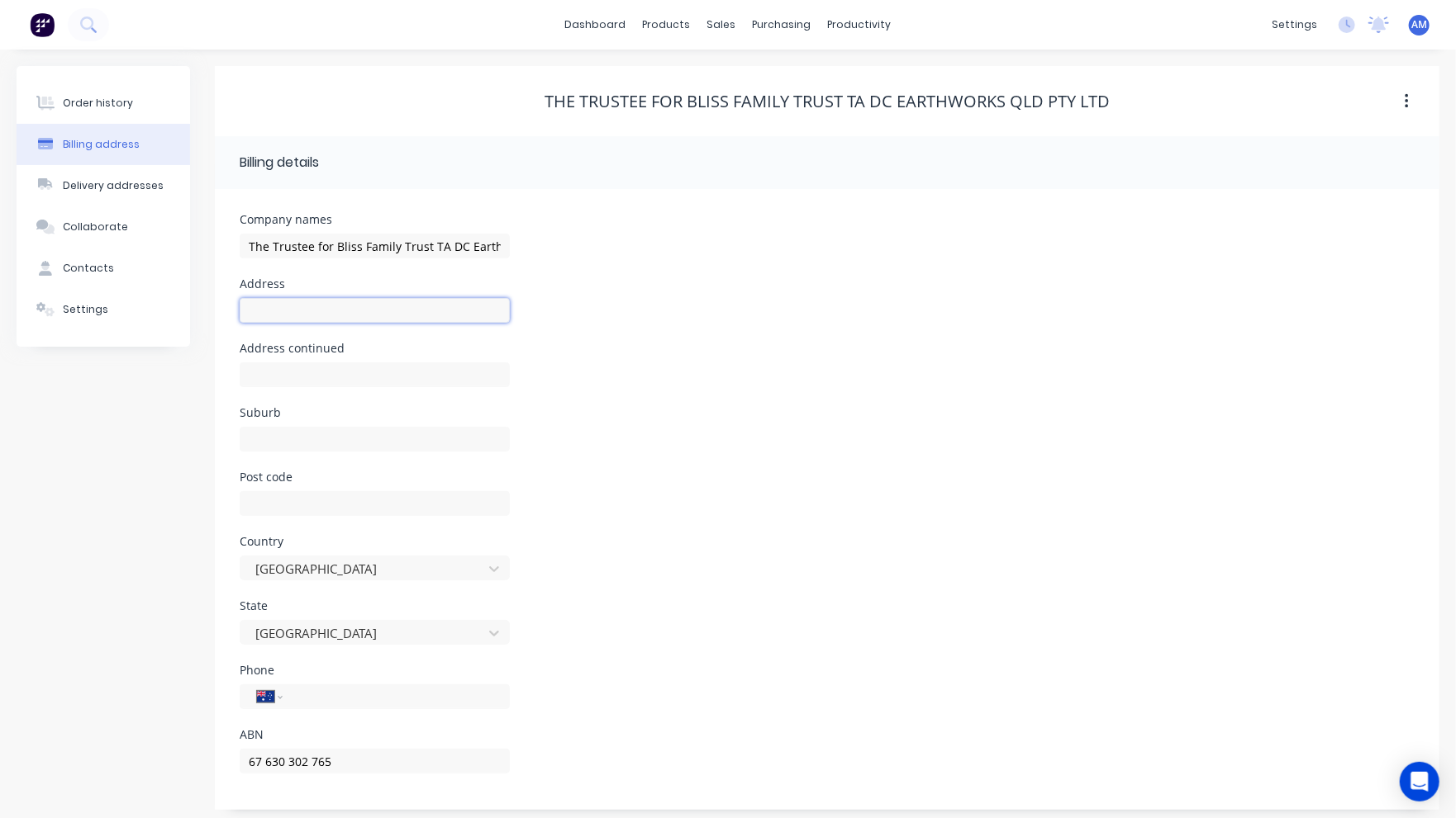
click at [295, 312] on input "text" at bounding box center [375, 310] width 270 height 25
type input "[STREET_ADDRESS]"
click at [295, 433] on input "text" at bounding box center [375, 439] width 270 height 25
type input "Runcorn"
click at [284, 502] on input "text" at bounding box center [375, 503] width 270 height 25
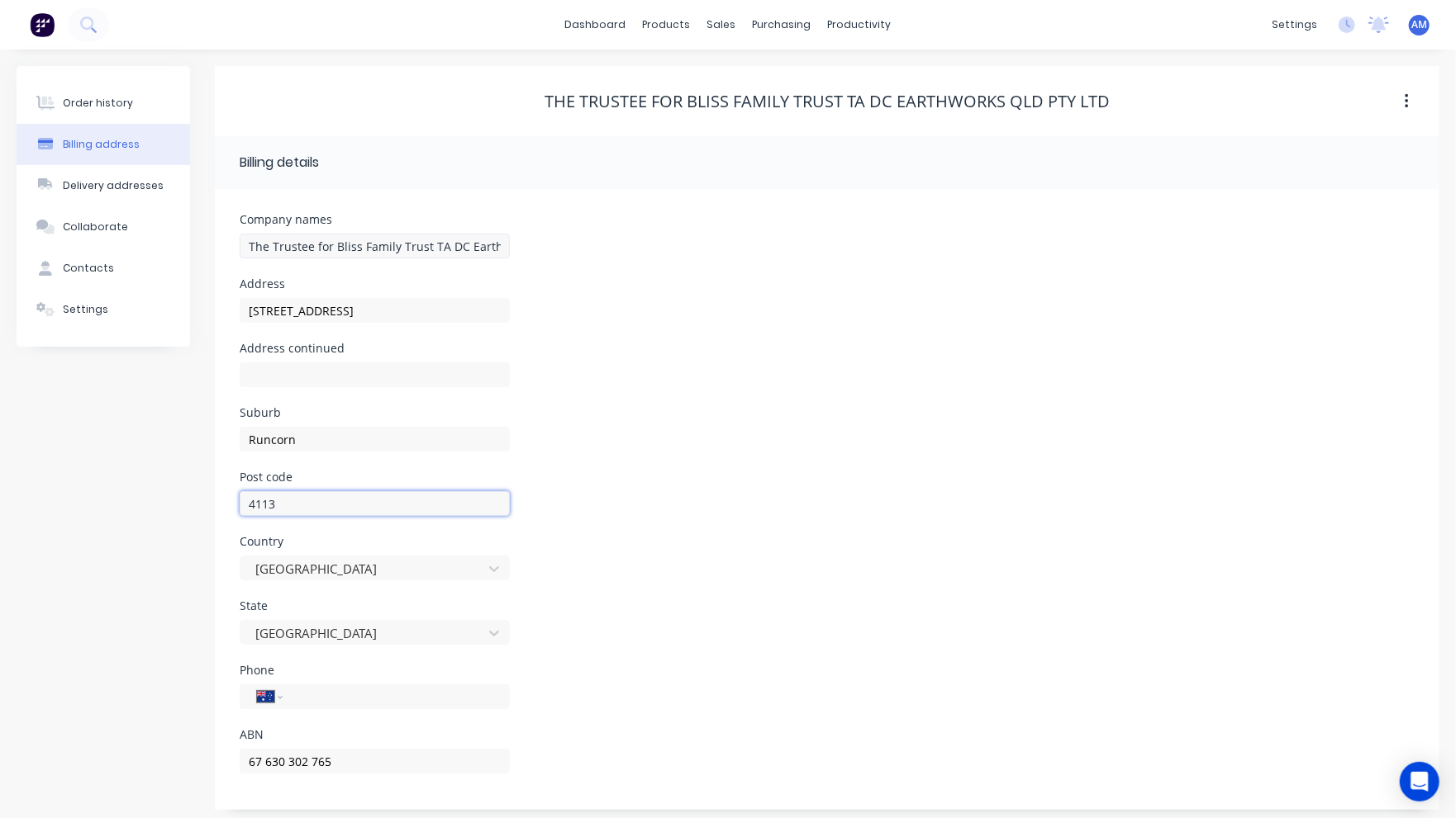
type input "4113"
drag, startPoint x: 444, startPoint y: 245, endPoint x: 242, endPoint y: 247, distance: 202.0
click at [242, 247] on input "The Trustee for Bliss Family Trust TA DC Earthworks Qld Pty Ltd" at bounding box center [375, 246] width 270 height 25
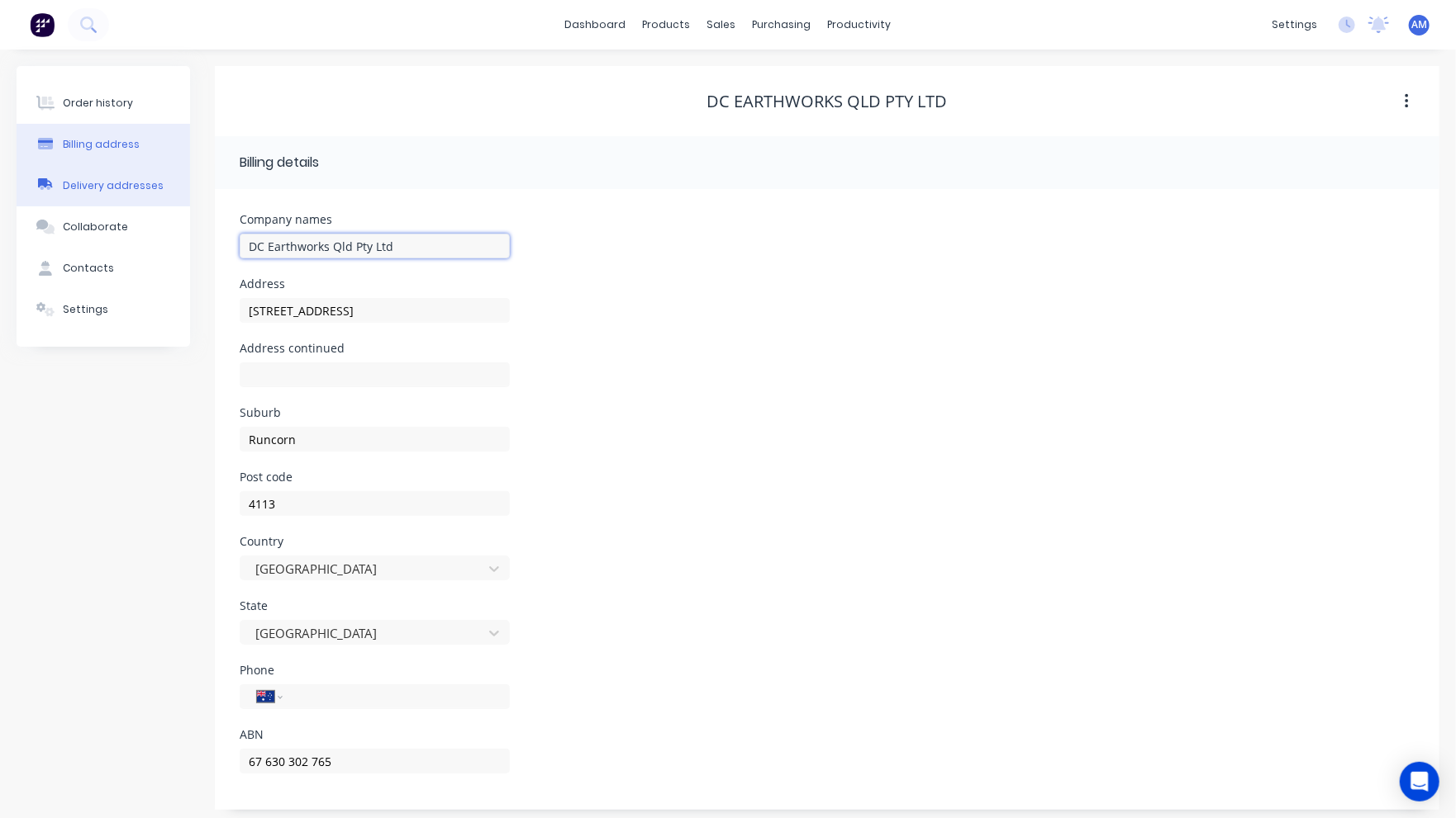
type input "DC Earthworks Qld Pty Ltd"
click at [129, 188] on div "Delivery addresses" at bounding box center [113, 185] width 101 height 15
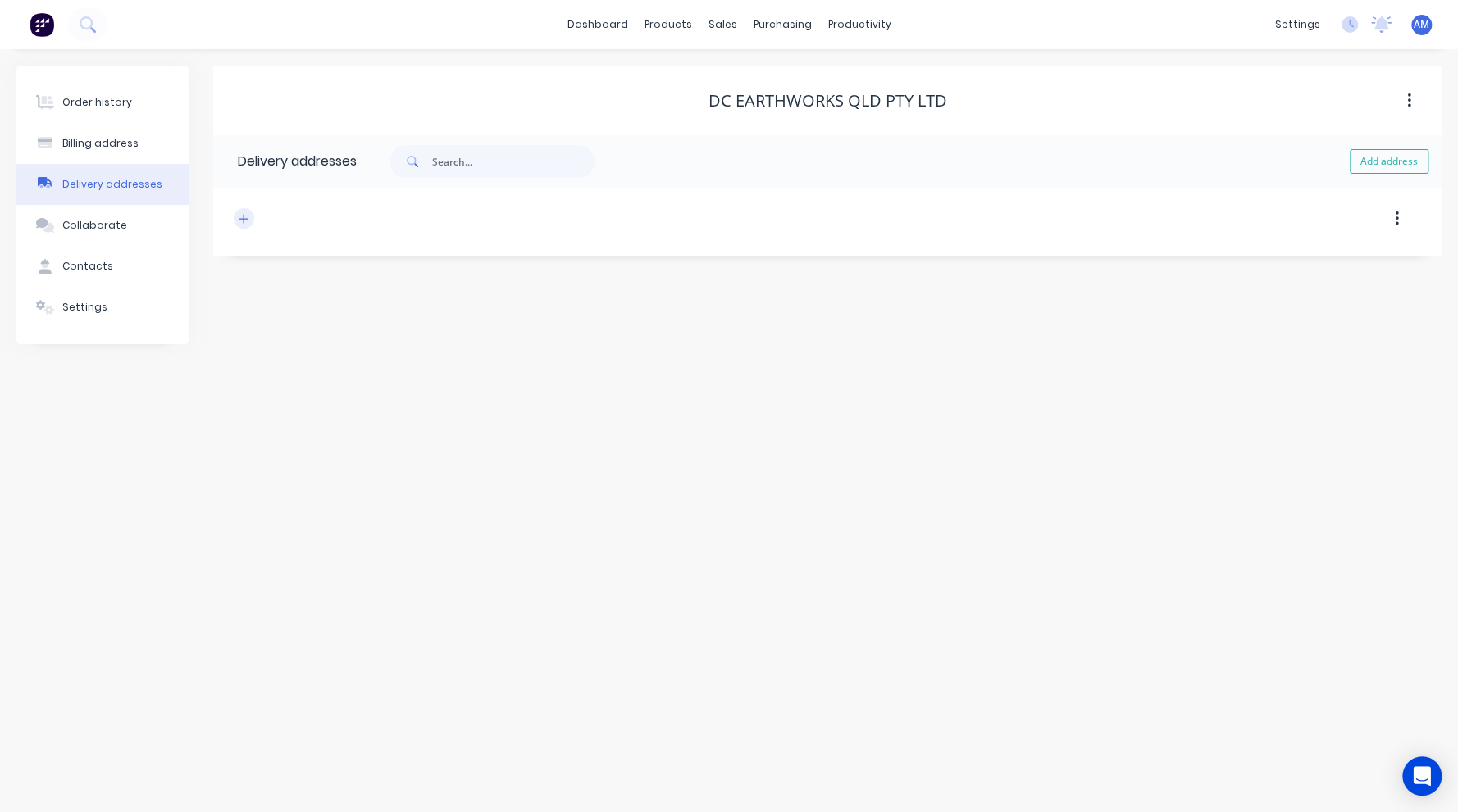
click at [237, 217] on button "button" at bounding box center [243, 218] width 20 height 20
click at [306, 271] on input "text" at bounding box center [384, 282] width 268 height 24
type input "[STREET_ADDRESS]"
click at [277, 399] on input "text" at bounding box center [384, 410] width 268 height 24
type input "Runcorn"
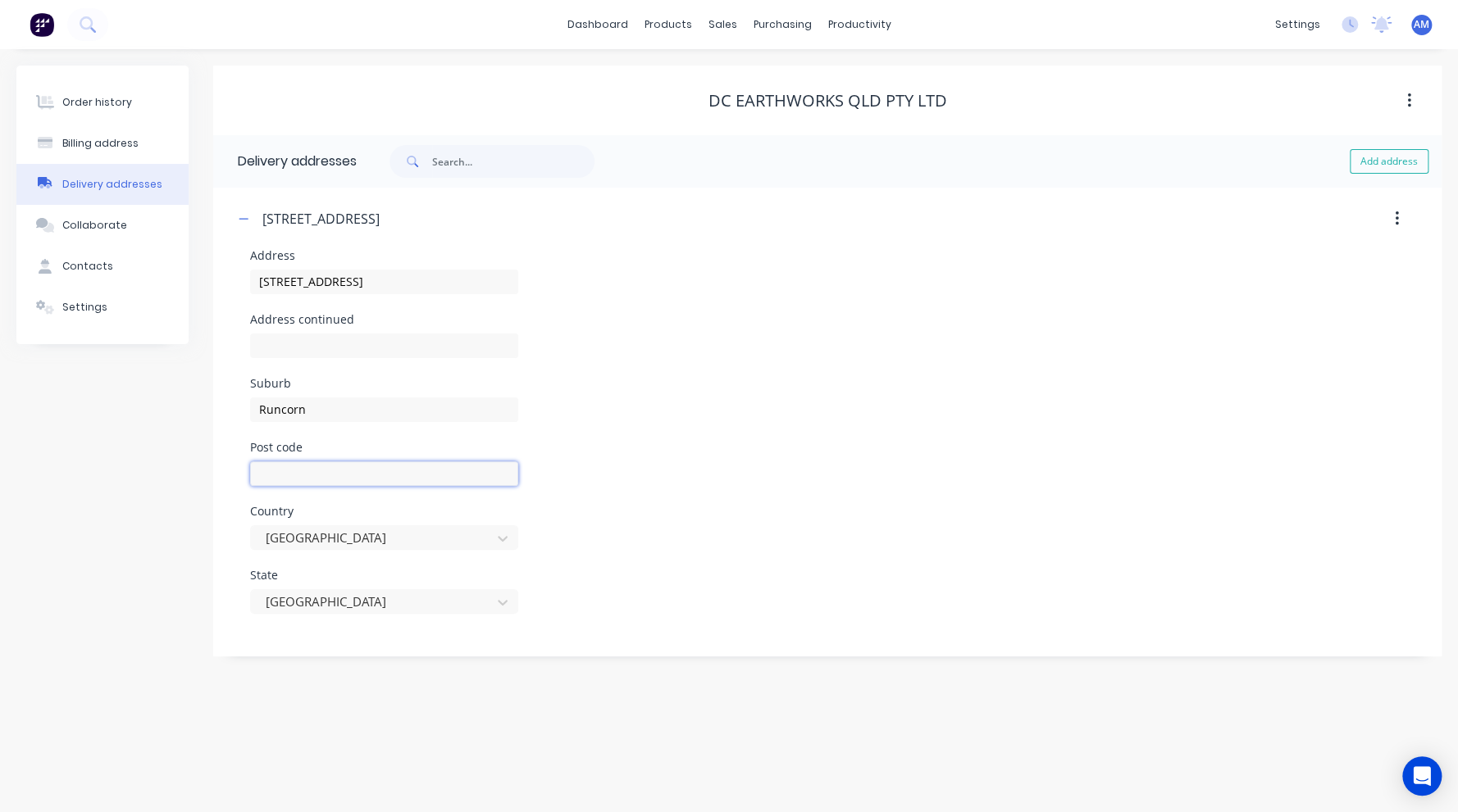
click at [287, 470] on input "text" at bounding box center [384, 473] width 268 height 24
type input "4113"
click at [88, 266] on div "Contacts" at bounding box center [88, 266] width 51 height 15
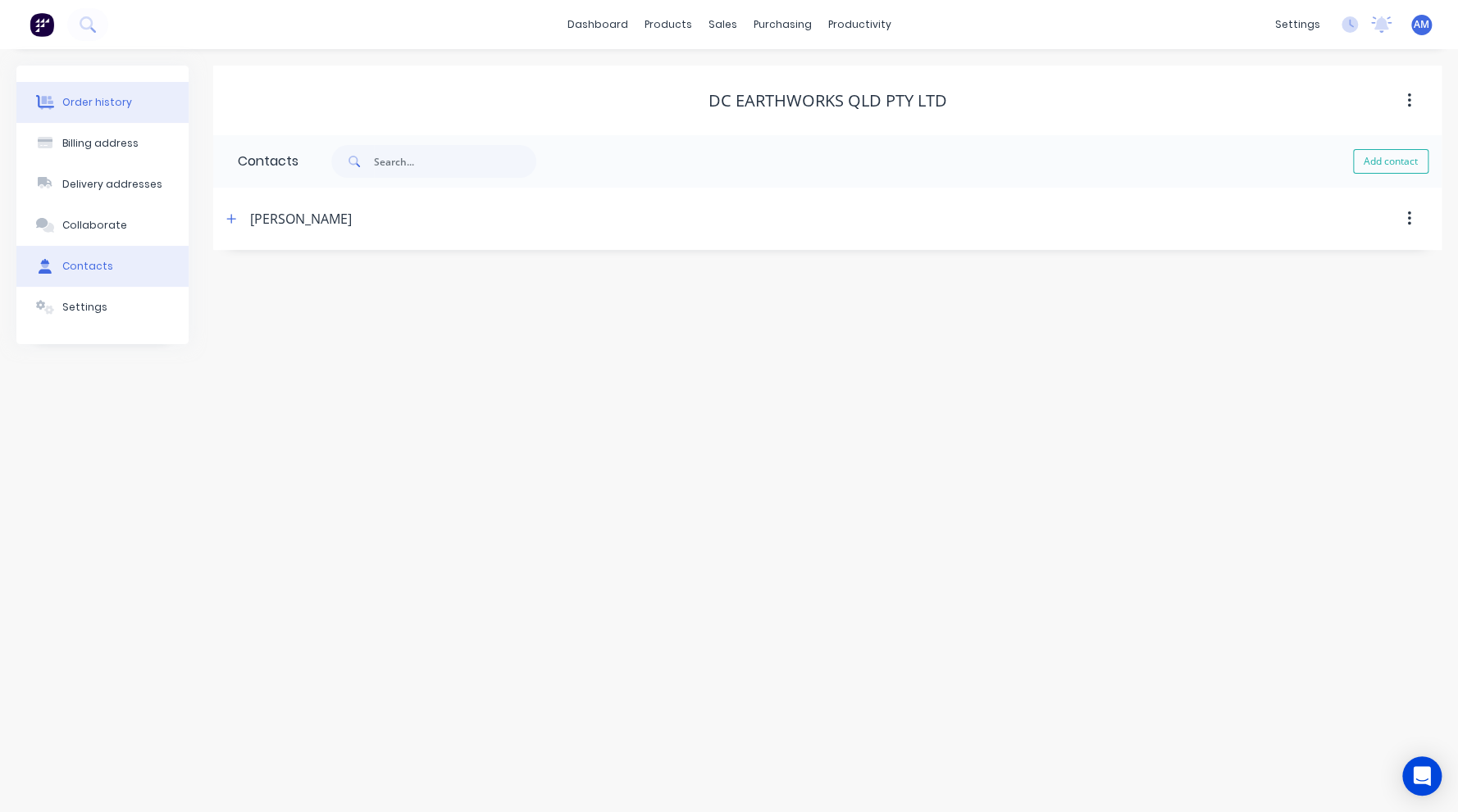
click at [98, 104] on div "Order history" at bounding box center [97, 102] width 70 height 15
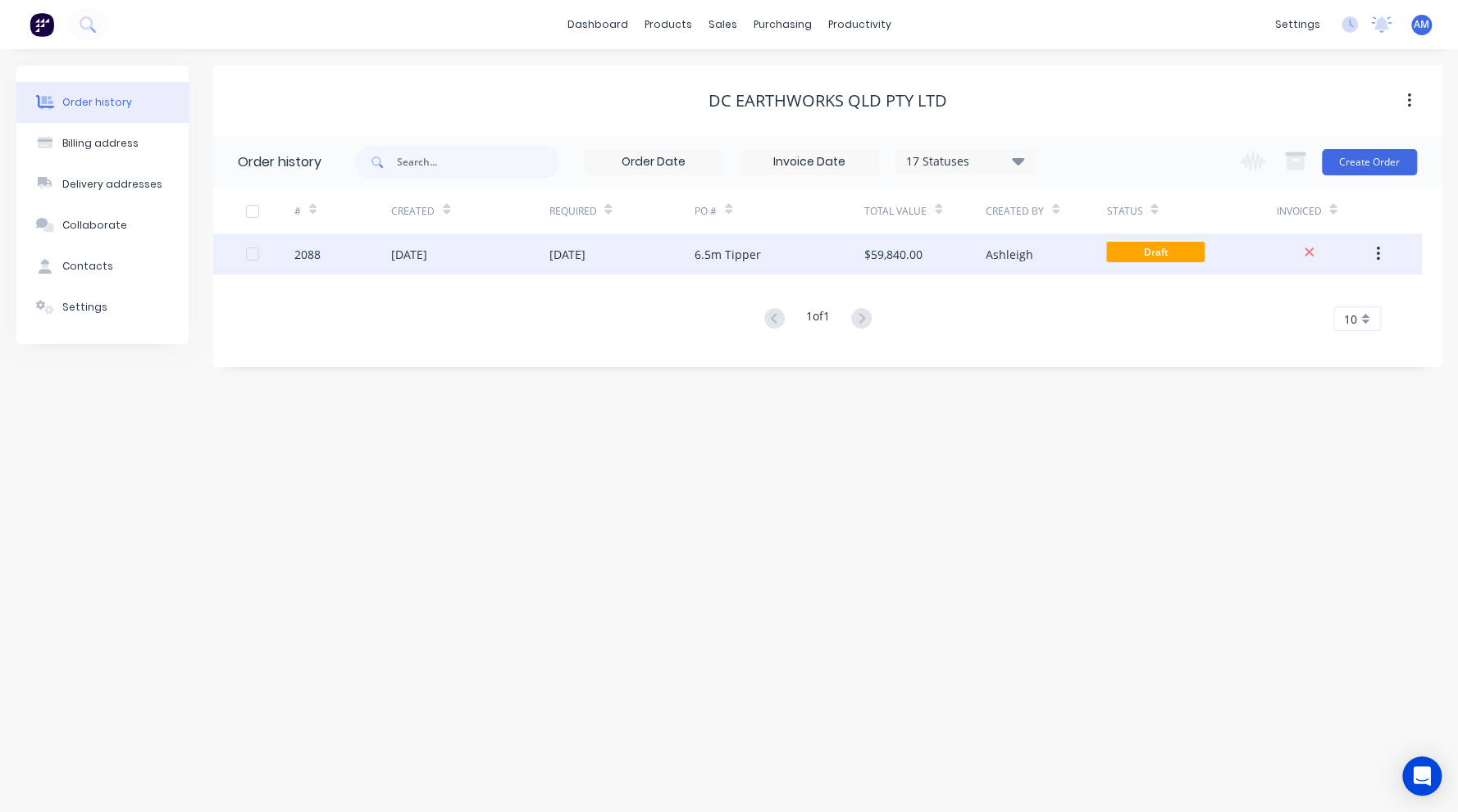
click at [417, 250] on div "[DATE]" at bounding box center [409, 255] width 36 height 18
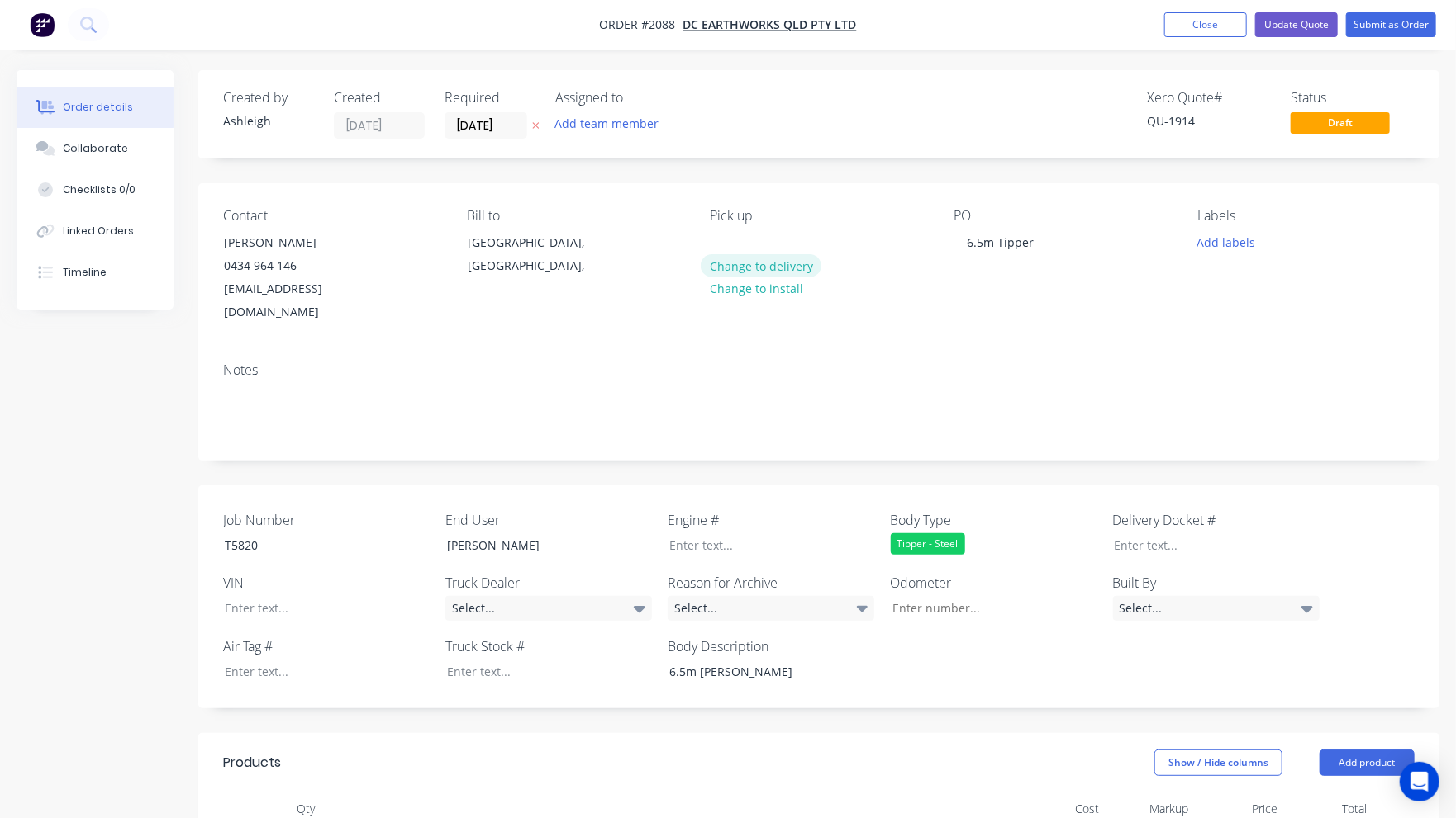
click at [760, 267] on button "Change to delivery" at bounding box center [760, 265] width 121 height 22
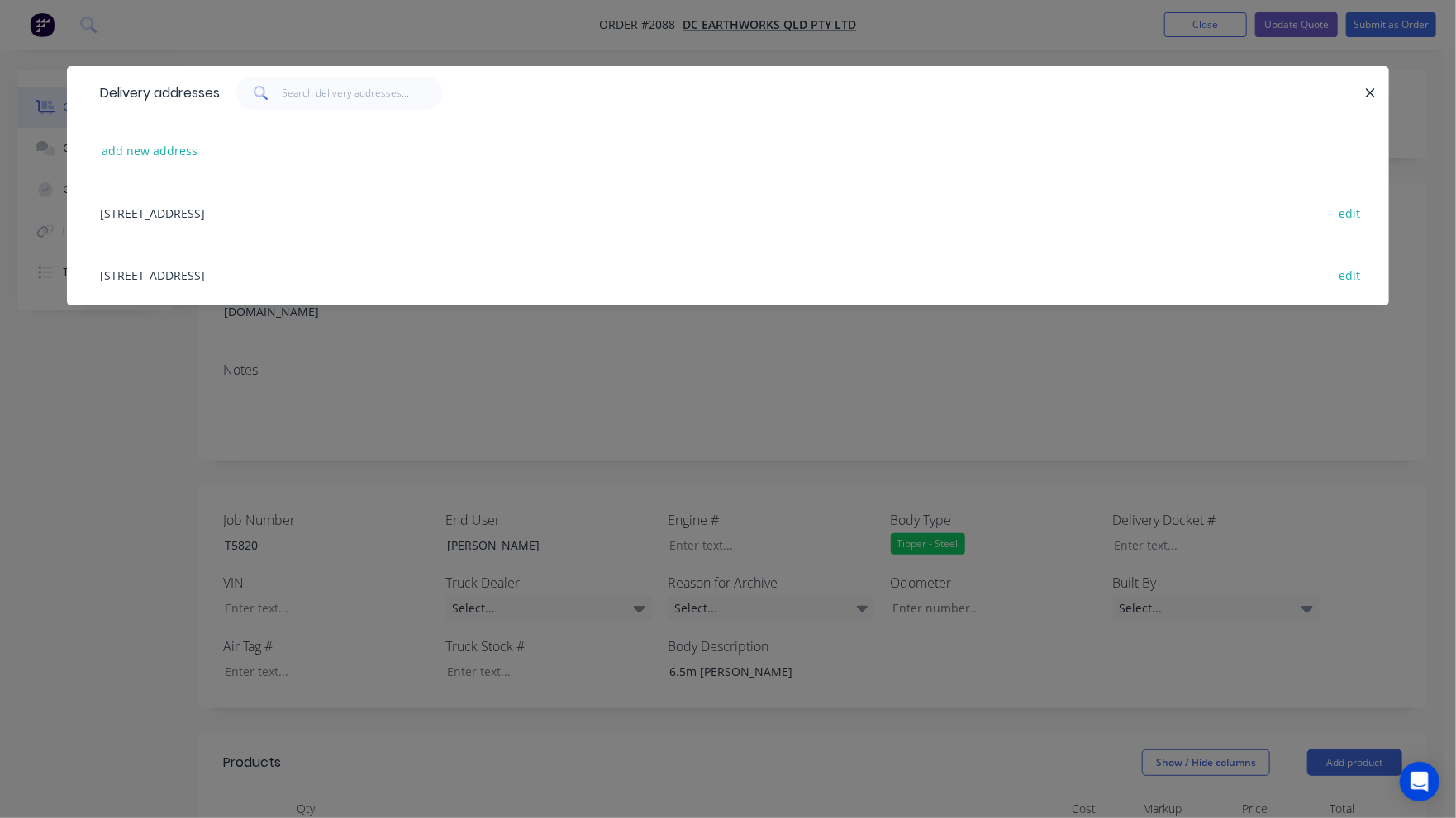
click at [286, 207] on div "[STREET_ADDRESS] edit" at bounding box center [728, 212] width 1273 height 62
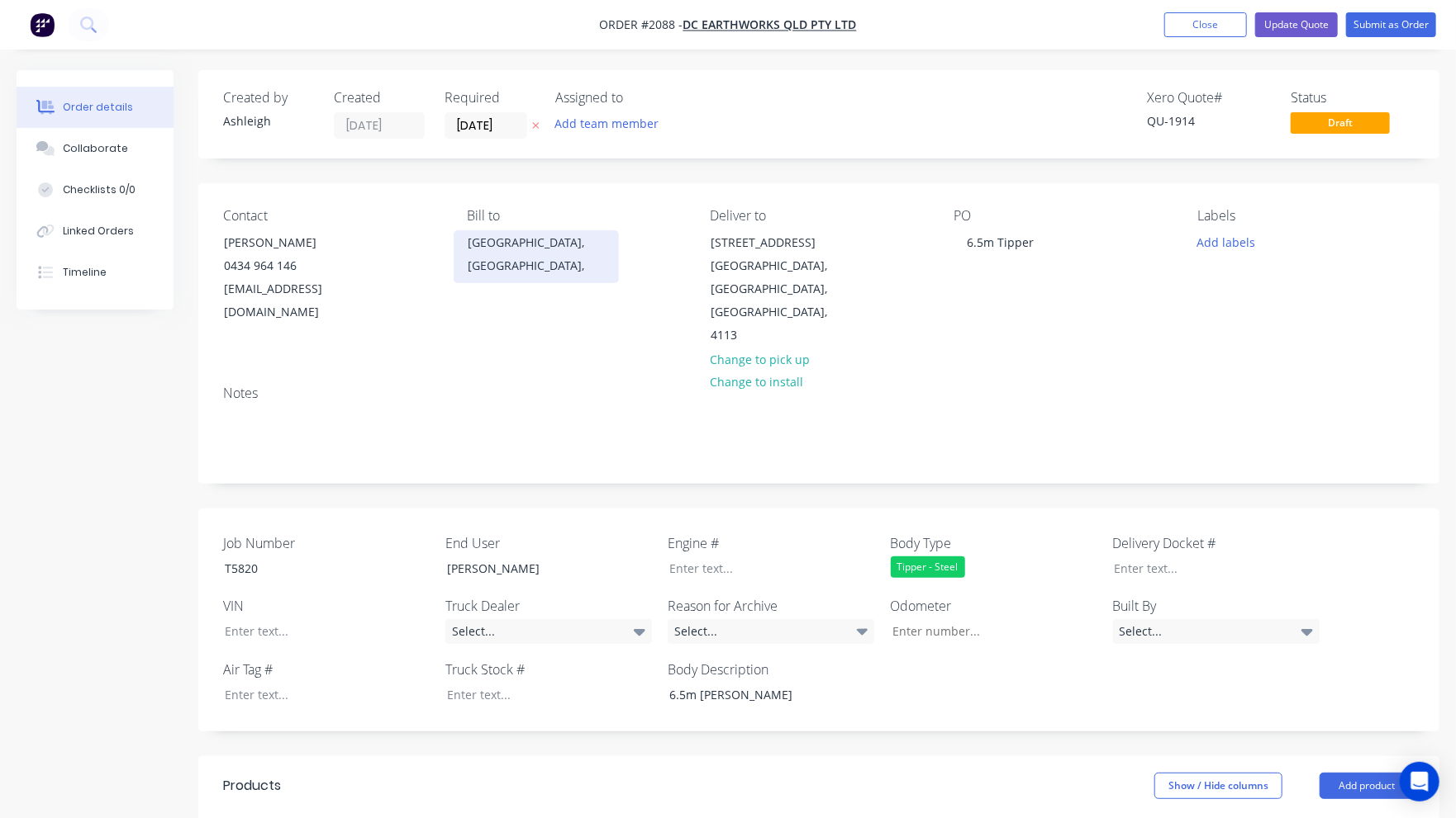
click at [510, 244] on div "[GEOGRAPHIC_DATA], [GEOGRAPHIC_DATA]," at bounding box center [536, 254] width 138 height 46
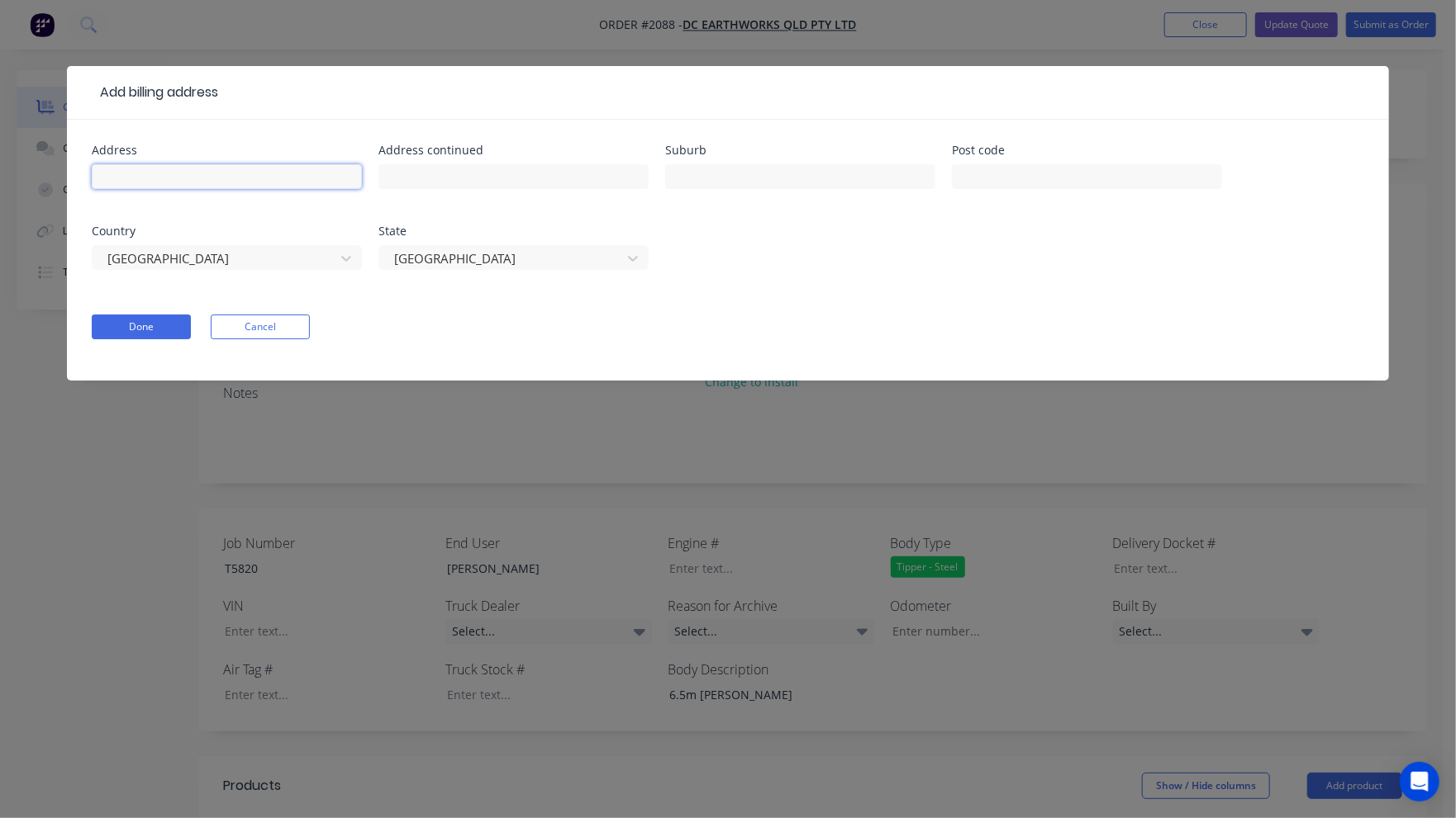
click at [228, 176] on input "text" at bounding box center [227, 176] width 270 height 25
type input "[STREET_ADDRESS]"
click at [682, 177] on input "text" at bounding box center [800, 176] width 270 height 25
type input "Runcorn"
click at [1014, 167] on input "text" at bounding box center [1086, 176] width 270 height 25
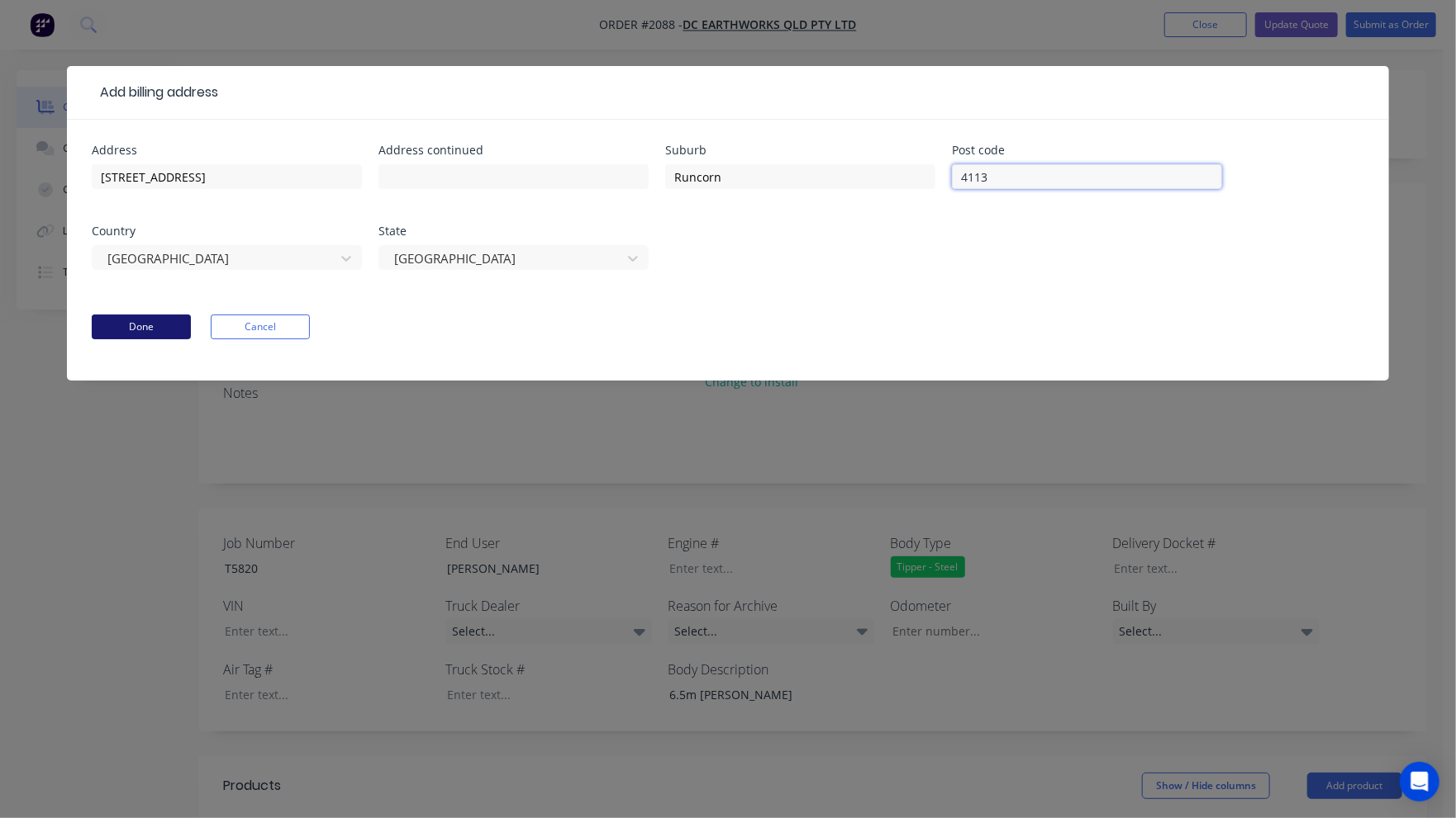
type input "4113"
click at [152, 323] on button "Done" at bounding box center [141, 327] width 99 height 25
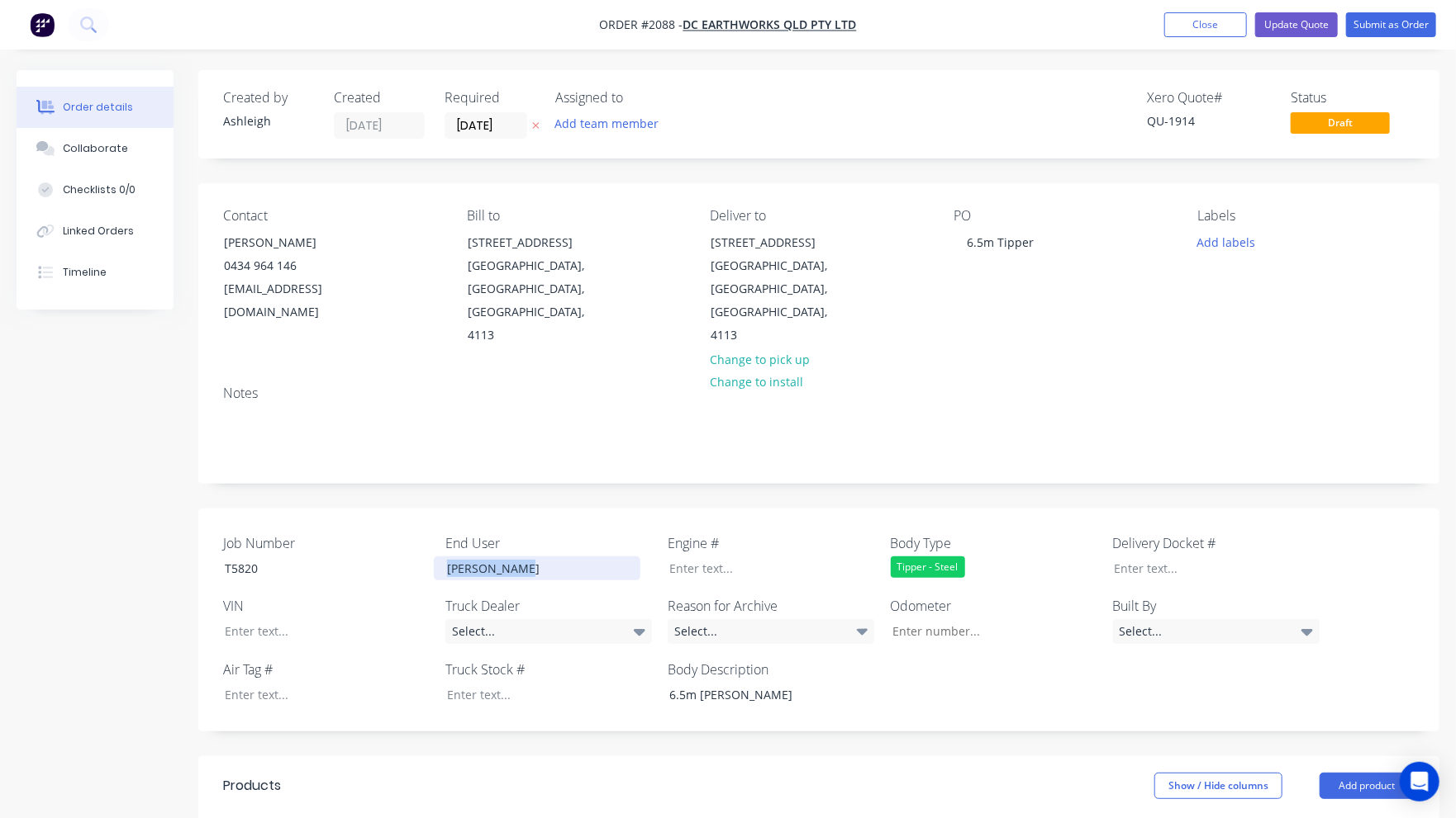
drag, startPoint x: 519, startPoint y: 524, endPoint x: 437, endPoint y: 524, distance: 82.0
click at [437, 556] on div "[PERSON_NAME]" at bounding box center [537, 568] width 206 height 24
click at [921, 653] on div "Job Number T5820 End User DC Earthworks Qld Engine # Body Type Tipper - Steel D…" at bounding box center [818, 620] width 1241 height 223
click at [1393, 22] on button "Submit as Order" at bounding box center [1391, 25] width 90 height 25
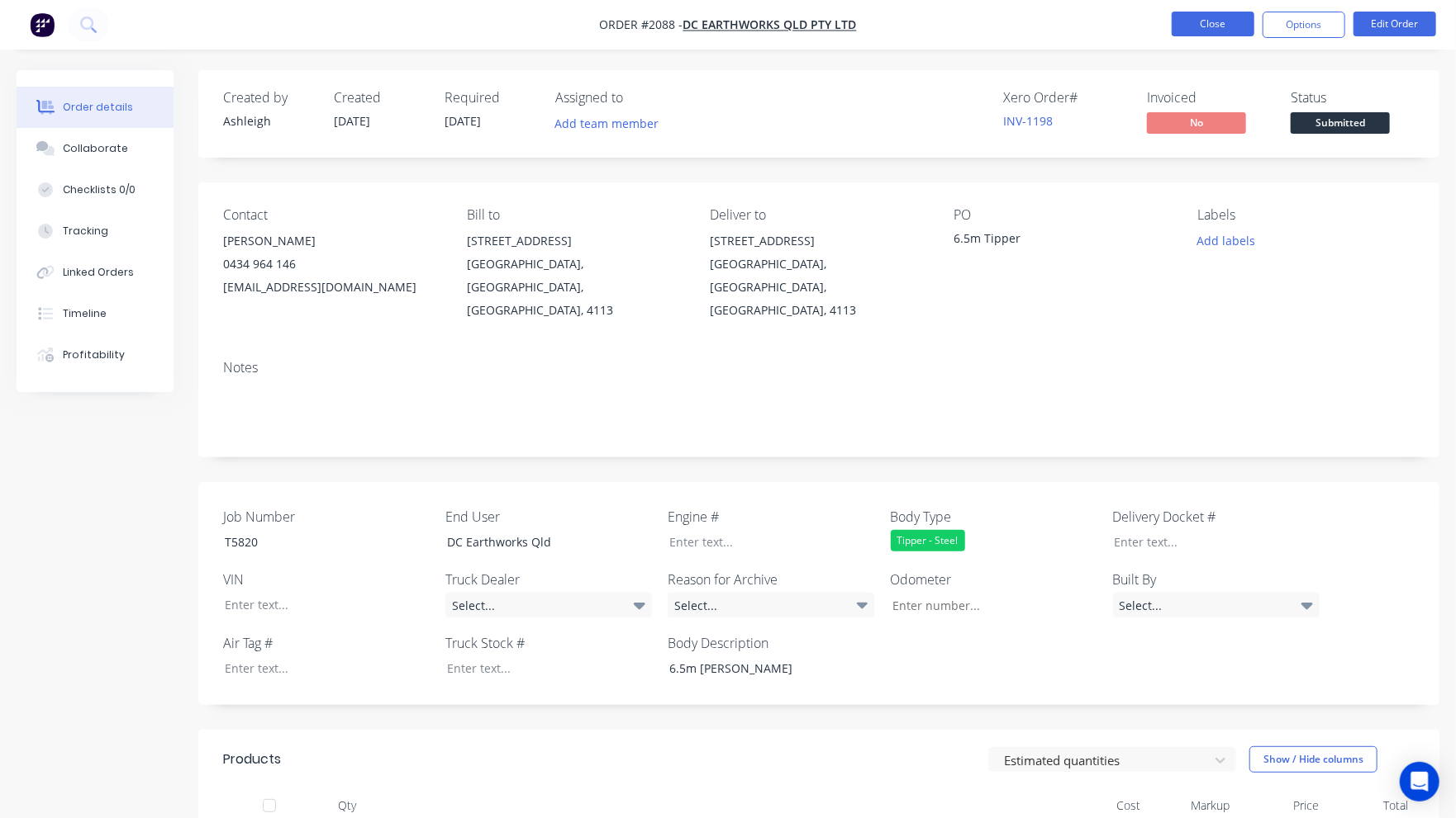
click at [1230, 26] on button "Close" at bounding box center [1213, 24] width 83 height 25
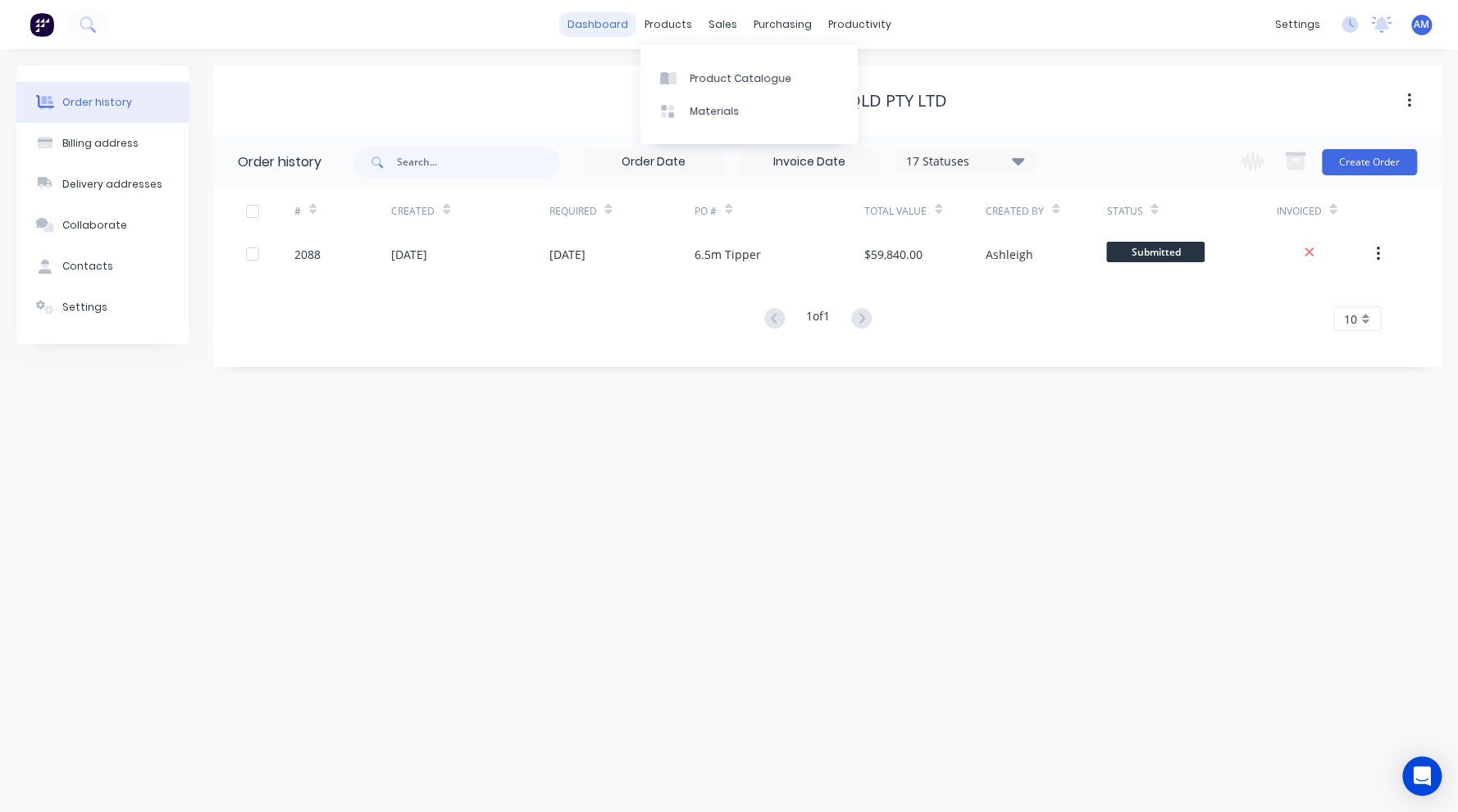
click at [620, 22] on link "dashboard" at bounding box center [598, 24] width 77 height 24
